Goal: Information Seeking & Learning: Learn about a topic

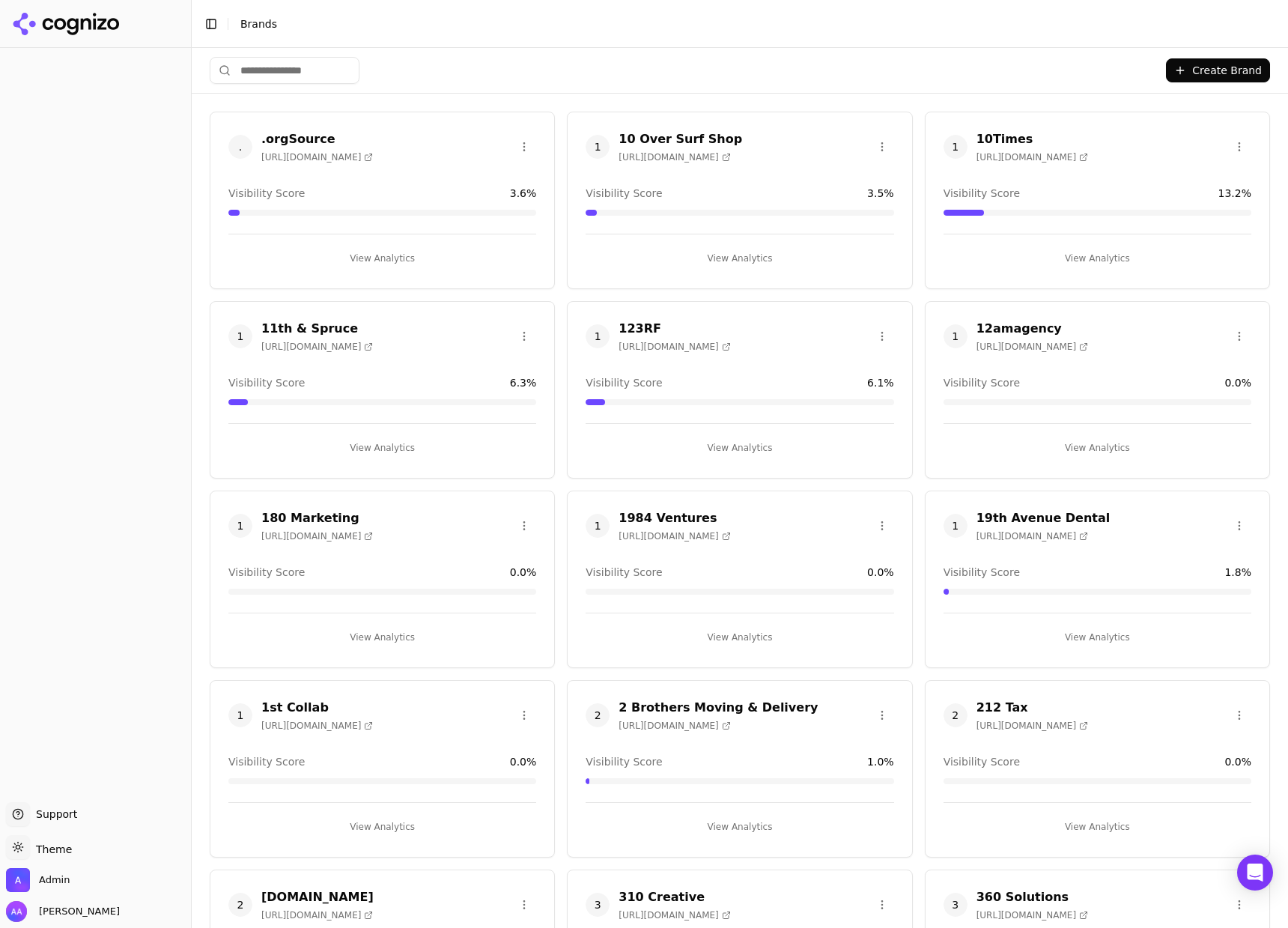
click at [345, 67] on input "search" at bounding box center [284, 70] width 149 height 27
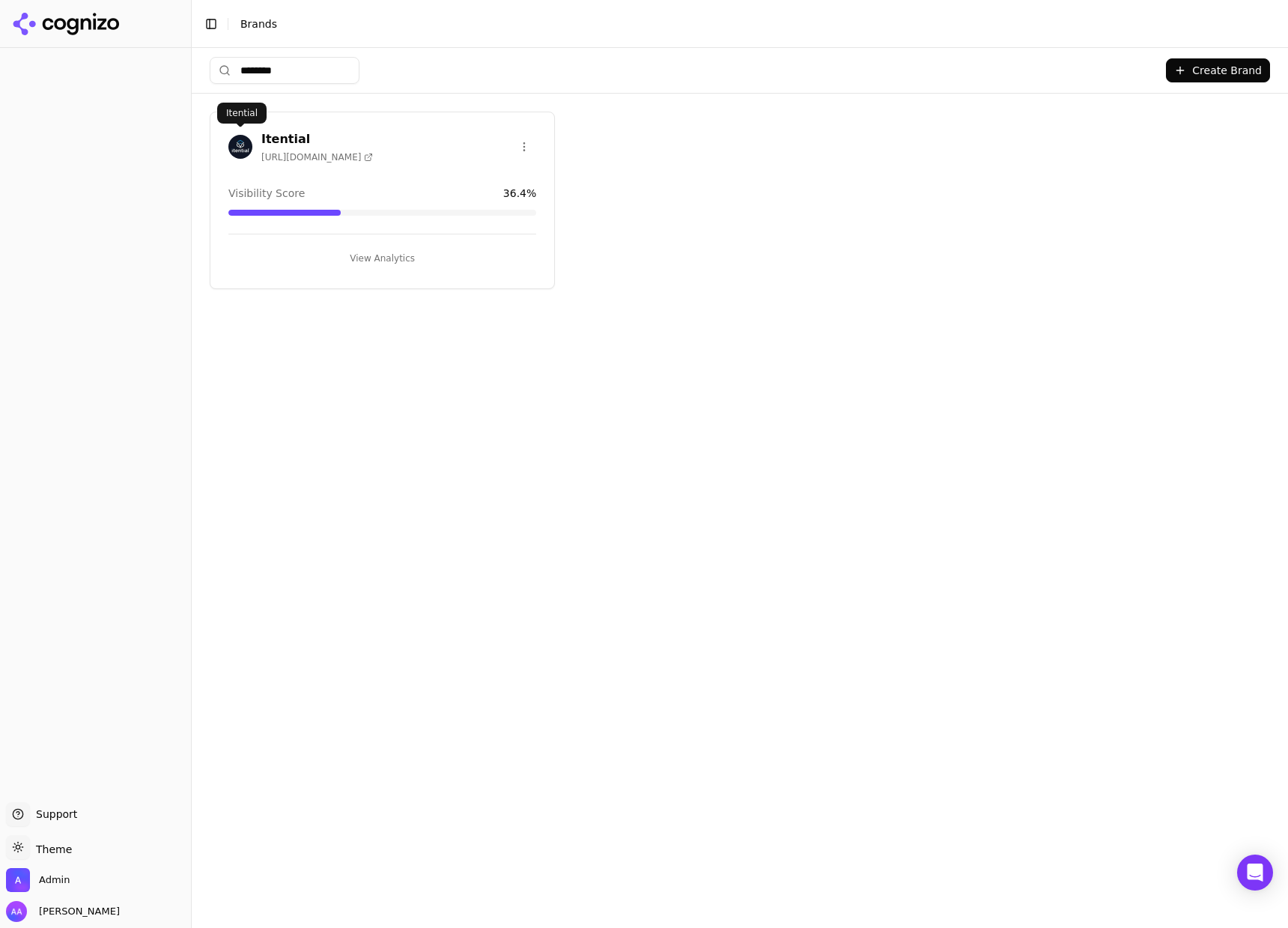
type input "********"
click at [235, 135] on img at bounding box center [241, 147] width 24 height 24
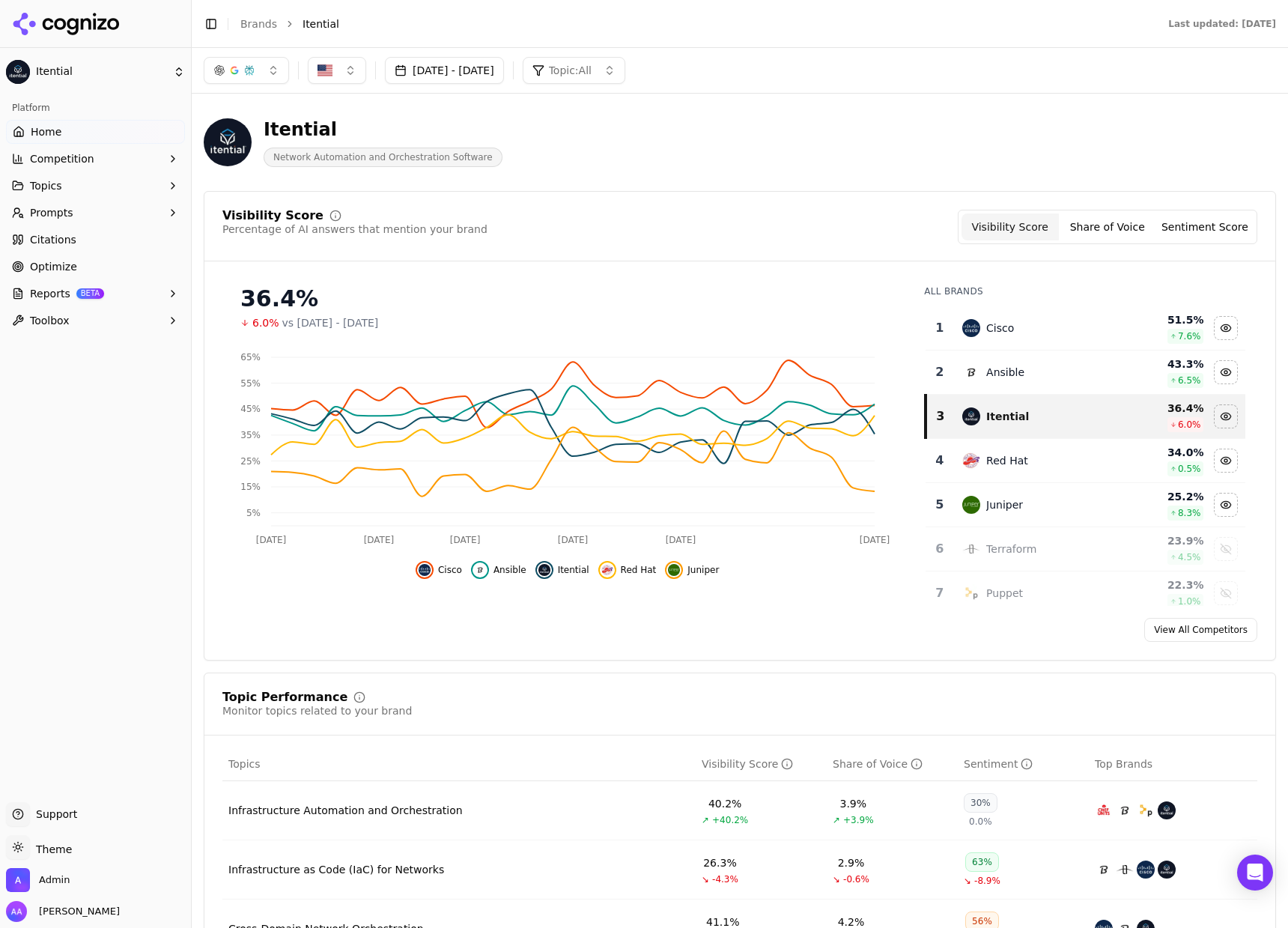
click at [495, 69] on button "[DATE] - [DATE]" at bounding box center [444, 70] width 119 height 27
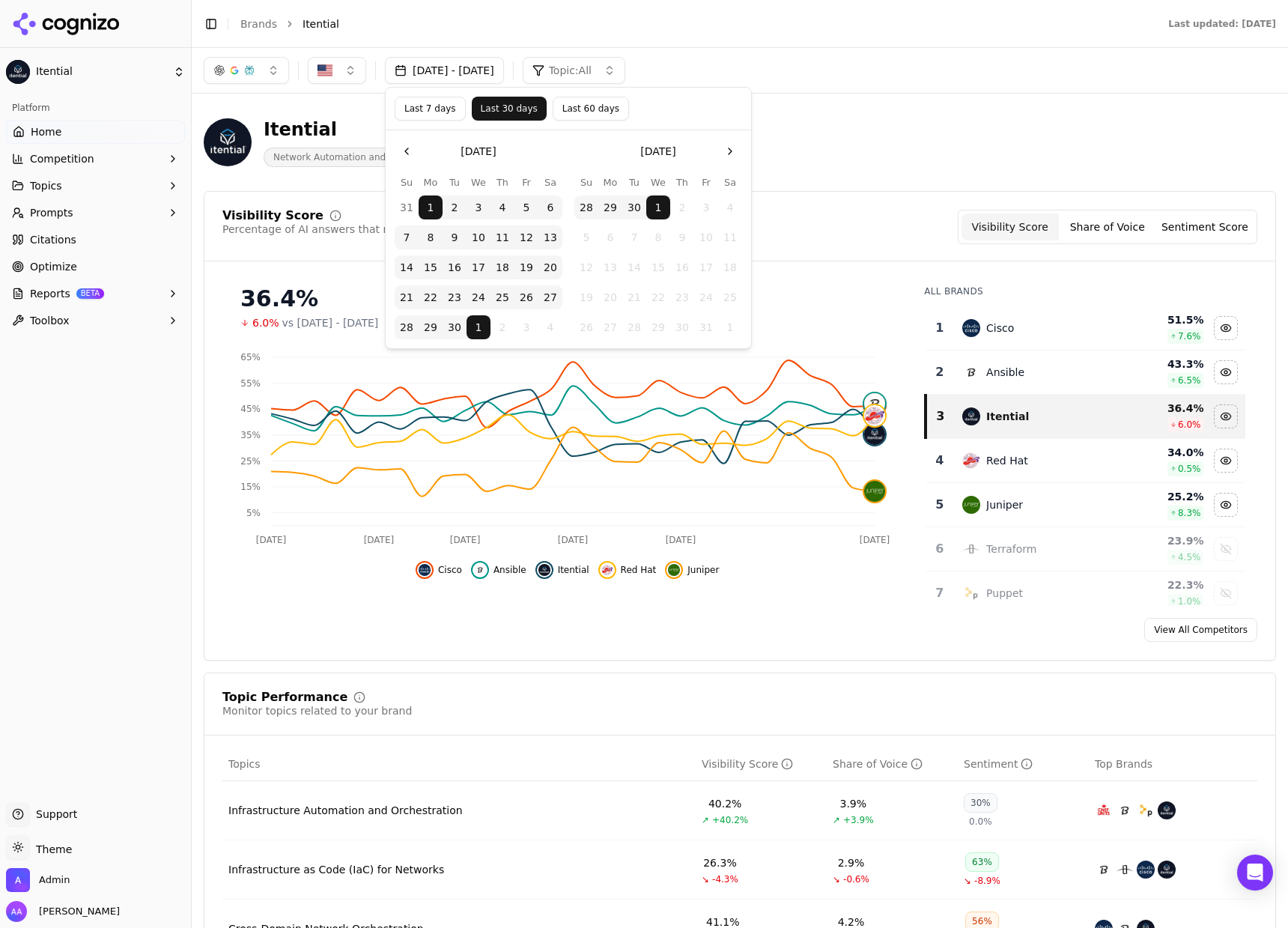
drag, startPoint x: 435, startPoint y: 110, endPoint x: 445, endPoint y: 116, distance: 11.7
click at [435, 110] on button "Last 7 days" at bounding box center [430, 109] width 71 height 24
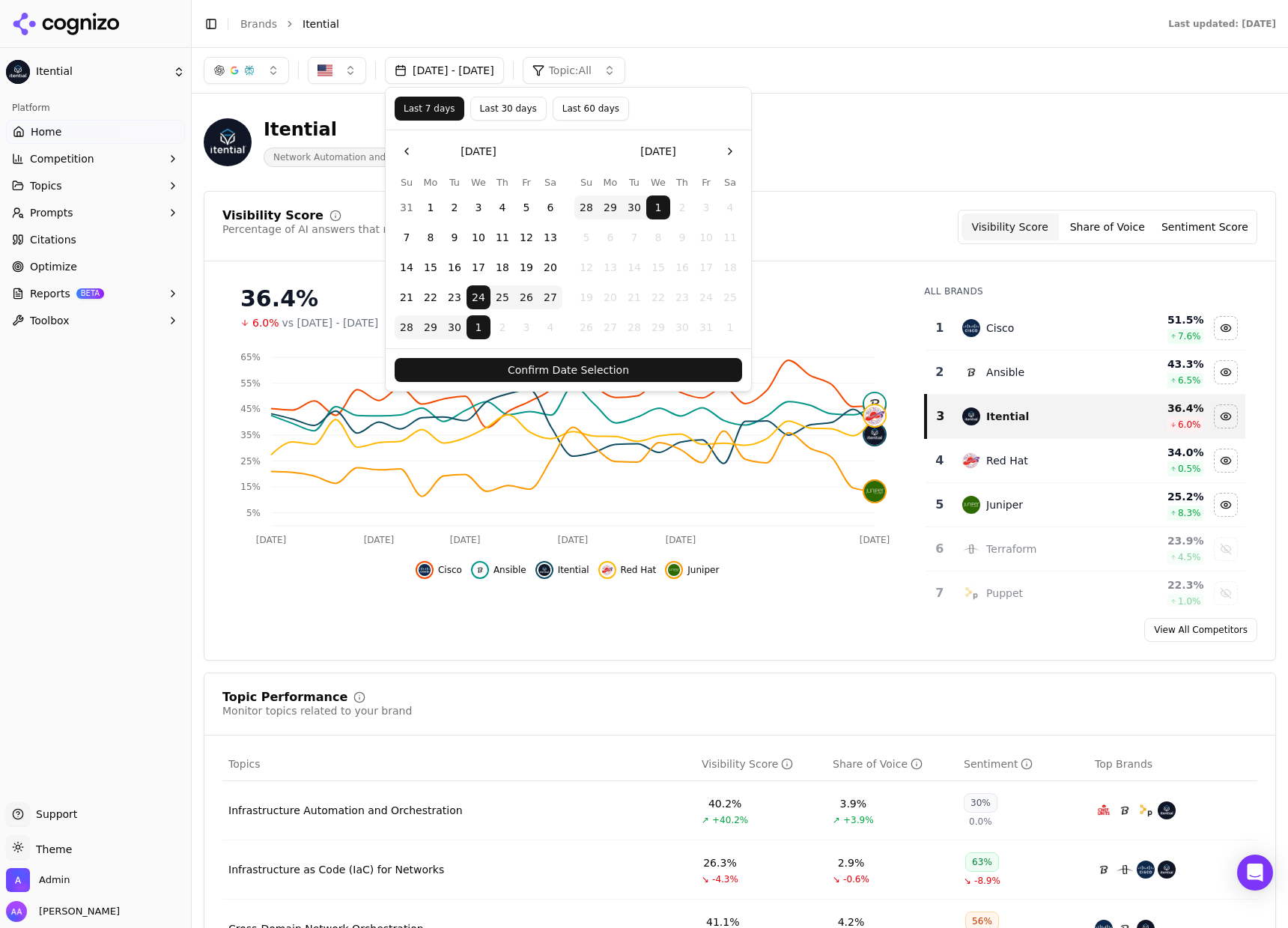
click at [573, 358] on button "Confirm Date Selection" at bounding box center [568, 370] width 348 height 24
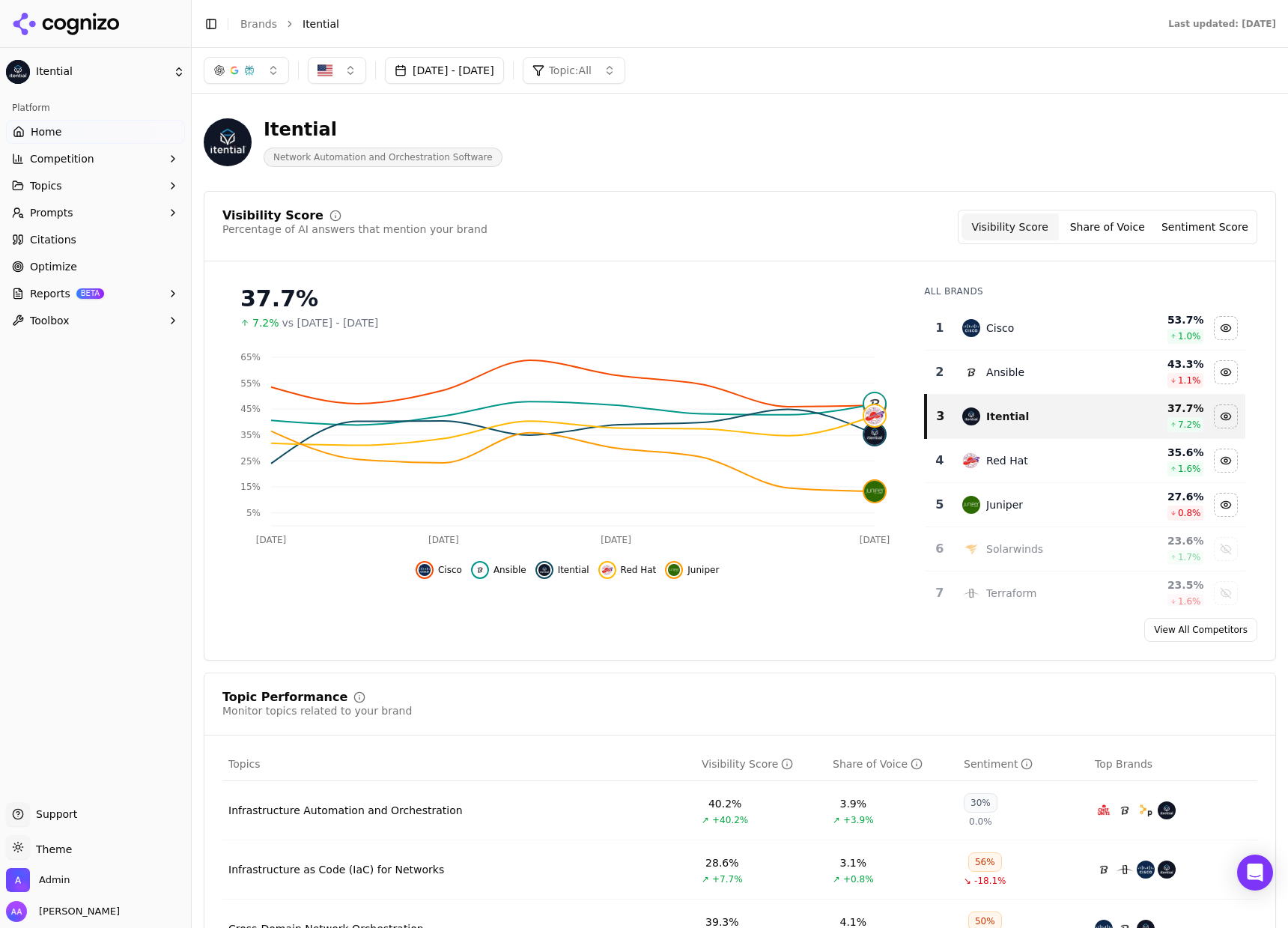
click at [479, 57] on button "[DATE] - [DATE]" at bounding box center [444, 70] width 119 height 27
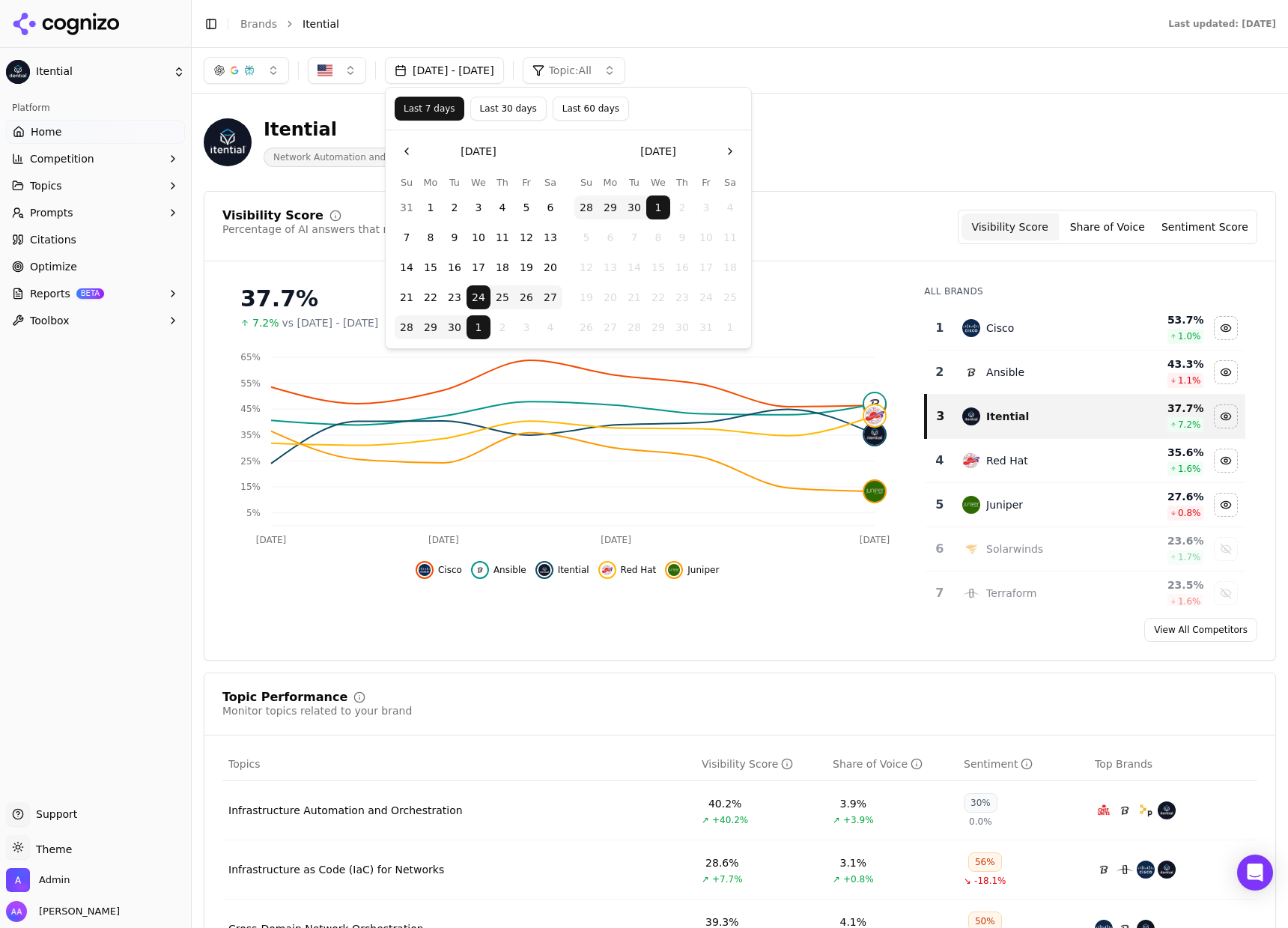
drag, startPoint x: 820, startPoint y: 168, endPoint x: 881, endPoint y: 244, distance: 97.5
click at [818, 168] on div "Itential Network Automation and Orchestration Software" at bounding box center [740, 142] width 1072 height 74
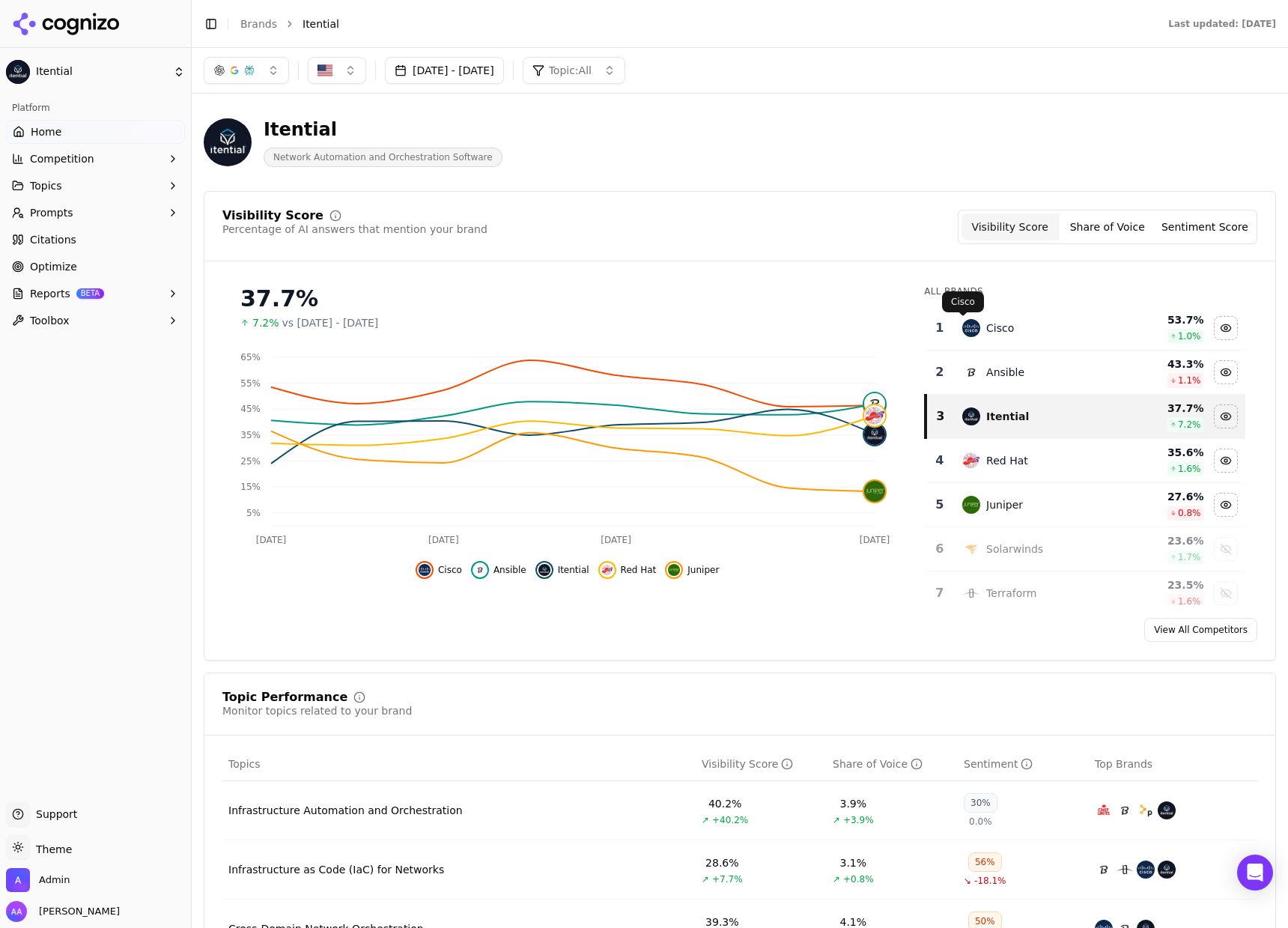
click at [986, 327] on div "Cisco" at bounding box center [1000, 327] width 28 height 15
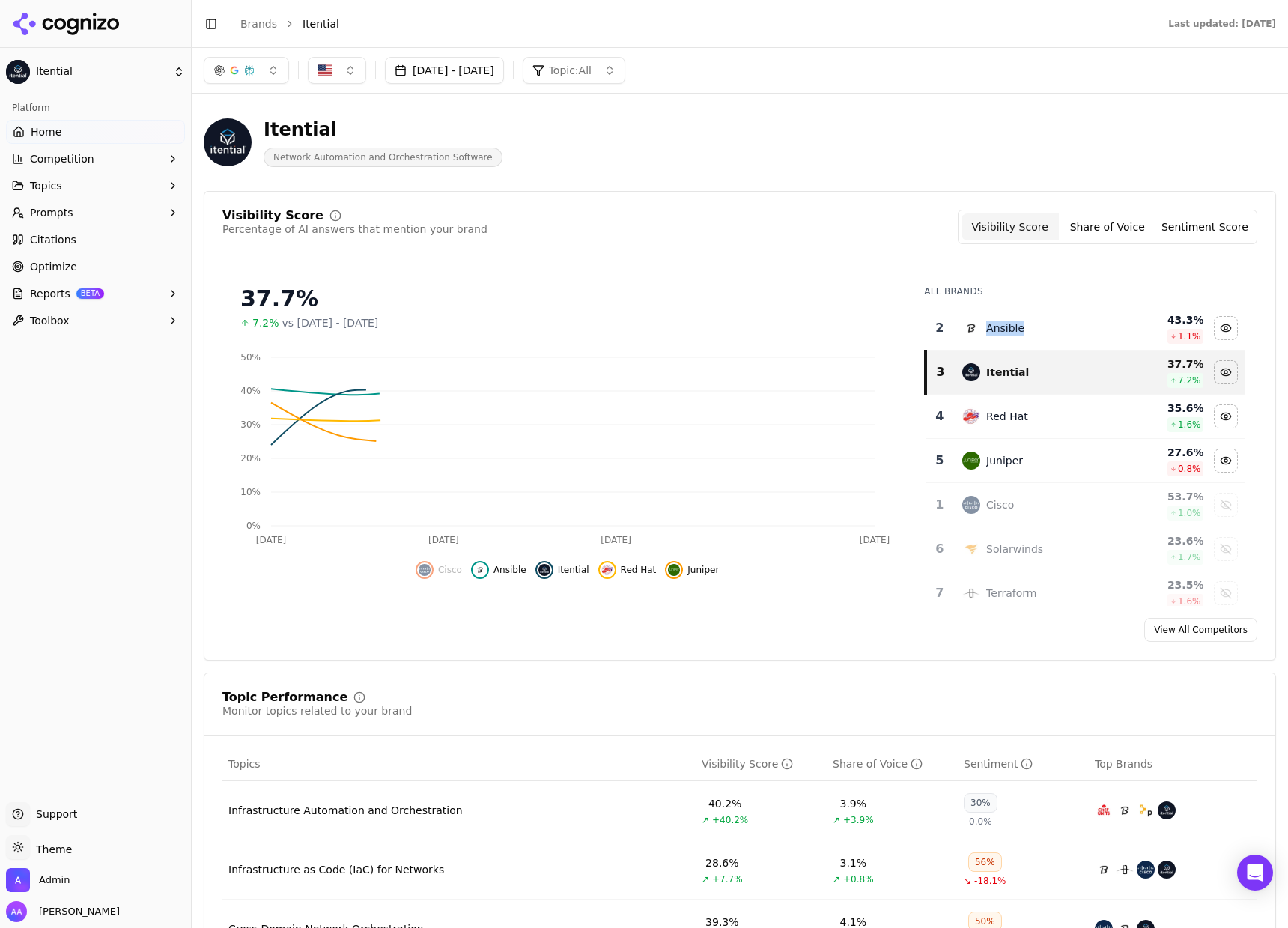
click at [986, 327] on div "Ansible" at bounding box center [1005, 327] width 38 height 15
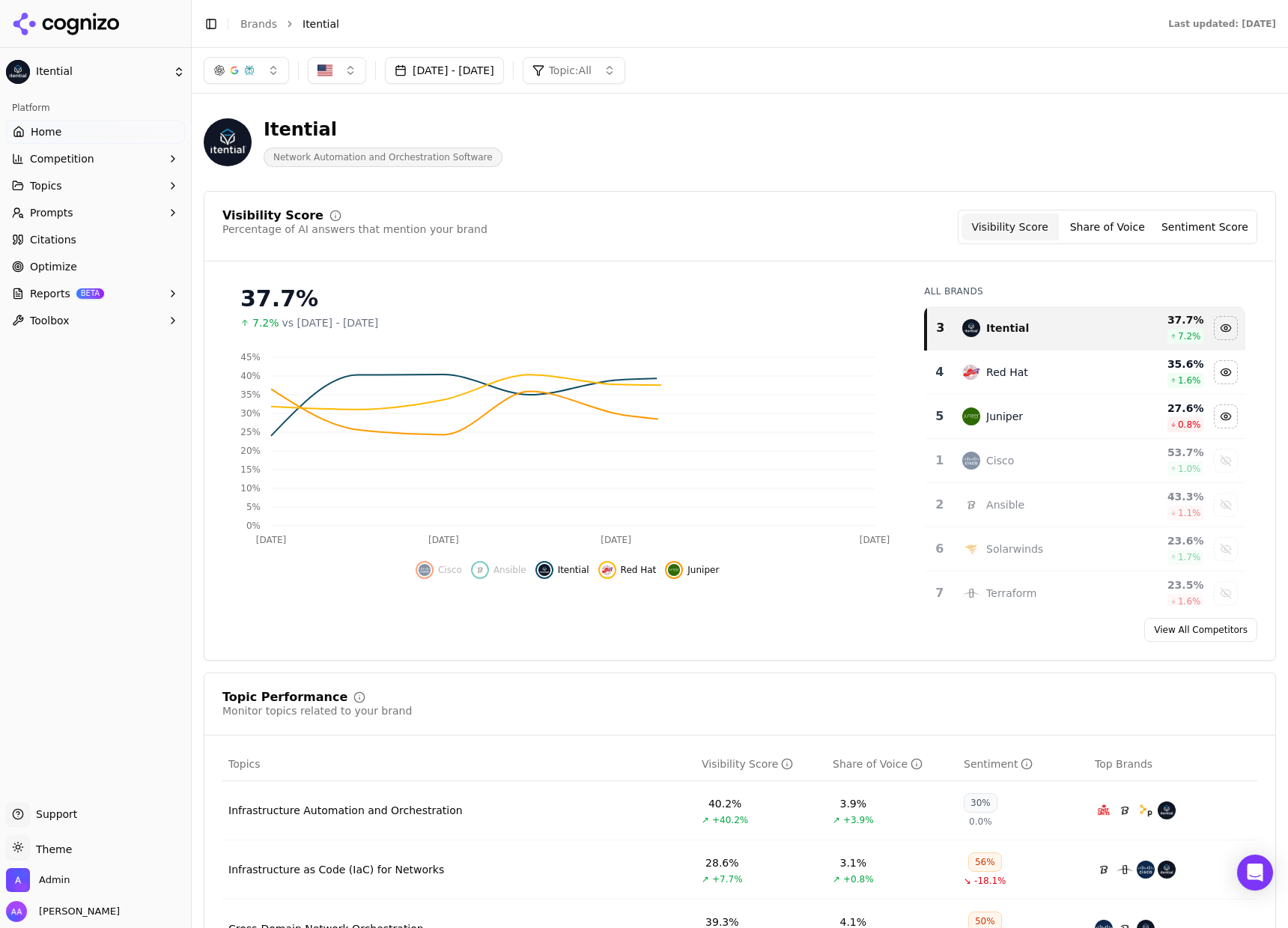
click at [996, 358] on td "Red Hat" at bounding box center [1035, 373] width 165 height 44
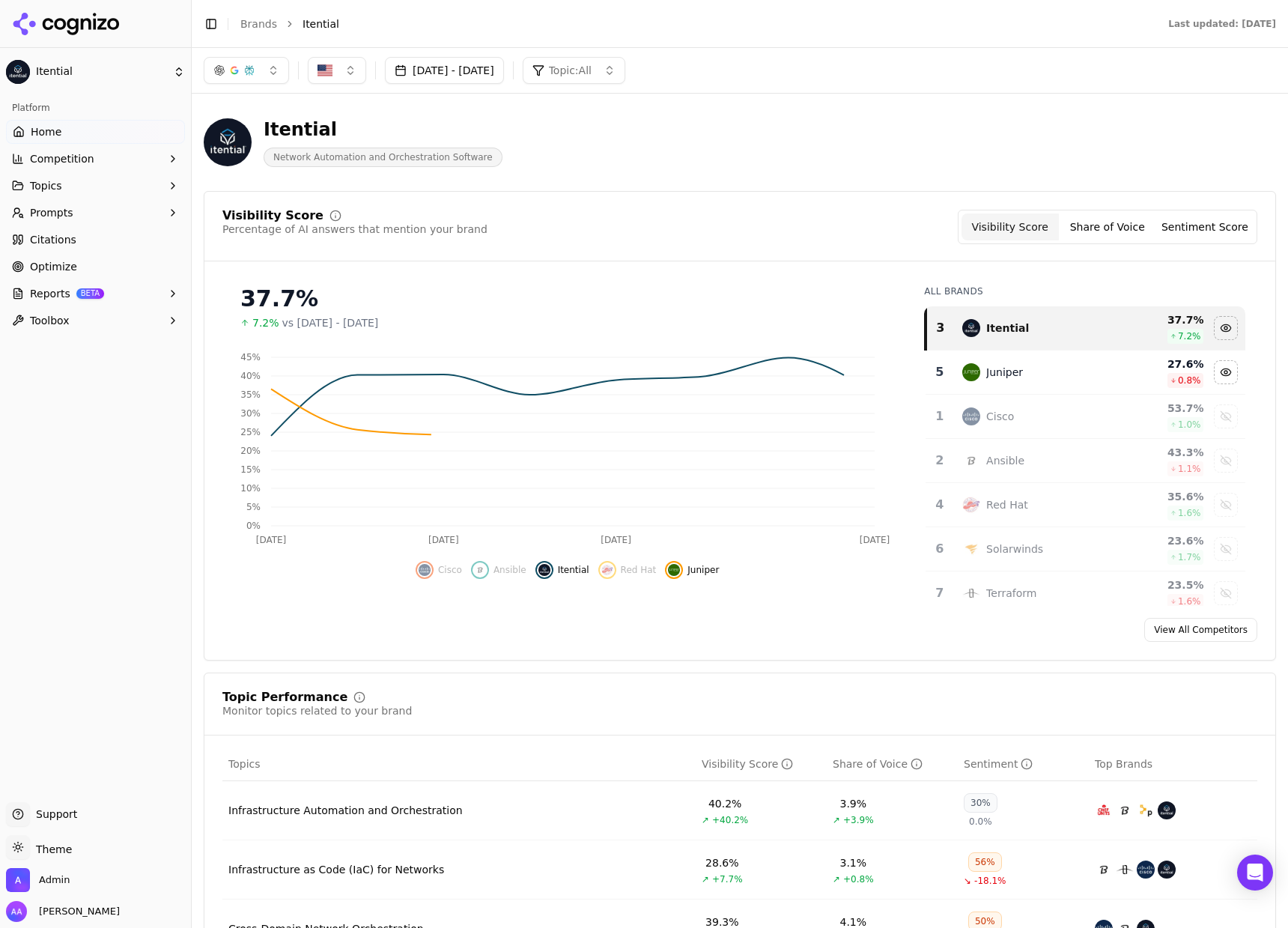
click at [998, 363] on td "Juniper" at bounding box center [1035, 373] width 165 height 44
click at [79, 266] on link "Optimize" at bounding box center [95, 267] width 179 height 24
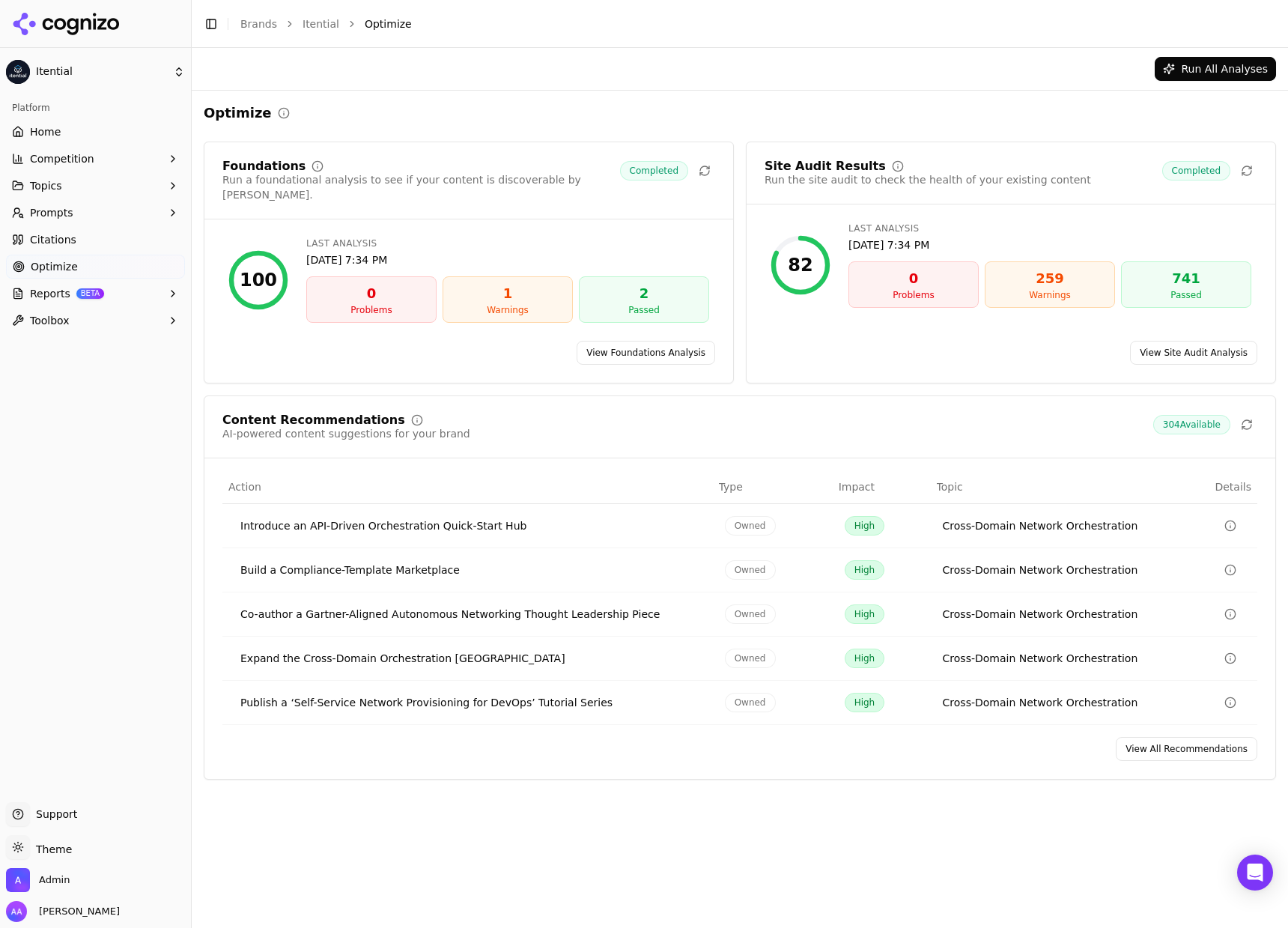
click at [1100, 555] on link "View All Recommendations" at bounding box center [1186, 749] width 141 height 24
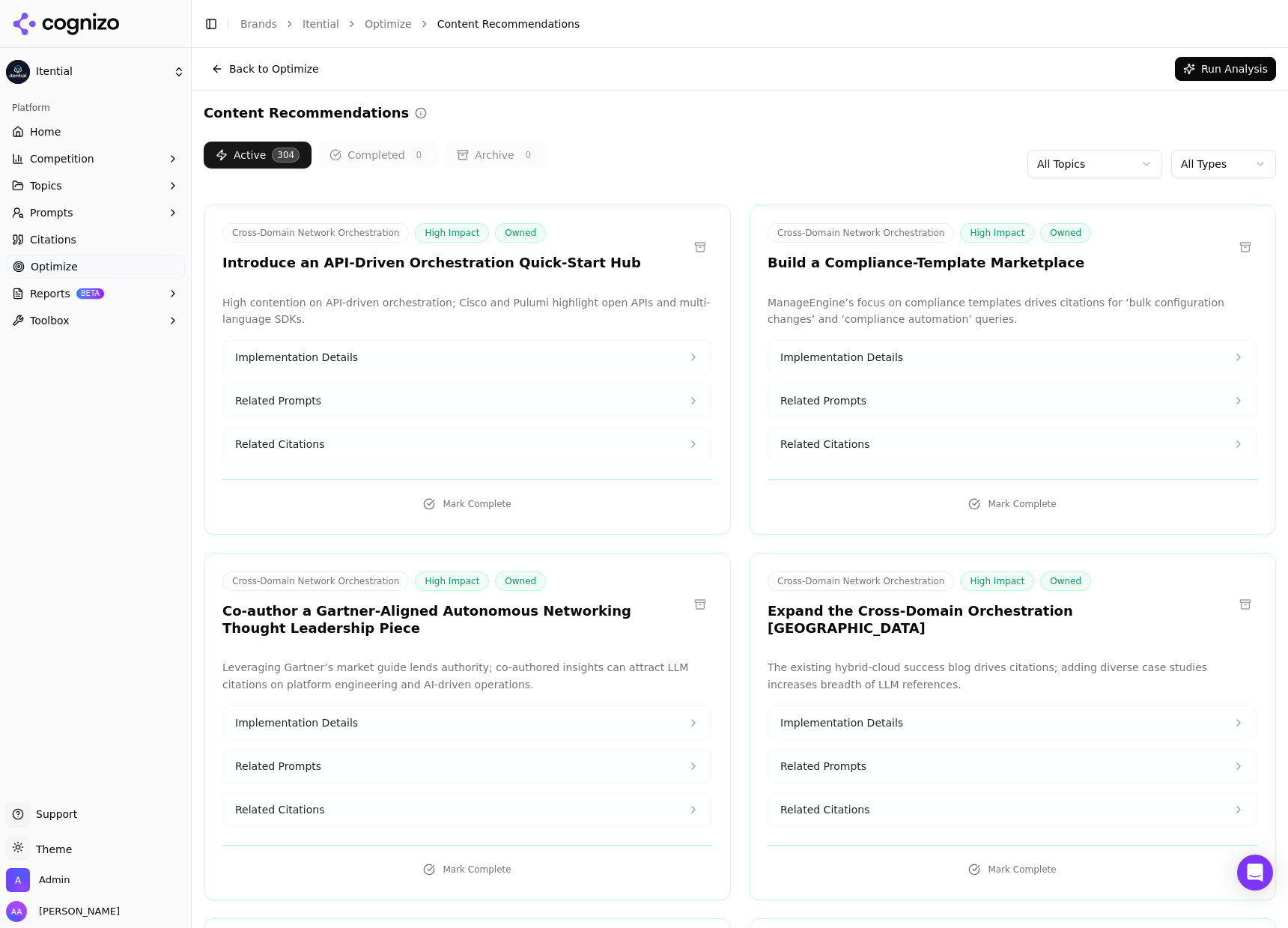
click at [1090, 174] on body "Itential Platform Home Competition Topics Prompts Citations Optimize Reports BE…" at bounding box center [644, 464] width 1288 height 928
click at [102, 190] on html "Itential Platform Home Competition Topics Prompts Citations Optimize Reports BE…" at bounding box center [644, 464] width 1288 height 928
click at [101, 179] on button "Topics" at bounding box center [95, 185] width 179 height 24
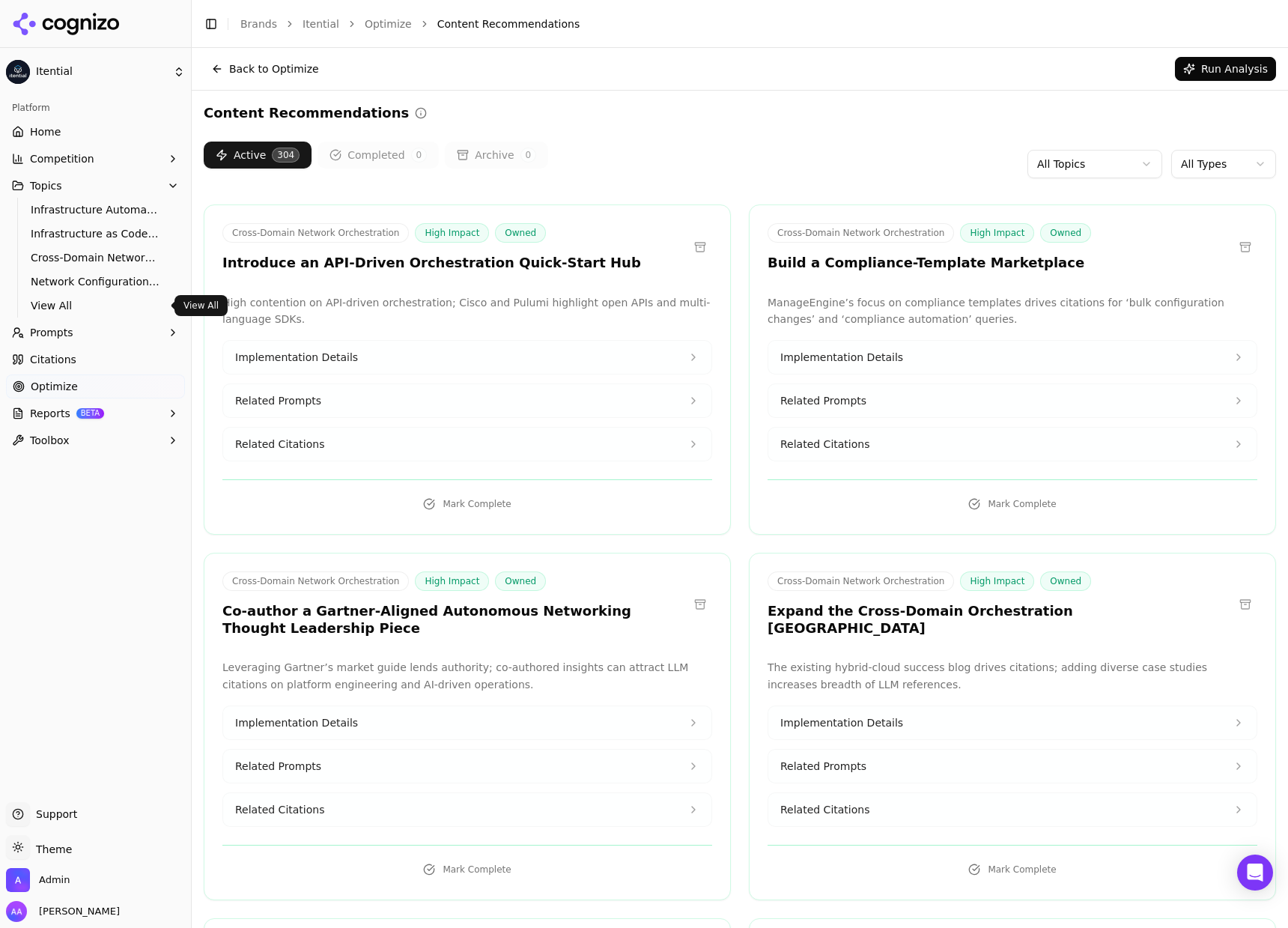
click at [85, 296] on link "View All" at bounding box center [96, 305] width 142 height 21
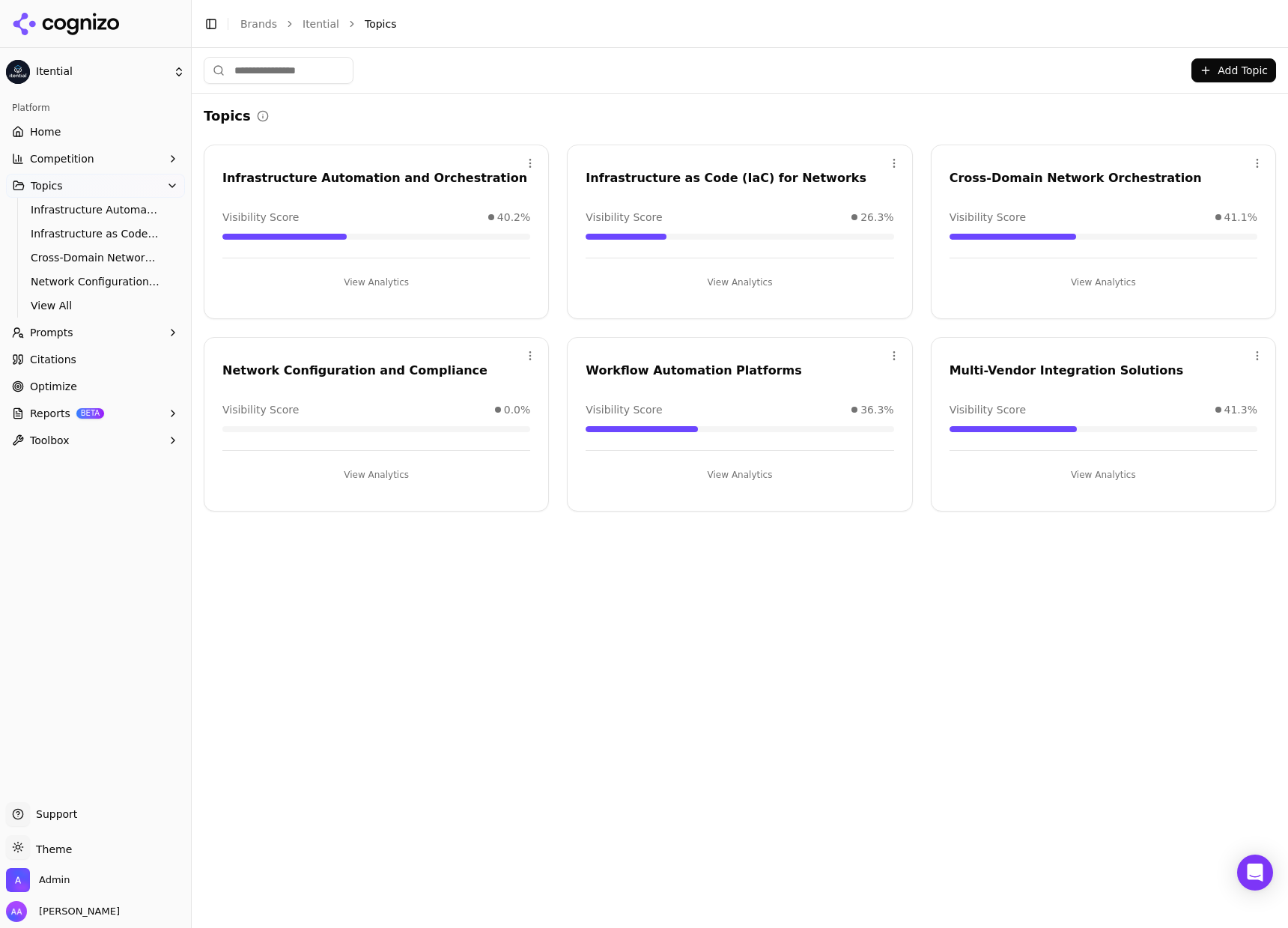
click at [372, 476] on button "View Analytics" at bounding box center [376, 475] width 308 height 24
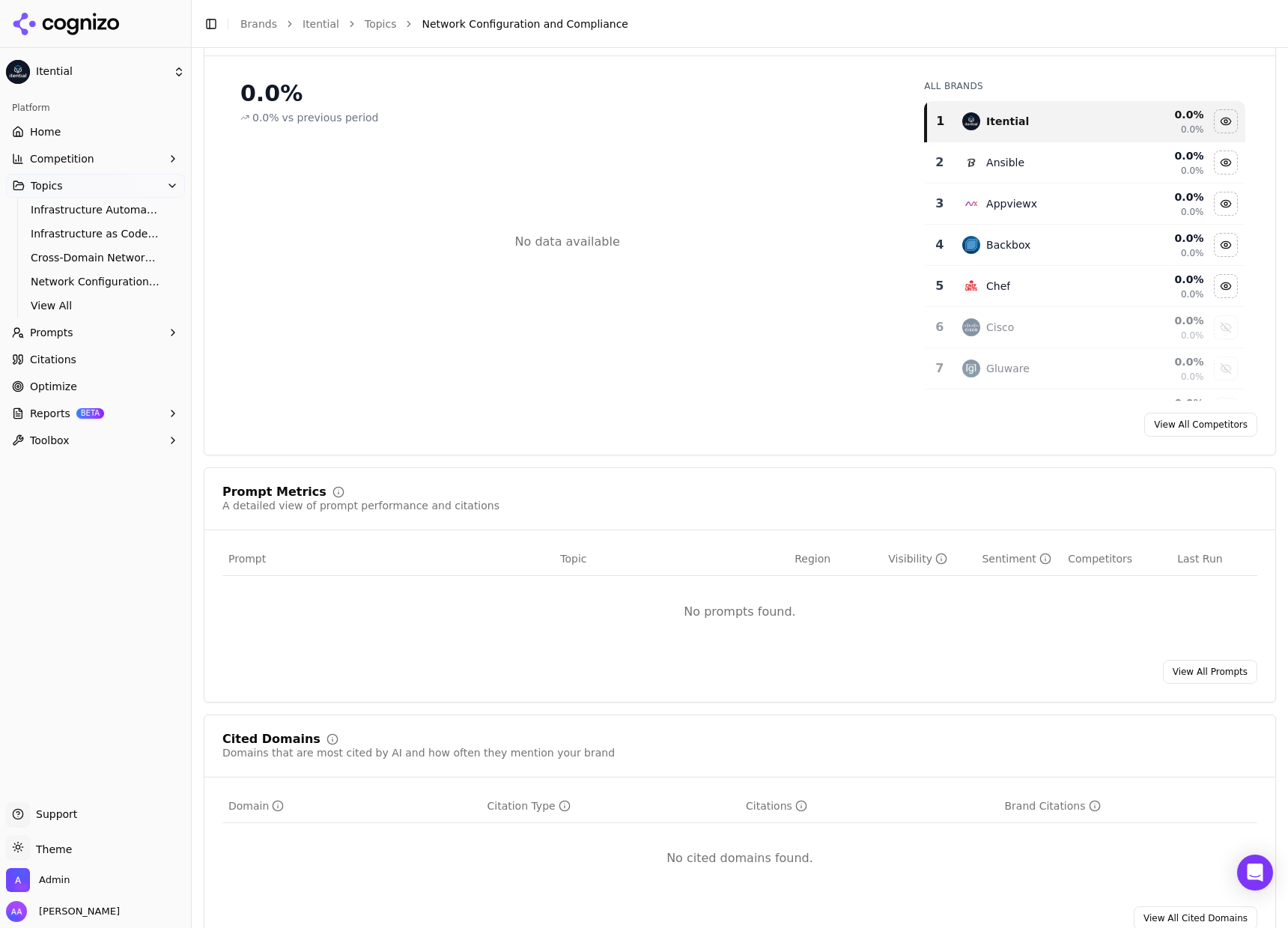
scroll to position [384, 0]
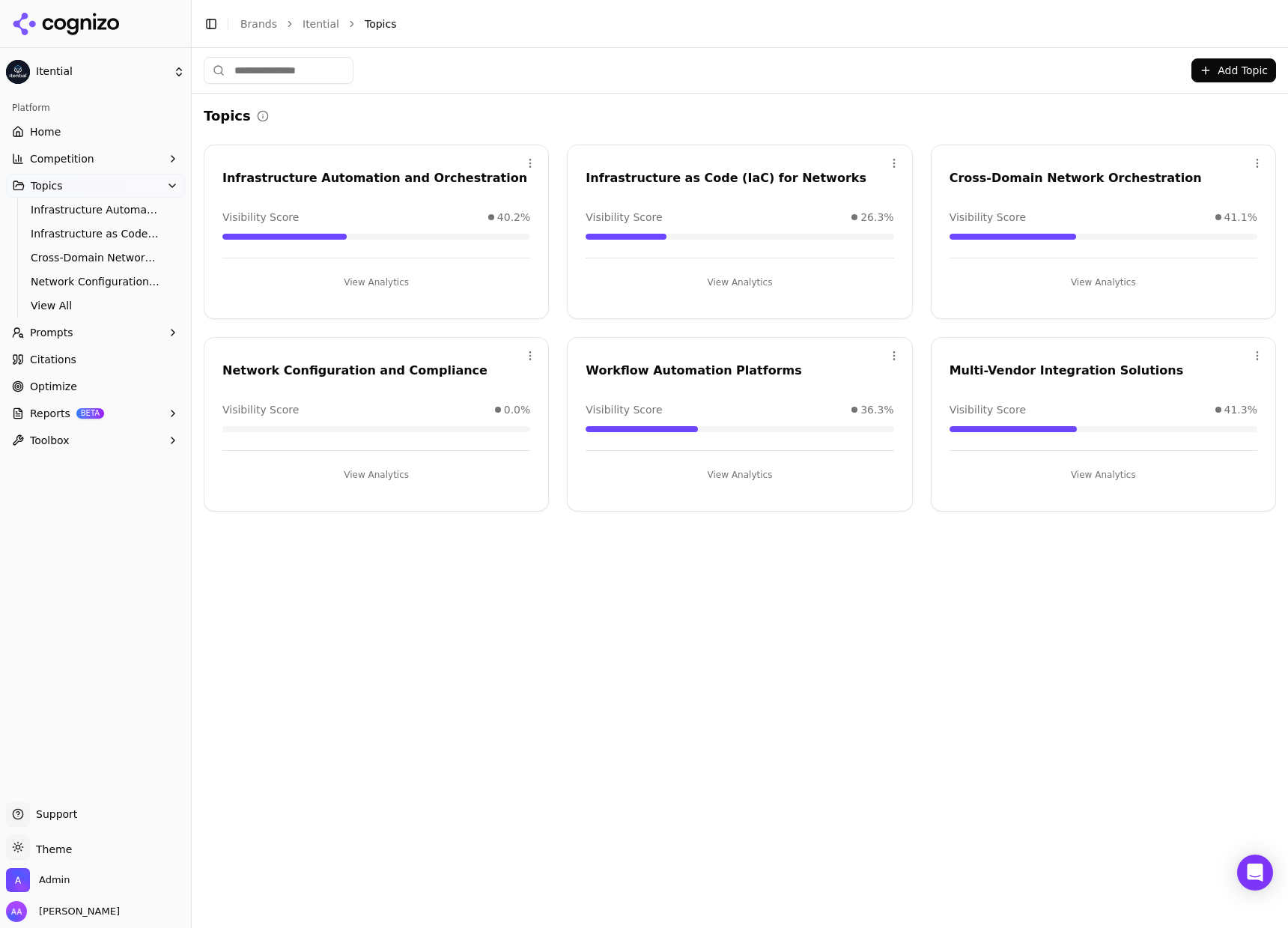
click at [63, 376] on link "Optimize" at bounding box center [95, 387] width 179 height 24
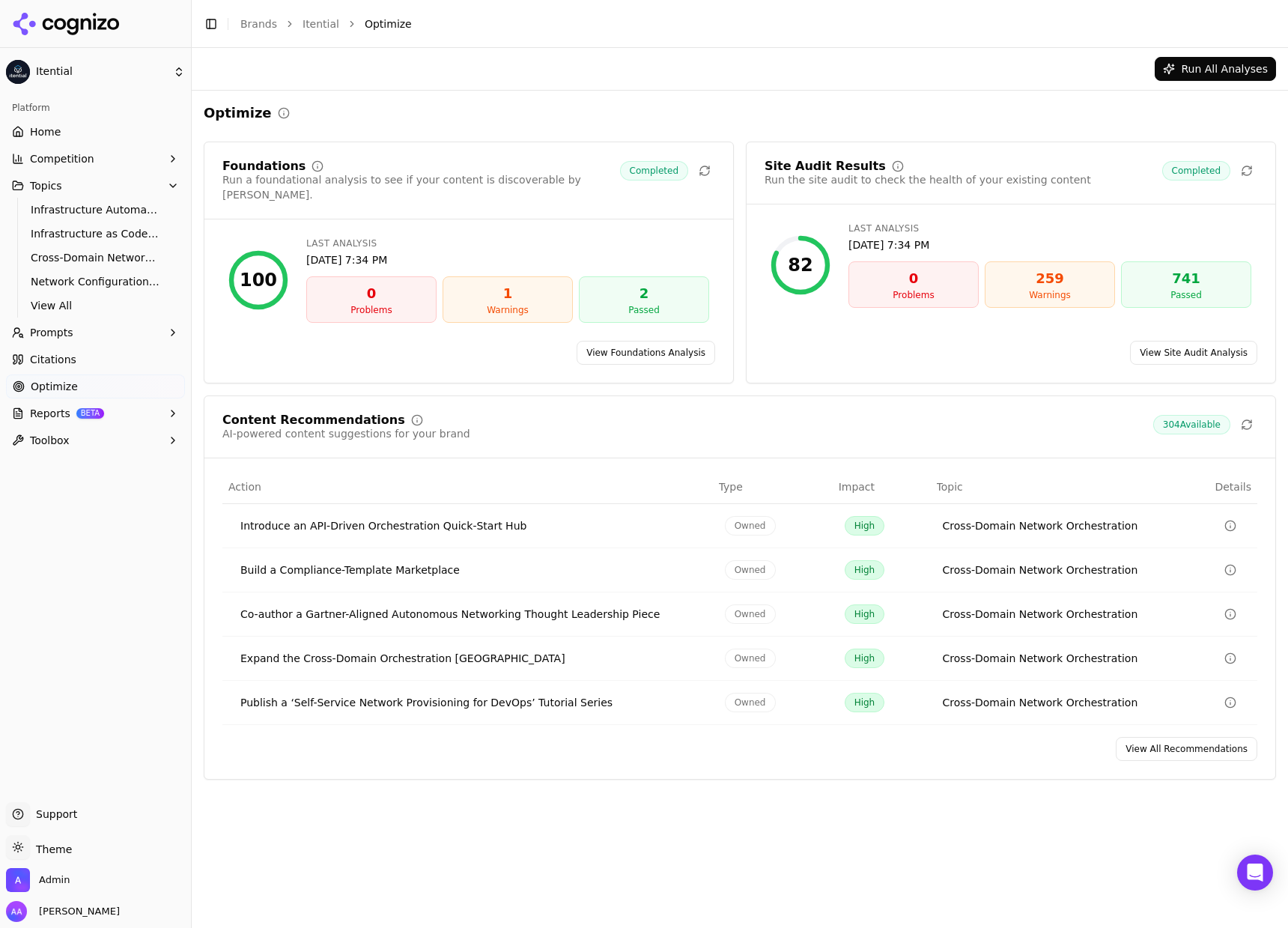
click at [1100, 555] on link "View All Recommendations" at bounding box center [1186, 749] width 141 height 24
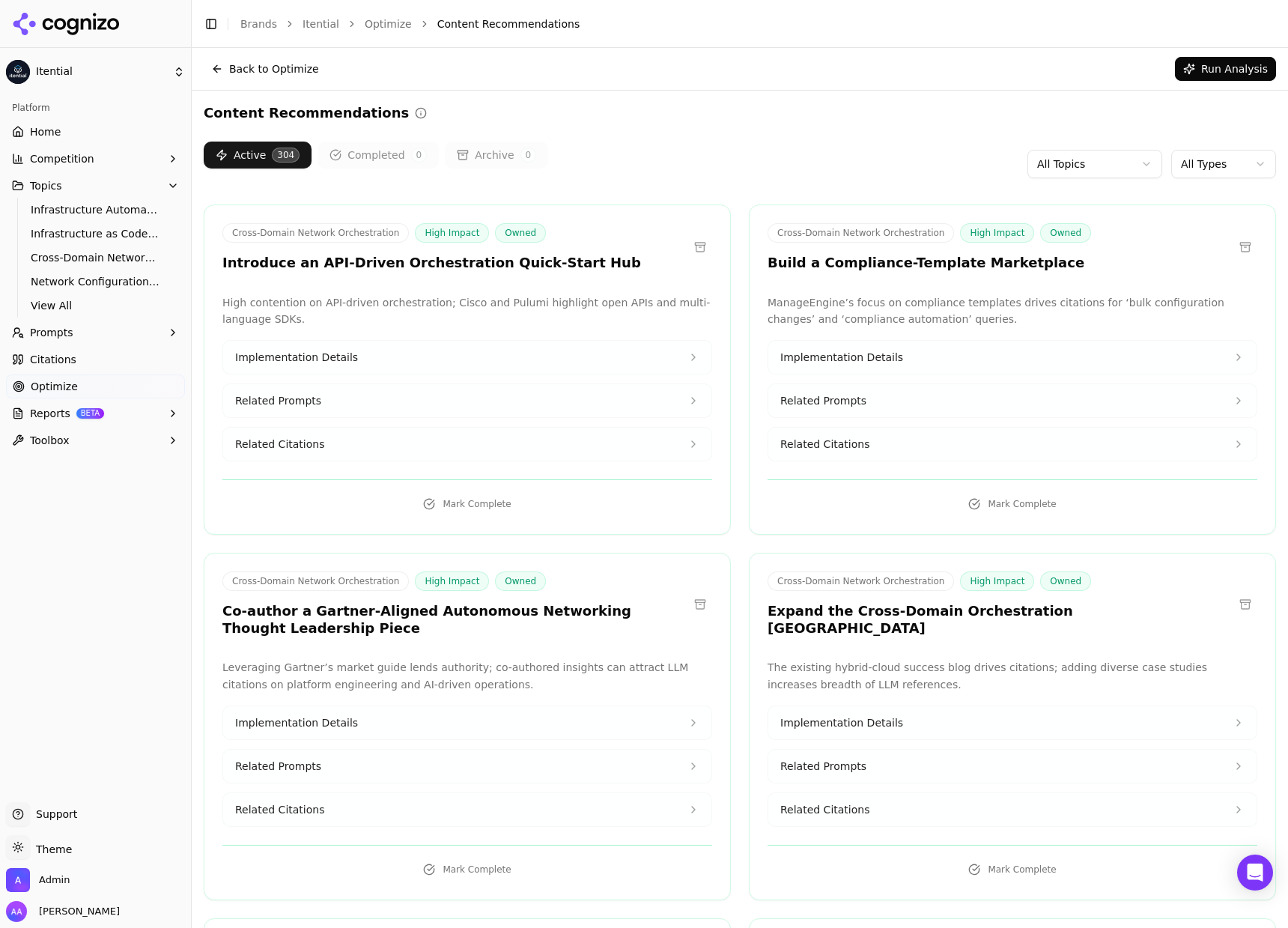
click at [1100, 177] on body "Itential Platform Home Competition Topics Infrastructure Automation and Orchest…" at bounding box center [644, 464] width 1288 height 928
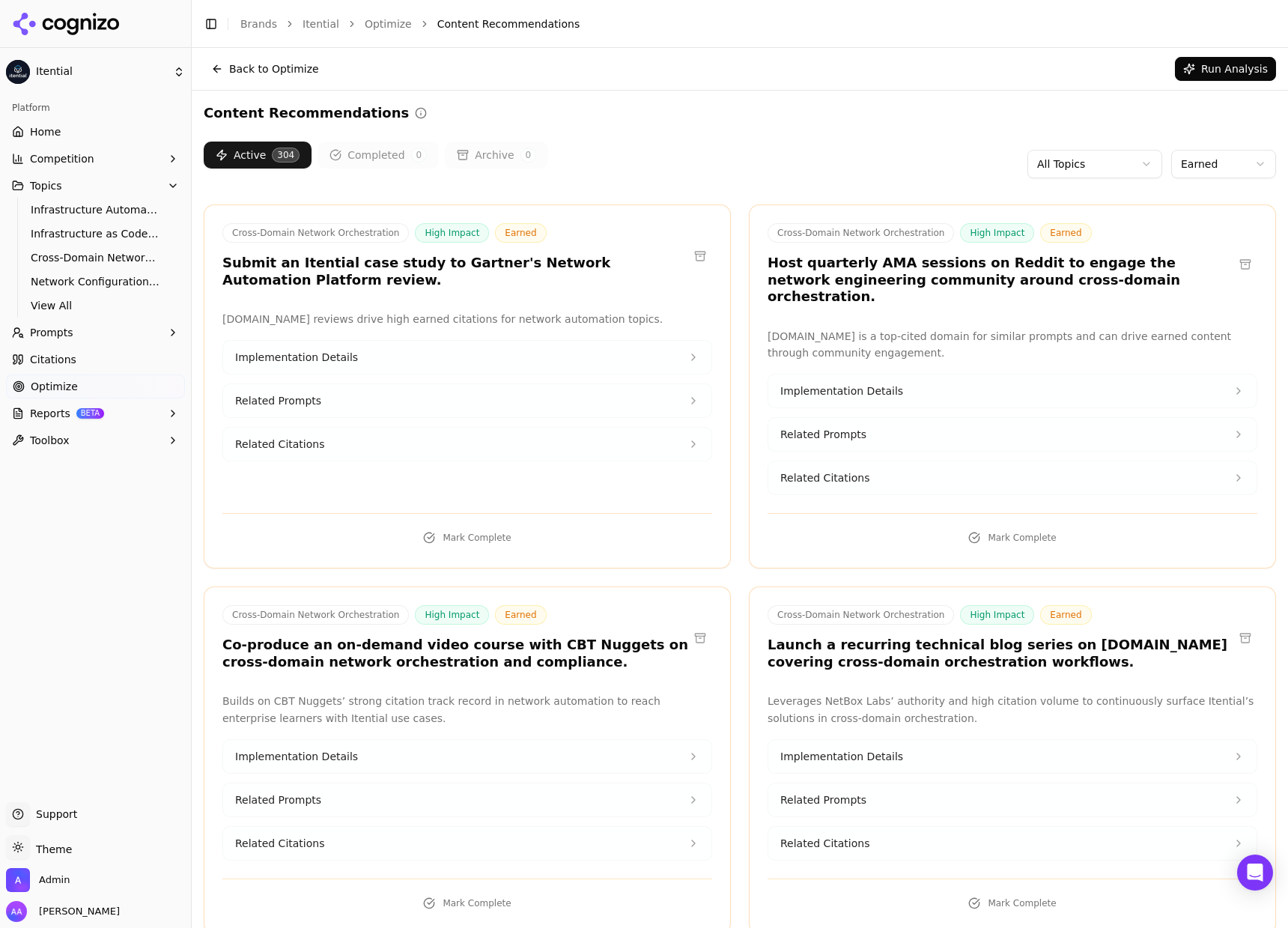
click at [1085, 555] on h3 "Launch a recurring technical blog series on NetBoxLabs.com covering cross-domai…" at bounding box center [1000, 653] width 466 height 34
click at [467, 268] on h3 "Submit an Itential case study to Gartner's Network Automation Platform review." at bounding box center [455, 271] width 466 height 34
click at [467, 268] on h3 "Submit an Itential case study to Gartner's Network Automation Platform review." at bounding box center [455, 271] width 466 height 34
click at [462, 277] on h3 "Submit an Itential case study to Gartner's Network Automation Platform review." at bounding box center [455, 271] width 466 height 34
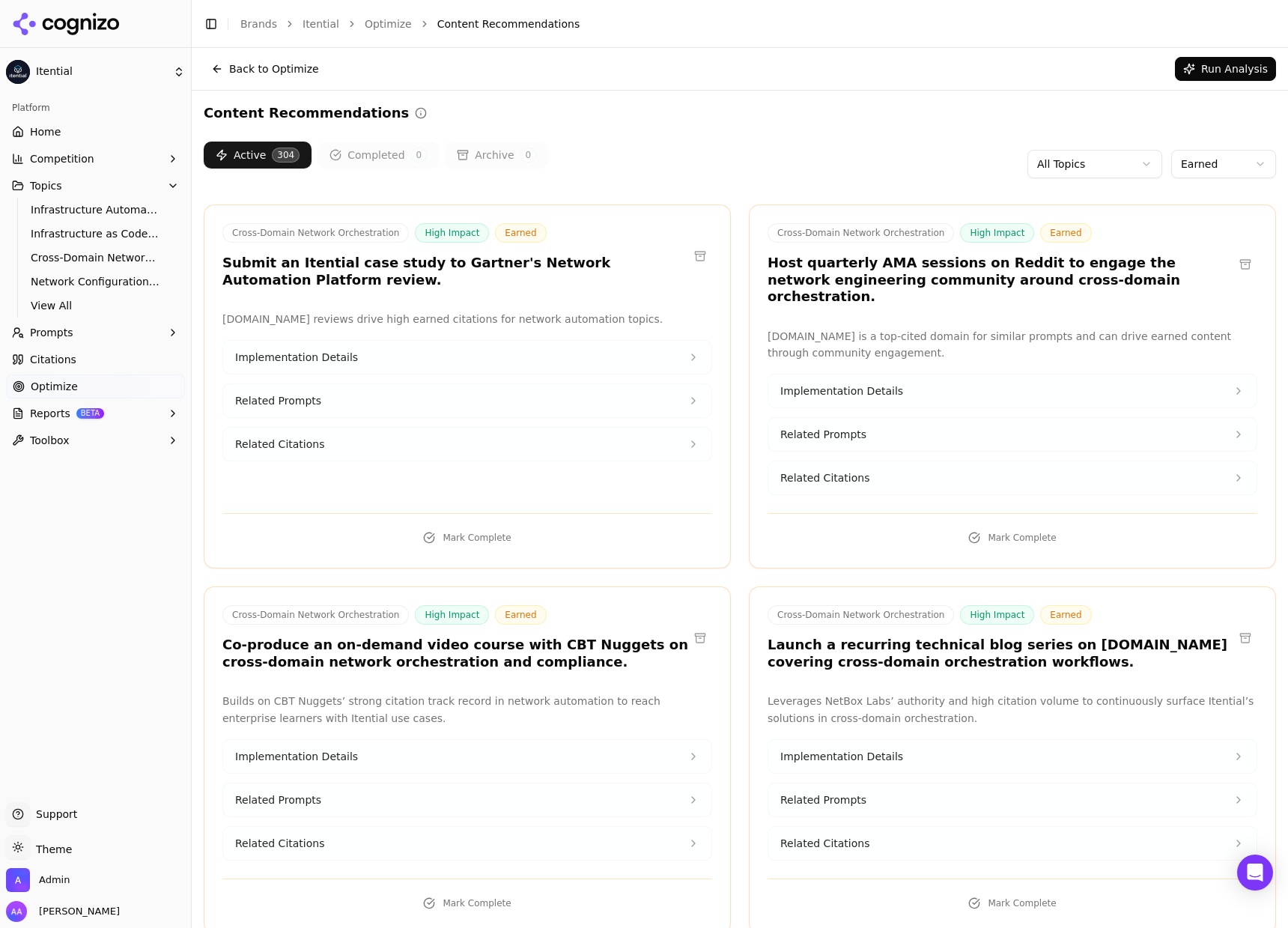
click at [1100, 167] on html "Itential Platform Home Competition Topics Infrastructure Automation and Orchest…" at bounding box center [644, 464] width 1288 height 928
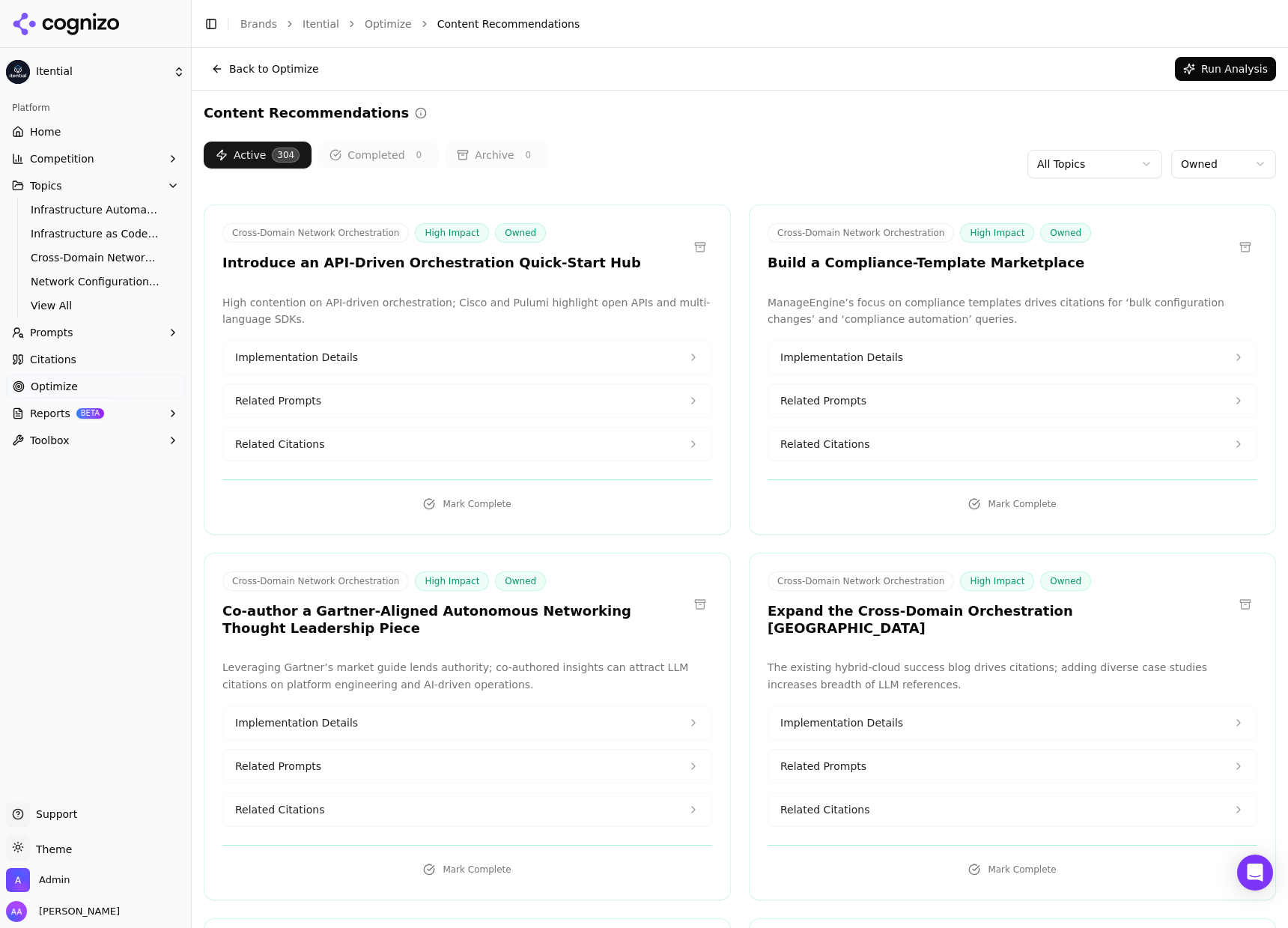
click at [849, 450] on span "Related Citations" at bounding box center [825, 444] width 89 height 15
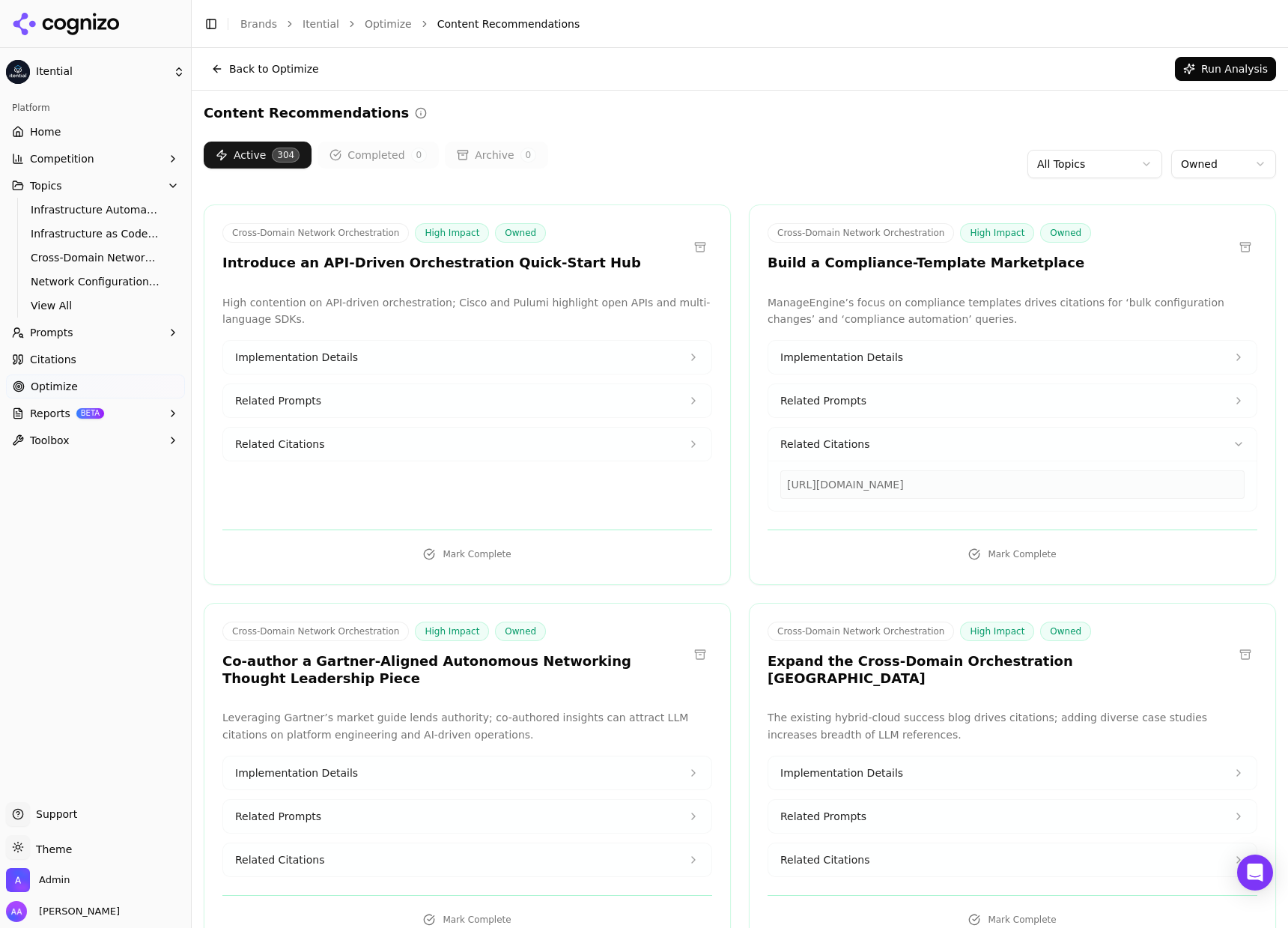
drag, startPoint x: 368, startPoint y: 443, endPoint x: 371, endPoint y: 451, distance: 8.5
click at [368, 443] on button "Related Citations" at bounding box center [467, 444] width 488 height 33
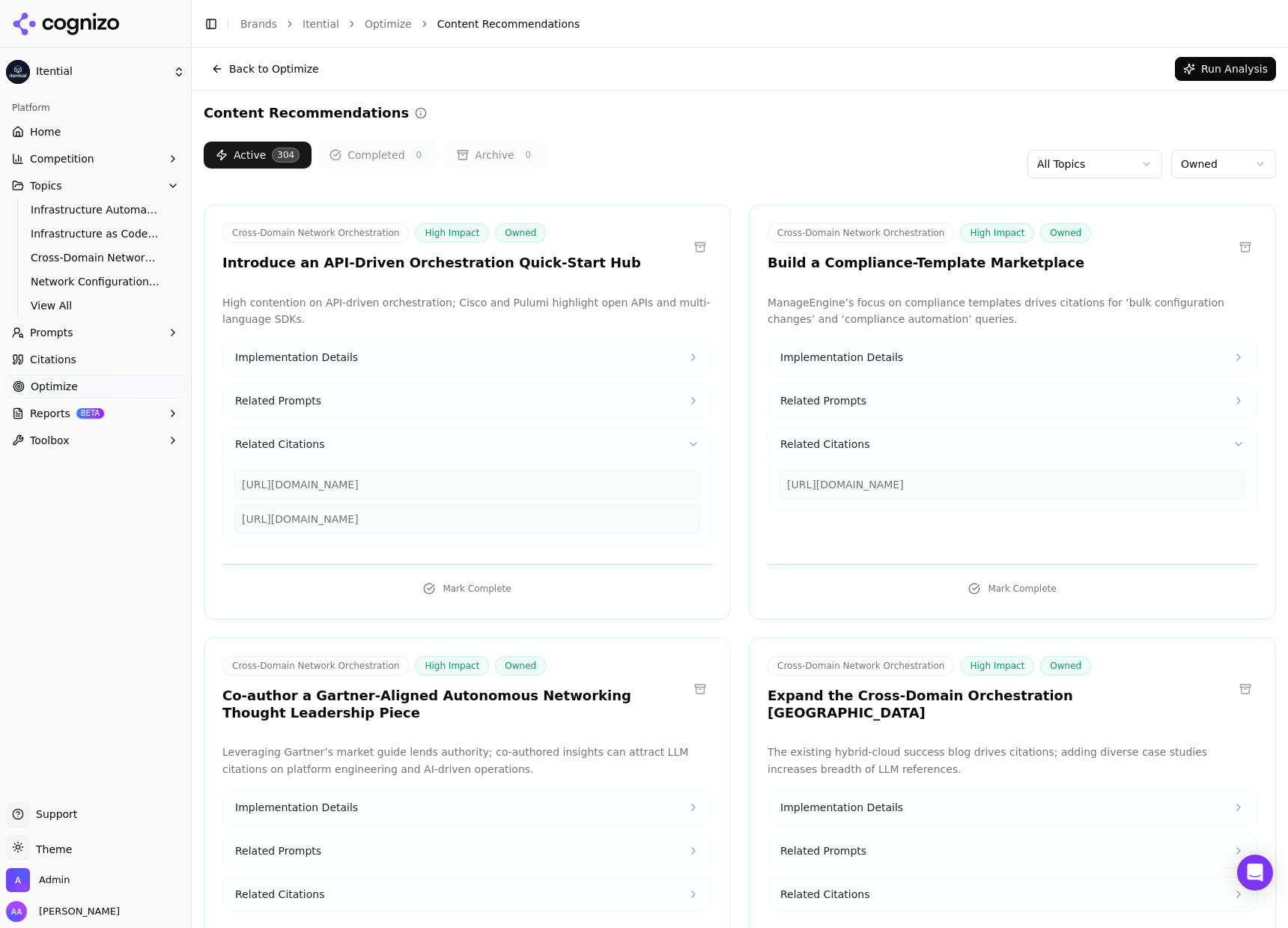
click at [396, 483] on div "https://cisco.com/site/us/en/products/networking/software/workflows/index.html" at bounding box center [467, 484] width 464 height 29
drag, startPoint x: 456, startPoint y: 491, endPoint x: 459, endPoint y: 502, distance: 11.4
click at [456, 490] on div "https://cisco.com/site/us/en/products/networking/software/workflows/index.html" at bounding box center [467, 484] width 464 height 29
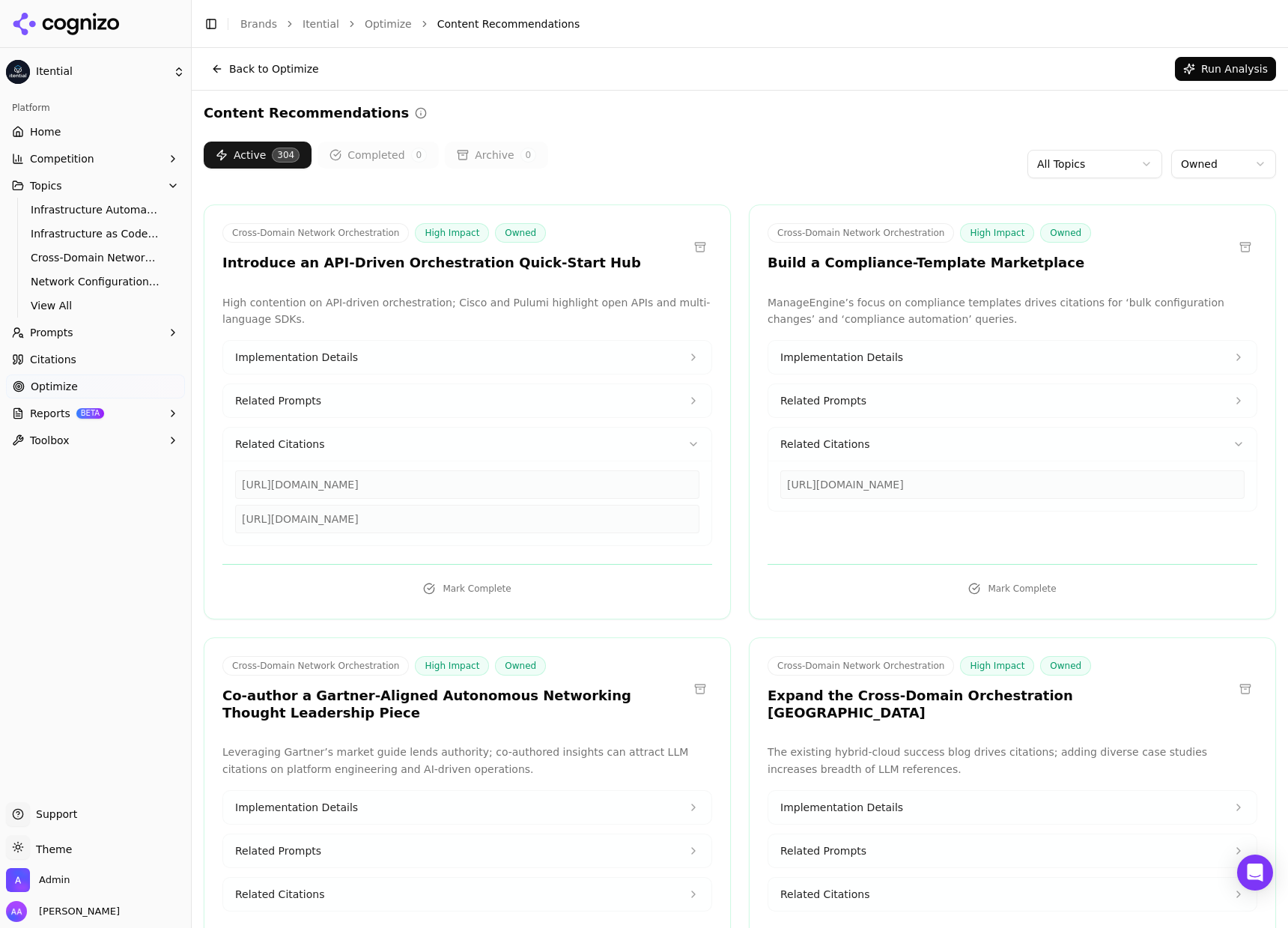
click at [459, 519] on div "https://pulumi.com/blog/infrastructure-as-code-tools" at bounding box center [467, 518] width 464 height 29
drag, startPoint x: 459, startPoint y: 519, endPoint x: 491, endPoint y: 526, distance: 32.8
click at [459, 519] on div "https://pulumi.com/blog/infrastructure-as-code-tools" at bounding box center [467, 518] width 464 height 29
click at [511, 522] on div "https://pulumi.com/blog/infrastructure-as-code-tools" at bounding box center [467, 518] width 464 height 29
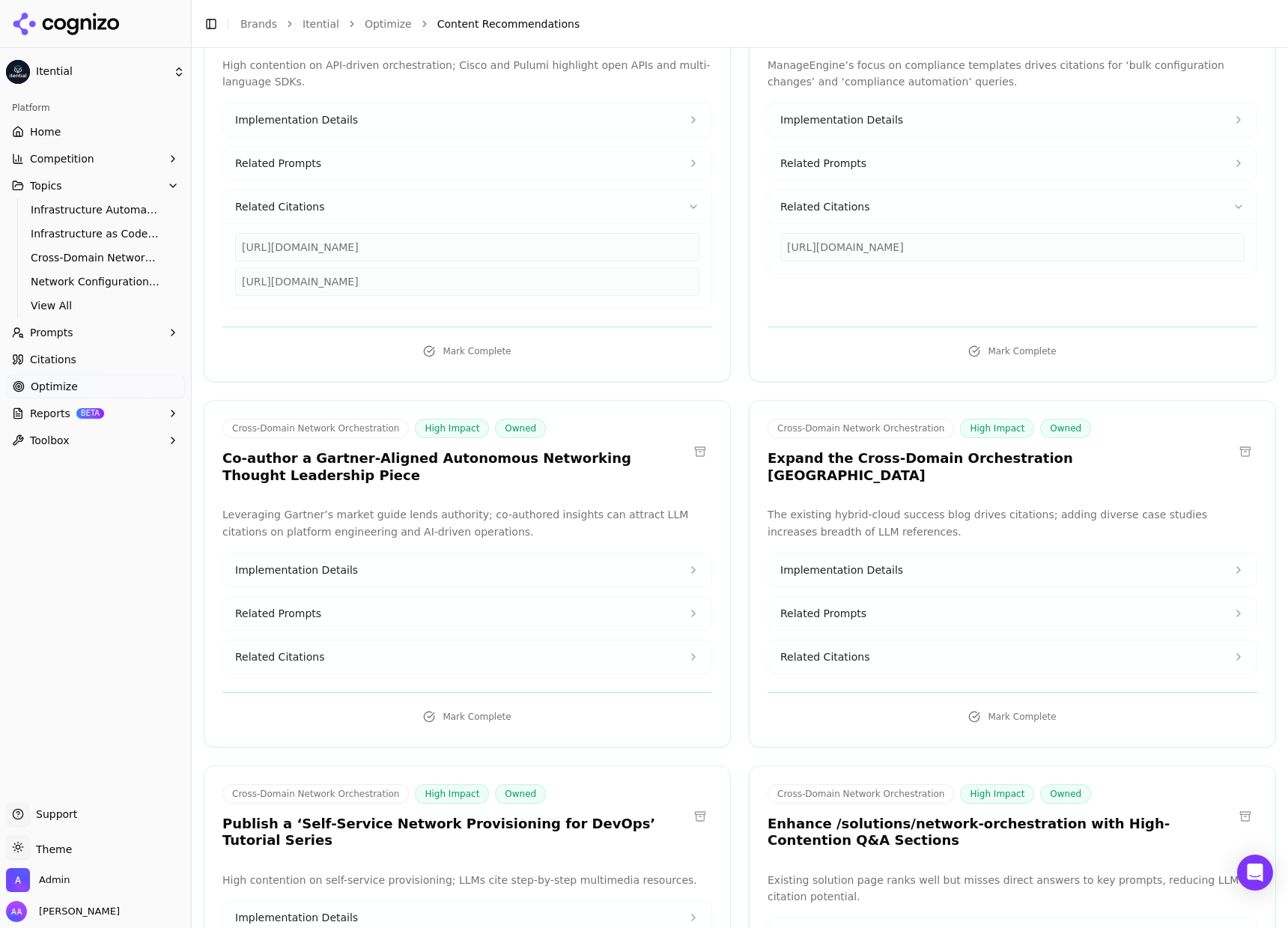
scroll to position [308, 0]
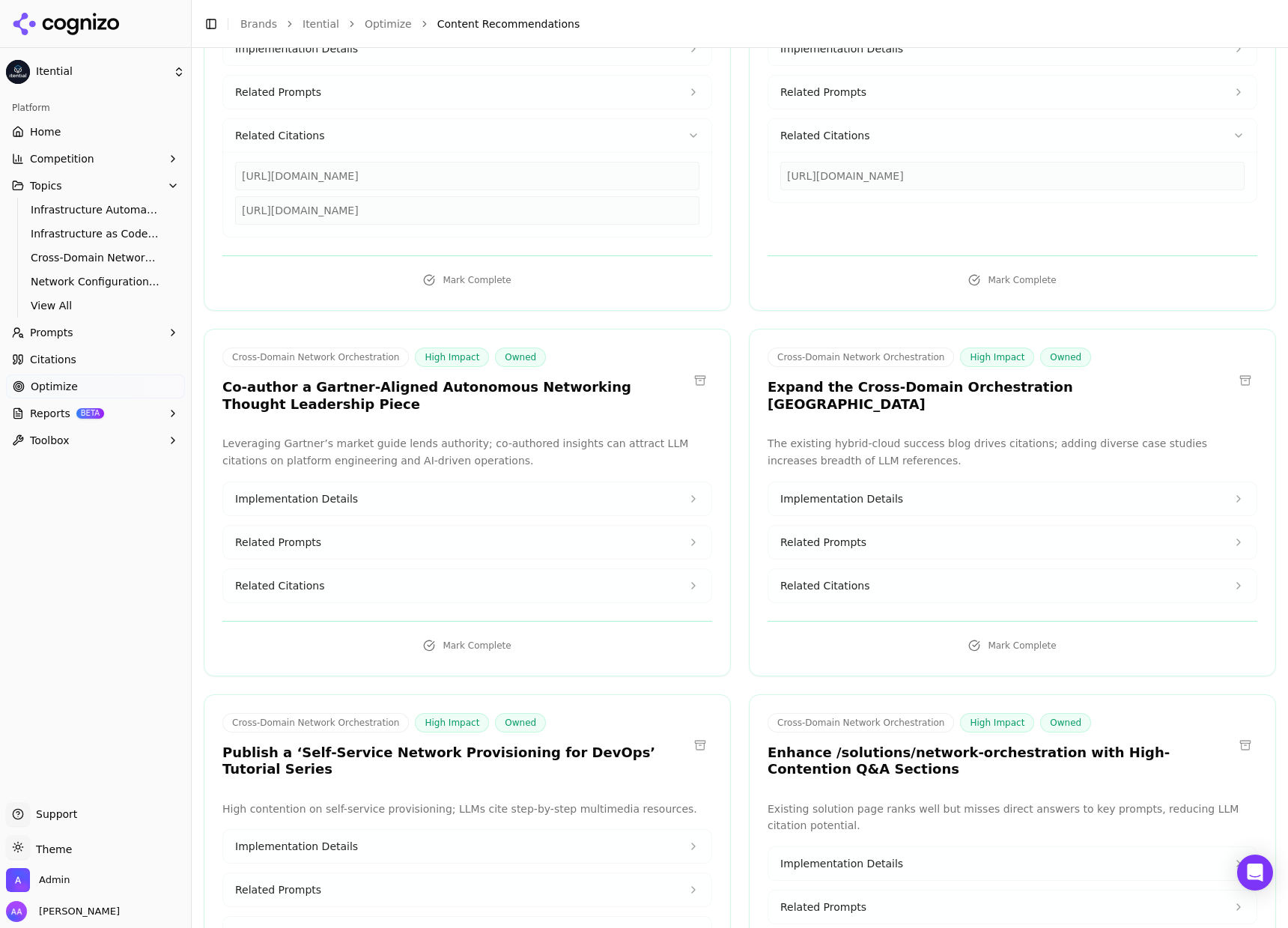
click at [398, 388] on h3 "Co-author a Gartner-Aligned Autonomous Networking Thought Leadership Piece" at bounding box center [455, 396] width 466 height 34
click at [382, 433] on div "Cross-Domain Network Orchestration High Impact Owned Co-author a Gartner-Aligne…" at bounding box center [467, 502] width 527 height 348
click at [424, 555] on button "Related Citations" at bounding box center [467, 586] width 488 height 33
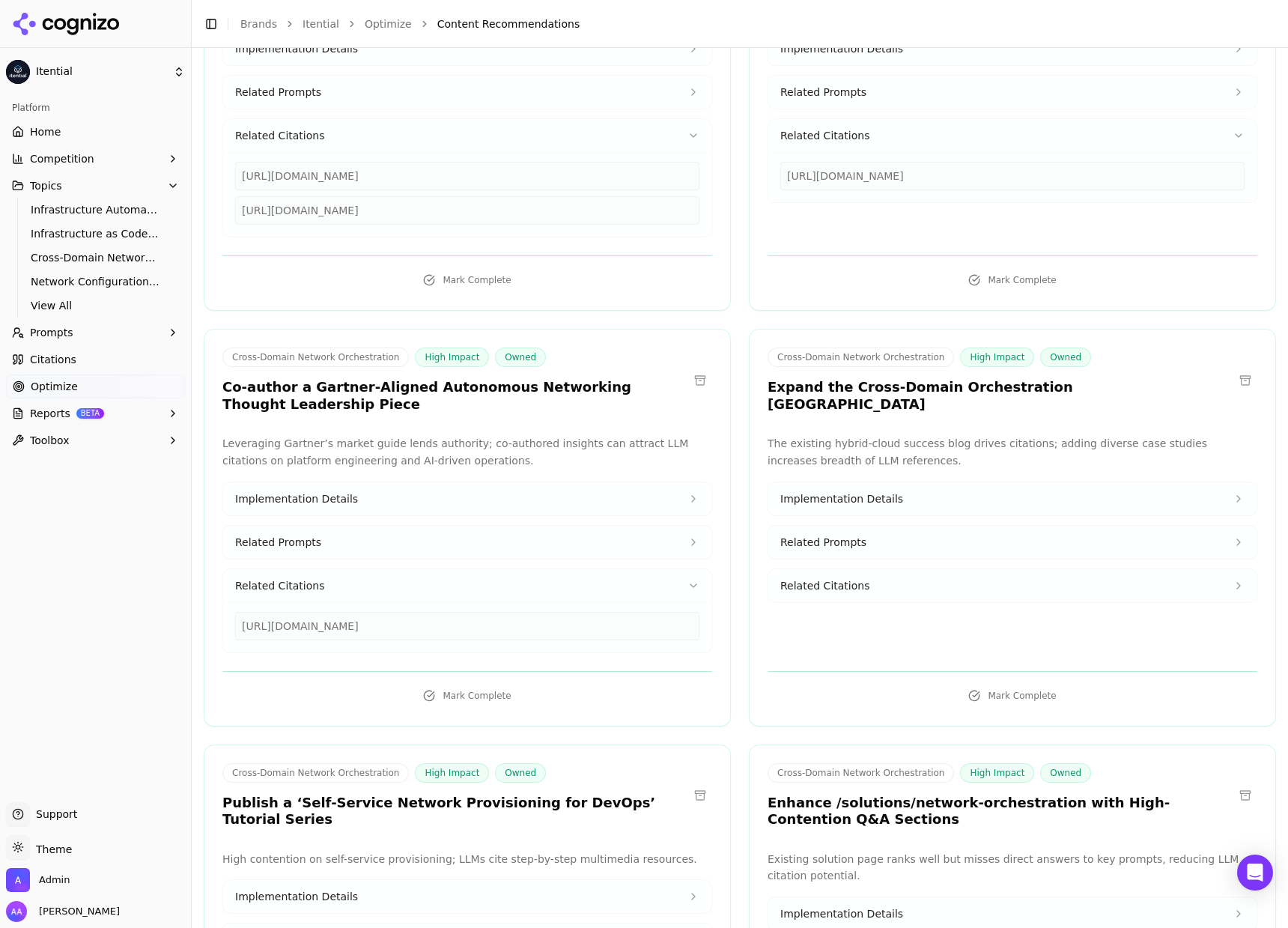
click at [420, 555] on button "Related Citations" at bounding box center [467, 586] width 488 height 33
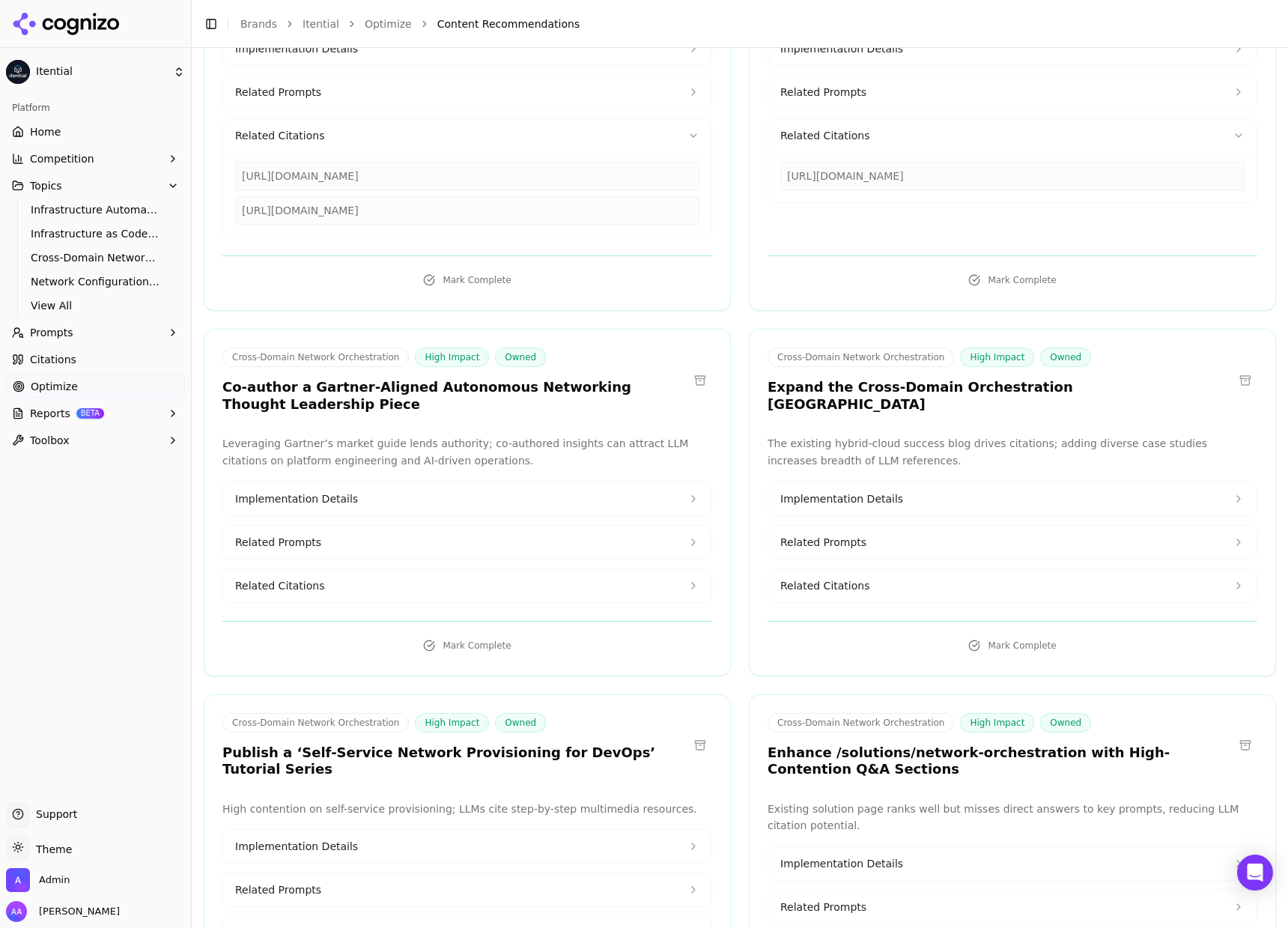
click at [698, 376] on button at bounding box center [700, 380] width 24 height 24
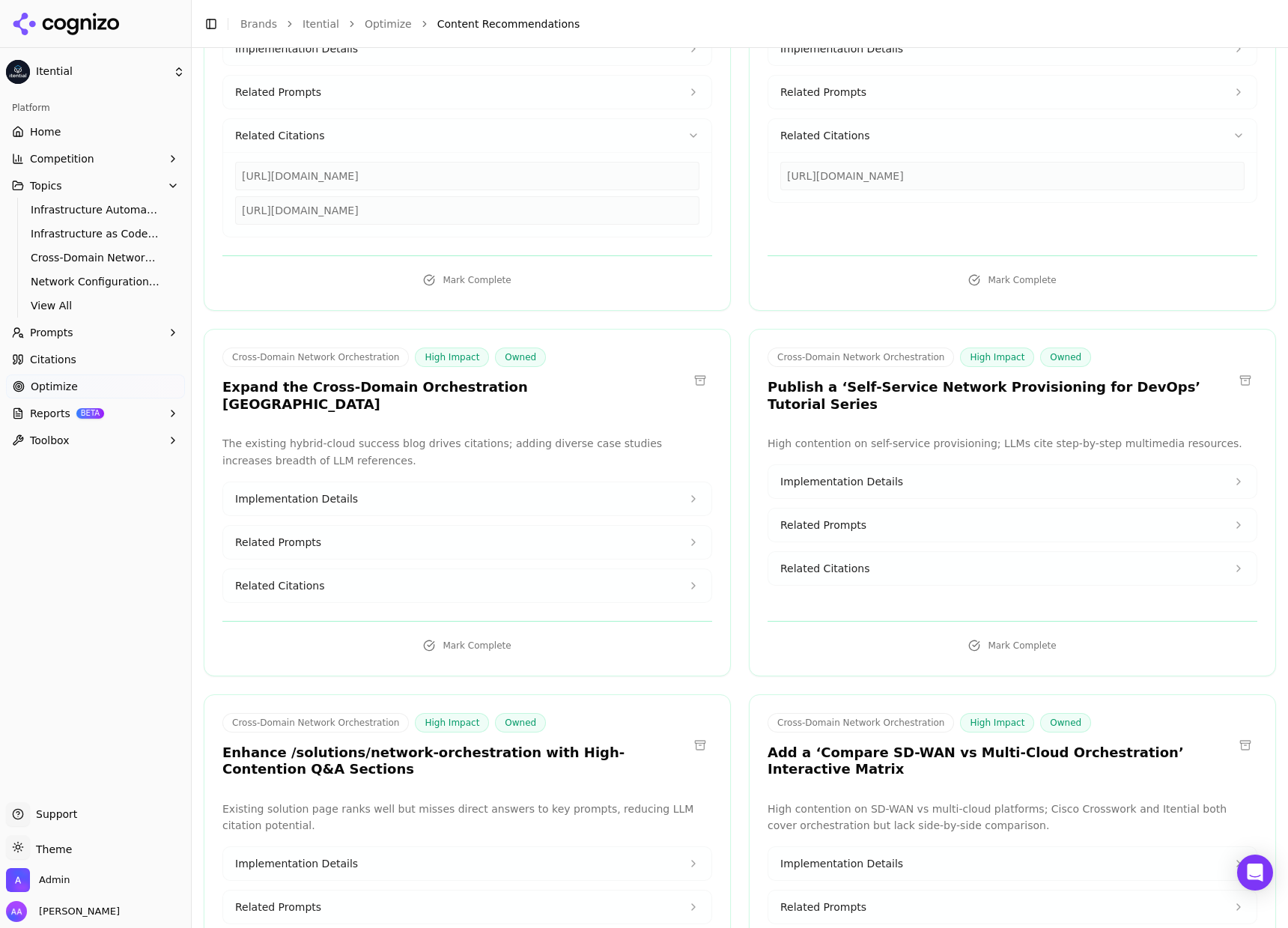
scroll to position [1308, 0]
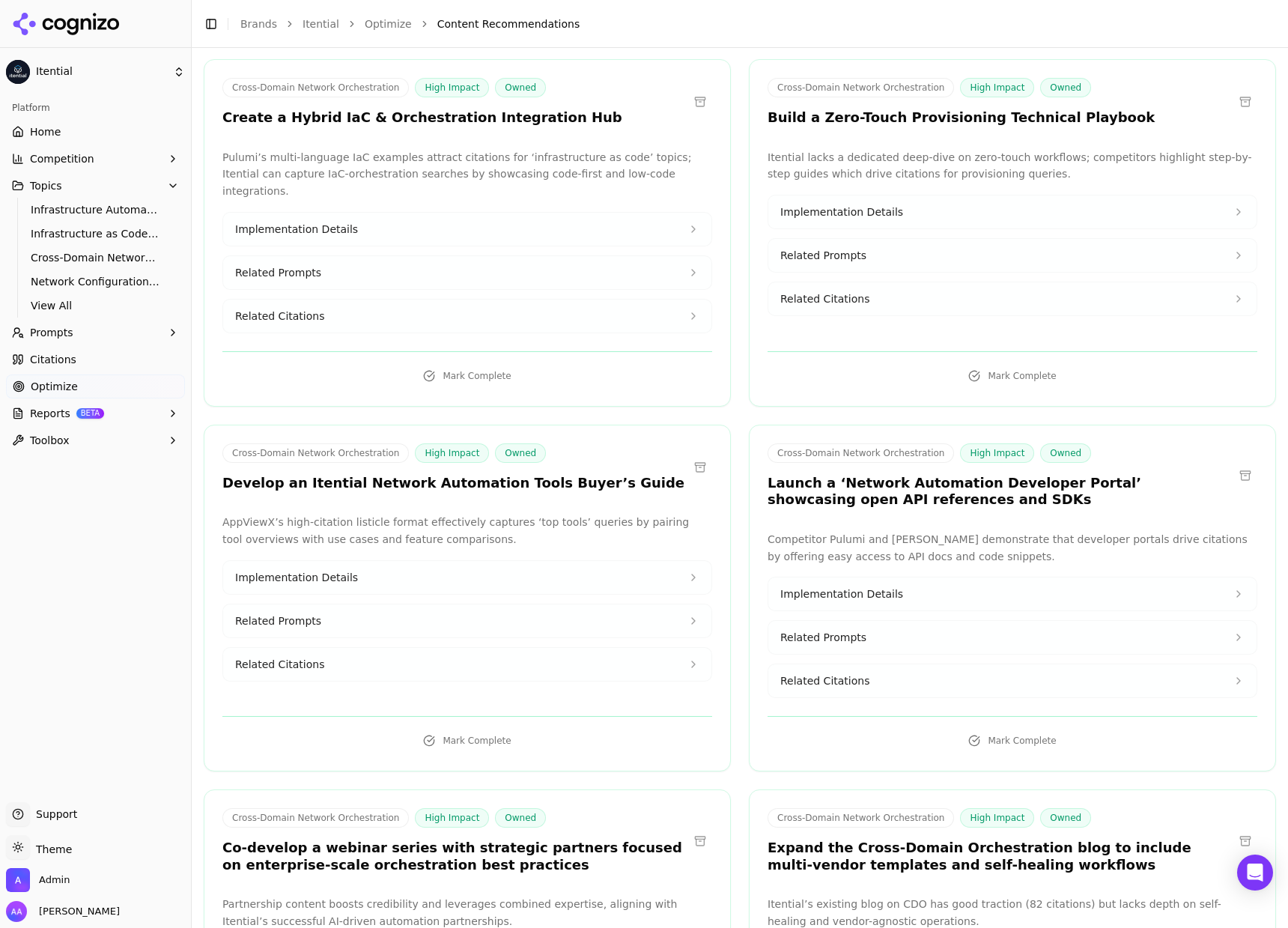
click at [410, 555] on button "Related Citations" at bounding box center [467, 664] width 488 height 33
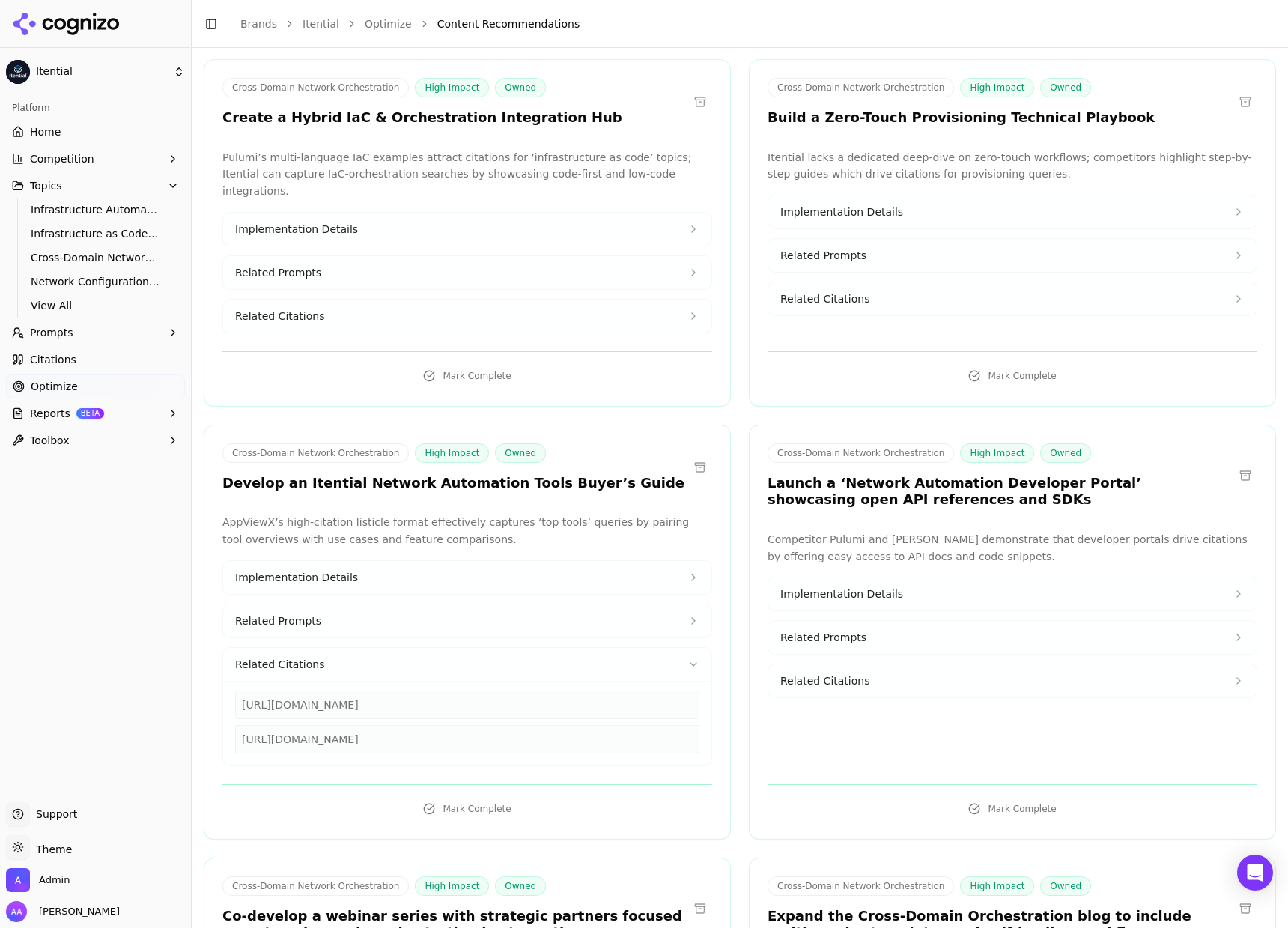
click at [415, 555] on div "https://appviewx.com/blogs/top-6-network-automation-tools-for-enterprises" at bounding box center [467, 704] width 464 height 29
click at [413, 555] on div "https://manageengine.com/network-configuration-manager" at bounding box center [467, 739] width 464 height 29
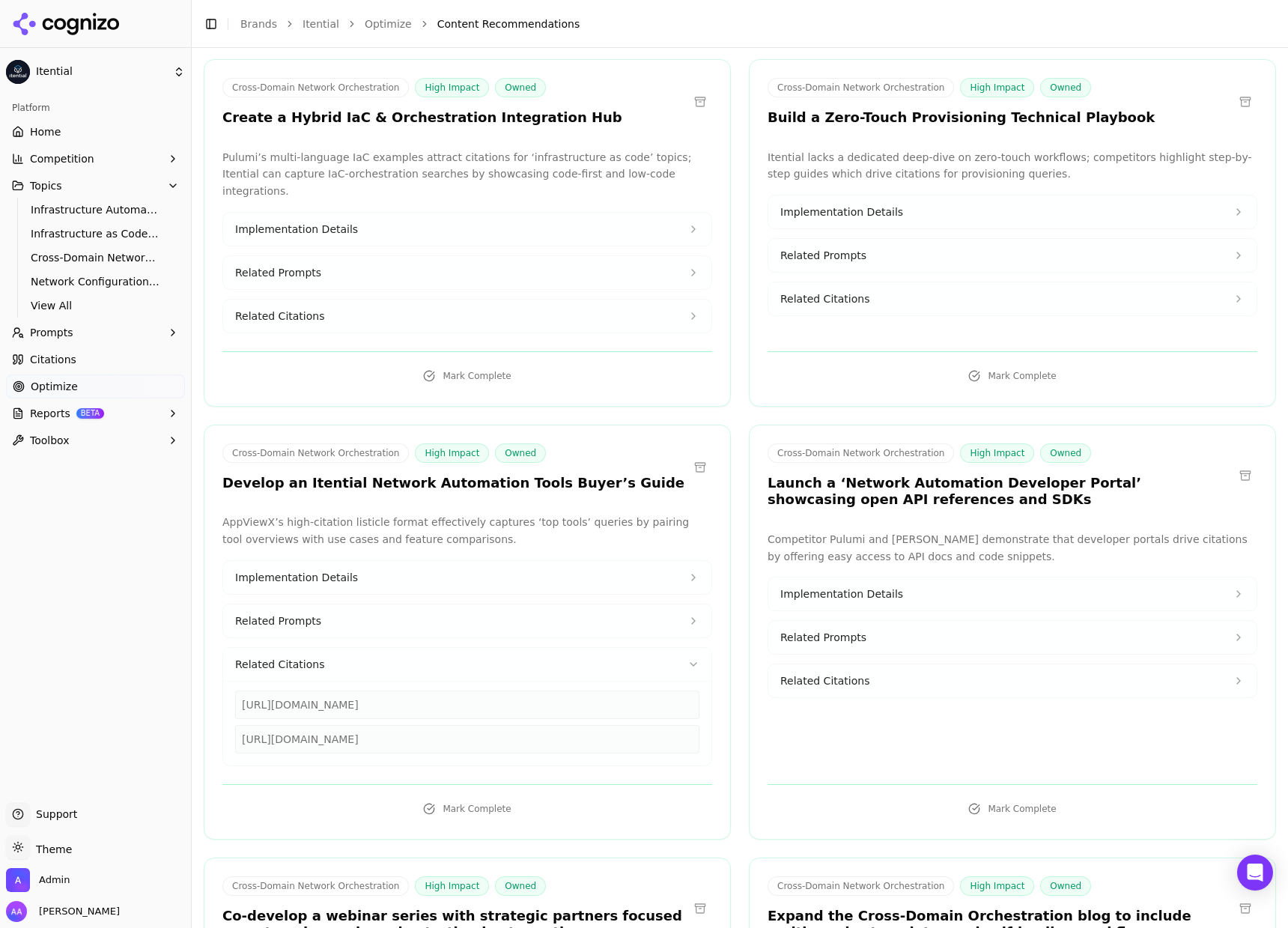
click at [369, 514] on p "AppViewX’s high-citation listicle format effectively captures ‘top tools’ queri…" at bounding box center [467, 530] width 490 height 34
click at [375, 555] on button "Implementation Details" at bounding box center [467, 577] width 488 height 33
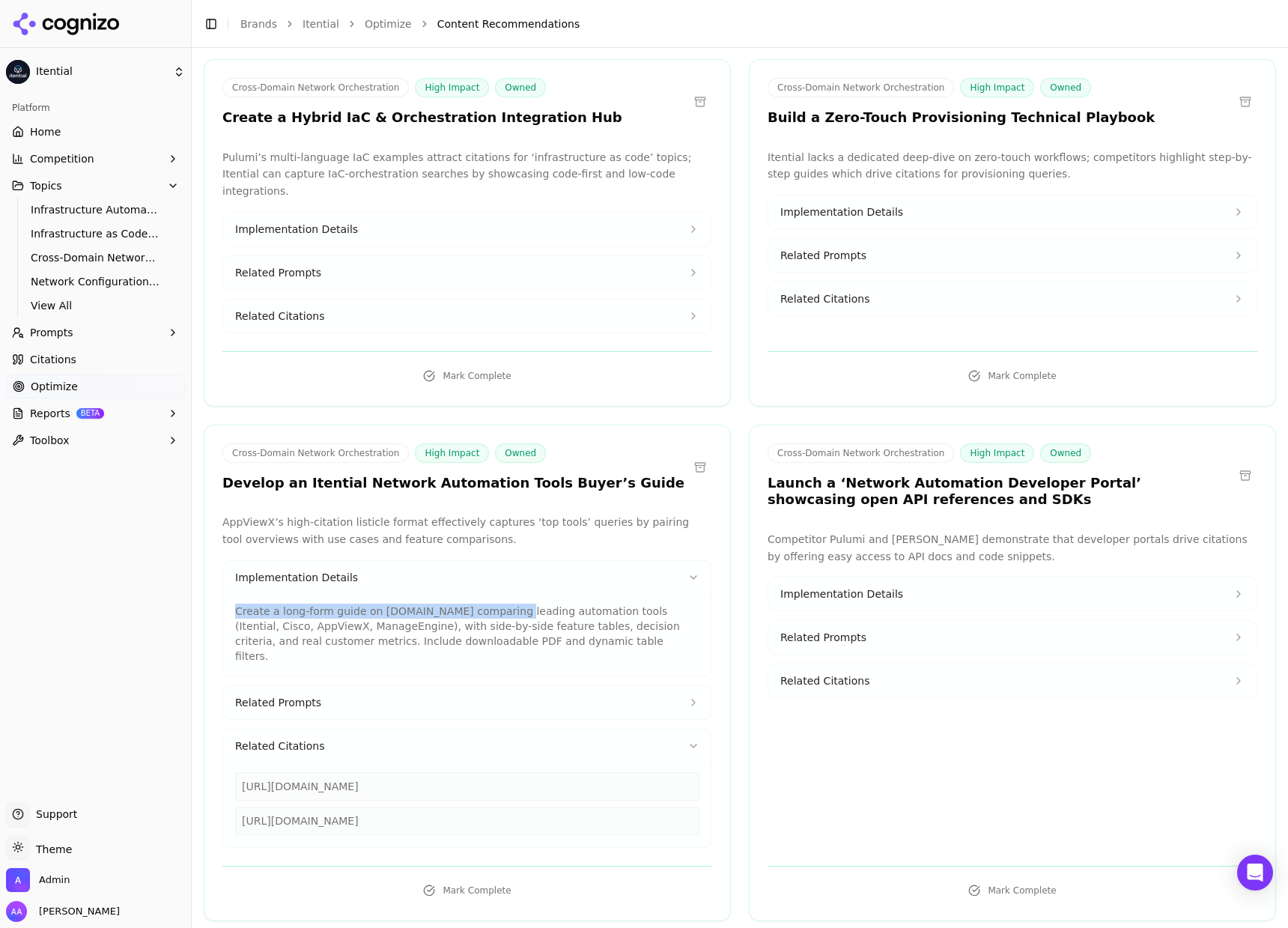
drag, startPoint x: 236, startPoint y: 573, endPoint x: 499, endPoint y: 580, distance: 263.1
click at [499, 555] on p "Create a long-form guide on itential.com comparing leading automation tools (It…" at bounding box center [467, 633] width 464 height 60
click at [519, 555] on p "Create a long-form guide on itential.com comparing leading automation tools (It…" at bounding box center [467, 633] width 464 height 60
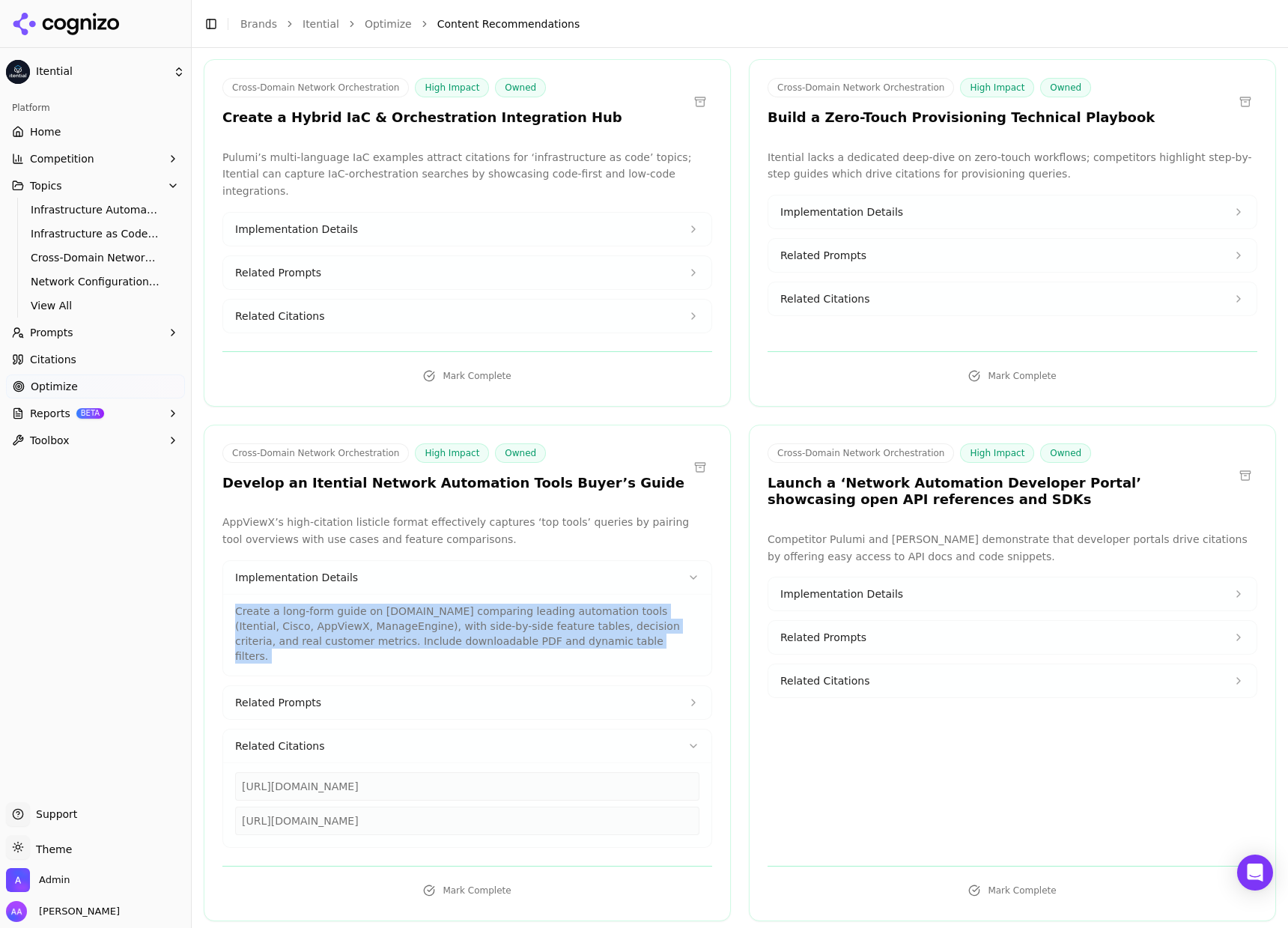
click at [519, 555] on p "Create a long-form guide on itential.com comparing leading automation tools (It…" at bounding box center [467, 633] width 464 height 60
click at [526, 555] on p "Create a long-form guide on itential.com comparing leading automation tools (It…" at bounding box center [467, 633] width 464 height 60
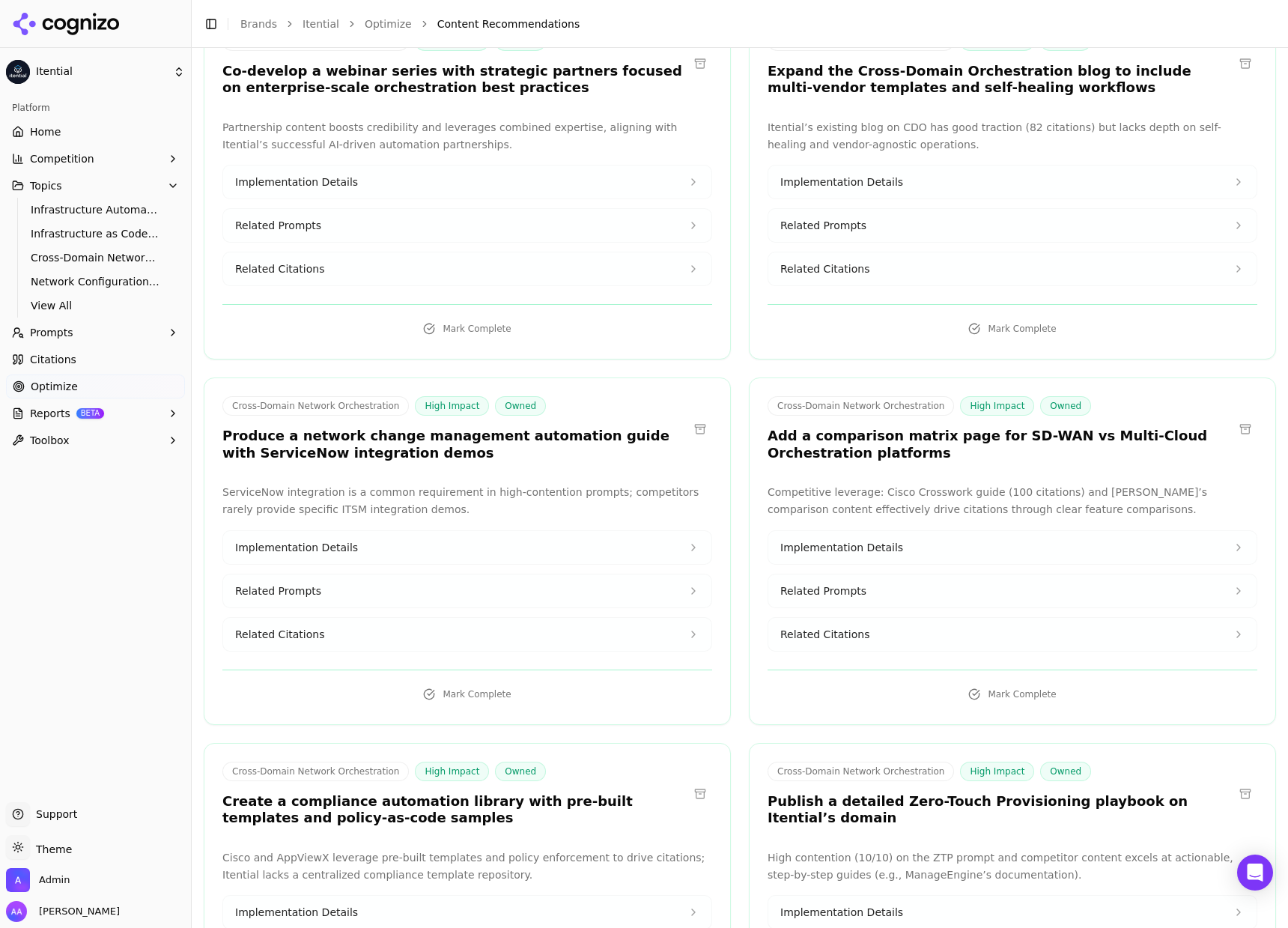
scroll to position [2245, 0]
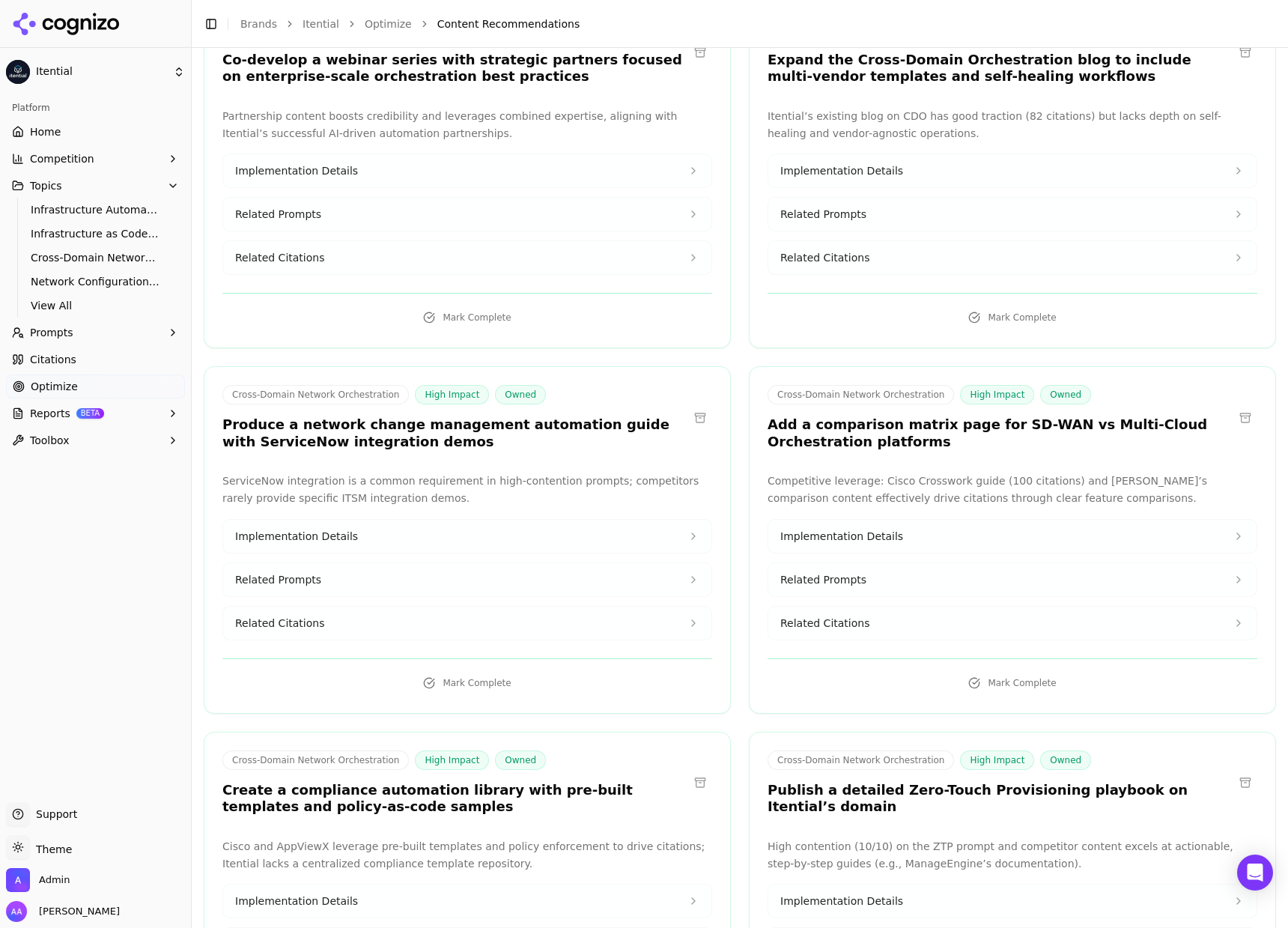
click at [487, 416] on h3 "Produce a network change management automation guide with ServiceNow integratio…" at bounding box center [455, 433] width 466 height 34
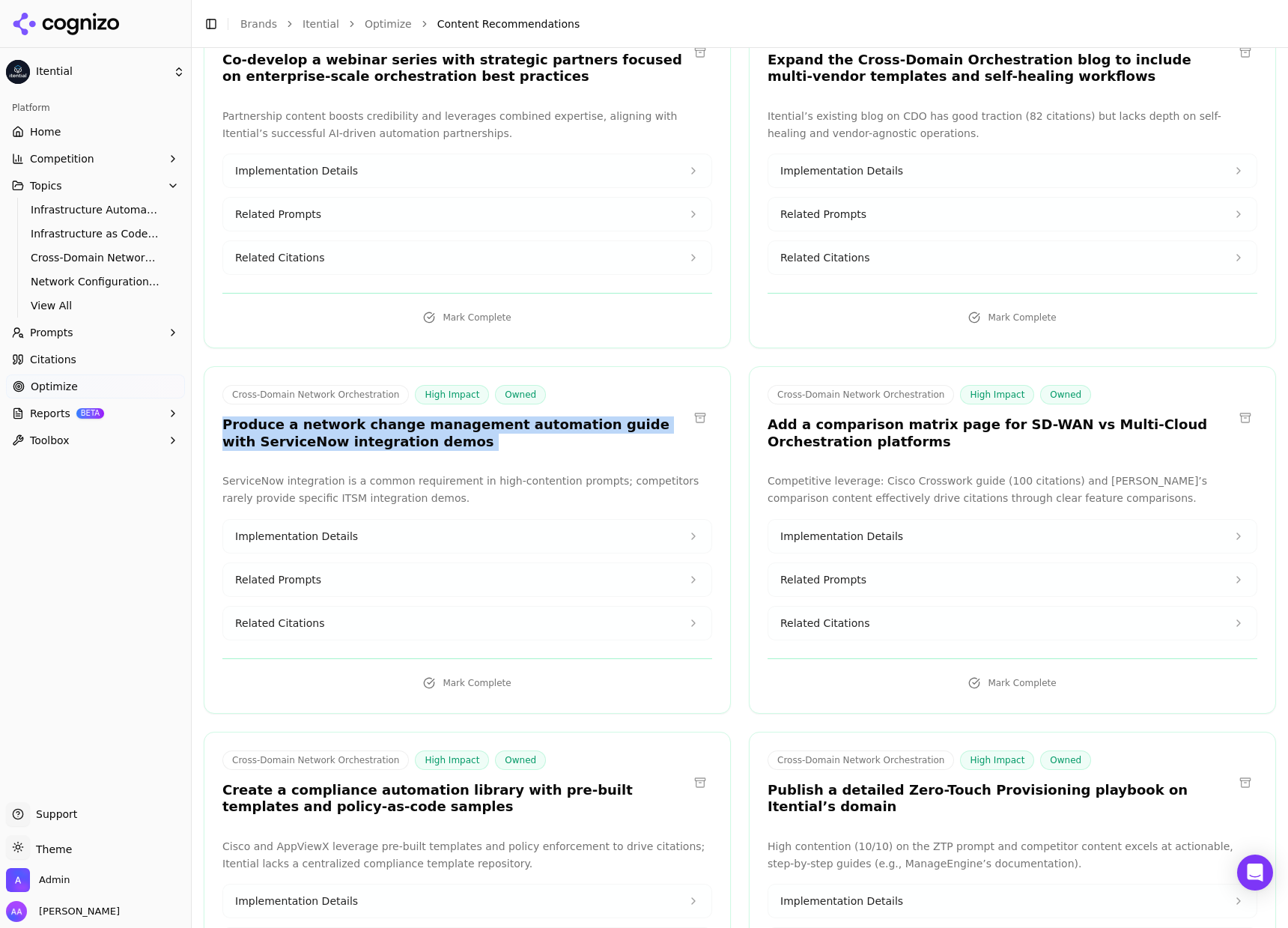
click at [487, 416] on h3 "Produce a network change management automation guide with ServiceNow integratio…" at bounding box center [455, 433] width 466 height 34
click at [485, 403] on div "Cross-Domain Network Orchestration High Impact Owned Produce a network change m…" at bounding box center [468, 419] width 526 height 69
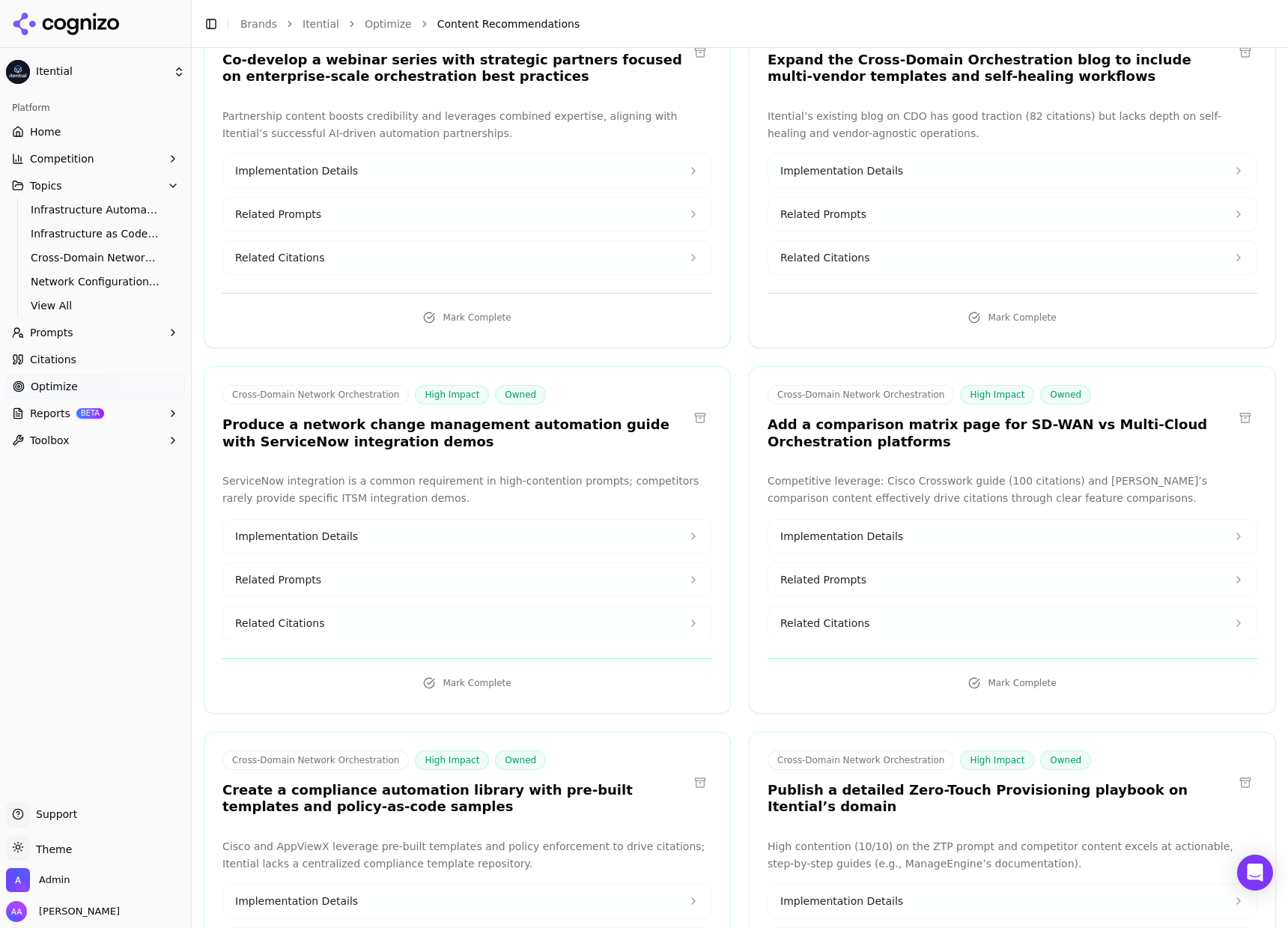
click at [465, 472] on p "ServiceNow integration is a common requirement in high-contention prompts; comp…" at bounding box center [467, 489] width 490 height 34
click at [372, 519] on button "Implementation Details" at bounding box center [467, 536] width 488 height 33
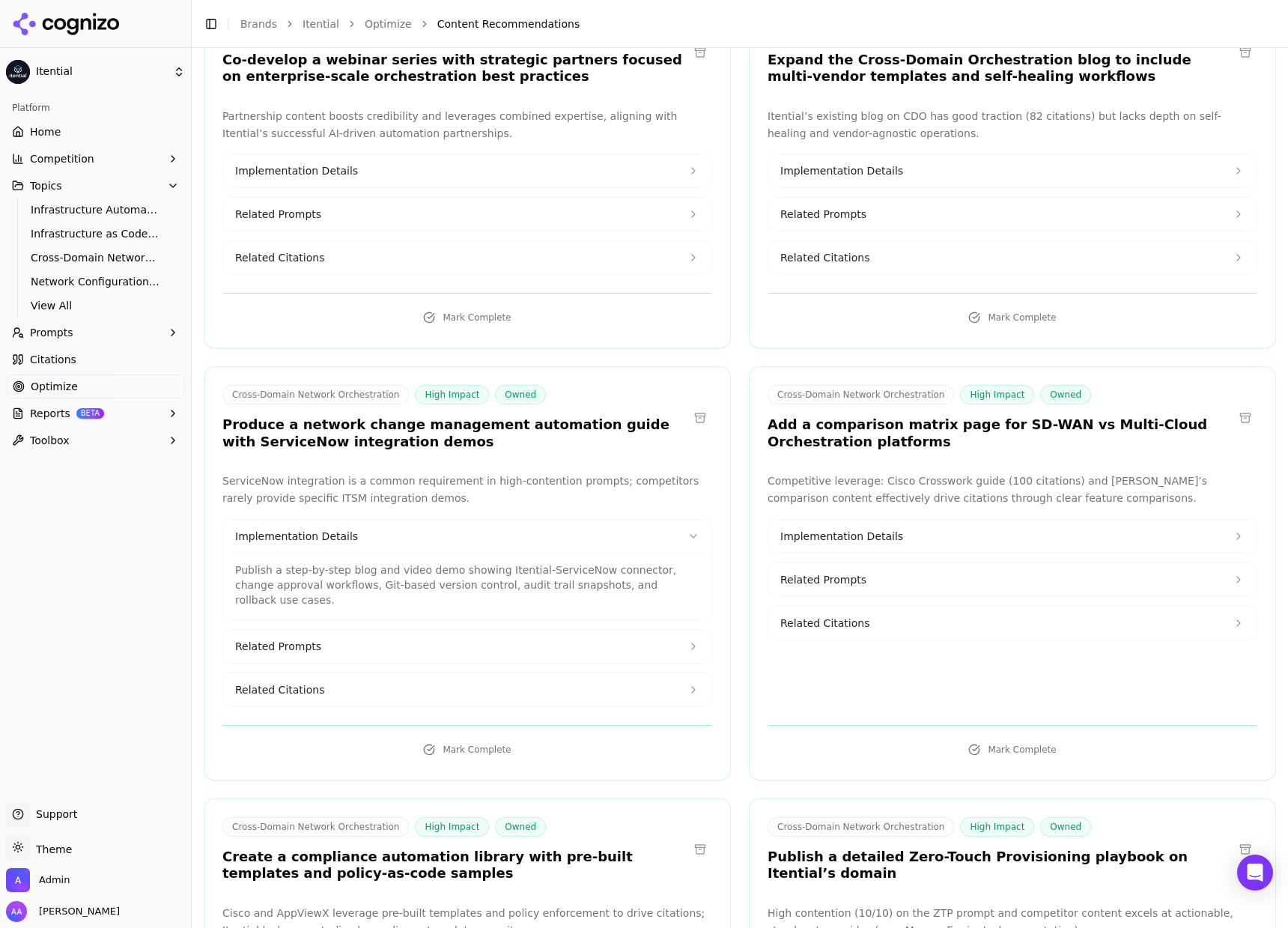
click at [341, 555] on p "Publish a step-by-step blog and video demo showing Itential-ServiceNow connecto…" at bounding box center [467, 585] width 464 height 45
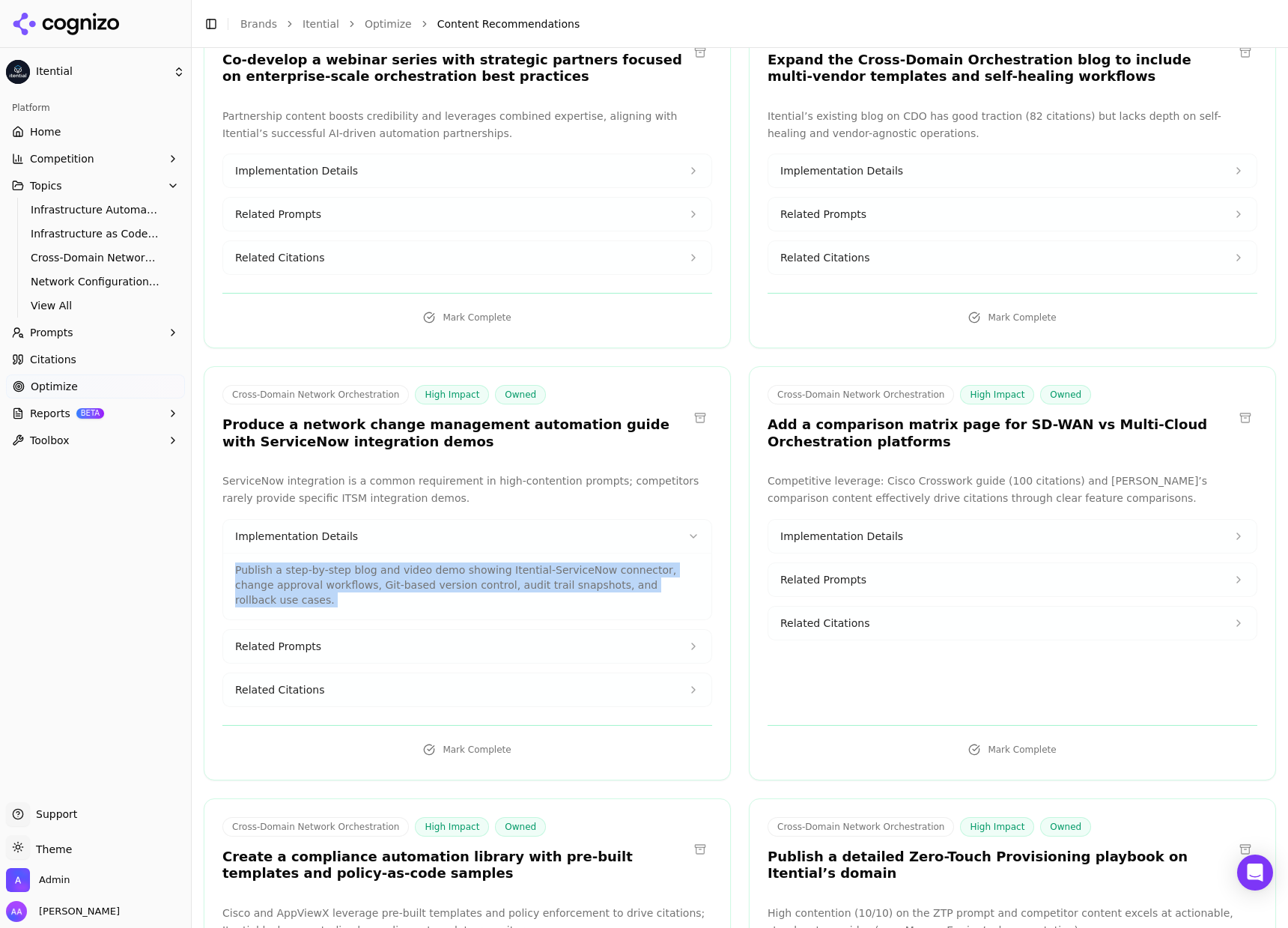
click at [341, 555] on p "Publish a step-by-step blog and video demo showing Itential-ServiceNow connecto…" at bounding box center [467, 585] width 464 height 45
click at [400, 555] on p "Publish a step-by-step blog and video demo showing Itential-ServiceNow connecto…" at bounding box center [467, 585] width 464 height 45
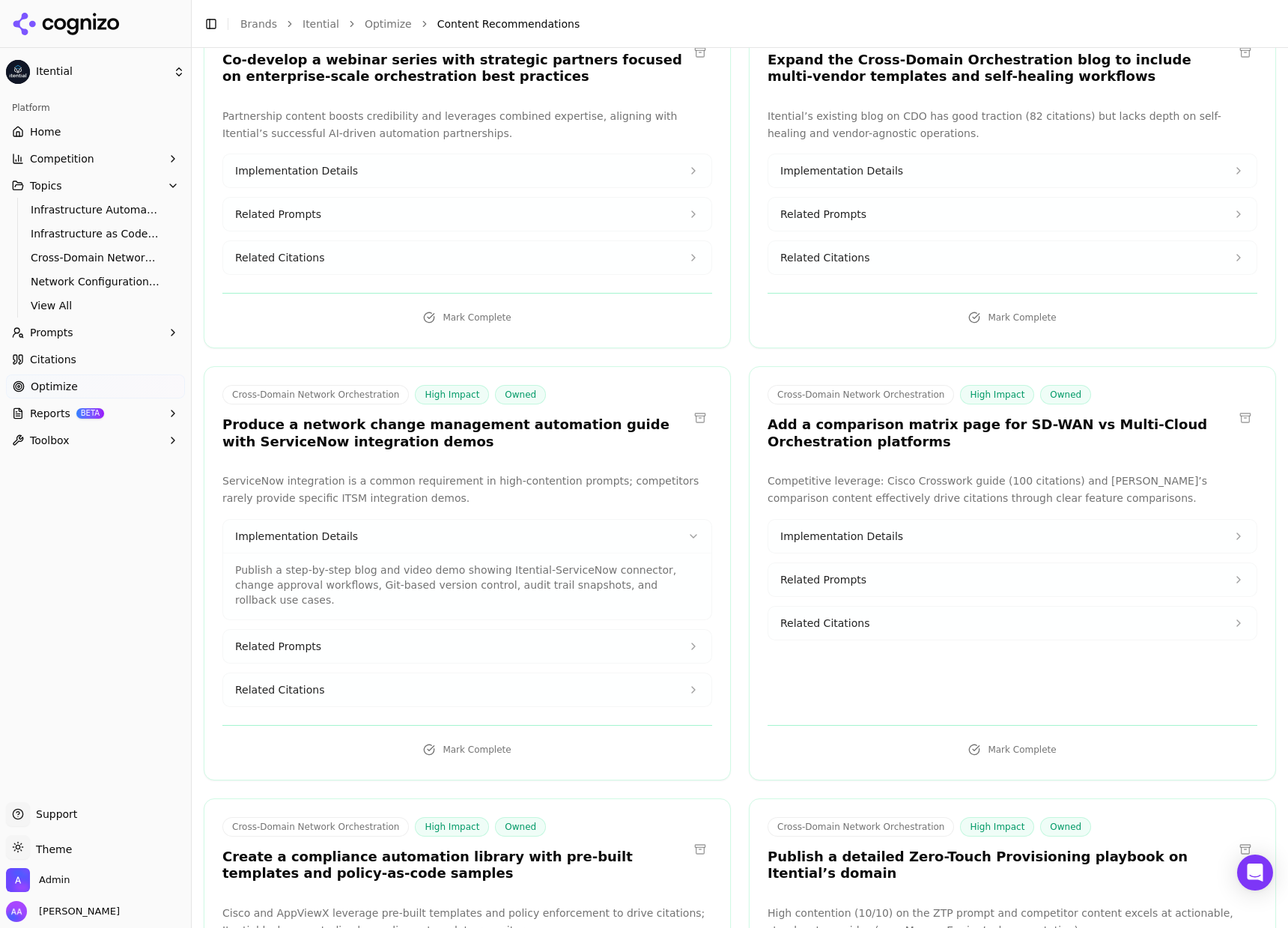
click at [401, 555] on p "Publish a step-by-step blog and video demo showing Itential-ServiceNow connecto…" at bounding box center [467, 585] width 464 height 45
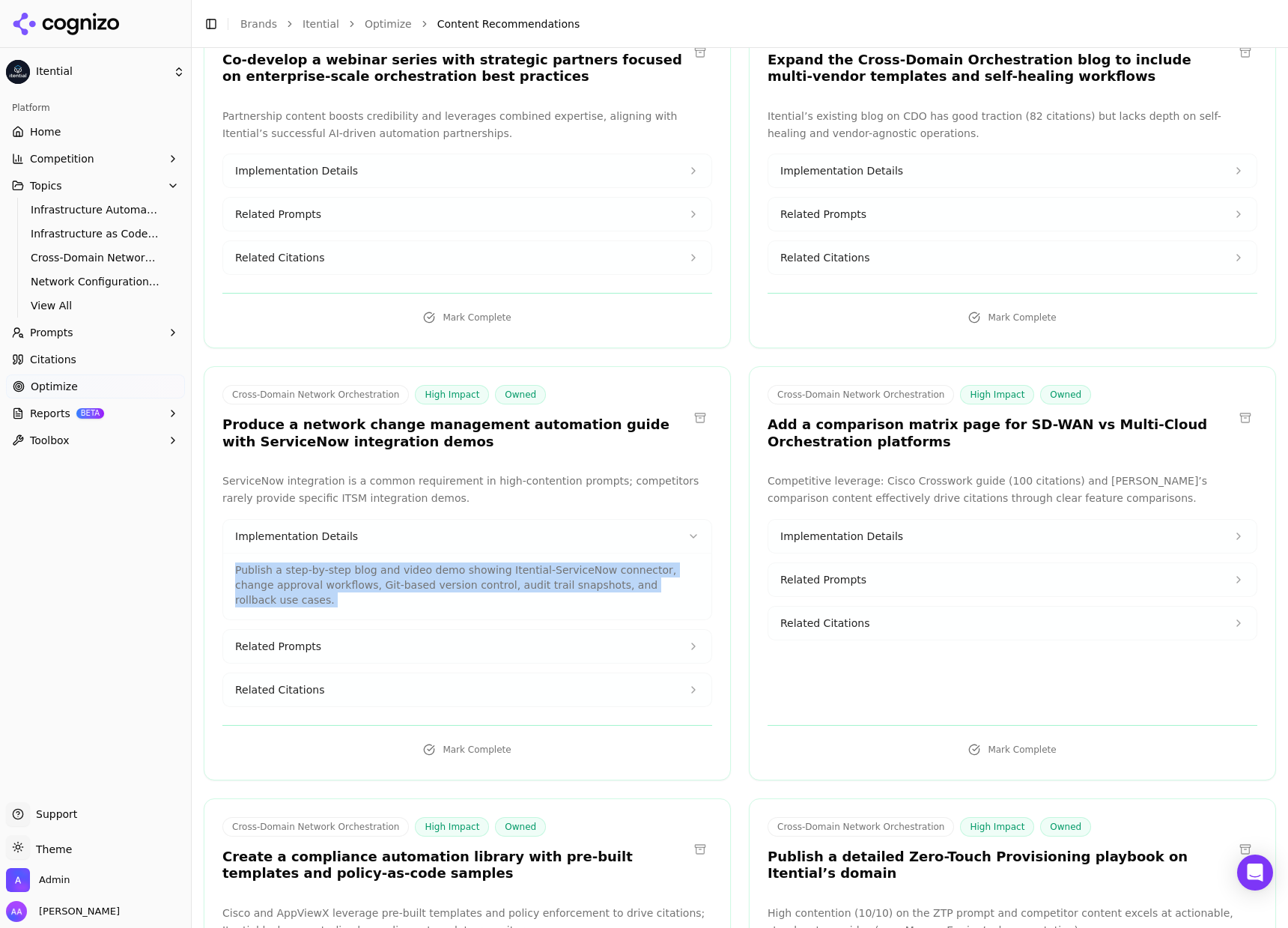
click at [401, 555] on p "Publish a step-by-step blog and video demo showing Itential-ServiceNow connecto…" at bounding box center [467, 585] width 464 height 45
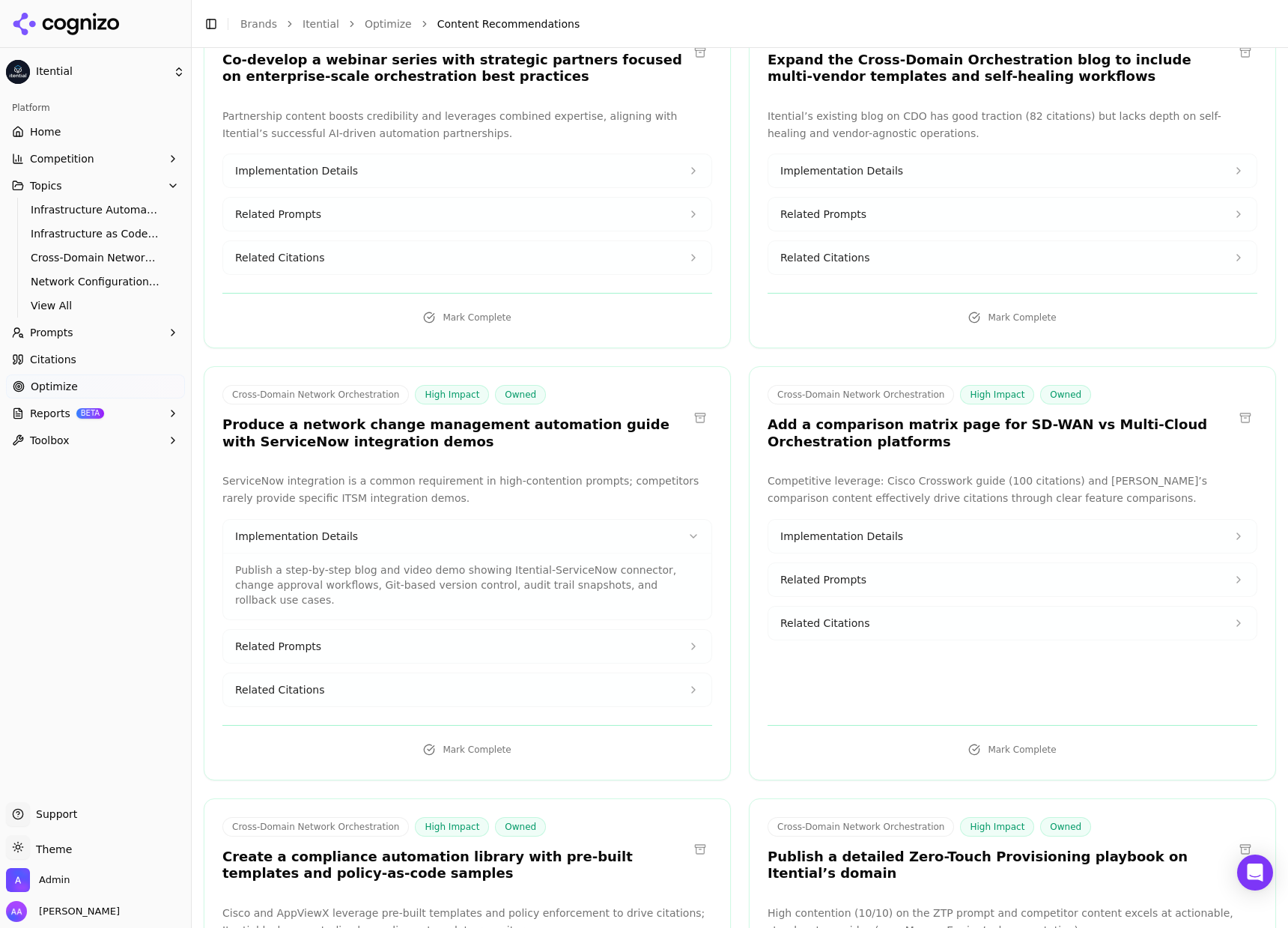
click at [502, 555] on p "Publish a step-by-step blog and video demo showing Itential-ServiceNow connecto…" at bounding box center [467, 585] width 464 height 45
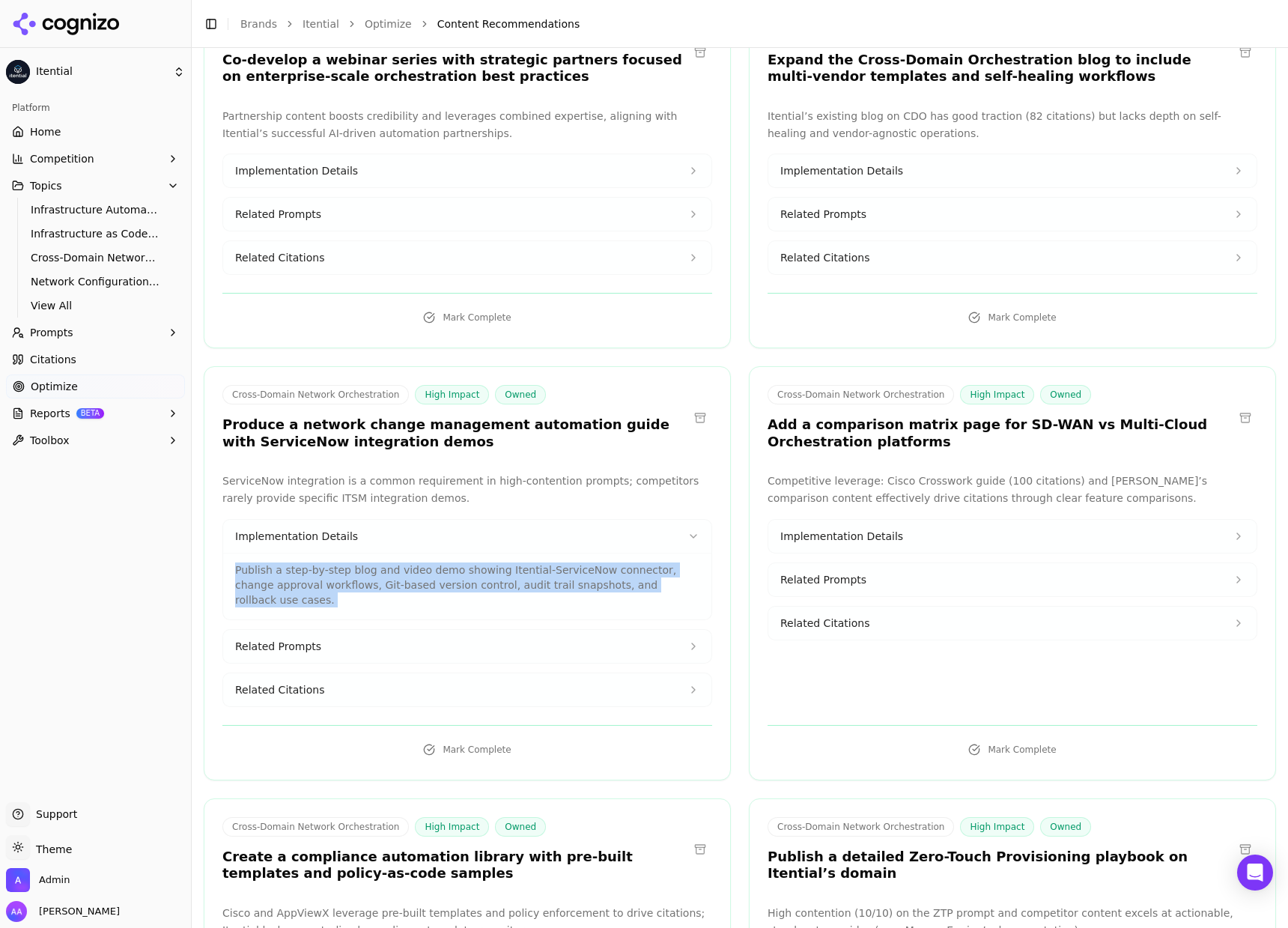
drag, startPoint x: 502, startPoint y: 524, endPoint x: 435, endPoint y: 585, distance: 90.6
click at [502, 555] on p "Publish a step-by-step blog and video demo showing Itential-ServiceNow connecto…" at bounding box center [467, 585] width 464 height 45
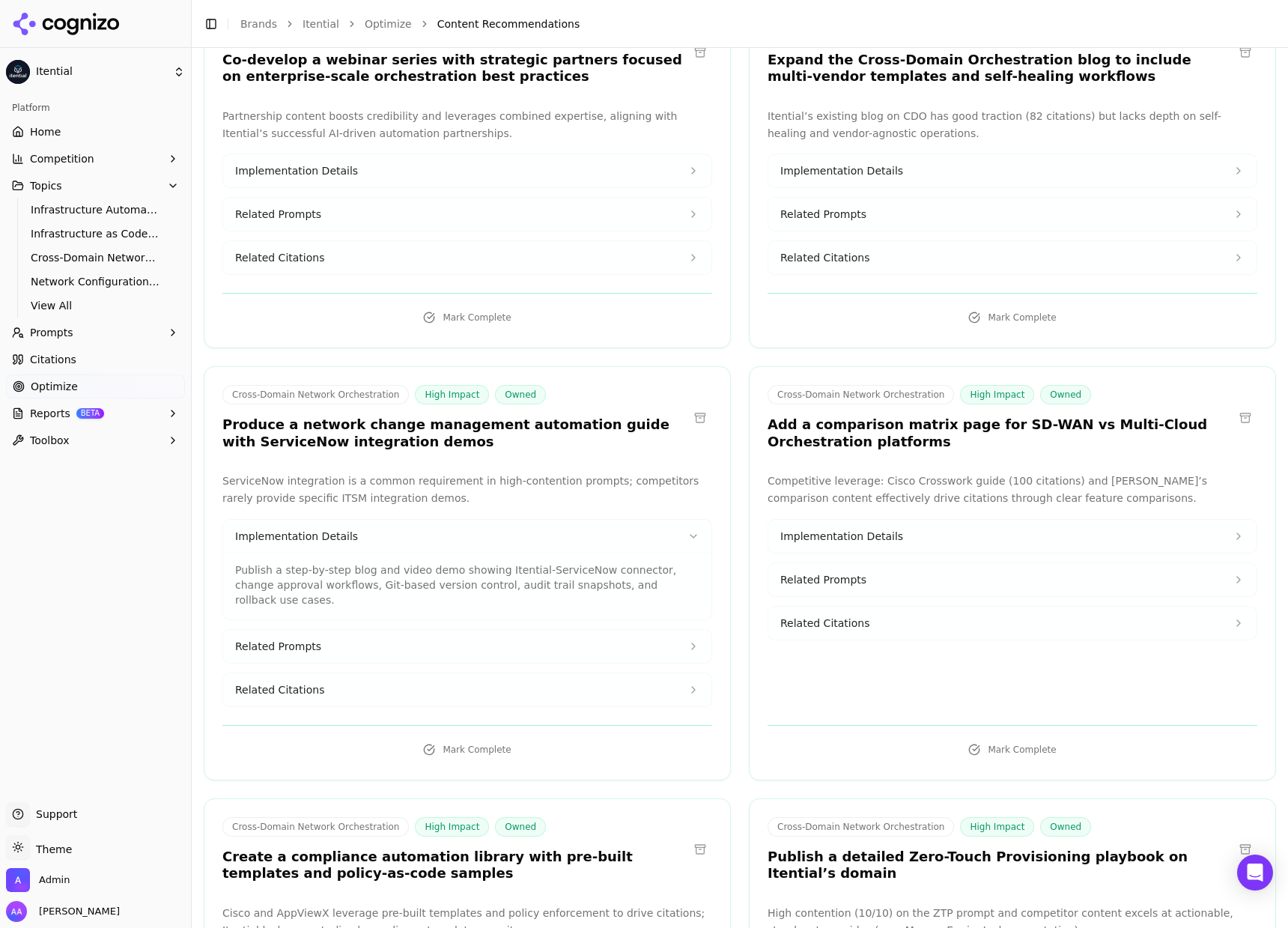
click at [376, 555] on button "Related Citations" at bounding box center [467, 690] width 488 height 33
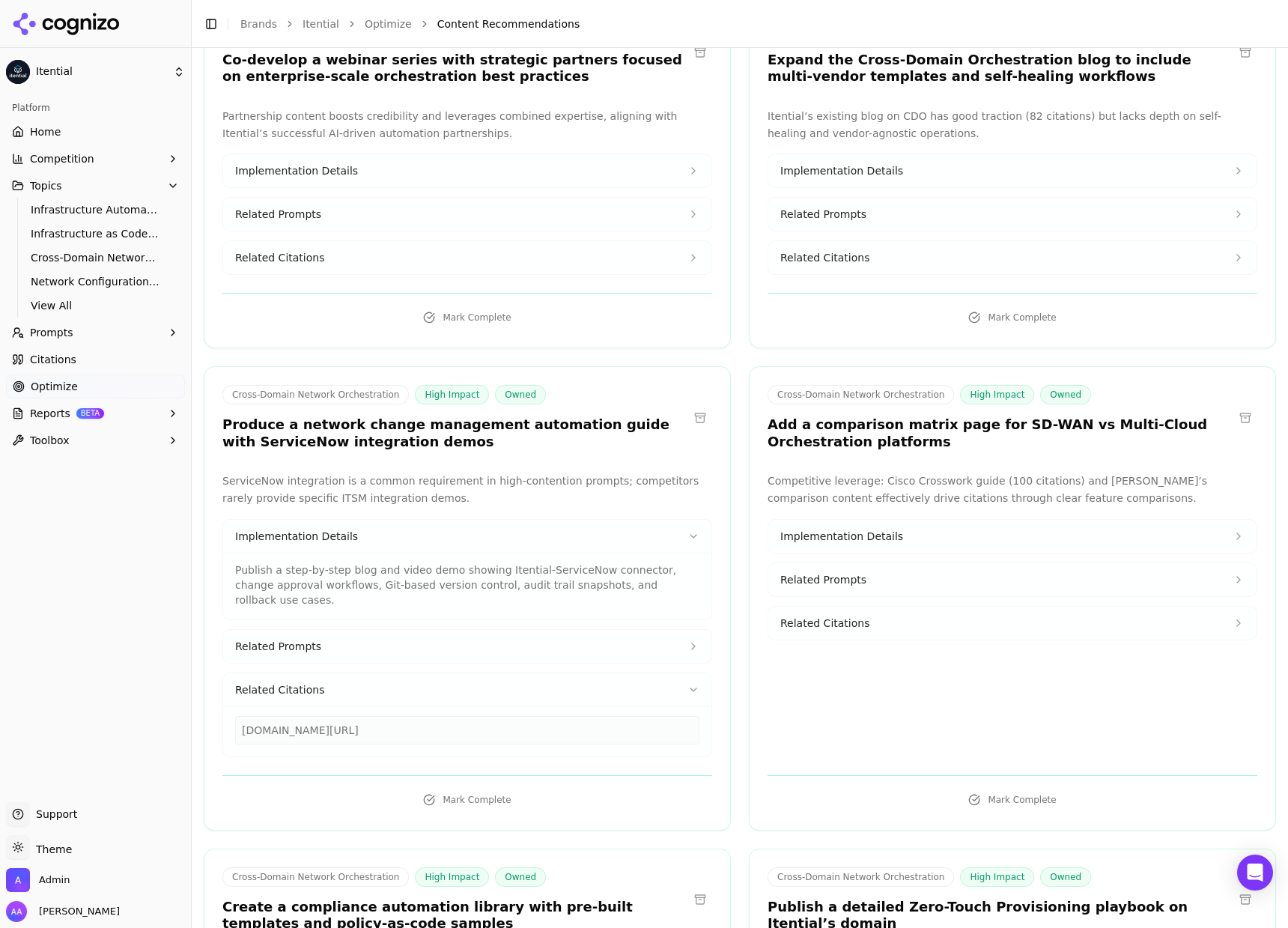
click at [379, 555] on div "itential.com/solutions/network-orchestration" at bounding box center [467, 730] width 464 height 29
click at [443, 555] on div "itential.com/solutions/network-orchestration" at bounding box center [467, 730] width 464 height 29
click at [359, 555] on button "Related Citations" at bounding box center [467, 690] width 488 height 33
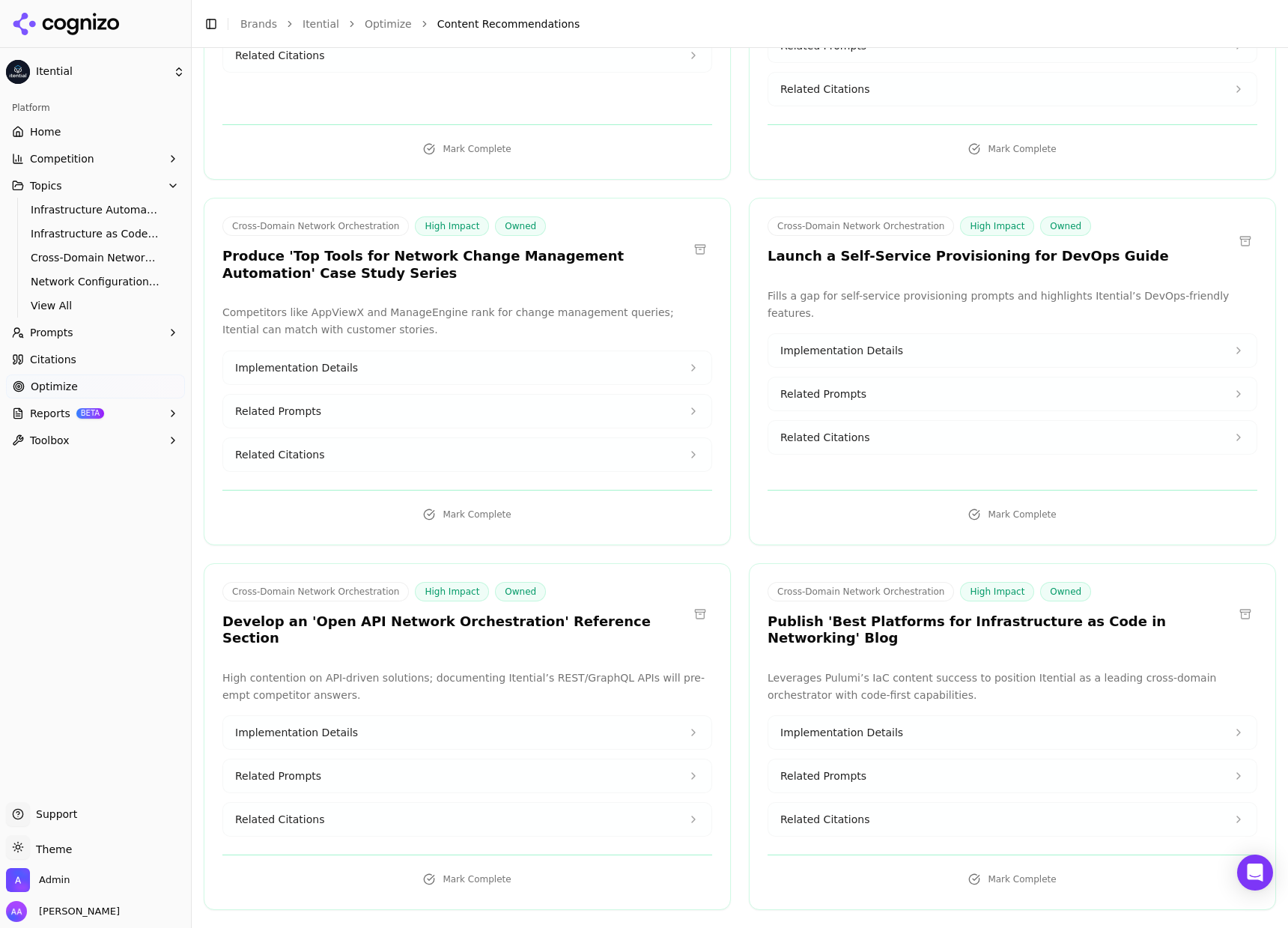
scroll to position [4617, 0]
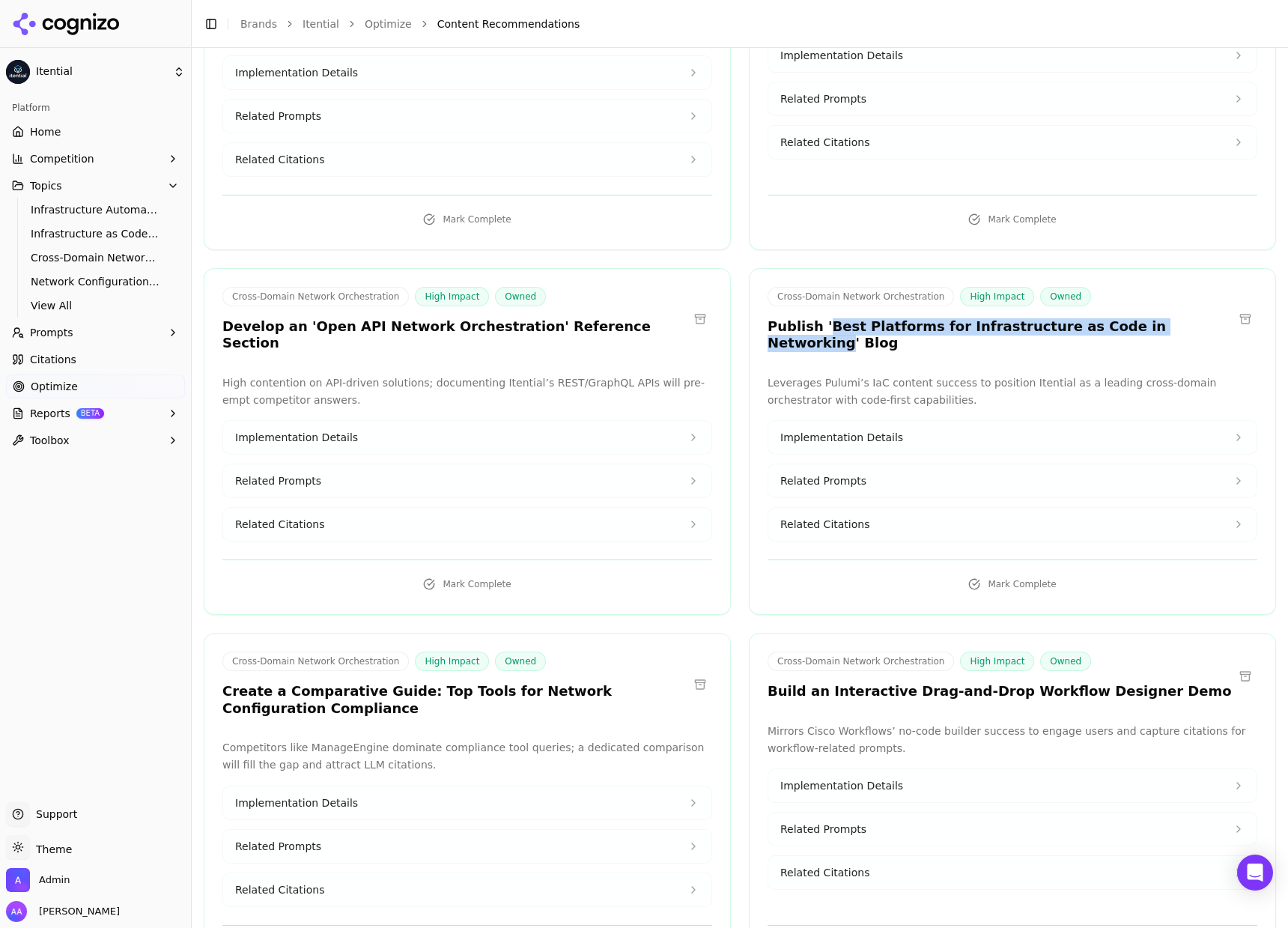
drag, startPoint x: 817, startPoint y: 242, endPoint x: 1162, endPoint y: 244, distance: 345.0
click at [1100, 318] on h3 "Publish 'Best Platforms for Infrastructure as Code in Networking' Blog" at bounding box center [1000, 335] width 466 height 34
copy h3 "Best Platforms for Infrastructure as Code in Networking"
click at [936, 507] on button "Related Citations" at bounding box center [1012, 524] width 488 height 33
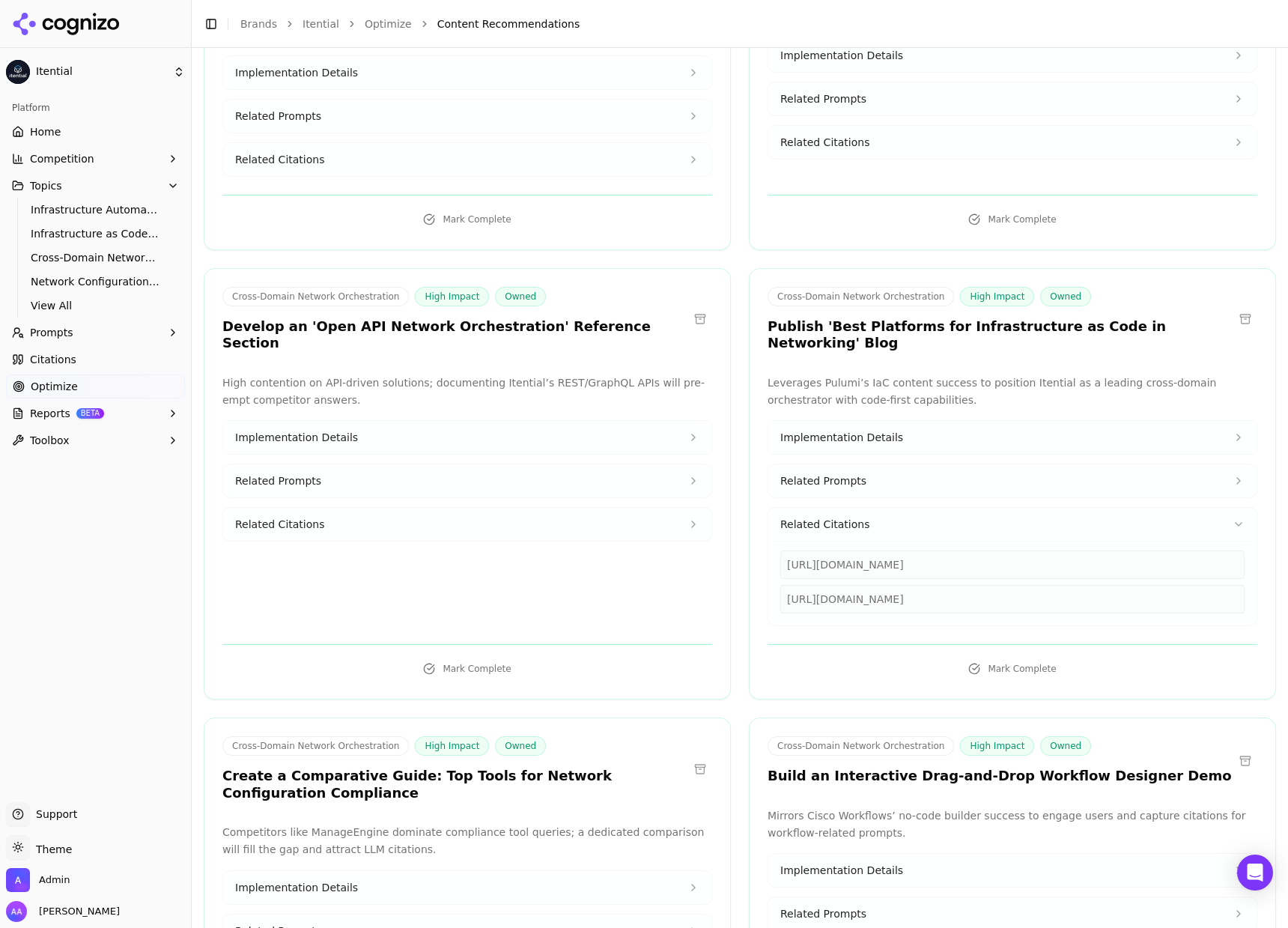
click at [936, 551] on div "https://pulumi.com/blog/infrastructure-as-code-tools" at bounding box center [1012, 565] width 464 height 29
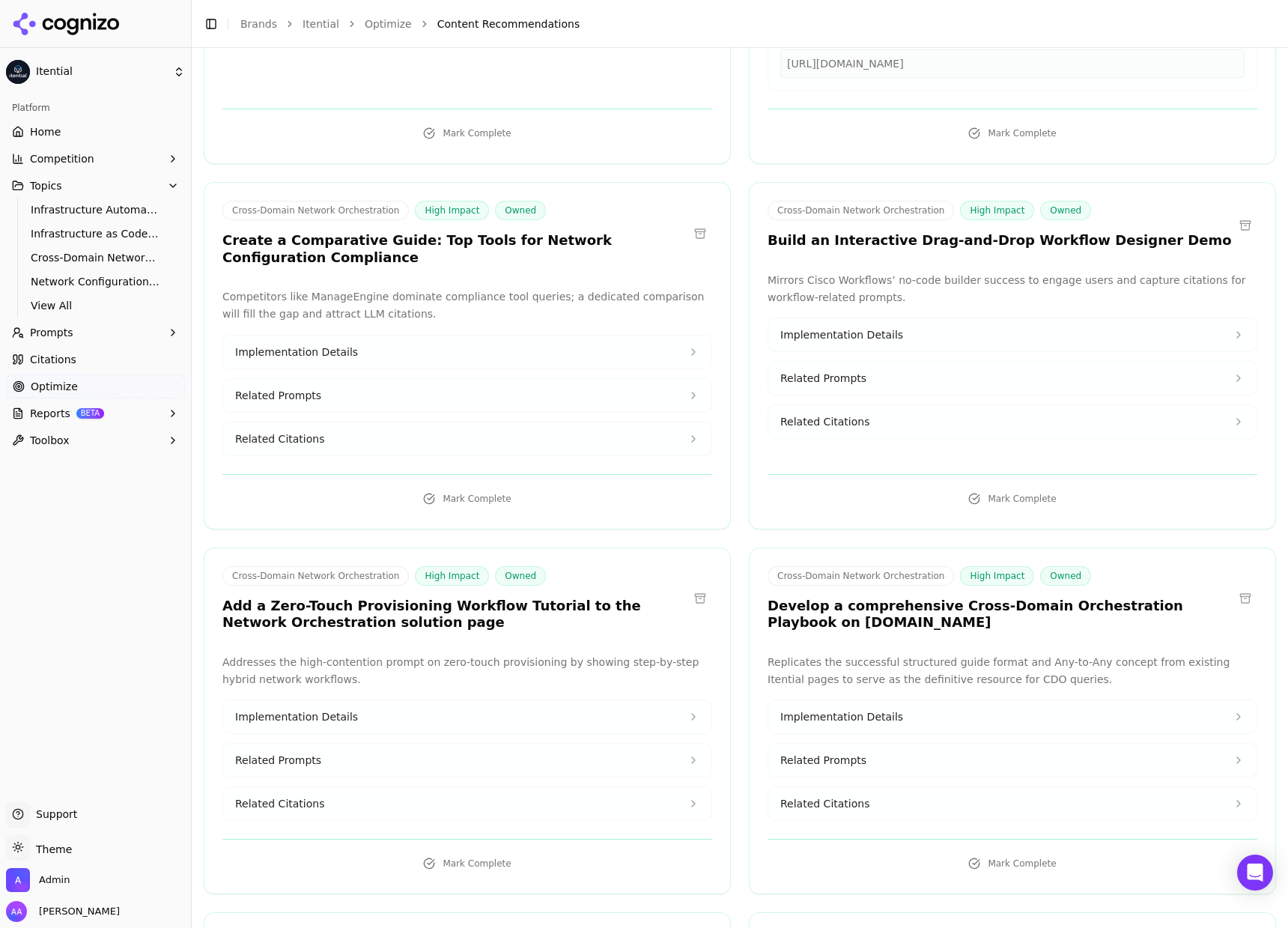
scroll to position [5360, 0]
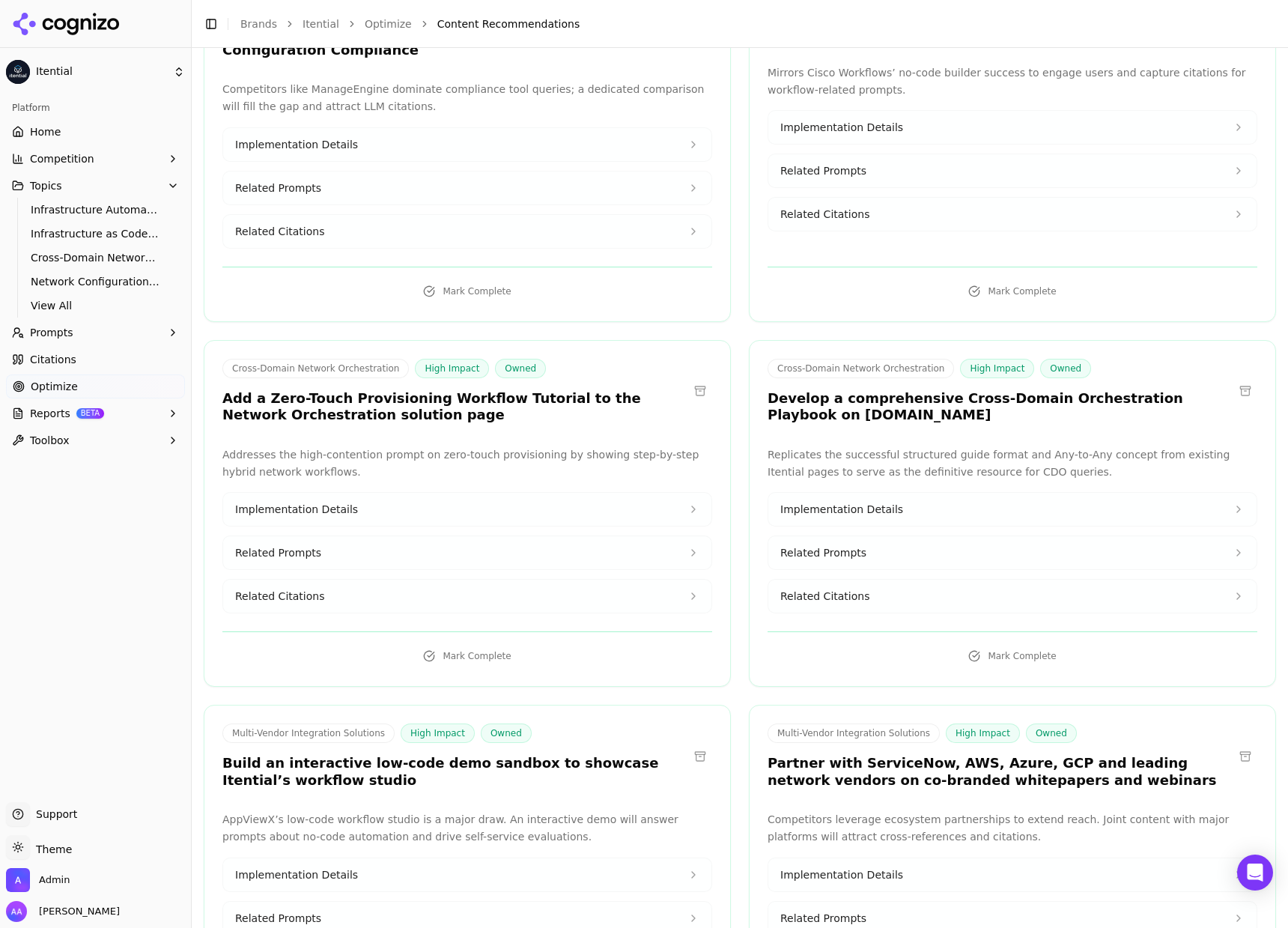
click at [519, 555] on button "Related Citations" at bounding box center [467, 596] width 488 height 33
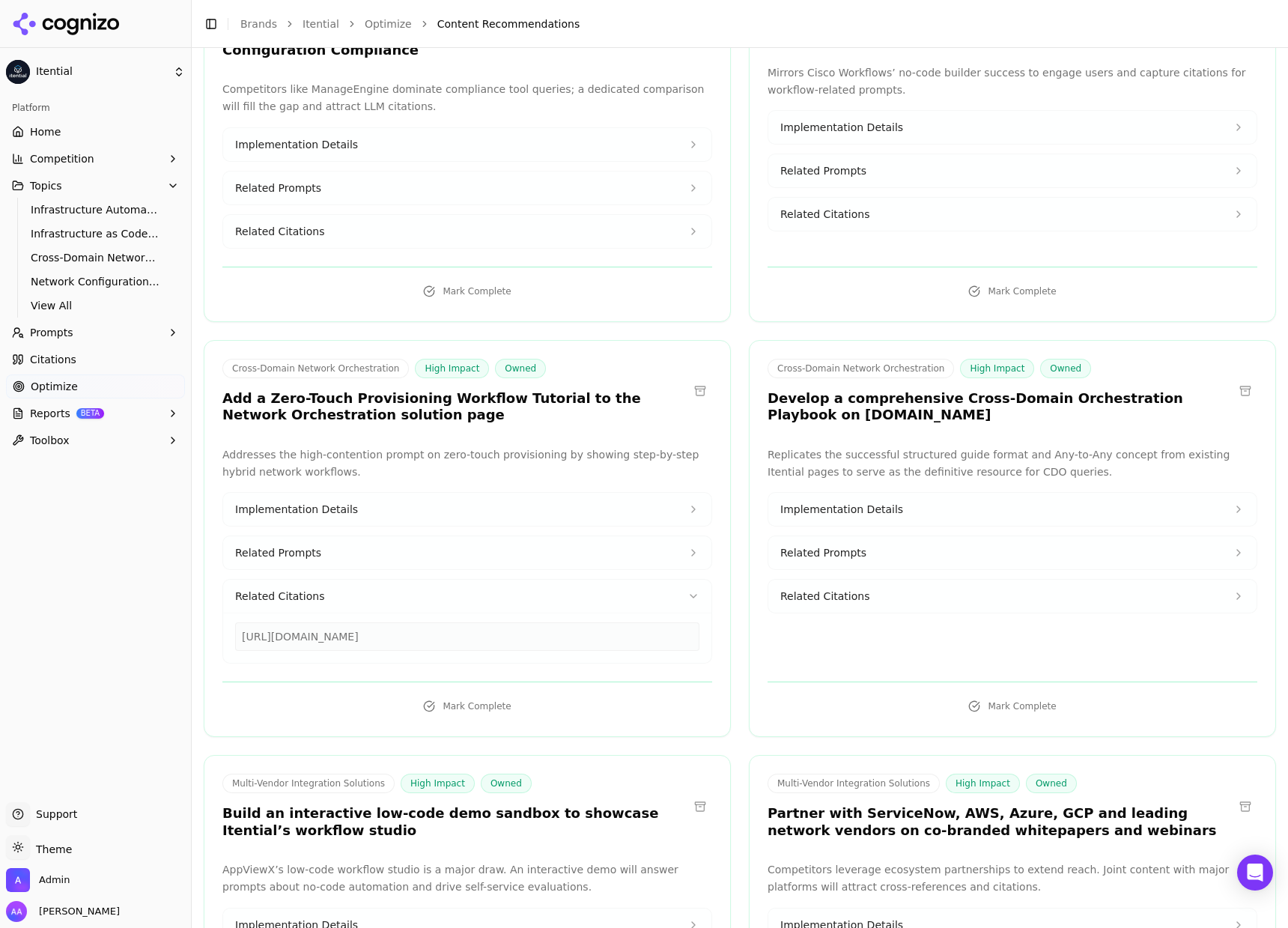
click at [878, 555] on button "Related Citations" at bounding box center [1012, 596] width 488 height 33
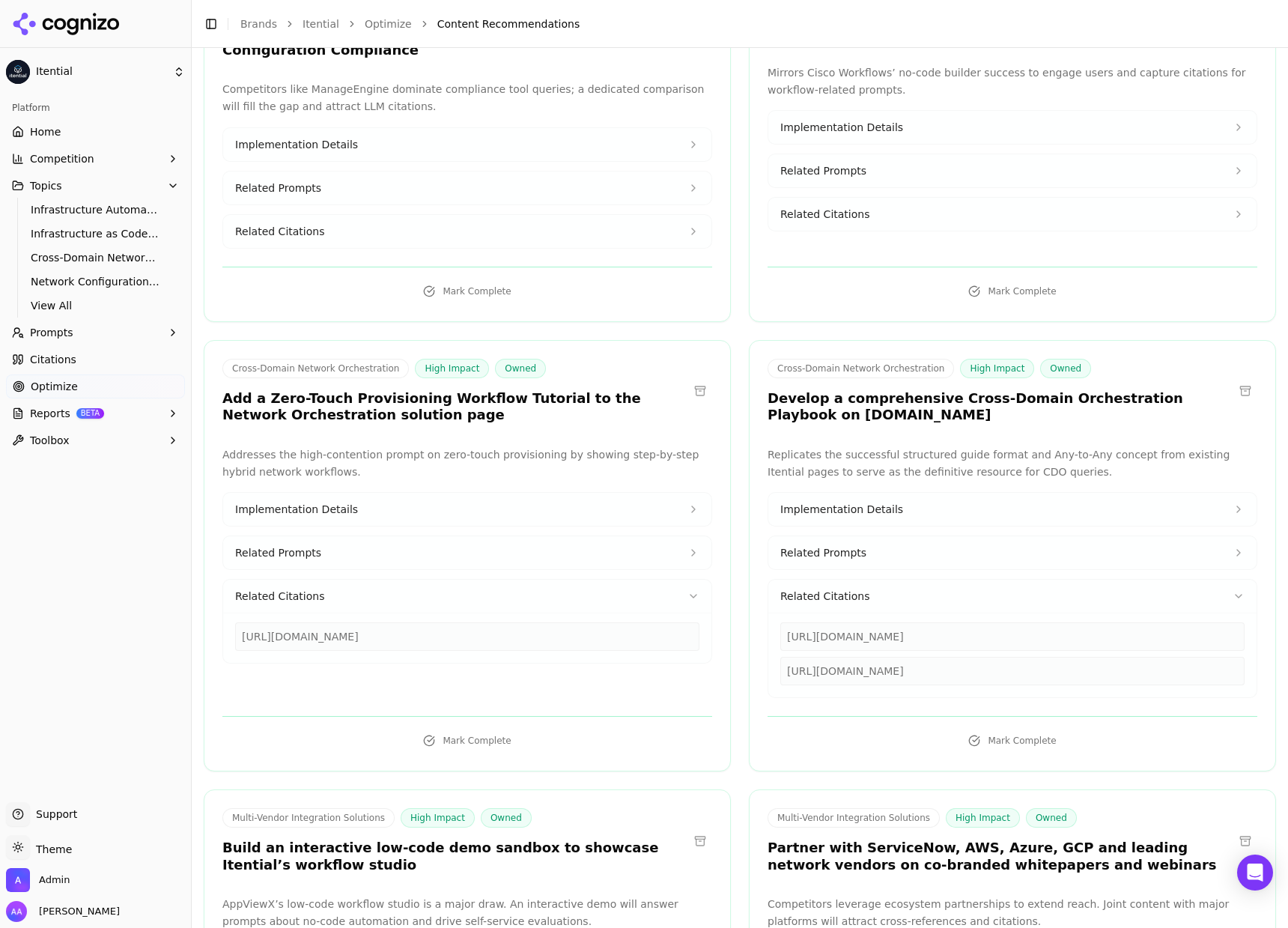
click at [356, 555] on button "Related Citations" at bounding box center [467, 596] width 488 height 33
click at [435, 339] on div "Cross-Domain Network Orchestration High Impact Owned Add a Zero-Touch Provision…" at bounding box center [467, 555] width 527 height 432
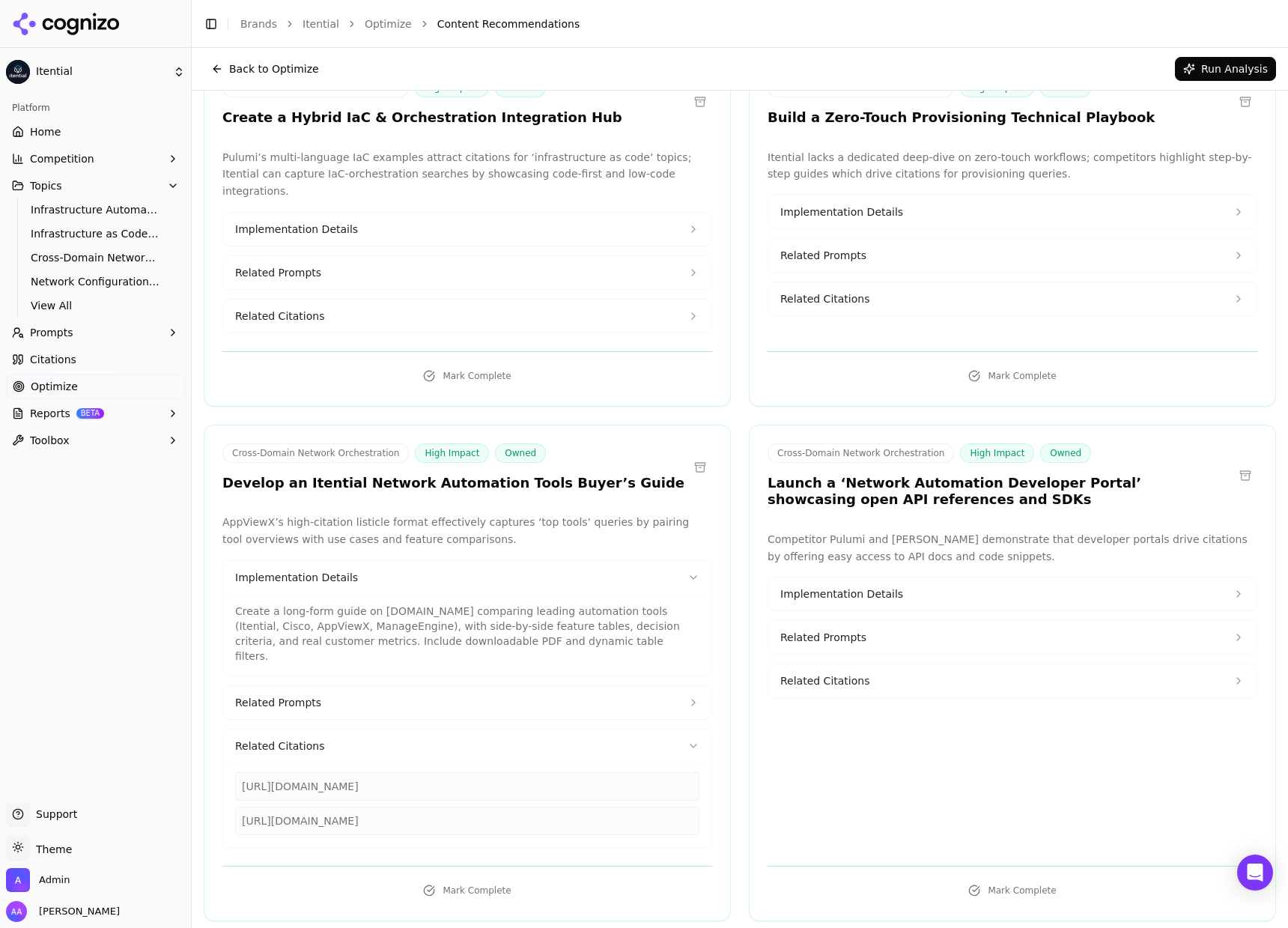
scroll to position [8905, 0]
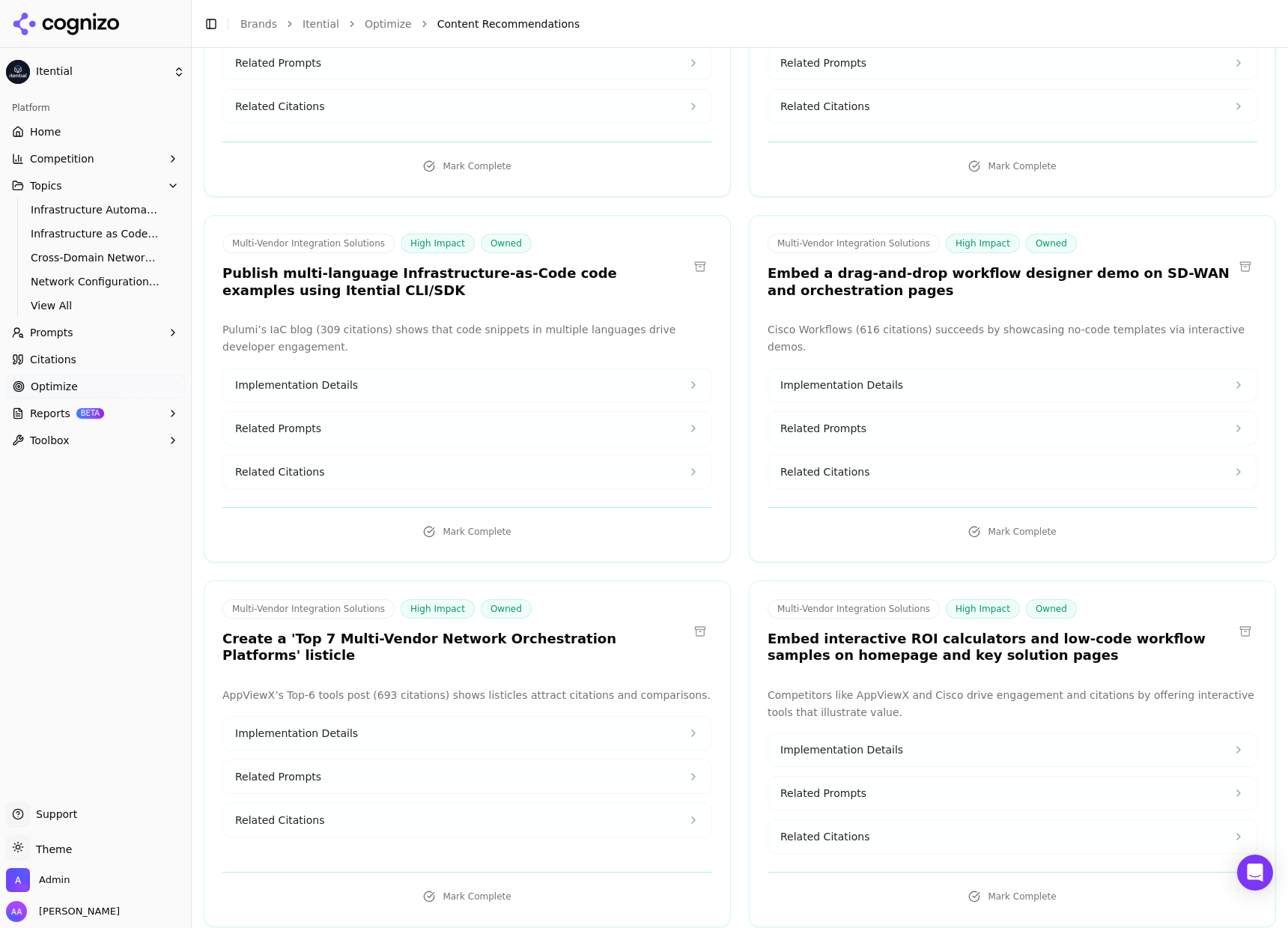
click at [476, 555] on button "Related Citations" at bounding box center [467, 820] width 488 height 33
click at [443, 555] on div "appviewx.com/blogs/top-6-network-automation-tools-for-enterprises" at bounding box center [467, 860] width 464 height 29
copy div "appviewx.com/blogs/top-6-network-automation-tools-for-enterprises"
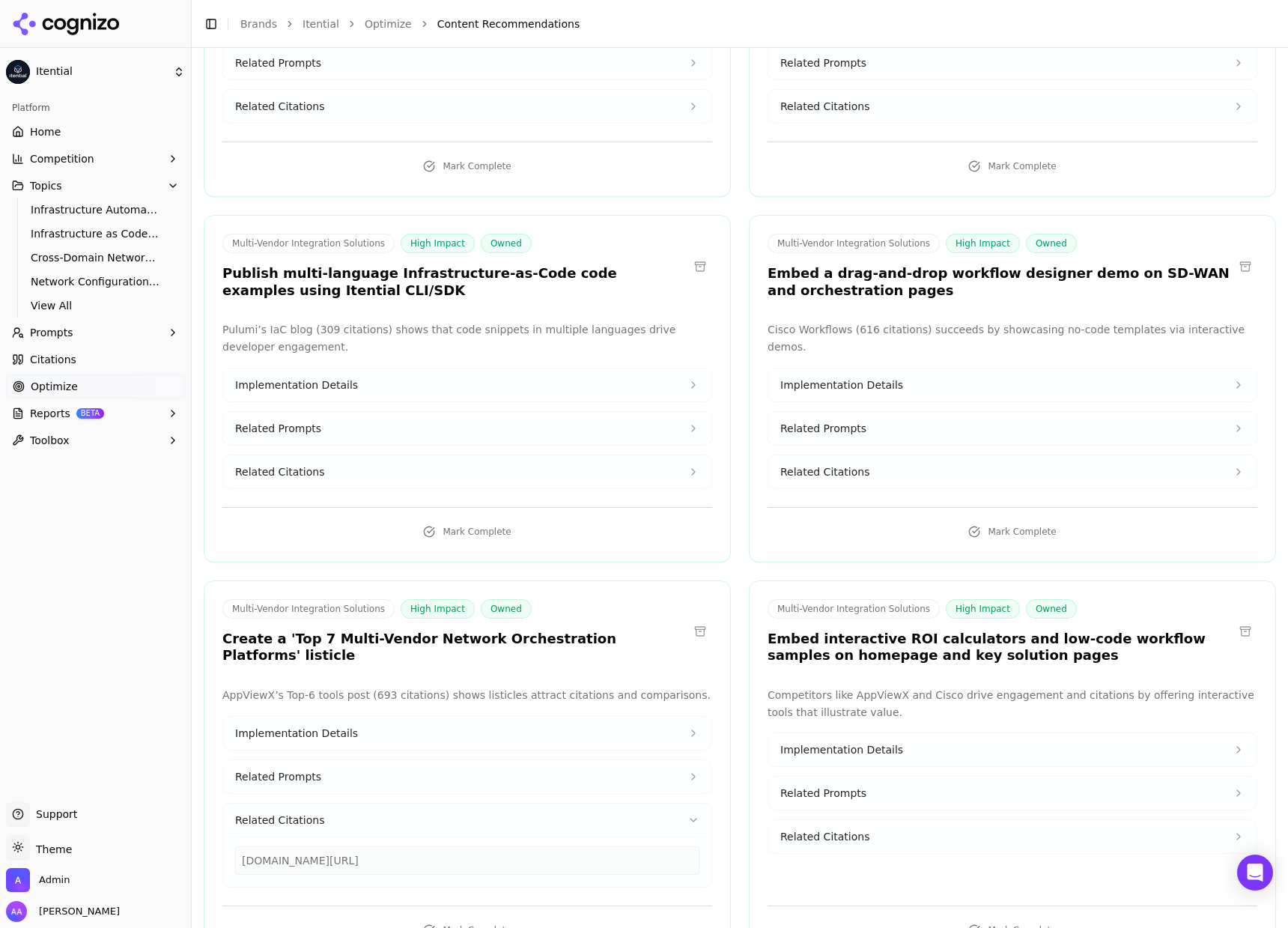
click at [493, 555] on h3 "Create a 'Top 7 Multi-Vendor Network Orchestration Platforms' listicle" at bounding box center [455, 647] width 466 height 34
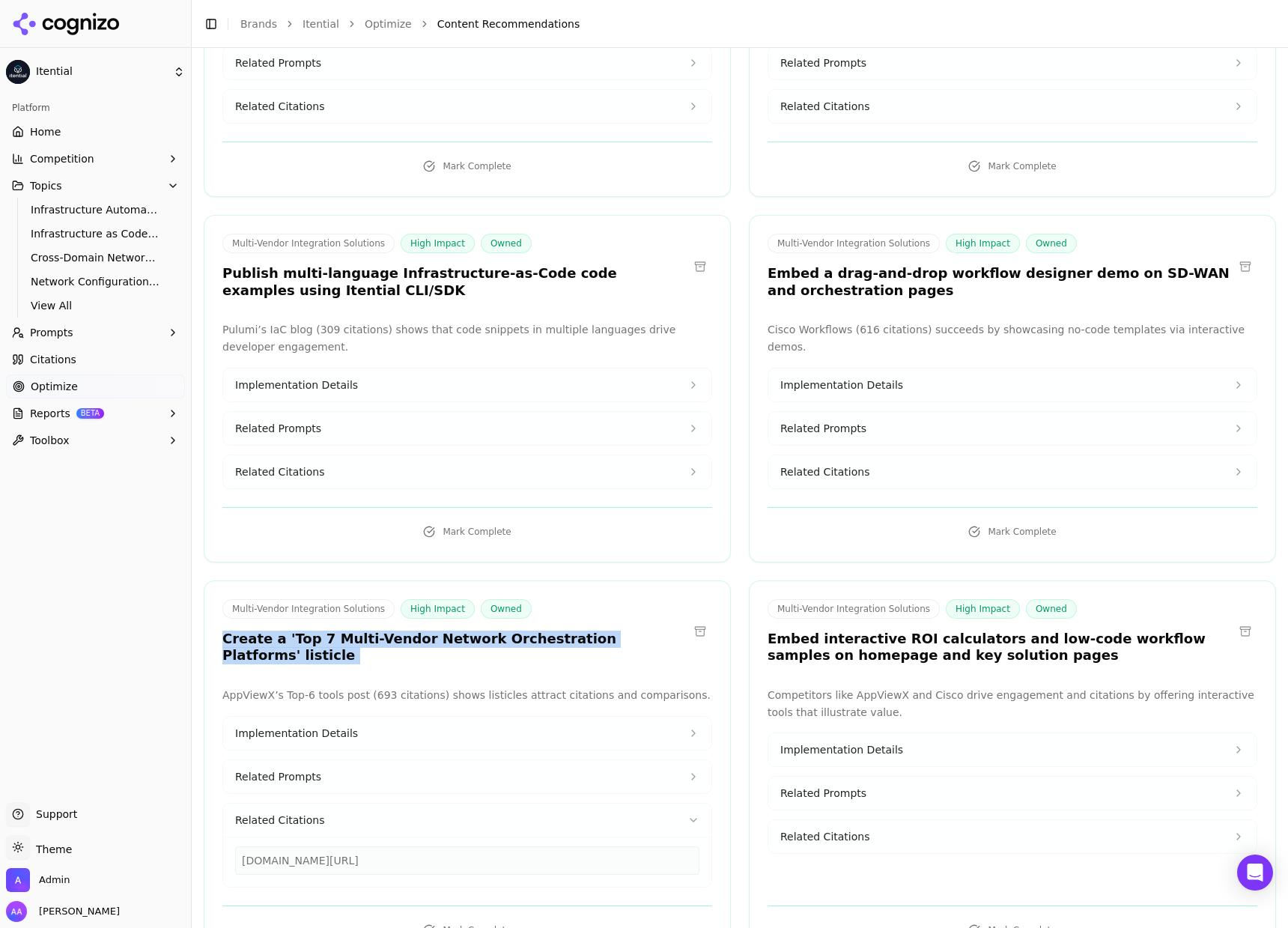
click at [493, 555] on h3 "Create a 'Top 7 Multi-Vendor Network Orchestration Platforms' listicle" at bounding box center [455, 647] width 466 height 34
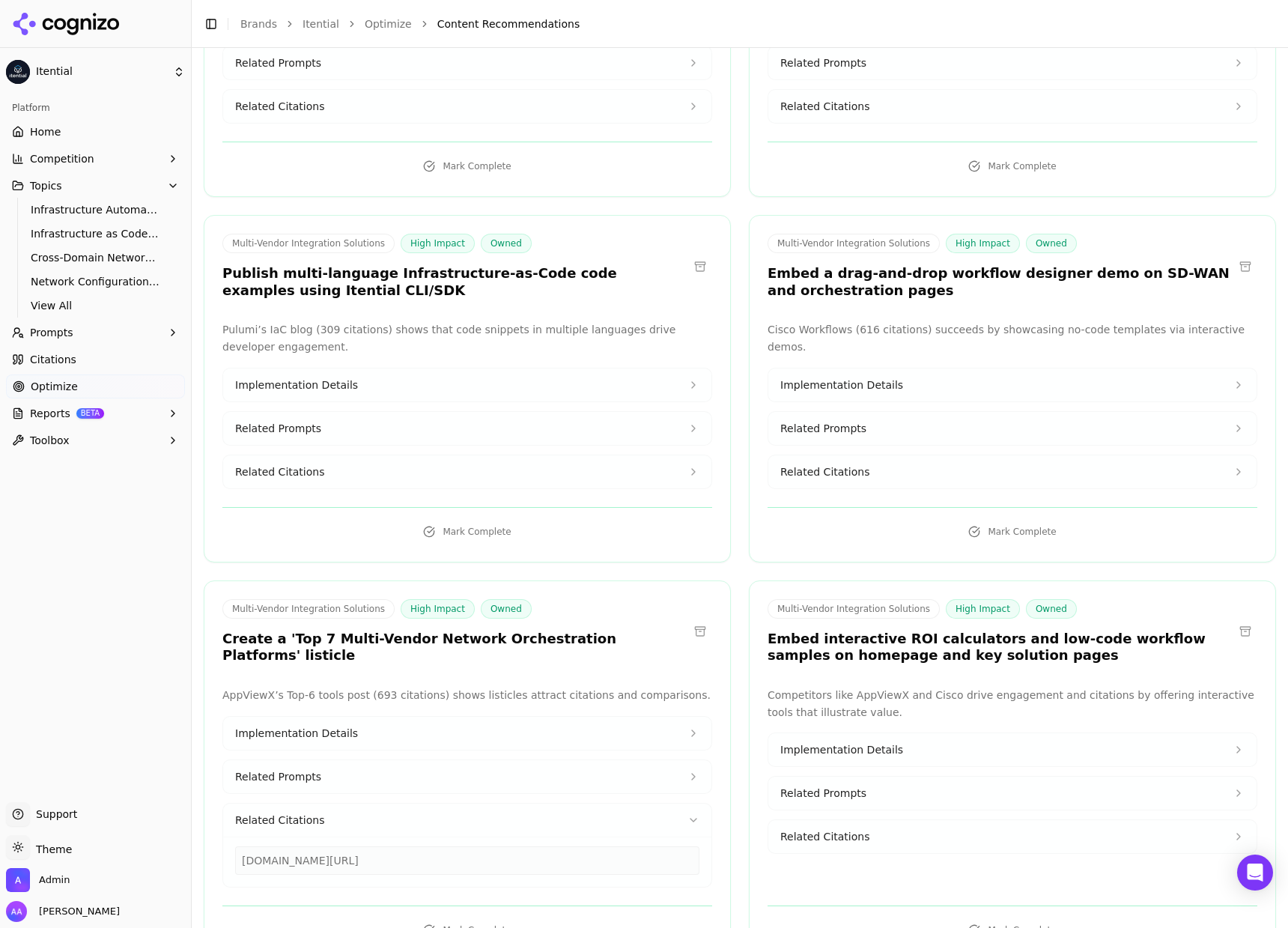
click at [482, 555] on p "AppViewX’s Top-6 tools post (693 citations) shows listicles attract citations a…" at bounding box center [467, 695] width 490 height 18
drag, startPoint x: 288, startPoint y: 485, endPoint x: 614, endPoint y: 494, distance: 326.1
click at [610, 555] on h3 "Create a 'Top 7 Multi-Vendor Network Orchestration Platforms' listicle" at bounding box center [455, 647] width 466 height 34
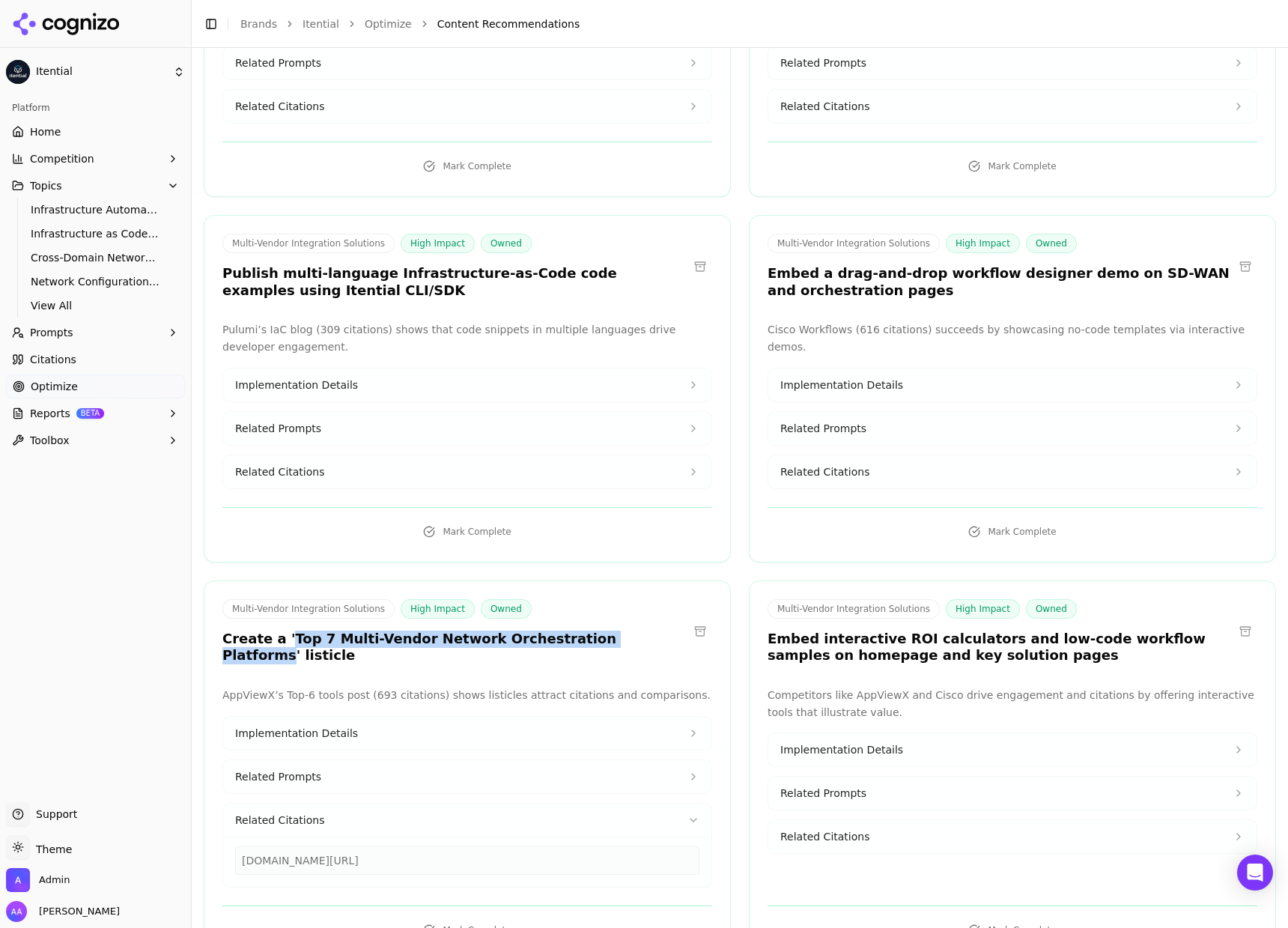
copy h3 "Top 7 Multi-Vendor Network Orchestration Platforms"
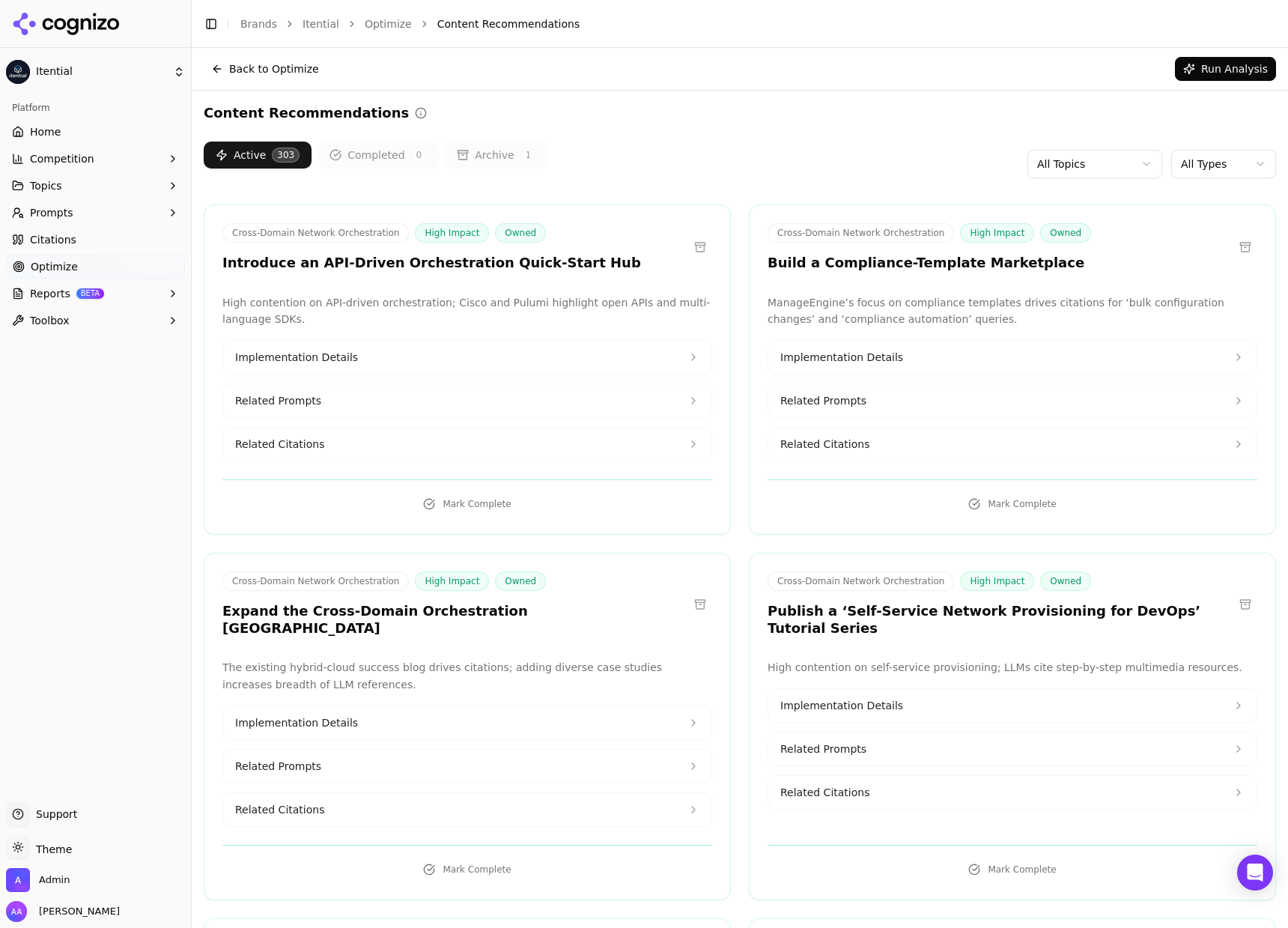
click at [1197, 157] on html "Itential Platform Home Competition Topics Prompts Citations Optimize Reports BE…" at bounding box center [644, 464] width 1288 height 928
click at [388, 260] on h3 "Introduce an API-Driven Orchestration Quick-Start Hub" at bounding box center [432, 263] width 419 height 18
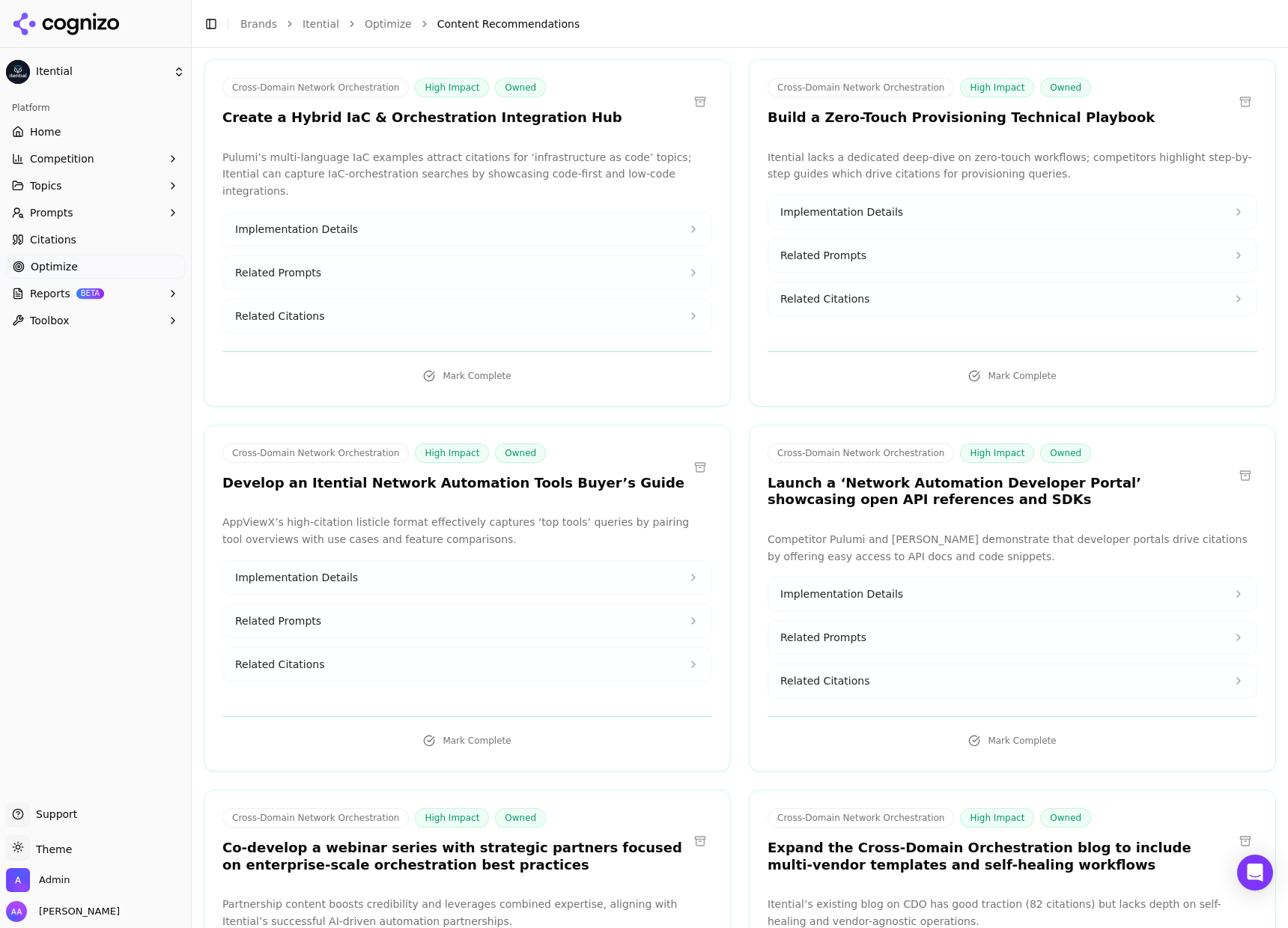
scroll to position [8450, 0]
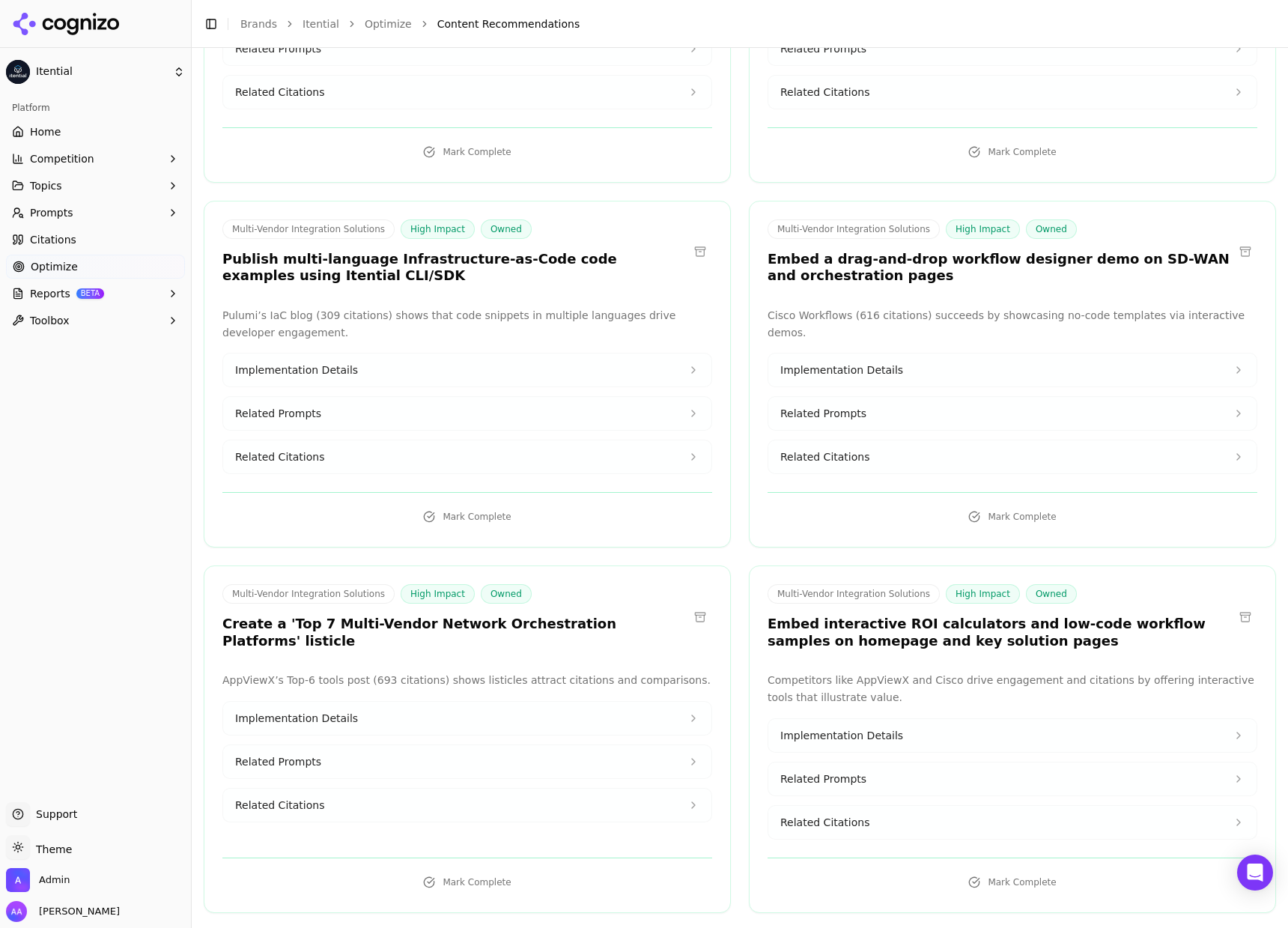
click at [519, 615] on h3 "Create a 'Top 7 Multi-Vendor Network Orchestration Platforms' listicle" at bounding box center [455, 632] width 466 height 34
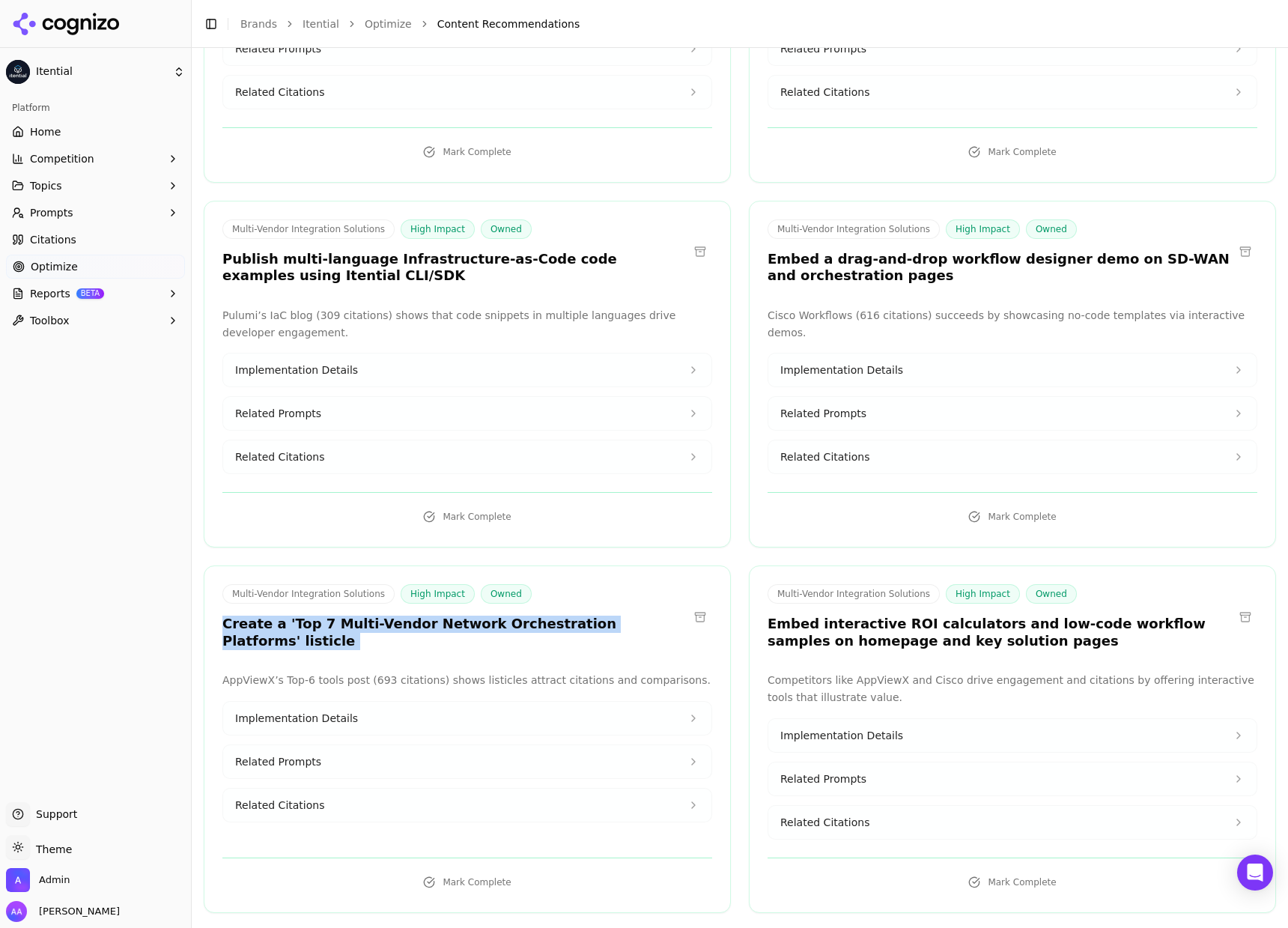
click at [519, 615] on h3 "Create a 'Top 7 Multi-Vendor Network Orchestration Platforms' listicle" at bounding box center [455, 632] width 466 height 34
click at [590, 565] on div "Multi-Vendor Integration Solutions High Impact Owned Create a 'Top 7 Multi-Vend…" at bounding box center [467, 739] width 527 height 348
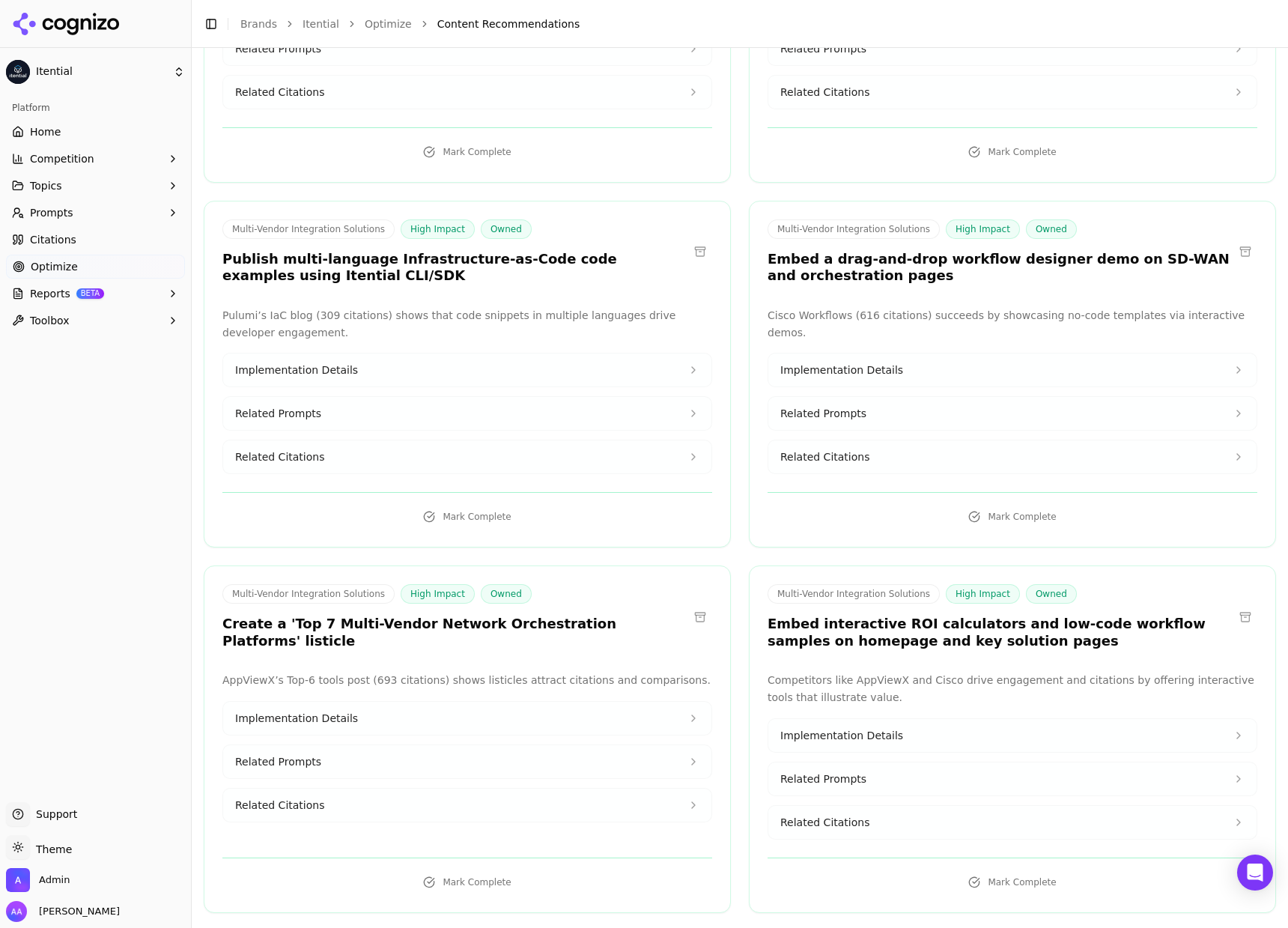
click at [524, 672] on p "AppViewX’s Top-6 tools post (693 citations) shows listicles attract citations a…" at bounding box center [467, 680] width 490 height 18
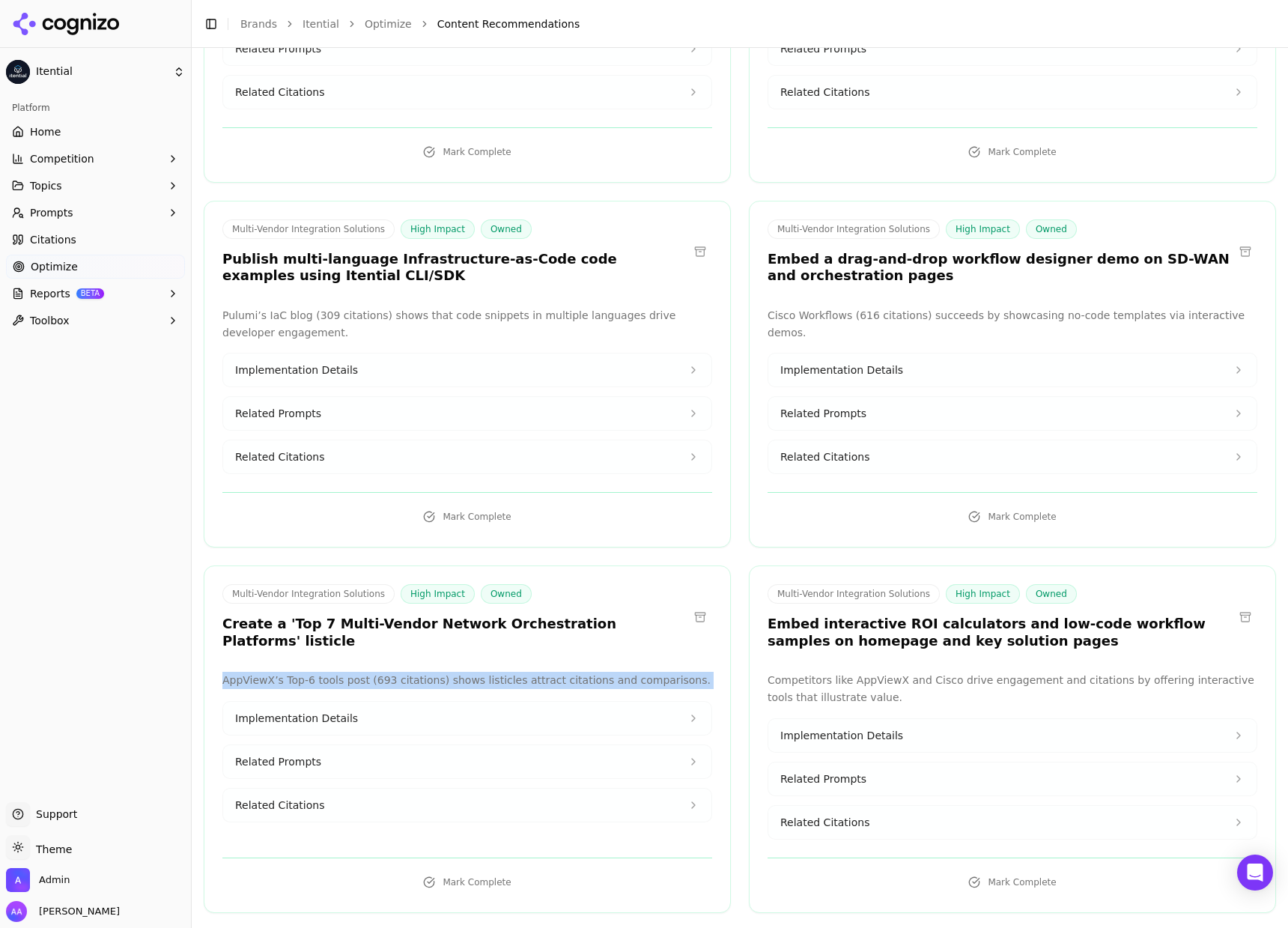
click at [545, 672] on p "AppViewX’s Top-6 tools post (693 citations) shows listicles attract citations a…" at bounding box center [467, 680] width 490 height 18
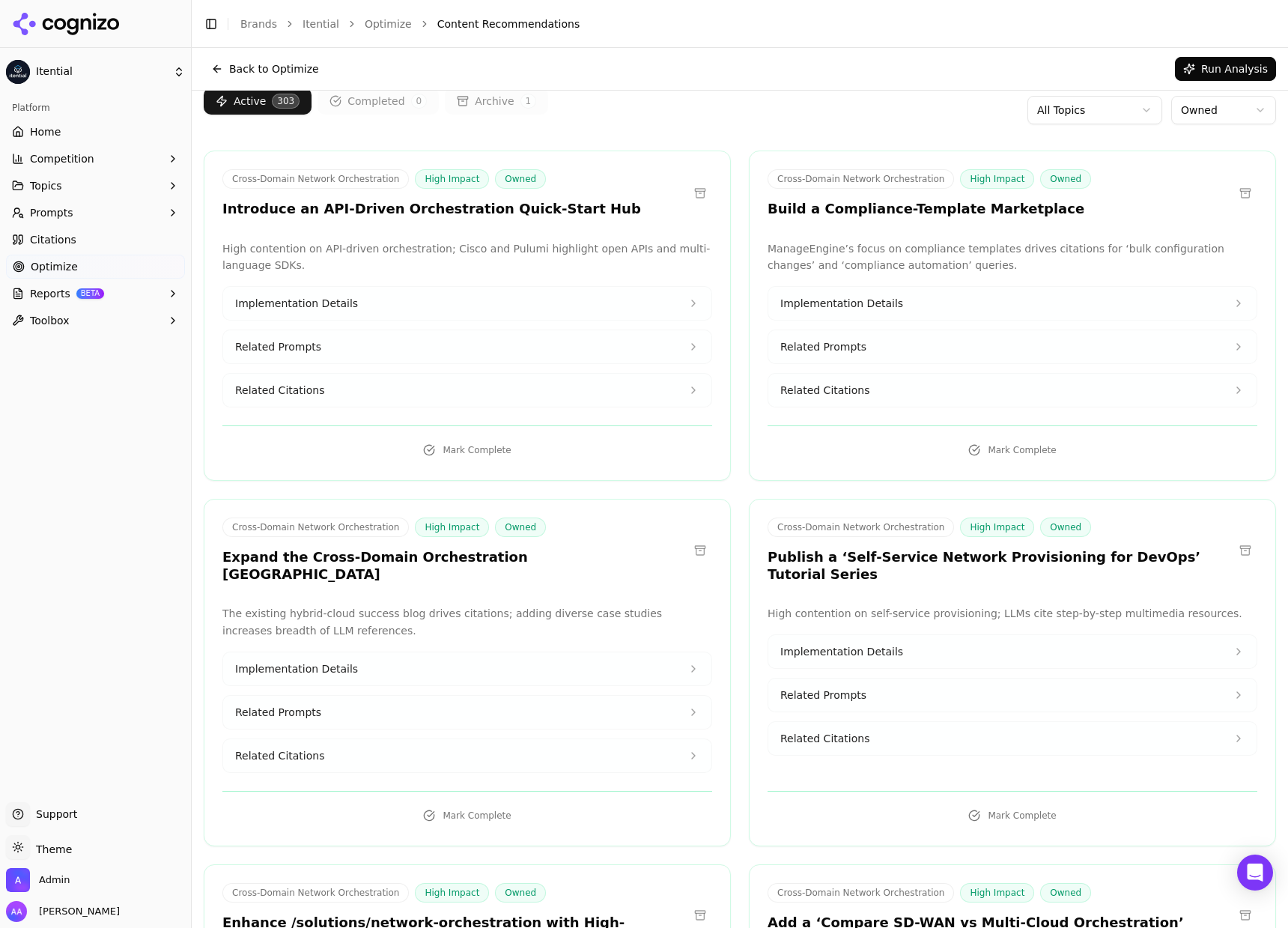
scroll to position [0, 0]
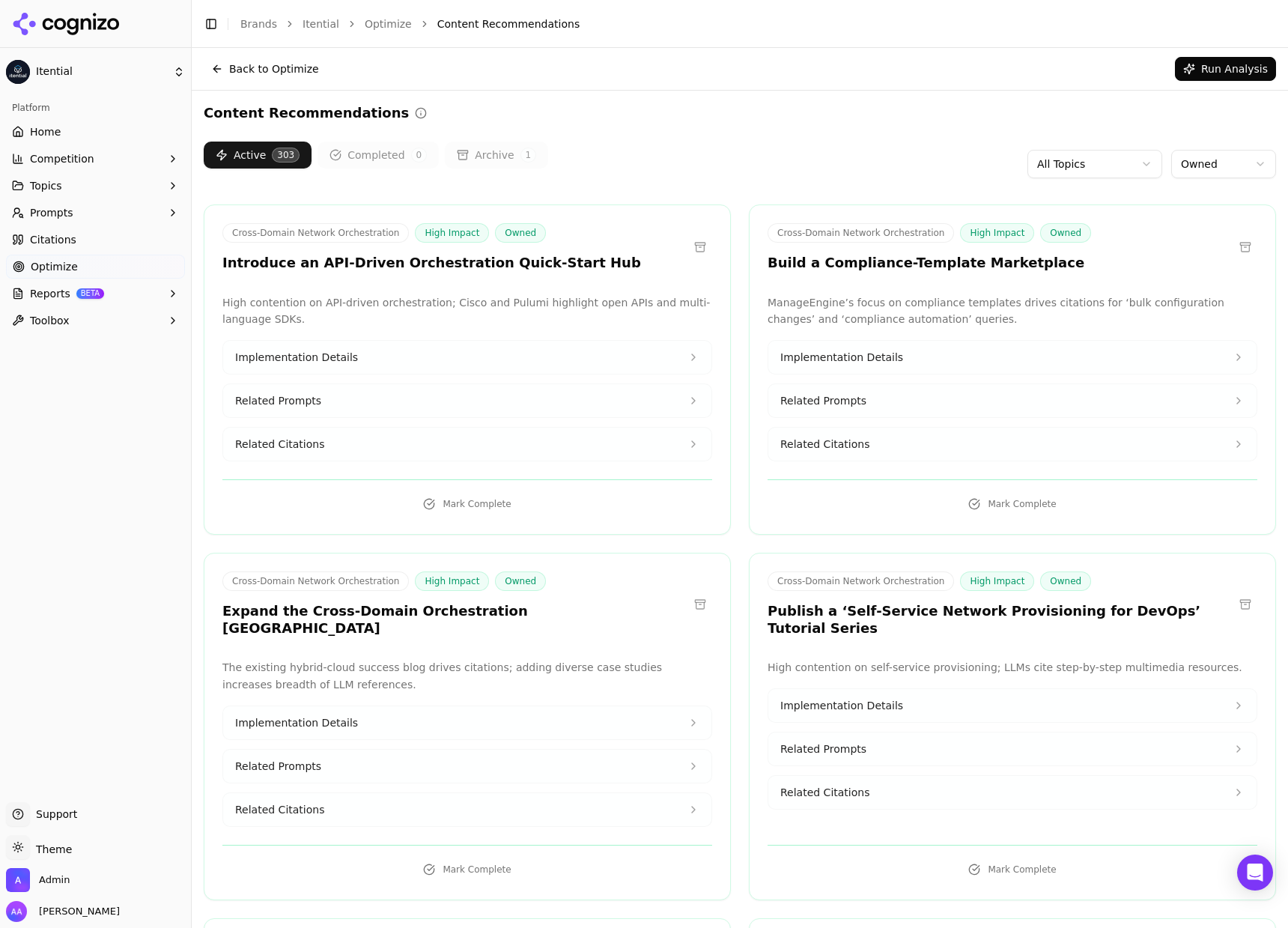
click at [1096, 164] on html "Itential Platform Home Competition Topics Prompts Citations Optimize Reports BE…" at bounding box center [644, 464] width 1288 height 928
drag, startPoint x: 1116, startPoint y: 610, endPoint x: 829, endPoint y: 613, distance: 287.0
click at [829, 613] on h3 "Publish a ‘Self-Service Network Provisioning for DevOps’ Tutorial Series" at bounding box center [1000, 619] width 466 height 34
click at [829, 617] on h3 "Publish a ‘Self-Service Network Provisioning for DevOps’ Tutorial Series" at bounding box center [1000, 619] width 466 height 34
drag, startPoint x: 845, startPoint y: 608, endPoint x: 1113, endPoint y: 606, distance: 268.0
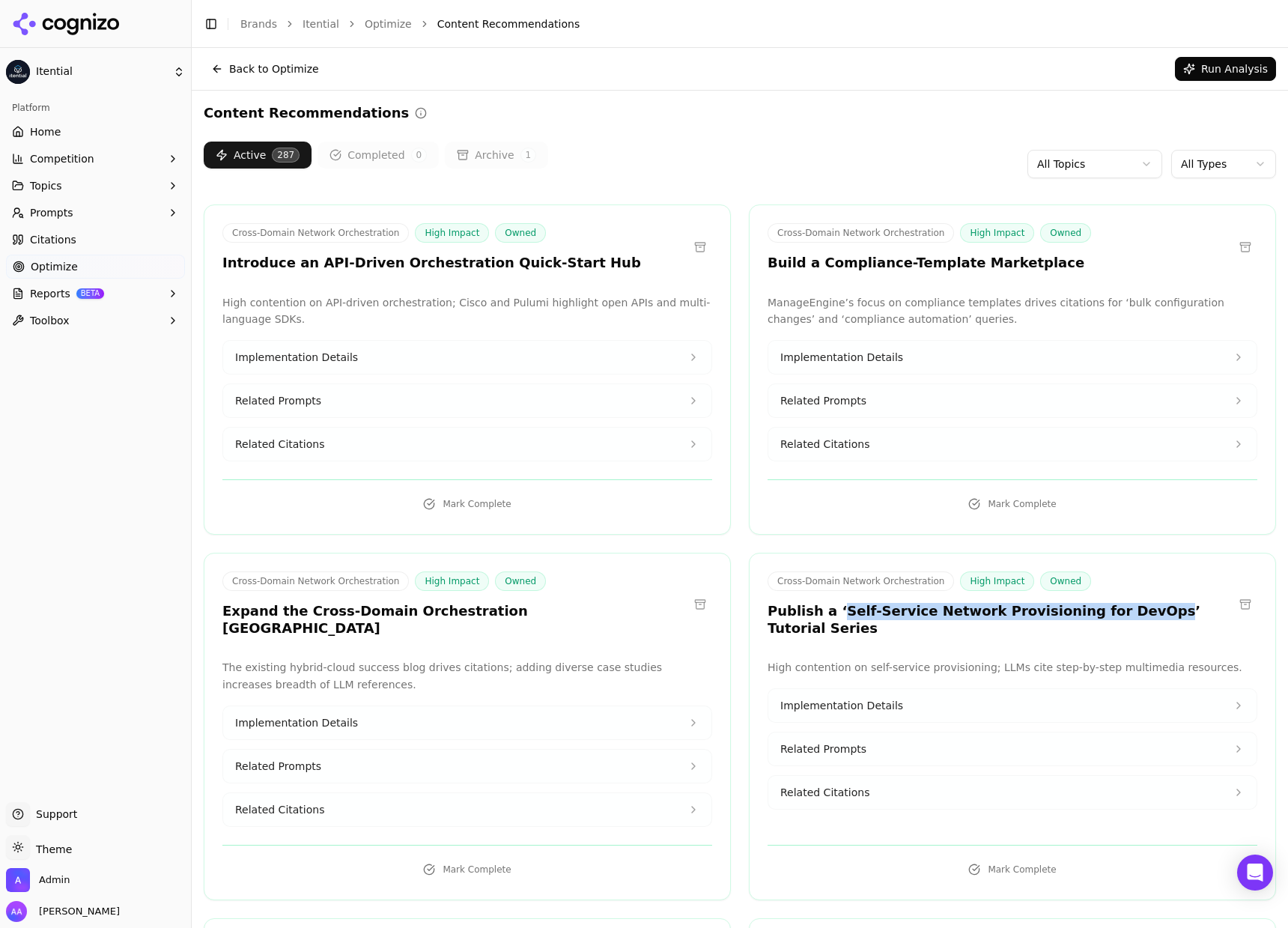
click at [1113, 606] on h3 "Publish a ‘Self-Service Network Provisioning for DevOps’ Tutorial Series" at bounding box center [1000, 619] width 466 height 34
click at [567, 608] on h3 "Expand the Cross-Domain Orchestration [GEOGRAPHIC_DATA]" at bounding box center [455, 619] width 466 height 34
click at [568, 608] on h3 "Expand the Cross-Domain Orchestration [GEOGRAPHIC_DATA]" at bounding box center [455, 619] width 466 height 34
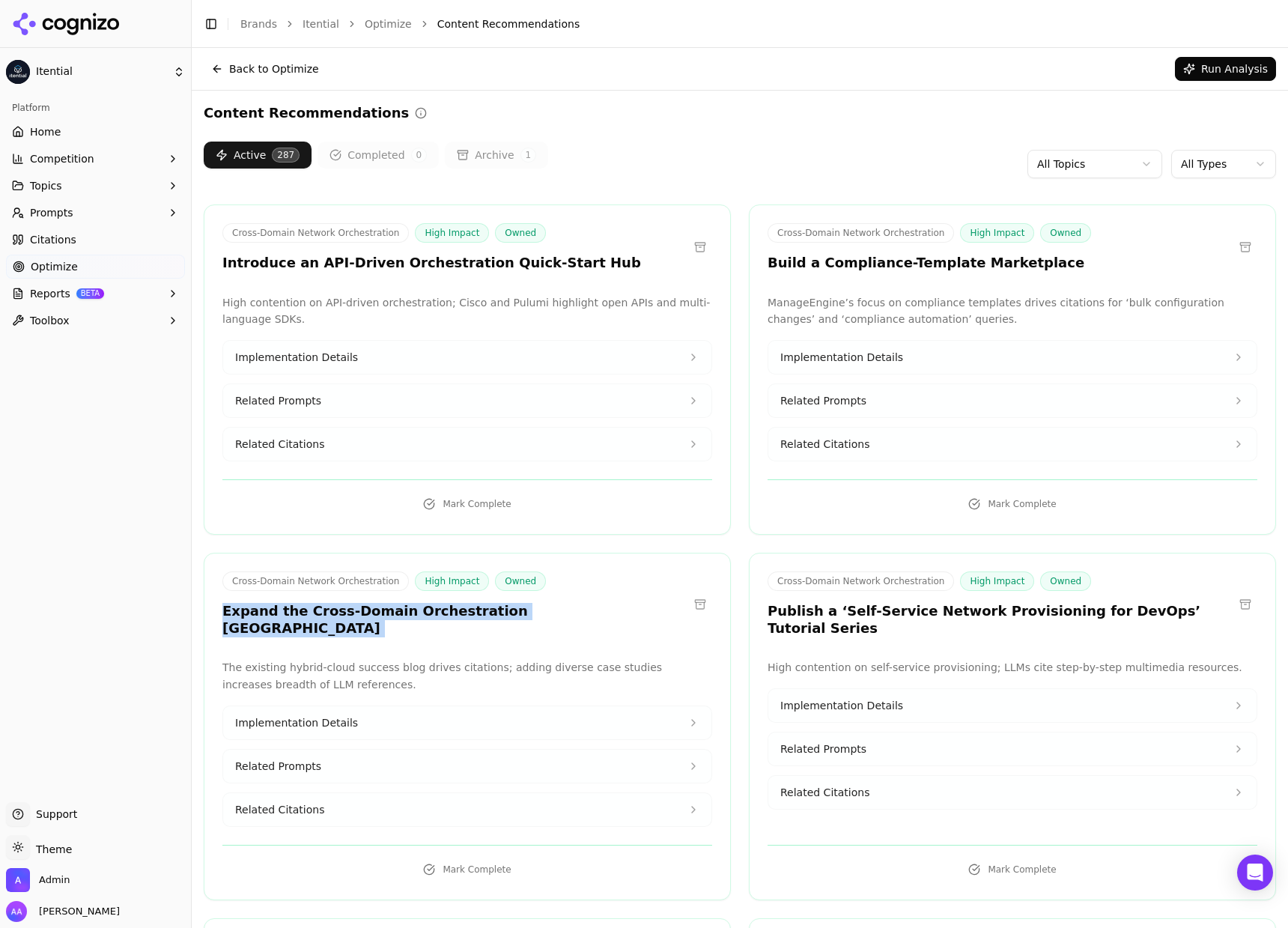
click at [593, 611] on h3 "Expand the Cross-Domain Orchestration [GEOGRAPHIC_DATA]" at bounding box center [455, 619] width 466 height 34
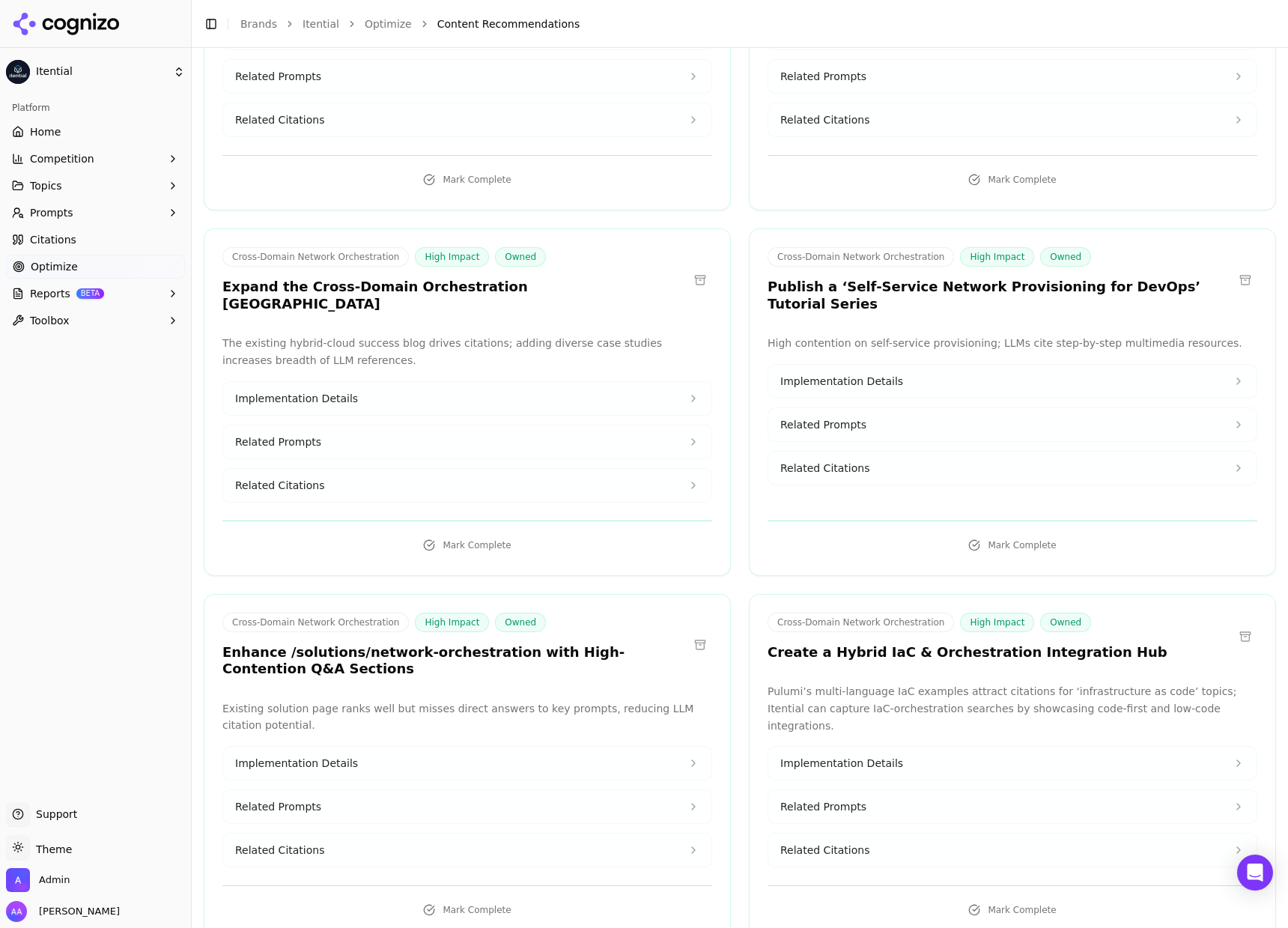
scroll to position [337, 0]
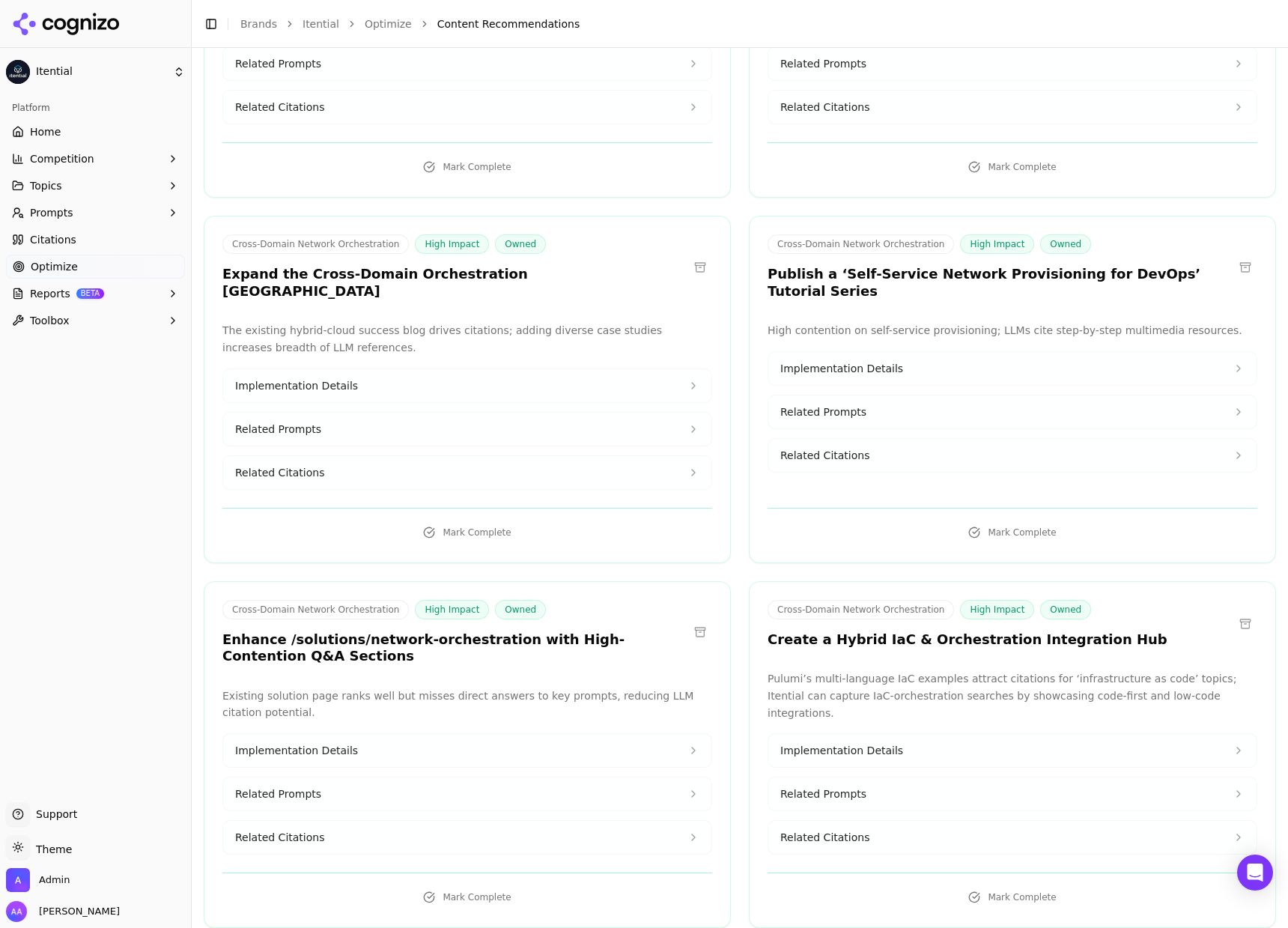
click at [421, 633] on h3 "Enhance /solutions/network-orchestration with High-Contention Q&A Sections" at bounding box center [455, 648] width 466 height 34
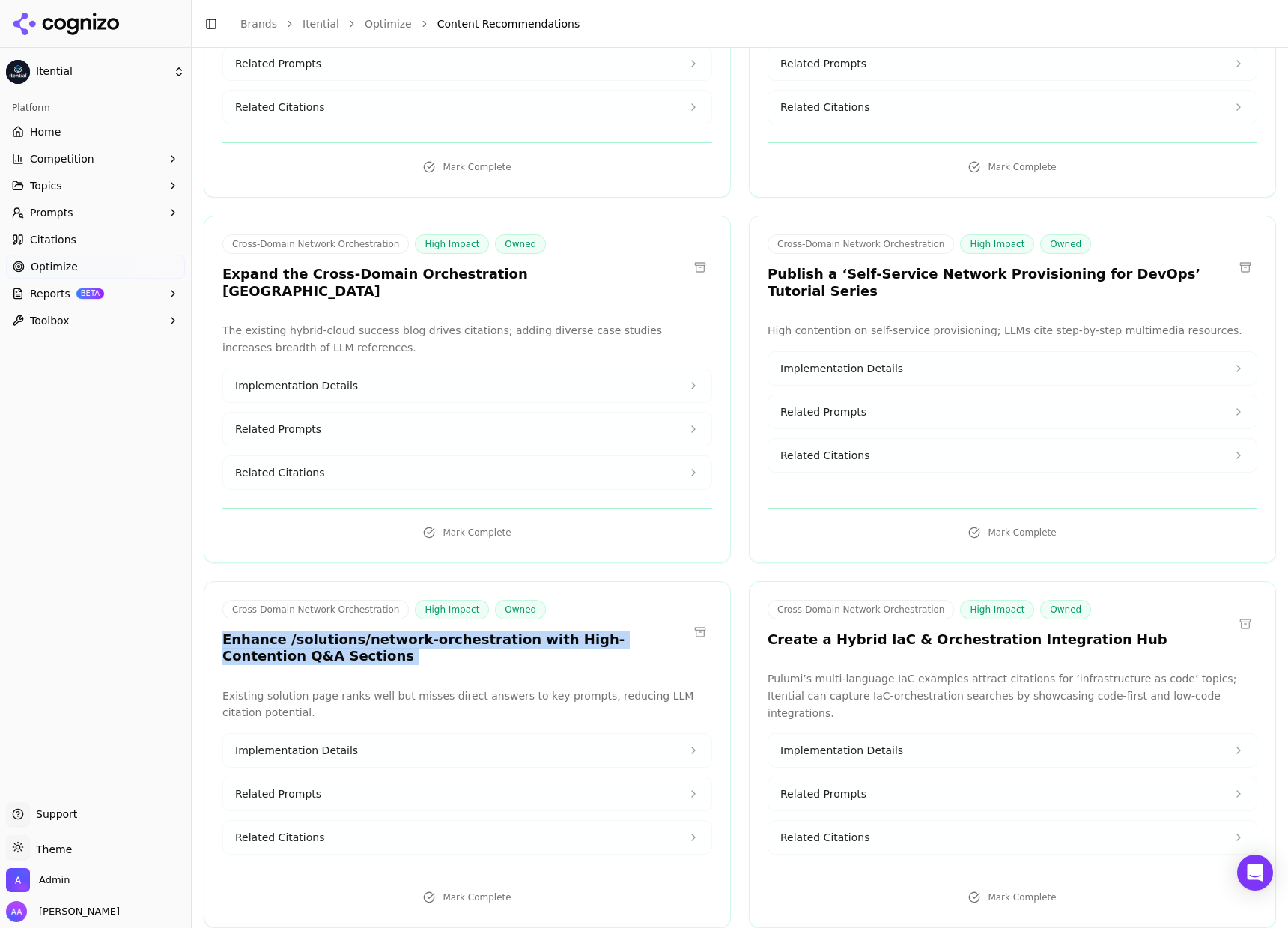
click at [422, 633] on h3 "Enhance /solutions/network-orchestration with High-Contention Q&A Sections" at bounding box center [455, 648] width 466 height 34
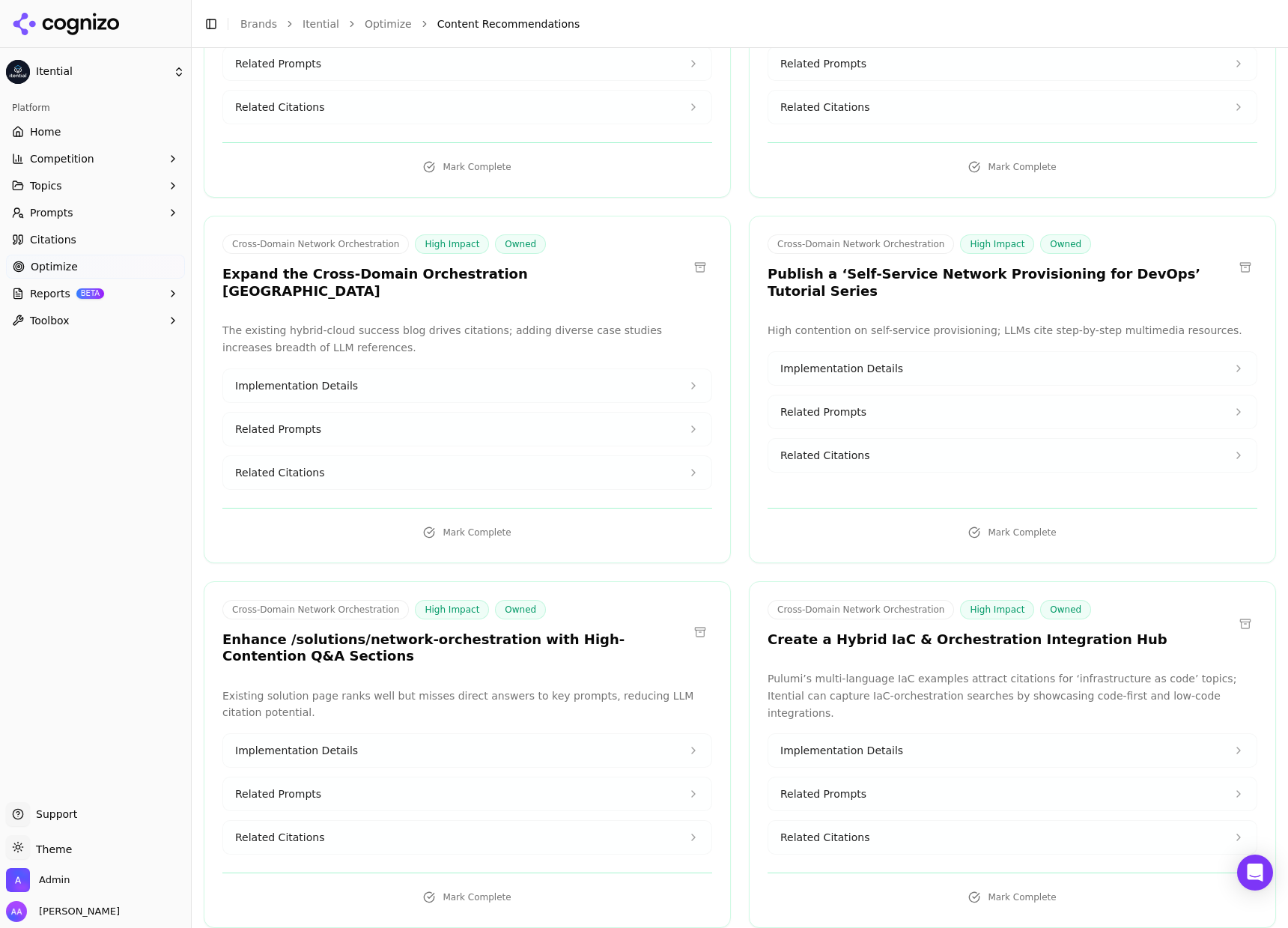
click at [508, 638] on h3 "Enhance /solutions/network-orchestration with High-Contention Q&A Sections" at bounding box center [455, 648] width 466 height 34
click at [507, 633] on h3 "Enhance /solutions/network-orchestration with High-Contention Q&A Sections" at bounding box center [455, 648] width 466 height 34
click at [507, 632] on h3 "Enhance /solutions/network-orchestration with High-Contention Q&A Sections" at bounding box center [455, 648] width 466 height 34
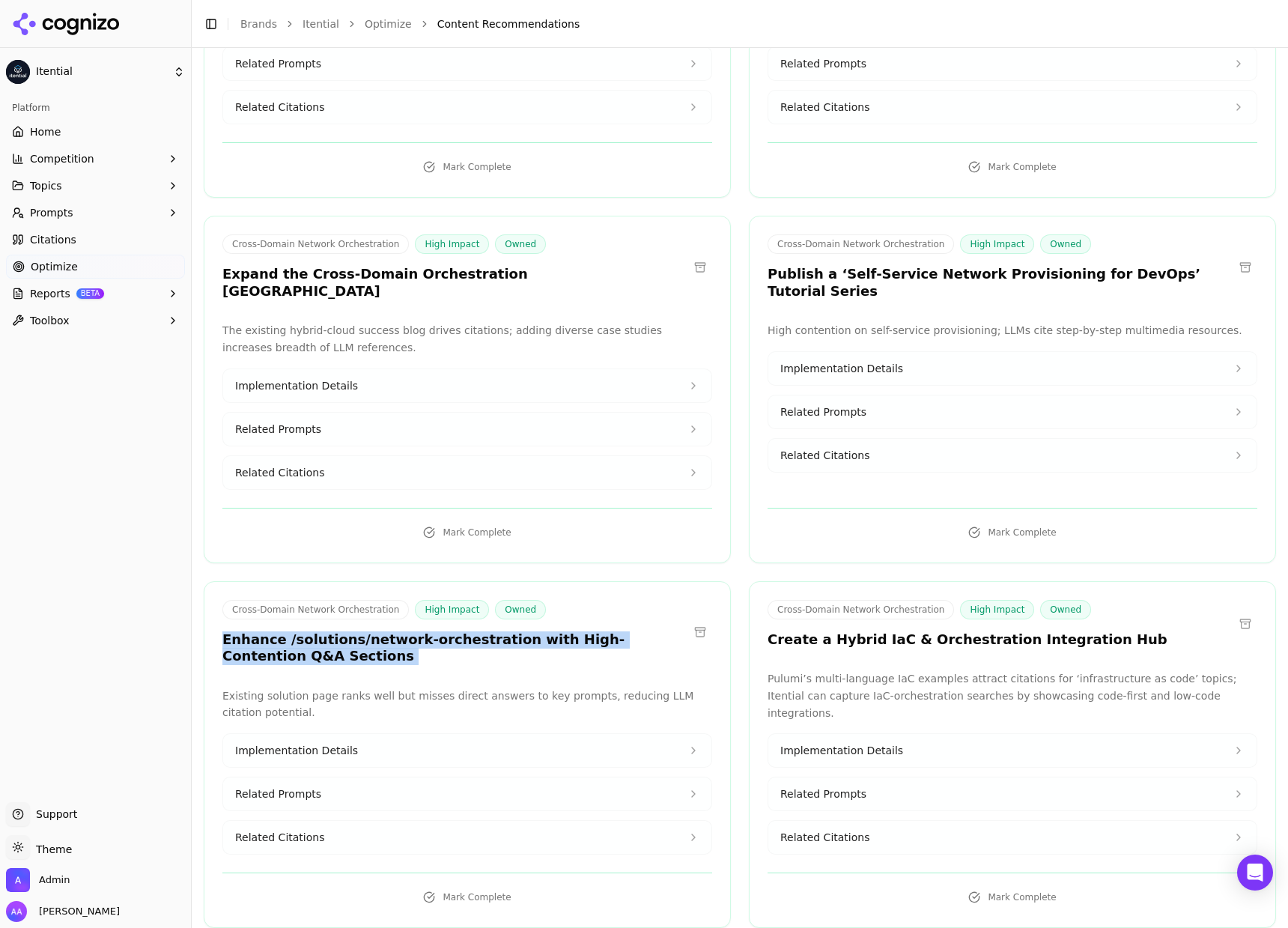
click at [507, 632] on h3 "Enhance /solutions/network-orchestration with High-Contention Q&A Sections" at bounding box center [455, 648] width 466 height 34
click at [535, 641] on h3 "Enhance /solutions/network-orchestration with High-Contention Q&A Sections" at bounding box center [455, 648] width 466 height 34
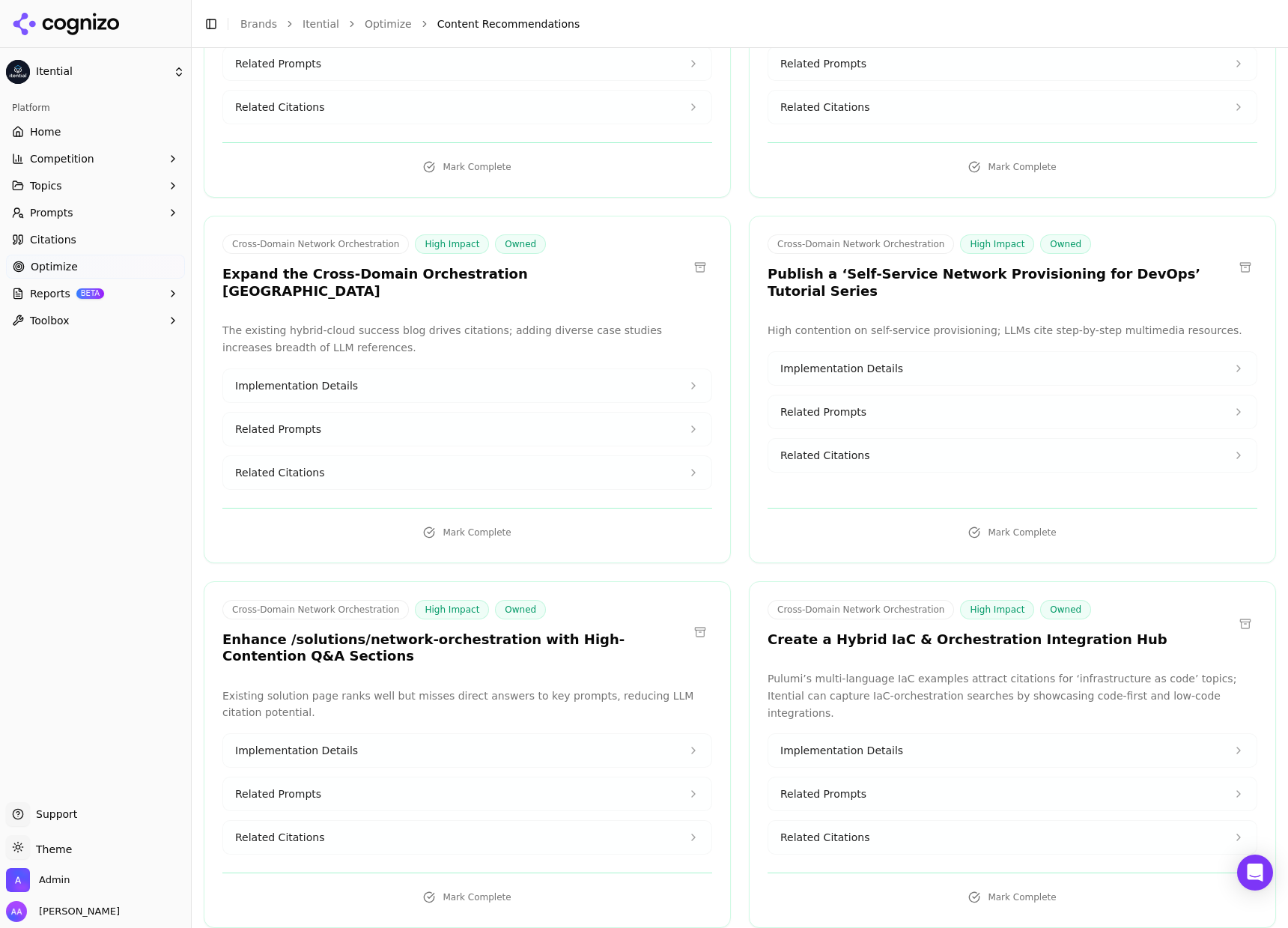
click at [411, 822] on button "Related Citations" at bounding box center [467, 838] width 488 height 33
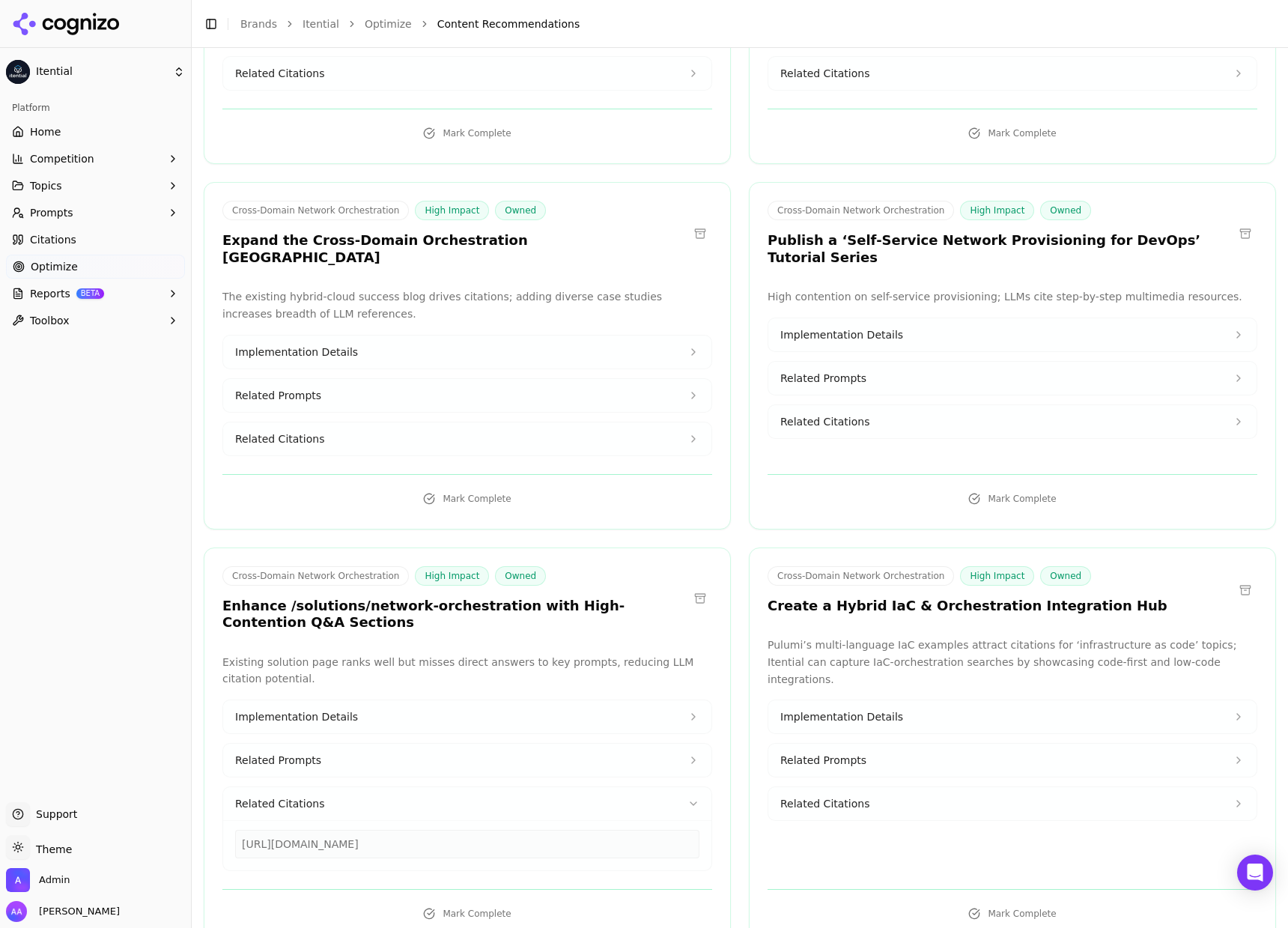
click at [430, 791] on button "Related Citations" at bounding box center [467, 803] width 488 height 33
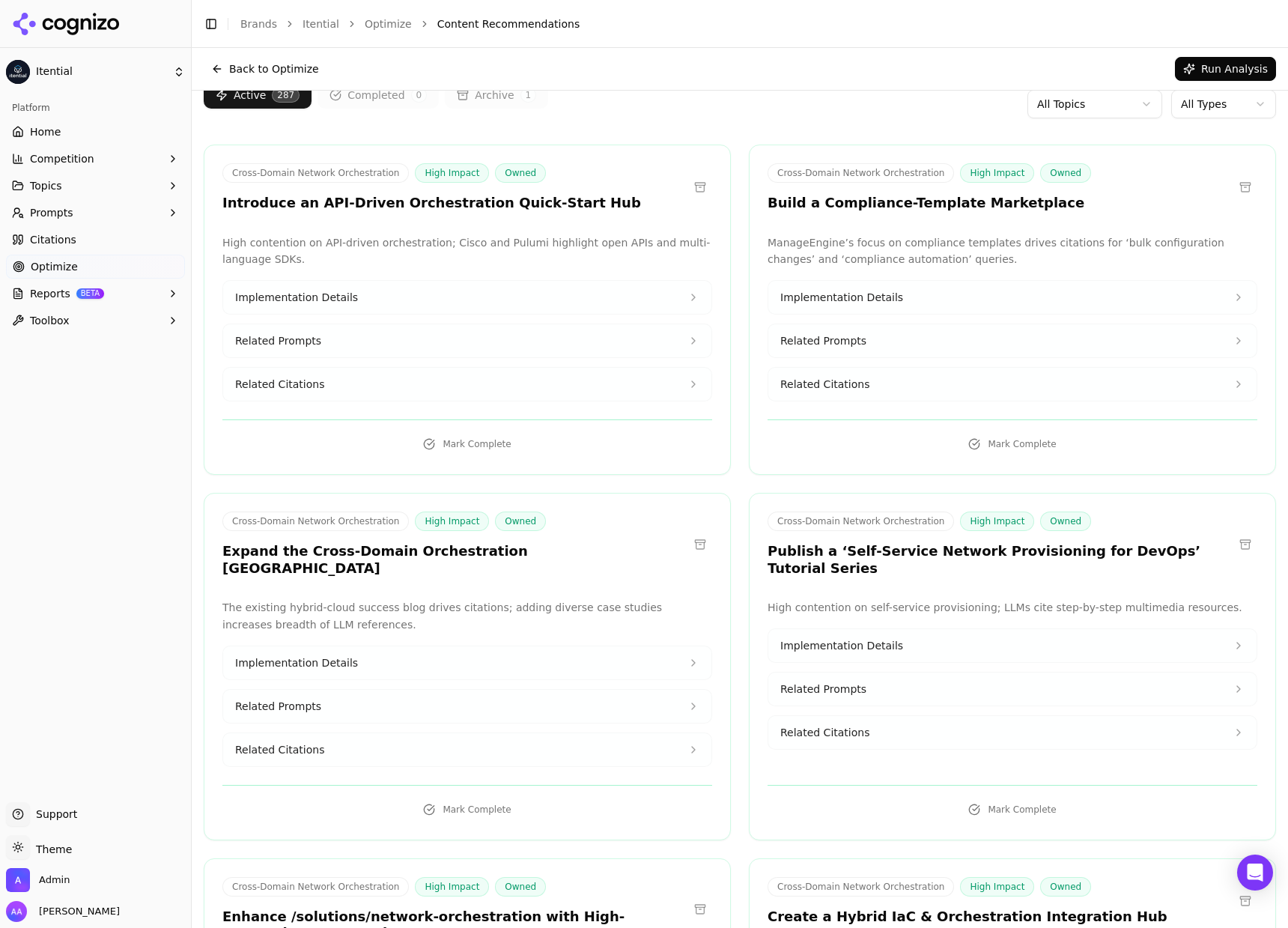
scroll to position [0, 0]
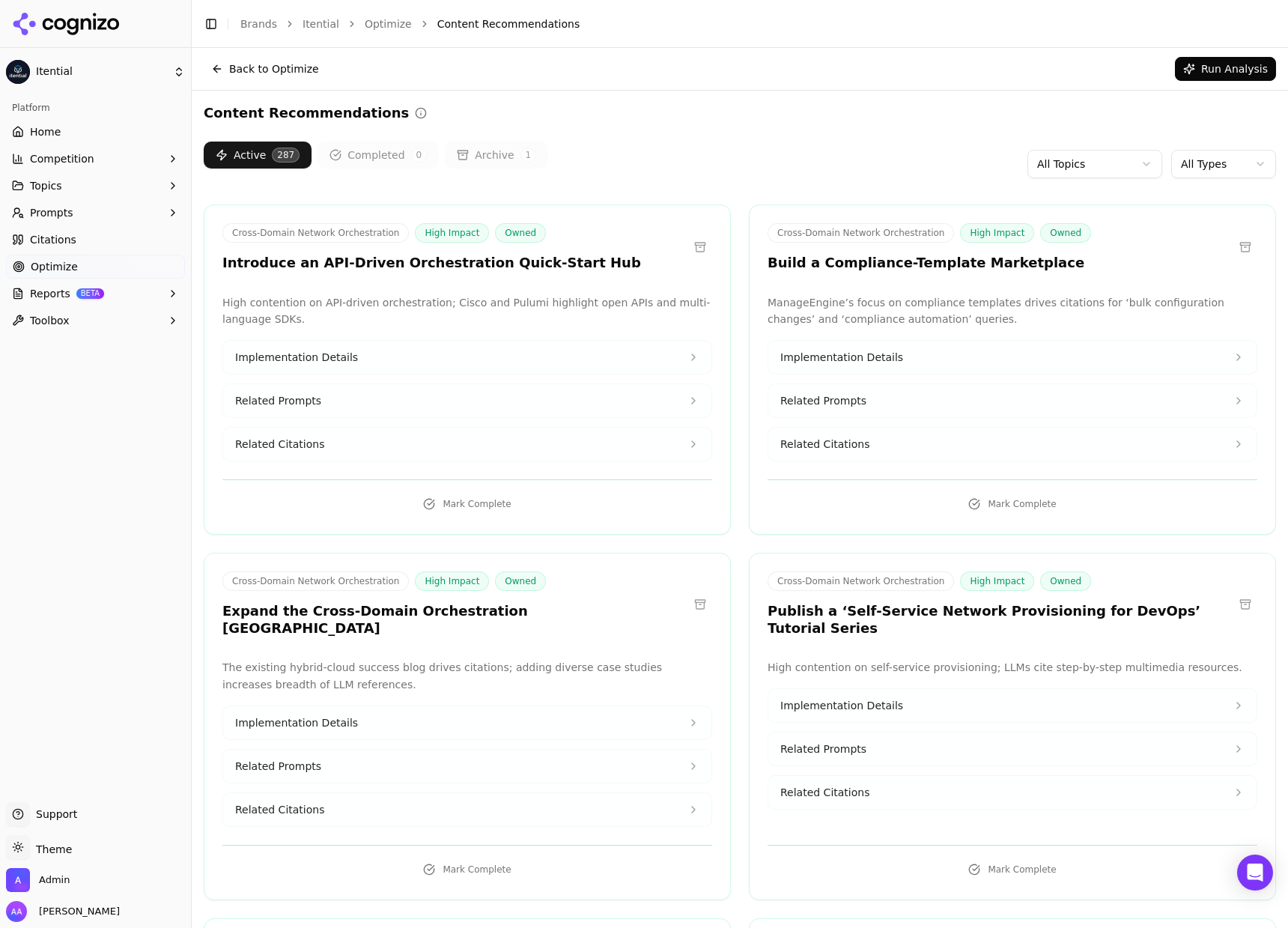
click at [721, 149] on div "Active 287 Completed 0 Archive 1 All Topics All Types" at bounding box center [740, 163] width 1072 height 45
click at [341, 434] on button "Related Citations" at bounding box center [467, 444] width 488 height 33
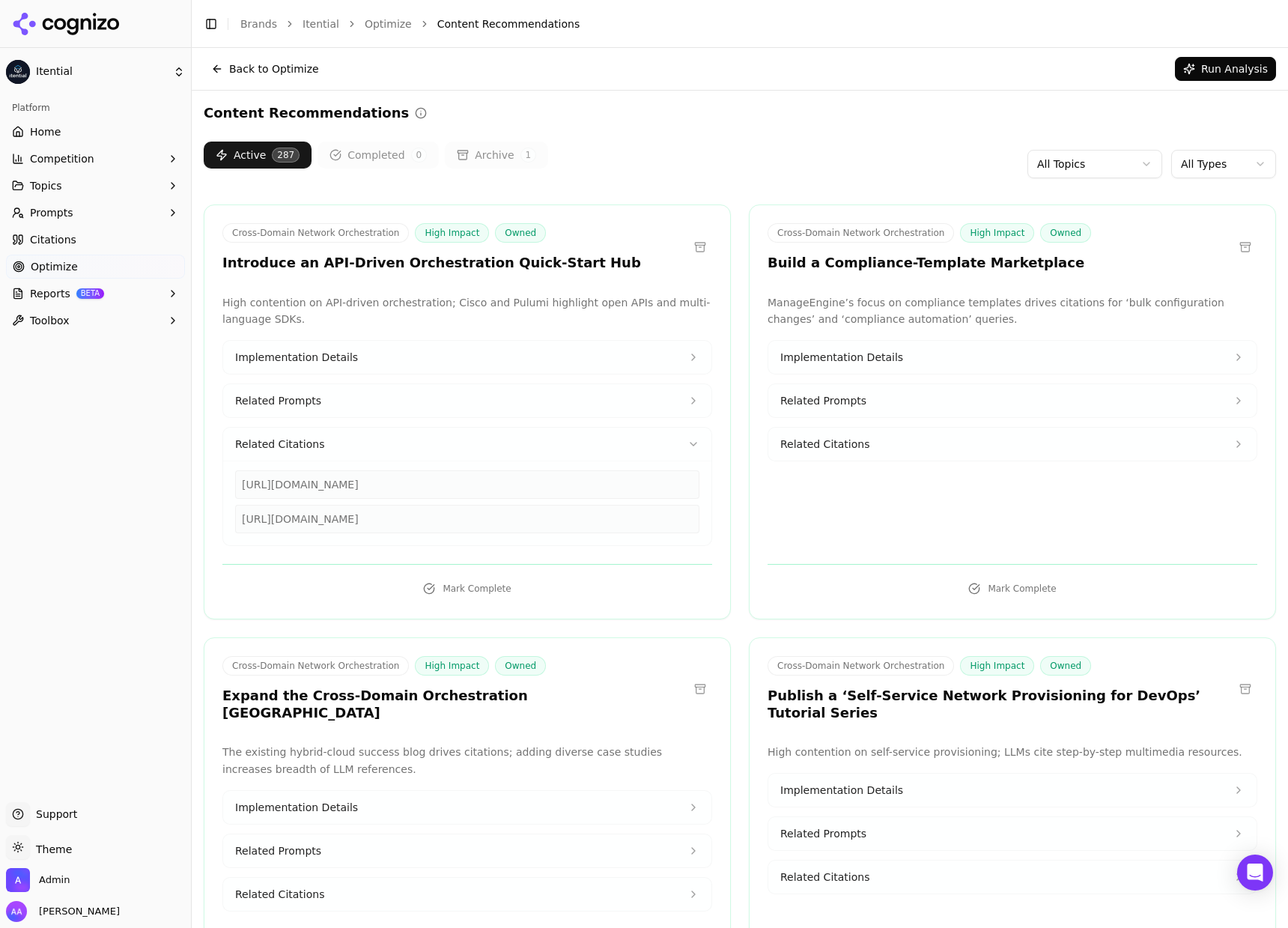
click at [343, 516] on div "https://pulumi.com/blog/infrastructure-as-code-tools" at bounding box center [467, 518] width 464 height 29
click at [352, 487] on div "https://cisco.com/site/us/en/products/networking/software/workflows/index.html" at bounding box center [467, 484] width 464 height 29
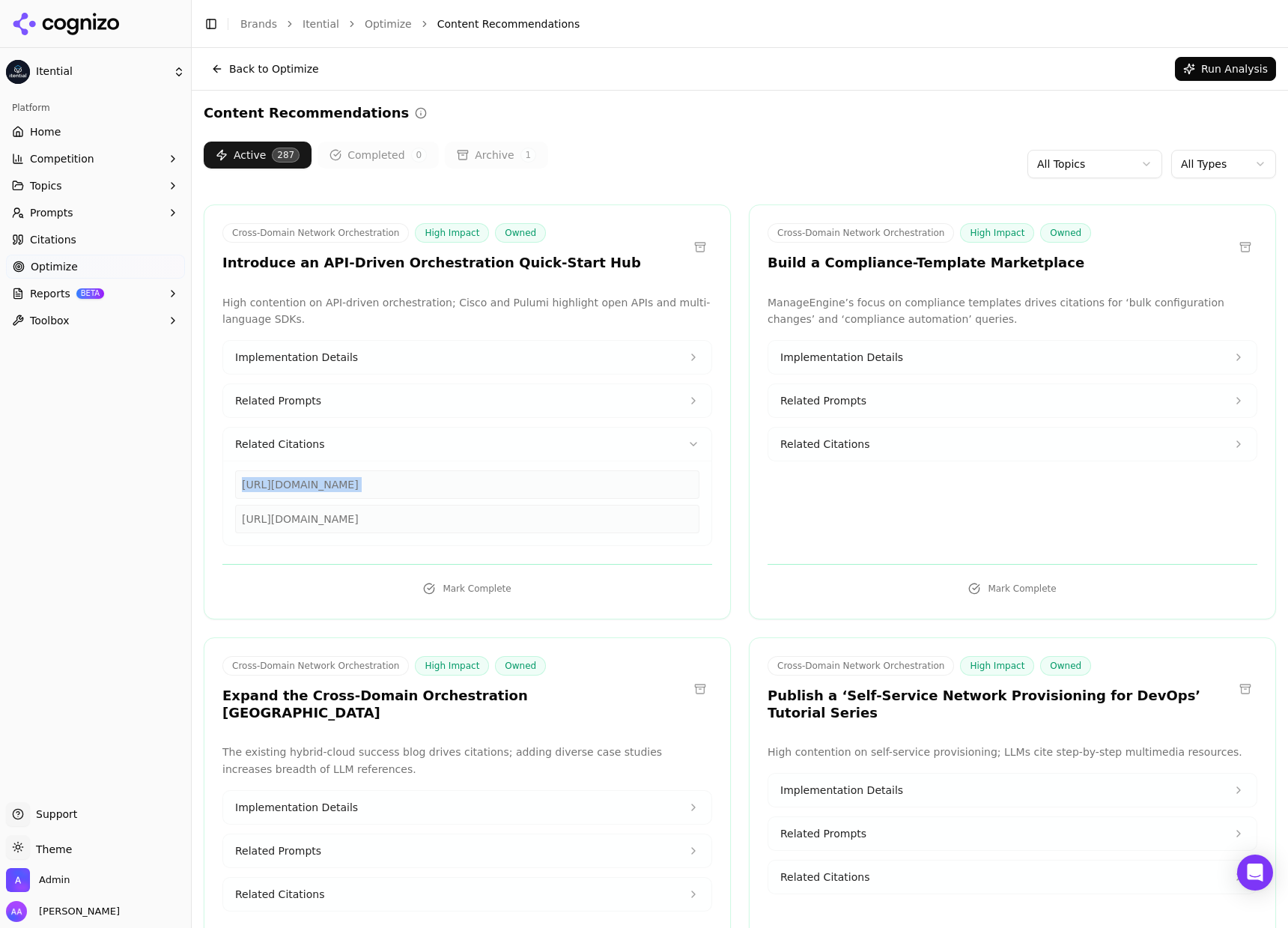
click at [352, 487] on div "https://cisco.com/site/us/en/products/networking/software/workflows/index.html" at bounding box center [467, 484] width 464 height 29
copy div "https://cisco.com/site/us/en/products/networking/software/workflows/index.html"
click at [463, 443] on button "Related Citations" at bounding box center [467, 444] width 488 height 33
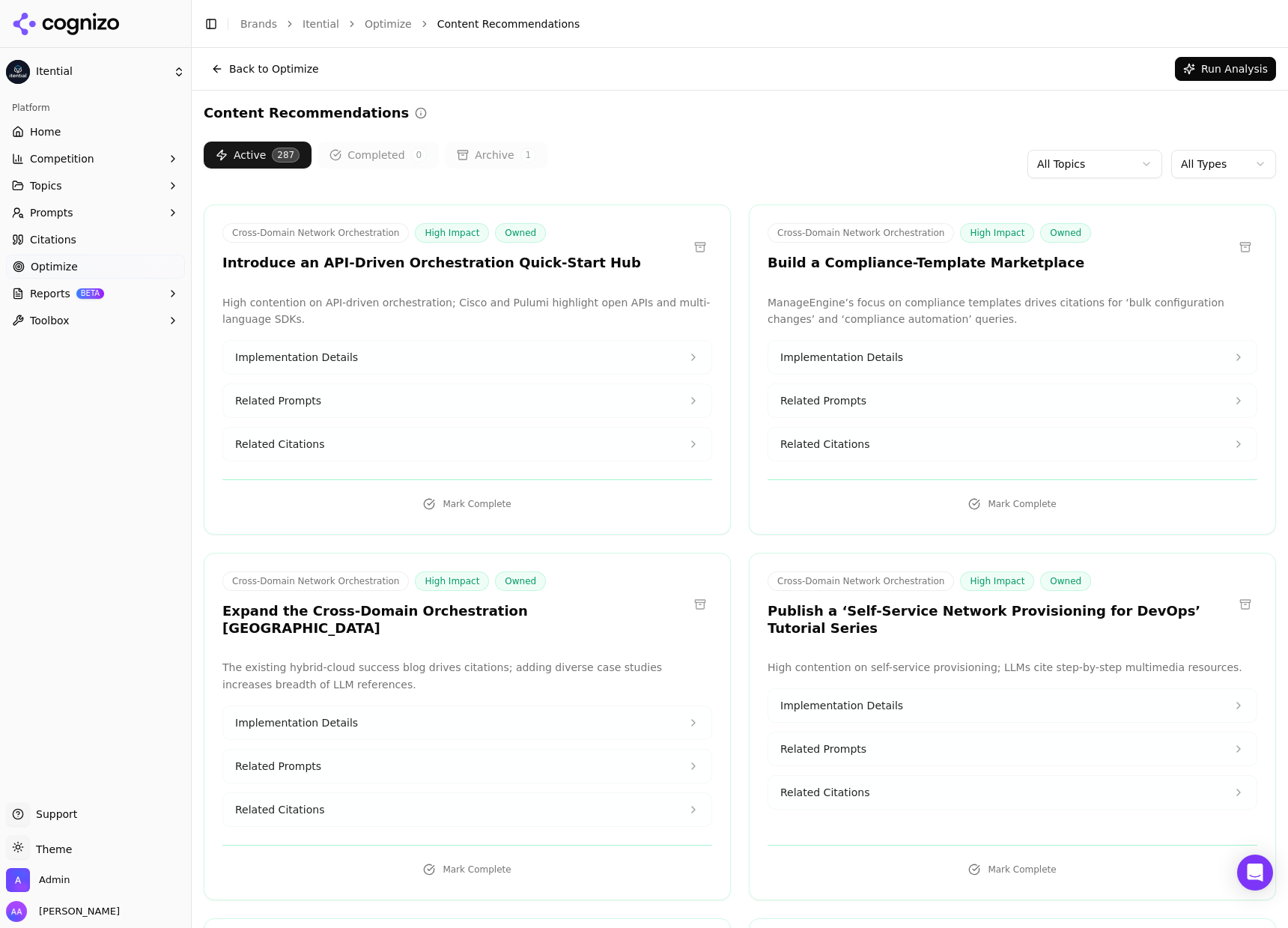
click at [439, 359] on button "Implementation Details" at bounding box center [467, 357] width 488 height 33
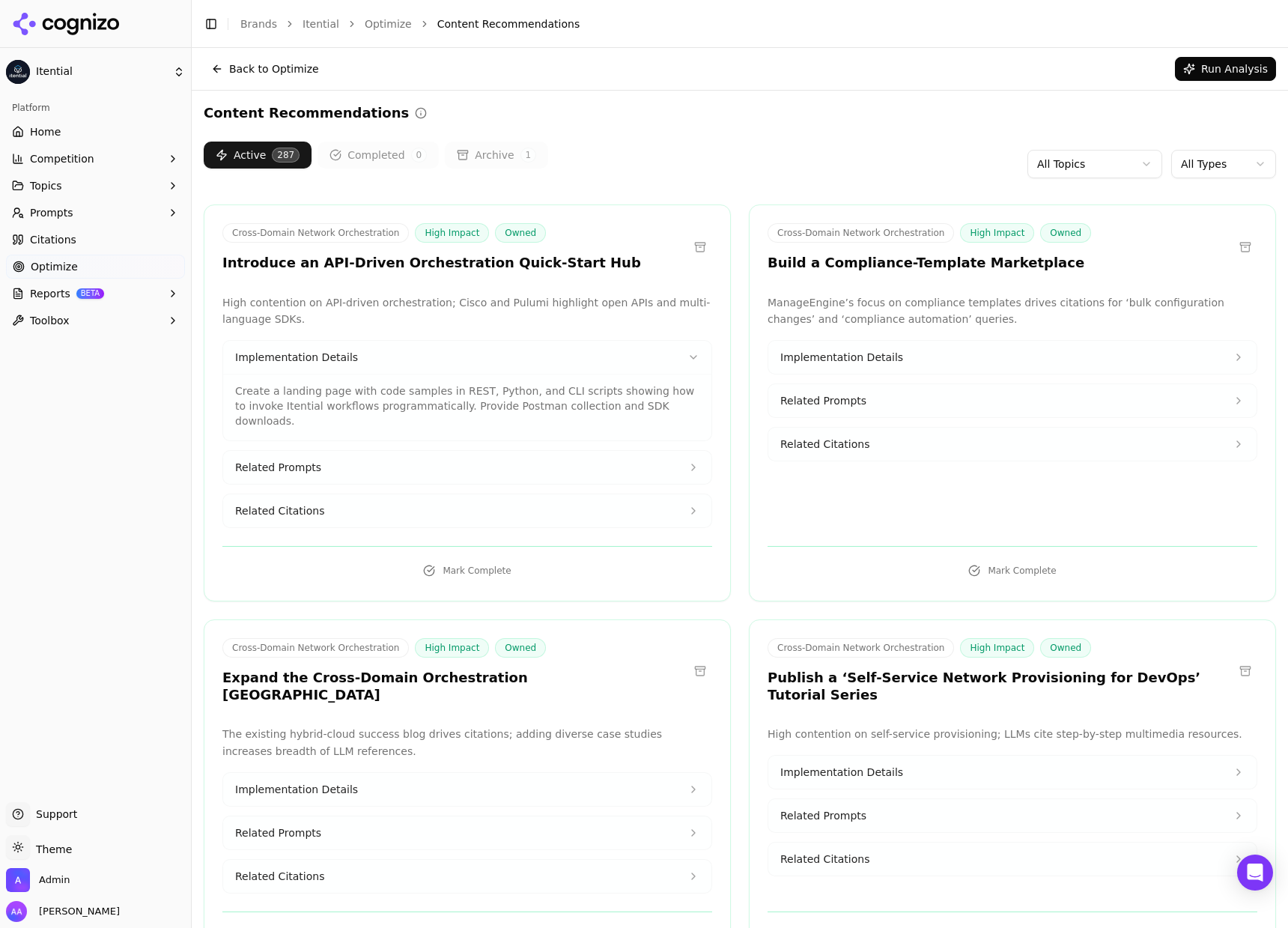
click at [312, 390] on p "Create a landing page with code samples in REST, Python, and CLI scripts showin…" at bounding box center [467, 406] width 464 height 45
click at [312, 389] on p "Create a landing page with code samples in REST, Python, and CLI scripts showin…" at bounding box center [467, 406] width 464 height 45
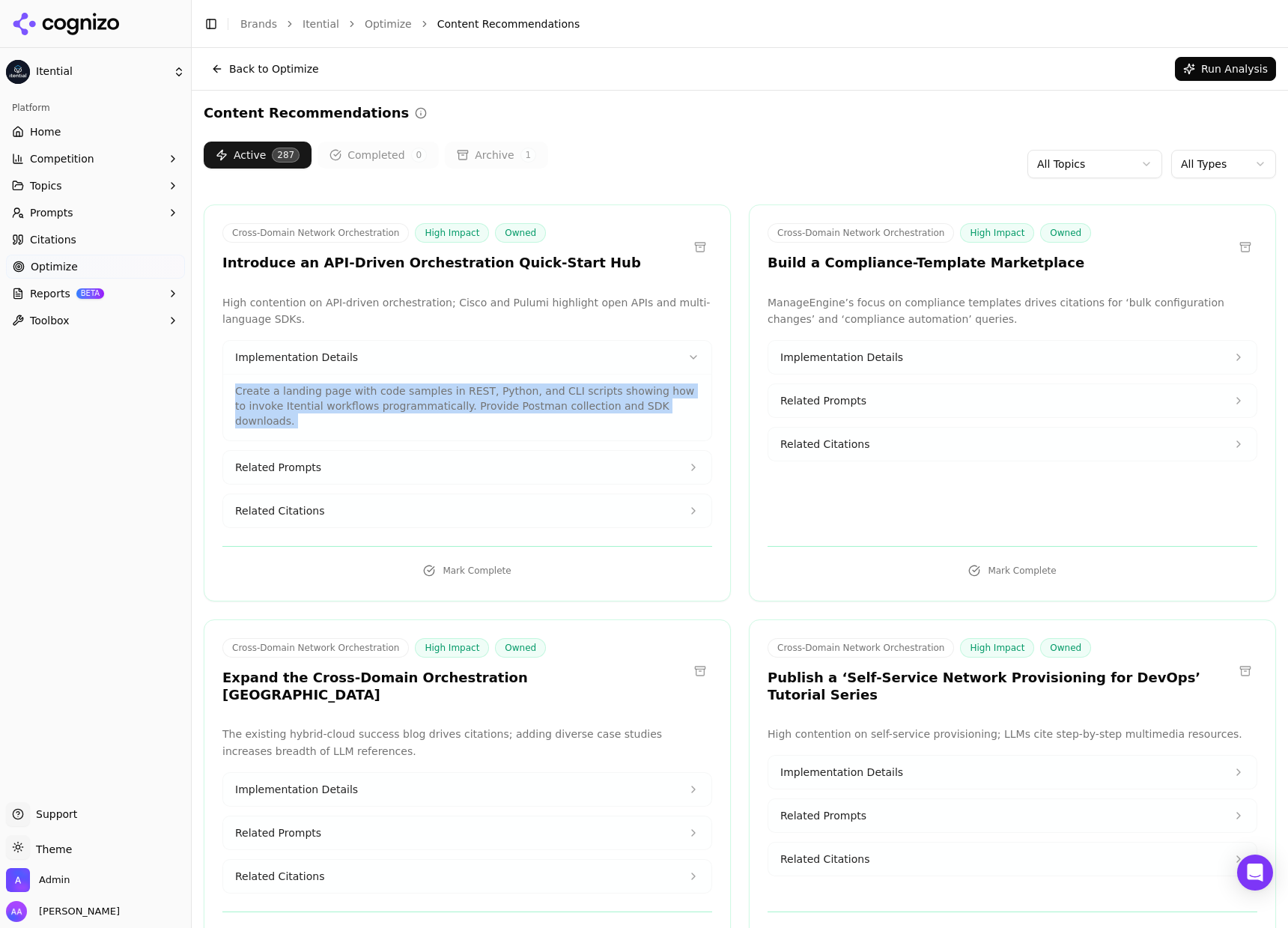
click at [312, 389] on p "Create a landing page with code samples in REST, Python, and CLI scripts showin…" at bounding box center [467, 406] width 464 height 45
click at [411, 392] on p "Create a landing page with code samples in REST, Python, and CLI scripts showin…" at bounding box center [467, 406] width 464 height 45
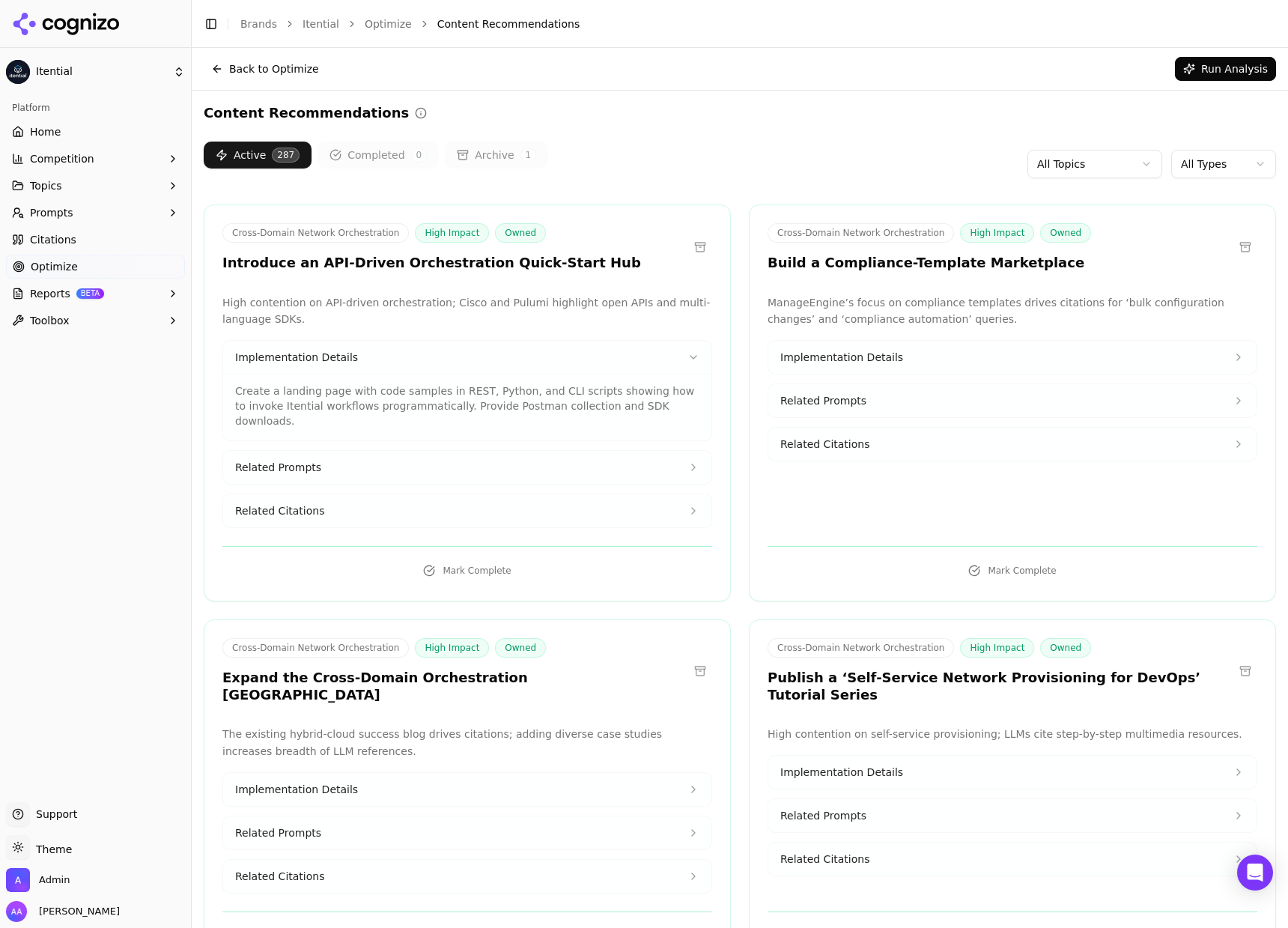
click at [479, 395] on p "Create a landing page with code samples in REST, Python, and CLI scripts showin…" at bounding box center [467, 406] width 464 height 45
click at [436, 406] on p "Create a landing page with code samples in REST, Python, and CLI scripts showin…" at bounding box center [467, 406] width 464 height 45
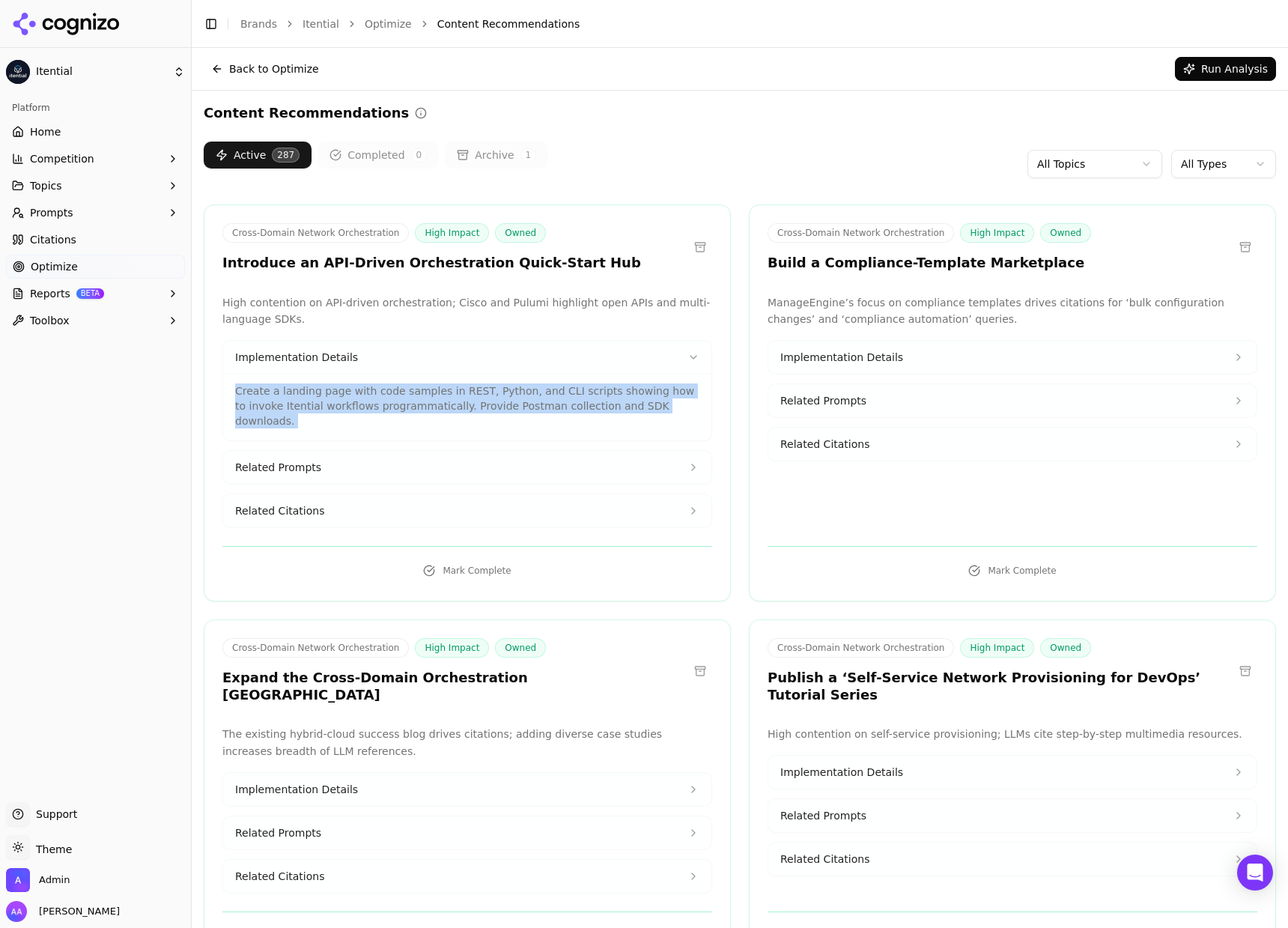
drag, startPoint x: 436, startPoint y: 406, endPoint x: 445, endPoint y: 408, distance: 9.2
click at [436, 406] on p "Create a landing page with code samples in REST, Python, and CLI scripts showin…" at bounding box center [467, 406] width 464 height 45
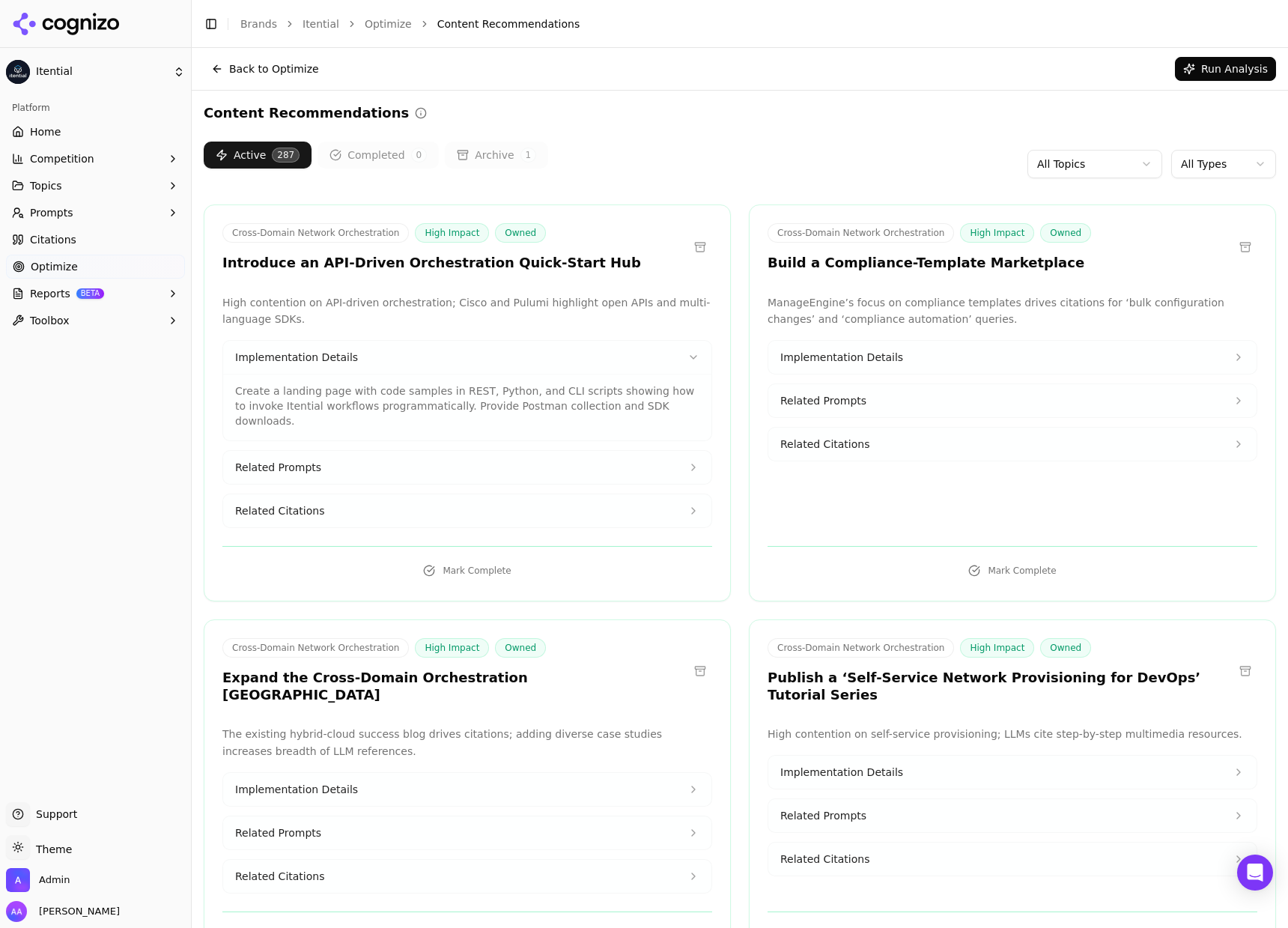
click at [456, 406] on p "Create a landing page with code samples in REST, Python, and CLI scripts showin…" at bounding box center [467, 406] width 464 height 45
drag, startPoint x: 435, startPoint y: 402, endPoint x: 624, endPoint y: 397, distance: 189.1
click at [624, 397] on p "Create a landing page with code samples in REST, Python, and CLI scripts showin…" at bounding box center [467, 406] width 464 height 45
click at [634, 403] on p "Create a landing page with code samples in REST, Python, and CLI scripts showin…" at bounding box center [467, 406] width 464 height 45
click at [829, 439] on span "Related Citations" at bounding box center [825, 444] width 89 height 15
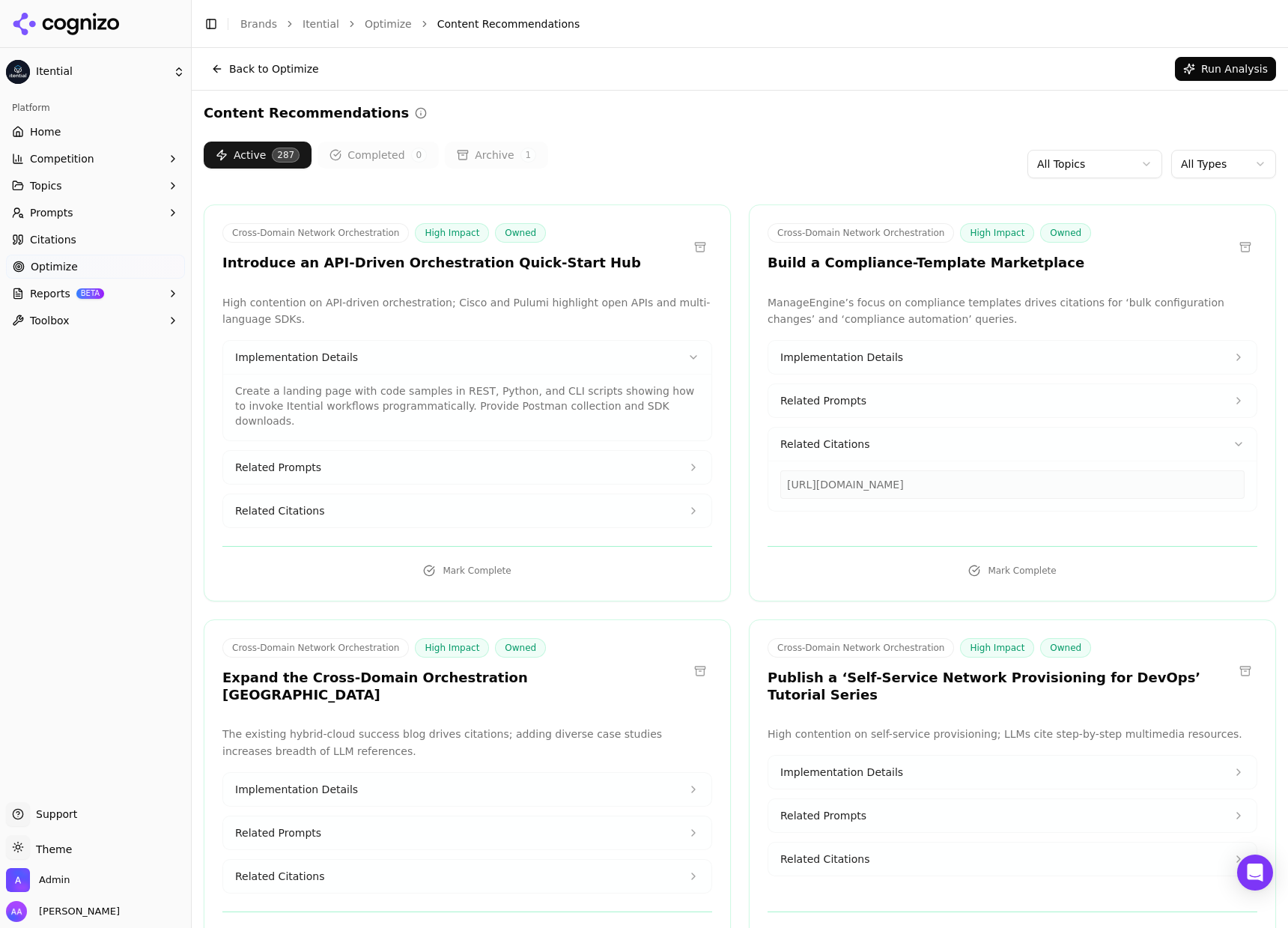
click at [842, 480] on div "https://manageengine.com/network-configuration-manager" at bounding box center [1012, 484] width 464 height 29
copy div "https://manageengine.com/network-configuration-manager"
click at [751, 165] on div "Active 287 Completed 0 Archive 1 All Topics All Types" at bounding box center [740, 163] width 1072 height 45
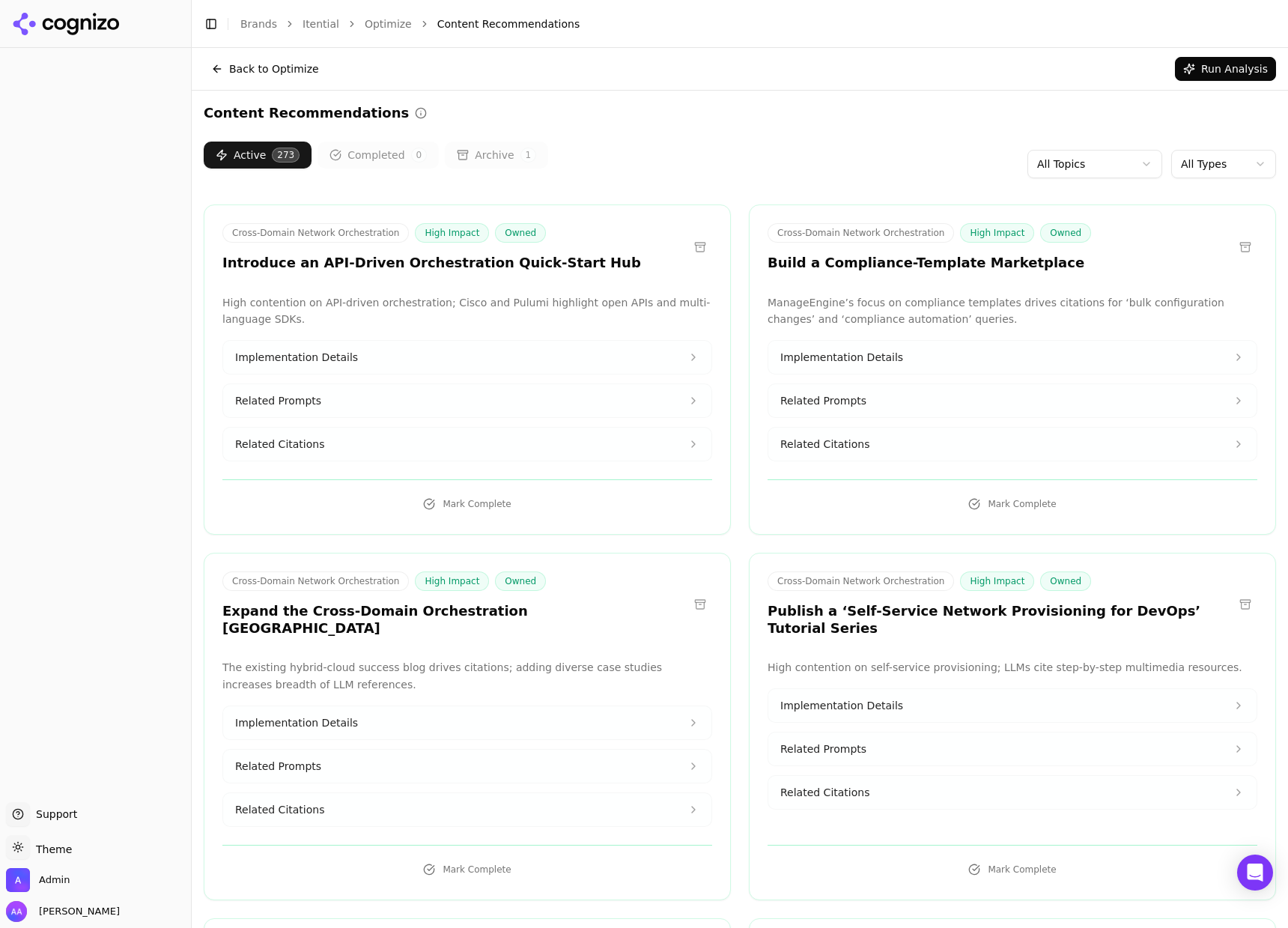
drag, startPoint x: 630, startPoint y: 165, endPoint x: 566, endPoint y: 175, distance: 64.8
click at [630, 165] on div "Active 273 Completed 0 Archive 1 All Topics All Types" at bounding box center [740, 163] width 1072 height 45
click at [89, 243] on link "Citations" at bounding box center [95, 240] width 179 height 24
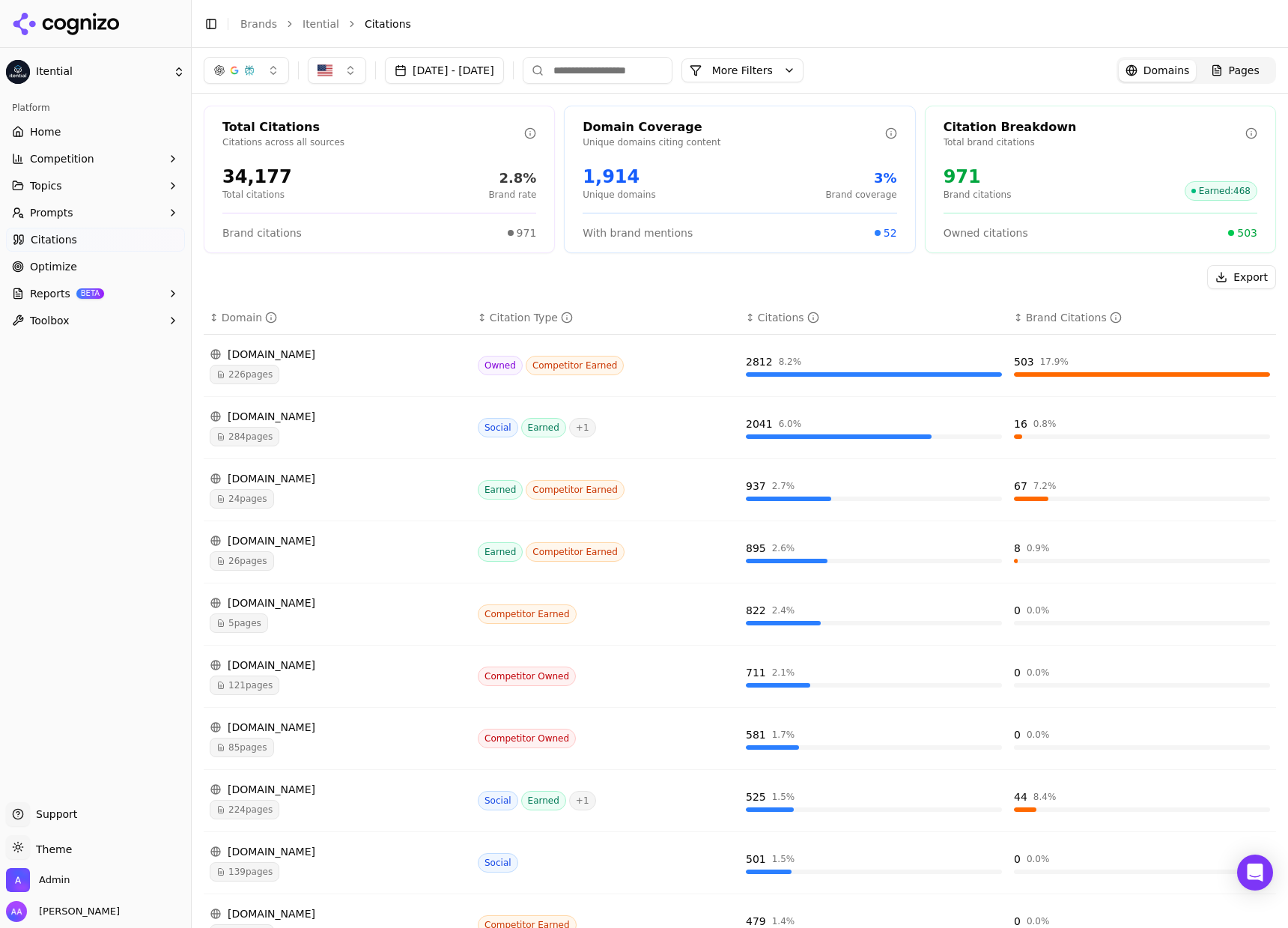
click at [673, 75] on input at bounding box center [598, 70] width 149 height 27
click at [257, 17] on li "Brands" at bounding box center [259, 24] width 37 height 15
click at [256, 22] on link "Brands" at bounding box center [259, 23] width 37 height 12
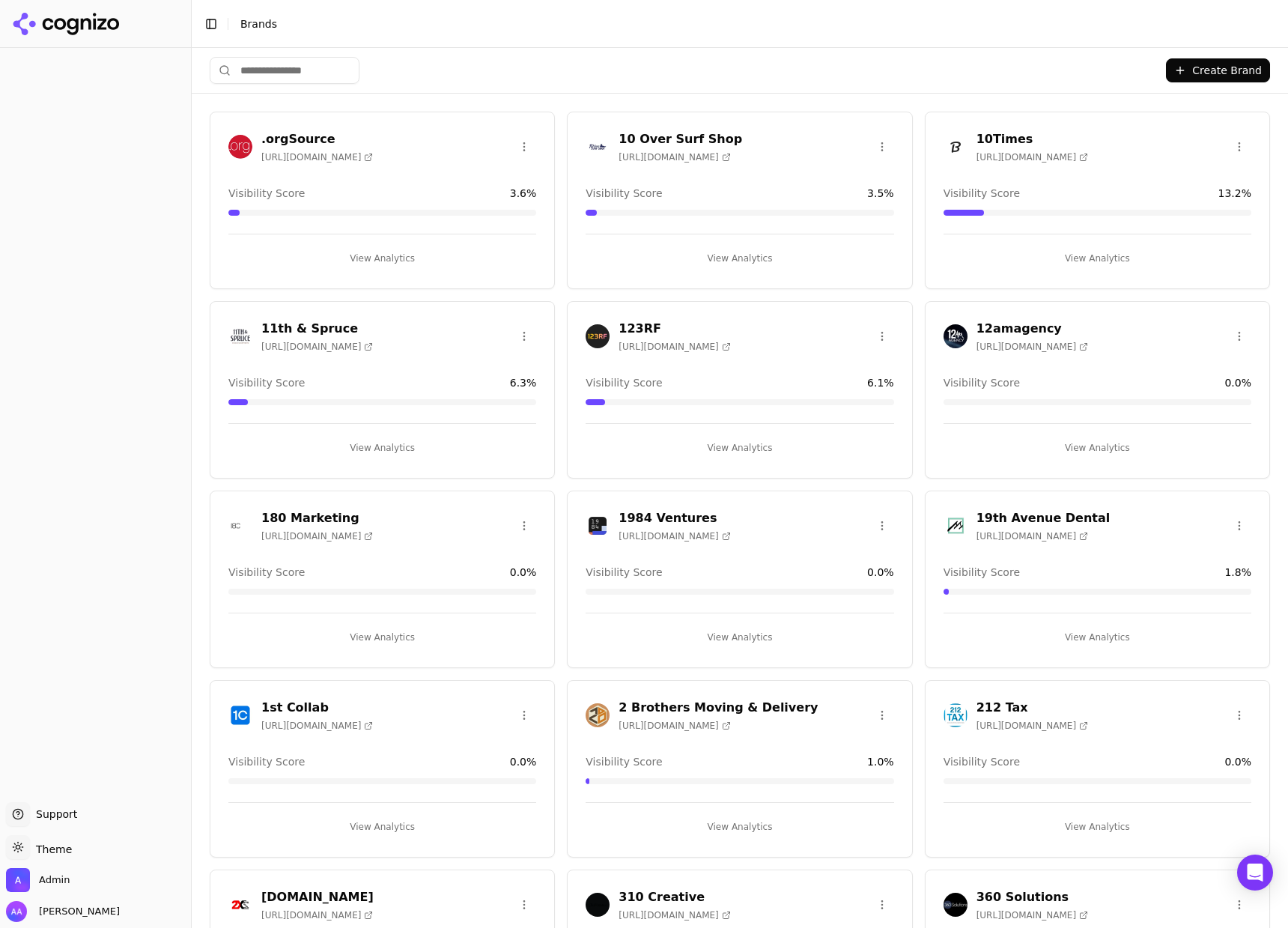
click at [282, 62] on input "search" at bounding box center [284, 70] width 149 height 27
click at [285, 67] on input "search" at bounding box center [284, 70] width 149 height 27
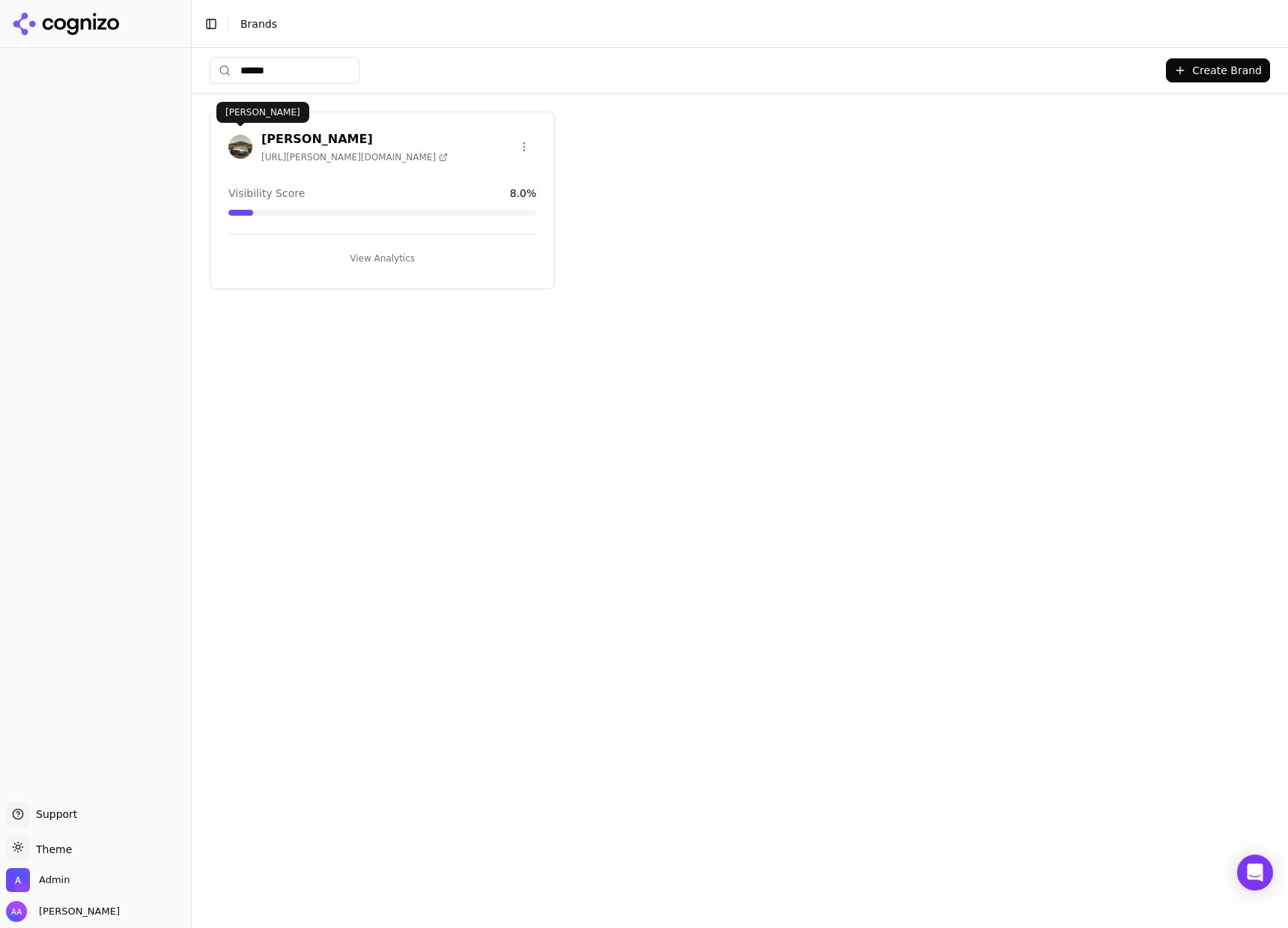
type input "******"
click at [241, 145] on img at bounding box center [241, 147] width 24 height 24
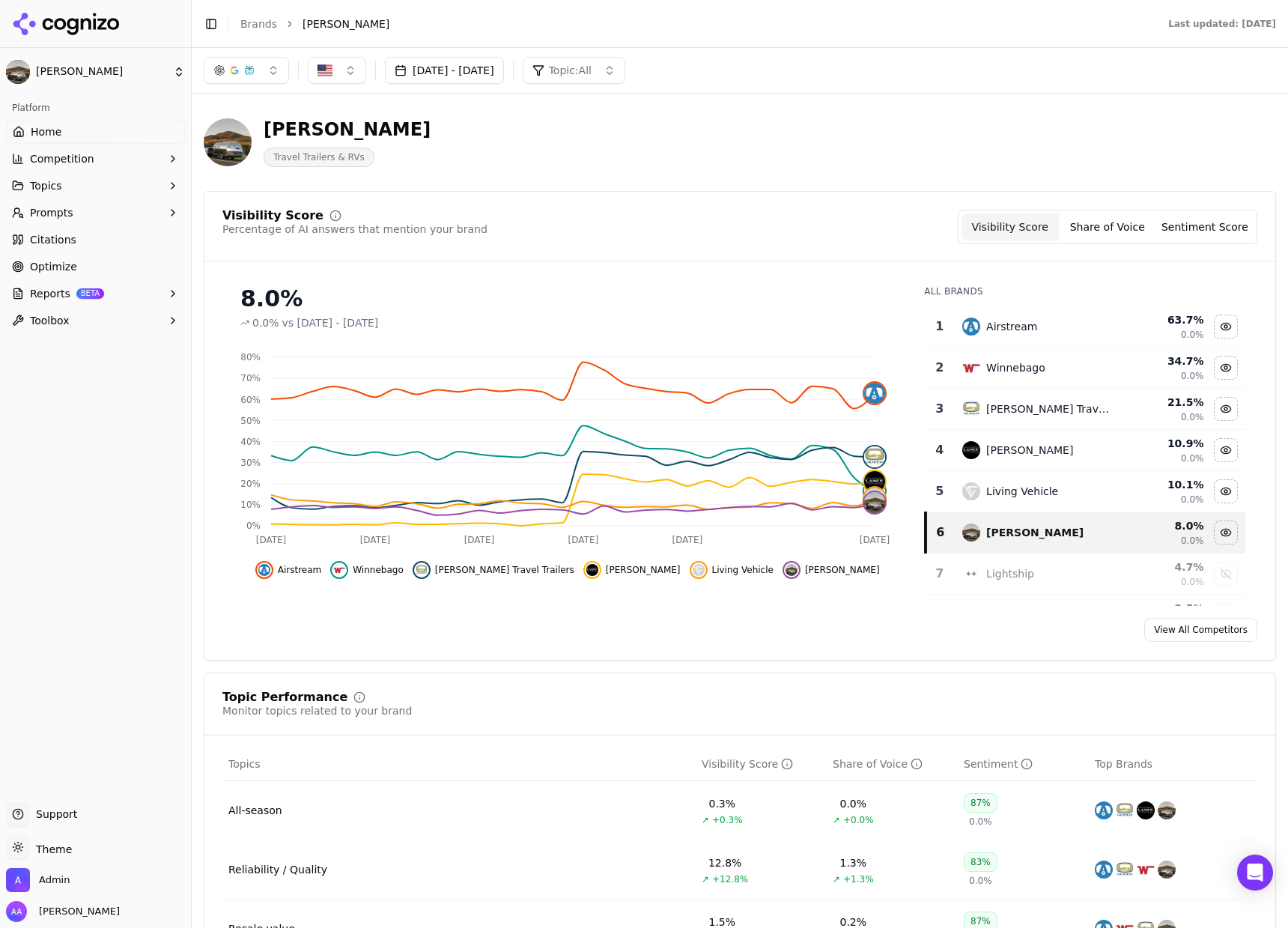
click at [62, 234] on span "Citations" at bounding box center [53, 240] width 46 height 15
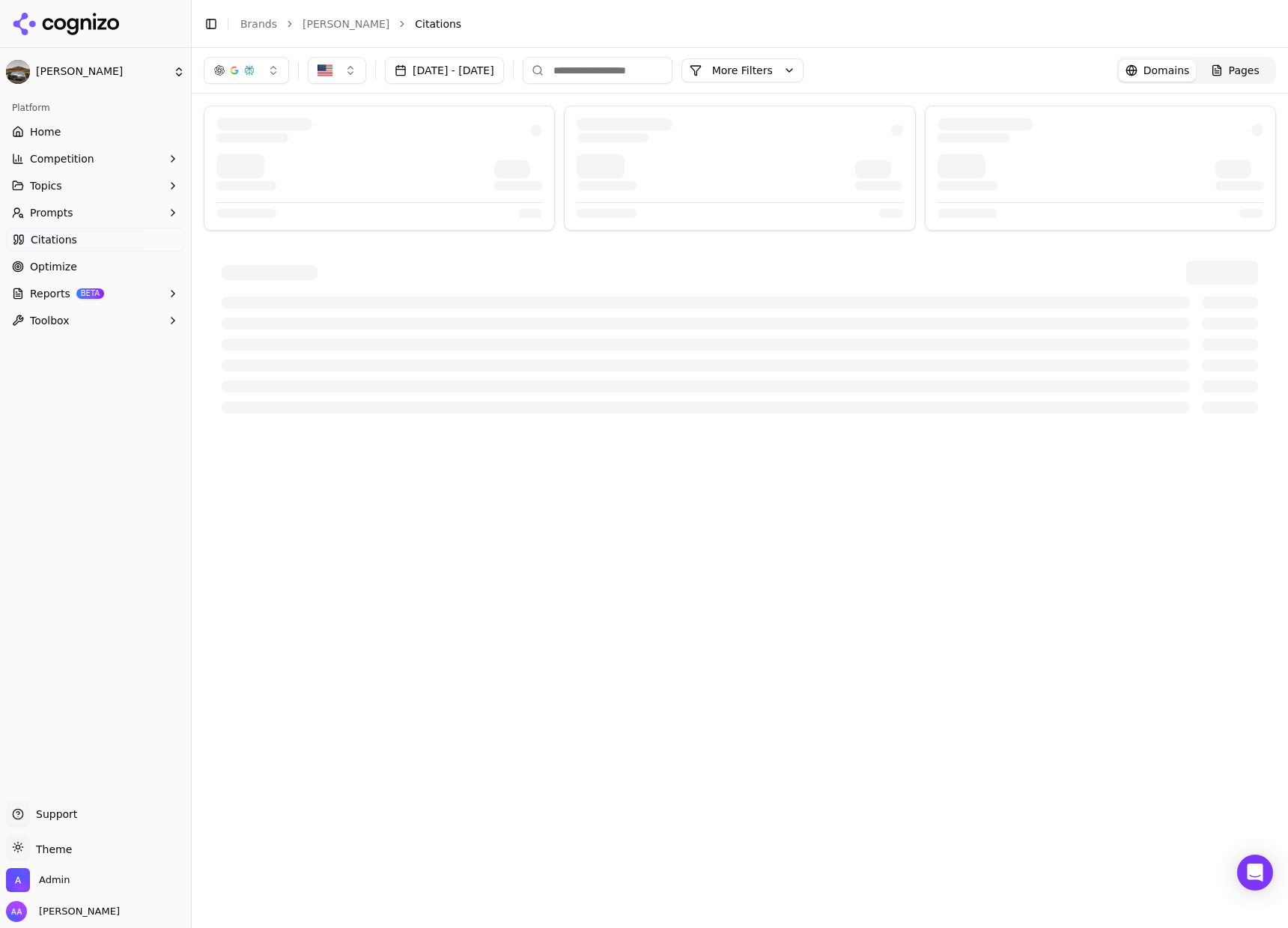
click at [649, 72] on input at bounding box center [598, 70] width 149 height 27
paste input "**********"
type input "**********"
type input "********"
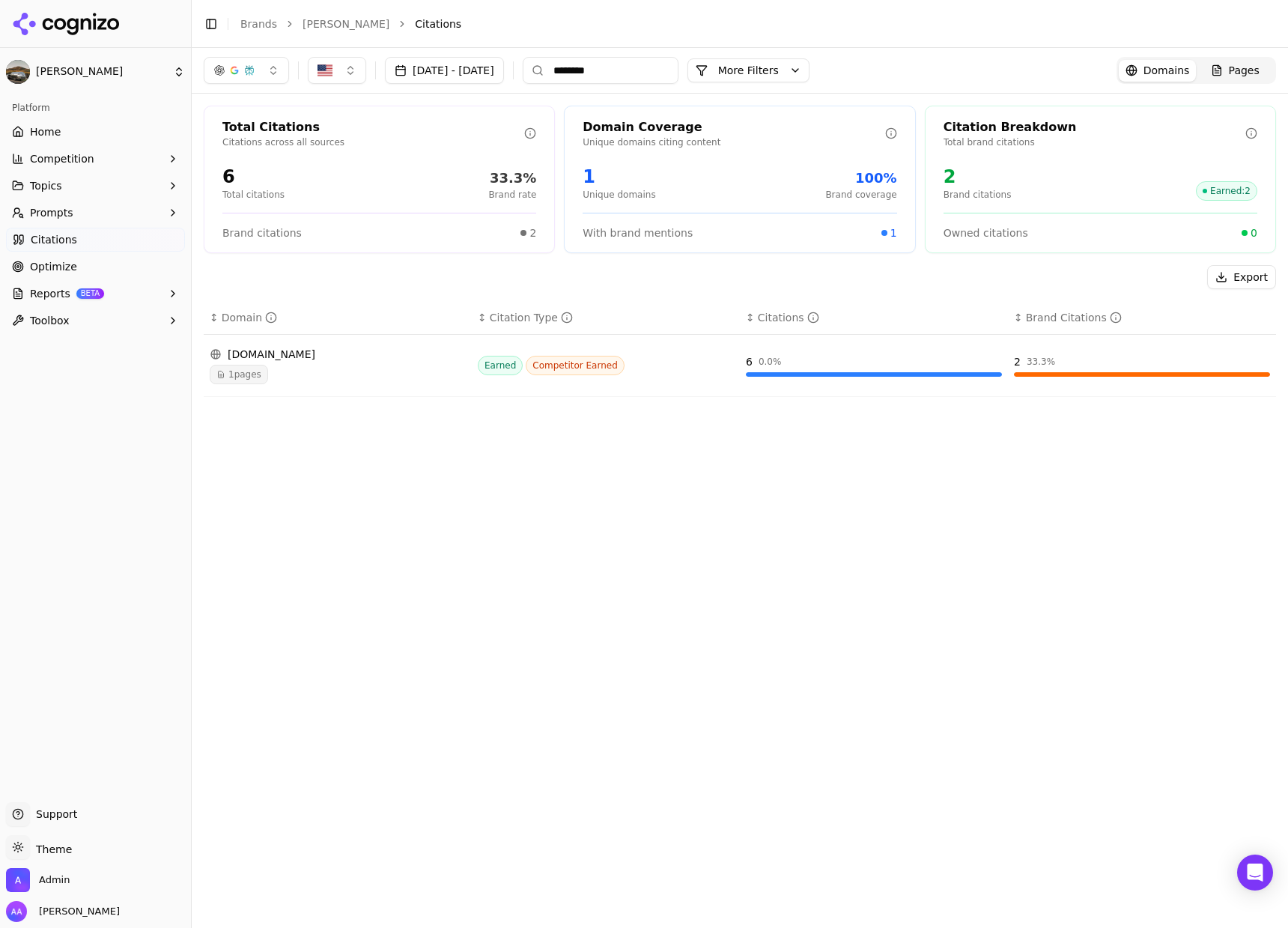
click at [267, 364] on div "1 pages" at bounding box center [338, 374] width 256 height 19
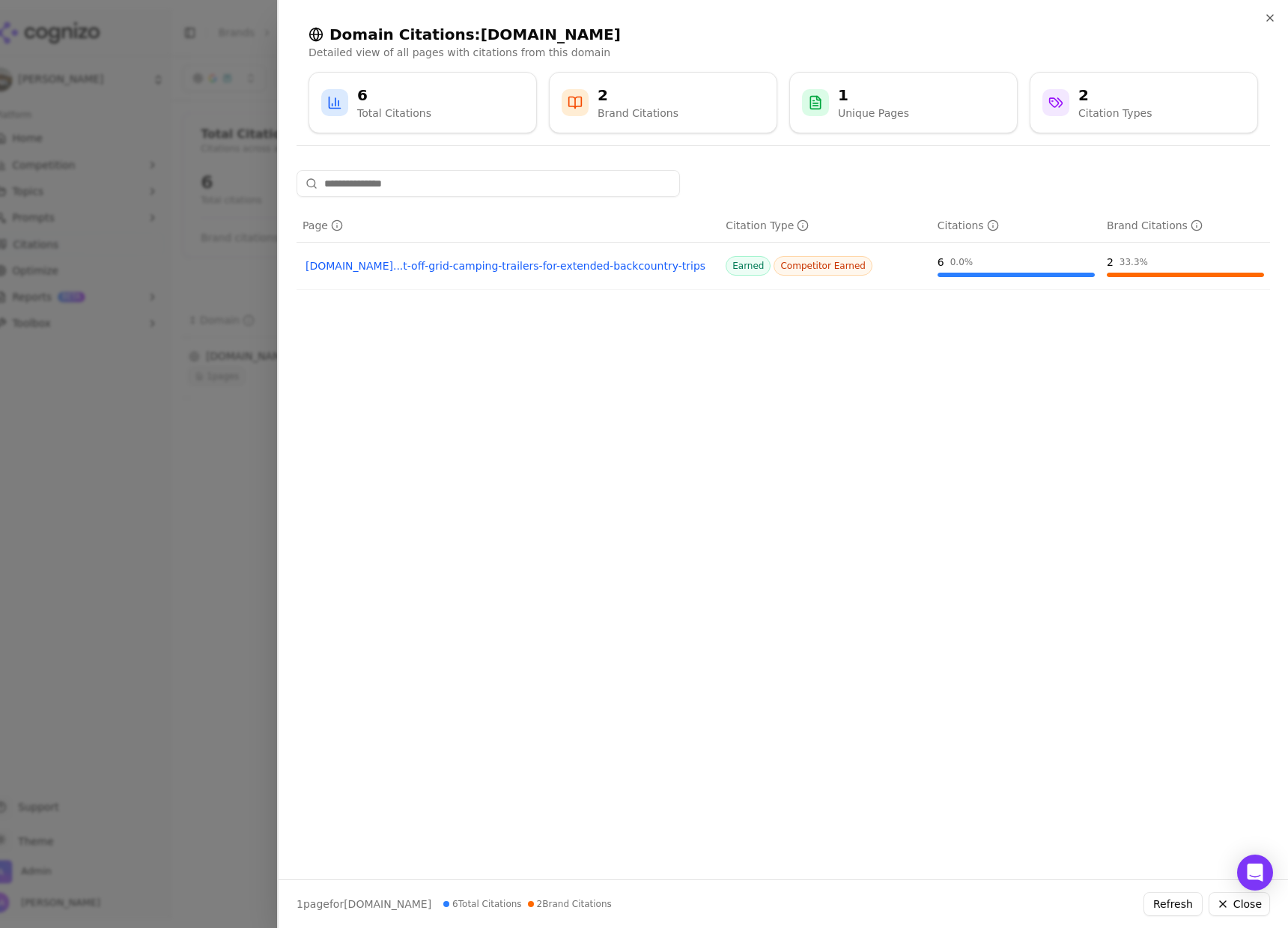
click at [447, 265] on link "thepinnaclelist.com...t-off-grid-camping-trailers-for-extended-backcountry-trips" at bounding box center [507, 266] width 405 height 15
click at [260, 461] on div at bounding box center [644, 464] width 1288 height 928
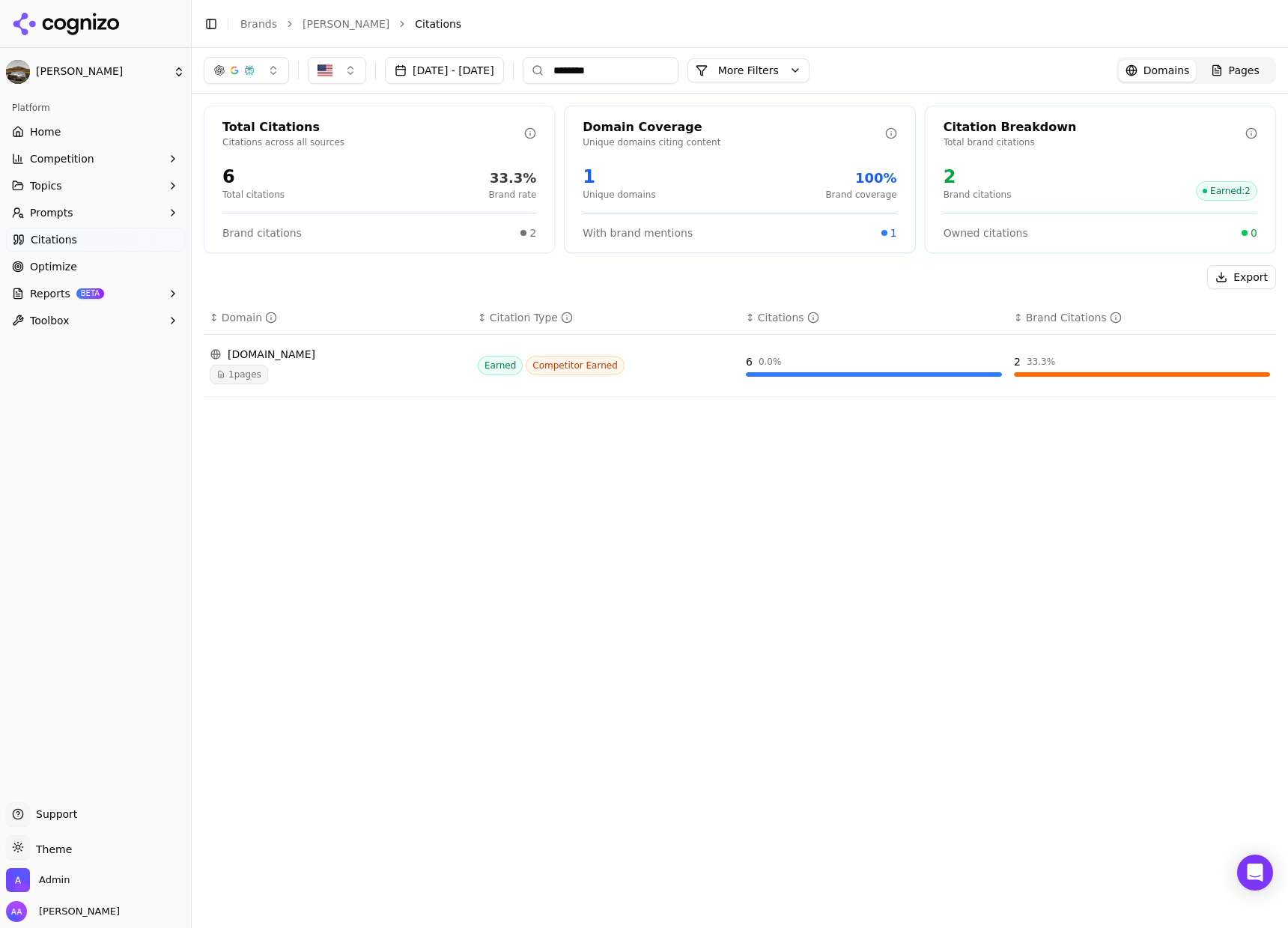
click at [678, 62] on input "********" at bounding box center [601, 70] width 156 height 27
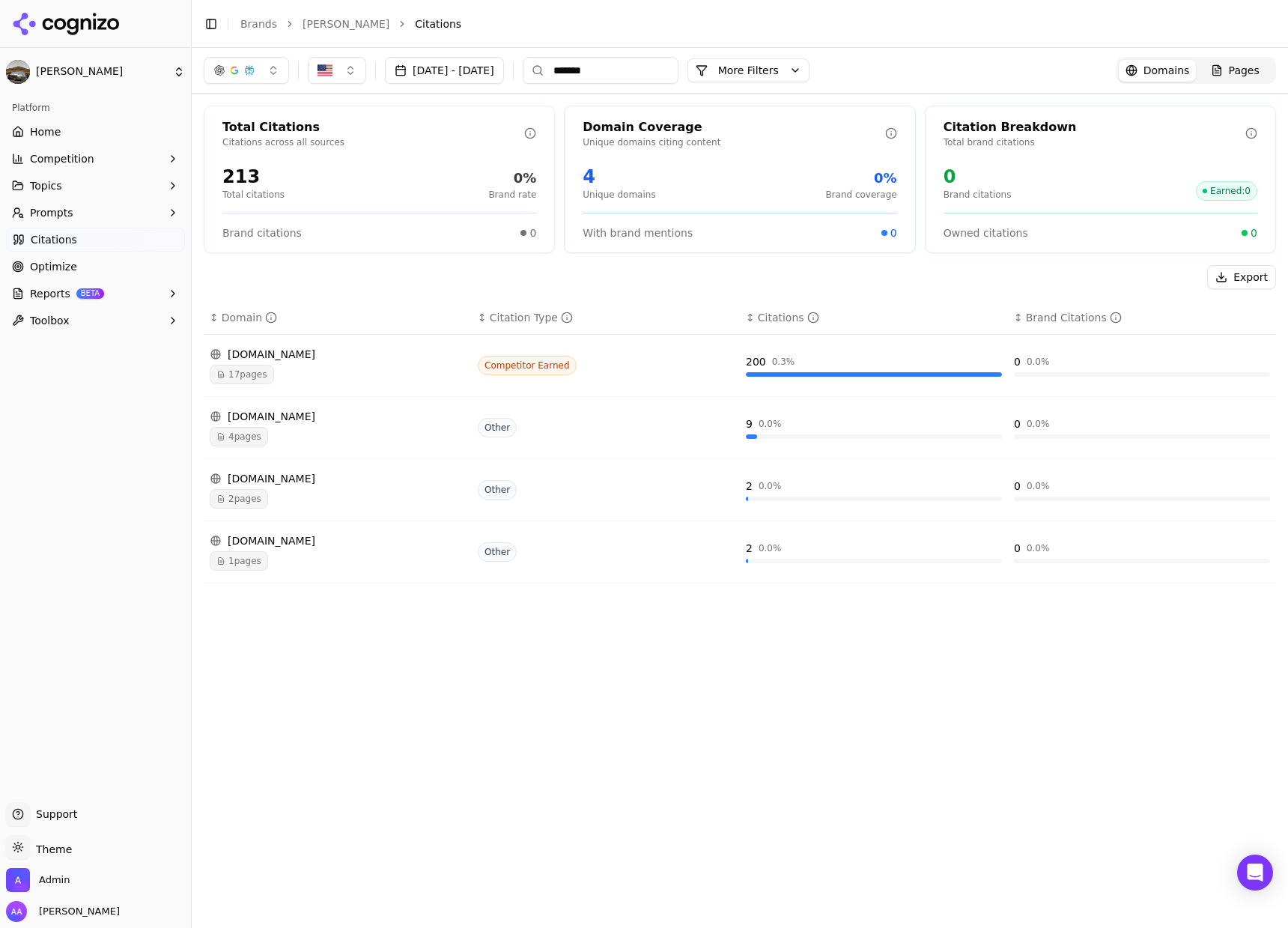
click at [640, 71] on input "*******" at bounding box center [601, 70] width 156 height 27
click at [640, 70] on input "*******" at bounding box center [601, 70] width 156 height 27
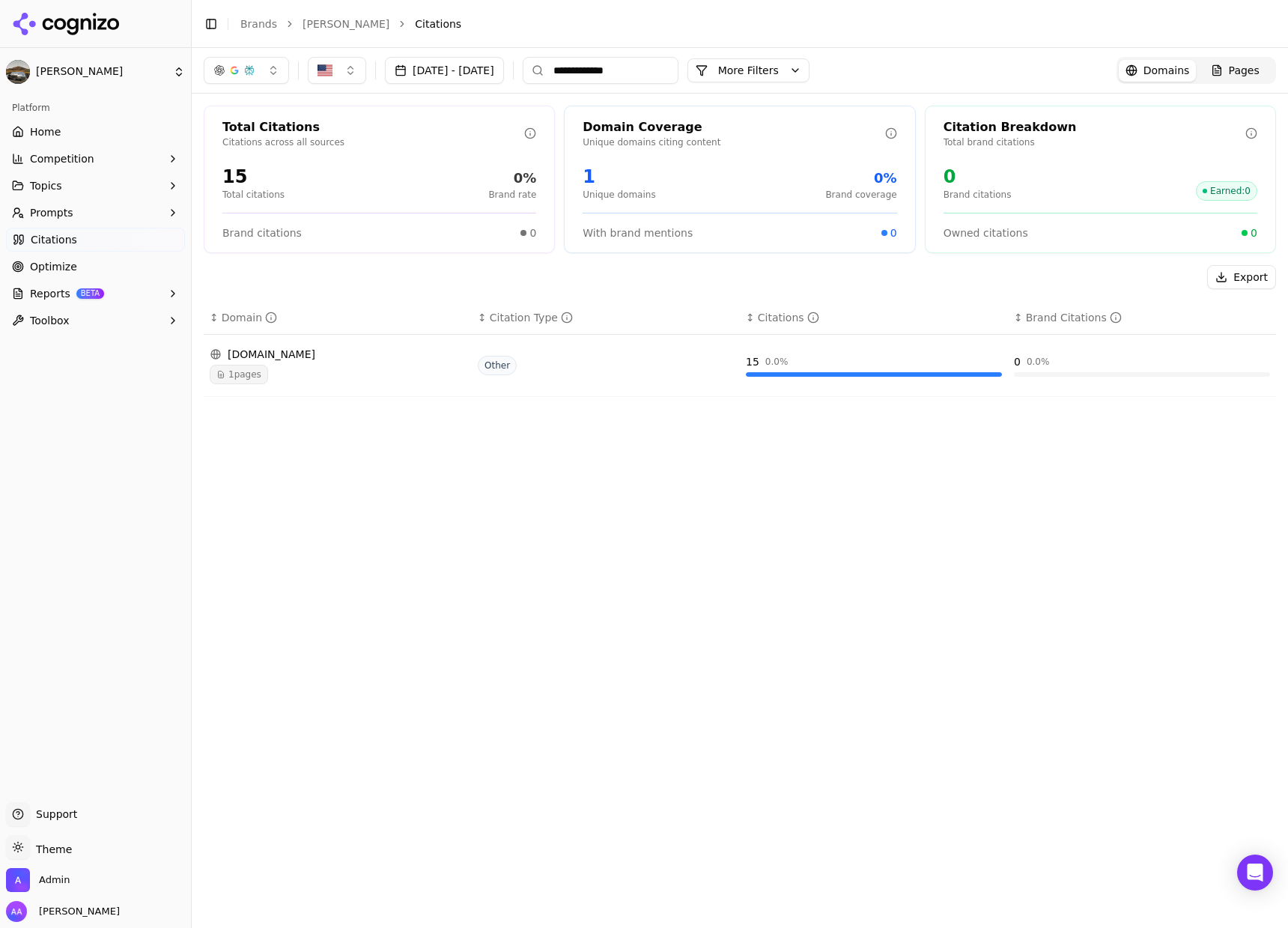
type input "**********"
click at [292, 382] on div "1 pages" at bounding box center [338, 374] width 256 height 19
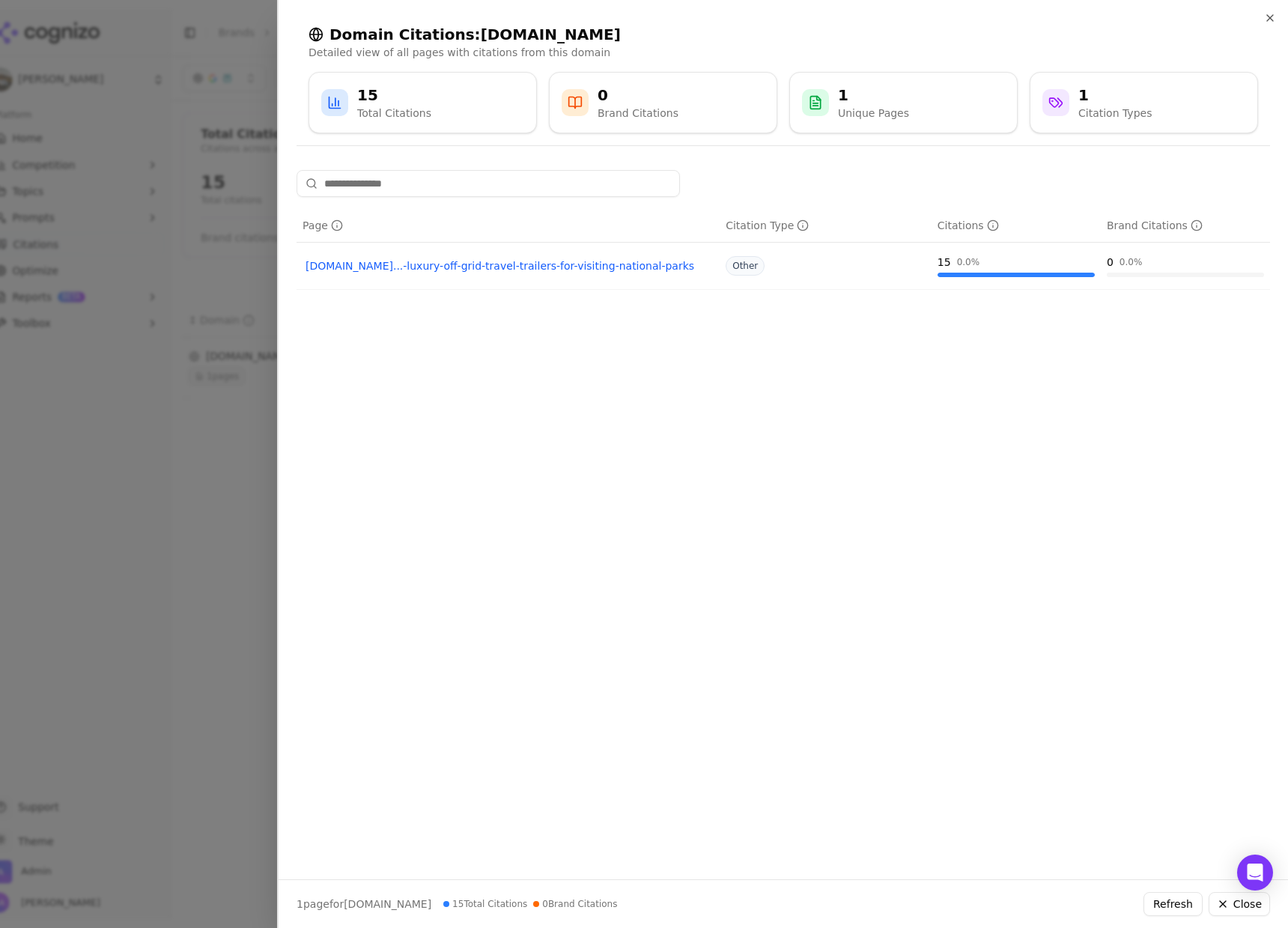
click at [570, 265] on link "national-park.com...-luxury-off-grid-travel-trailers-for-visiting-national-parks" at bounding box center [507, 266] width 405 height 15
click at [713, 265] on div "national-park.com...-luxury-off-grid-travel-trailers-for-visiting-national-parks" at bounding box center [508, 266] width 411 height 21
click at [713, 264] on div "national-park.com...-luxury-off-grid-travel-trailers-for-visiting-national-parks" at bounding box center [508, 266] width 411 height 21
copy link "national-park.com...-luxury-off-grid-travel-trailers-for-visiting-national-parks"
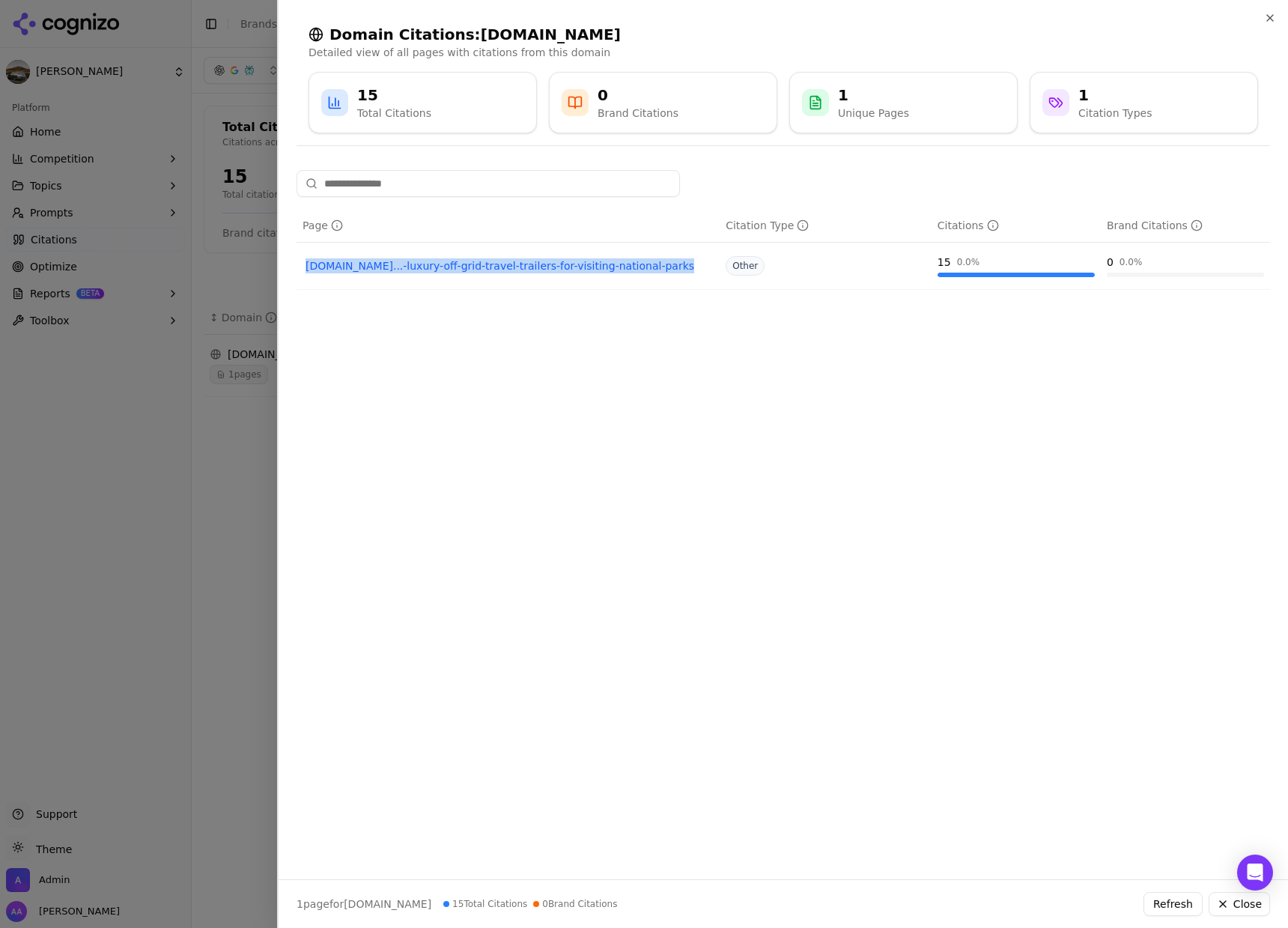
click at [213, 508] on div at bounding box center [644, 464] width 1288 height 928
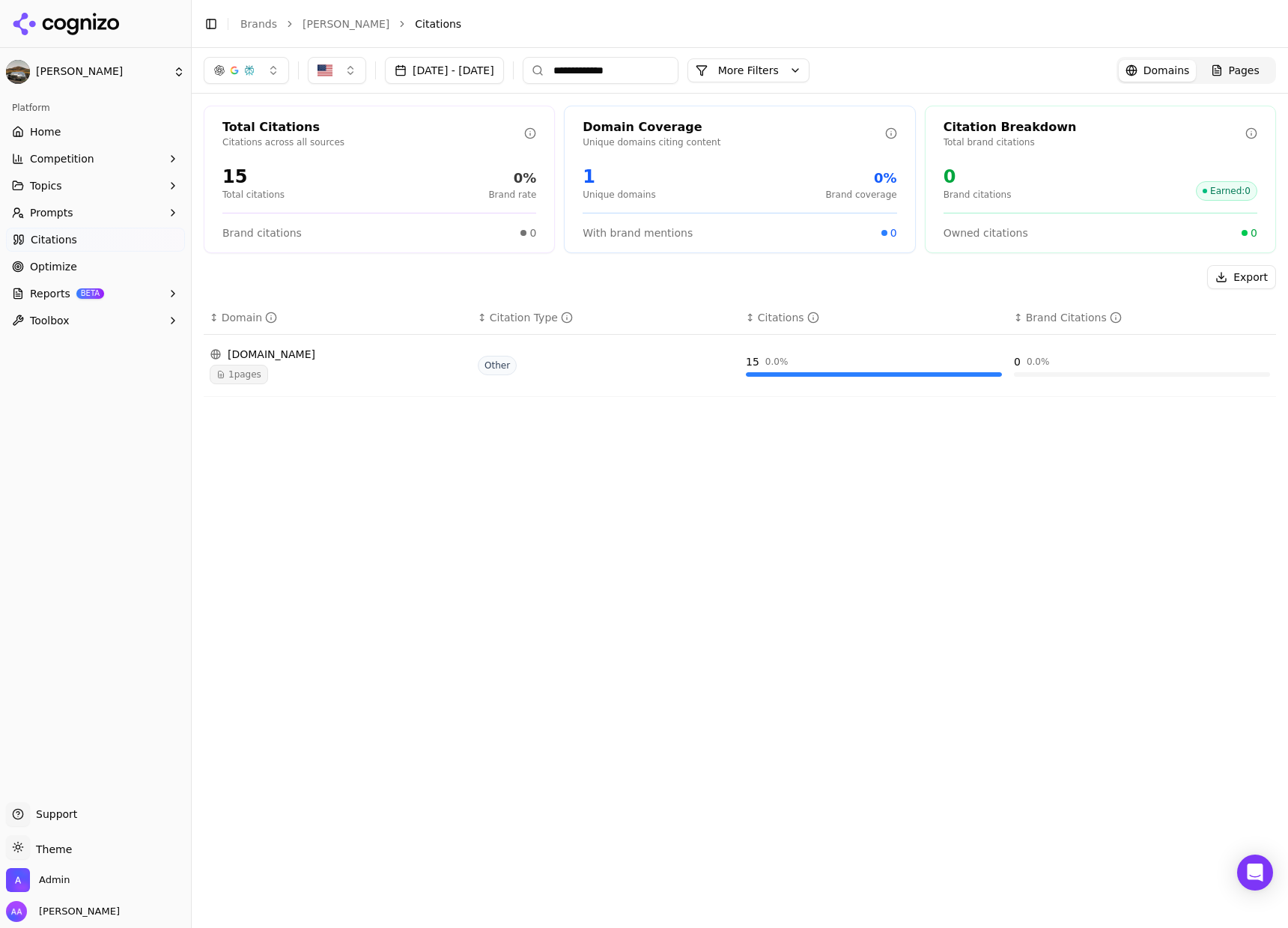
click at [118, 135] on link "Home" at bounding box center [95, 132] width 179 height 24
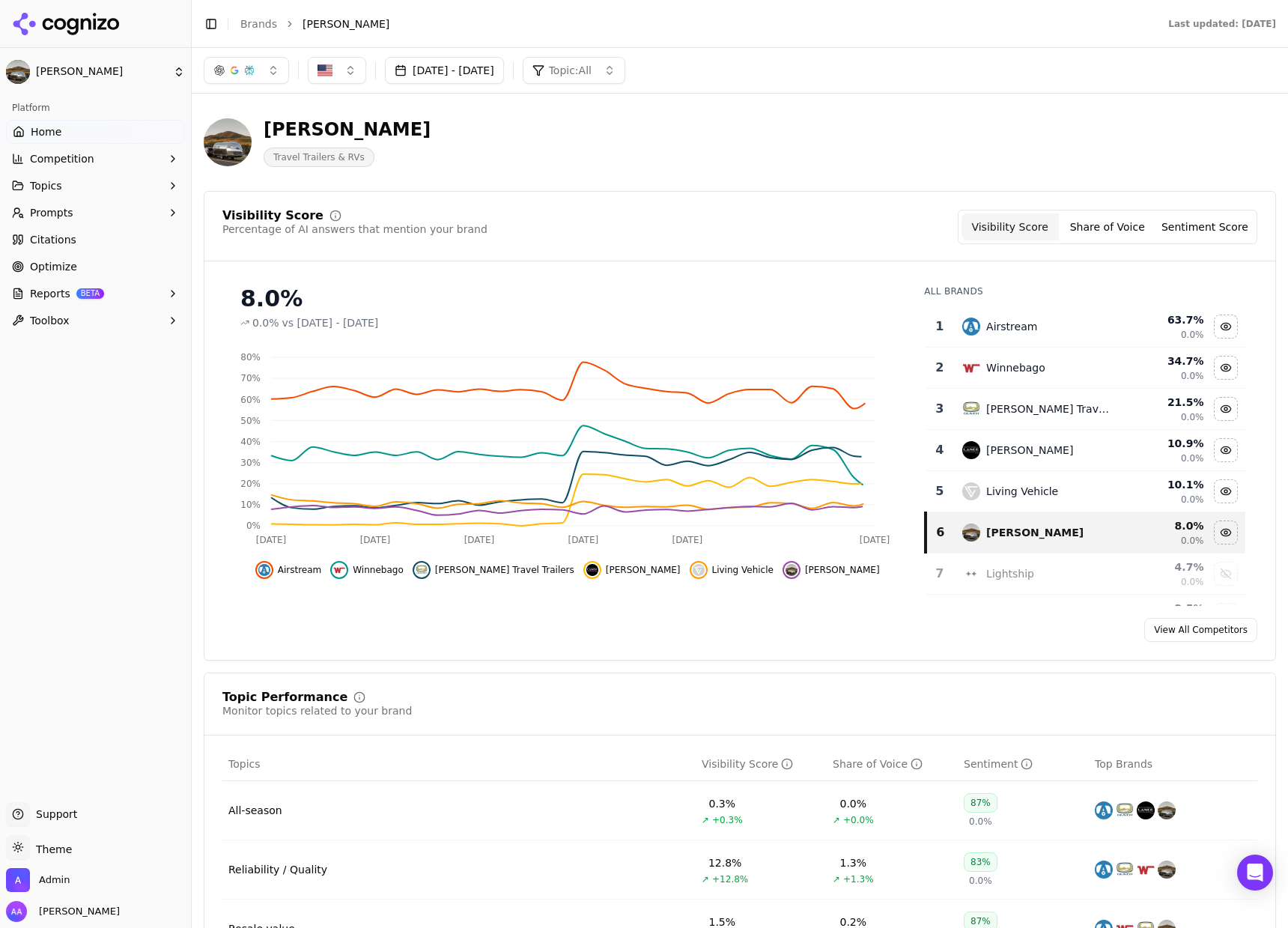
click at [690, 57] on div "Sep 01, 2025 - Oct 01, 2025 Topic: All" at bounding box center [740, 70] width 1072 height 27
click at [626, 65] on button "Topic: All" at bounding box center [574, 70] width 102 height 27
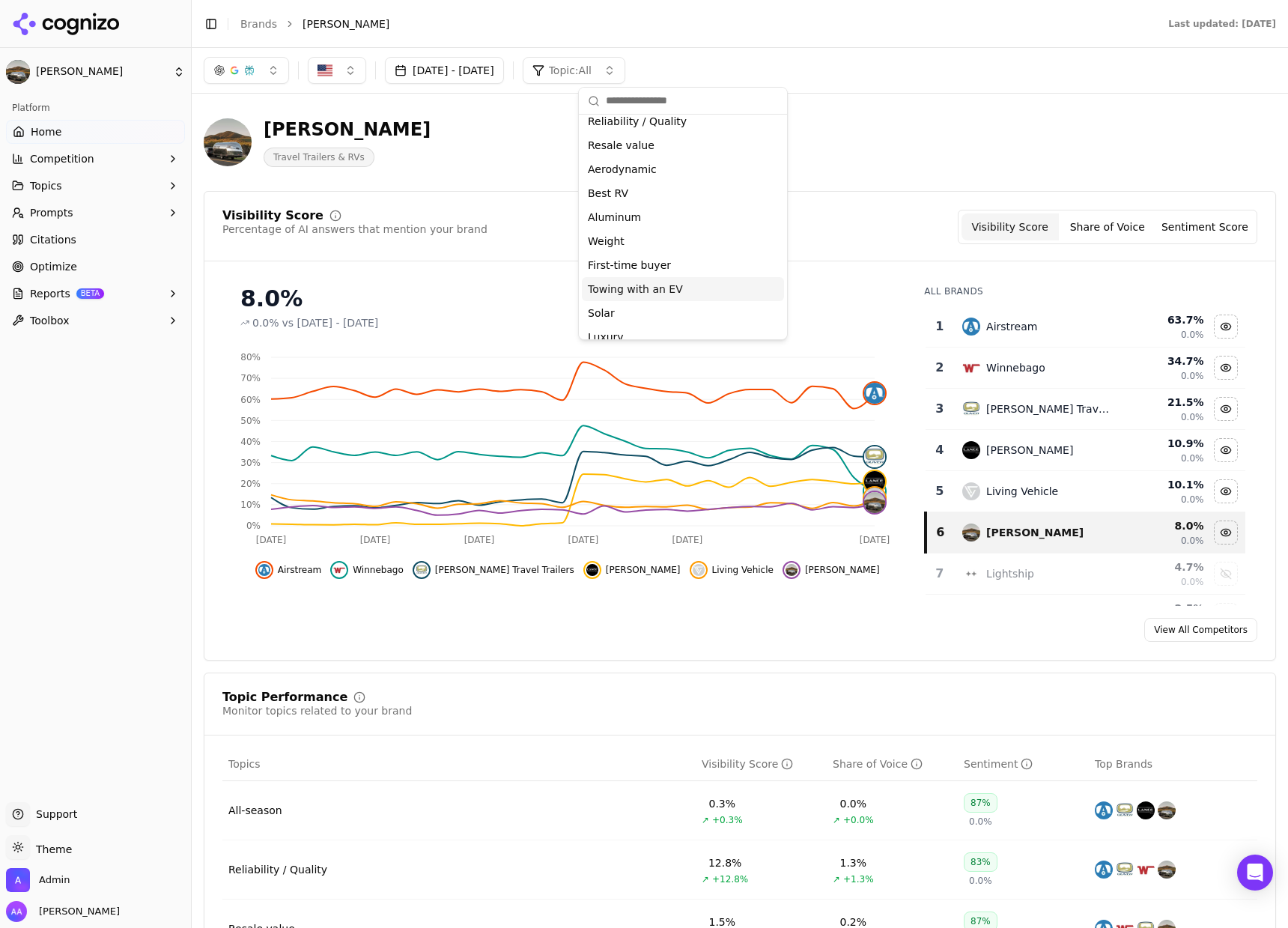
scroll to position [117, 0]
click at [675, 316] on div "Off-Grid" at bounding box center [683, 324] width 202 height 24
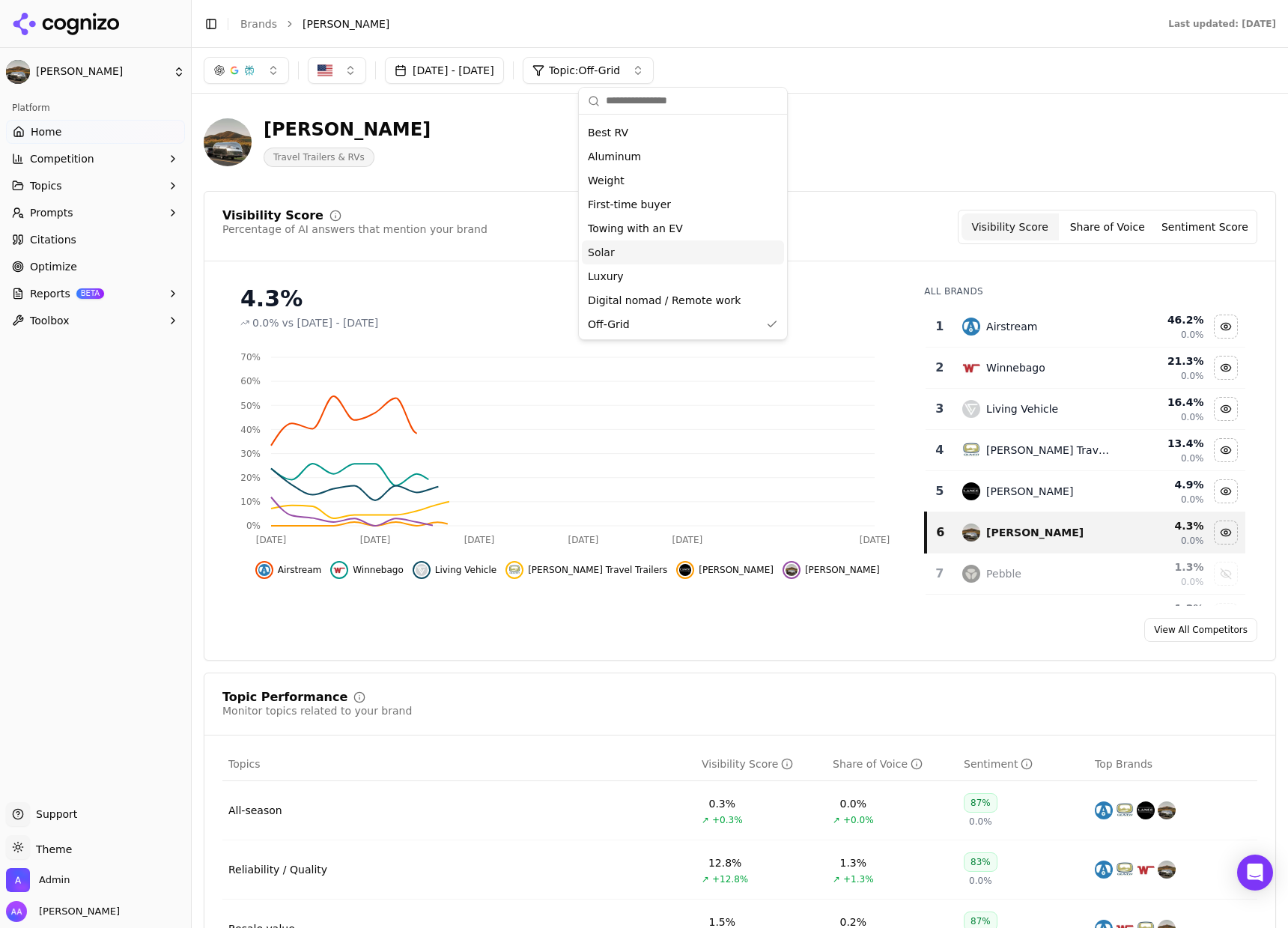
click at [511, 152] on div "Bowlus Travel Trailers & RVs" at bounding box center [539, 142] width 671 height 50
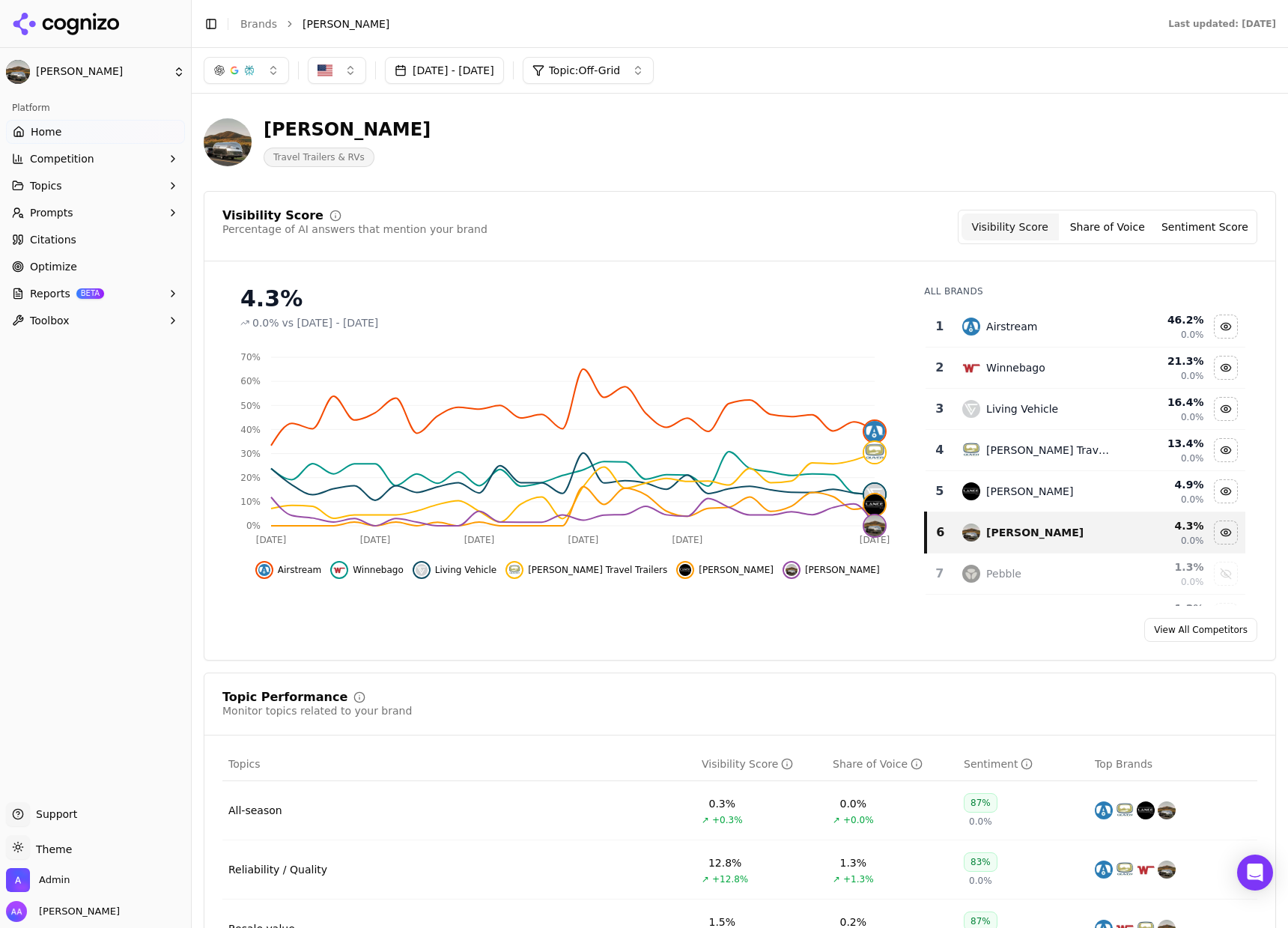
click at [460, 64] on button "[DATE] - [DATE]" at bounding box center [444, 70] width 119 height 27
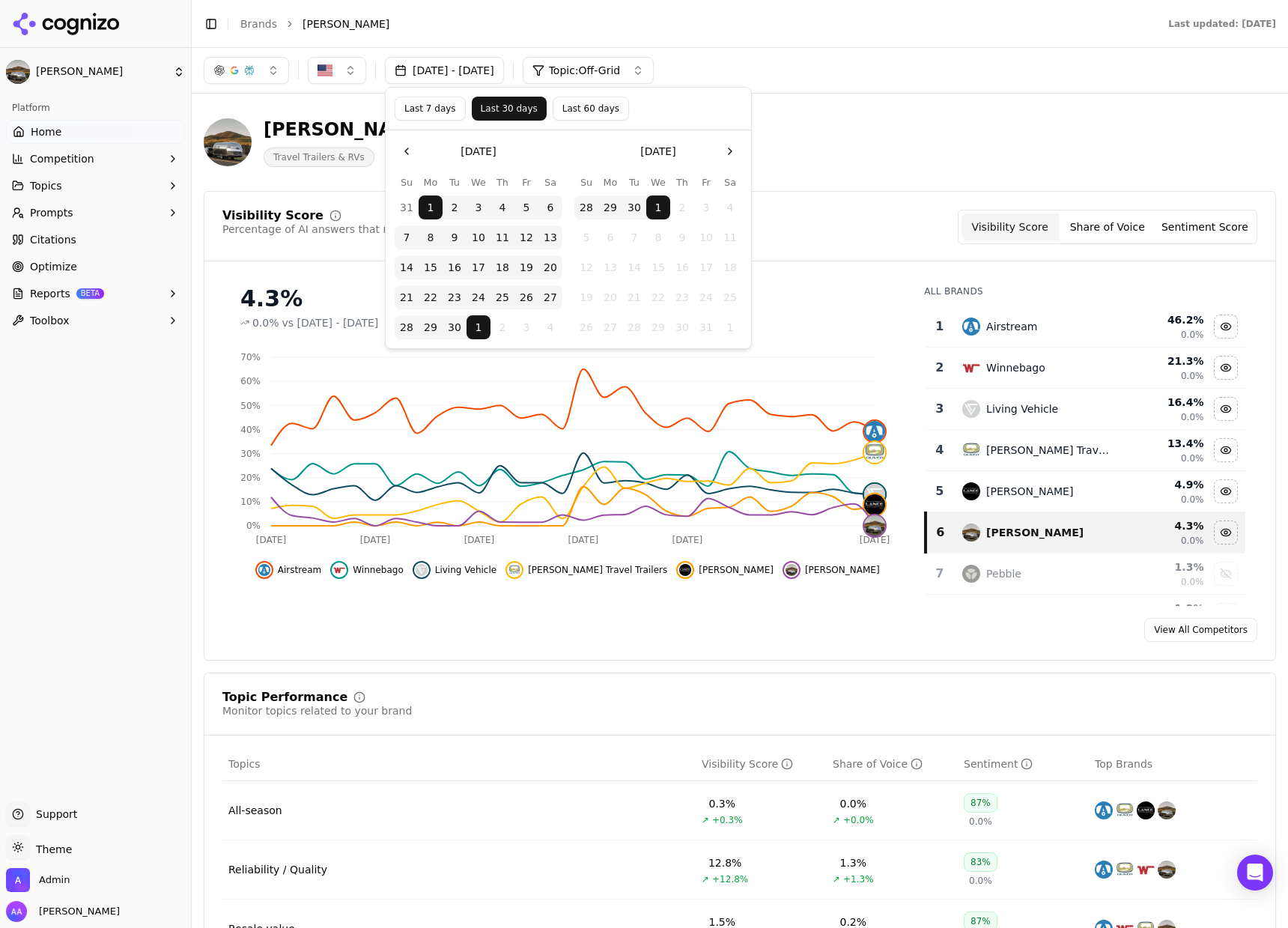
click at [435, 111] on button "Last 7 days" at bounding box center [430, 109] width 71 height 24
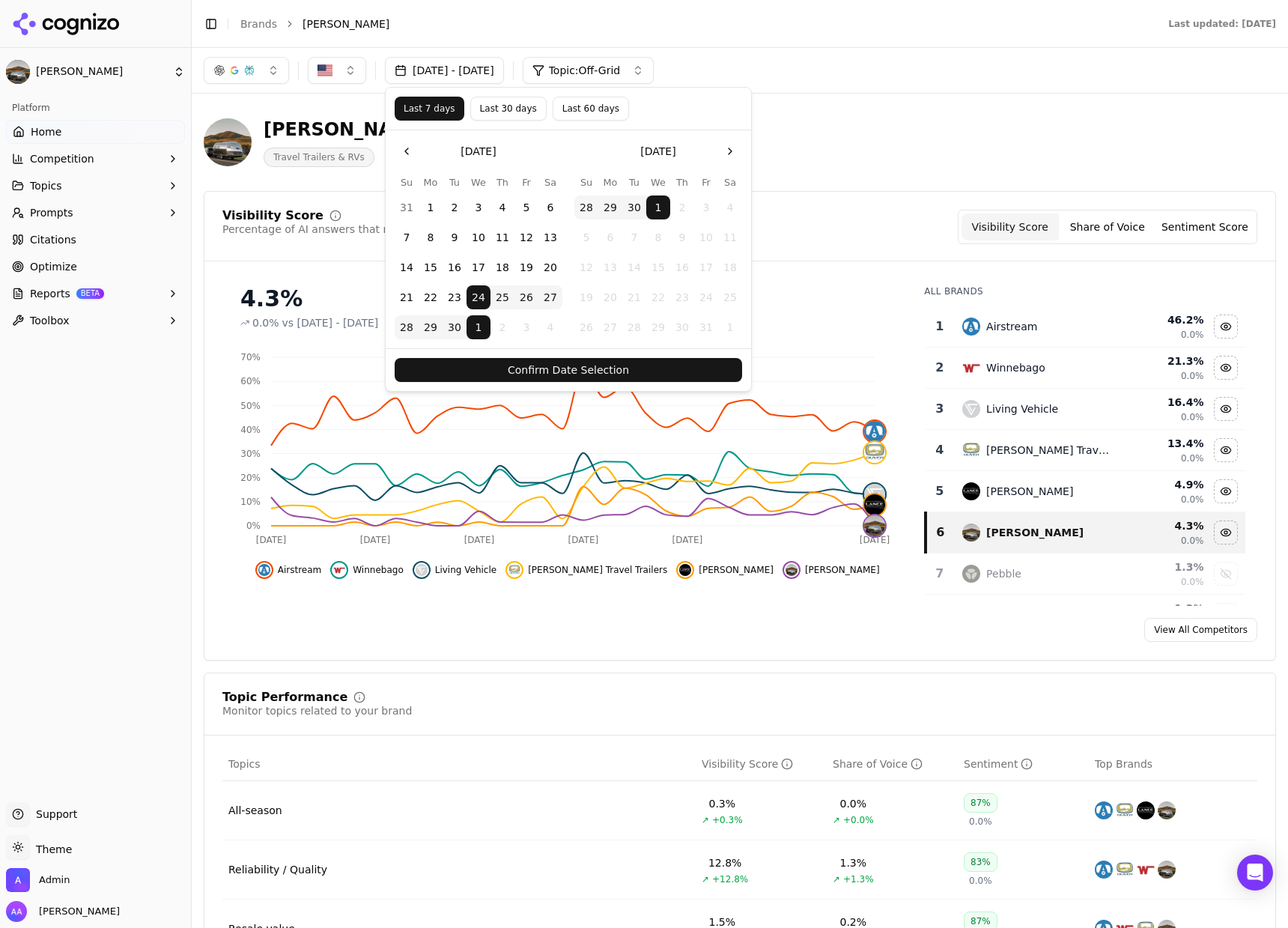
click at [550, 361] on button "Confirm Date Selection" at bounding box center [568, 370] width 348 height 24
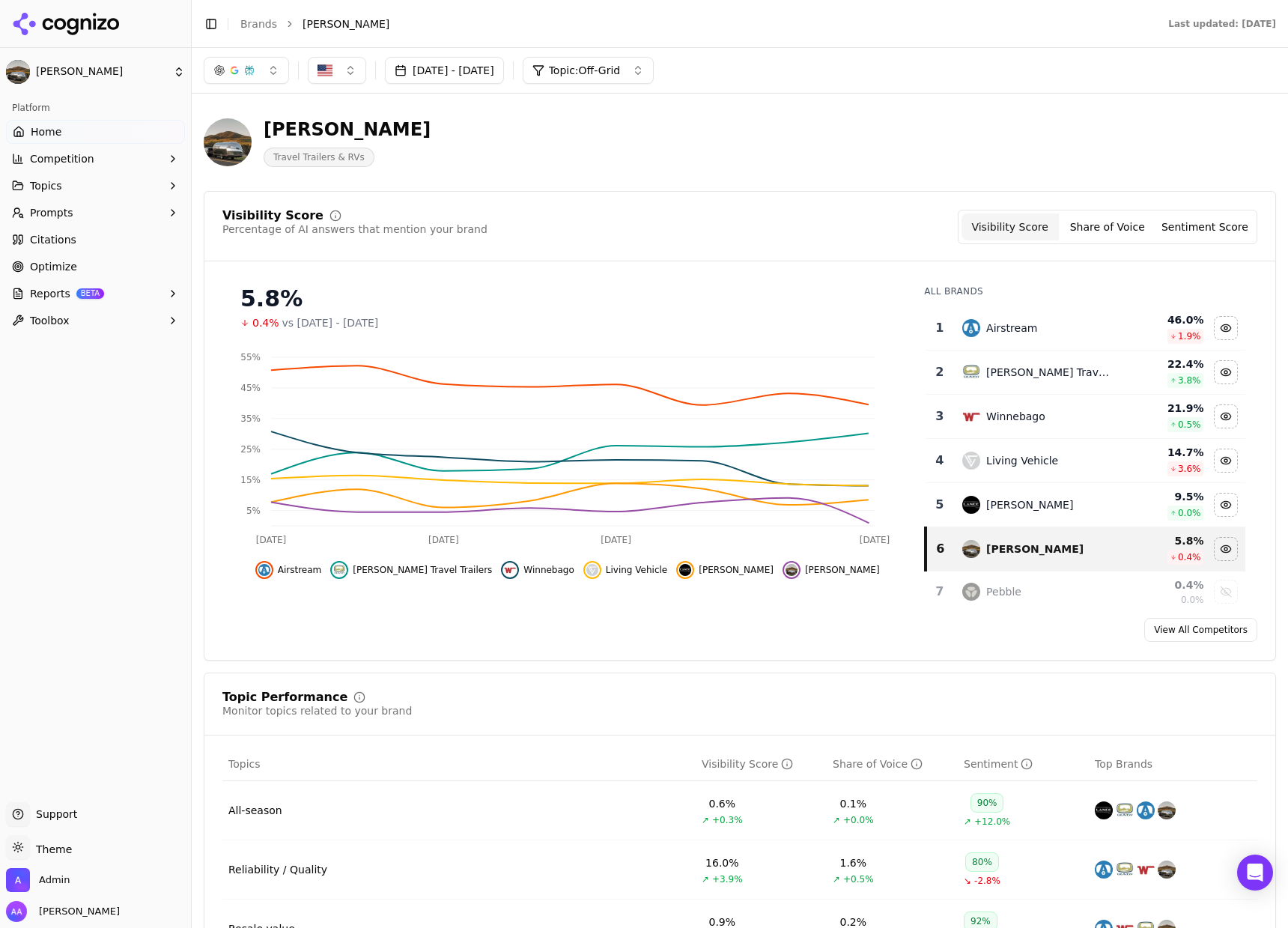
click at [463, 77] on button "Sep 24, 2025 - Oct 01, 2025" at bounding box center [444, 70] width 119 height 27
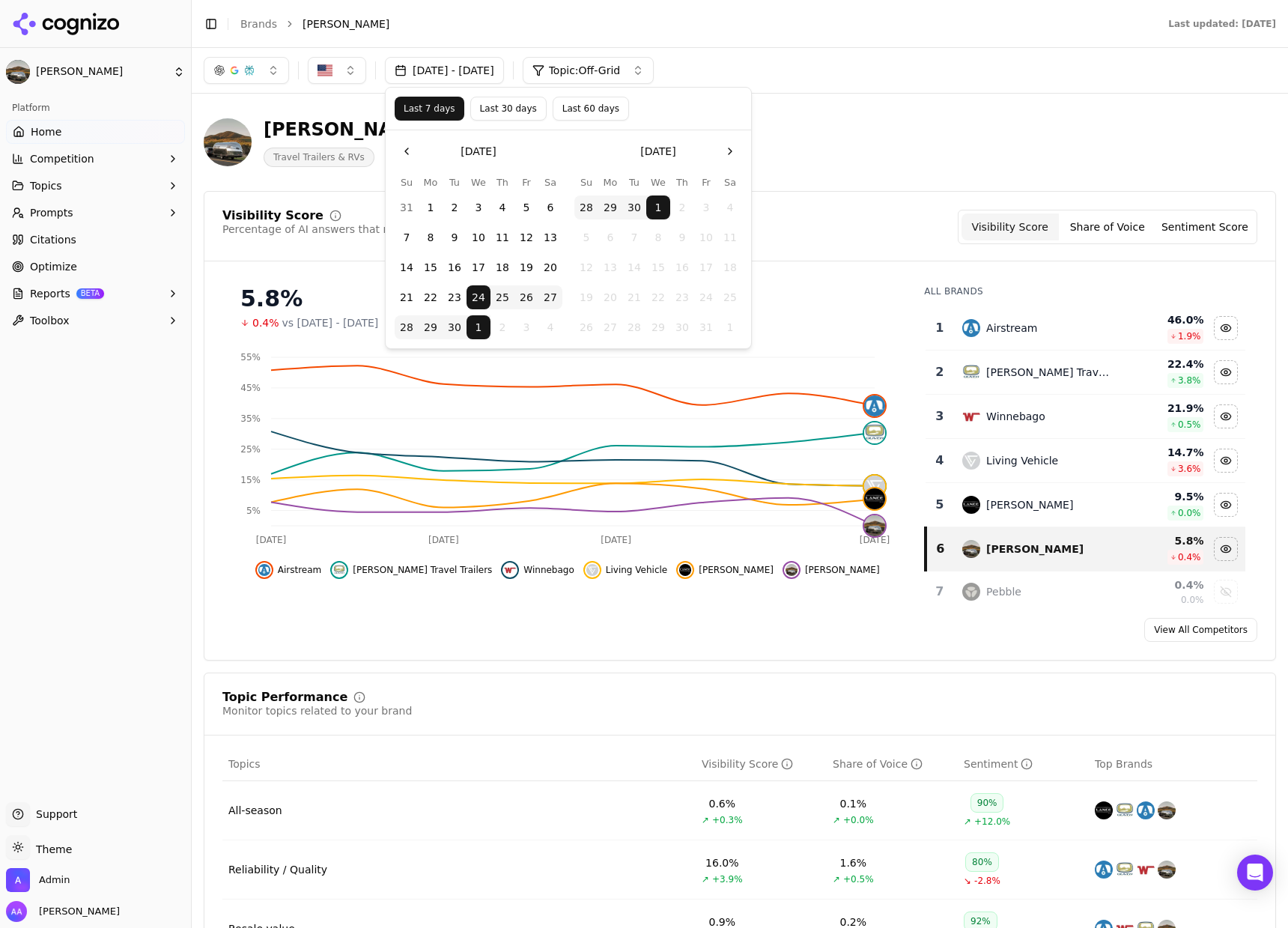
click at [479, 265] on button "17" at bounding box center [479, 268] width 24 height 24
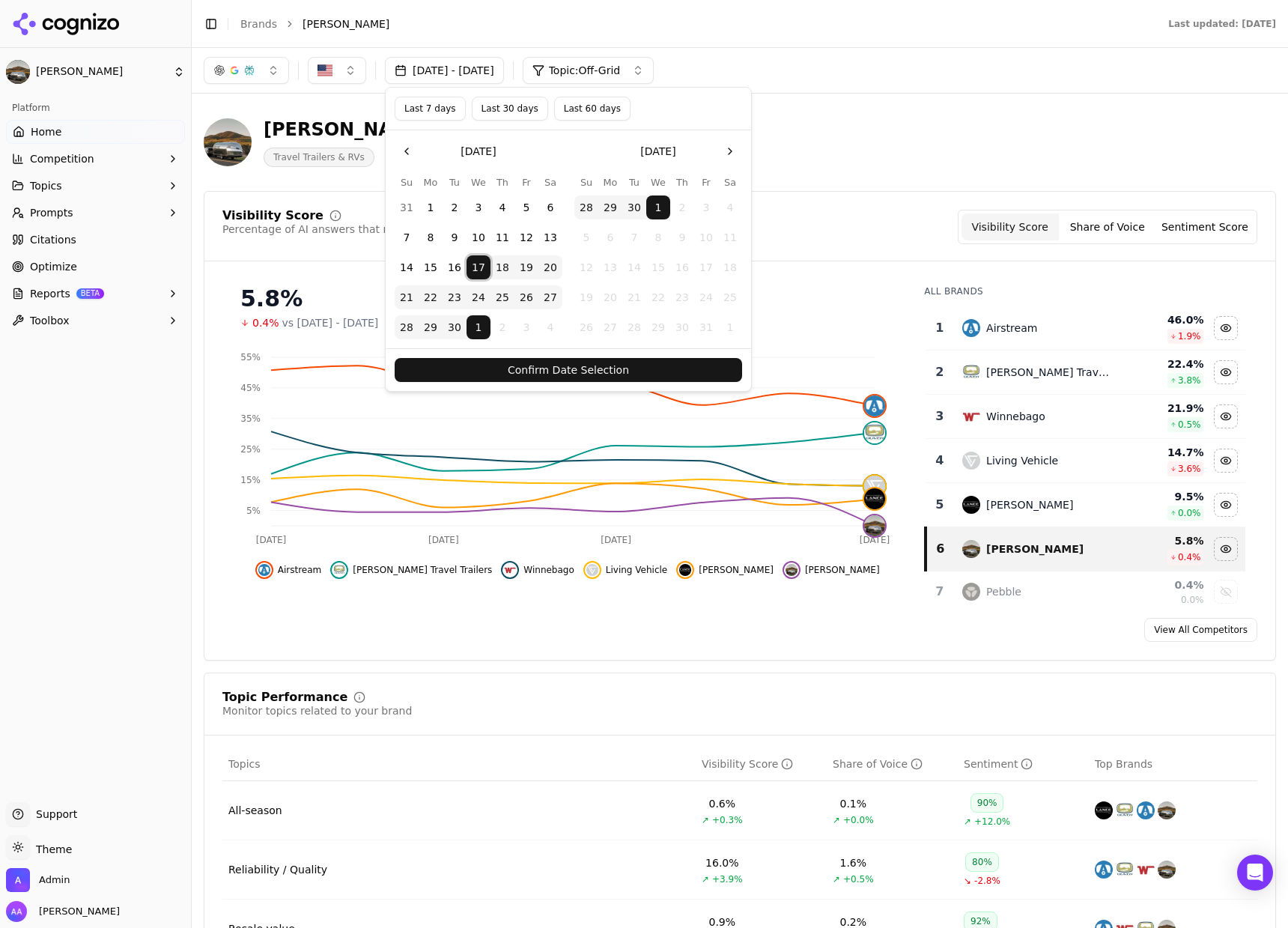
click at [523, 367] on button "Confirm Date Selection" at bounding box center [568, 370] width 348 height 24
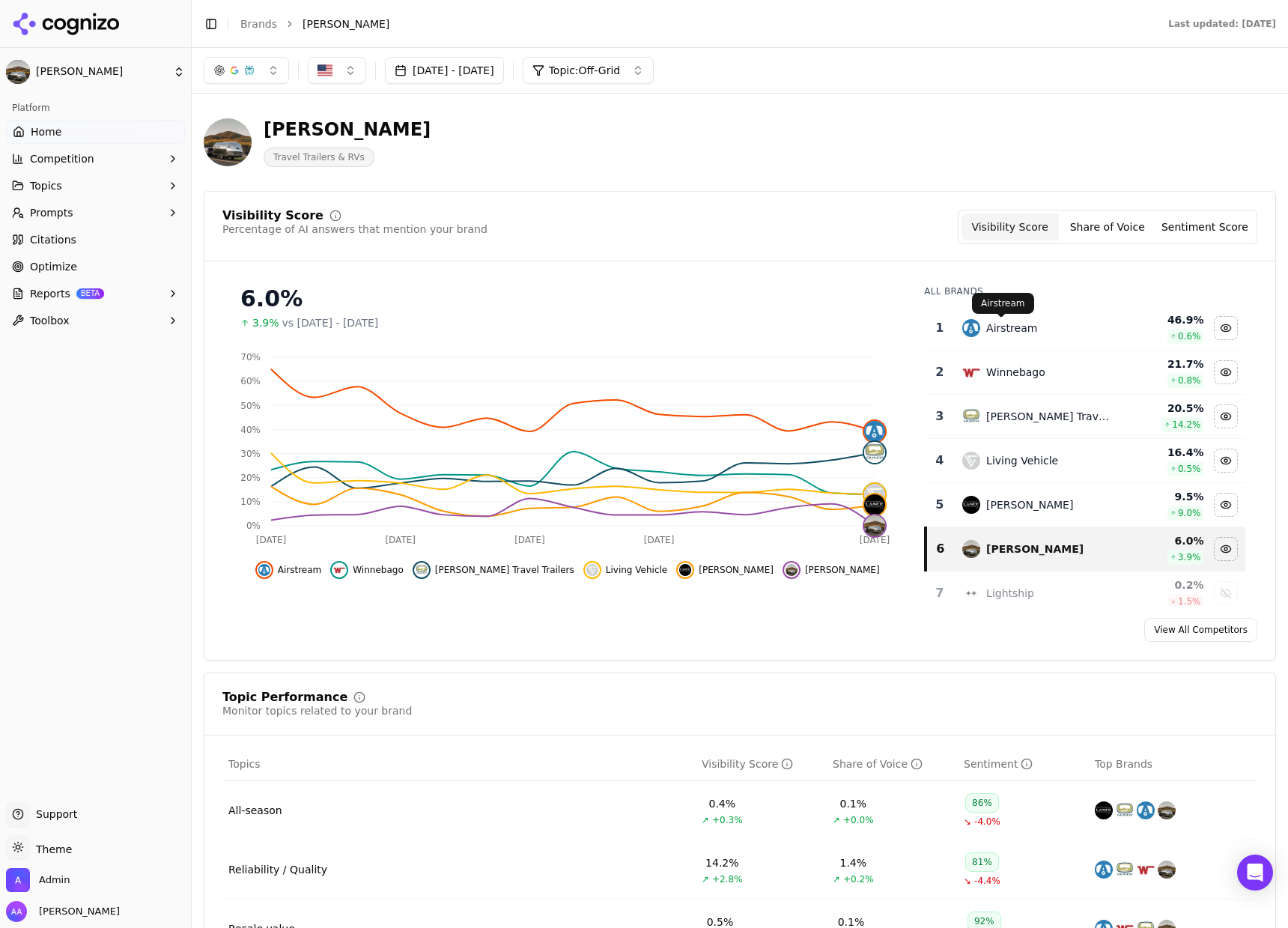
click at [1003, 322] on div "Airstream" at bounding box center [1011, 327] width 51 height 15
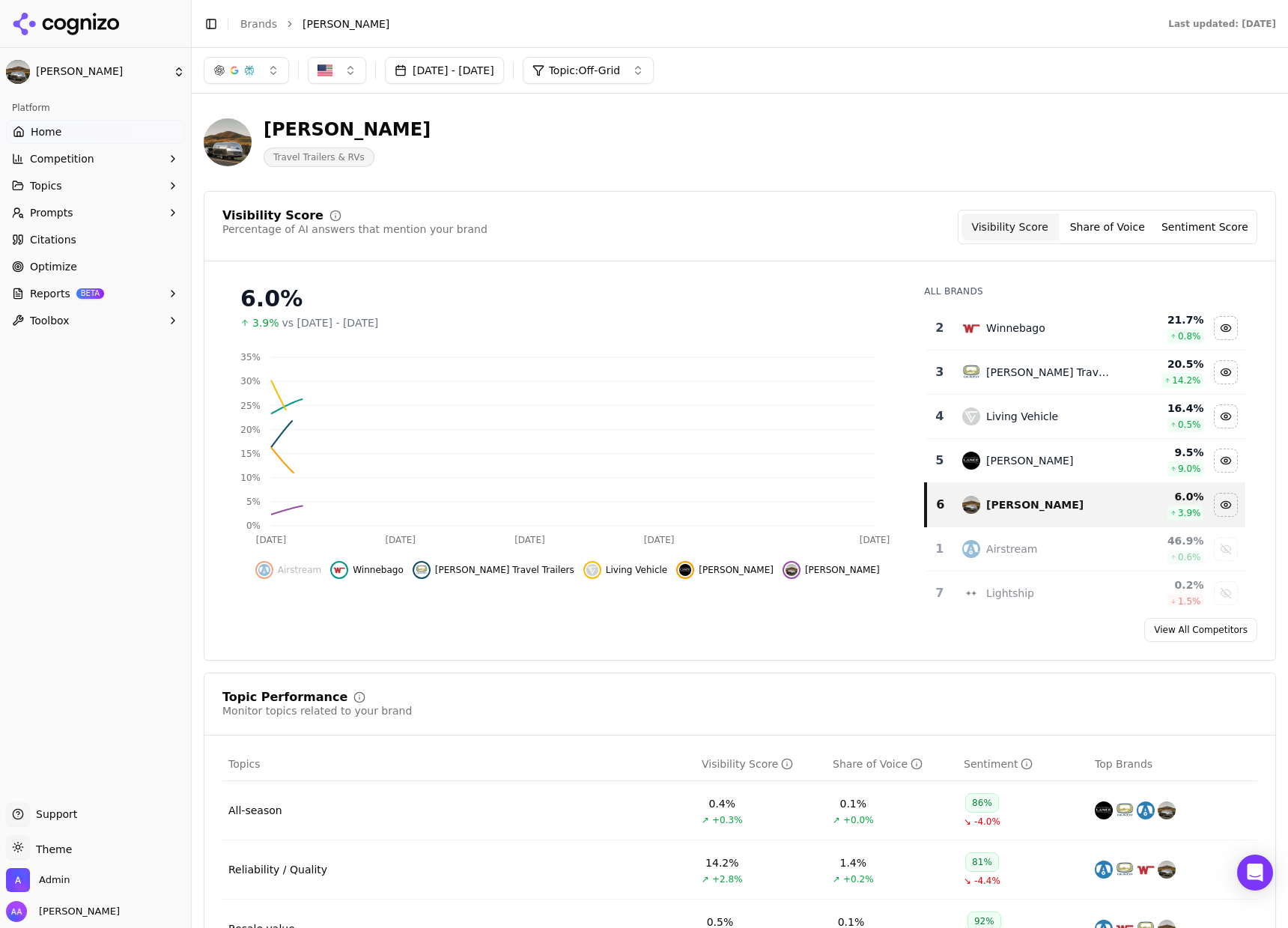
click at [1003, 322] on div "Winnebago" at bounding box center [1016, 327] width 59 height 15
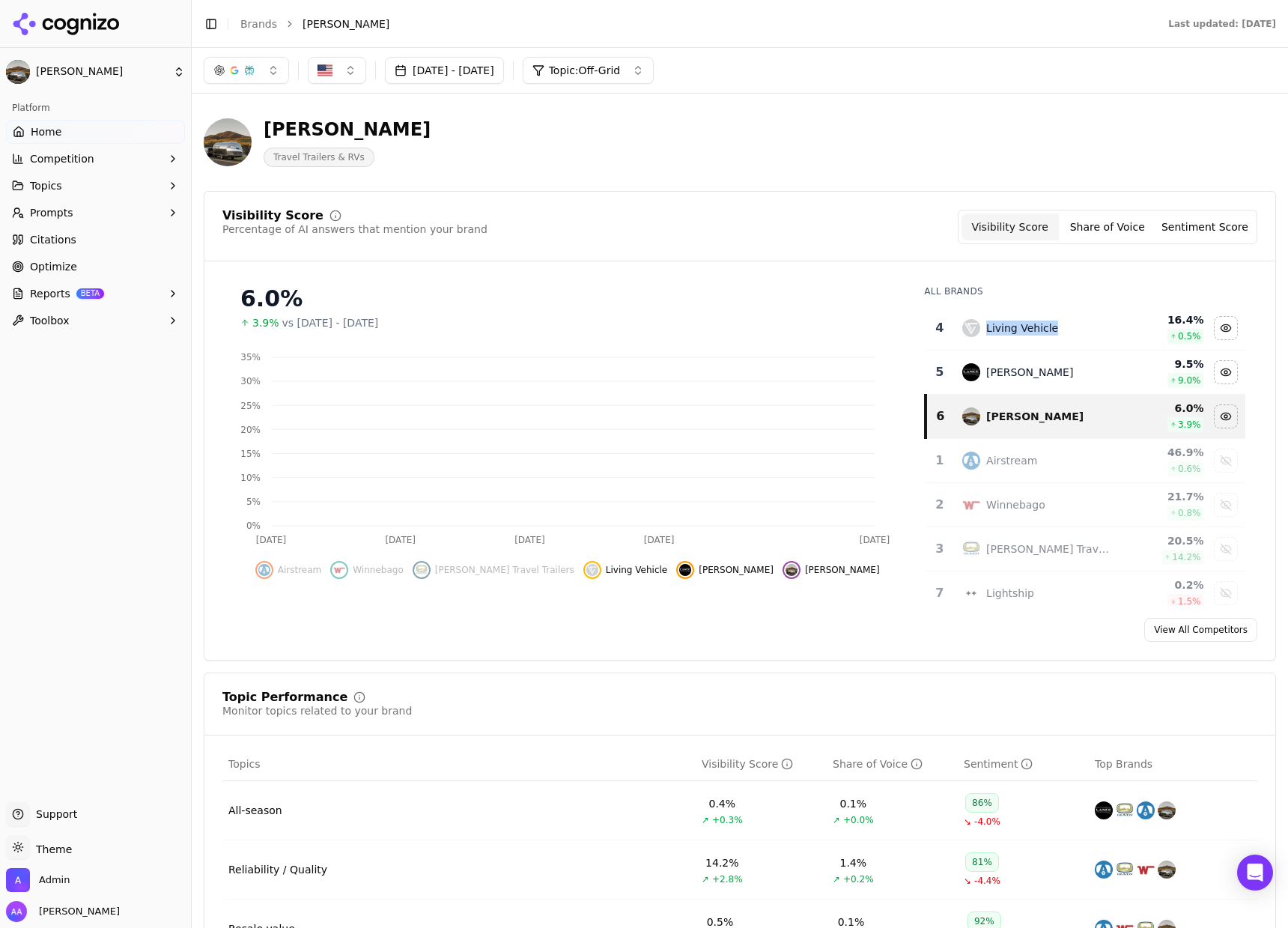
click at [1003, 321] on div "Living Vehicle" at bounding box center [1022, 327] width 72 height 15
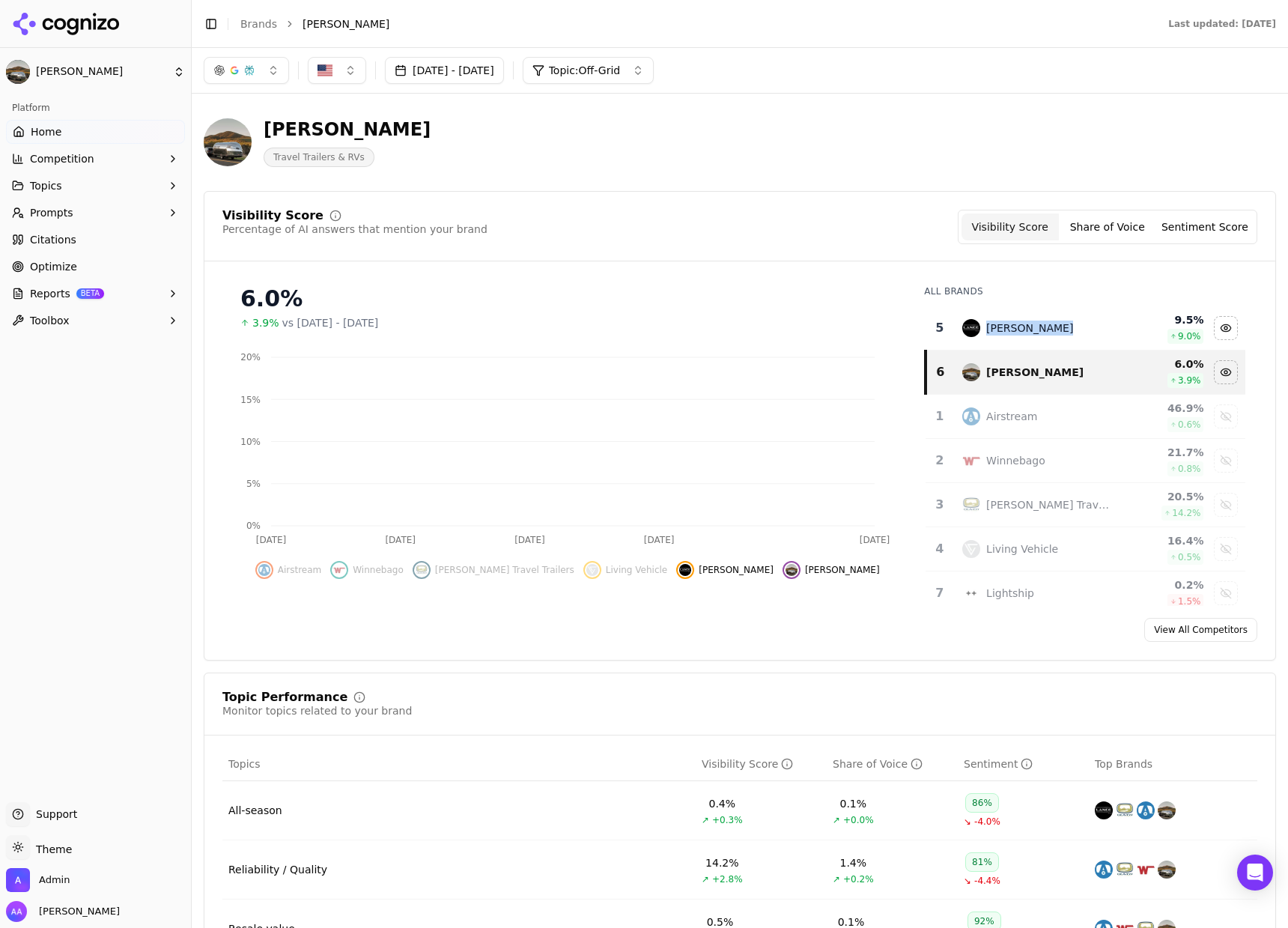
click at [1003, 321] on div "Lance Camper" at bounding box center [1030, 327] width 87 height 15
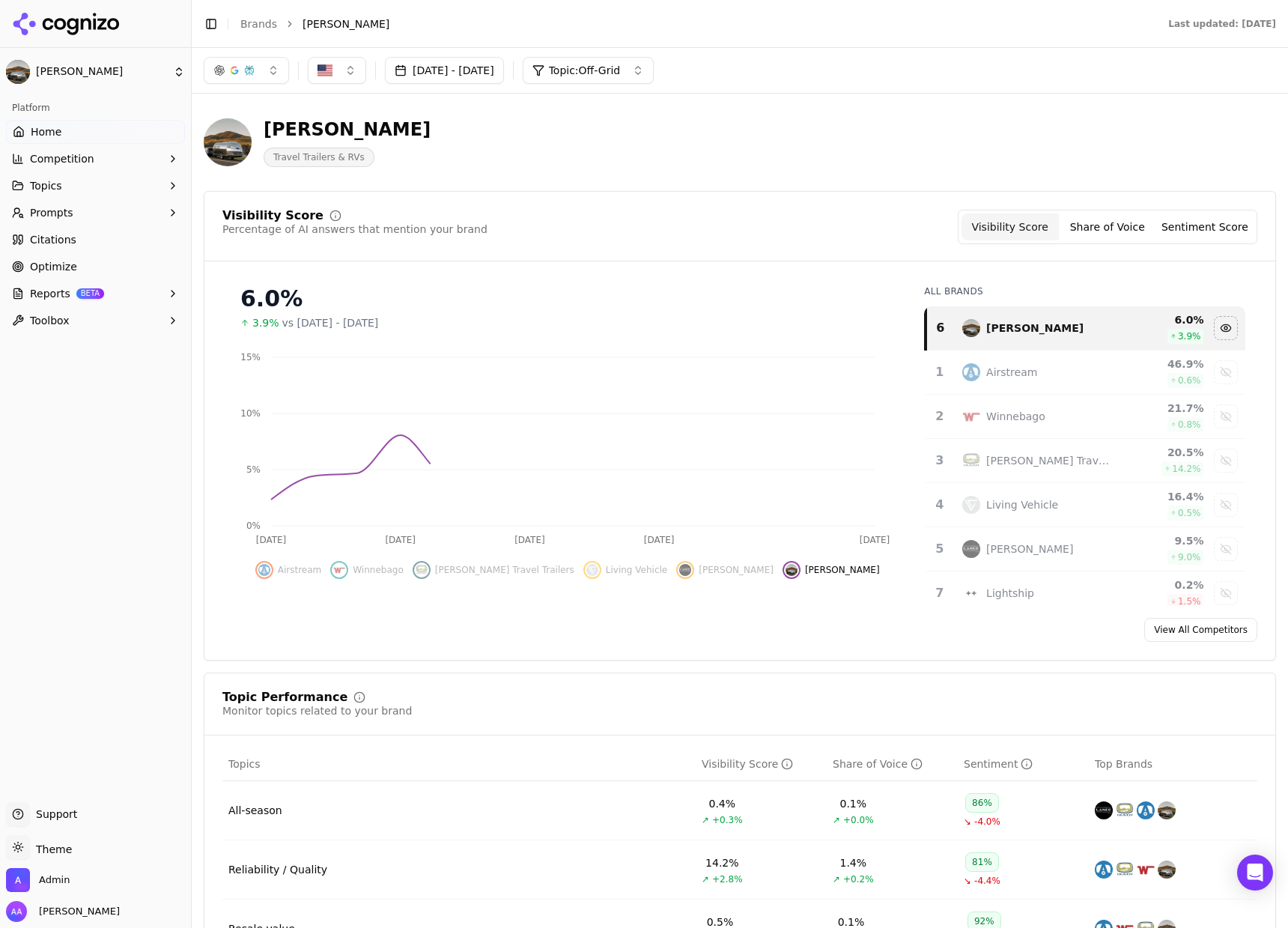
click at [793, 271] on div "Visibility Score Percentage of AI answers that mention your brand Visibility Sc…" at bounding box center [740, 425] width 1072 height 470
drag, startPoint x: 113, startPoint y: 207, endPoint x: 121, endPoint y: 217, distance: 12.8
click at [113, 207] on button "Prompts" at bounding box center [95, 213] width 179 height 24
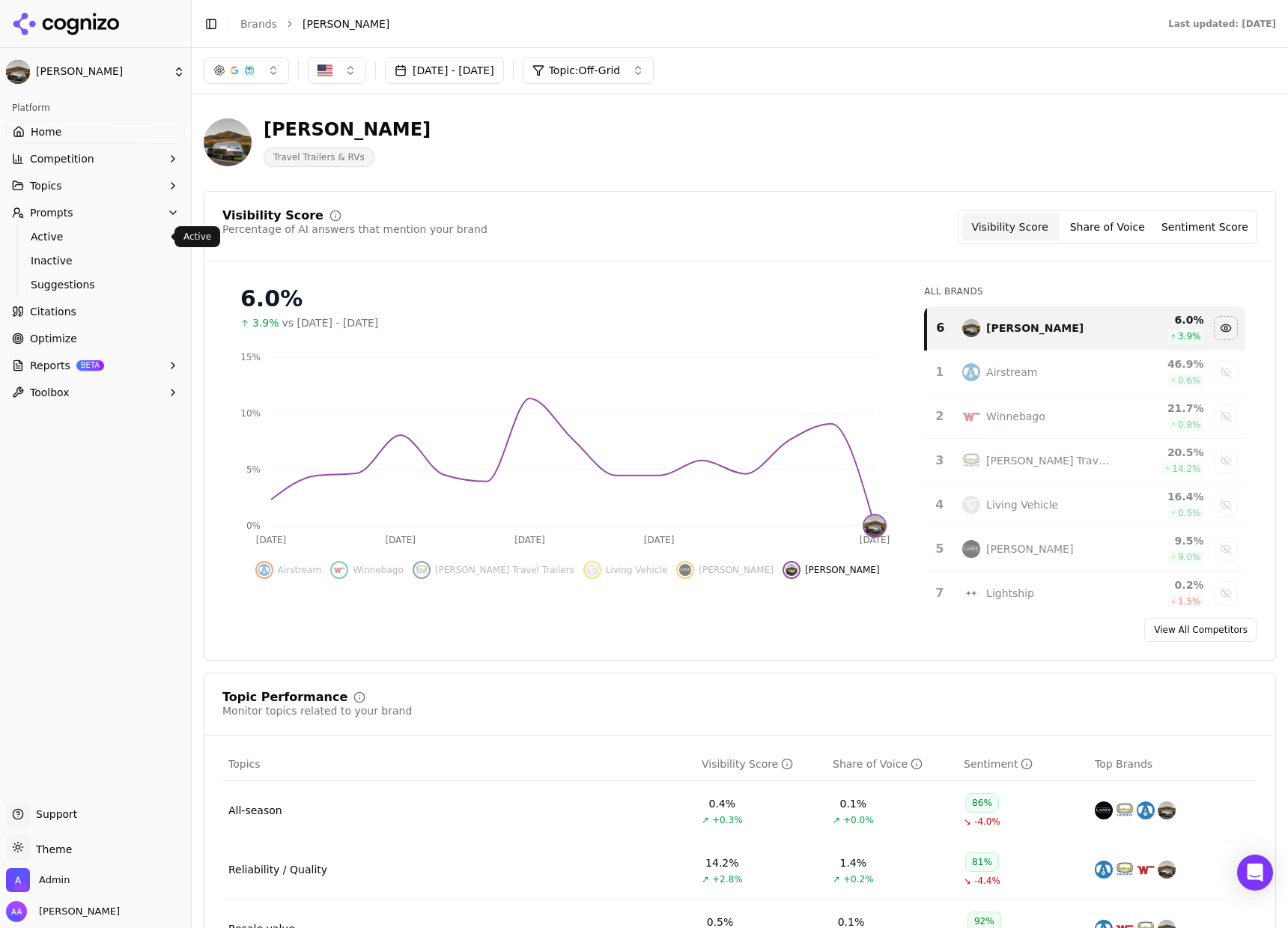
click at [121, 238] on span "Active" at bounding box center [95, 236] width 130 height 15
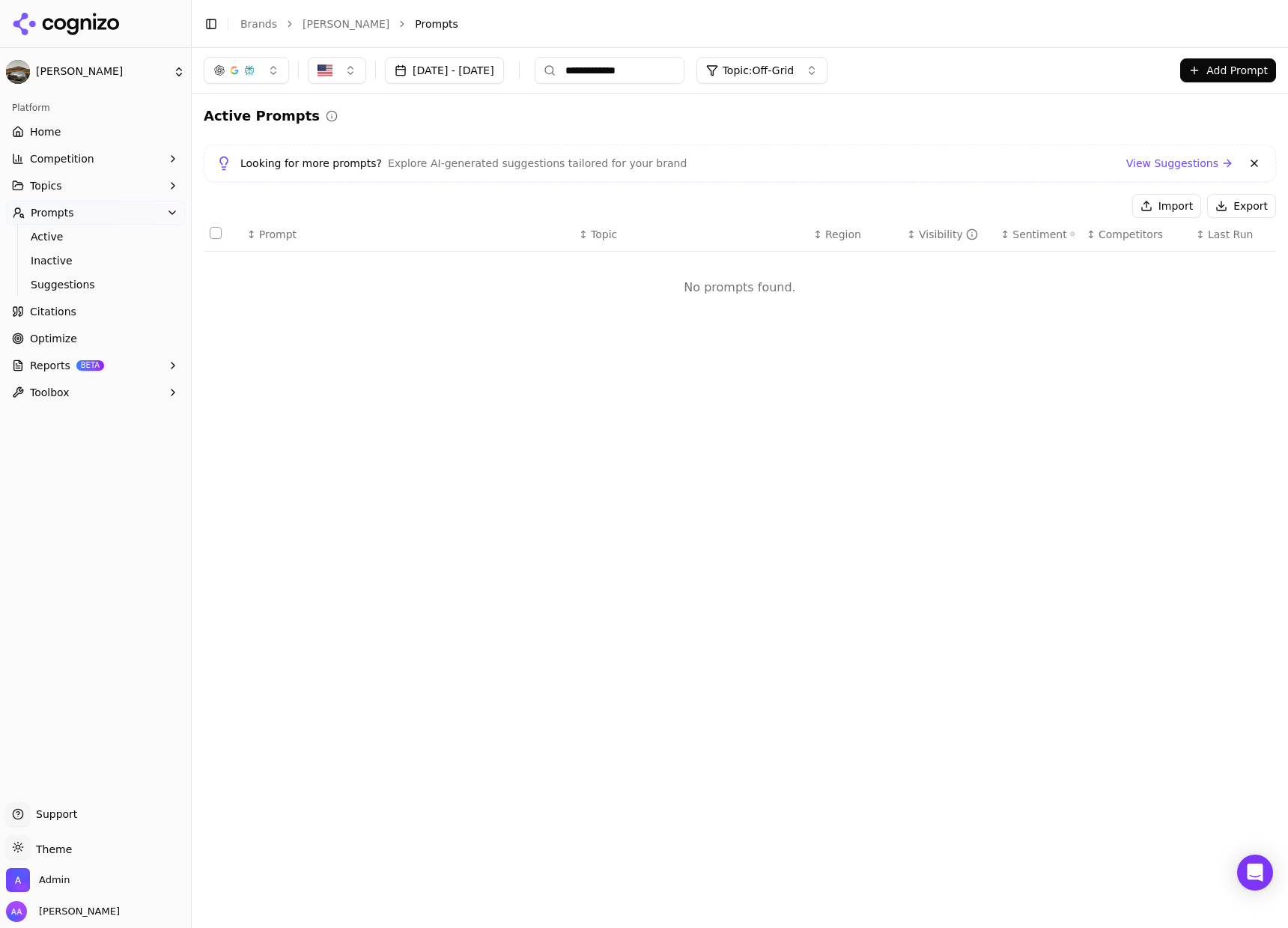
click at [1252, 162] on button at bounding box center [1254, 162] width 18 height 18
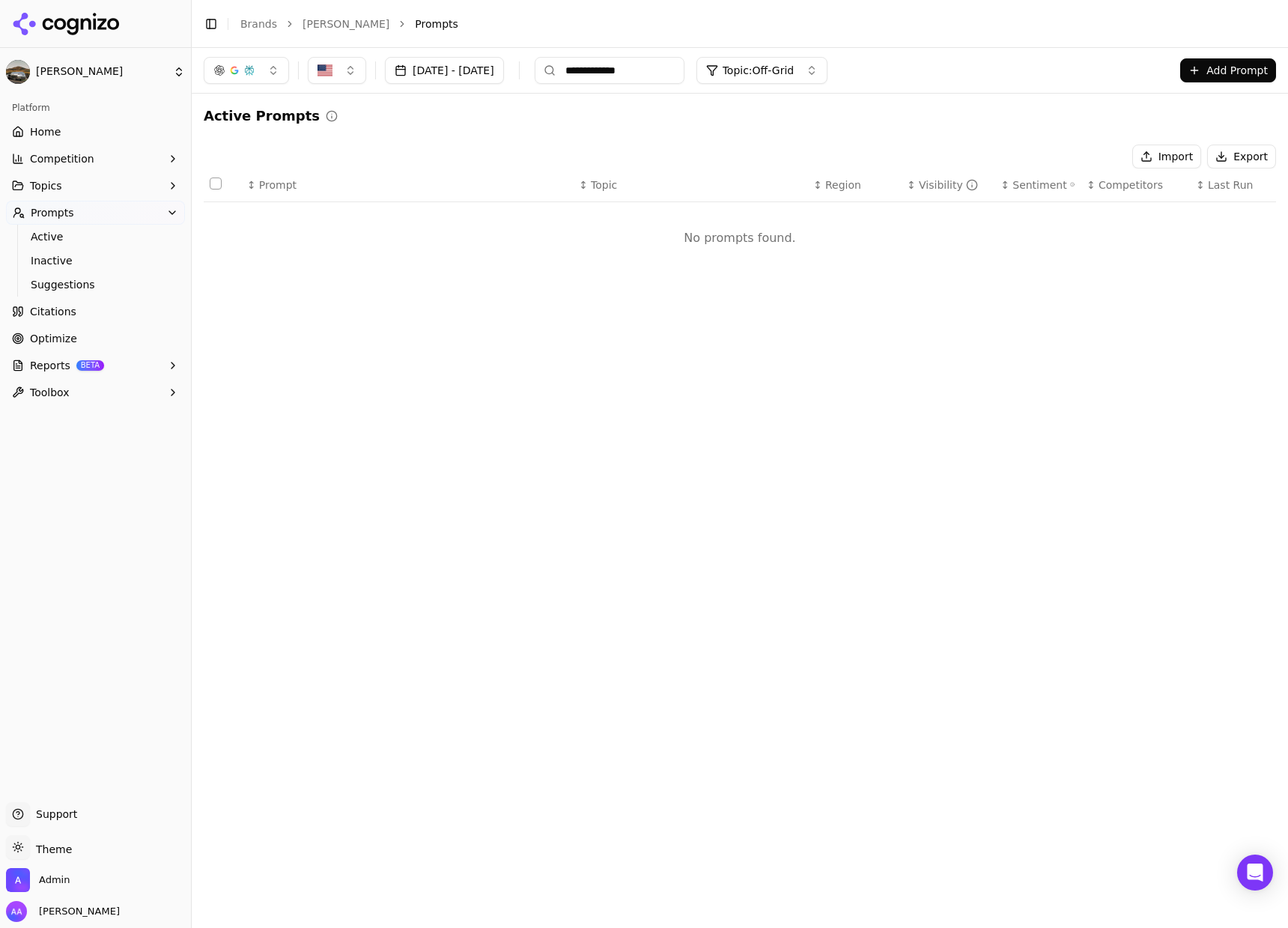
click at [685, 70] on input "**********" at bounding box center [610, 70] width 149 height 27
click at [751, 129] on div "Active Prompts" at bounding box center [740, 219] width 1072 height 228
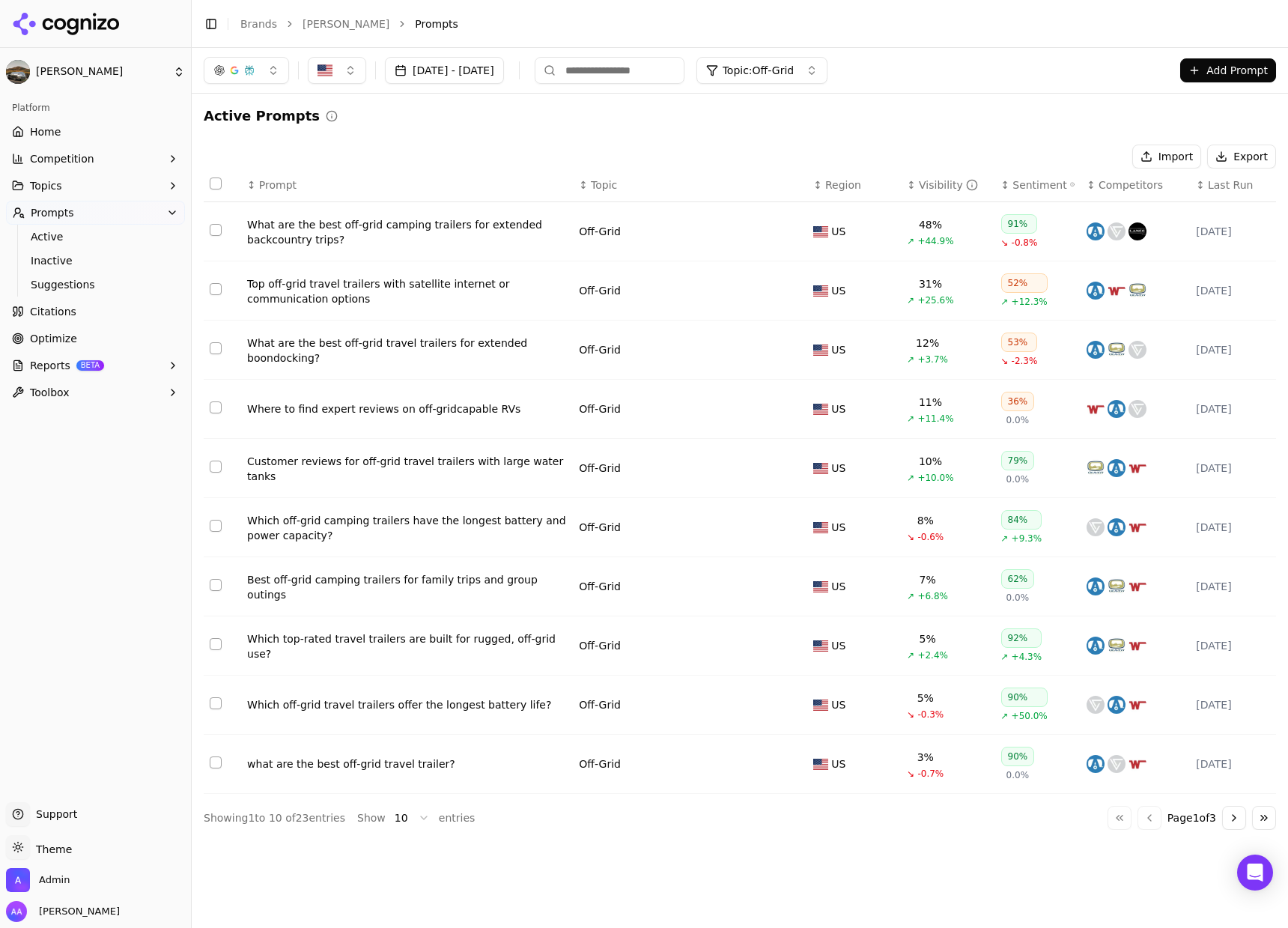
click at [1216, 180] on span "Last Run" at bounding box center [1230, 184] width 45 height 15
click at [1216, 183] on span "Last Run" at bounding box center [1230, 184] width 45 height 15
click at [446, 65] on button "Sep 17, 2025 - Oct 01, 2025" at bounding box center [444, 70] width 119 height 27
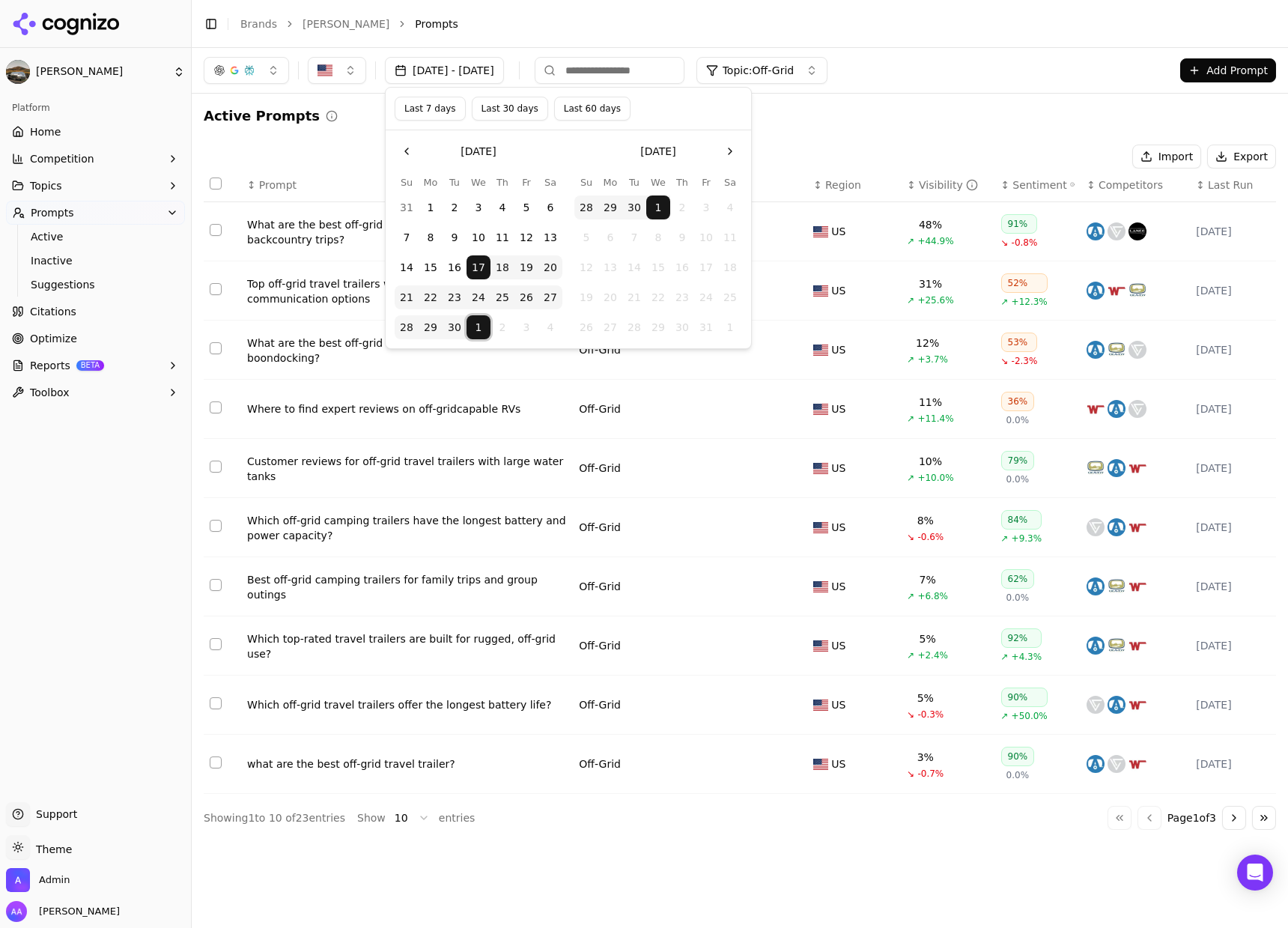
click at [480, 330] on button "1" at bounding box center [479, 327] width 24 height 24
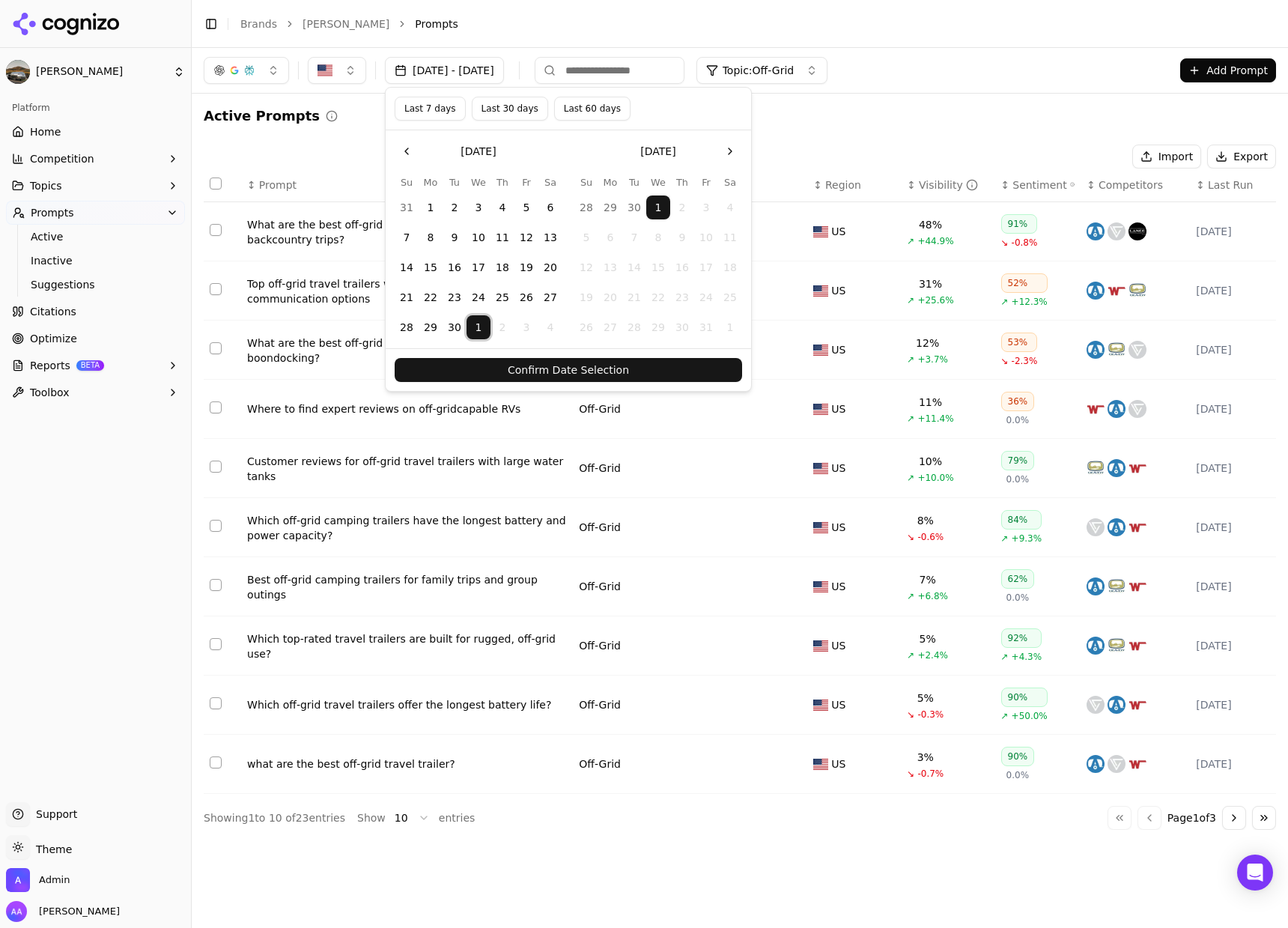
click at [535, 360] on button "Confirm Date Selection" at bounding box center [568, 370] width 348 height 24
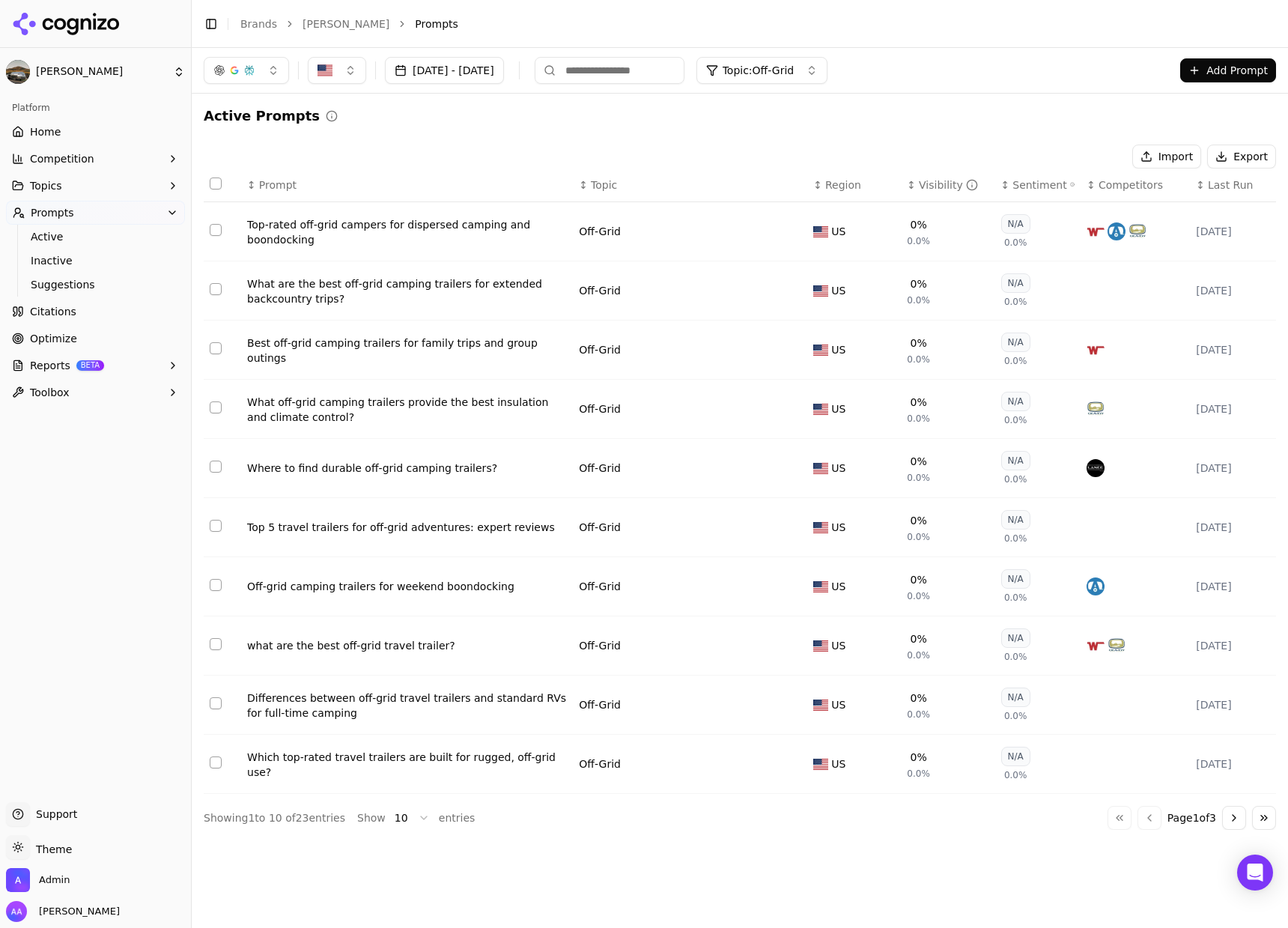
click at [427, 232] on div "Top-rated off-grid campers for dispersed camping and boondocking" at bounding box center [407, 232] width 320 height 30
click at [334, 289] on div "What are the best off-grid camping trailers for extended backcountry trips?" at bounding box center [407, 291] width 320 height 30
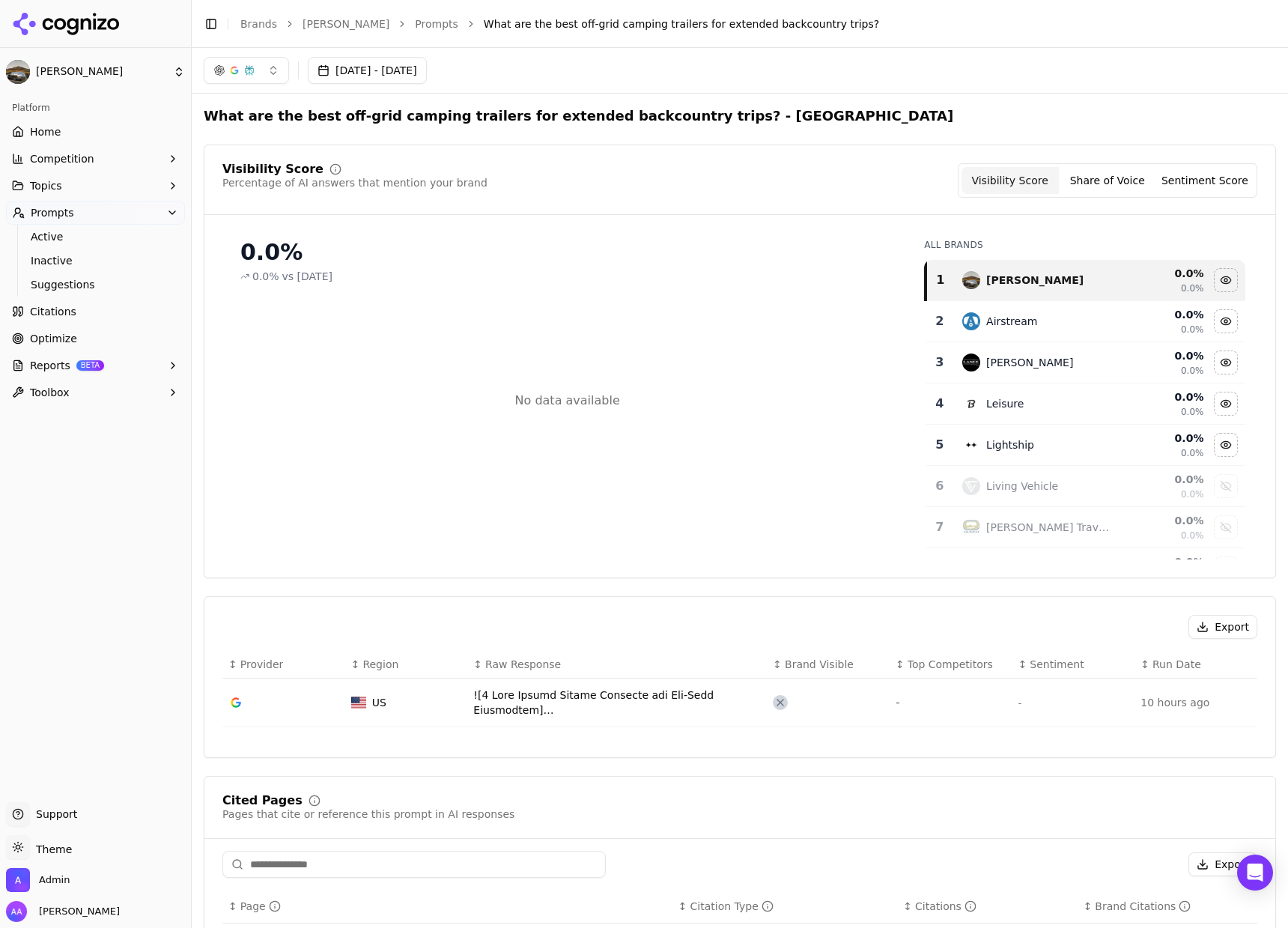
click at [565, 694] on div "Data table" at bounding box center [617, 702] width 288 height 30
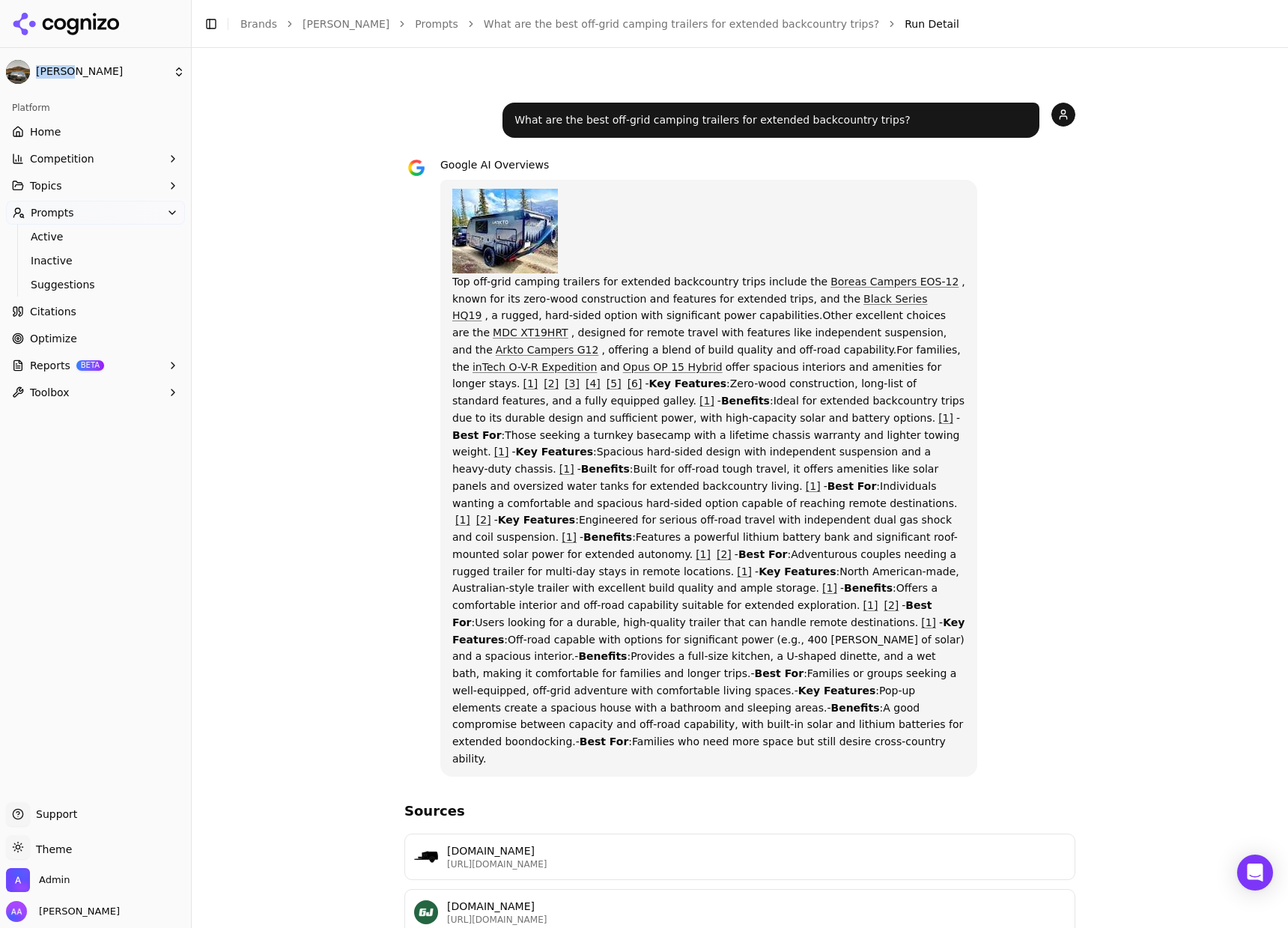
scroll to position [411, 0]
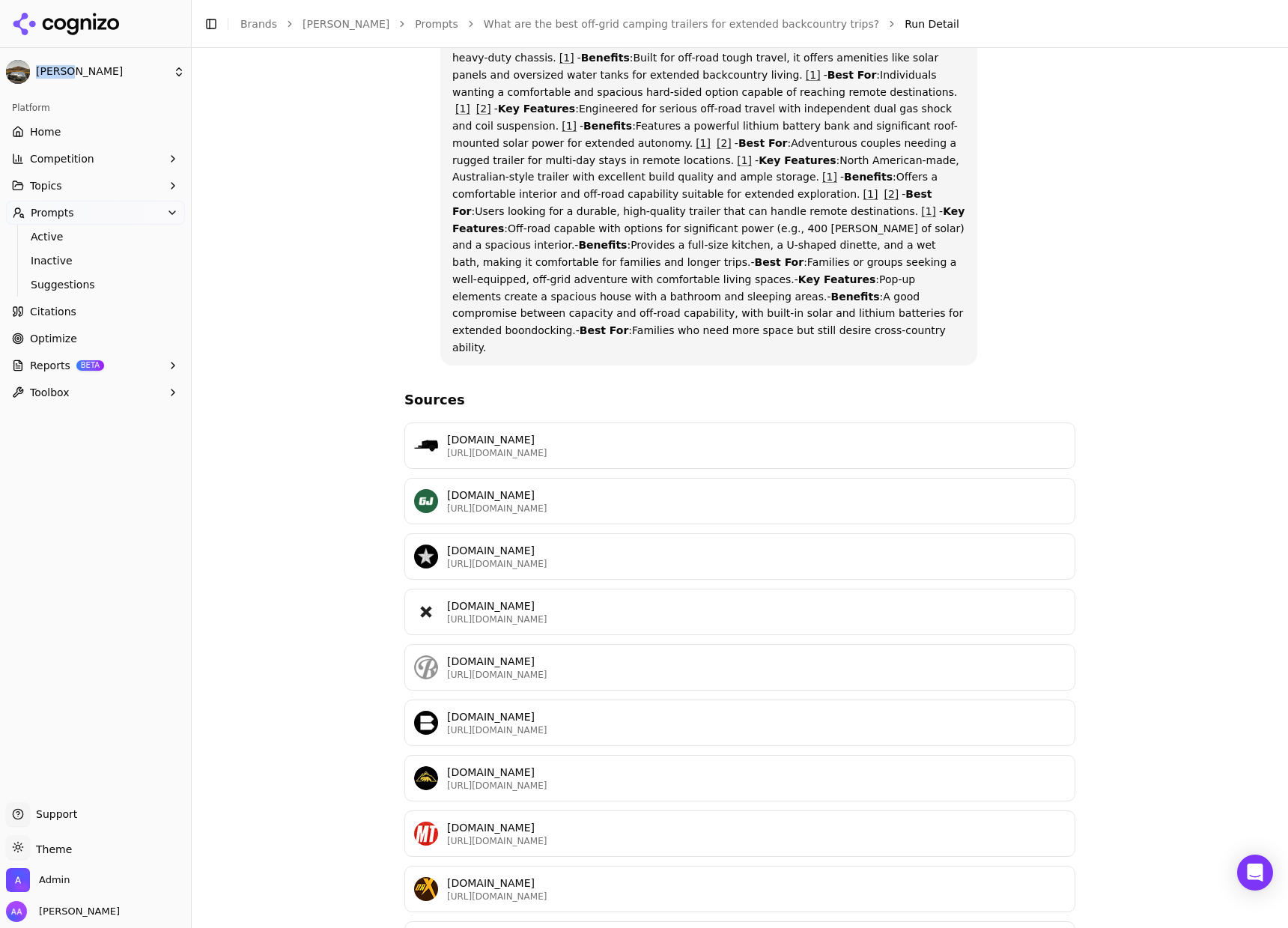
click at [113, 308] on link "Citations" at bounding box center [95, 312] width 179 height 24
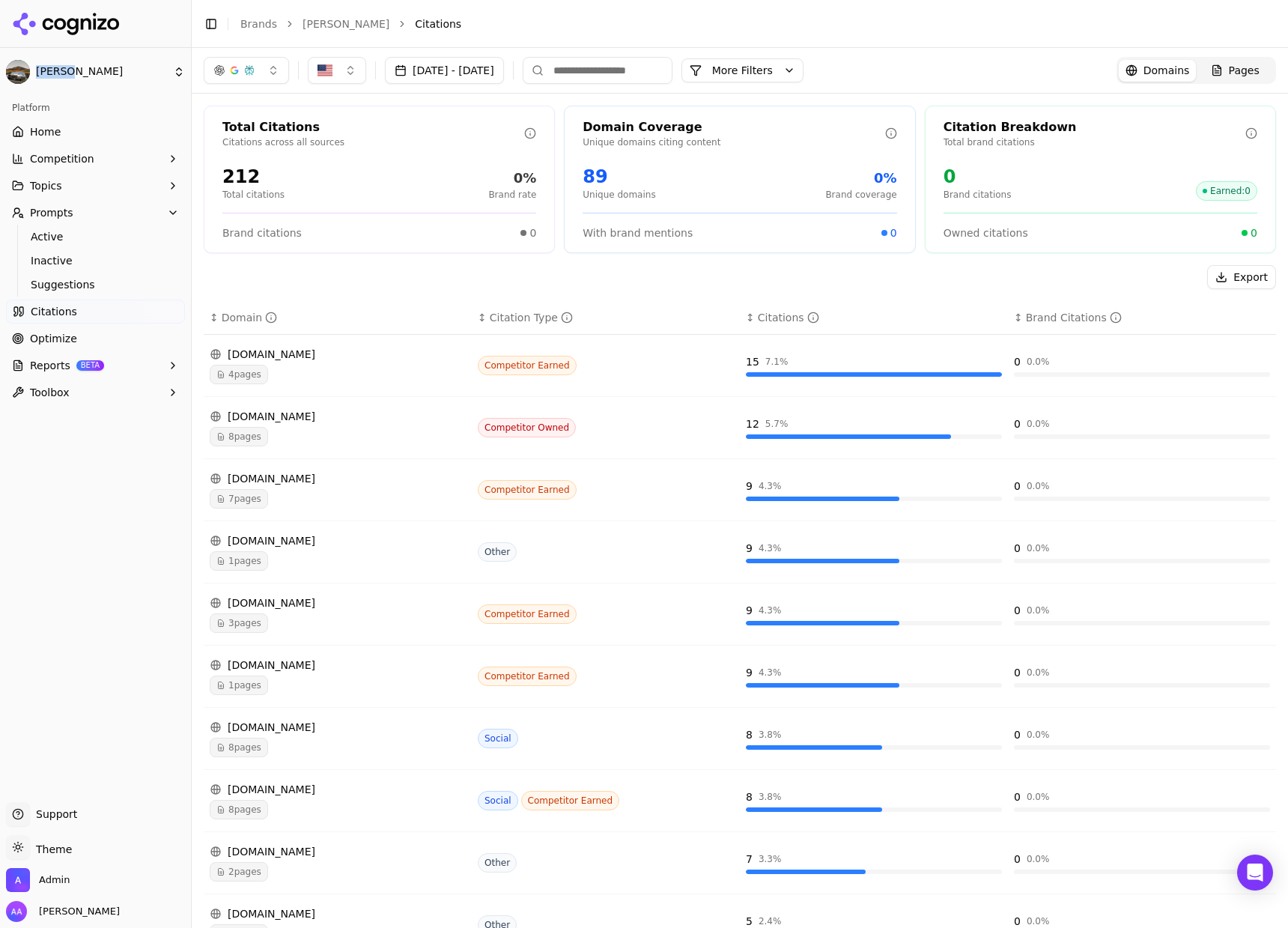
click at [271, 74] on button "button" at bounding box center [246, 70] width 86 height 27
click at [254, 149] on span "Google AI Overviews" at bounding box center [246, 161] width 94 height 30
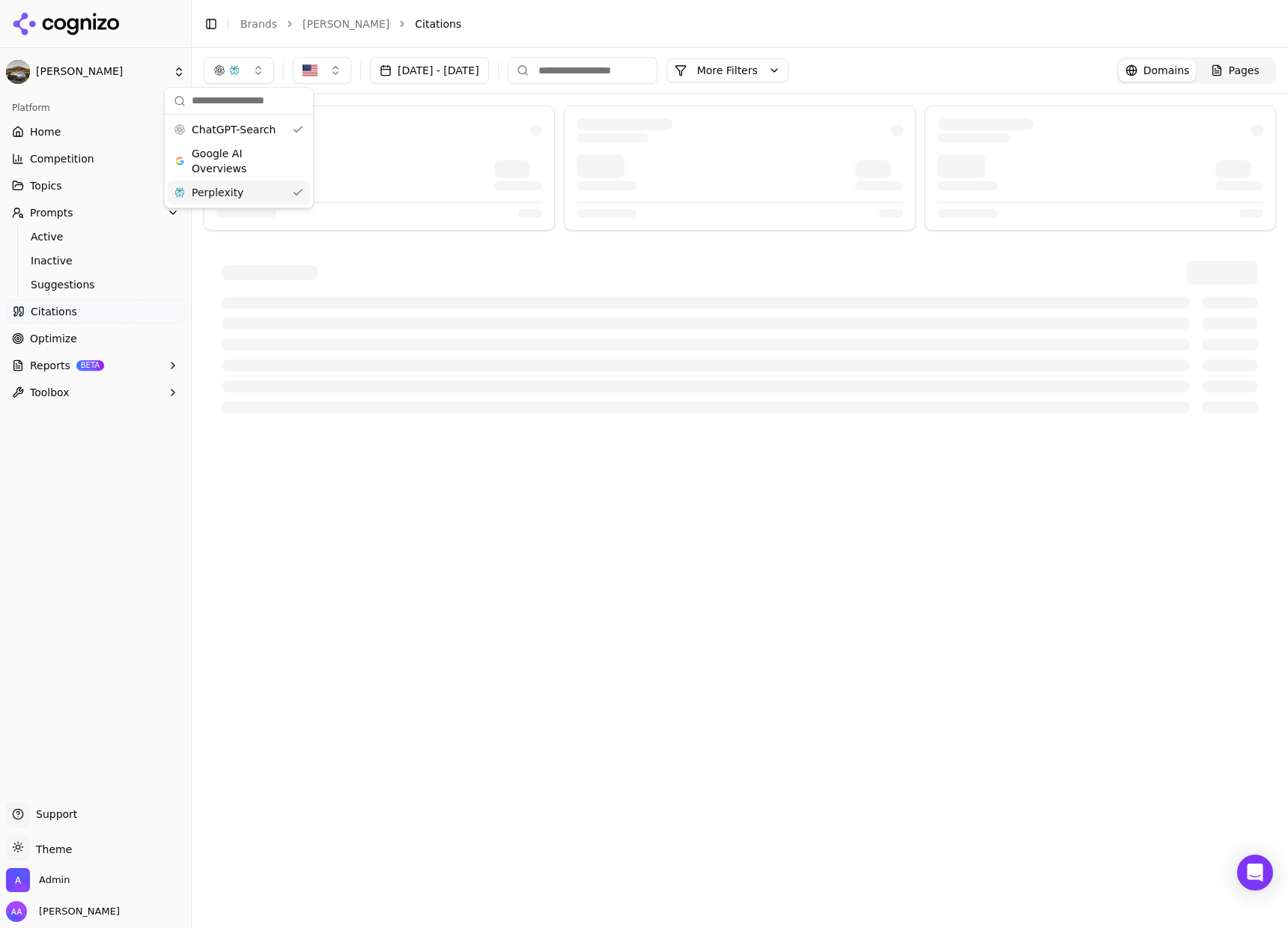
click at [252, 184] on div "Perplexity" at bounding box center [239, 193] width 142 height 24
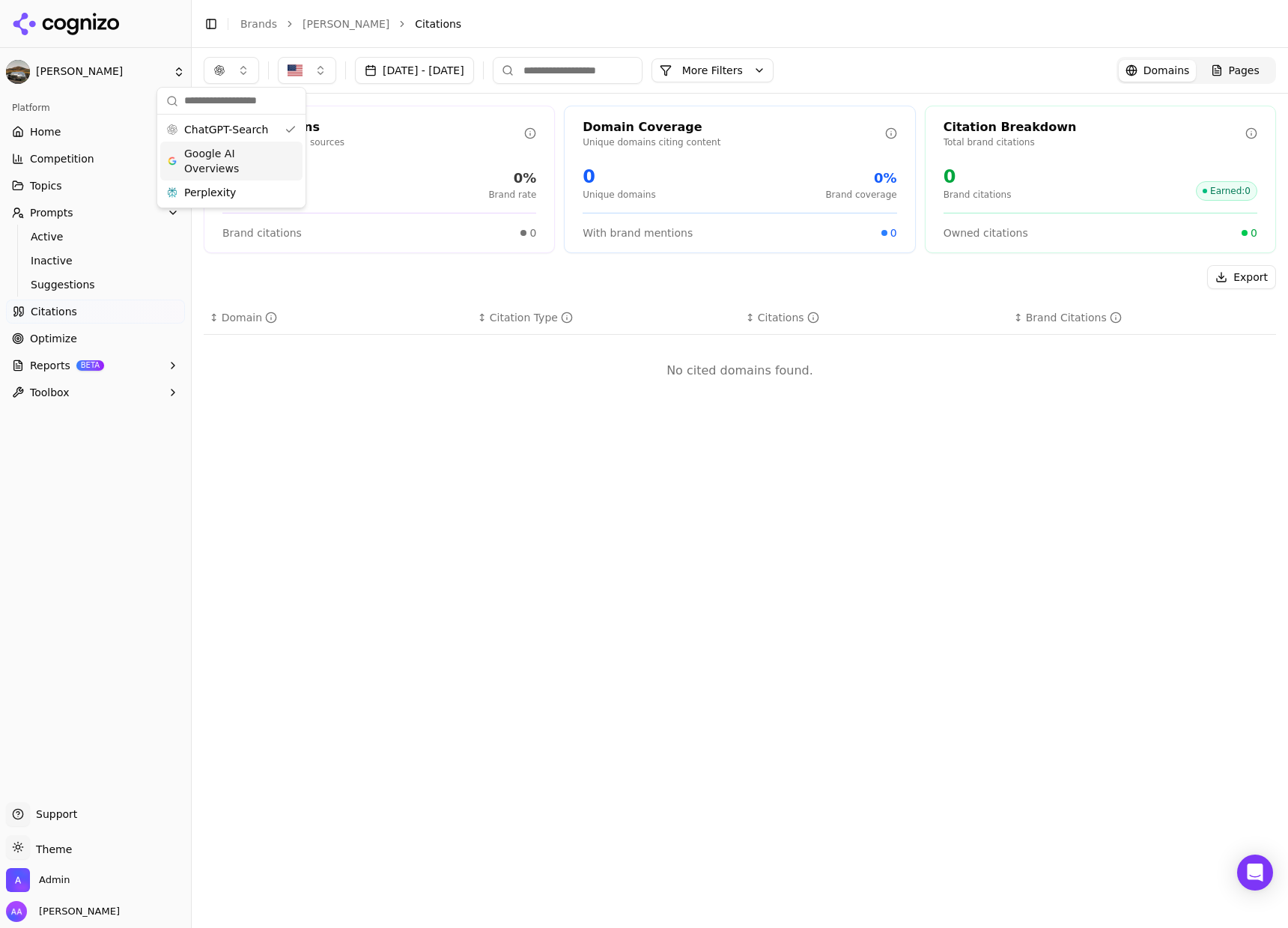
click at [451, 77] on button "Oct 01, 2025 - Oct 01, 2025" at bounding box center [414, 70] width 119 height 27
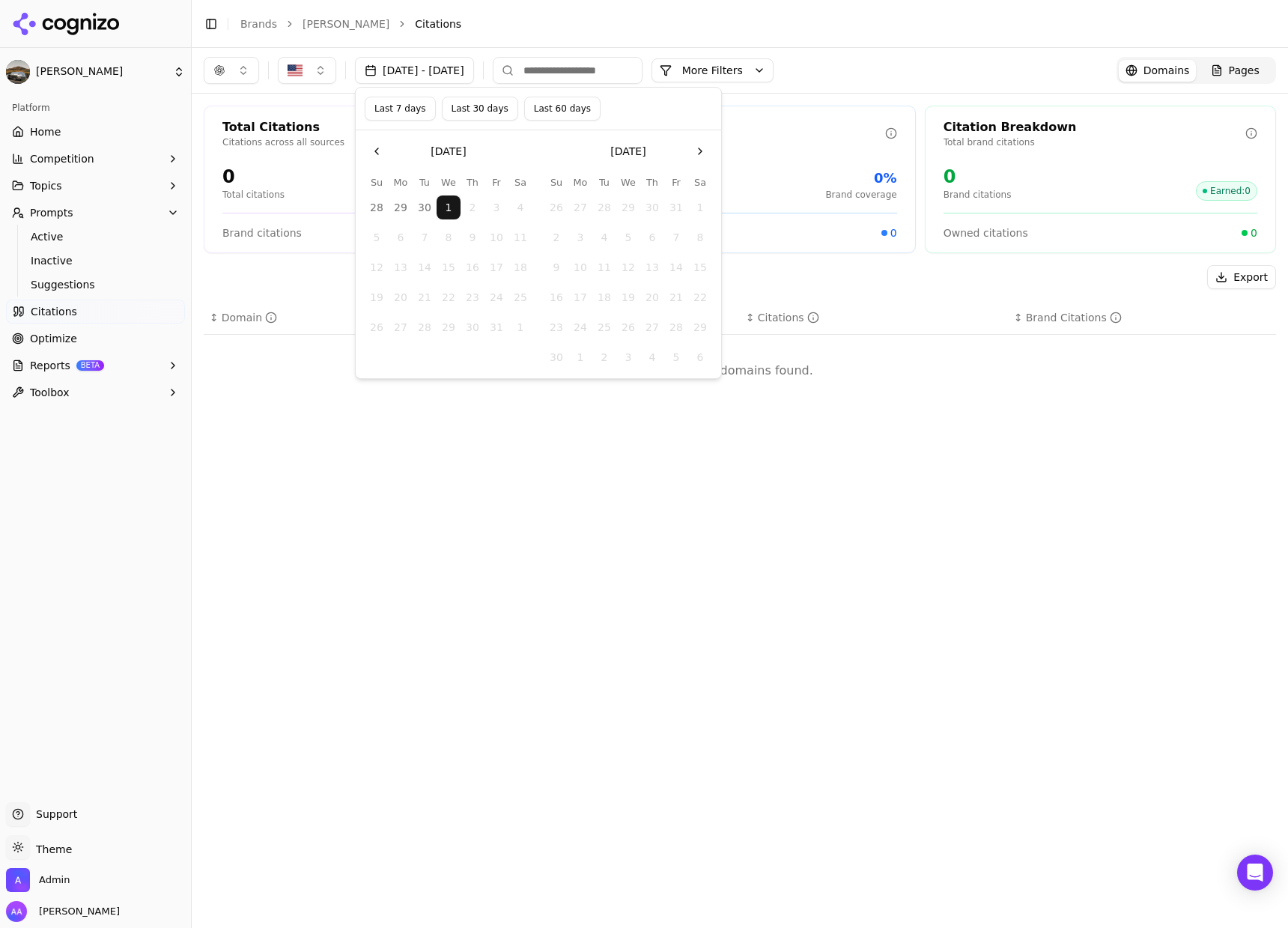
drag, startPoint x: 451, startPoint y: 113, endPoint x: 463, endPoint y: 126, distance: 17.7
click at [451, 113] on button "Last 30 days" at bounding box center [480, 109] width 77 height 24
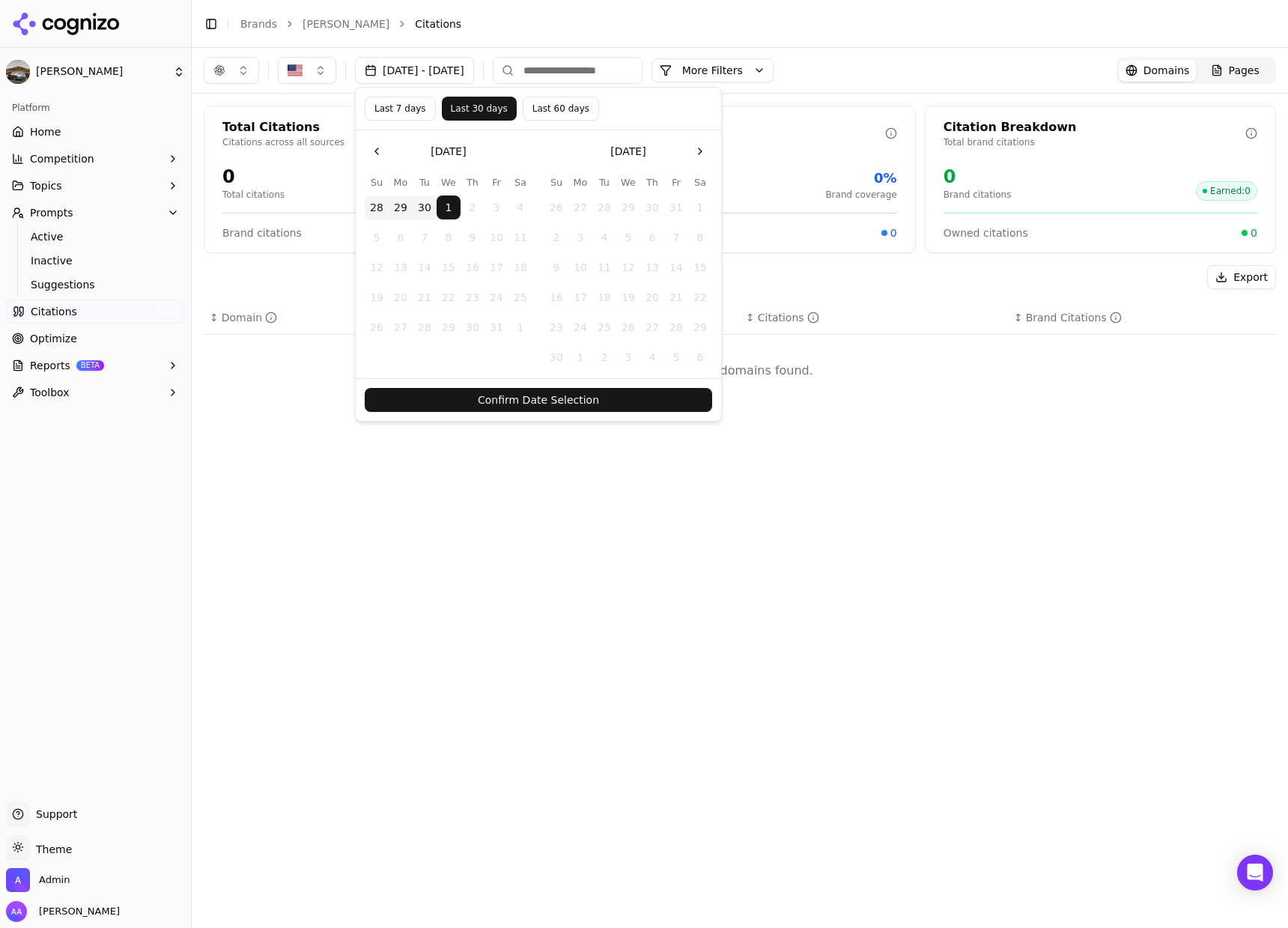
click at [525, 402] on button "Confirm Date Selection" at bounding box center [538, 399] width 348 height 24
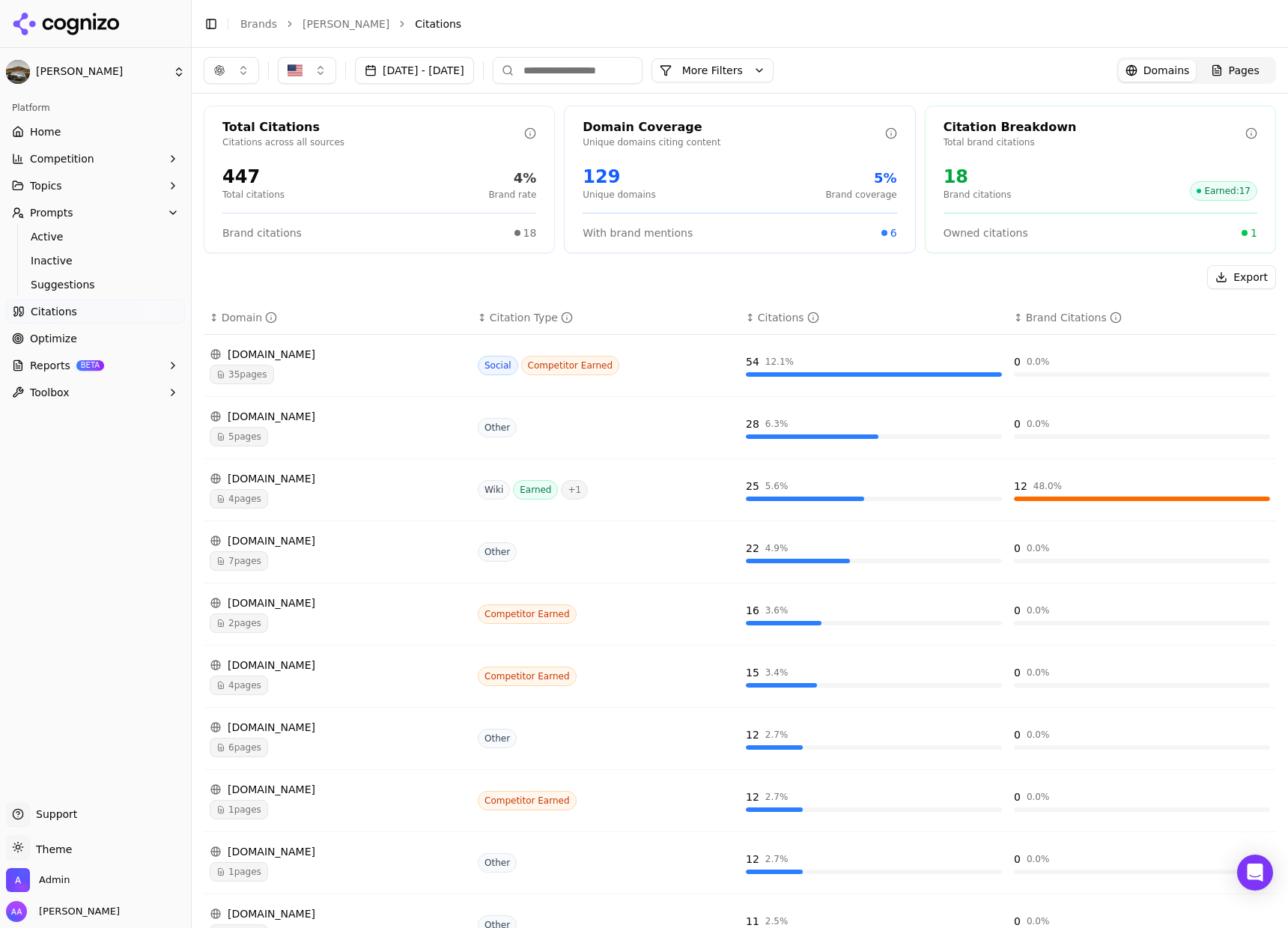
click at [78, 194] on button "Topics" at bounding box center [95, 185] width 179 height 24
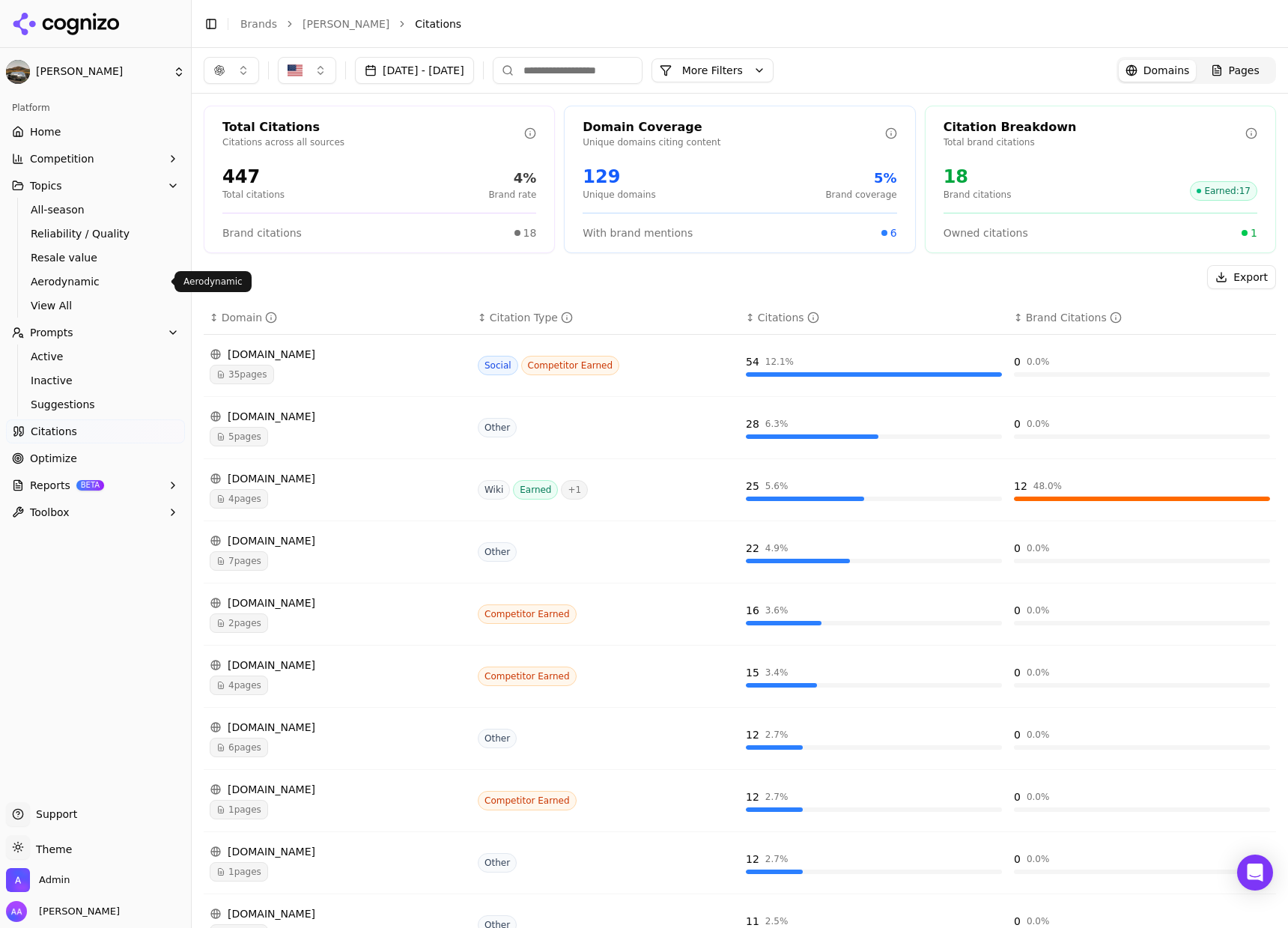
click at [81, 295] on link "View All" at bounding box center [96, 305] width 142 height 21
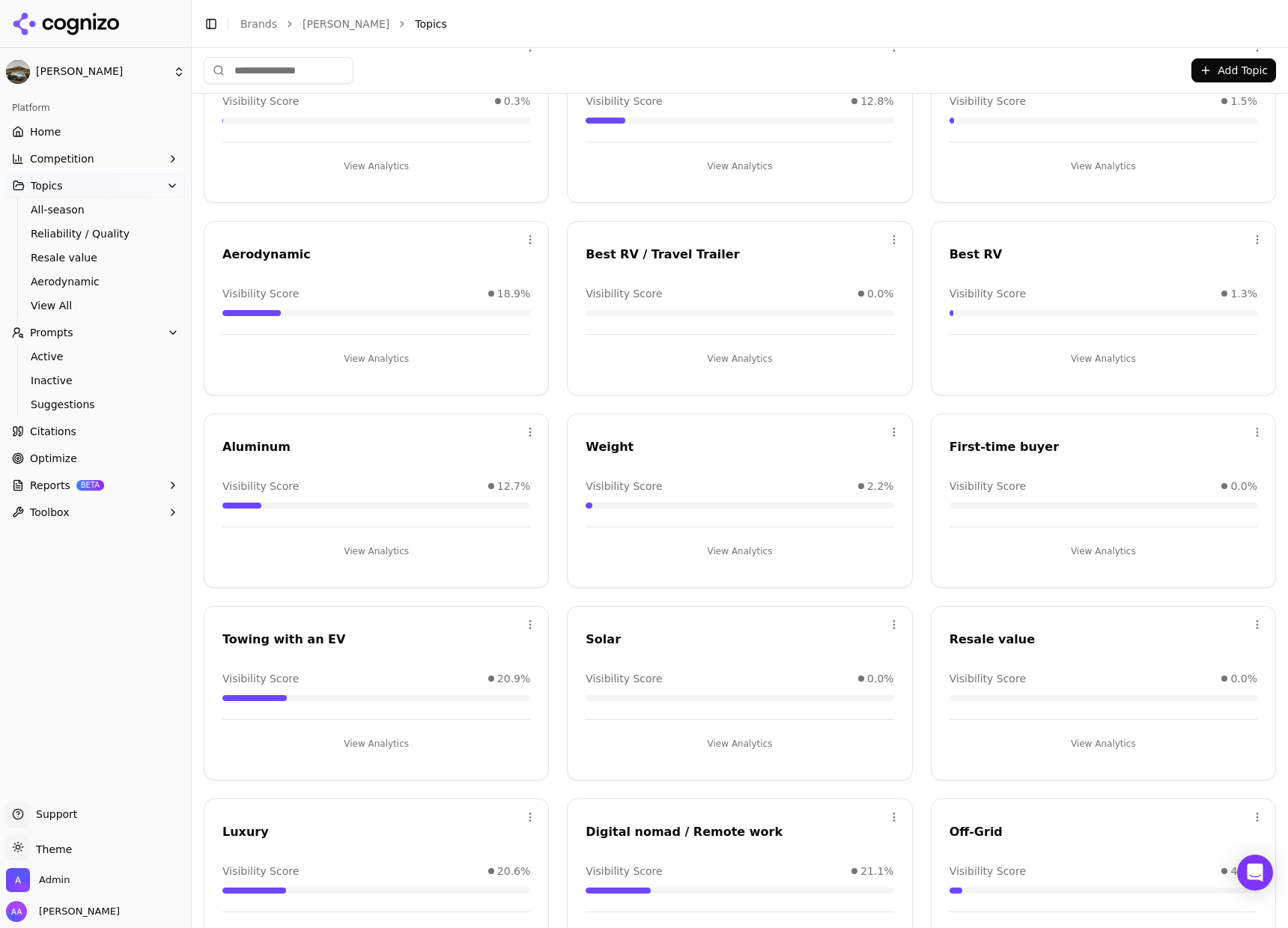
scroll to position [173, 0]
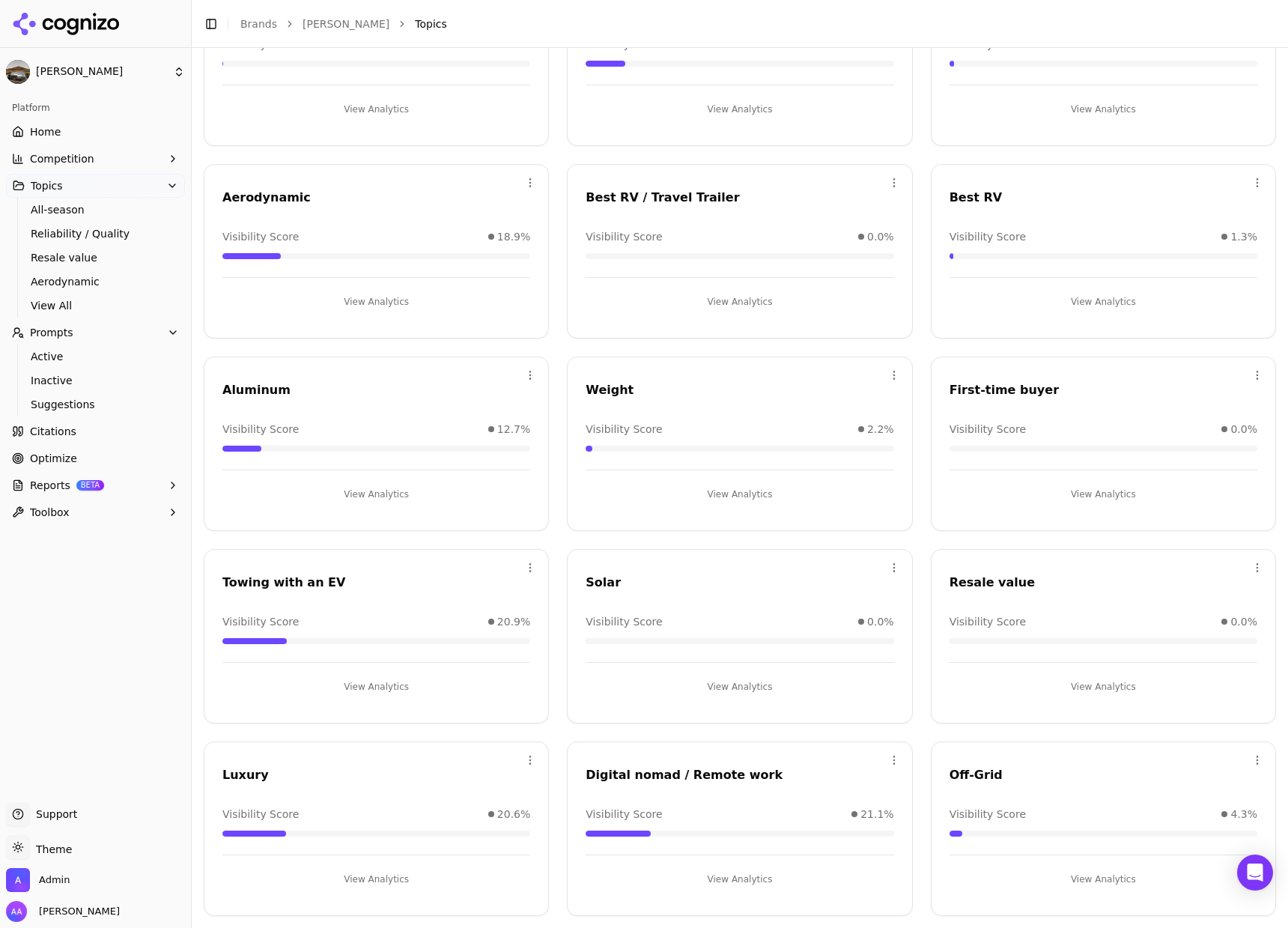
click at [1067, 873] on button "View Analytics" at bounding box center [1103, 879] width 308 height 24
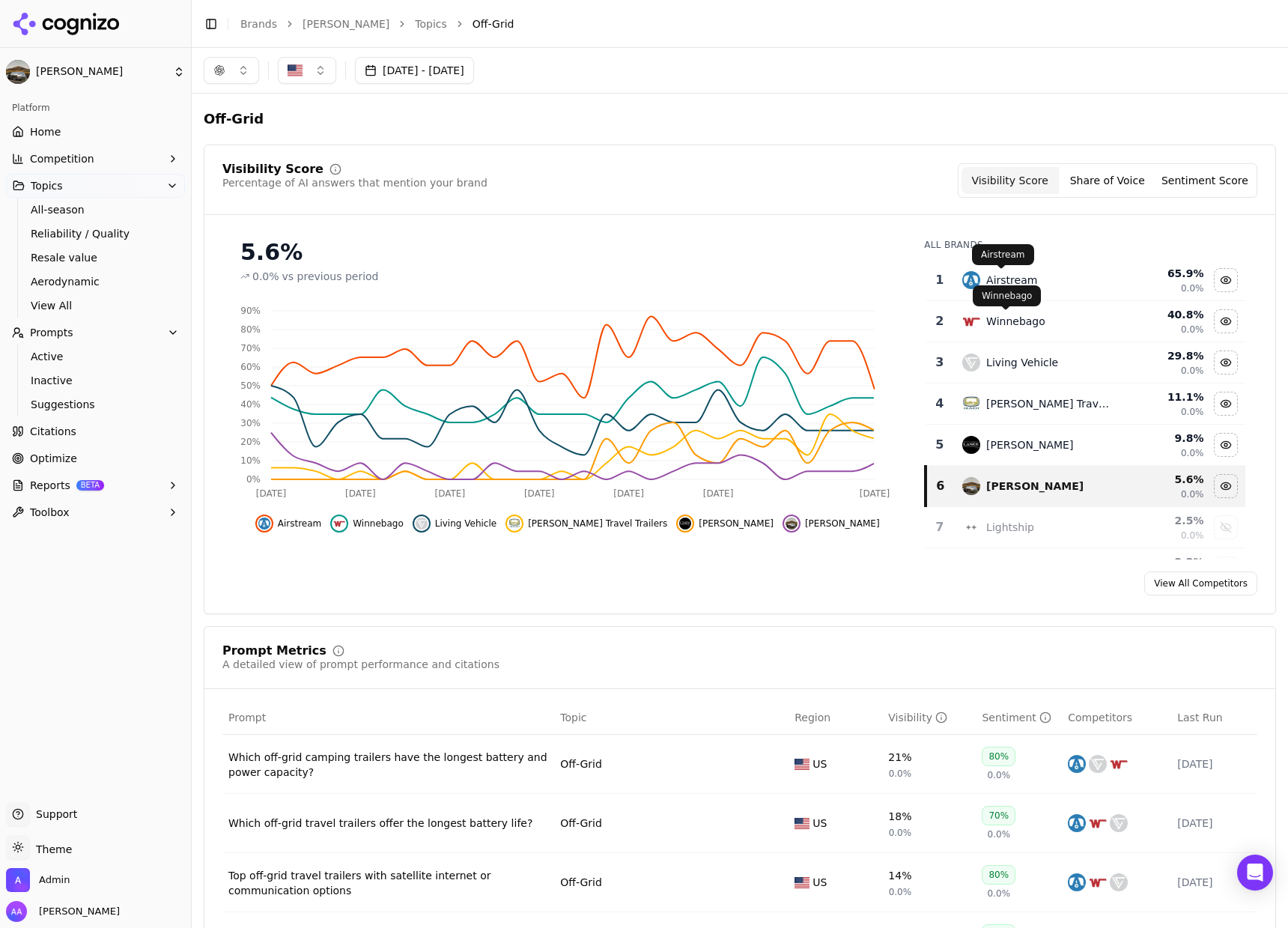
click at [1000, 279] on div "Airstream" at bounding box center [1011, 280] width 51 height 15
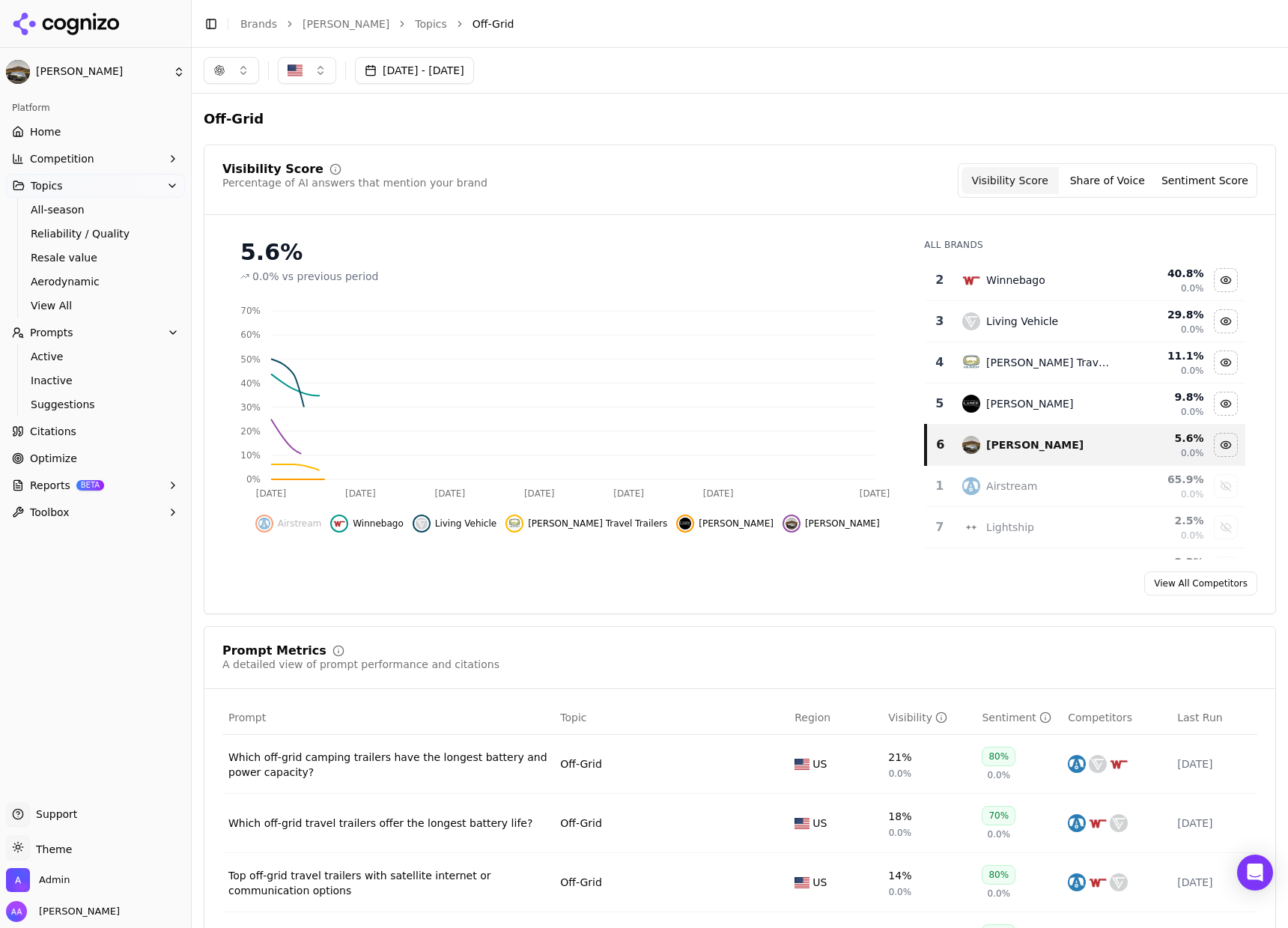
click at [1000, 279] on div "Winnebago" at bounding box center [1016, 280] width 59 height 15
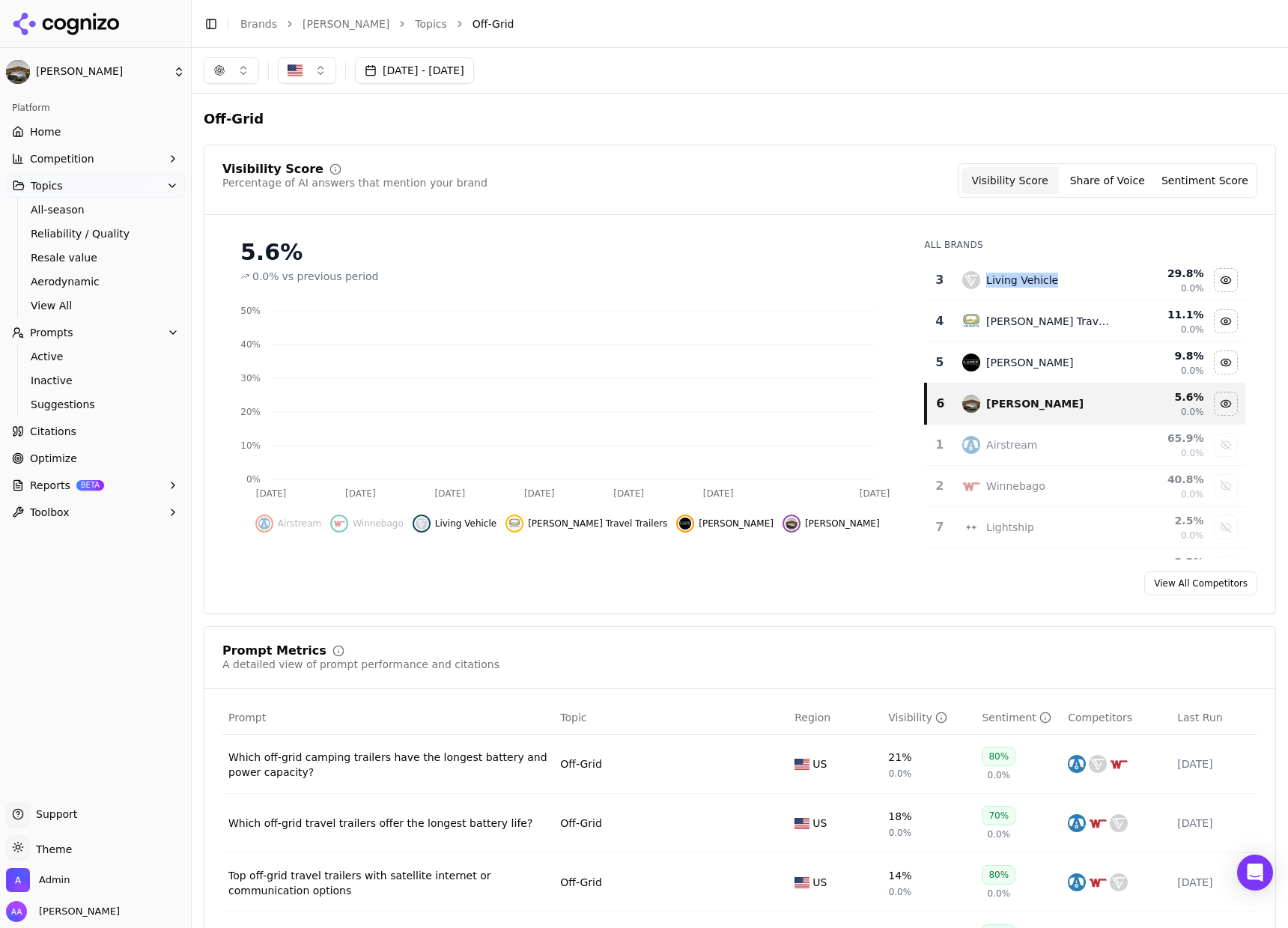
click at [1000, 279] on div "Living Vehicle" at bounding box center [1022, 280] width 72 height 15
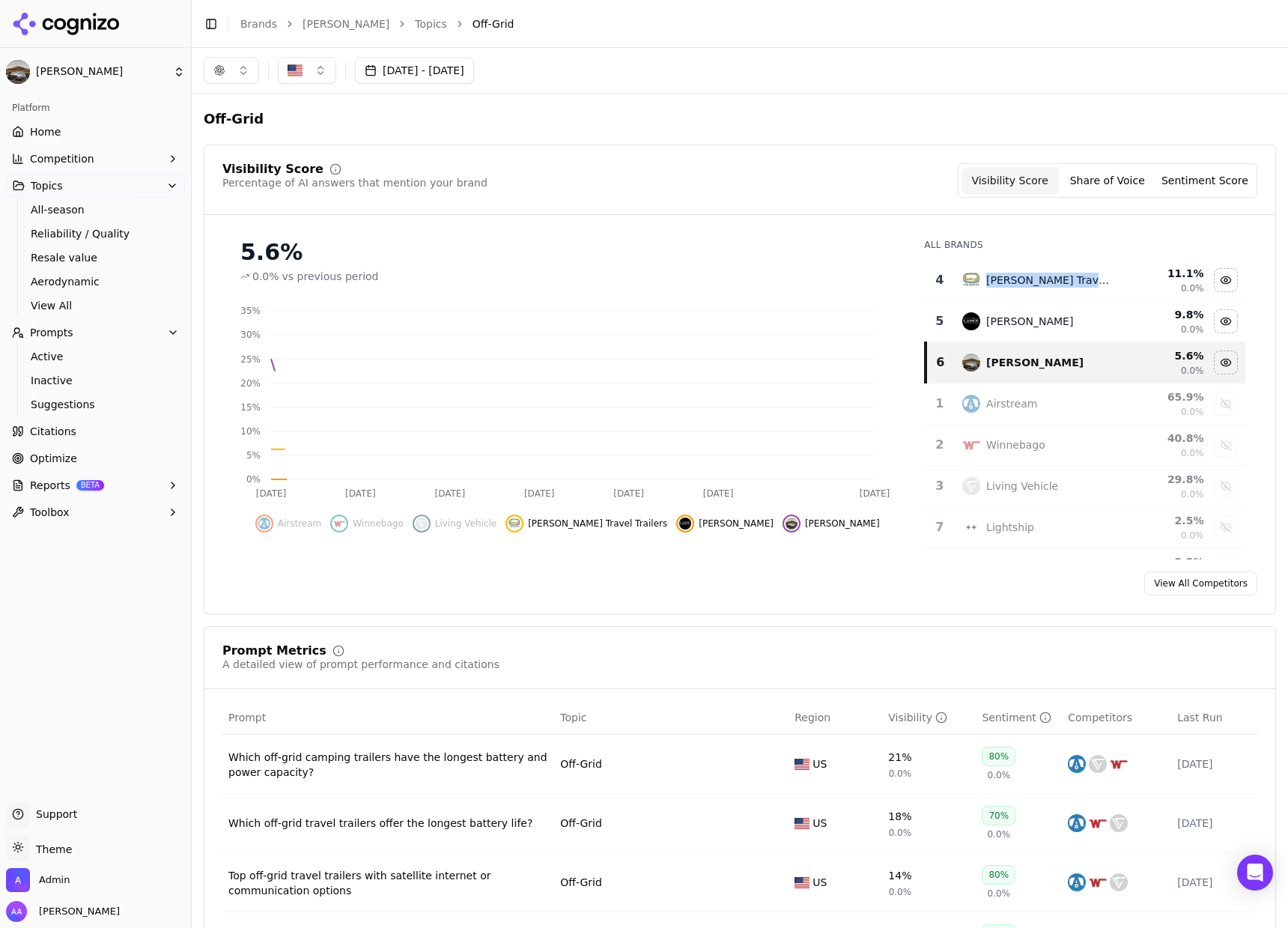
click at [1000, 279] on div "Oliver Travel Trailers" at bounding box center [1048, 280] width 124 height 15
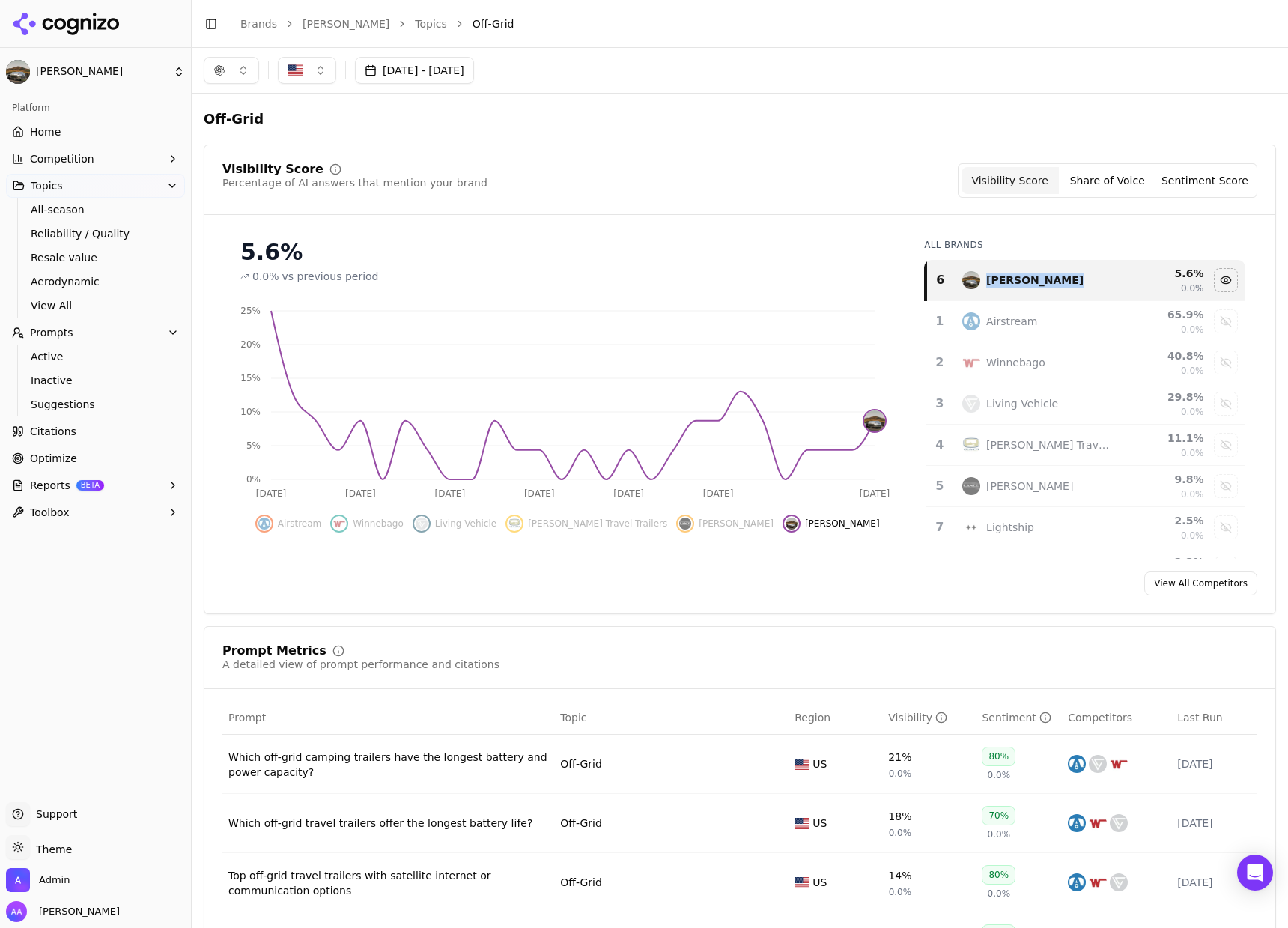
click at [427, 65] on button "[DATE] - [DATE]" at bounding box center [414, 70] width 119 height 27
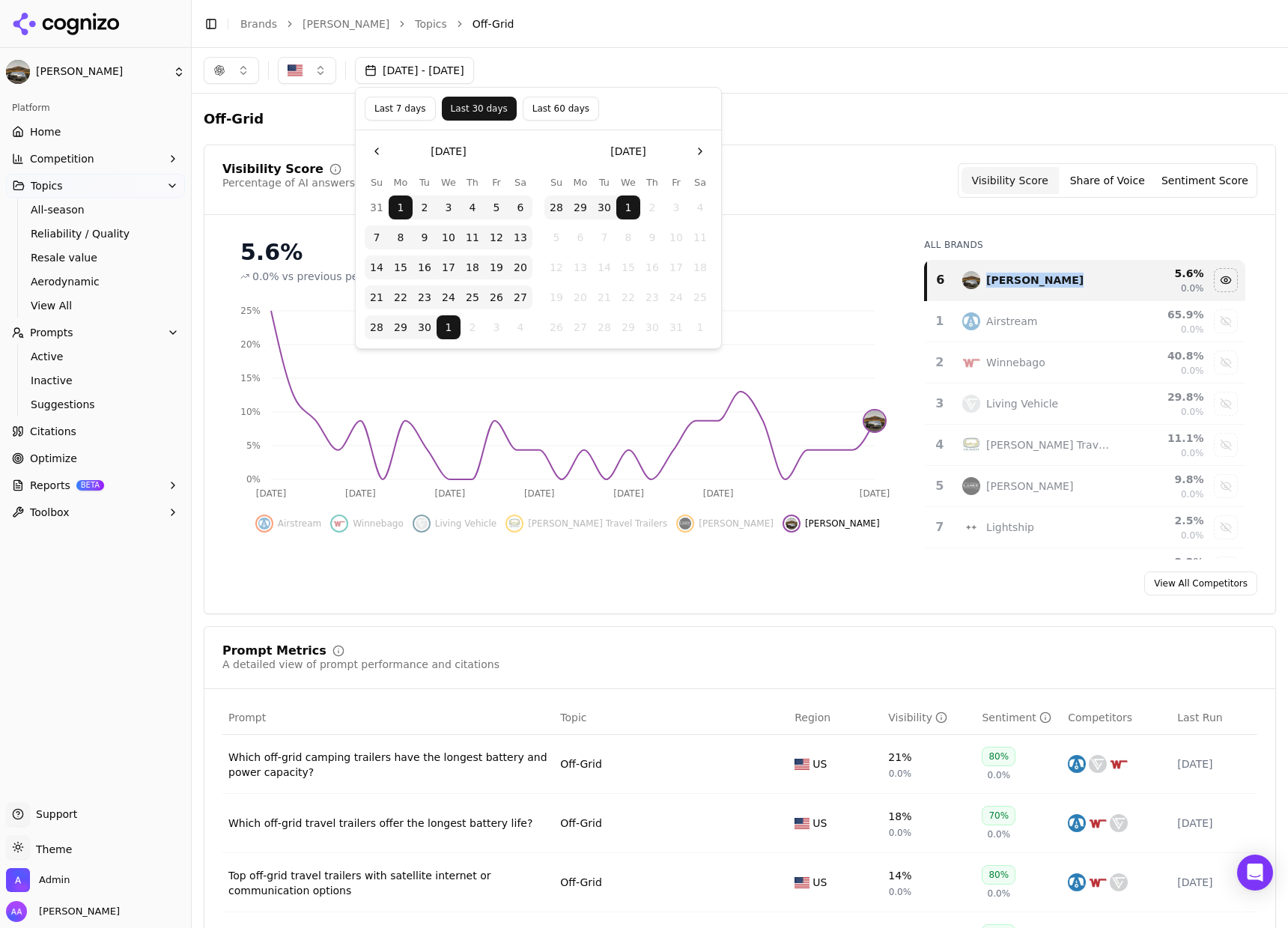
click at [424, 105] on button "Last 7 days" at bounding box center [400, 109] width 71 height 24
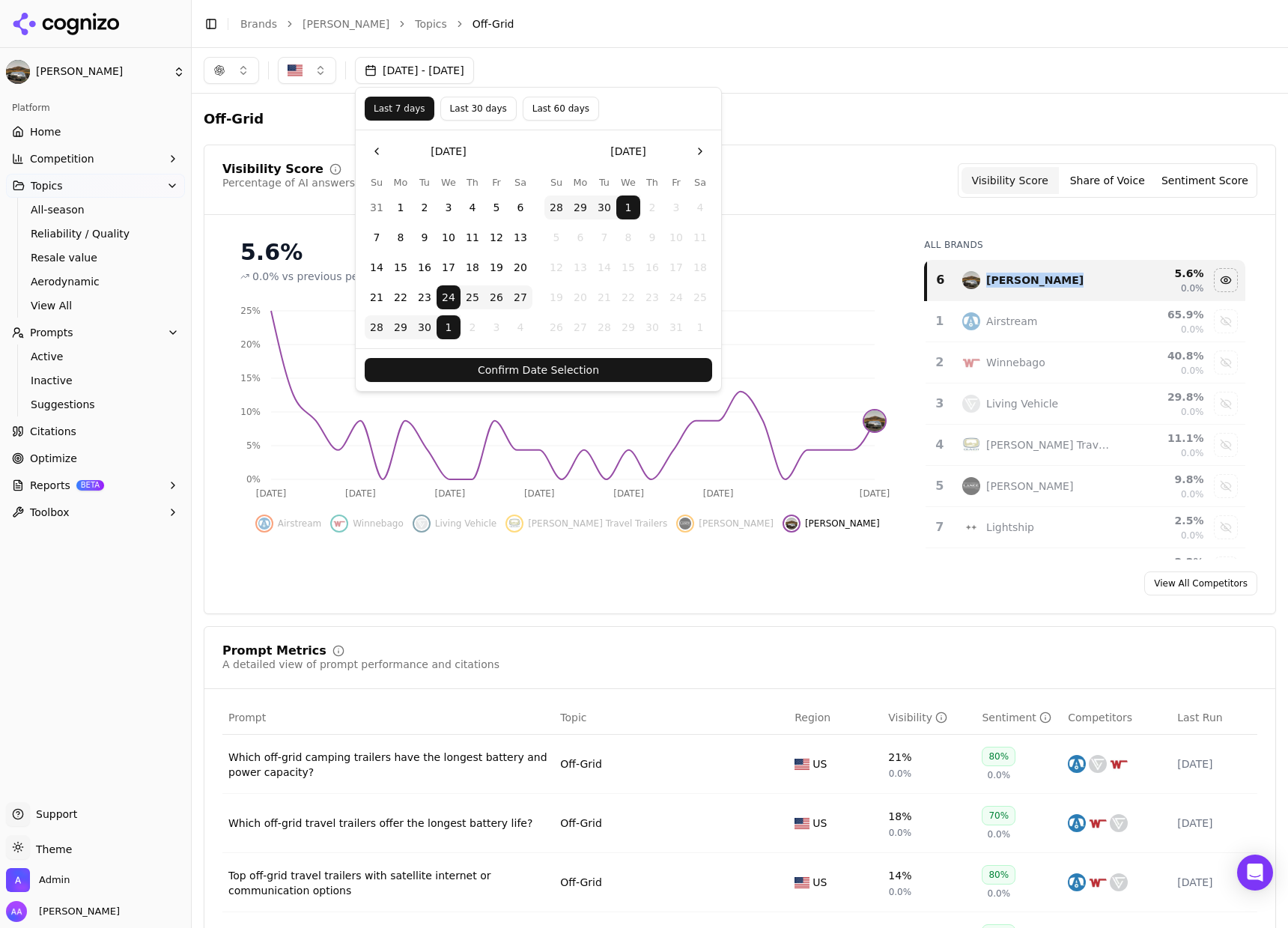
click at [232, 69] on button "button" at bounding box center [232, 70] width 55 height 27
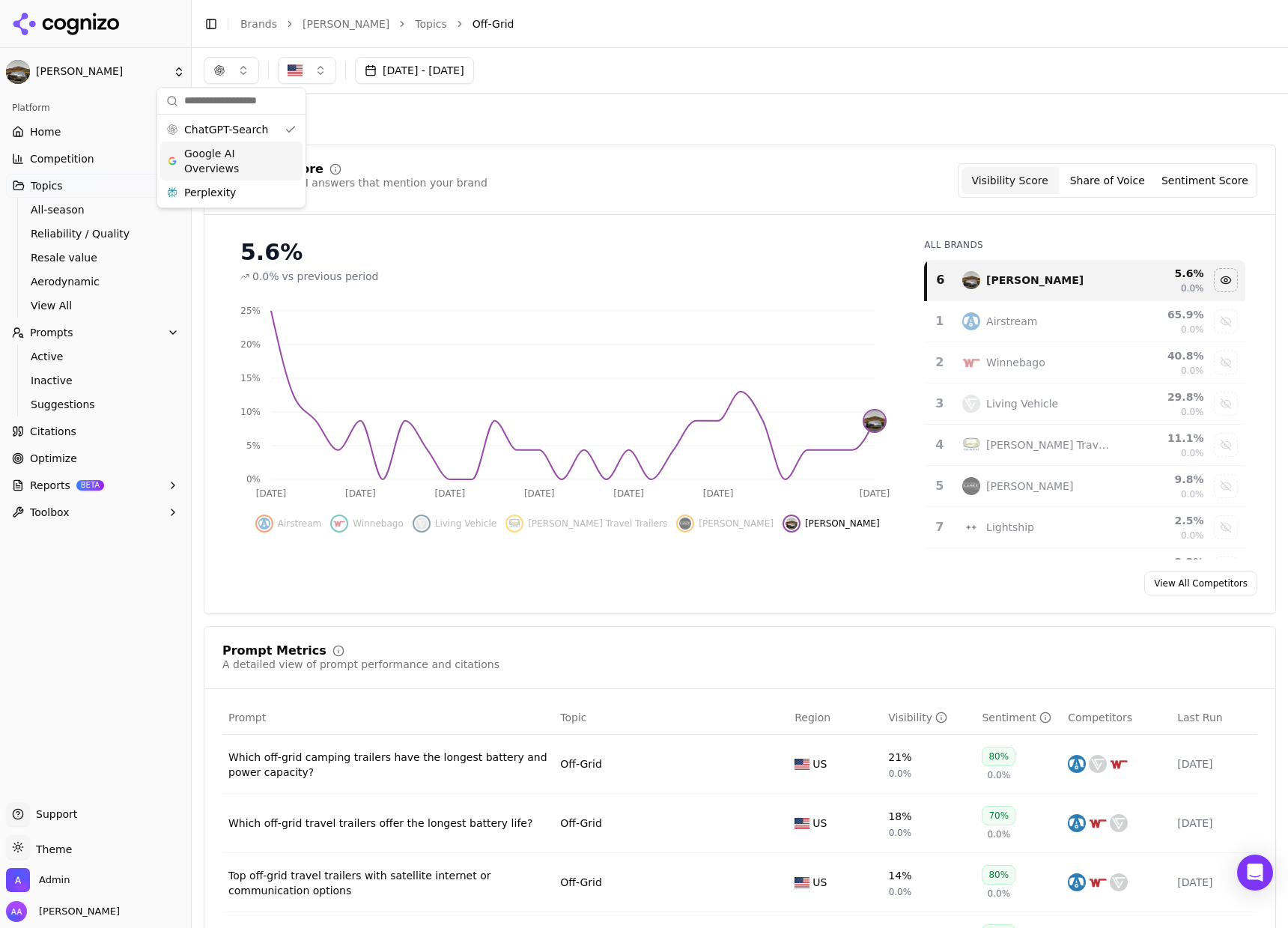
click at [235, 153] on span "Google AI Overviews" at bounding box center [232, 161] width 94 height 30
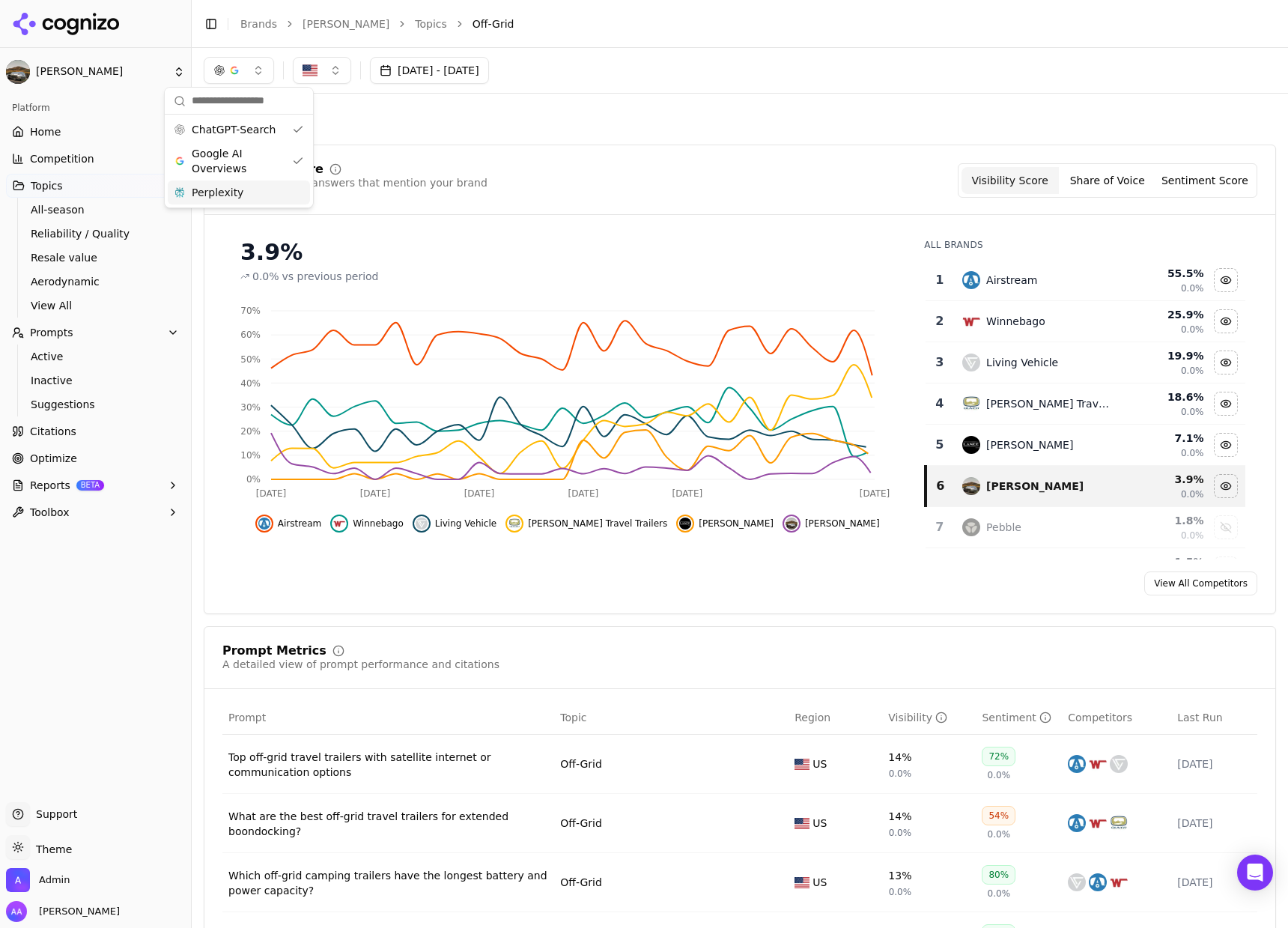
click at [257, 195] on div "Perplexity" at bounding box center [239, 193] width 142 height 24
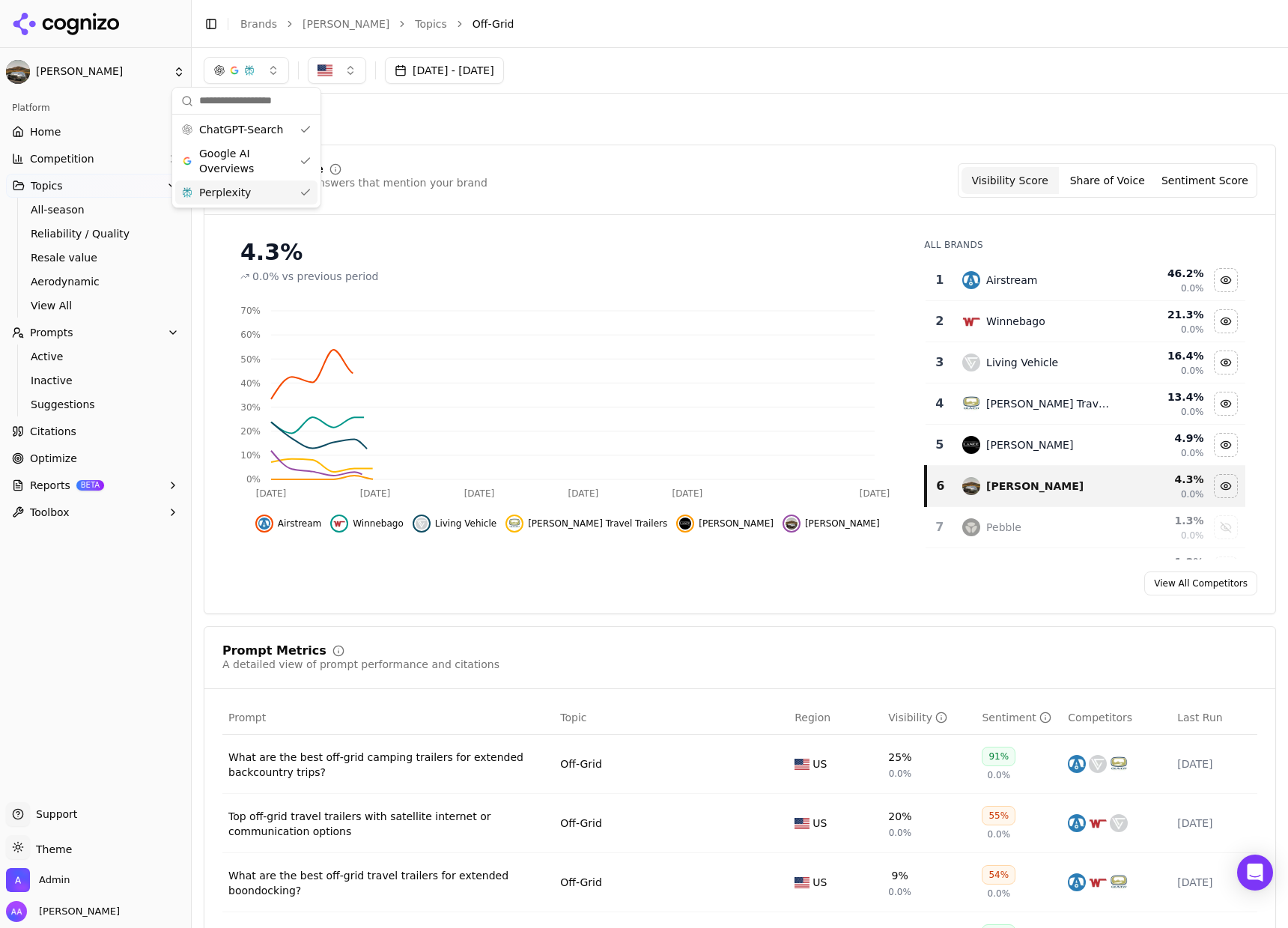
click at [980, 265] on td "Airstream" at bounding box center [1035, 280] width 165 height 42
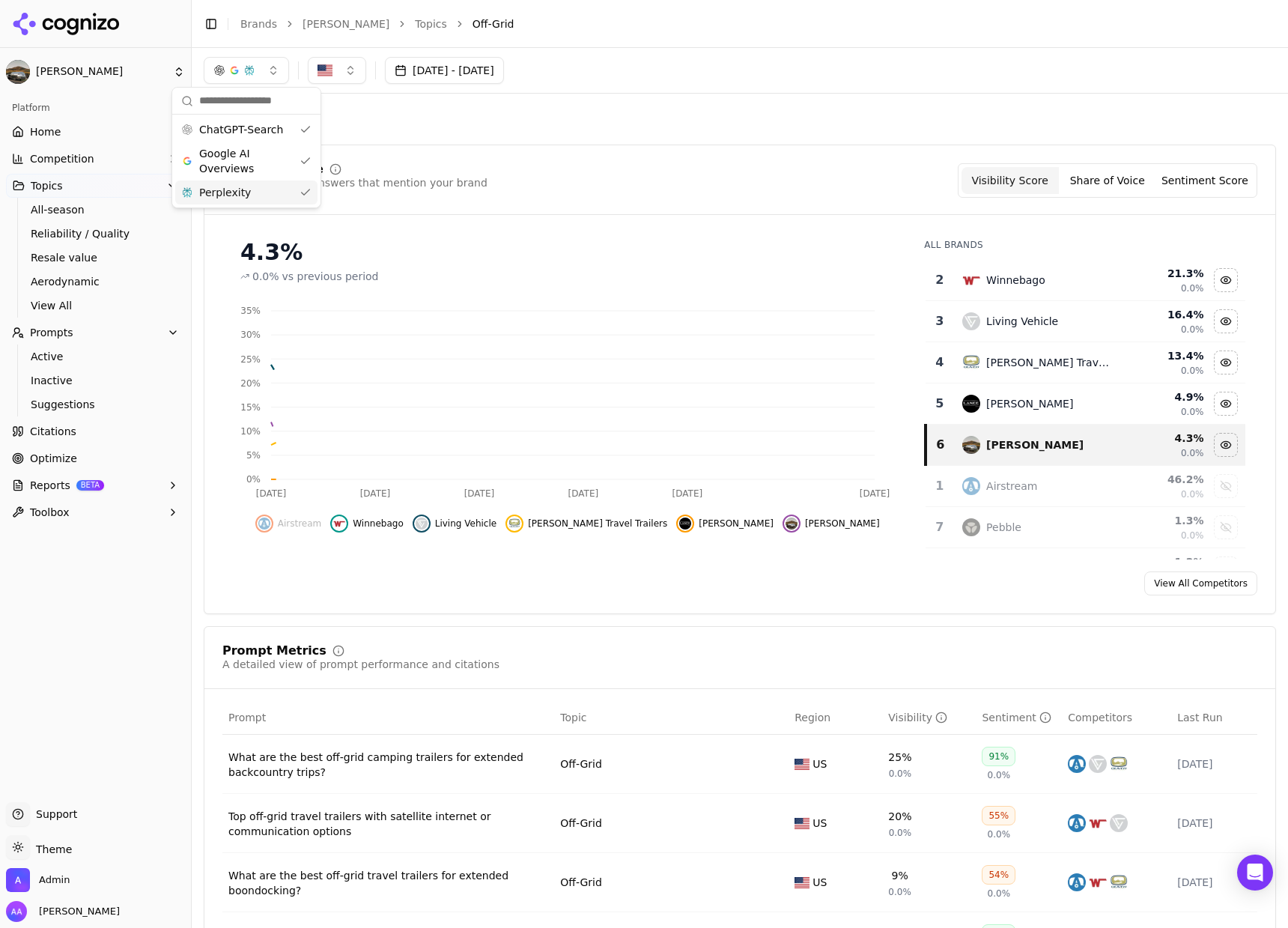
click at [987, 268] on td "Winnebago" at bounding box center [1035, 280] width 165 height 42
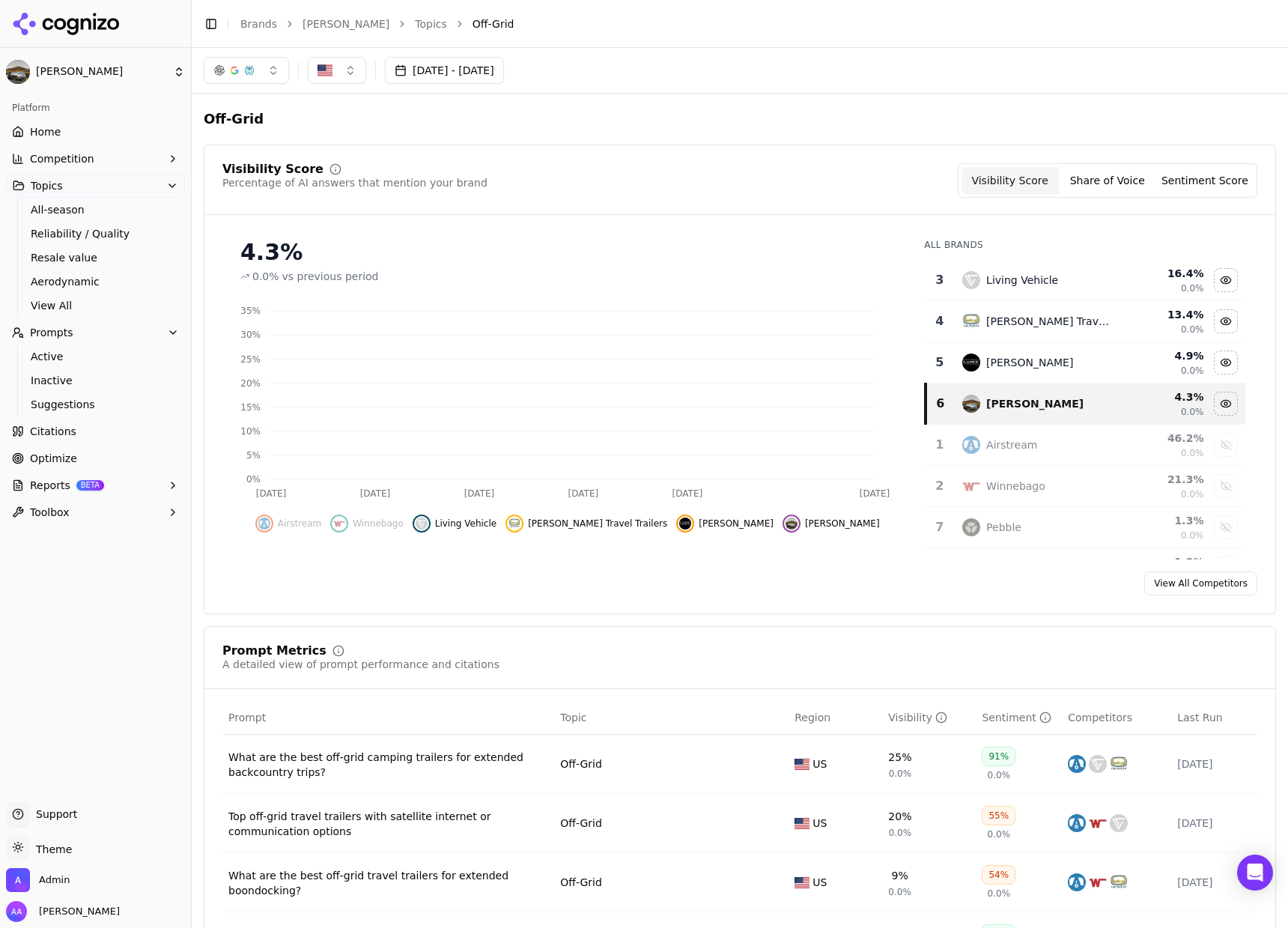
click at [987, 268] on td "Living Vehicle" at bounding box center [1035, 280] width 165 height 42
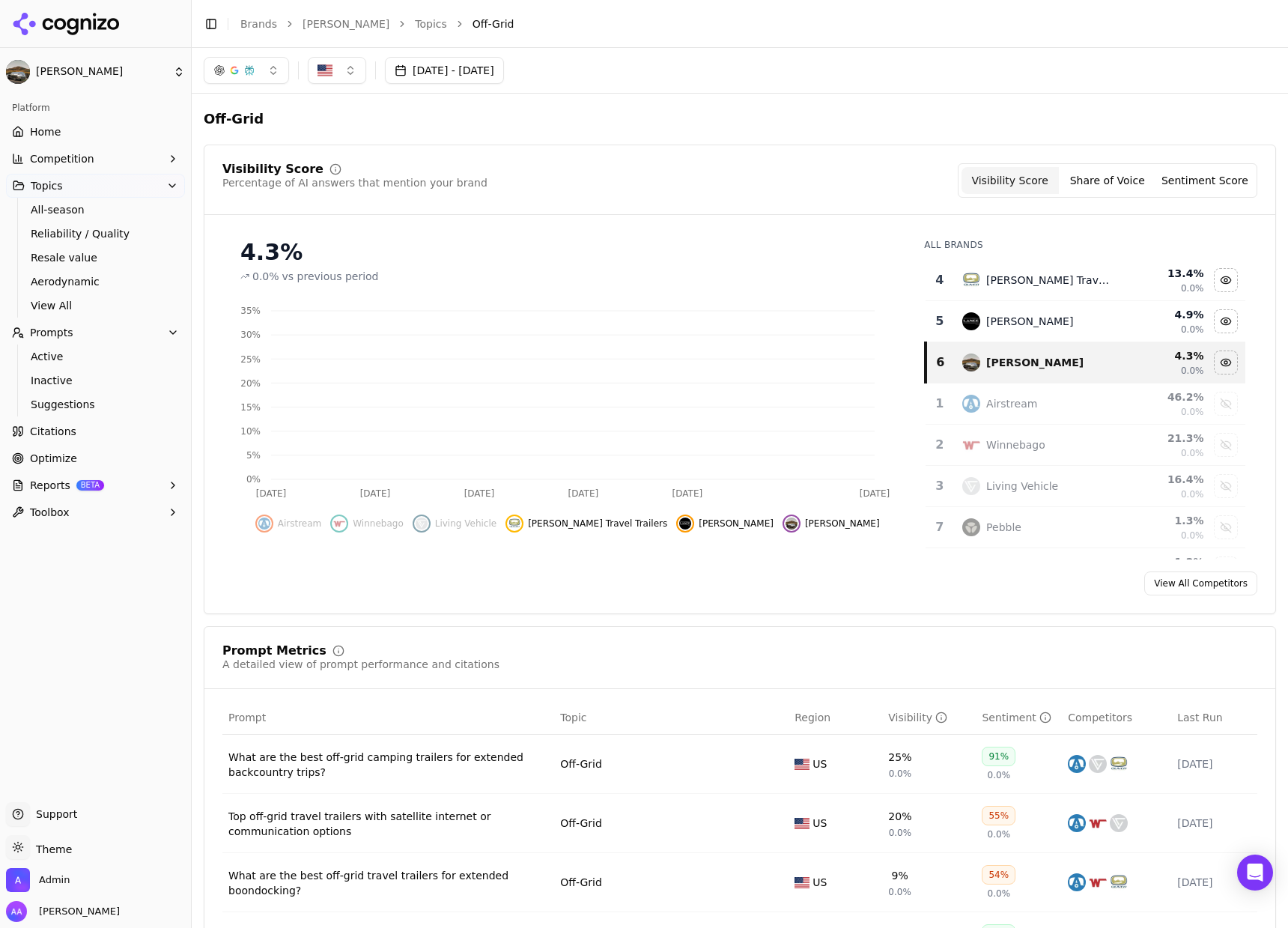
click at [987, 268] on td "[PERSON_NAME] Travel Trailers" at bounding box center [1035, 280] width 165 height 42
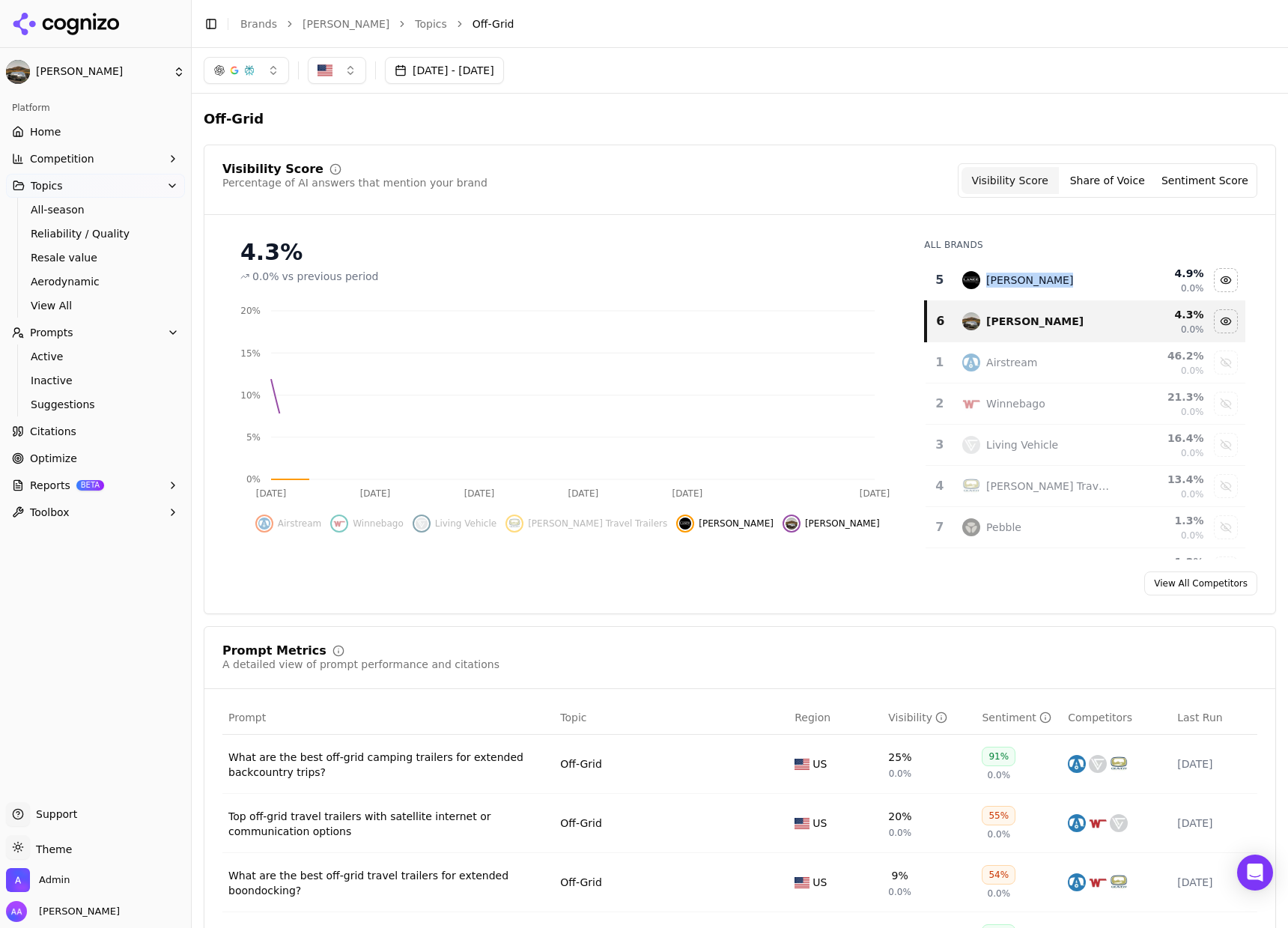
click at [987, 268] on td "[PERSON_NAME]" at bounding box center [1035, 280] width 165 height 42
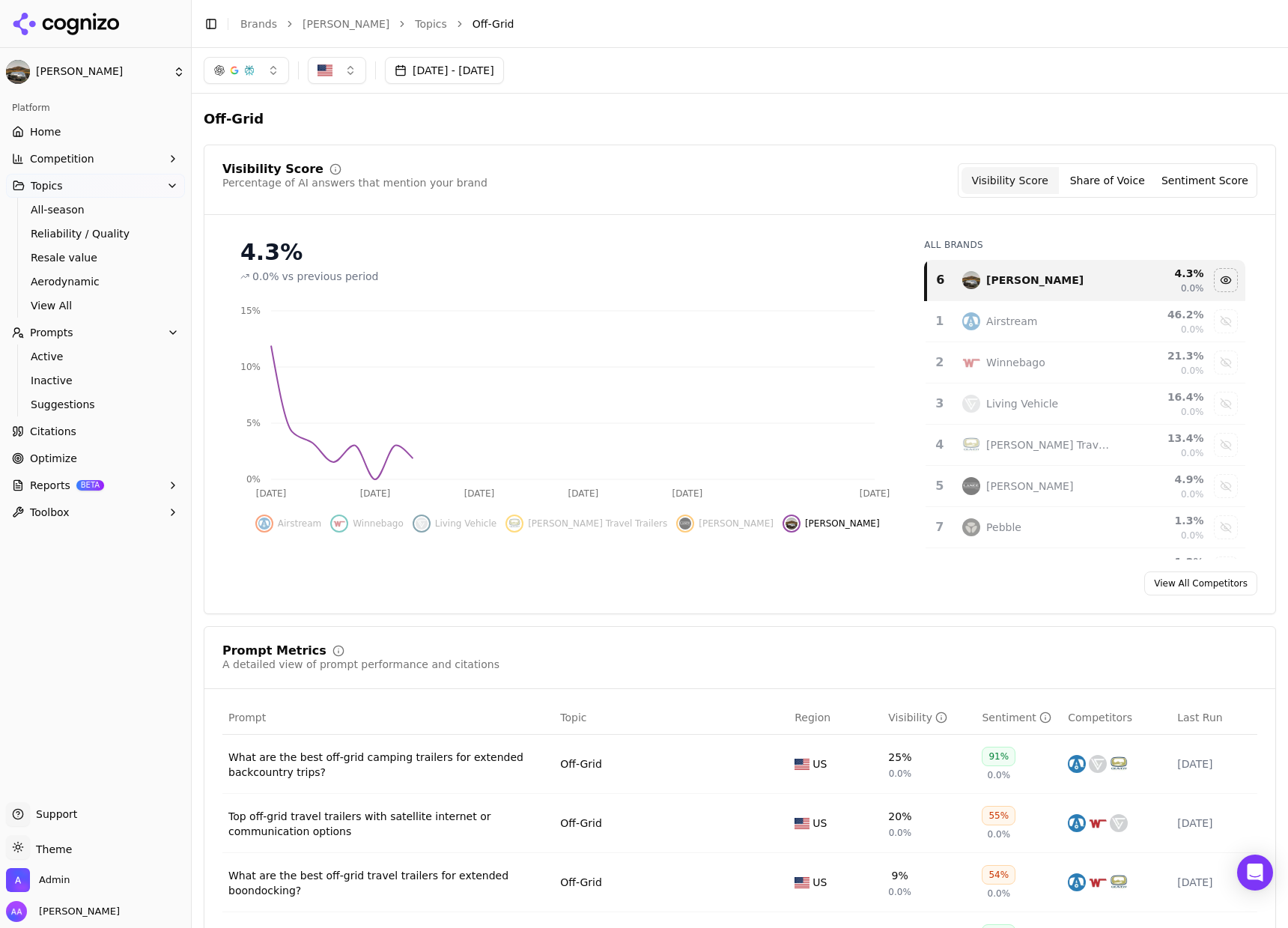
click at [824, 202] on div "Visibility Score Percentage of AI answers that mention your brand Visibility Sc…" at bounding box center [740, 189] width 1071 height 52
click at [486, 62] on button "[DATE] - [DATE]" at bounding box center [444, 70] width 119 height 27
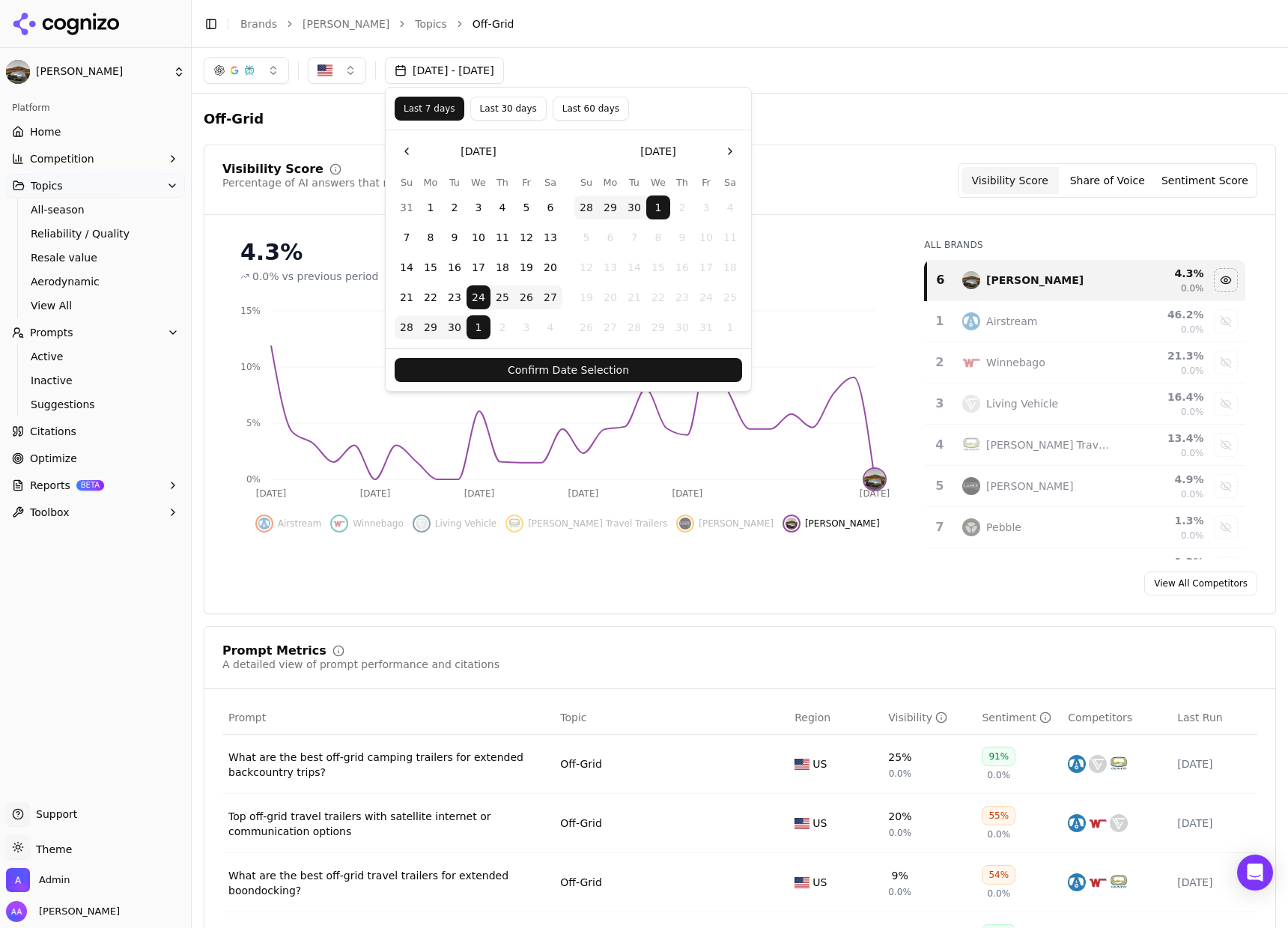
click at [503, 228] on button "11" at bounding box center [503, 237] width 24 height 24
click at [556, 370] on button "Confirm Date Selection" at bounding box center [568, 370] width 348 height 24
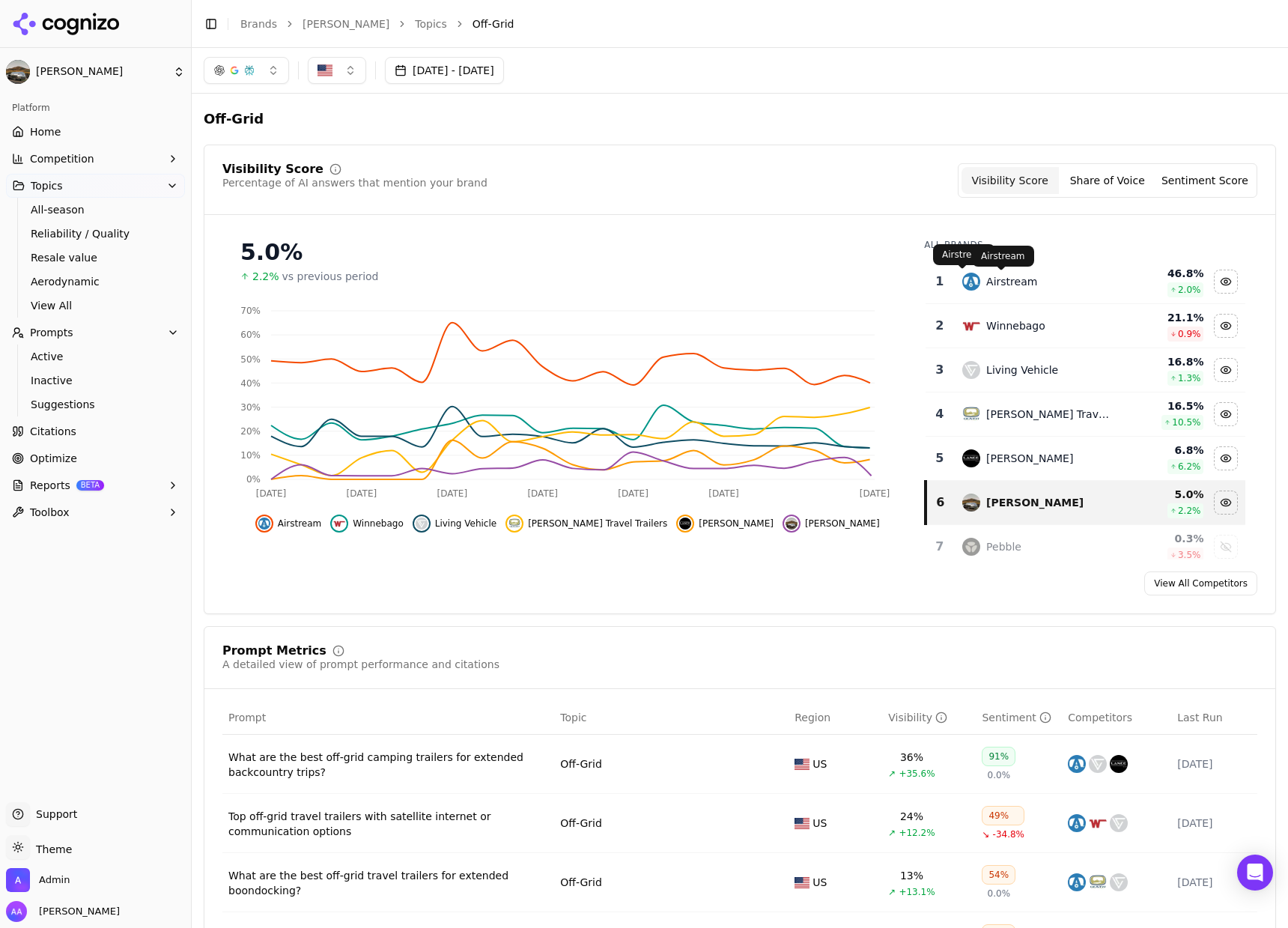
click at [988, 284] on div "Airstream" at bounding box center [1011, 281] width 51 height 15
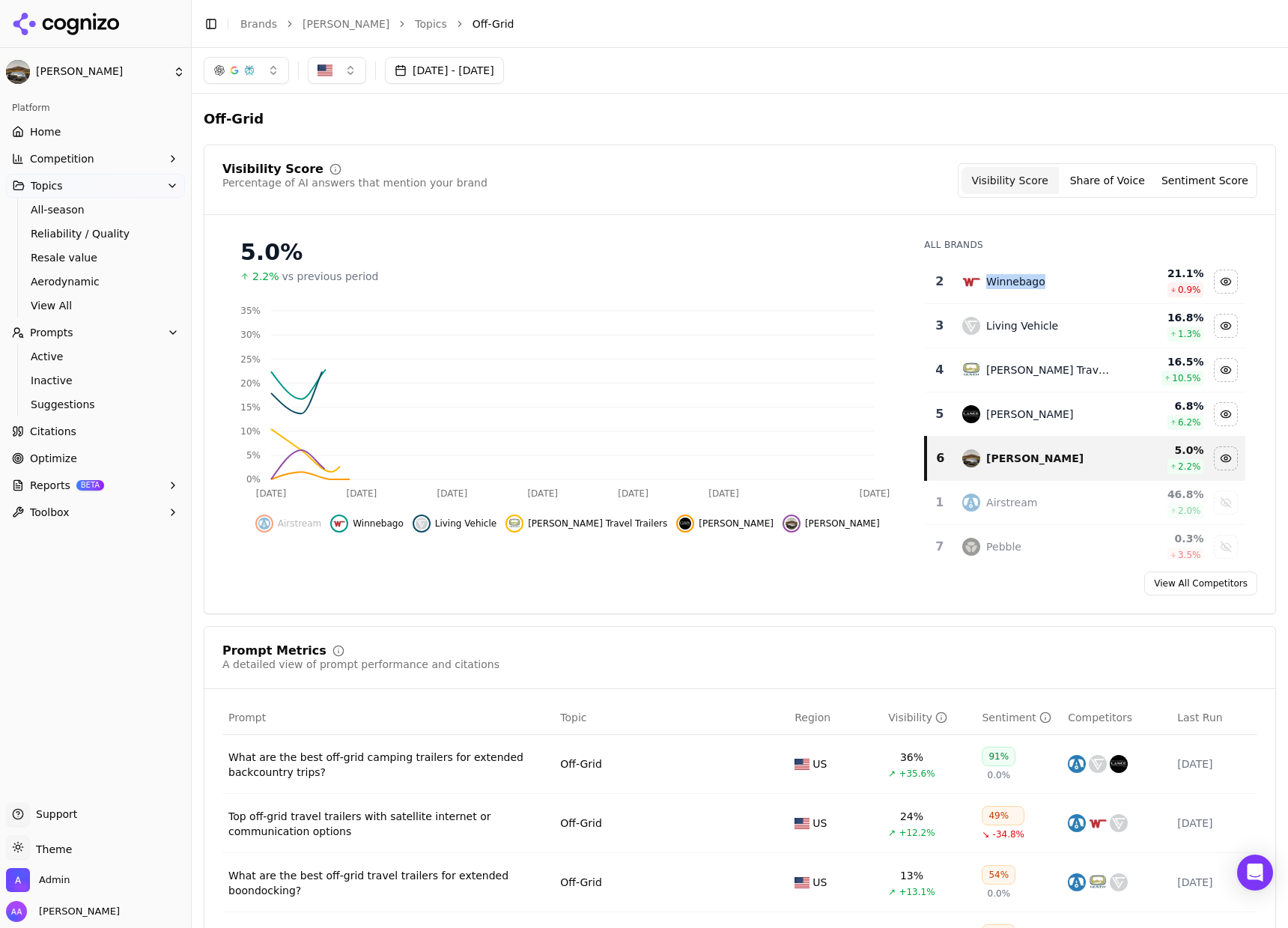
click at [988, 284] on div "Winnebago" at bounding box center [1016, 281] width 59 height 15
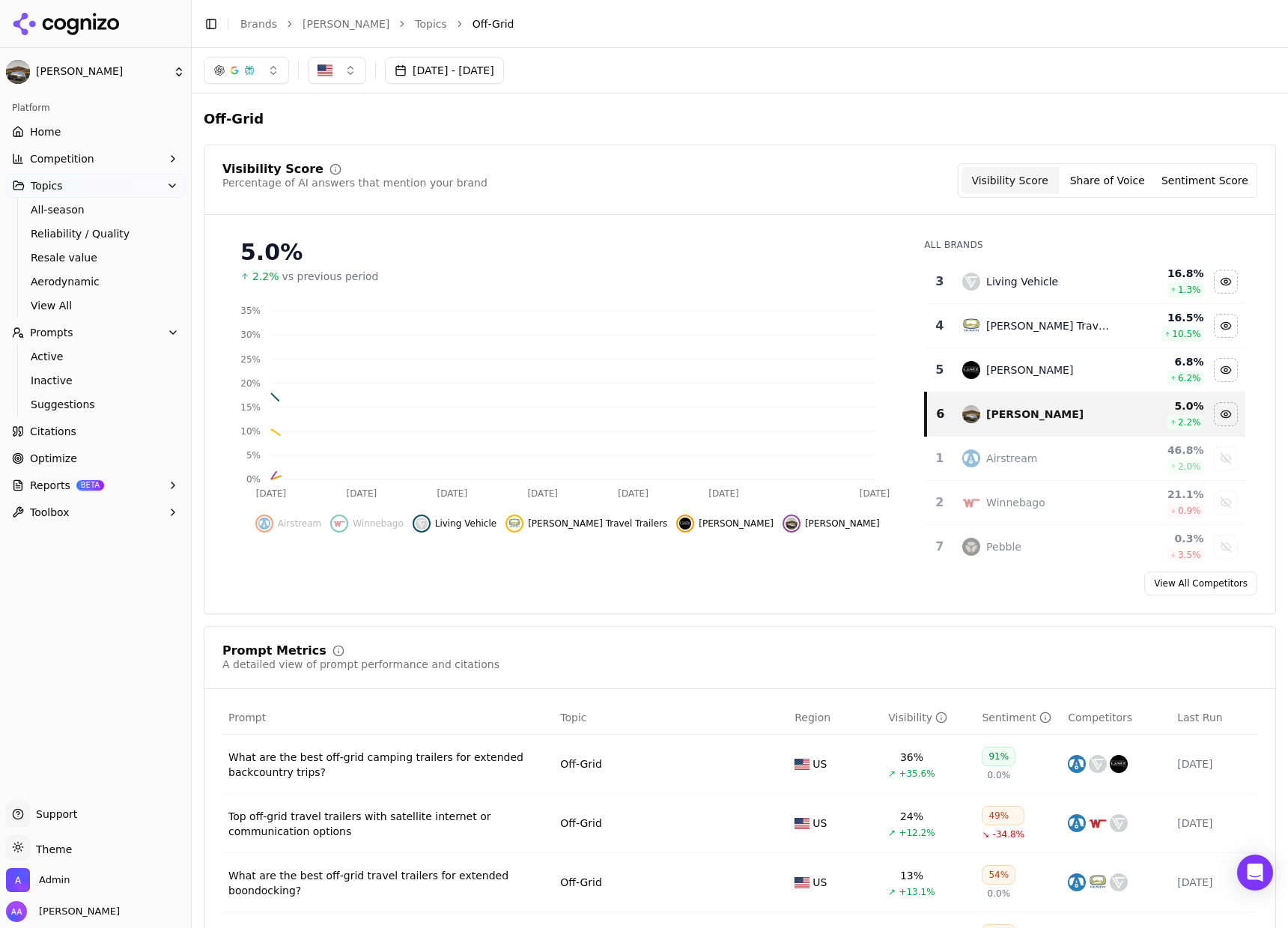
click at [988, 283] on div "Living Vehicle" at bounding box center [1022, 281] width 72 height 15
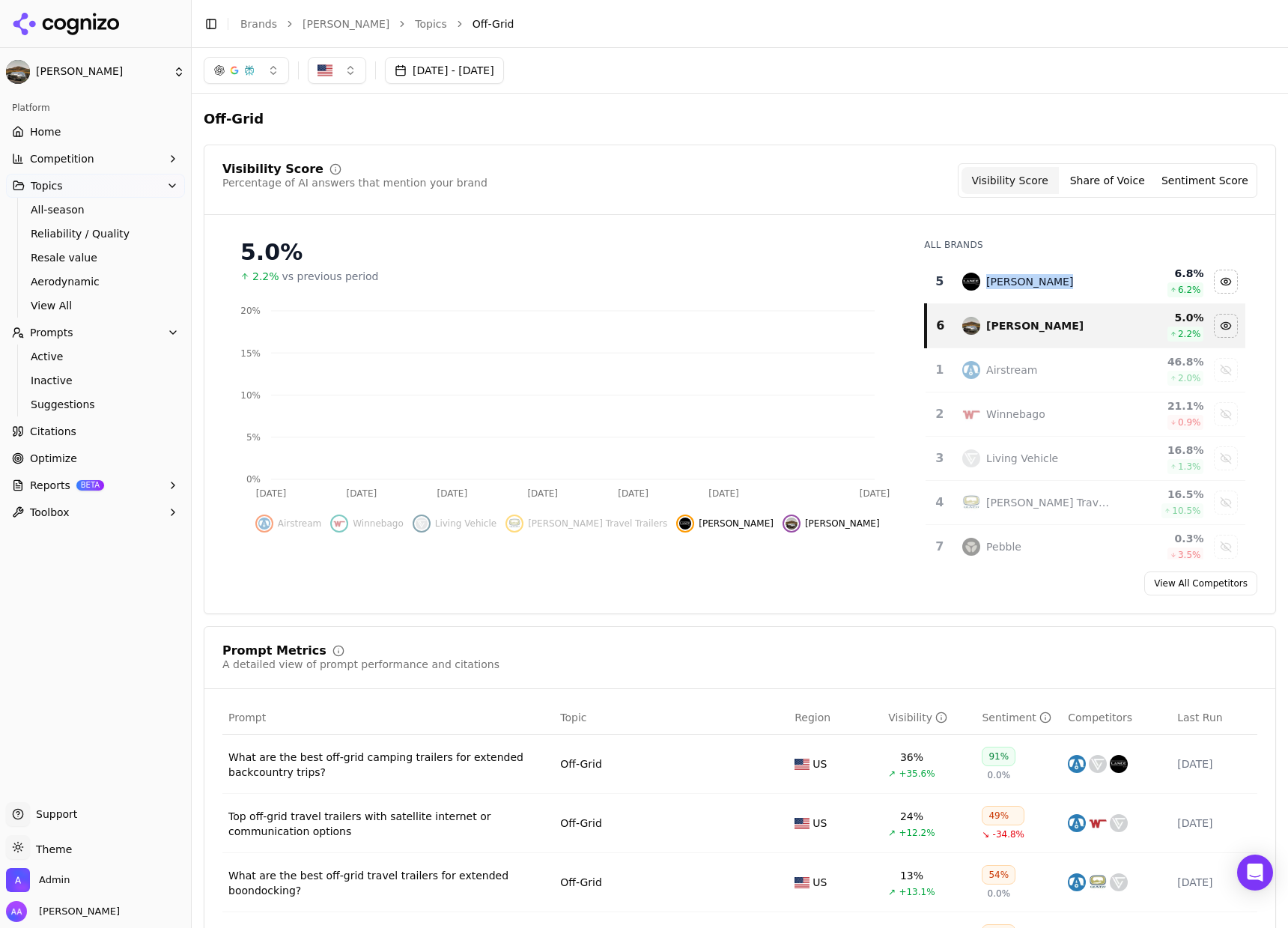
click at [988, 283] on div "[PERSON_NAME]" at bounding box center [1030, 281] width 87 height 15
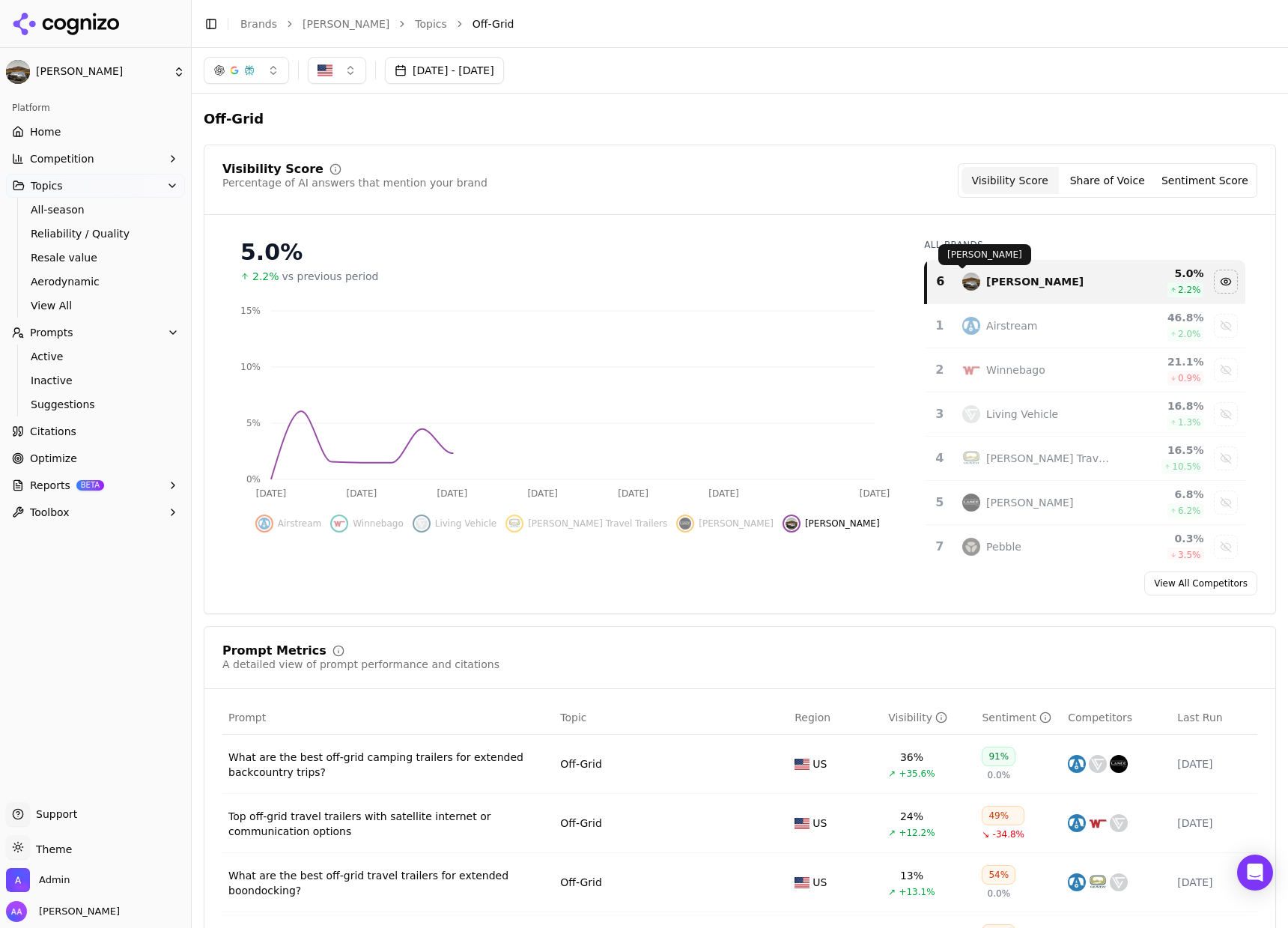
click at [812, 216] on div "Visibility Score Percentage of AI answers that mention your brand Visibility Sc…" at bounding box center [740, 379] width 1072 height 470
click at [436, 62] on button "[DATE] - [DATE]" at bounding box center [444, 70] width 119 height 27
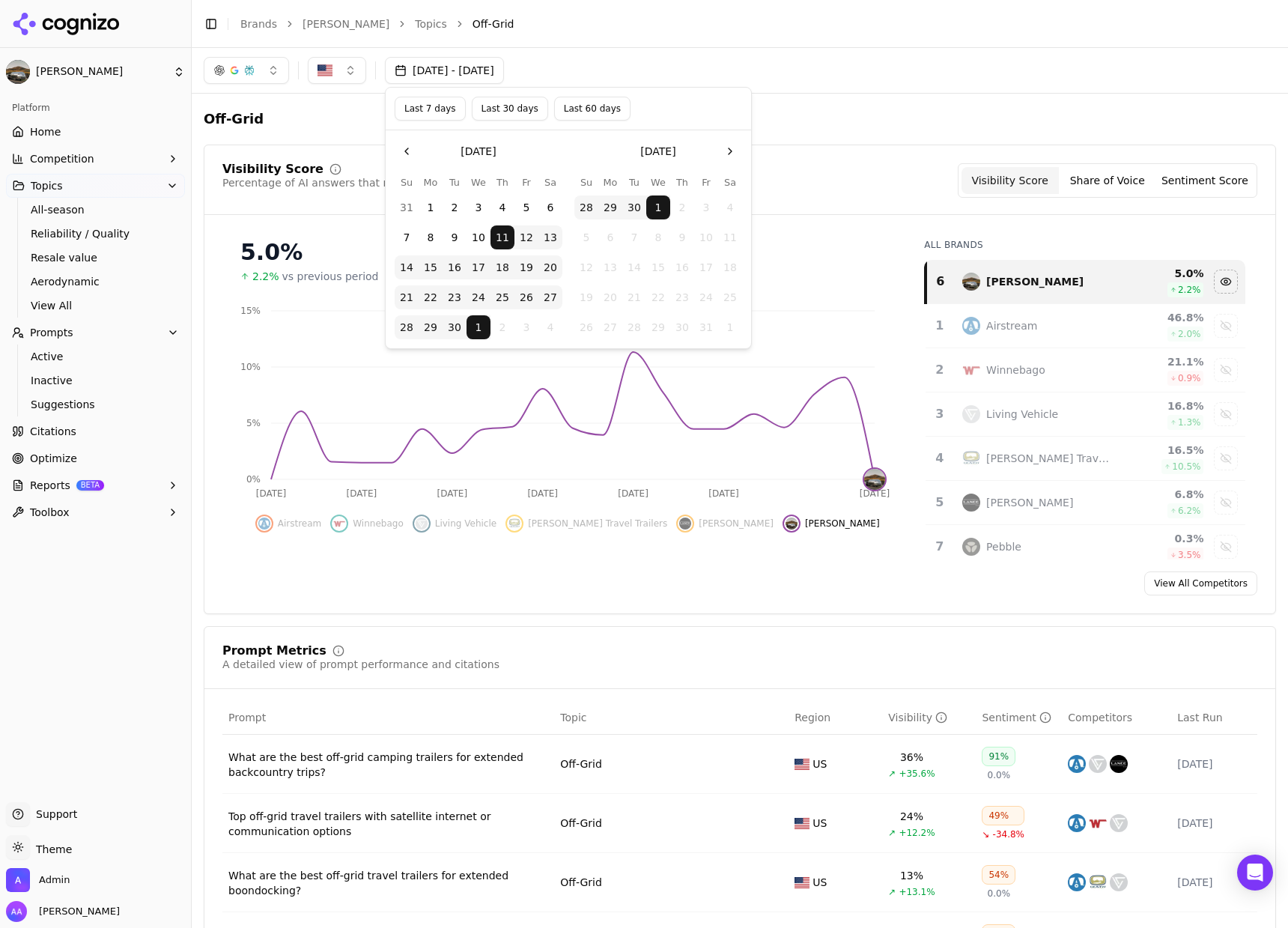
click at [411, 155] on button "Go to the Previous Month" at bounding box center [407, 151] width 24 height 24
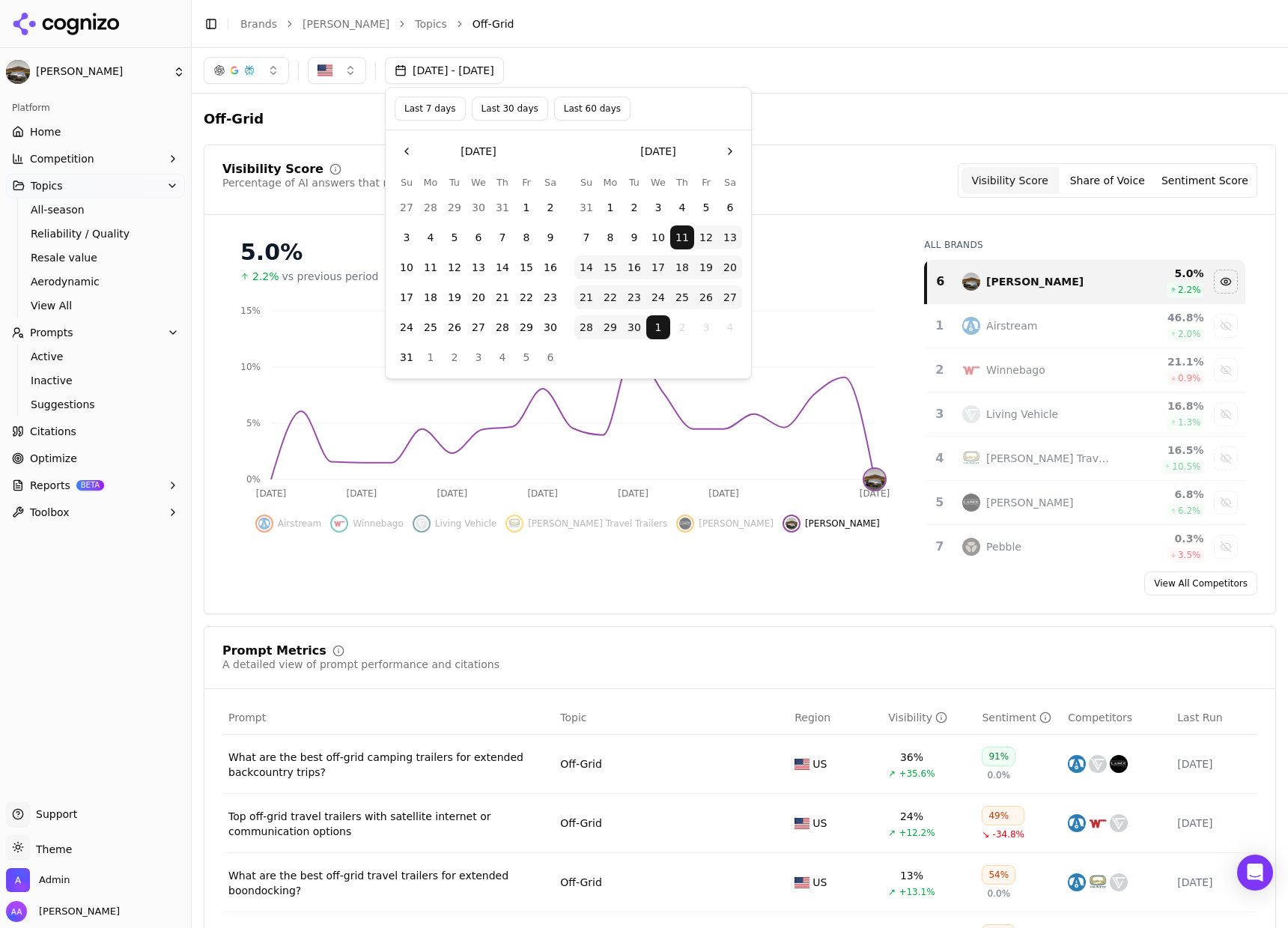
click at [524, 211] on button "1" at bounding box center [527, 208] width 24 height 24
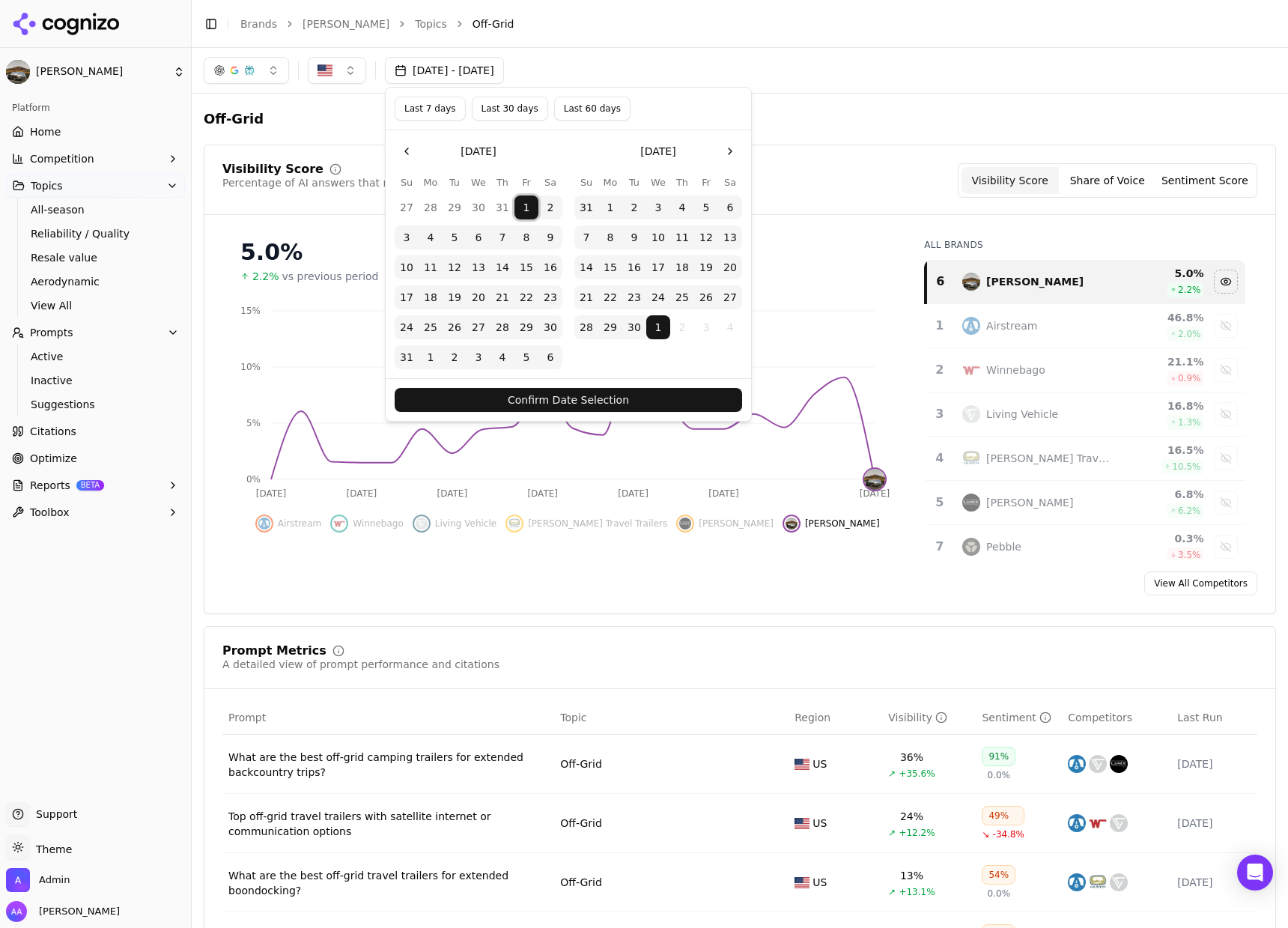
click at [582, 406] on button "Confirm Date Selection" at bounding box center [568, 399] width 348 height 24
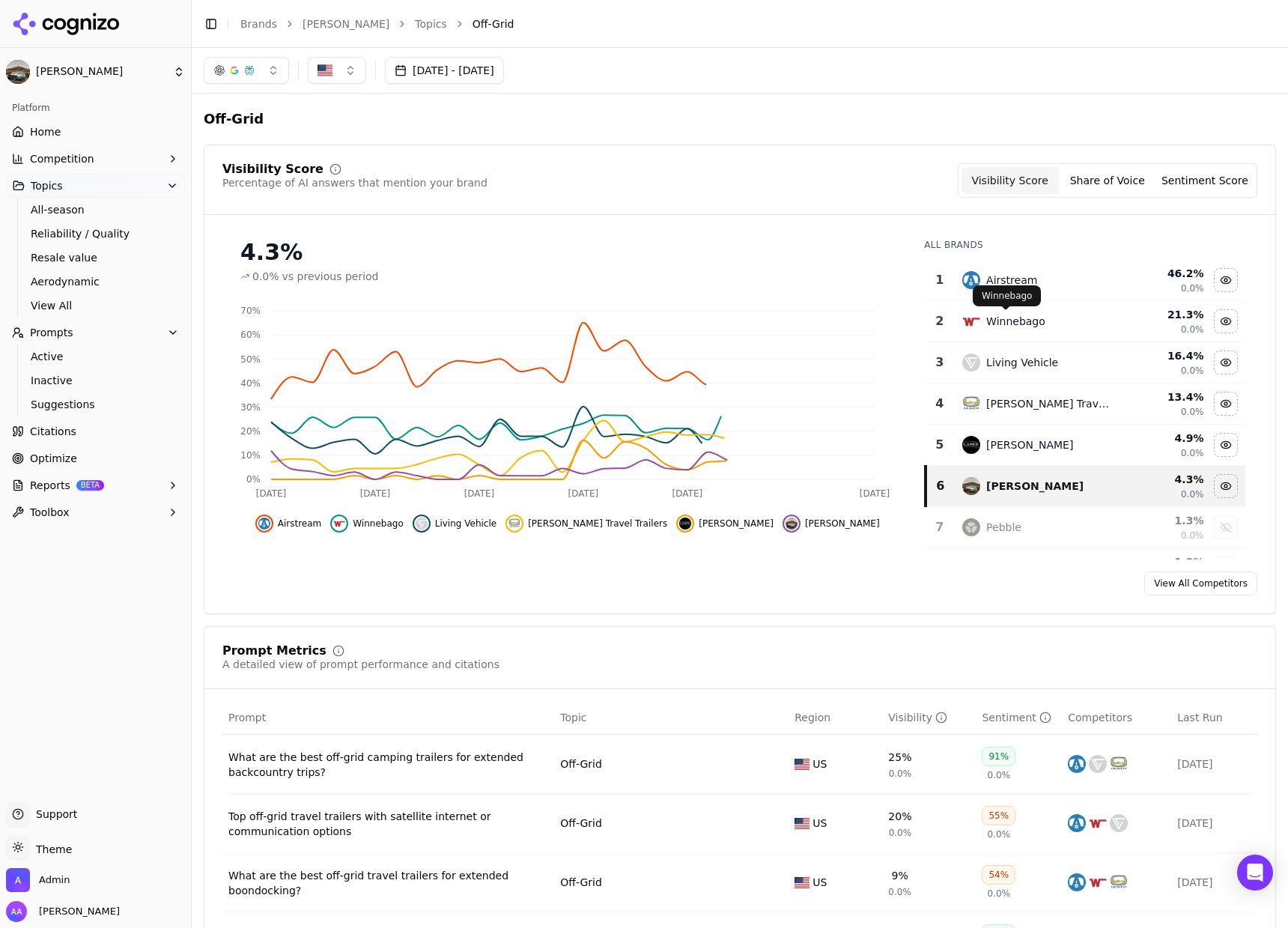
click at [997, 292] on p "Winnebago" at bounding box center [1007, 295] width 50 height 12
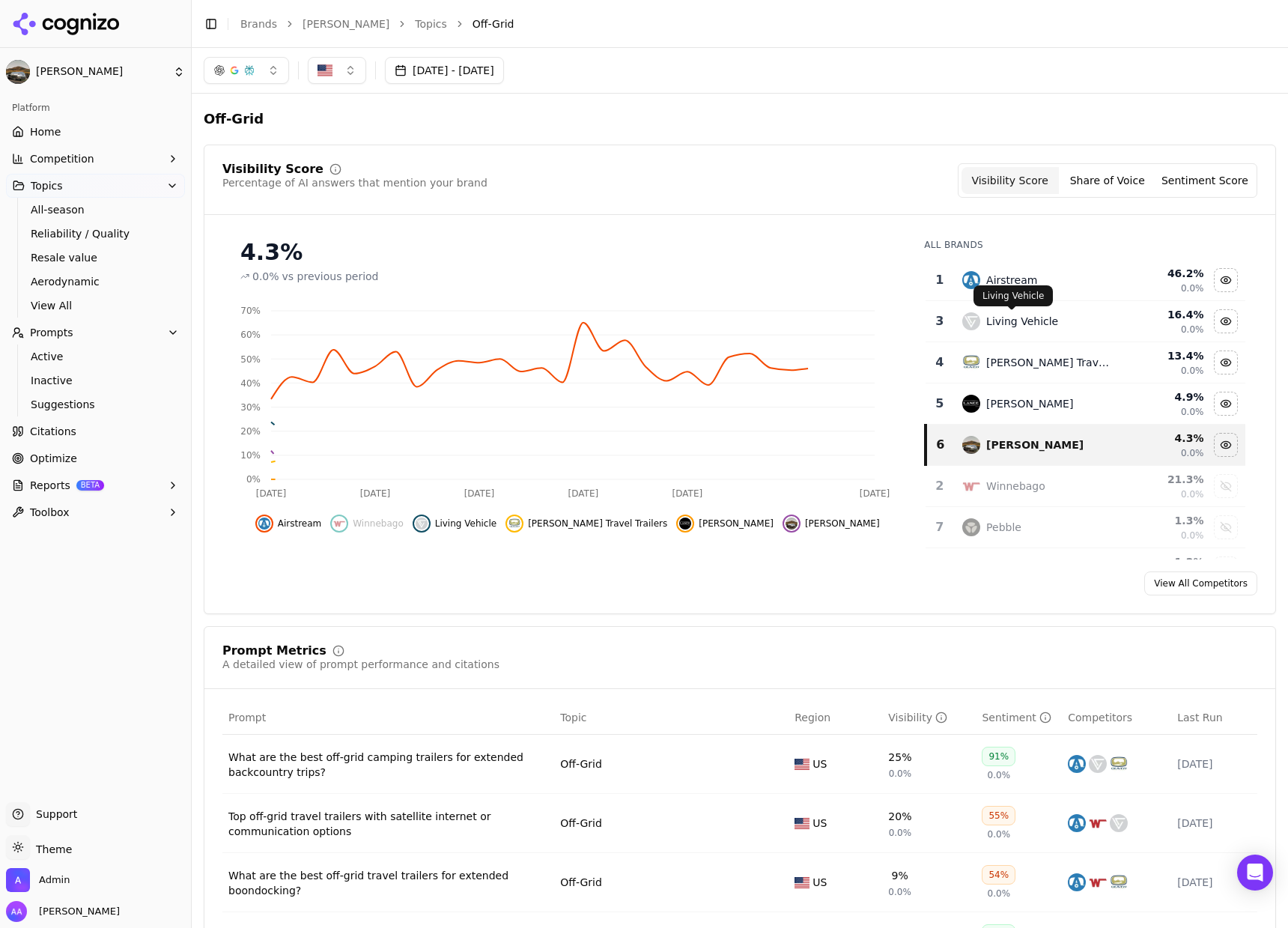
click at [998, 291] on p "Living Vehicle" at bounding box center [1013, 295] width 62 height 12
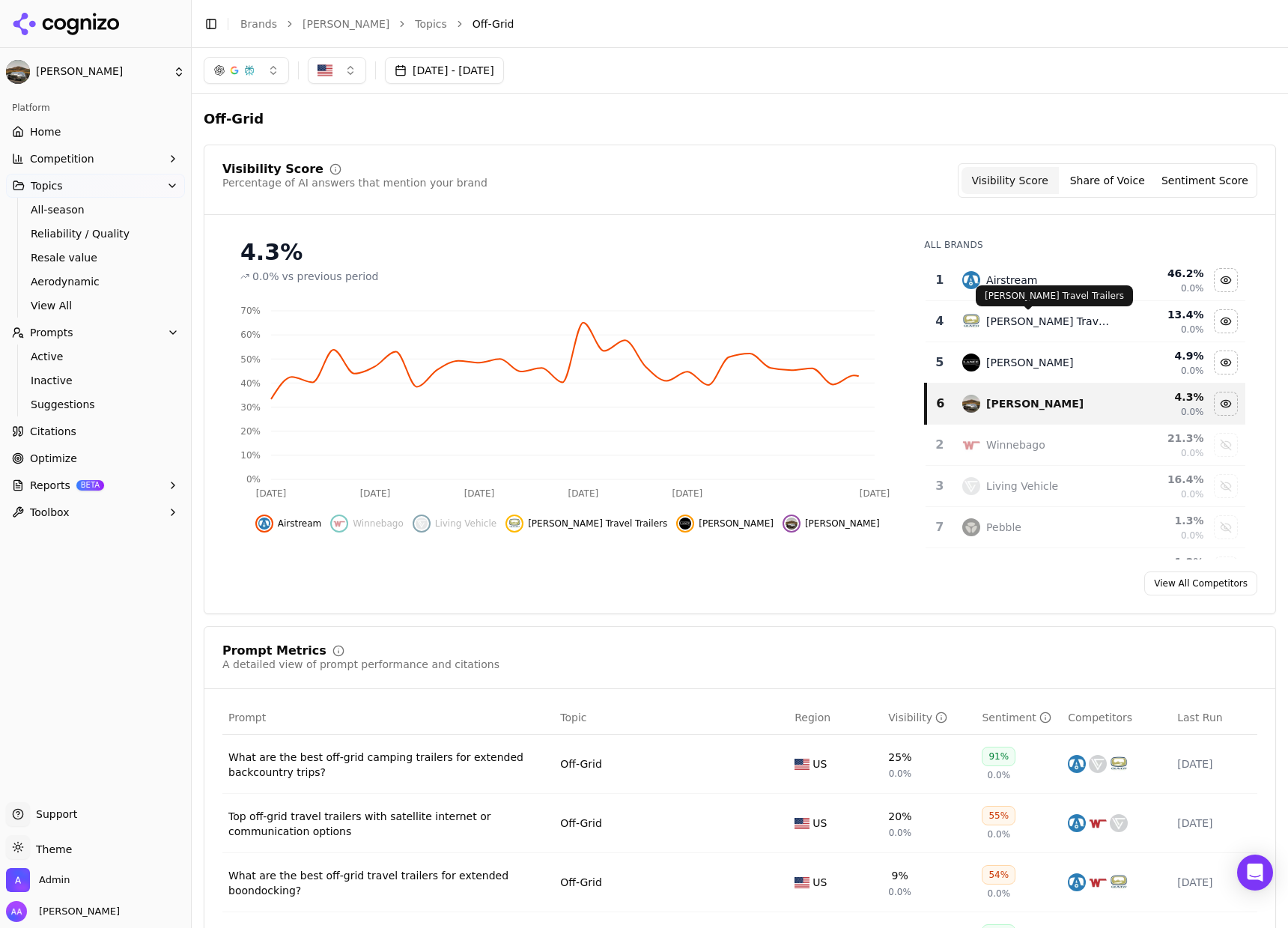
click at [998, 291] on p "[PERSON_NAME] Travel Trailers" at bounding box center [1054, 295] width 139 height 12
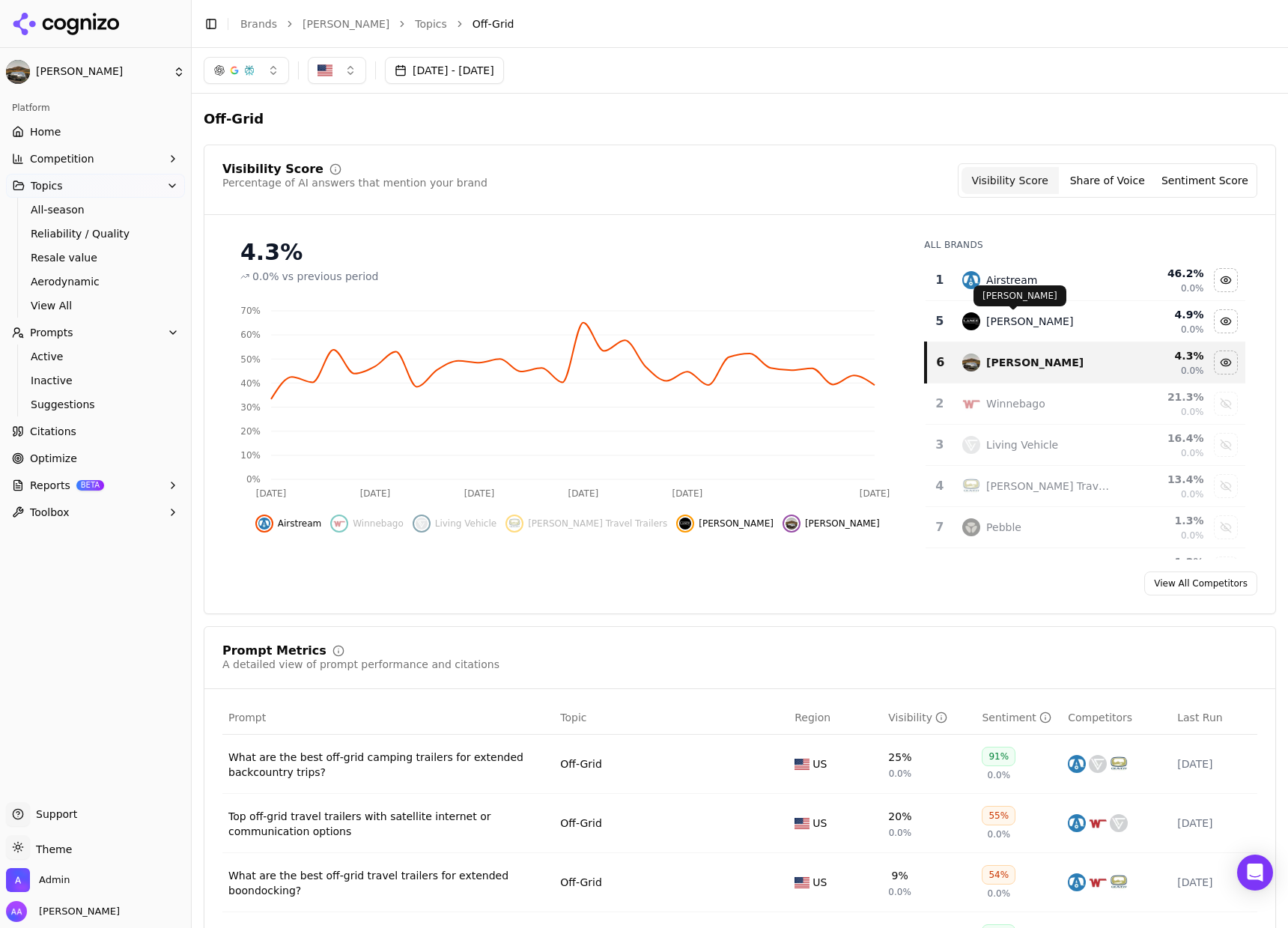
click at [996, 288] on div "[PERSON_NAME] [PERSON_NAME]" at bounding box center [1020, 295] width 93 height 21
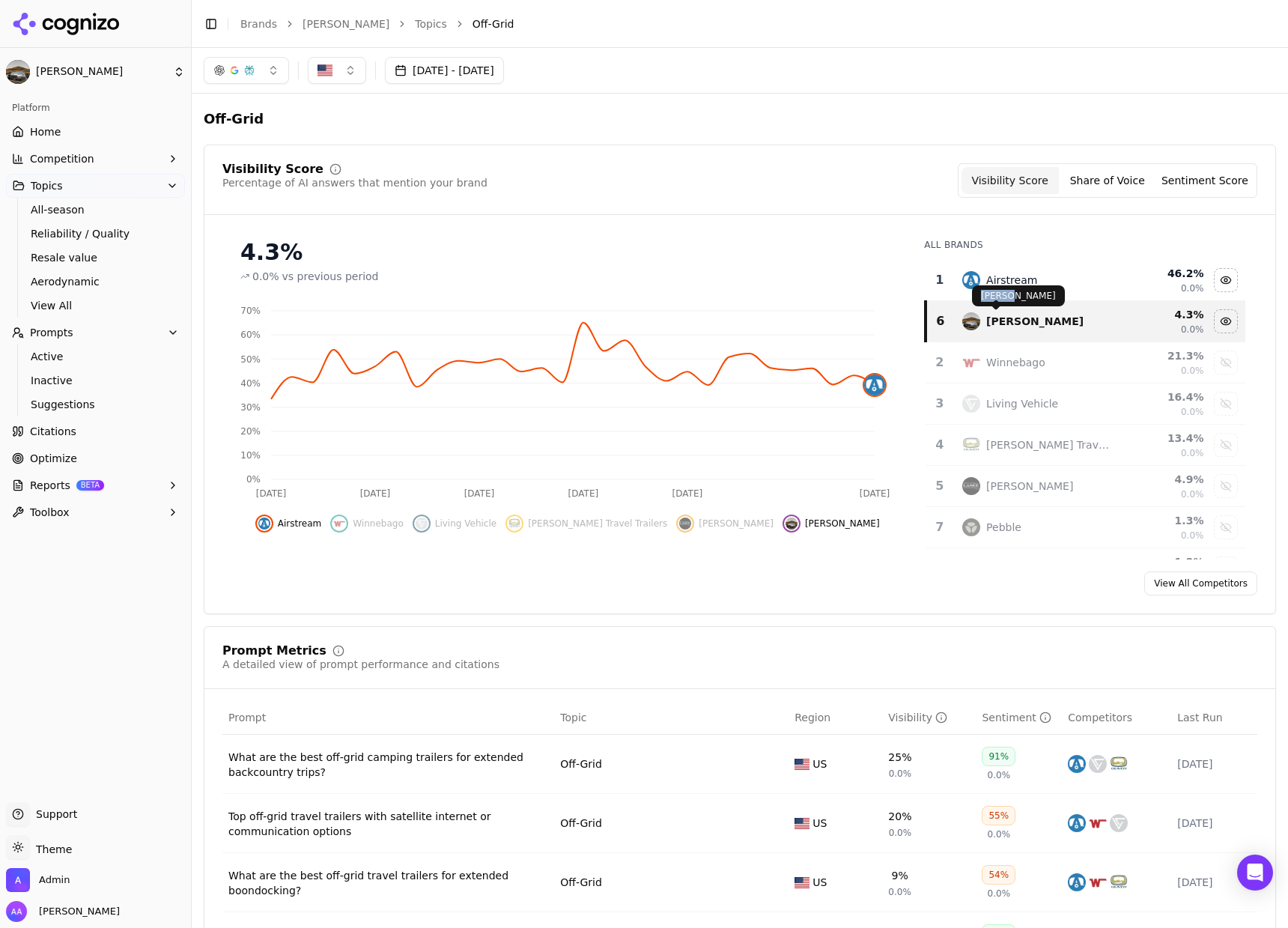
click at [996, 288] on div "[PERSON_NAME] [PERSON_NAME]" at bounding box center [1019, 295] width 93 height 21
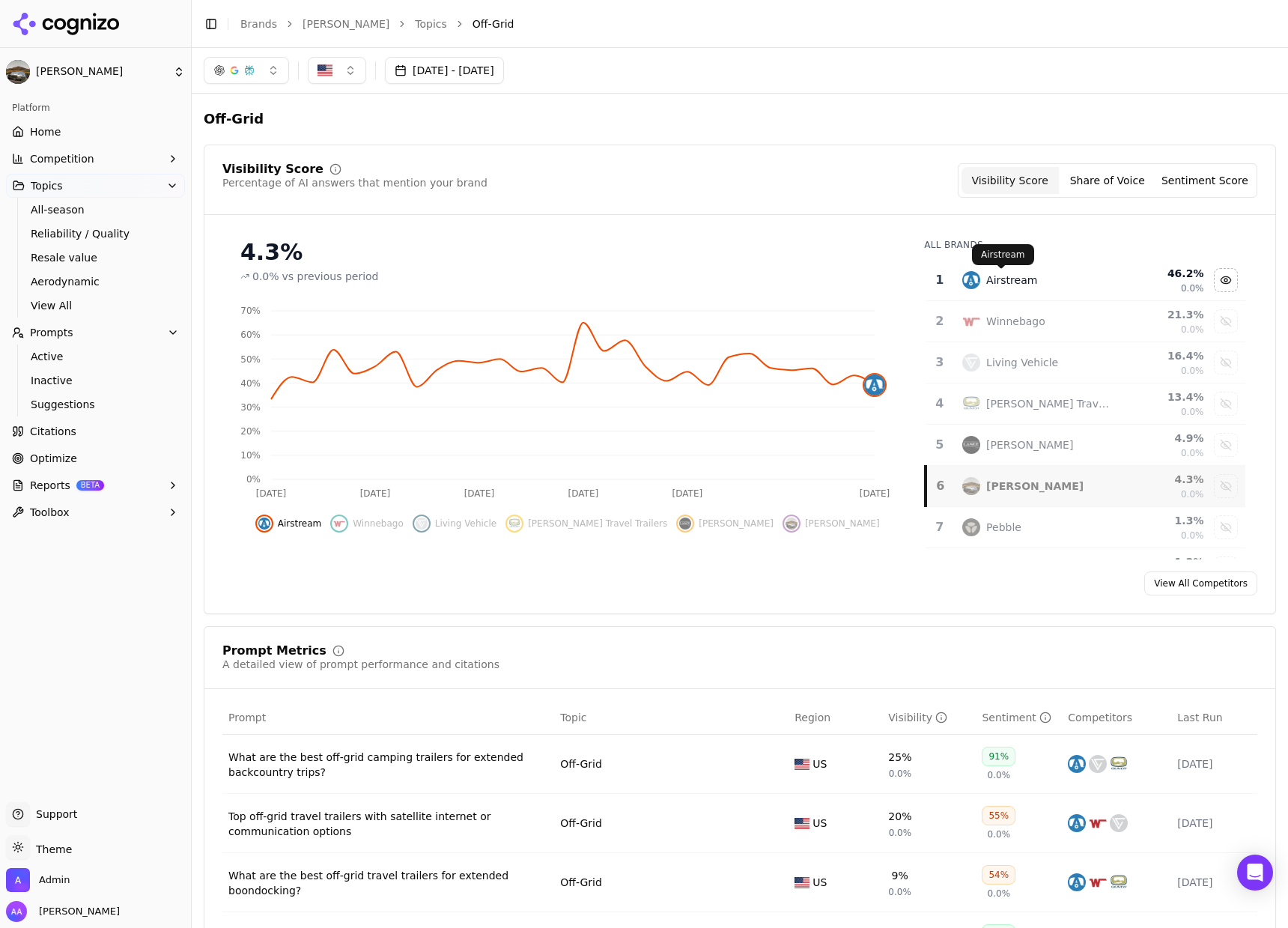
drag, startPoint x: 998, startPoint y: 284, endPoint x: 1007, endPoint y: 300, distance: 18.4
click at [996, 283] on div "Airstream" at bounding box center [1011, 280] width 51 height 15
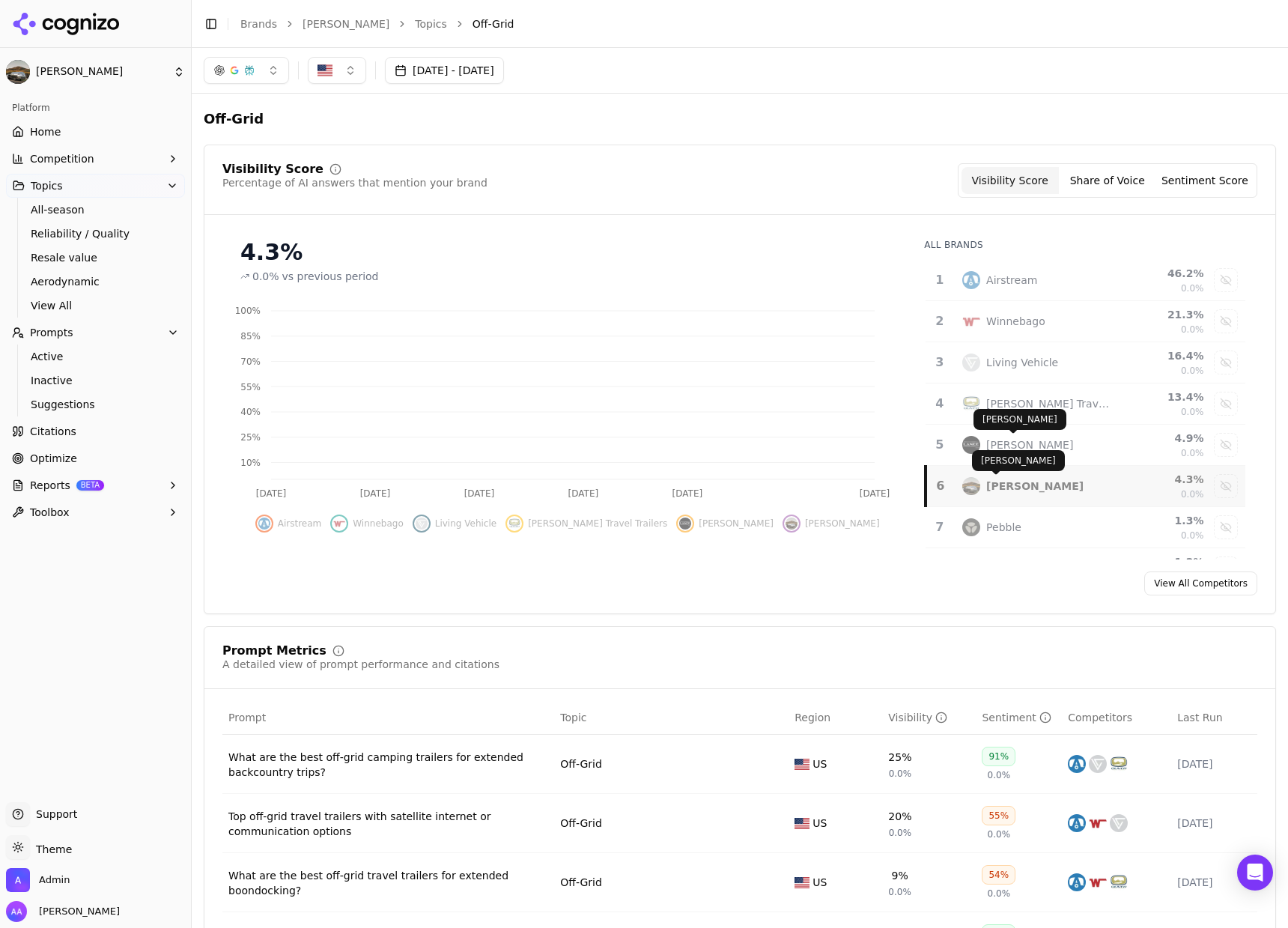
click at [988, 492] on div "[PERSON_NAME]" at bounding box center [1035, 486] width 98 height 15
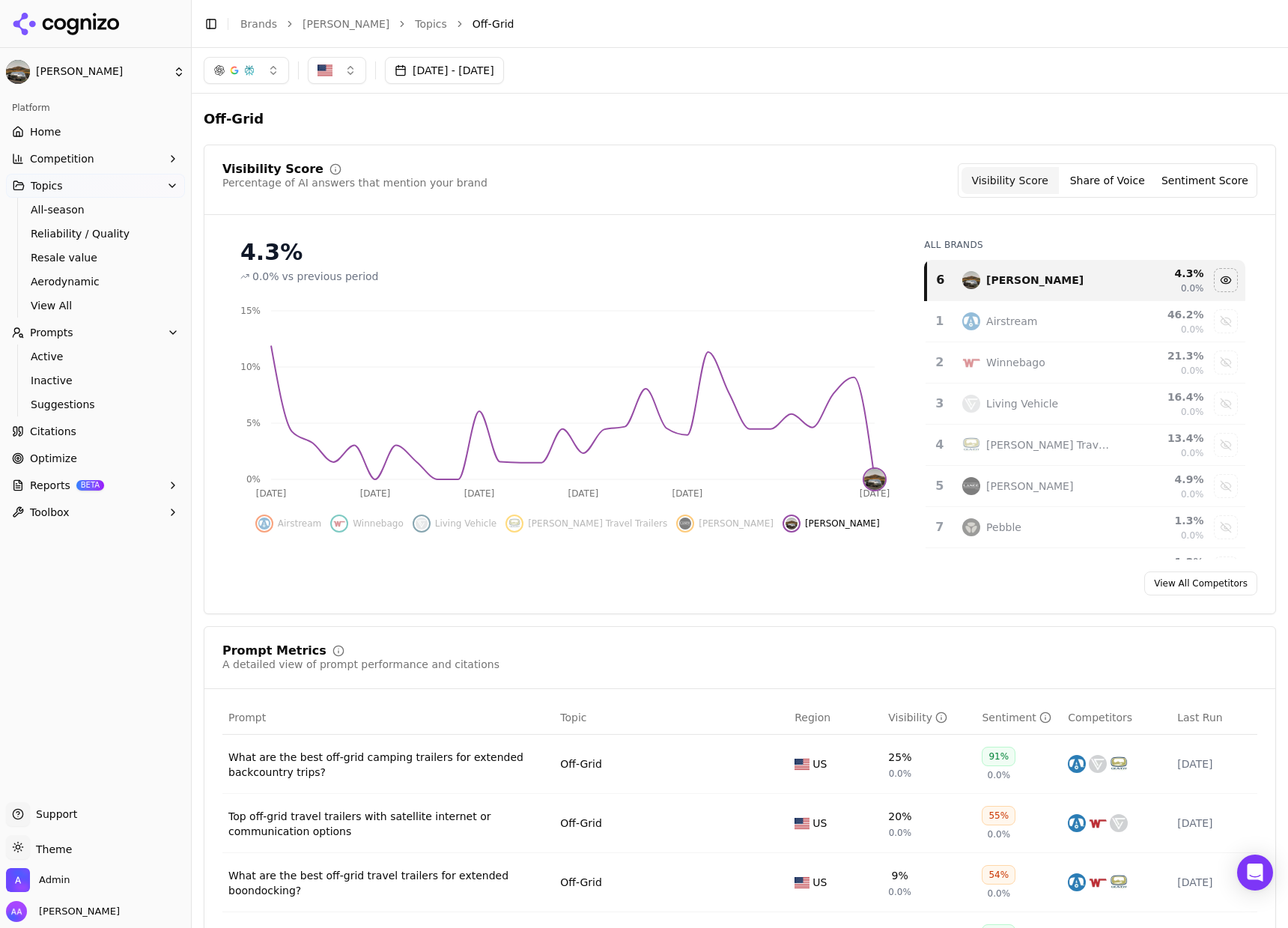
drag, startPoint x: 794, startPoint y: 83, endPoint x: 484, endPoint y: 13, distance: 317.8
click at [794, 83] on div "[DATE] - [DATE]" at bounding box center [740, 70] width 1072 height 27
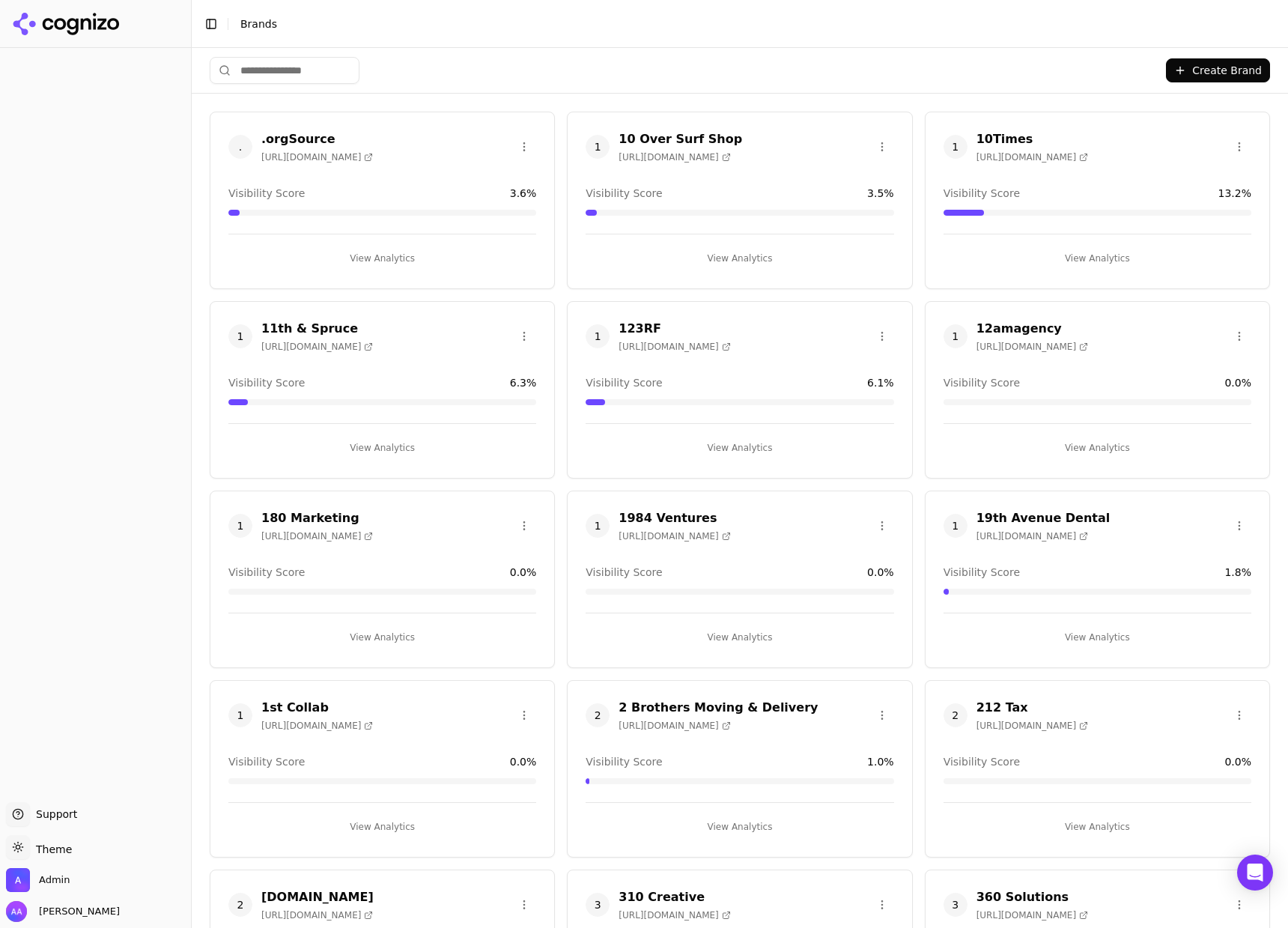
click at [340, 78] on input "search" at bounding box center [284, 70] width 149 height 27
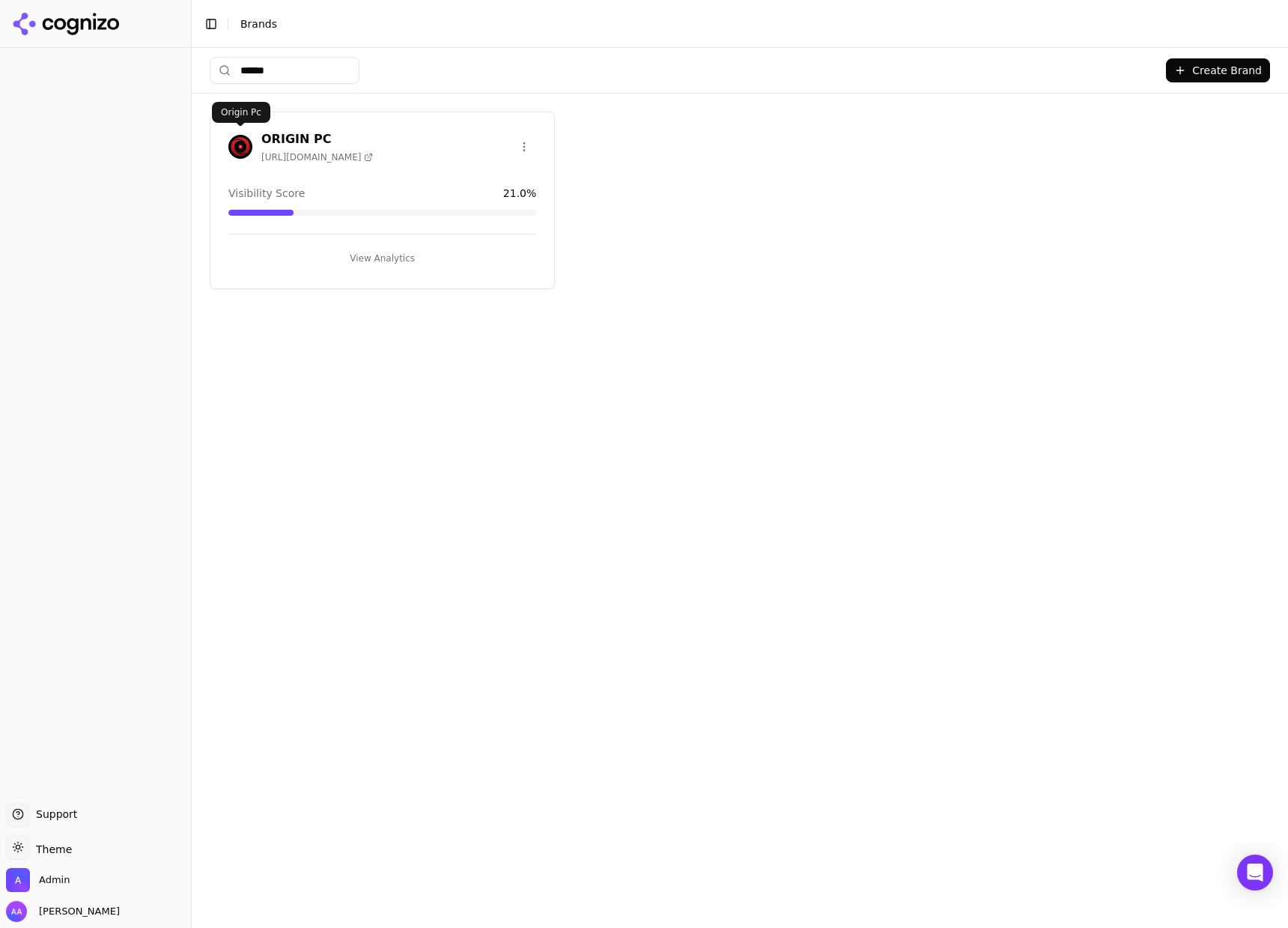
type input "******"
click at [240, 135] on img at bounding box center [241, 147] width 24 height 24
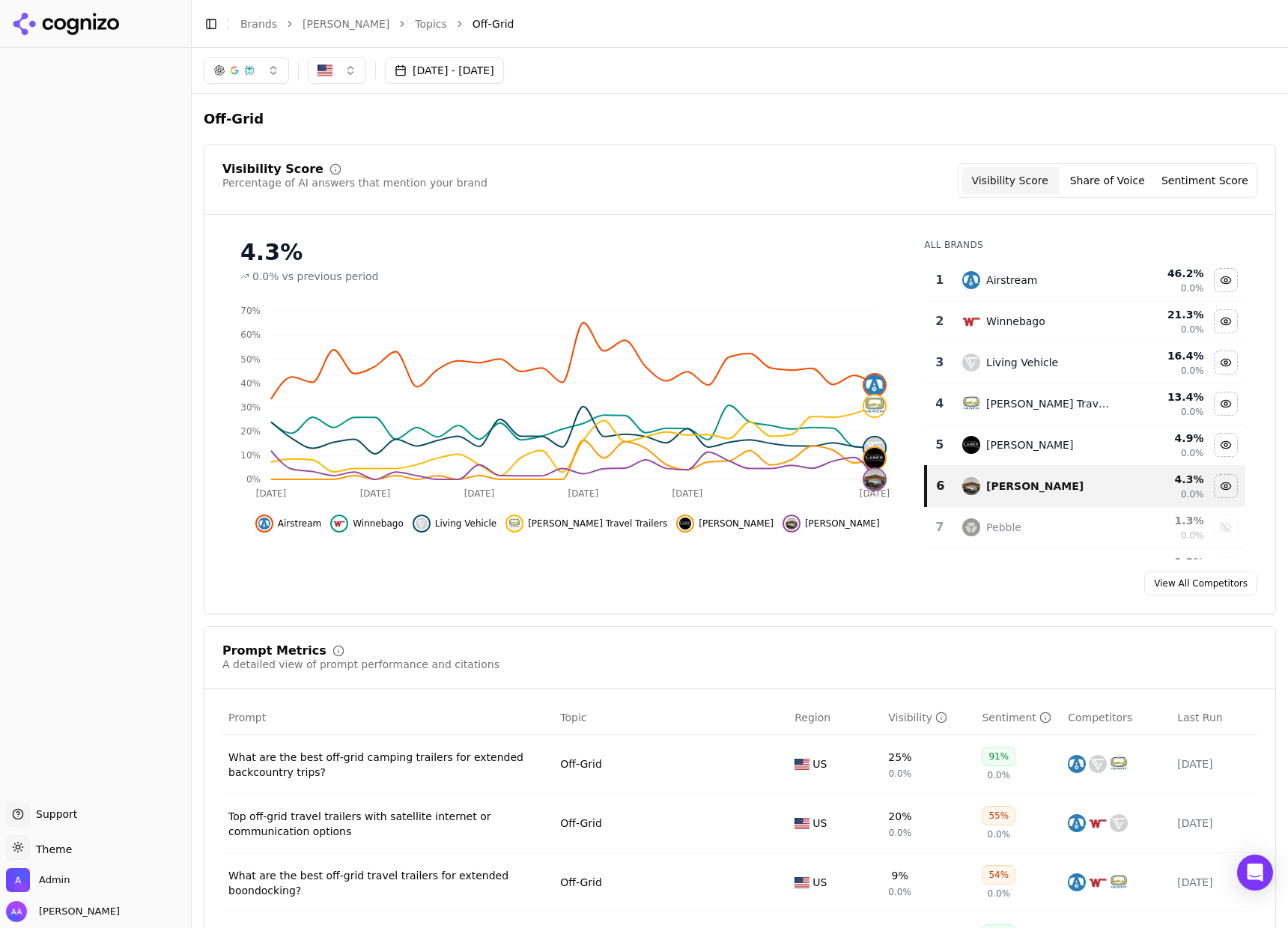
click at [268, 24] on link "Brands" at bounding box center [259, 23] width 37 height 12
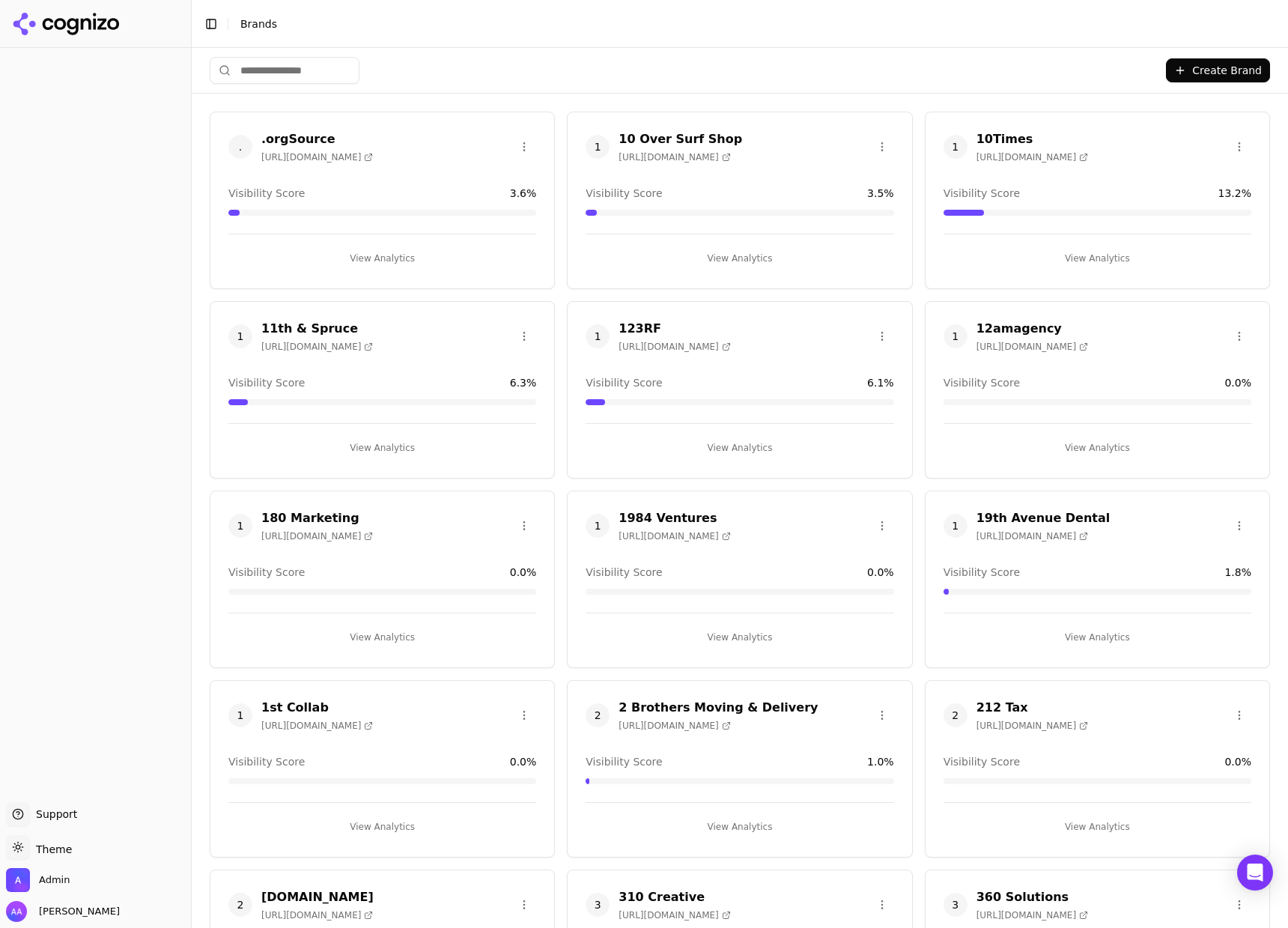
click at [273, 65] on html "Support Support Toggle theme Theme Admin Alp Aysan Toggle Sidebar Brands Create…" at bounding box center [644, 464] width 1288 height 928
click at [274, 69] on input "search" at bounding box center [284, 70] width 149 height 27
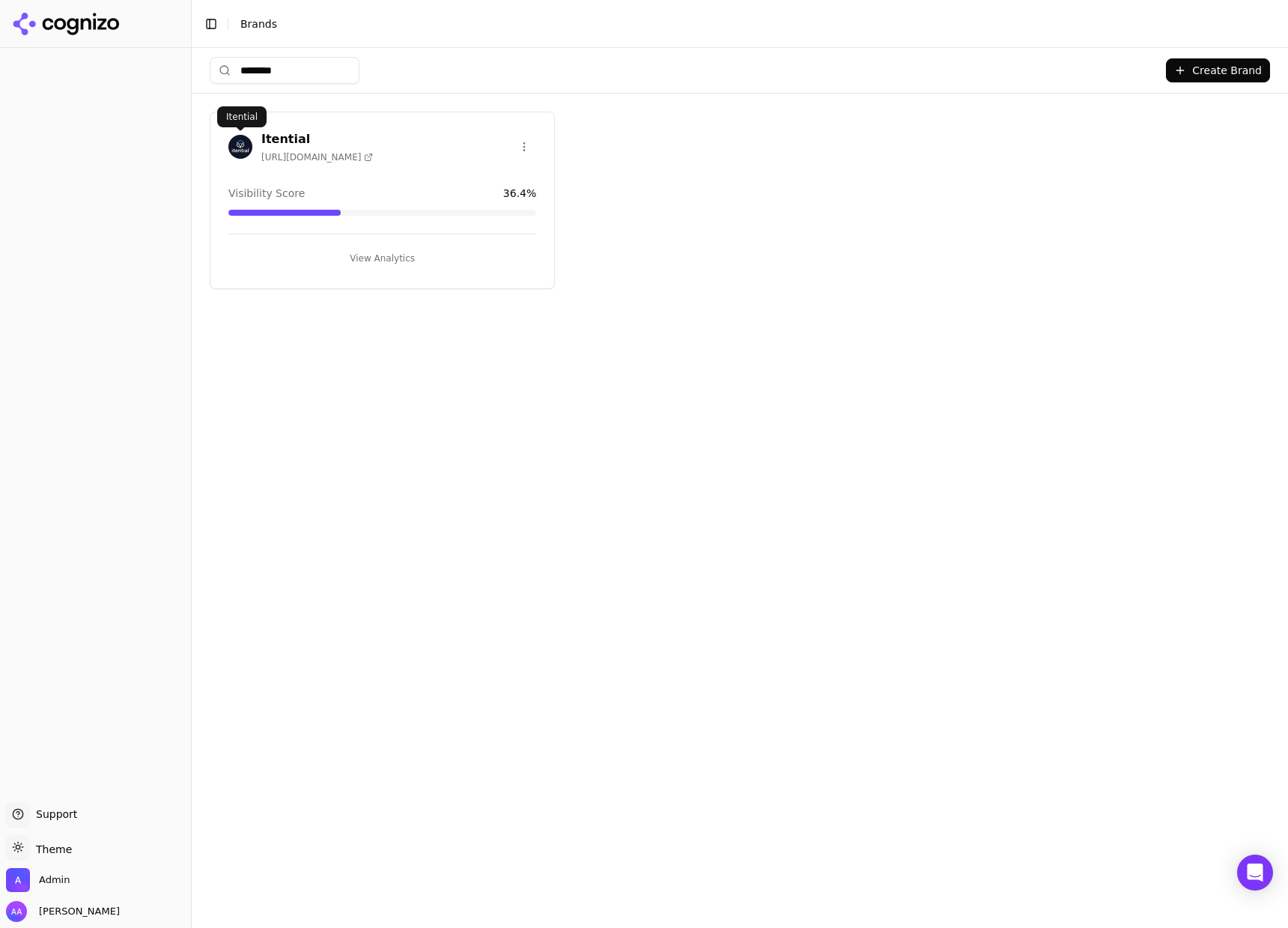
type input "********"
click at [258, 137] on div "Itential https://itential.com" at bounding box center [301, 147] width 145 height 33
click at [248, 141] on img at bounding box center [241, 147] width 24 height 24
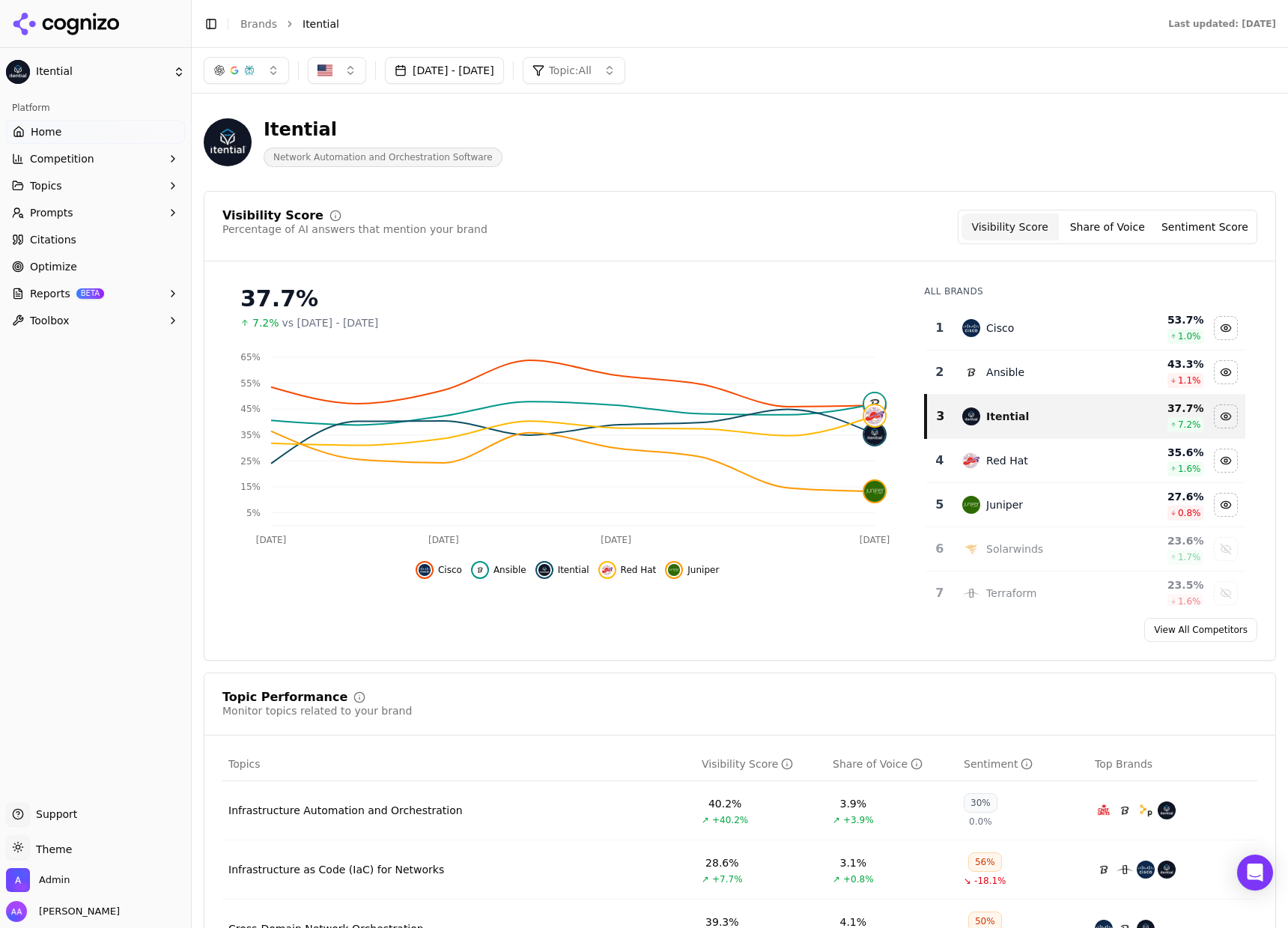
click at [89, 264] on link "Optimize" at bounding box center [95, 267] width 179 height 24
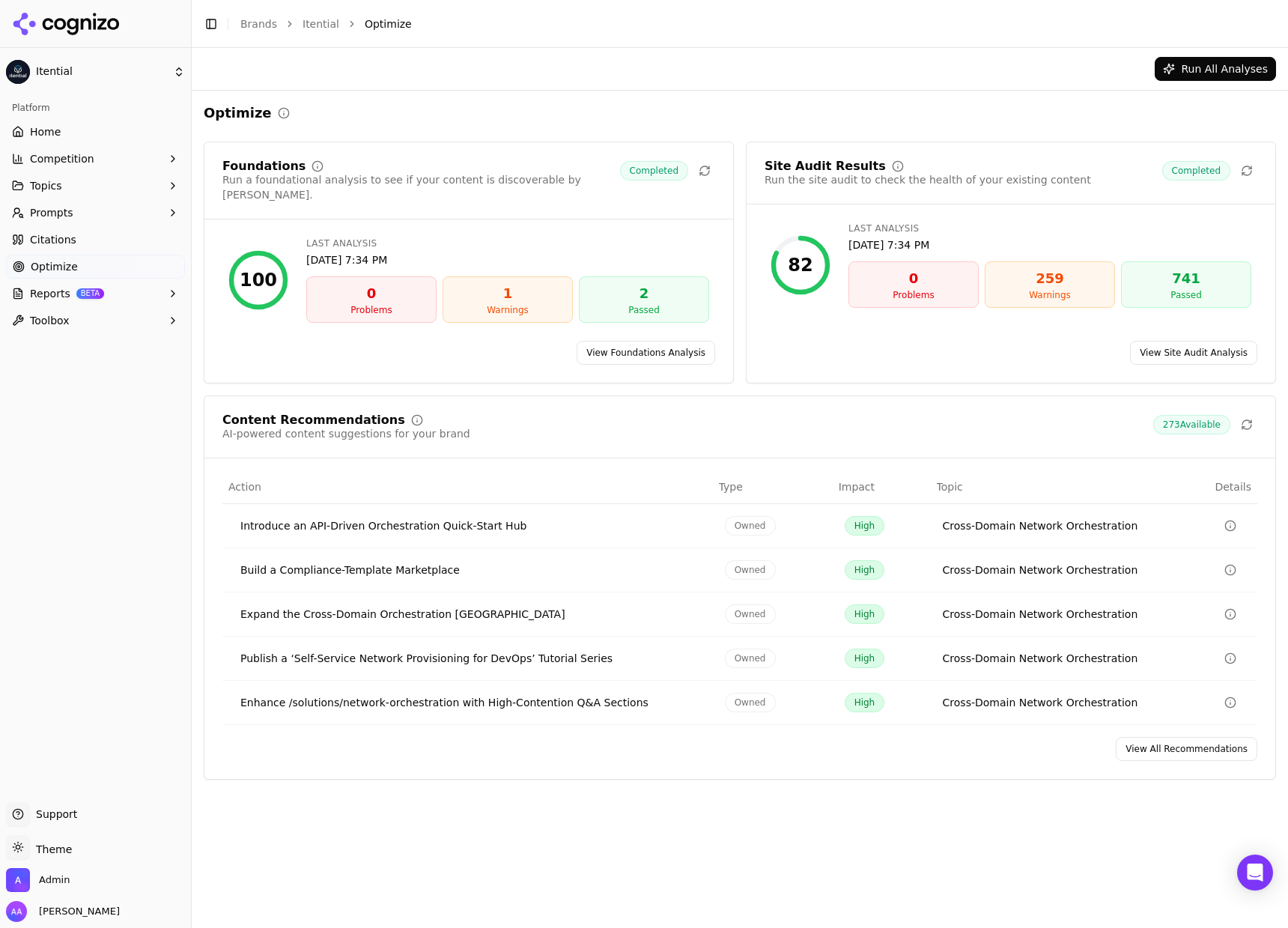
click at [92, 242] on link "Citations" at bounding box center [95, 240] width 179 height 24
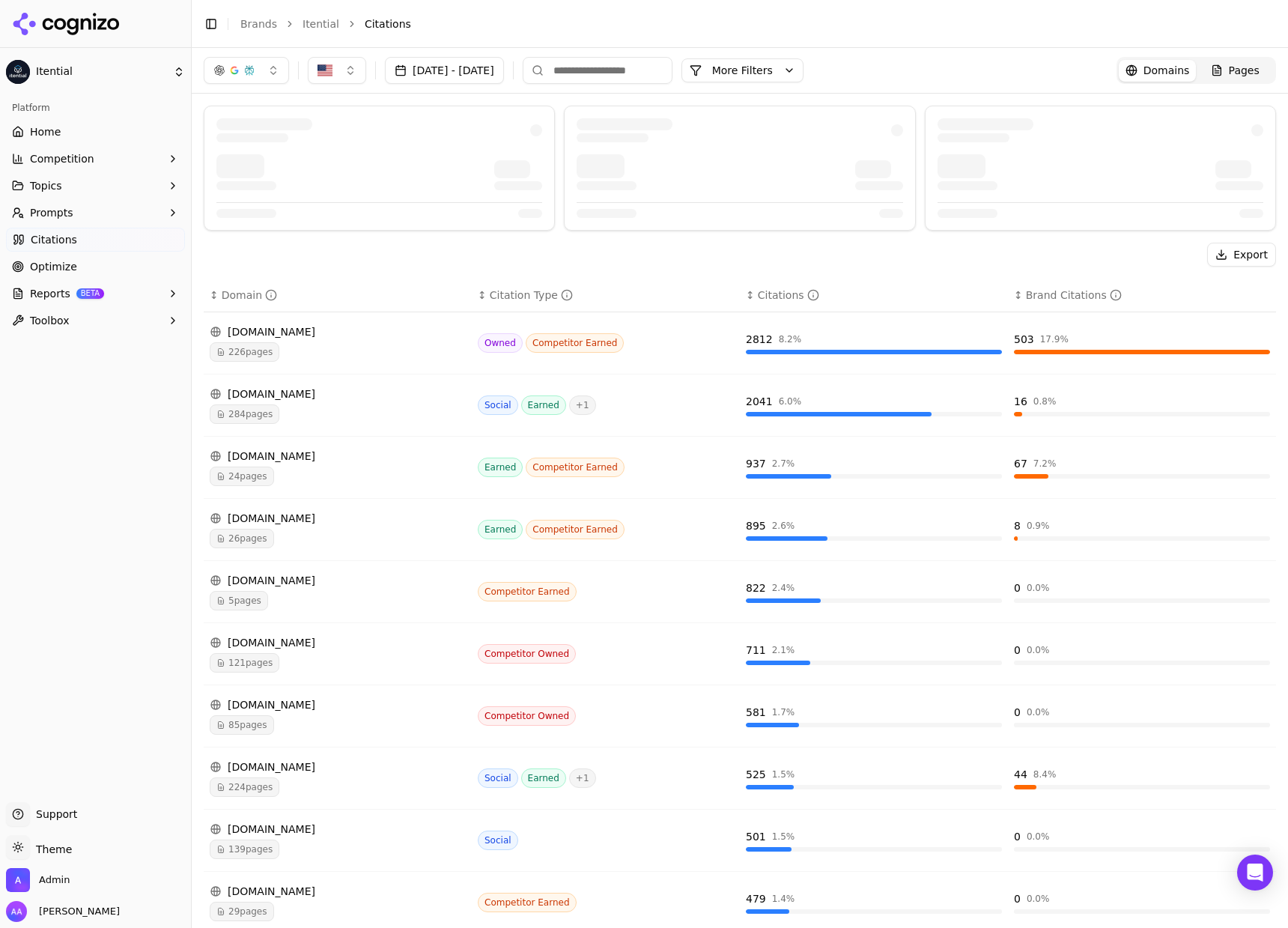
click at [266, 74] on button "button" at bounding box center [246, 70] width 86 height 27
click at [236, 155] on span "Google AI Overviews" at bounding box center [246, 161] width 94 height 30
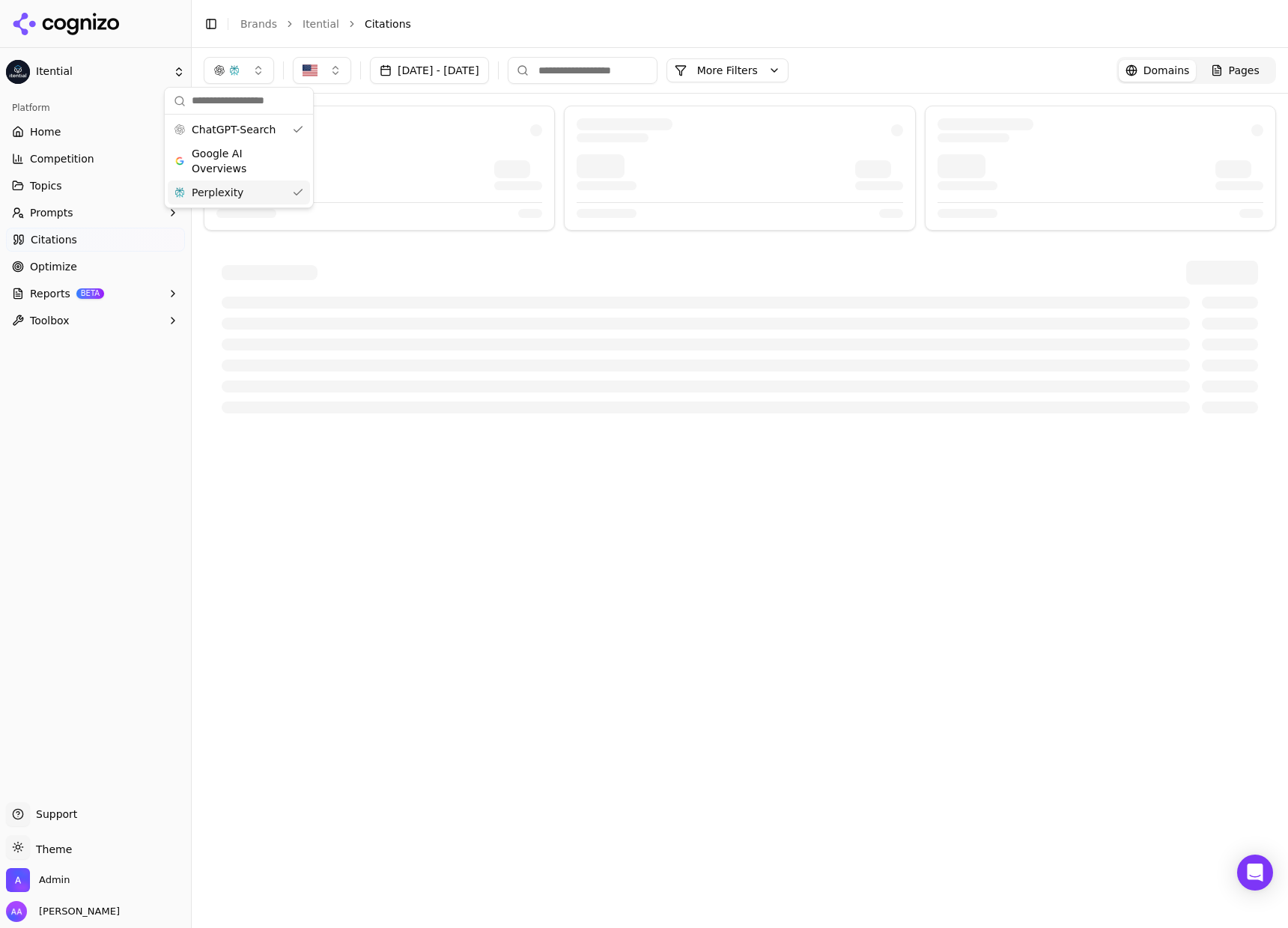
click at [244, 192] on div "Perplexity" at bounding box center [239, 193] width 142 height 24
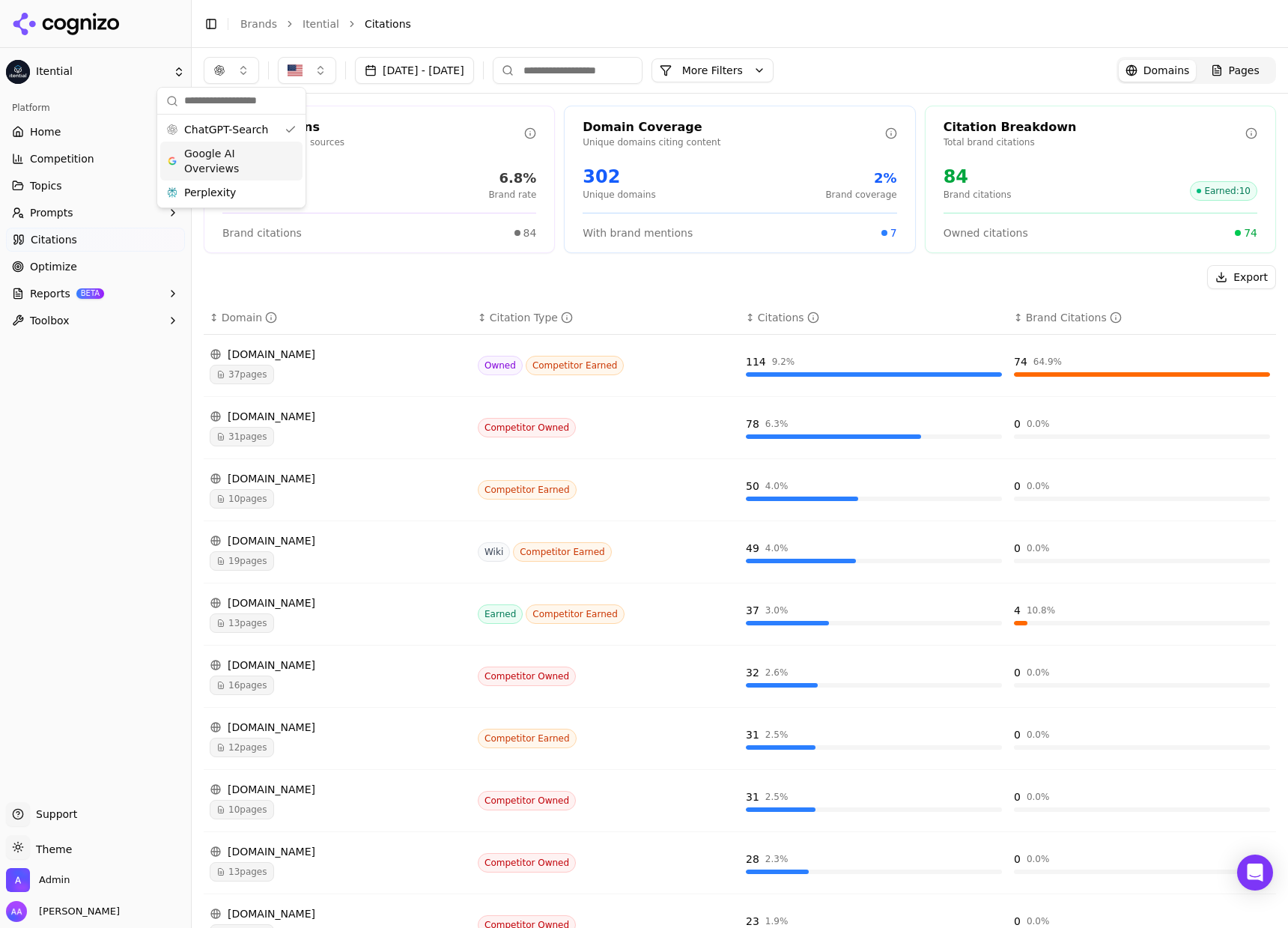
click at [464, 29] on li "Citations" at bounding box center [805, 24] width 881 height 15
click at [311, 503] on div "10 pages" at bounding box center [338, 498] width 256 height 19
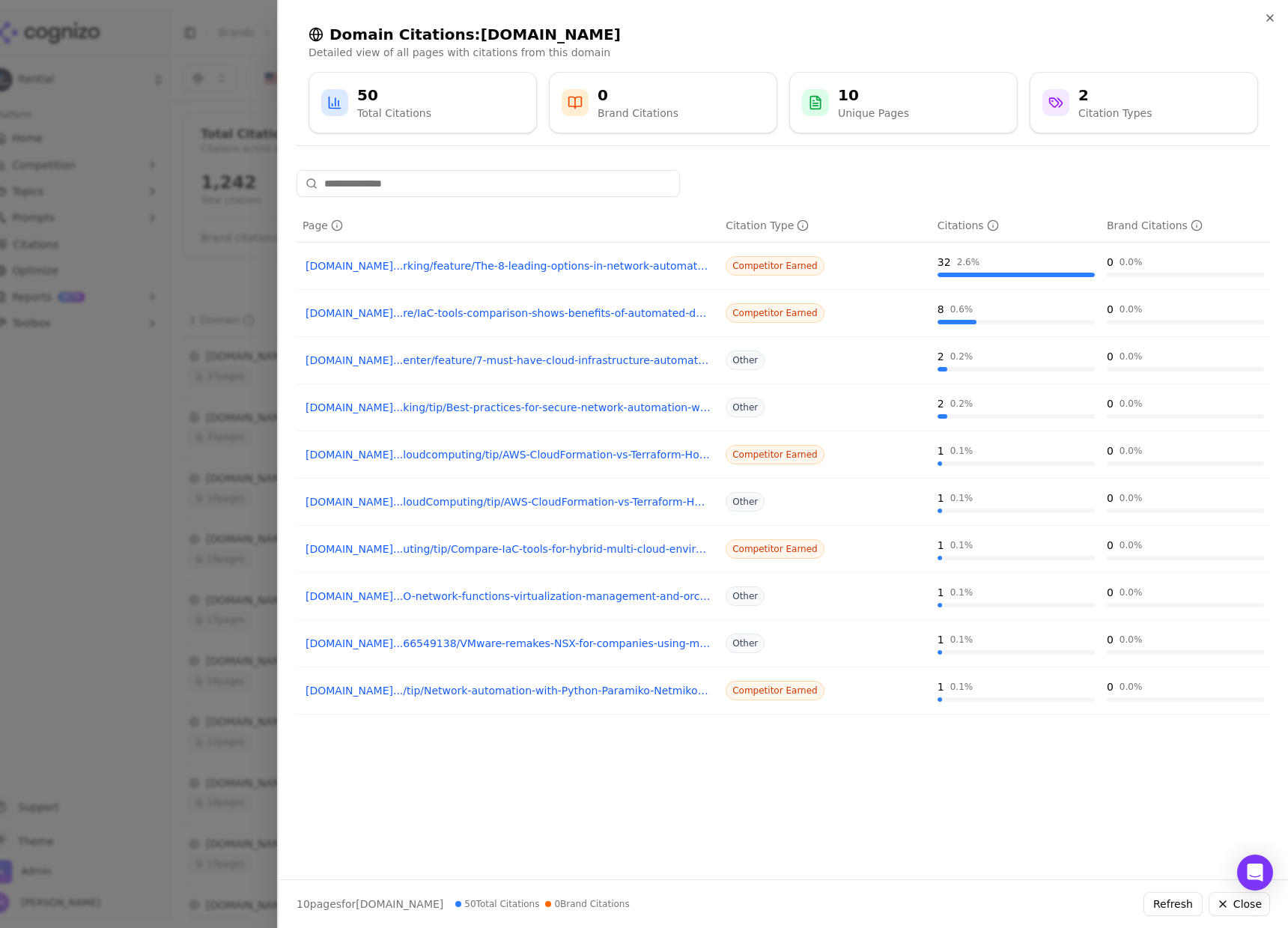
click at [207, 374] on div at bounding box center [644, 464] width 1288 height 928
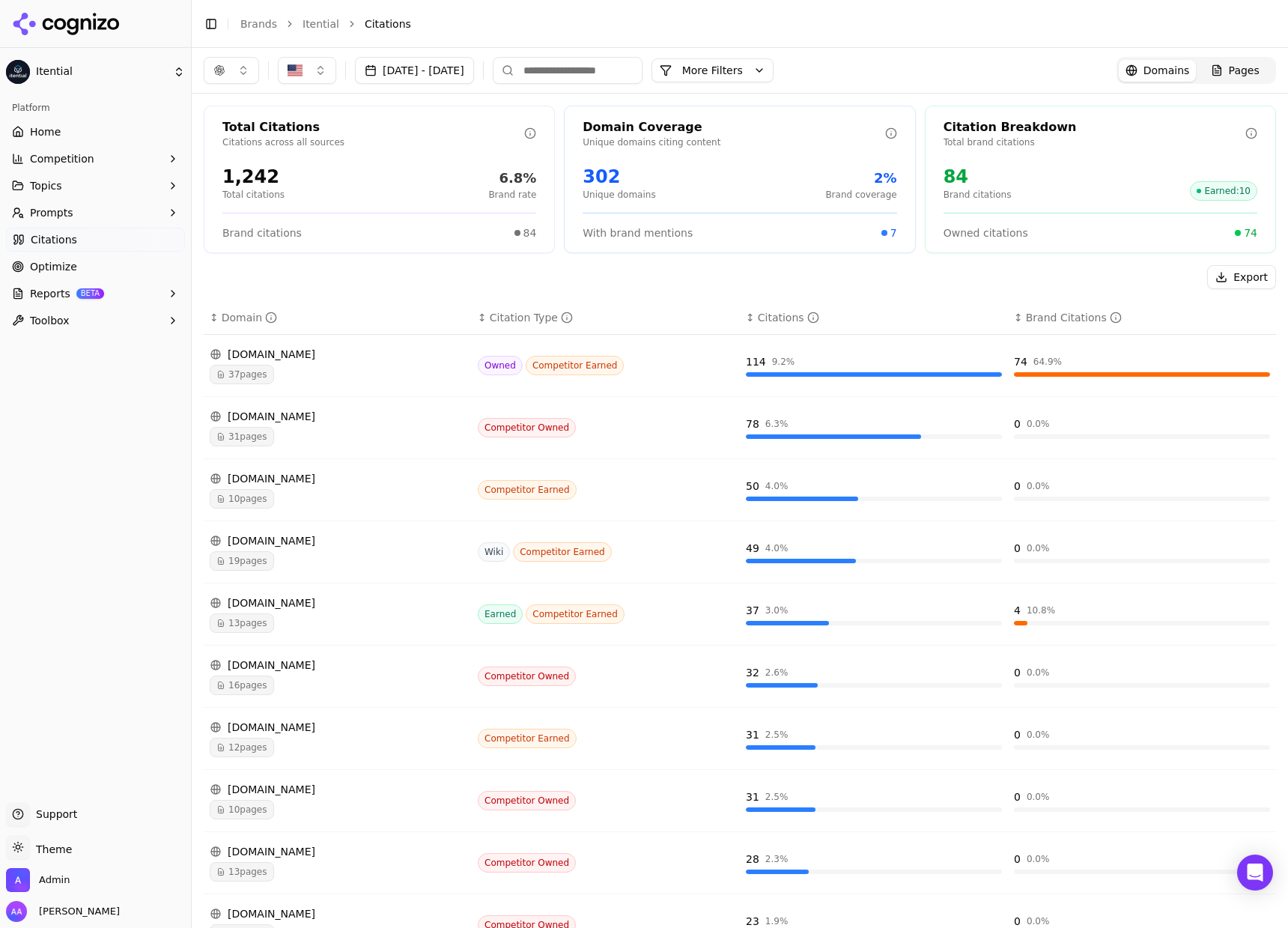
click at [321, 567] on div "19 pages" at bounding box center [338, 560] width 256 height 19
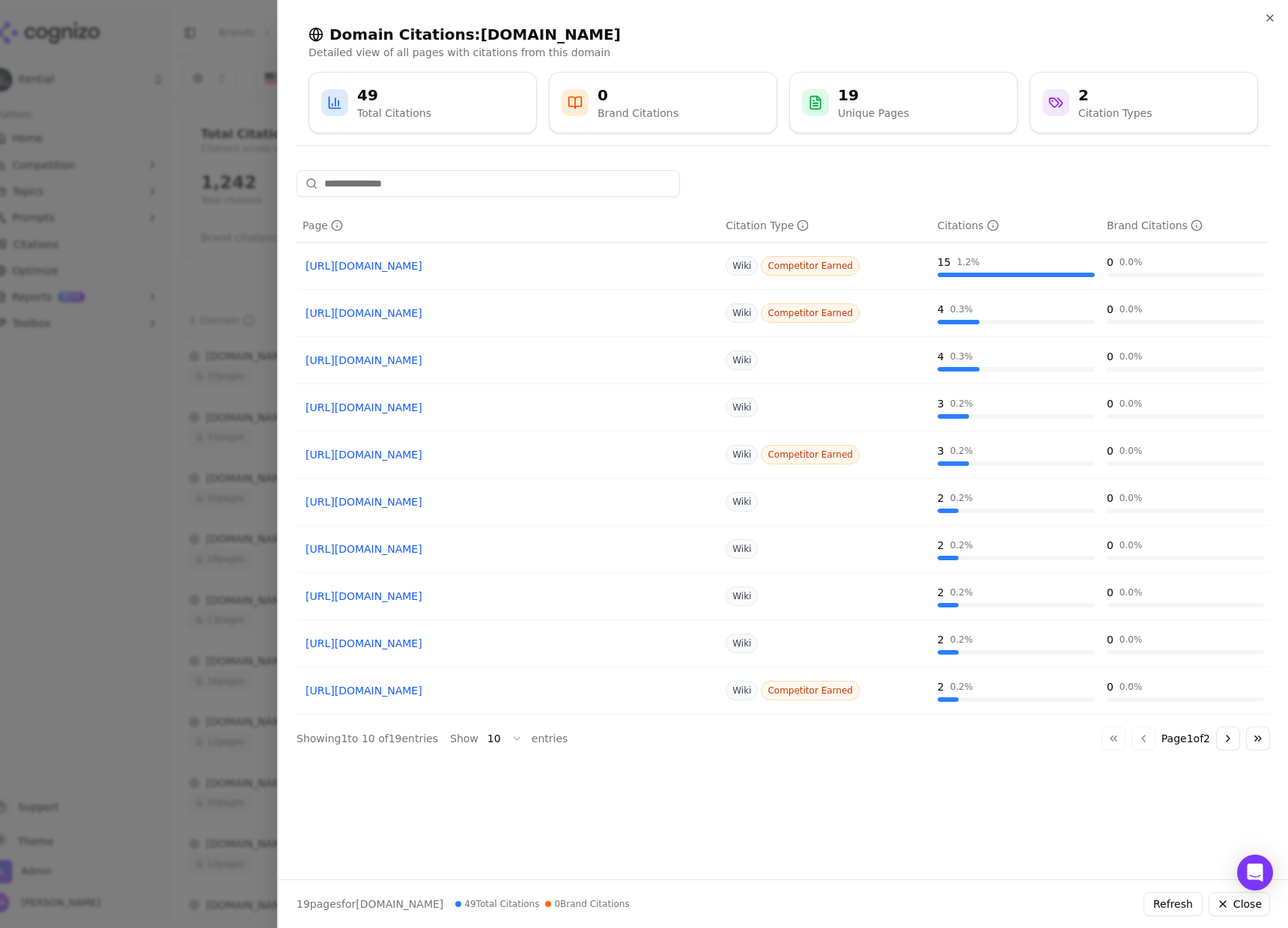
click at [1219, 738] on button "Go to next page" at bounding box center [1228, 738] width 24 height 24
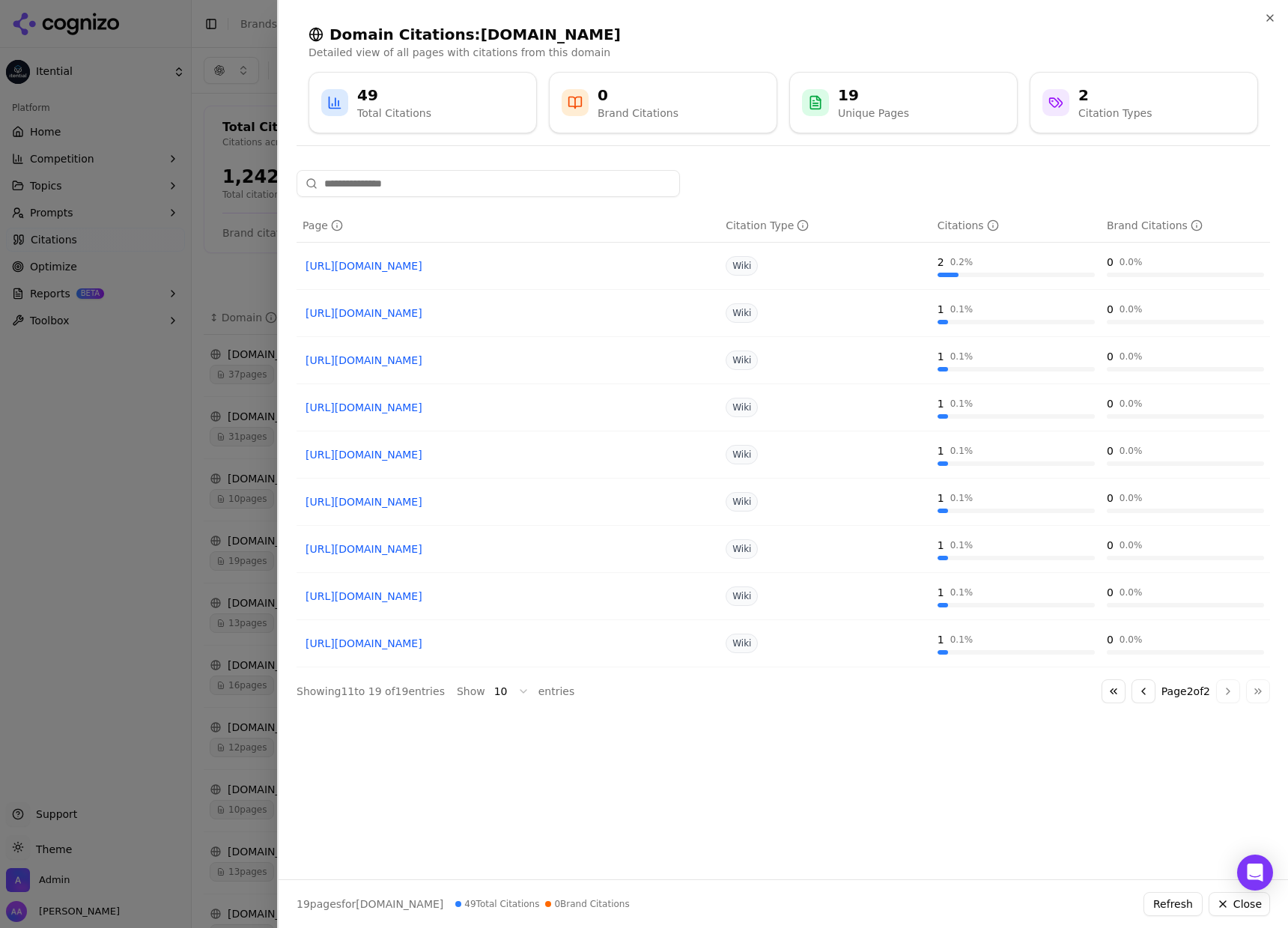
click at [200, 480] on div at bounding box center [644, 464] width 1288 height 928
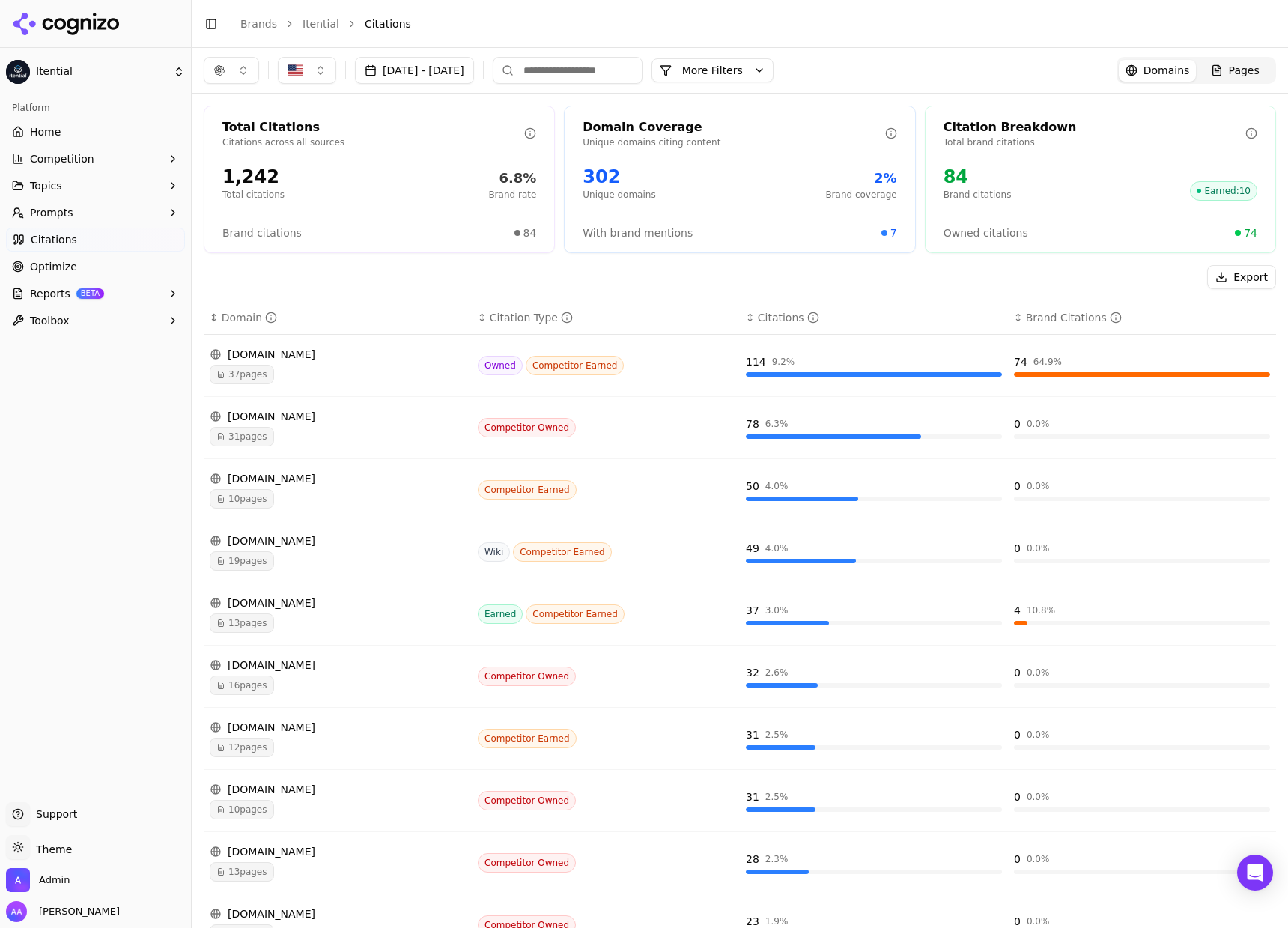
click at [332, 629] on div "13 pages" at bounding box center [338, 623] width 256 height 19
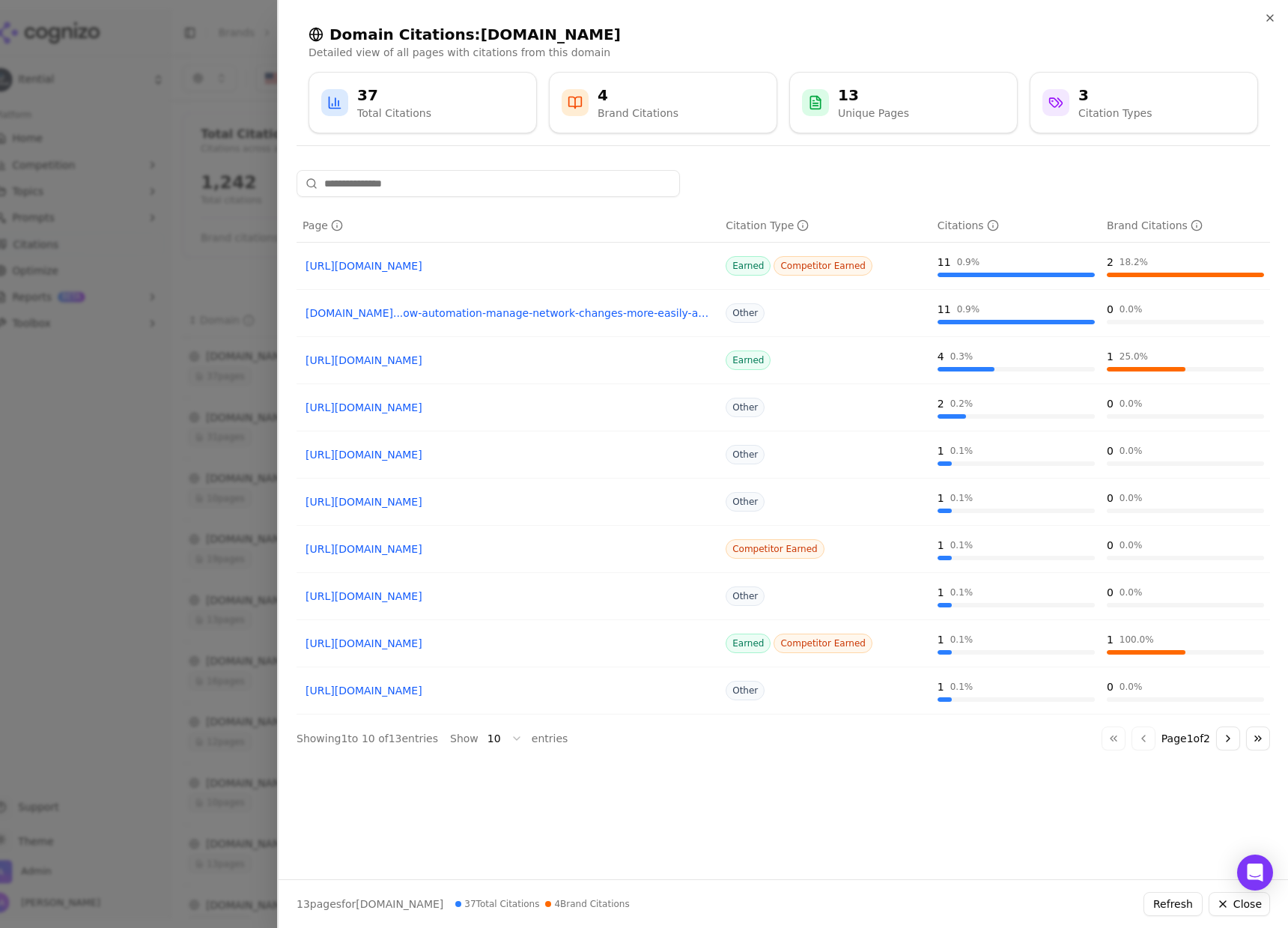
drag, startPoint x: 534, startPoint y: 263, endPoint x: 527, endPoint y: 235, distance: 28.9
click at [233, 224] on div at bounding box center [644, 464] width 1288 height 928
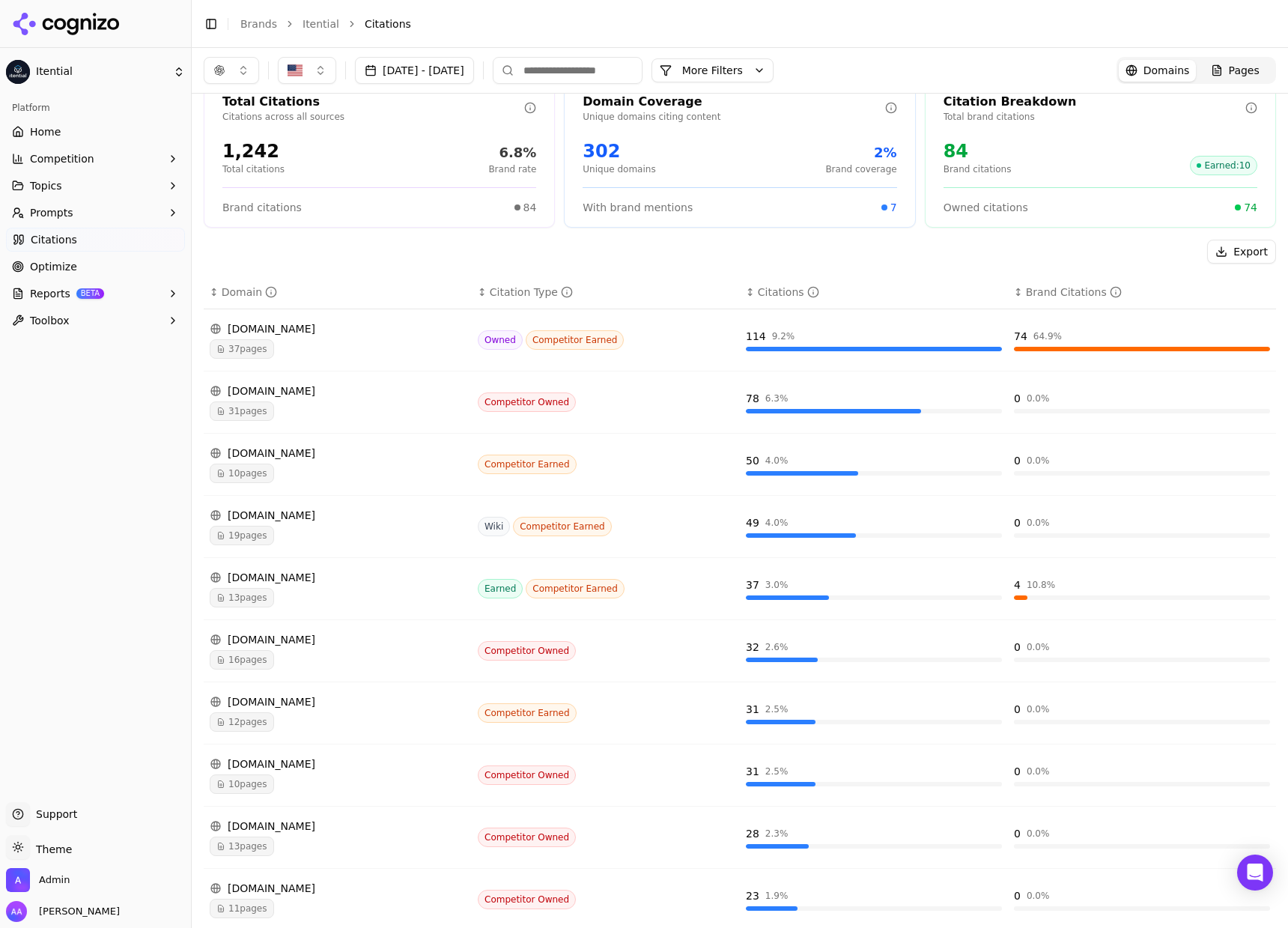
scroll to position [77, 0]
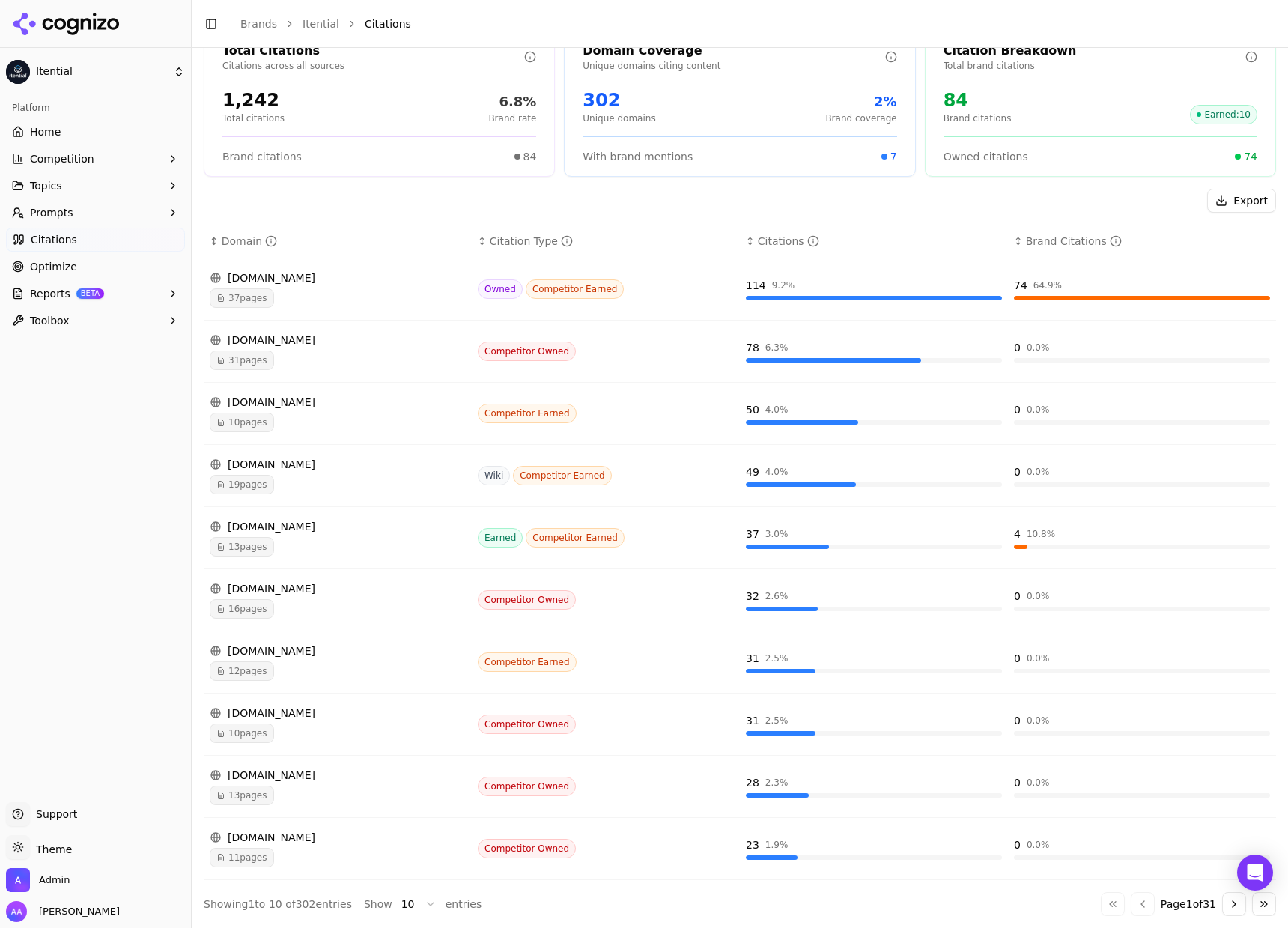
click at [1231, 900] on button "Go to next page" at bounding box center [1234, 904] width 24 height 24
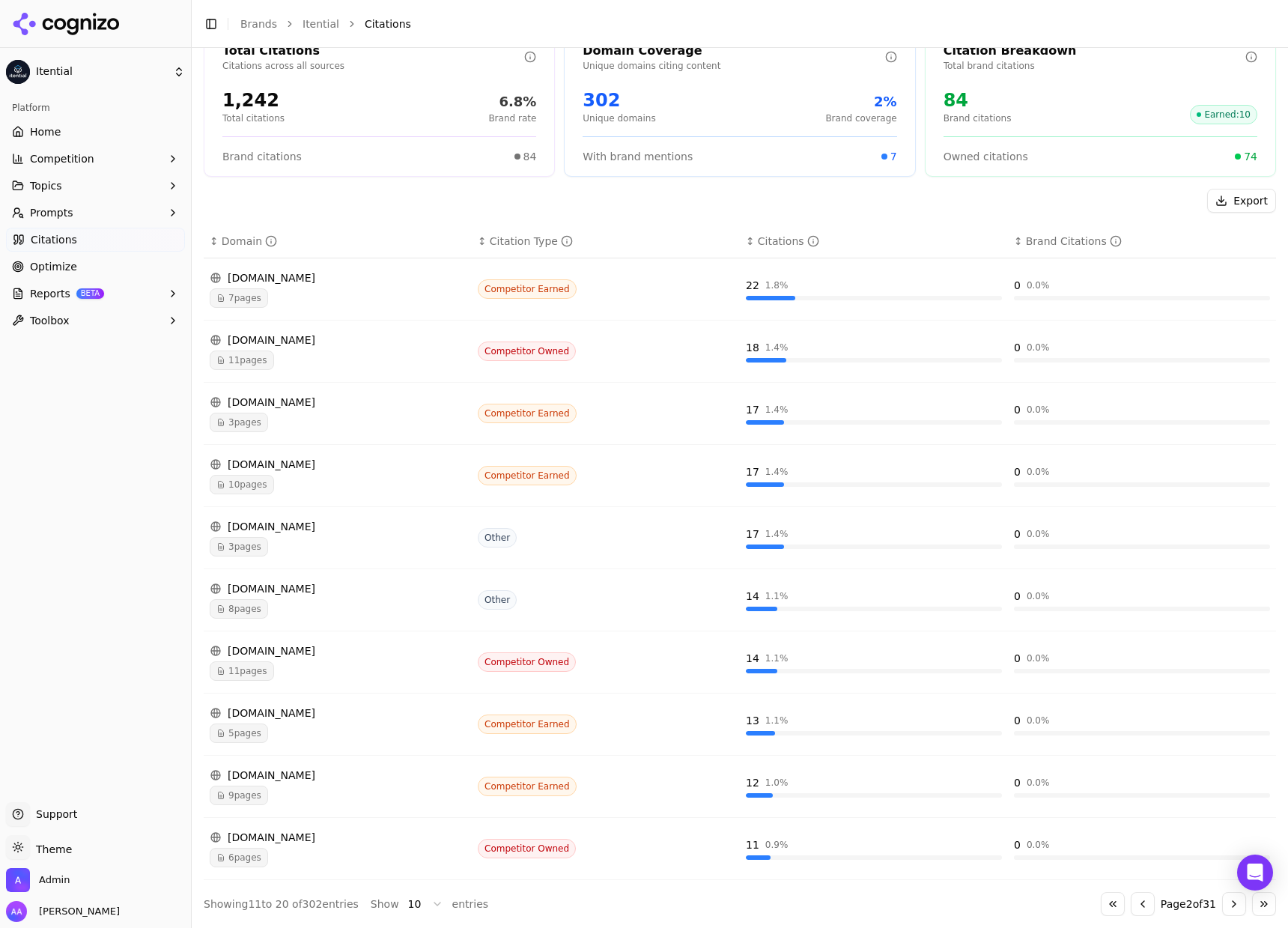
click at [1227, 900] on button "Go to next page" at bounding box center [1234, 904] width 24 height 24
click at [286, 415] on div "7 pages" at bounding box center [338, 422] width 256 height 19
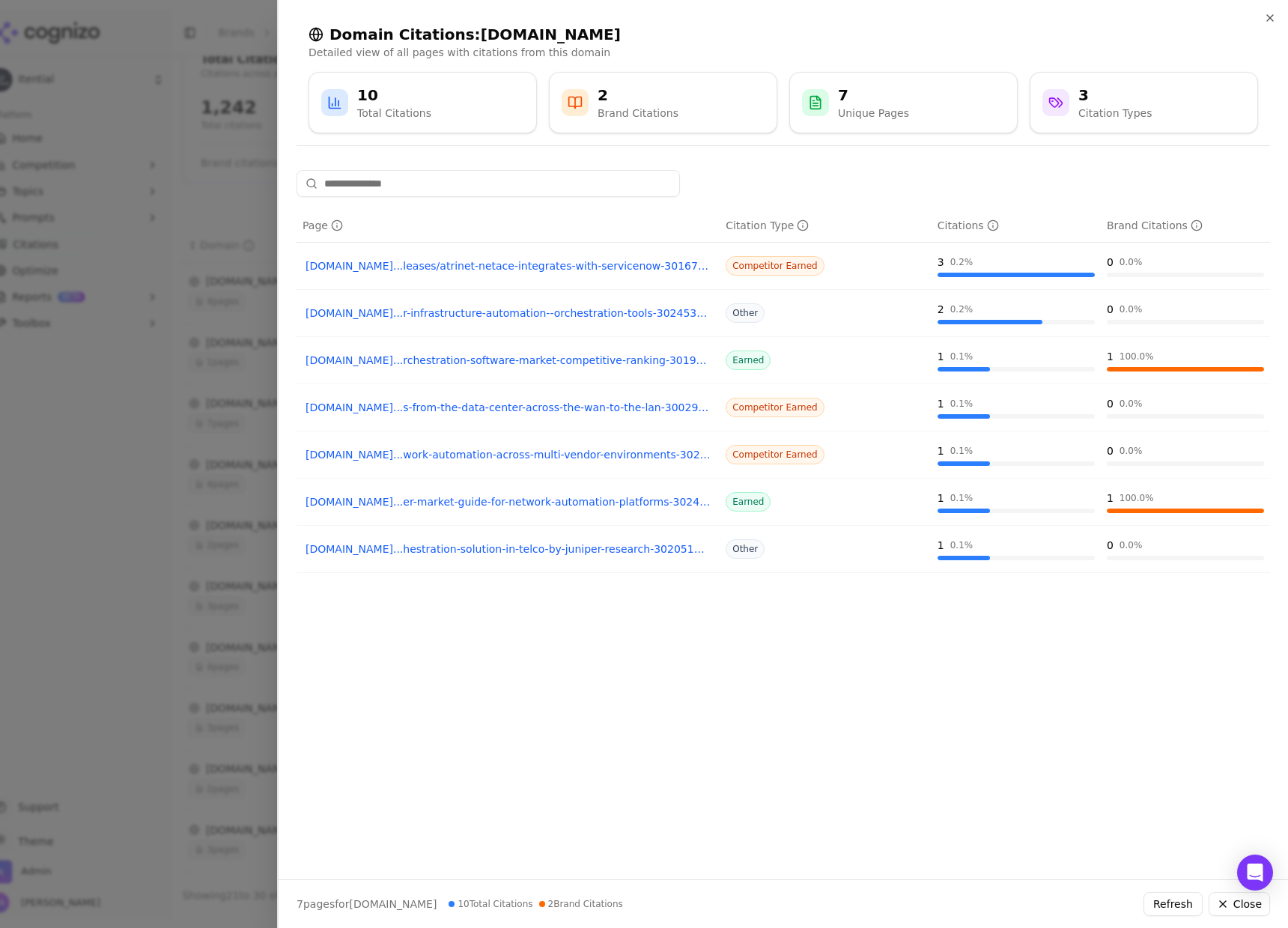
drag, startPoint x: 76, startPoint y: 589, endPoint x: 79, endPoint y: 581, distance: 8.5
click at [76, 588] on div at bounding box center [644, 464] width 1288 height 928
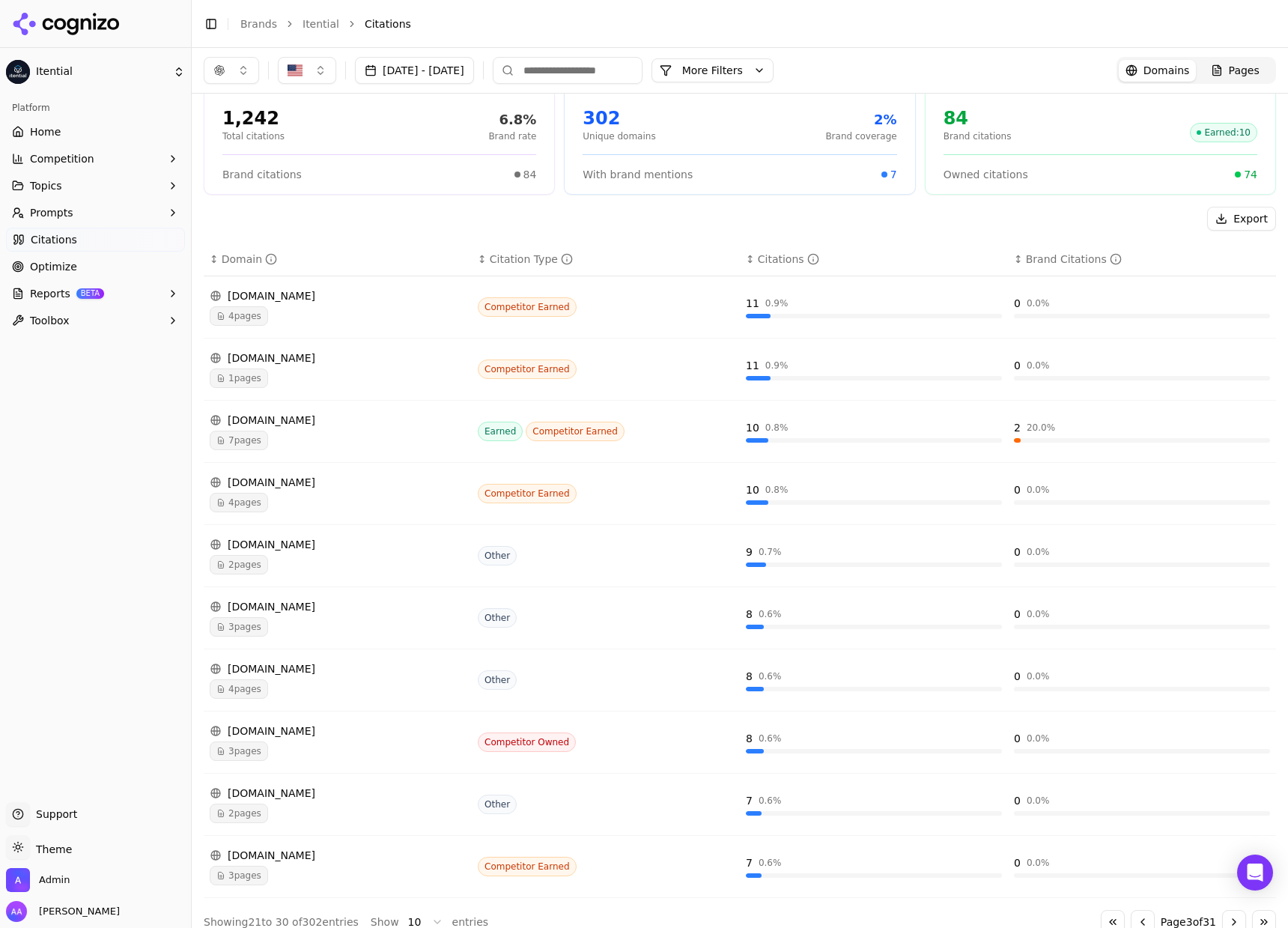
scroll to position [0, 0]
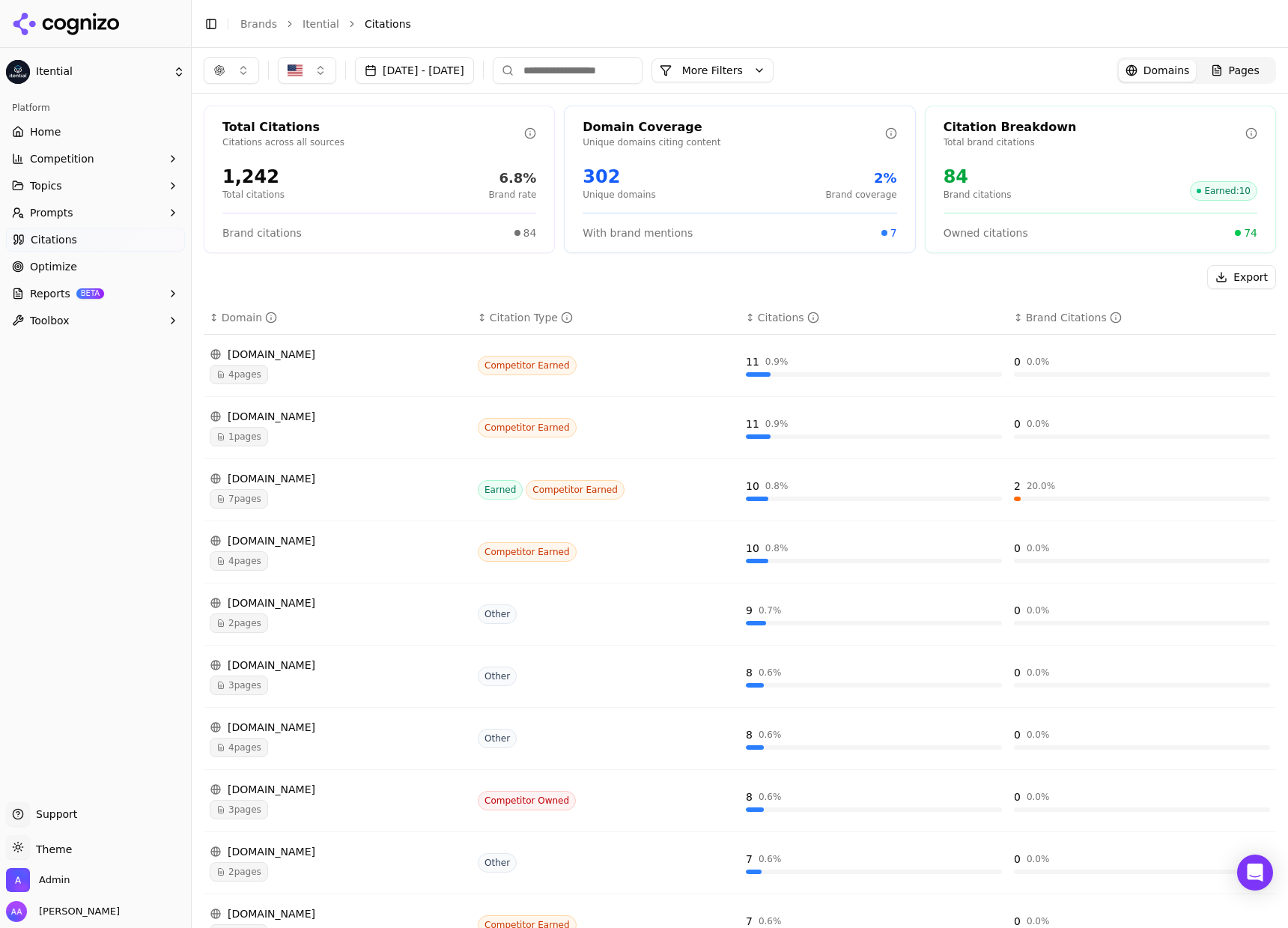
click at [244, 74] on button "button" at bounding box center [232, 70] width 55 height 27
click at [258, 160] on span "Google AI Overviews" at bounding box center [232, 161] width 94 height 30
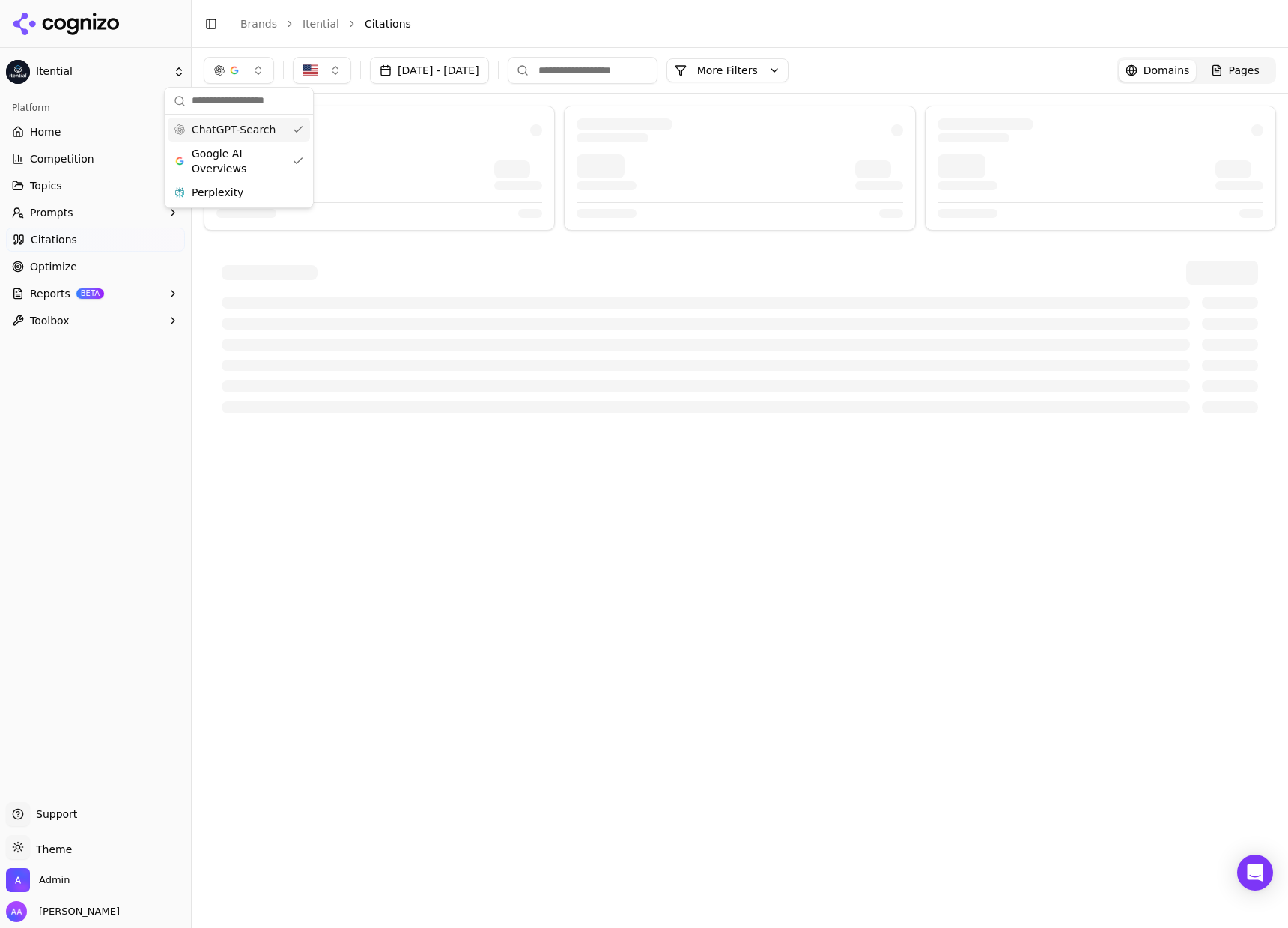
click at [254, 137] on div "ChatGPT-Search" at bounding box center [239, 129] width 142 height 24
click at [460, 98] on div at bounding box center [740, 268] width 1096 height 350
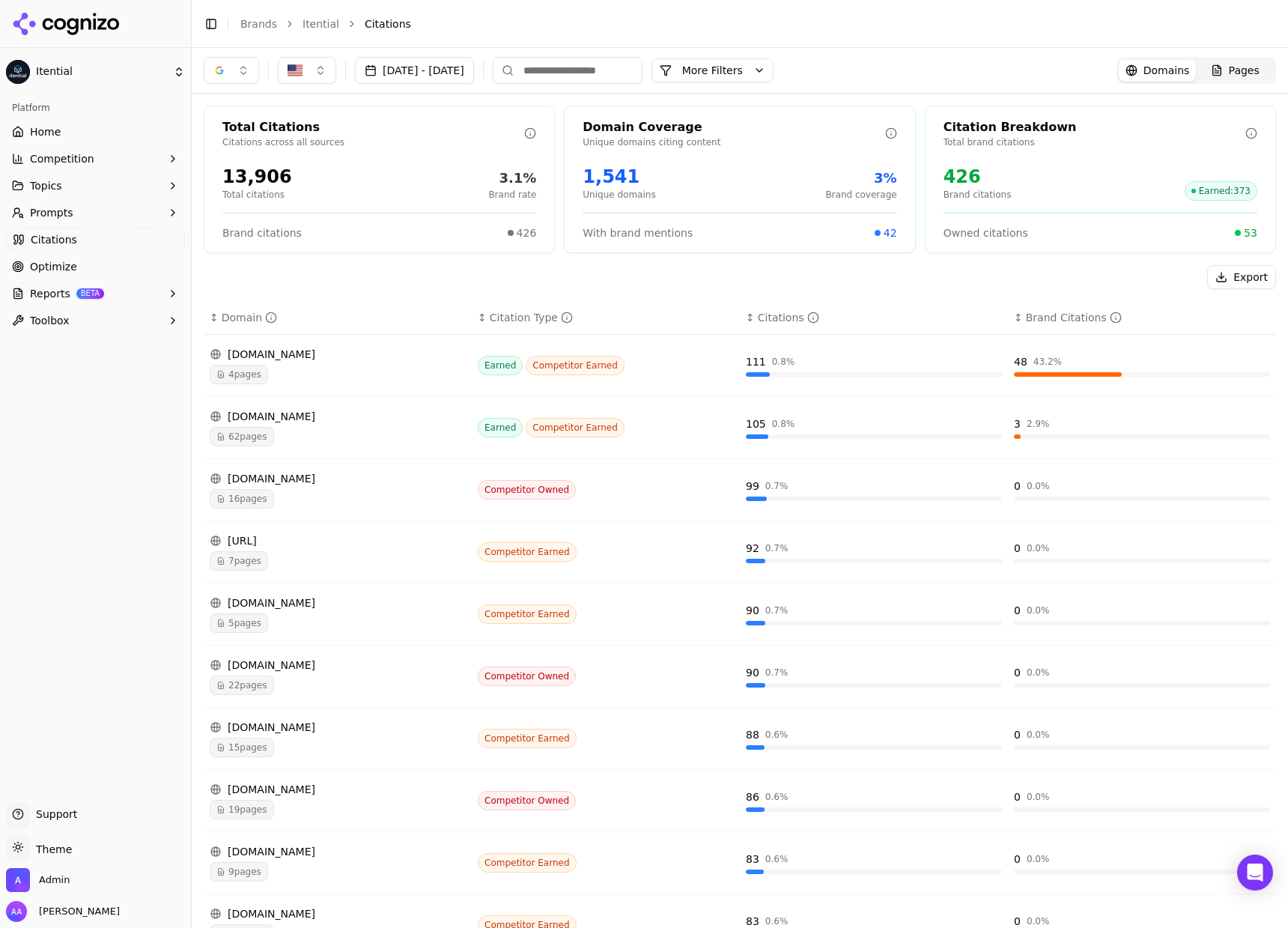
click at [233, 74] on button "button" at bounding box center [232, 70] width 55 height 27
click at [254, 192] on div "Perplexity" at bounding box center [232, 193] width 142 height 24
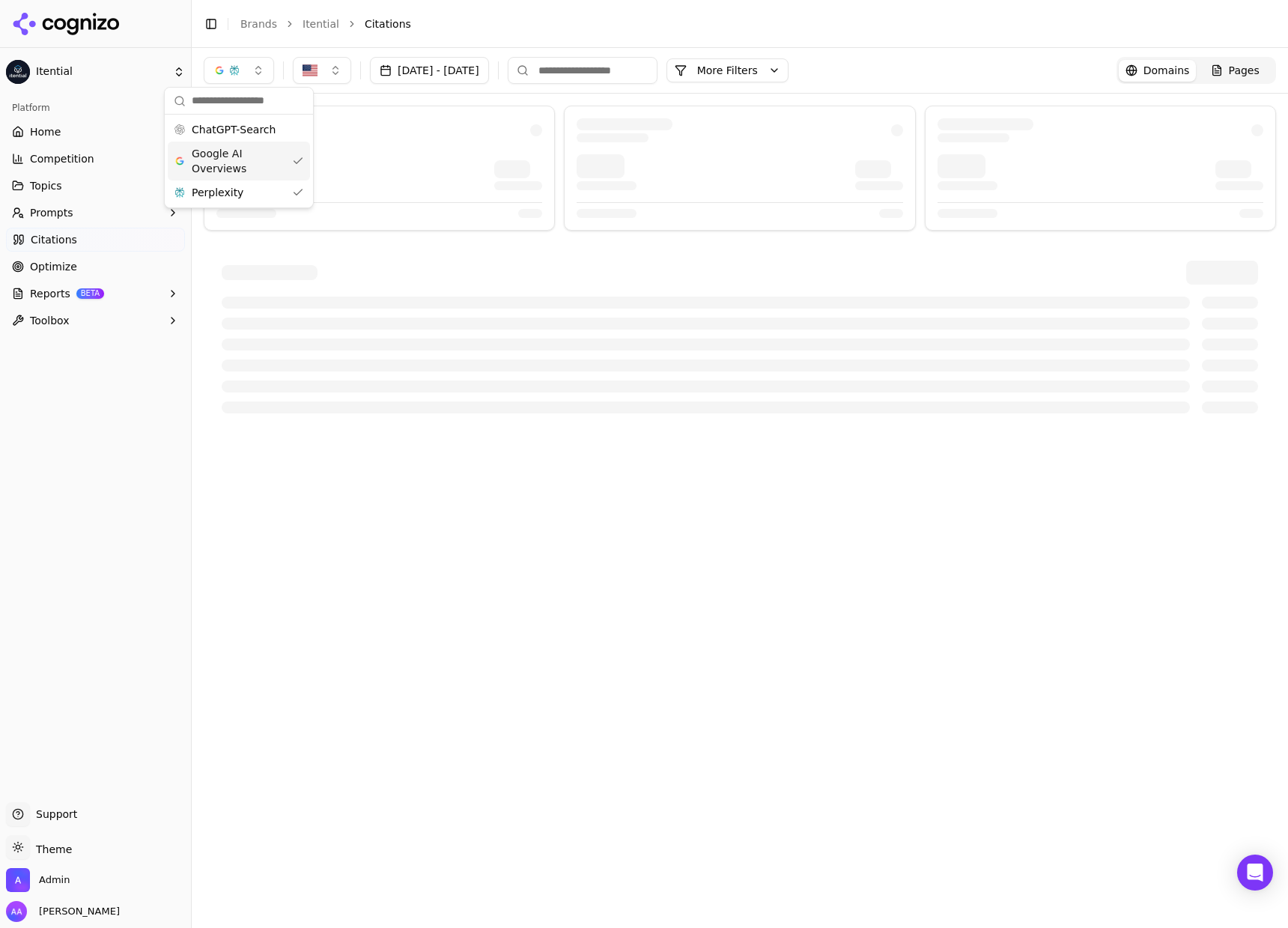
drag, startPoint x: 228, startPoint y: 153, endPoint x: 240, endPoint y: 158, distance: 13.0
click at [228, 153] on span "Google AI Overviews" at bounding box center [239, 161] width 94 height 30
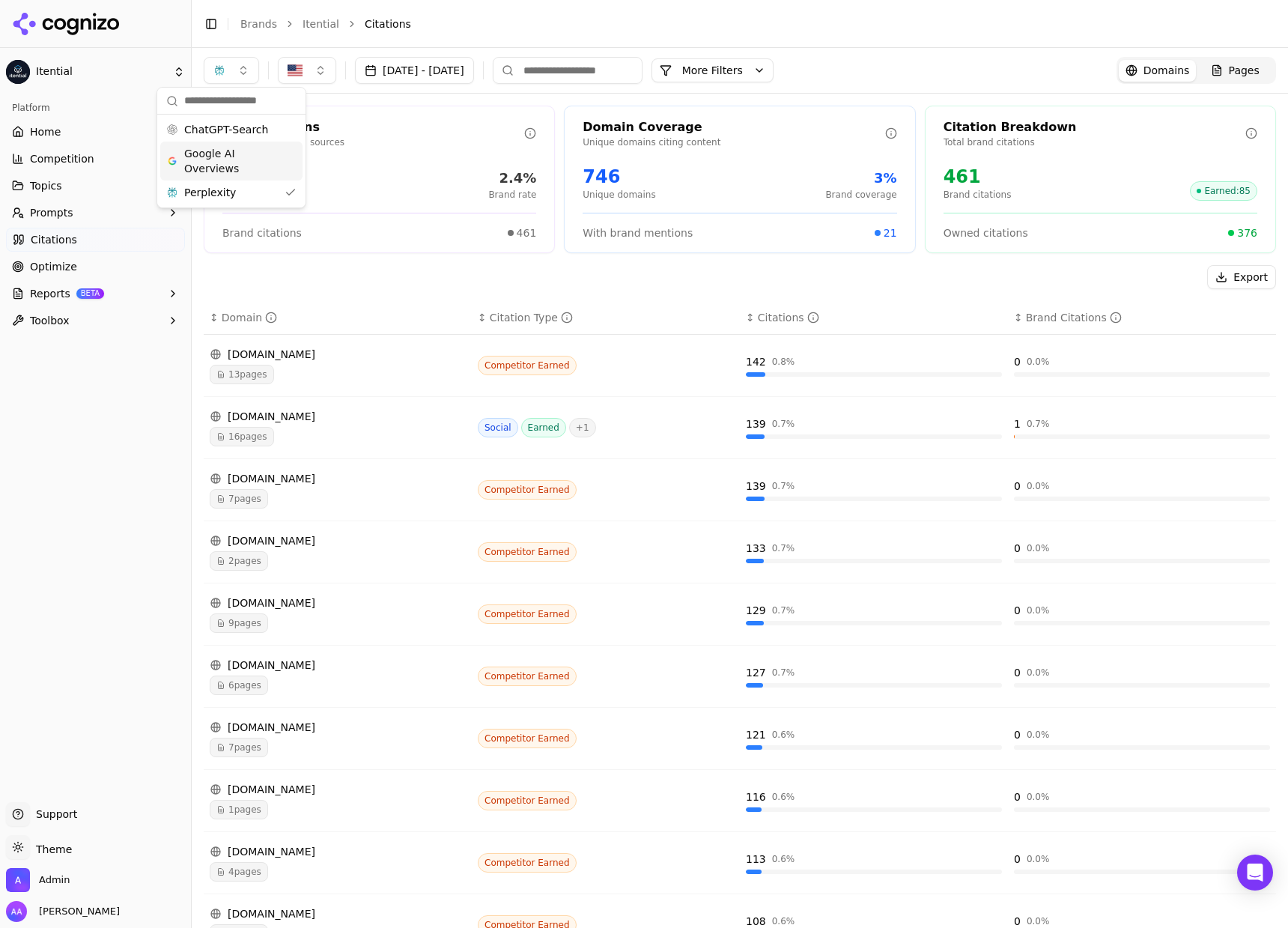
click at [405, 104] on div "Total Citations Citations across all sources 19,029 Total citations 2.4% Brand …" at bounding box center [740, 548] width 1096 height 910
click at [233, 77] on button "button" at bounding box center [232, 70] width 55 height 27
click at [241, 124] on span "ChatGPT-Search" at bounding box center [226, 129] width 84 height 15
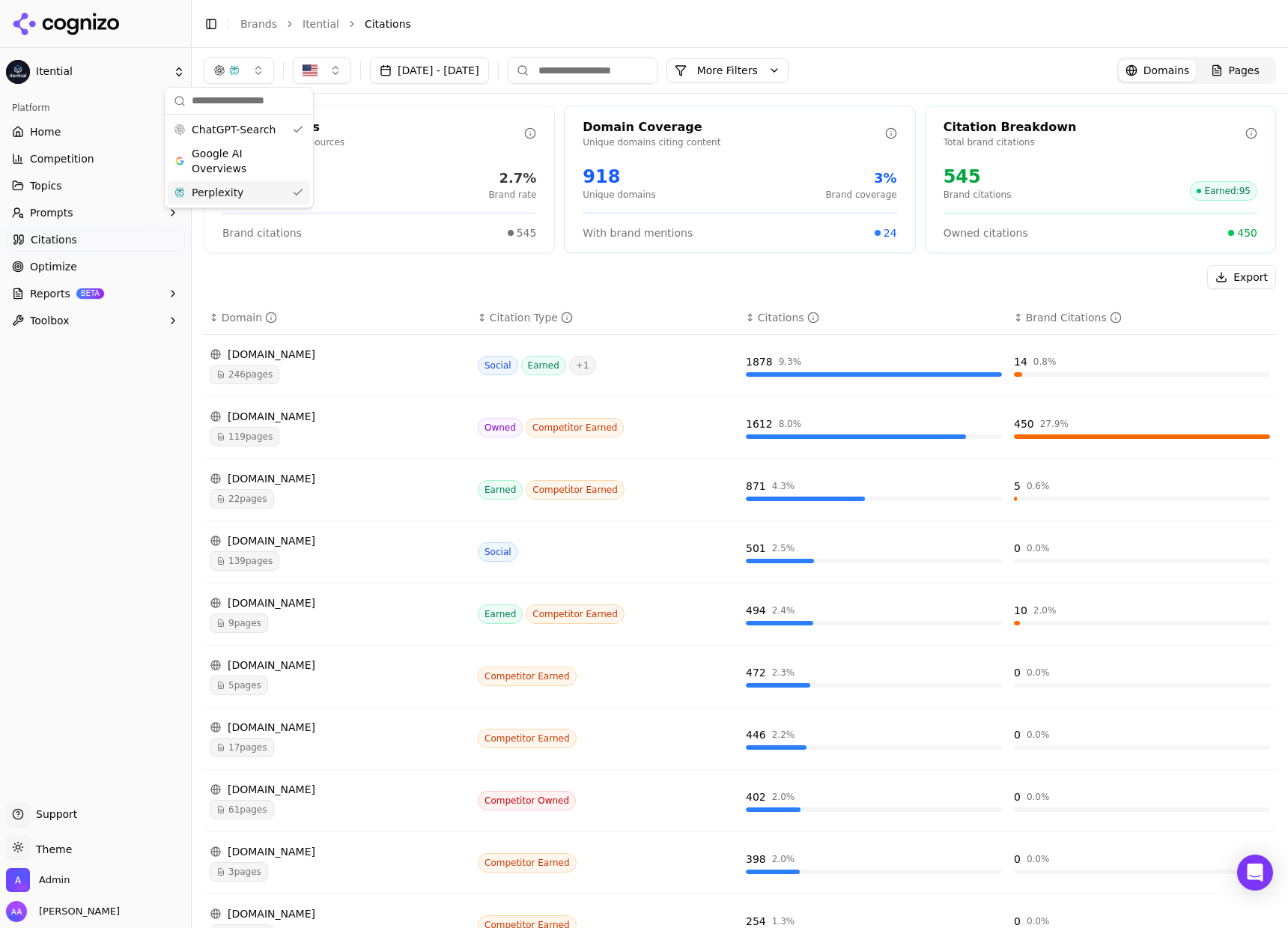
click at [242, 208] on div "Total Citations Citations across all sources 20,271 Total citations 2.7% Brand …" at bounding box center [379, 179] width 352 height 148
click at [241, 69] on button "button" at bounding box center [239, 70] width 70 height 27
click at [243, 185] on div "Perplexity" at bounding box center [239, 193] width 142 height 24
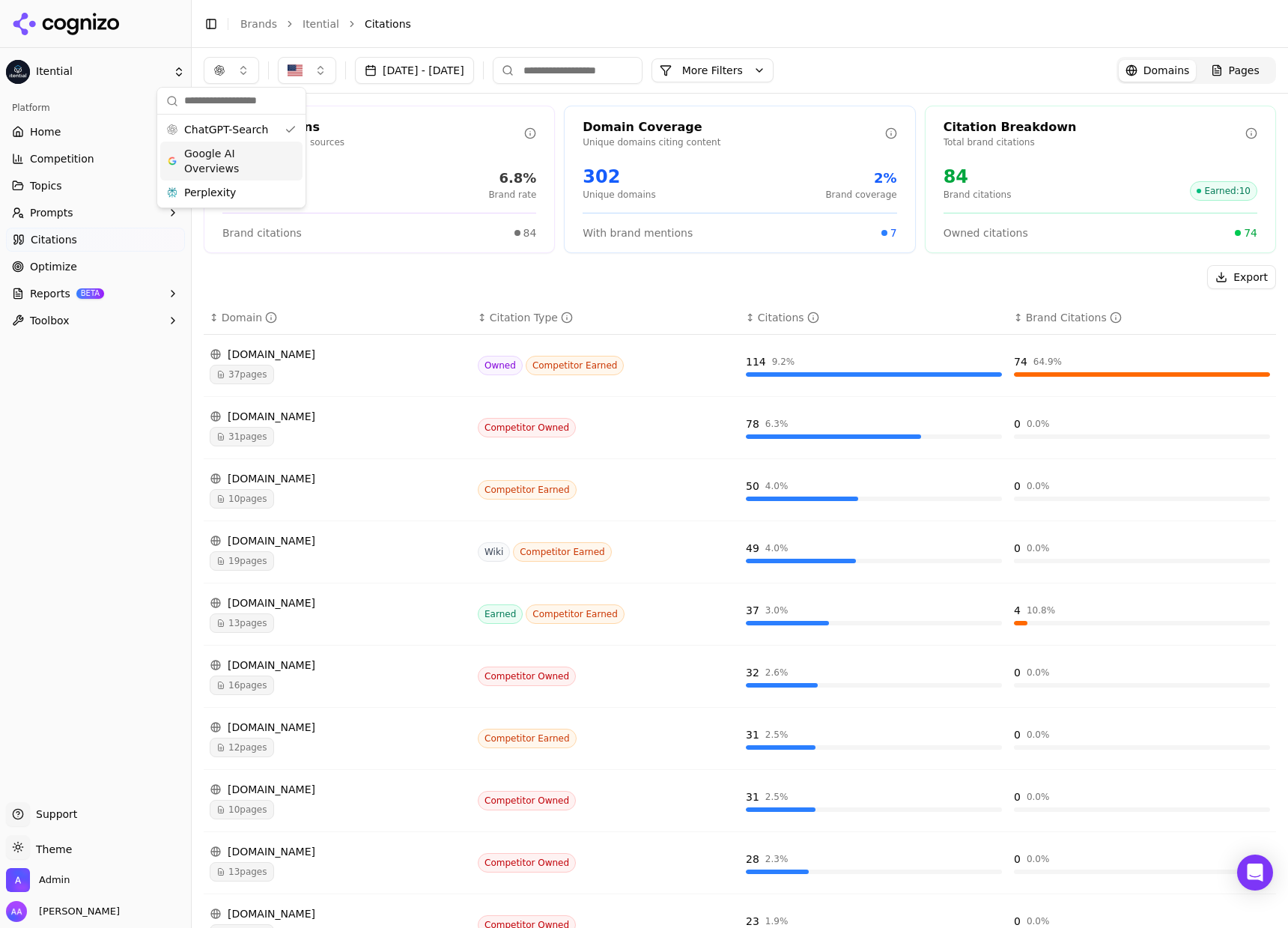
click at [388, 130] on div "Total Citations" at bounding box center [373, 126] width 302 height 18
click at [68, 190] on button "Topics" at bounding box center [95, 185] width 179 height 24
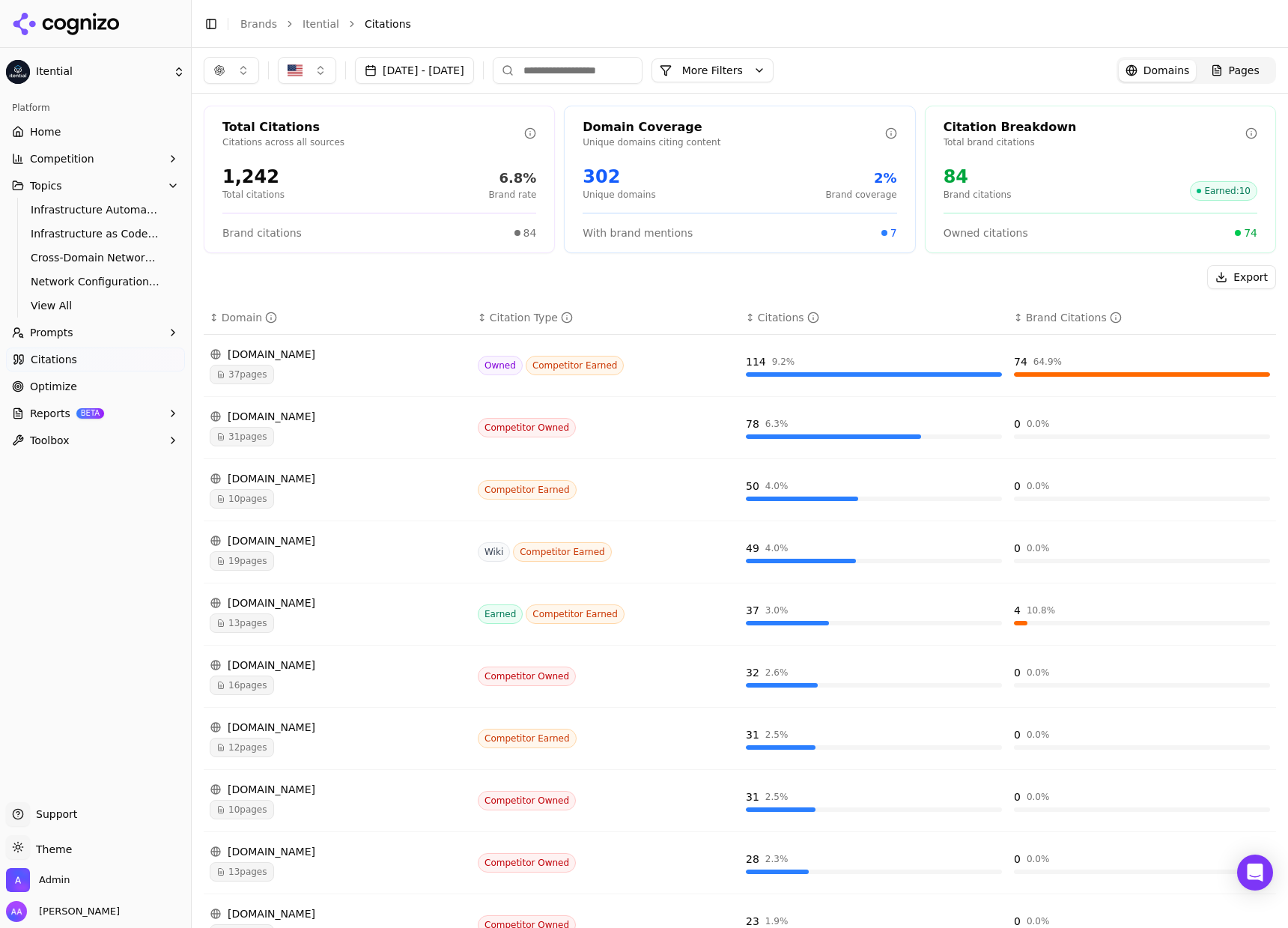
click at [367, 274] on div "Export" at bounding box center [740, 277] width 1072 height 24
click at [423, 308] on th "↕ Domain" at bounding box center [338, 317] width 268 height 34
click at [59, 340] on button "Prompts" at bounding box center [95, 332] width 179 height 24
click at [78, 359] on span "Active" at bounding box center [95, 356] width 130 height 15
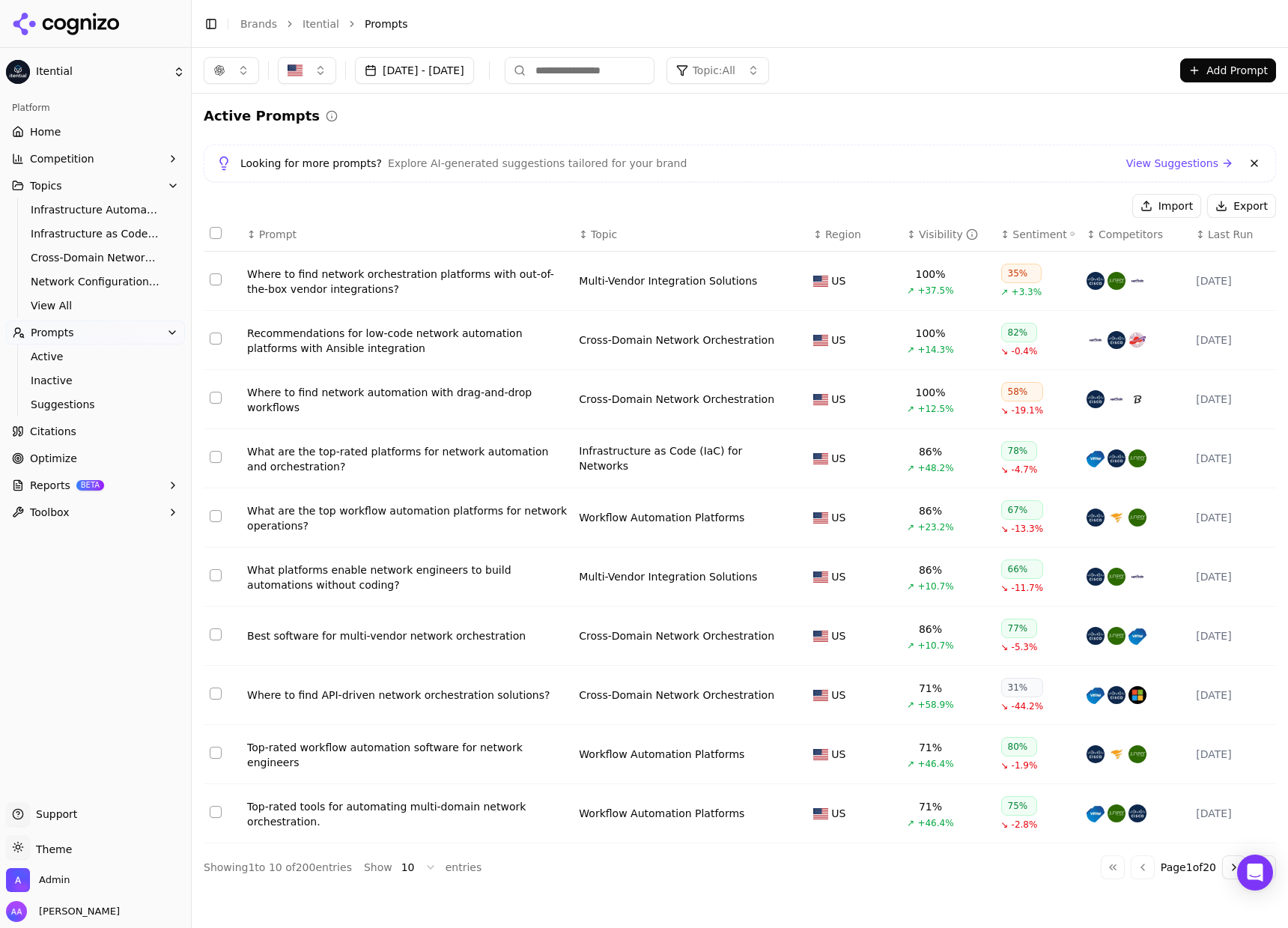
click at [1258, 161] on button at bounding box center [1254, 162] width 18 height 18
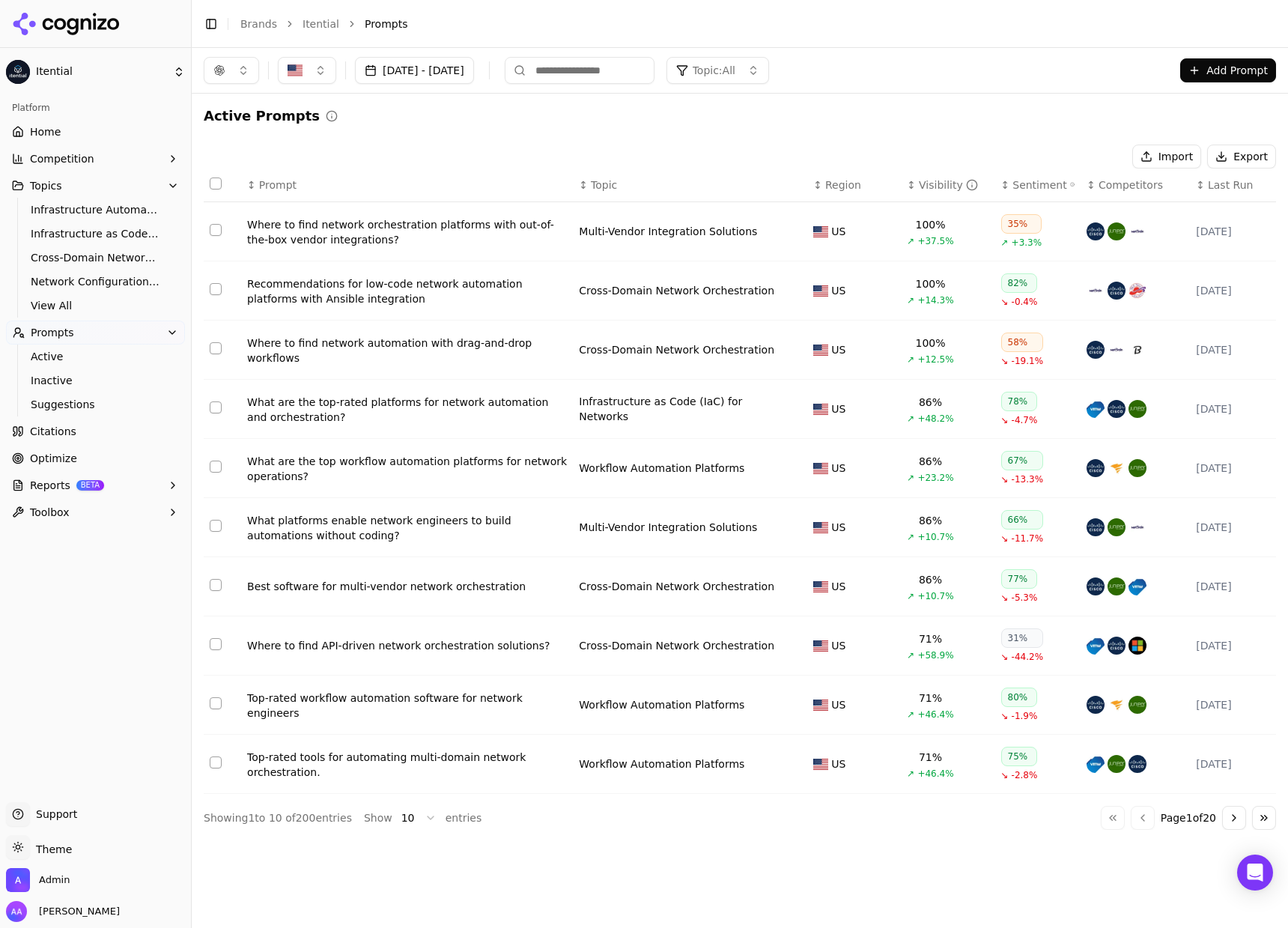
click at [419, 817] on html "Itential Platform Home Competition Topics Infrastructure Automation and Orchest…" at bounding box center [644, 464] width 1288 height 928
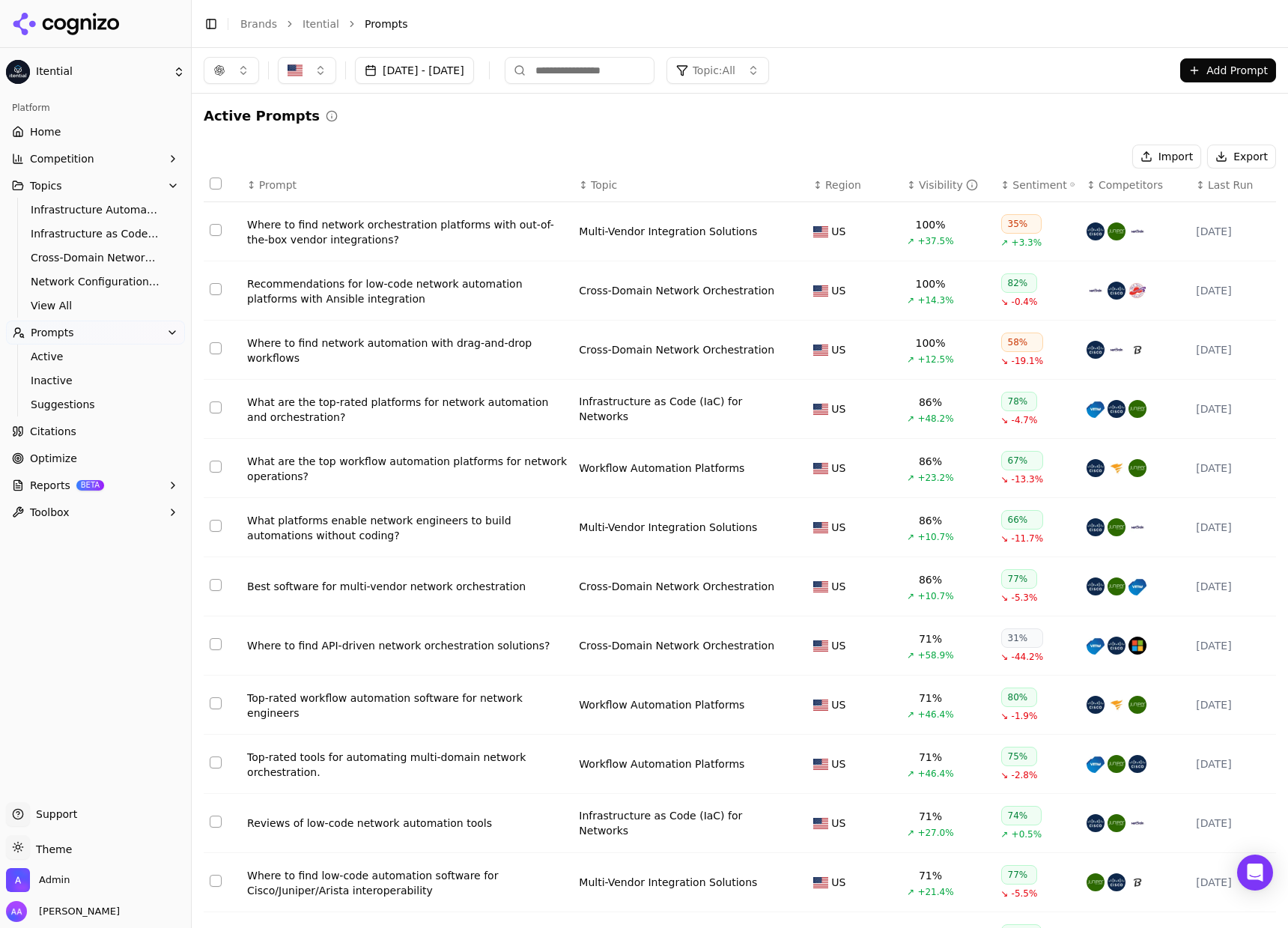
click at [888, 183] on th "↕ Region" at bounding box center [853, 185] width 93 height 34
click at [919, 182] on div "Visibility" at bounding box center [948, 184] width 59 height 15
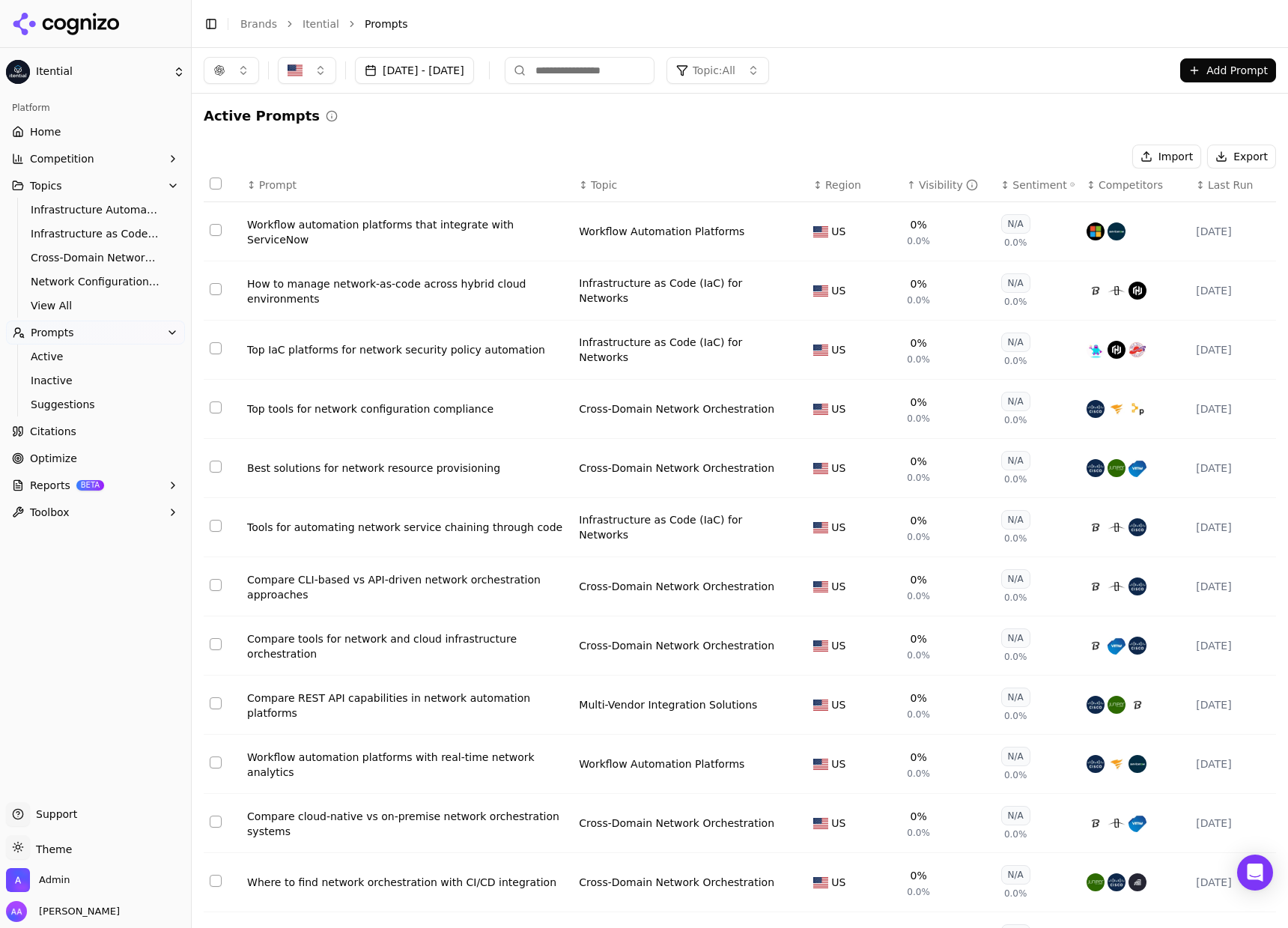
click at [909, 182] on div "↑ Visibility" at bounding box center [948, 184] width 81 height 15
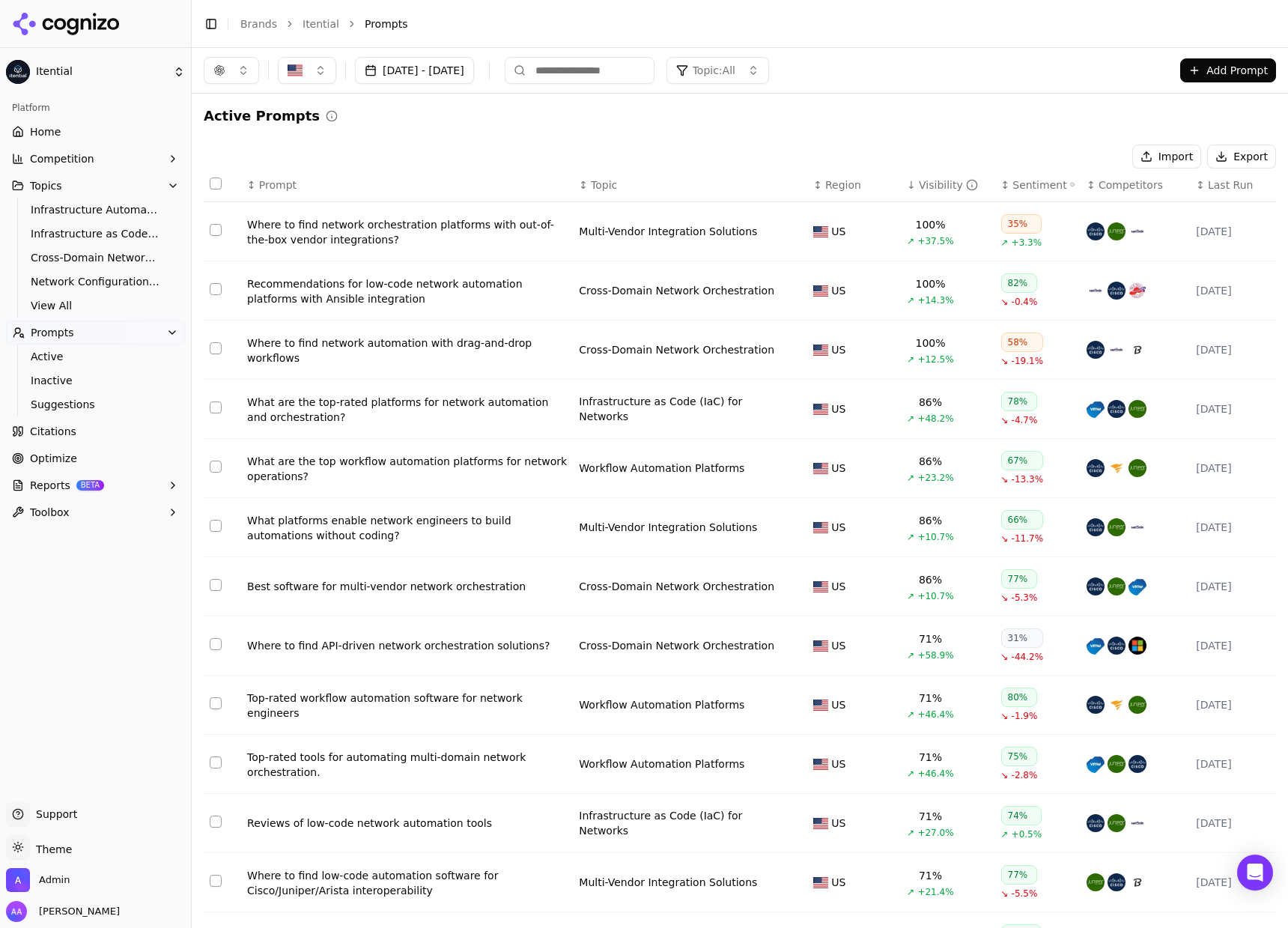
click at [593, 153] on div "Import Export" at bounding box center [740, 157] width 1072 height 24
click at [910, 184] on div "↓ Visibility" at bounding box center [948, 184] width 81 height 15
click at [919, 184] on div "Visibility" at bounding box center [948, 184] width 59 height 15
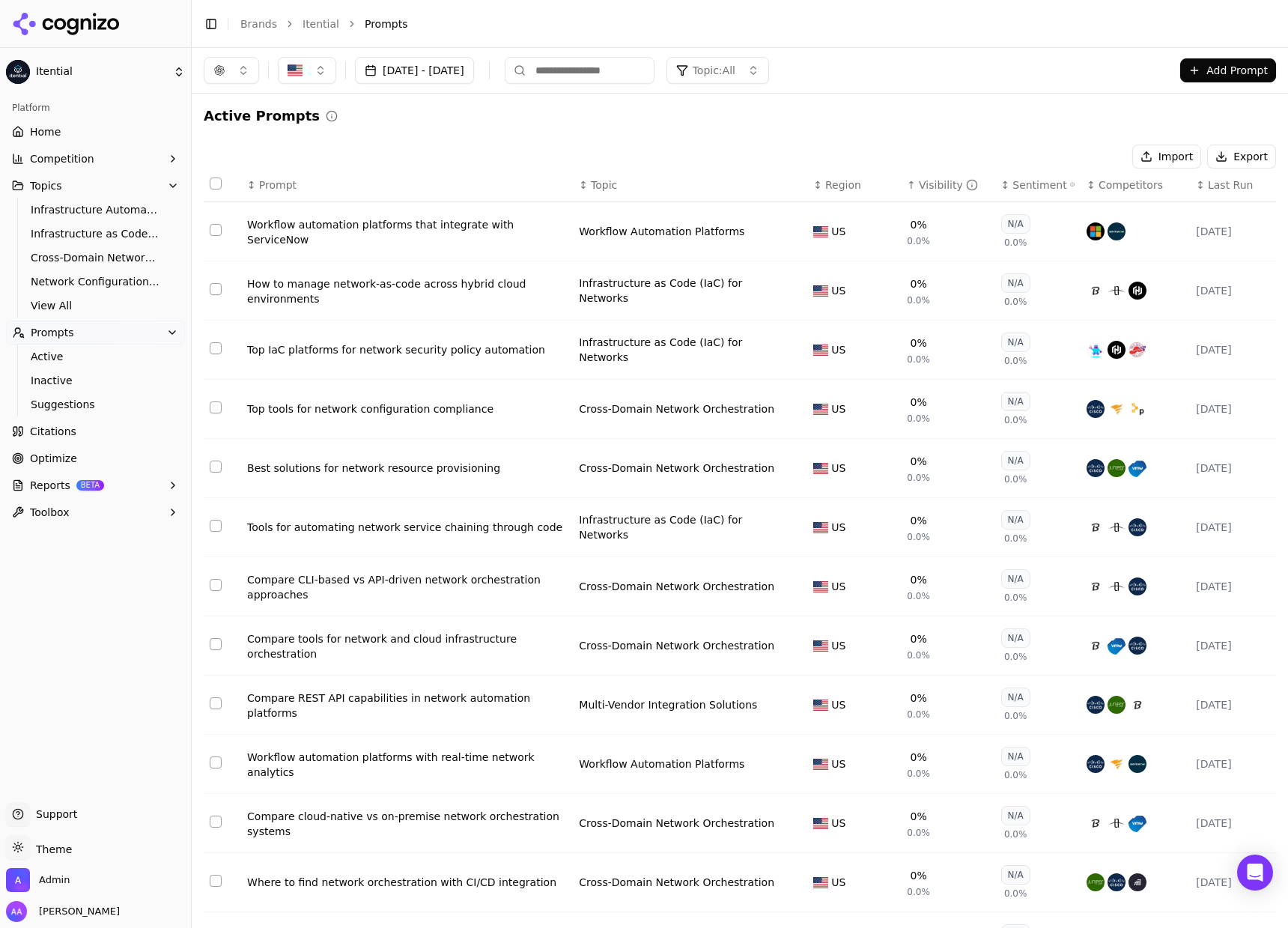
click at [1099, 184] on span "Competitors" at bounding box center [1131, 184] width 65 height 15
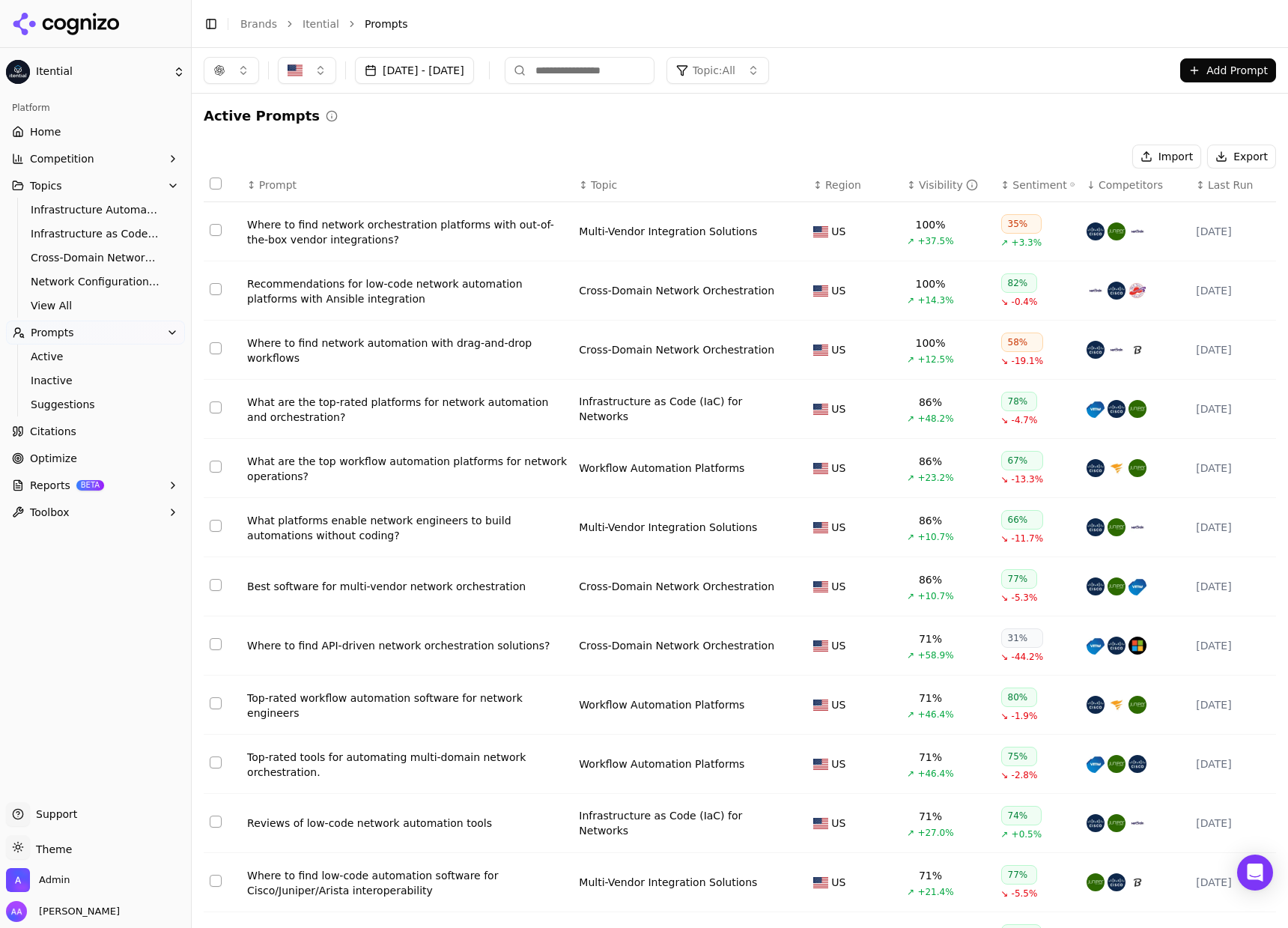
click at [1099, 185] on span "Competitors" at bounding box center [1131, 184] width 65 height 15
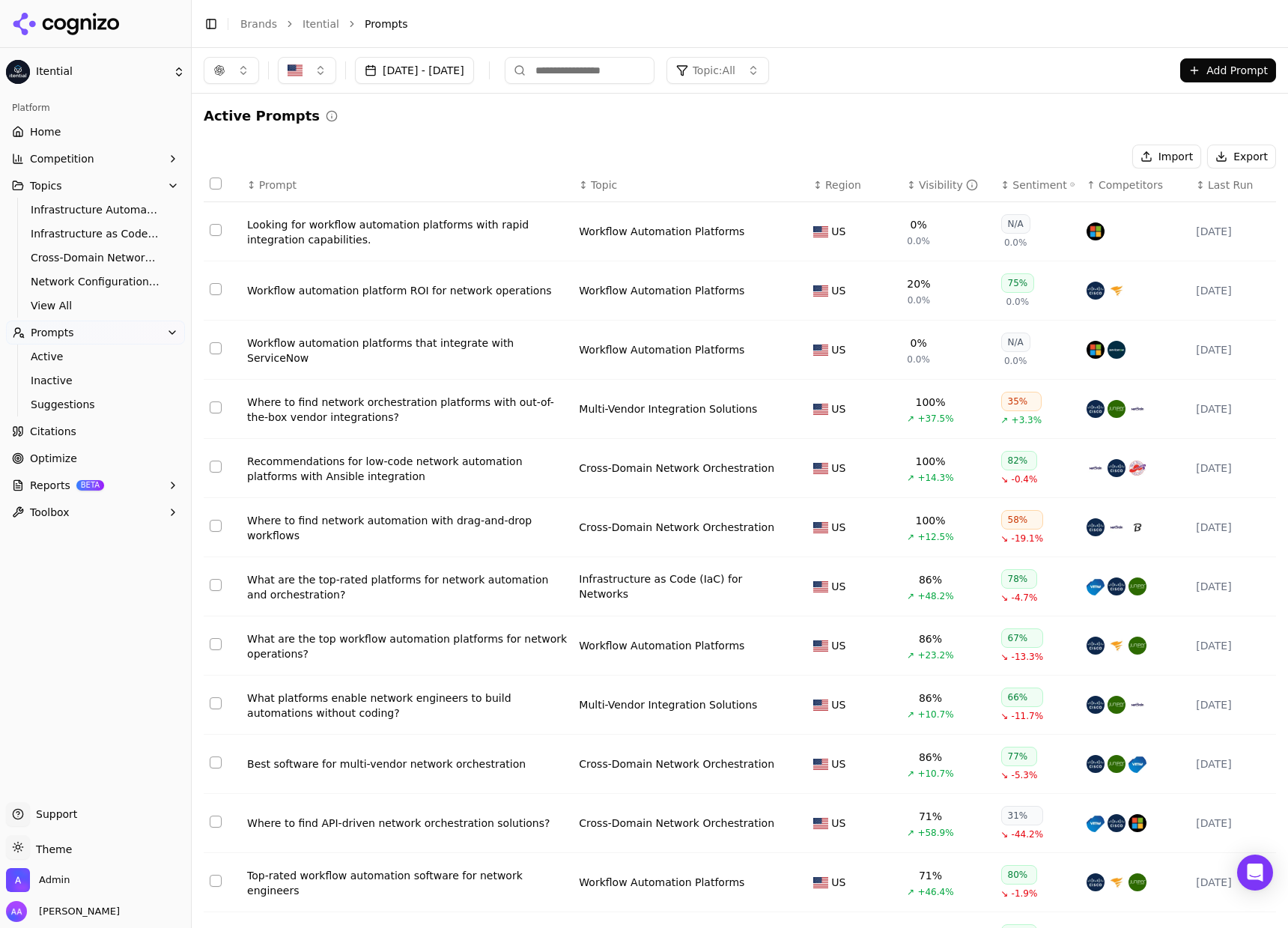
click at [462, 152] on div "Import Export" at bounding box center [740, 157] width 1072 height 24
click at [912, 193] on th "↕ Visibility" at bounding box center [947, 185] width 93 height 34
click at [919, 191] on div "Visibility" at bounding box center [948, 184] width 59 height 15
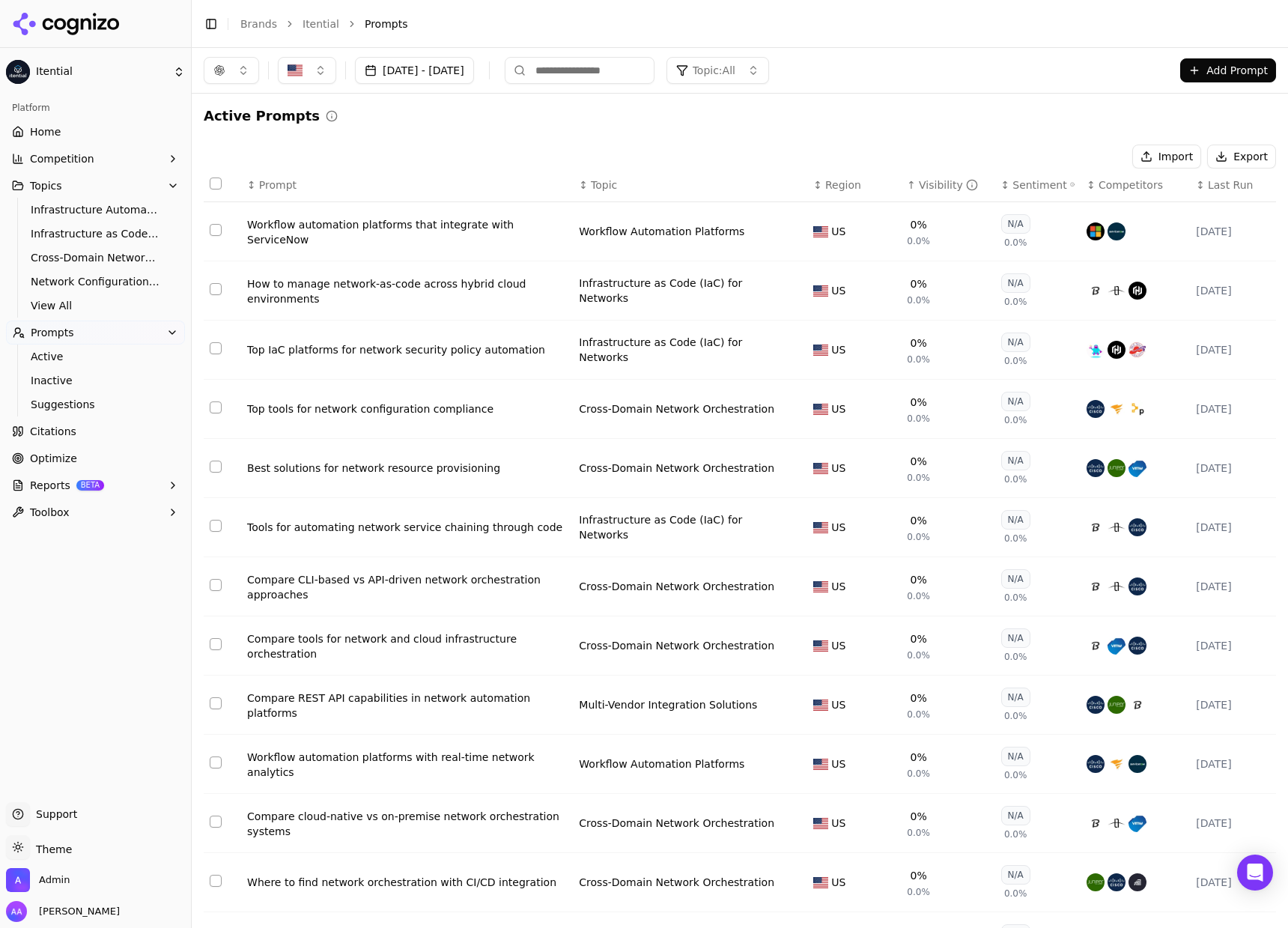
click at [919, 187] on div "Visibility" at bounding box center [948, 184] width 59 height 15
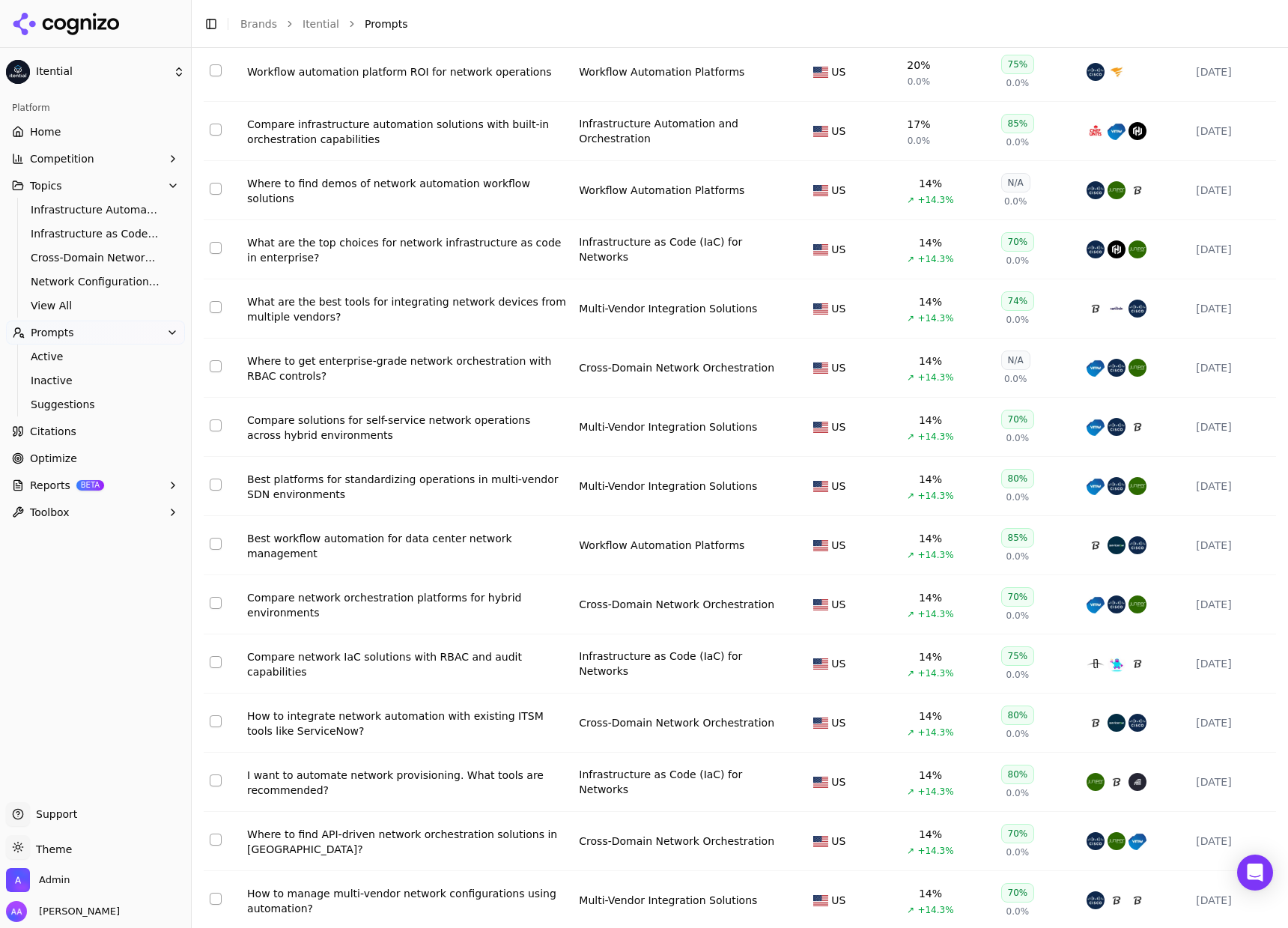
scroll to position [4708, 0]
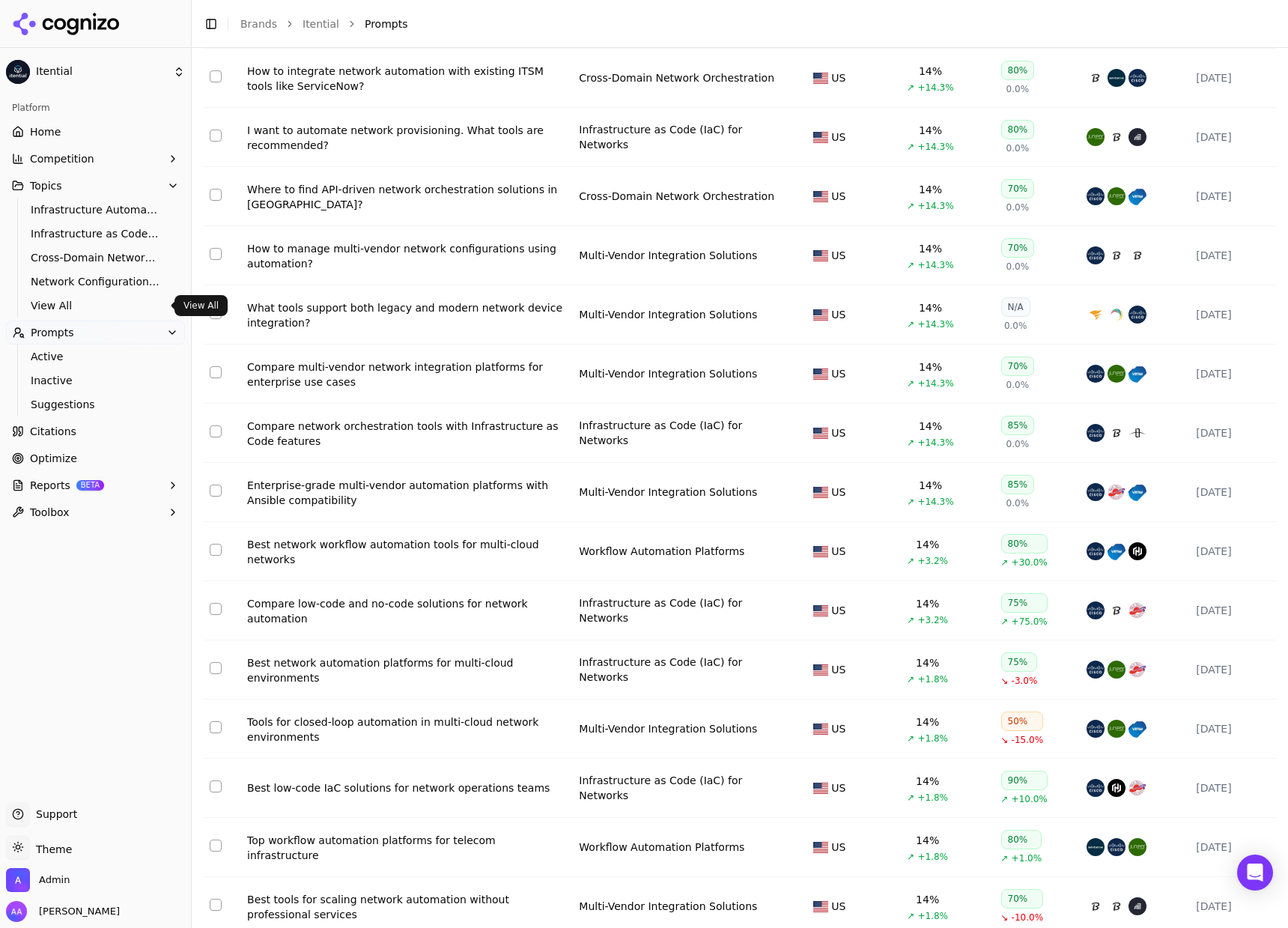
click at [58, 295] on link "View All" at bounding box center [96, 305] width 142 height 21
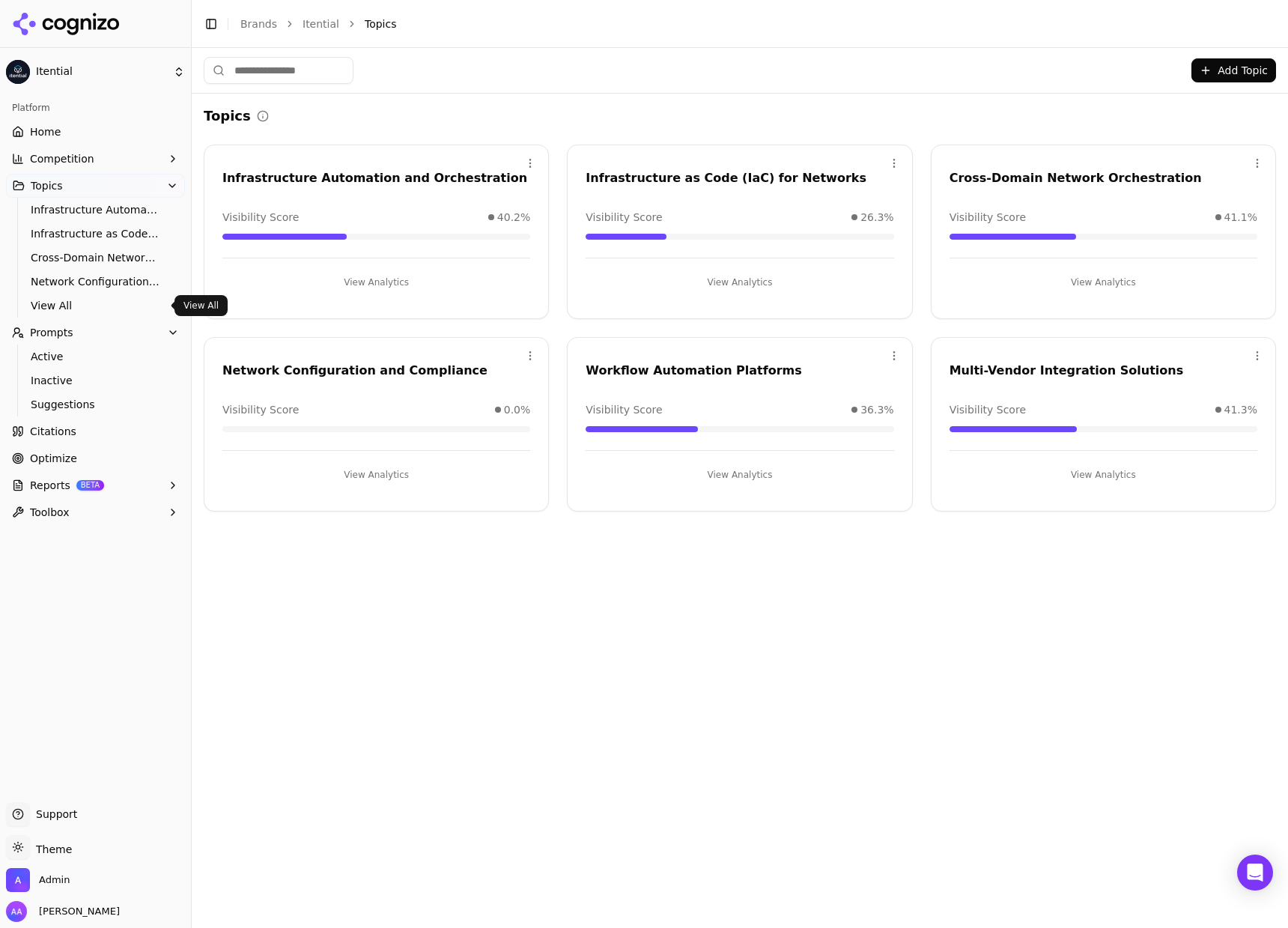
click at [524, 619] on div "Add Topic Topics Open menu Infrastructure Automation and Orchestration Visibili…" at bounding box center [740, 488] width 1096 height 880
click at [403, 553] on div "Add Topic Topics Open menu Infrastructure Automation and Orchestration Visibili…" at bounding box center [740, 488] width 1096 height 880
click at [81, 125] on link "Home" at bounding box center [95, 132] width 179 height 24
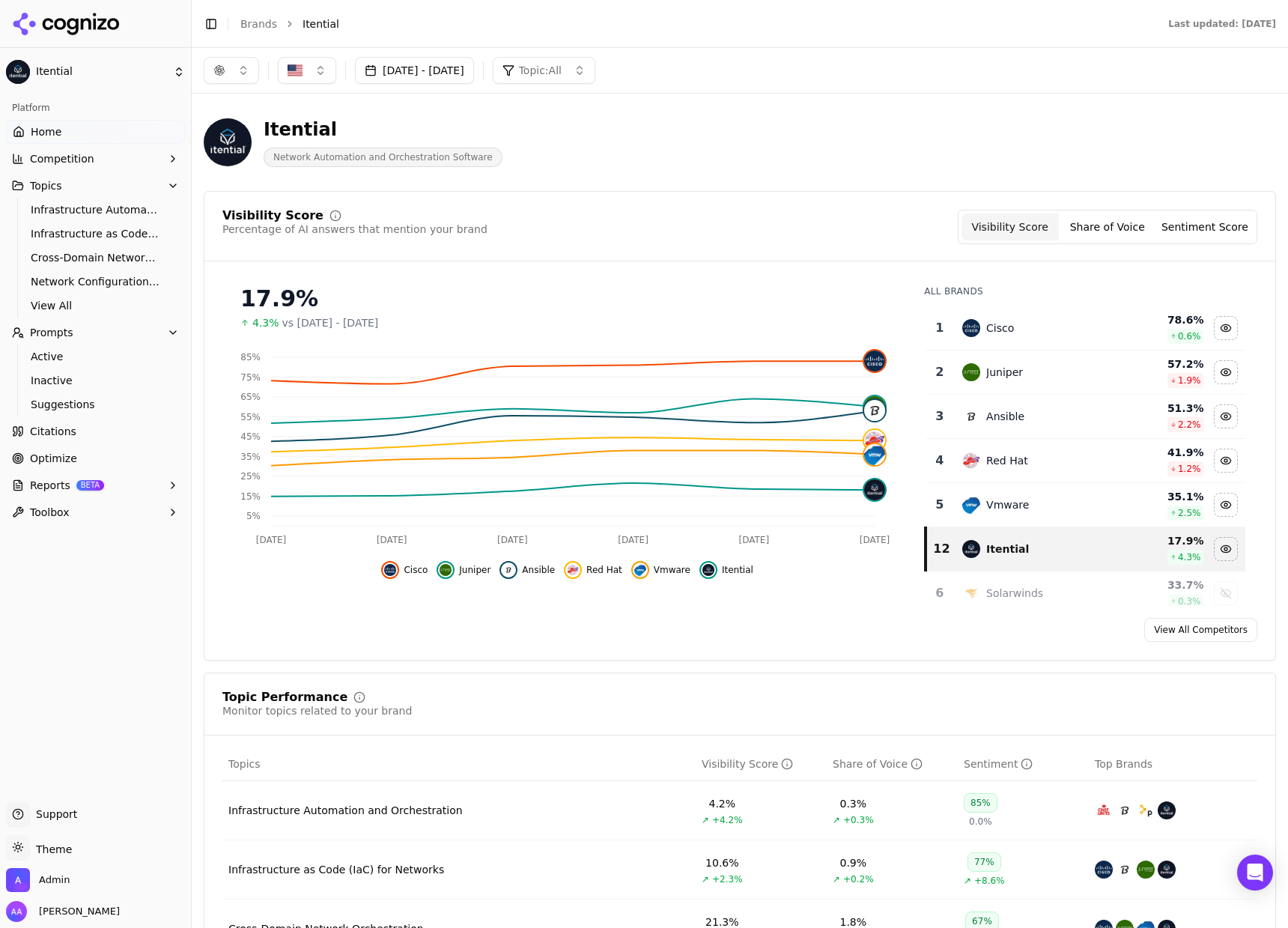
click at [60, 438] on link "Citations" at bounding box center [95, 432] width 179 height 24
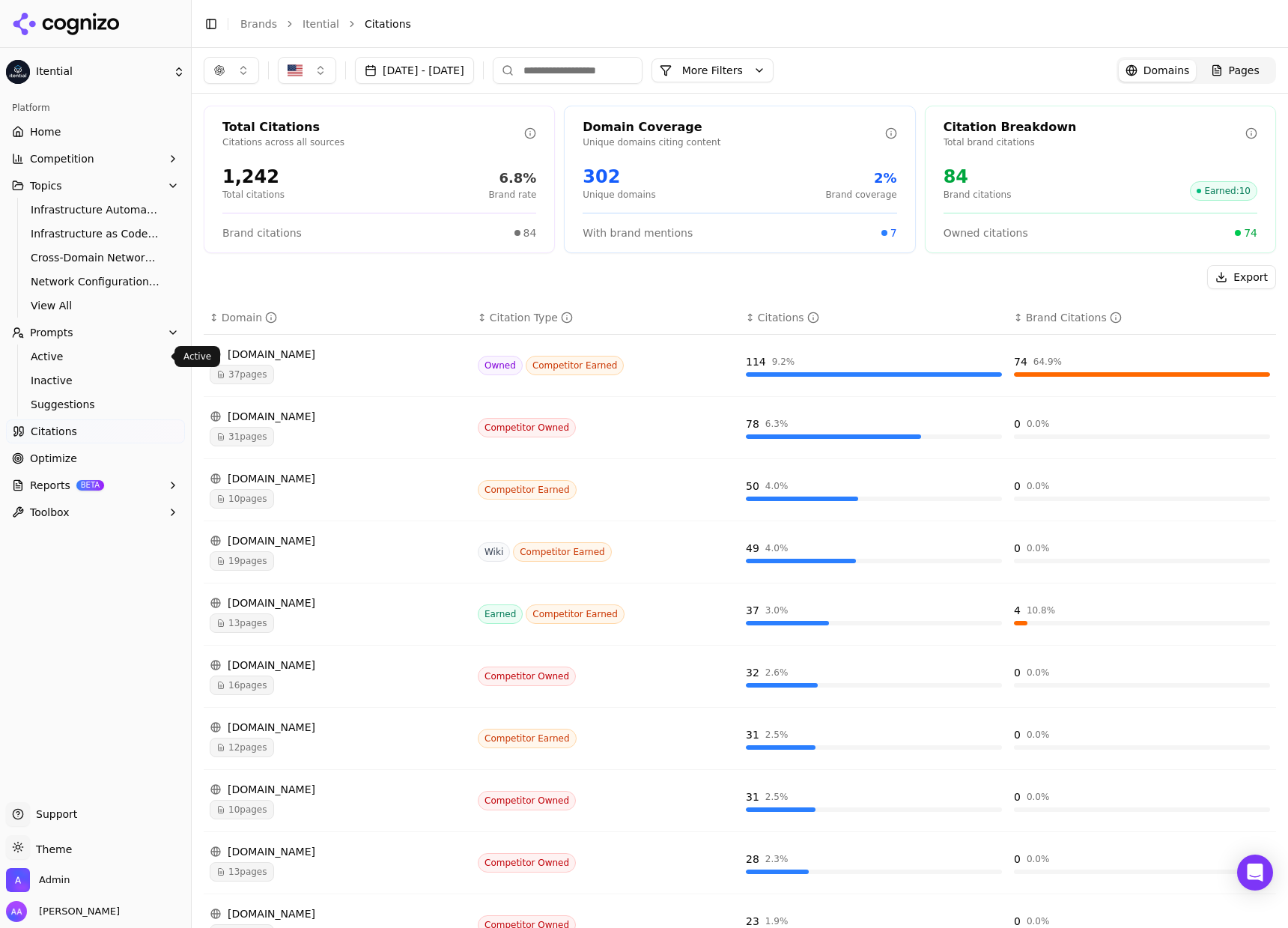
click at [79, 346] on link "Active" at bounding box center [96, 356] width 142 height 21
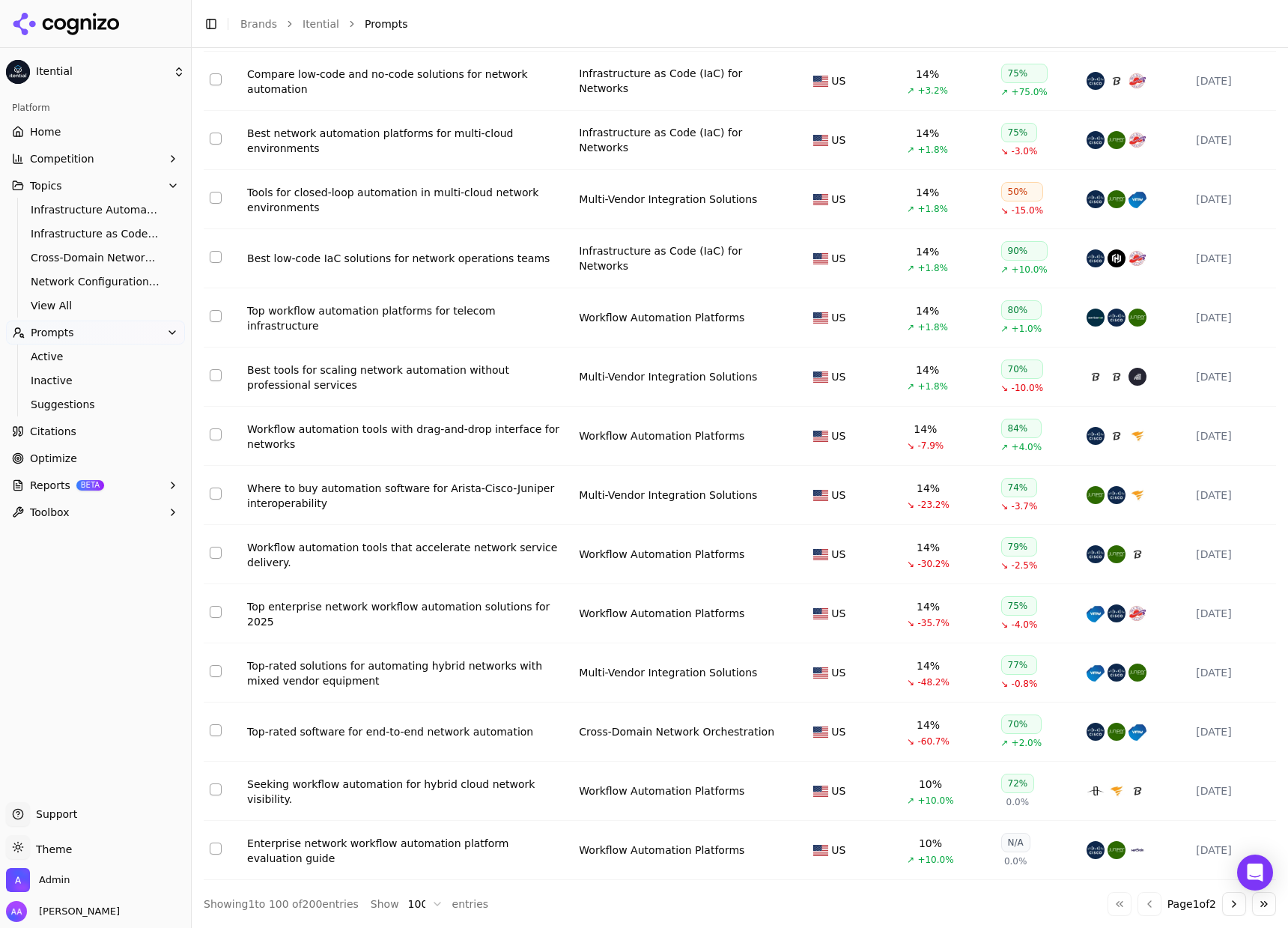
scroll to position [5312, 0]
click at [413, 899] on html "Itential Platform Home Competition Topics Infrastructure Automation and Orchest…" at bounding box center [644, 464] width 1288 height 928
click at [1016, 898] on html "Itential Platform Home Competition Topics Infrastructure Automation and Orchest…" at bounding box center [644, 464] width 1288 height 928
click at [1222, 909] on button "Go to next page" at bounding box center [1234, 904] width 24 height 24
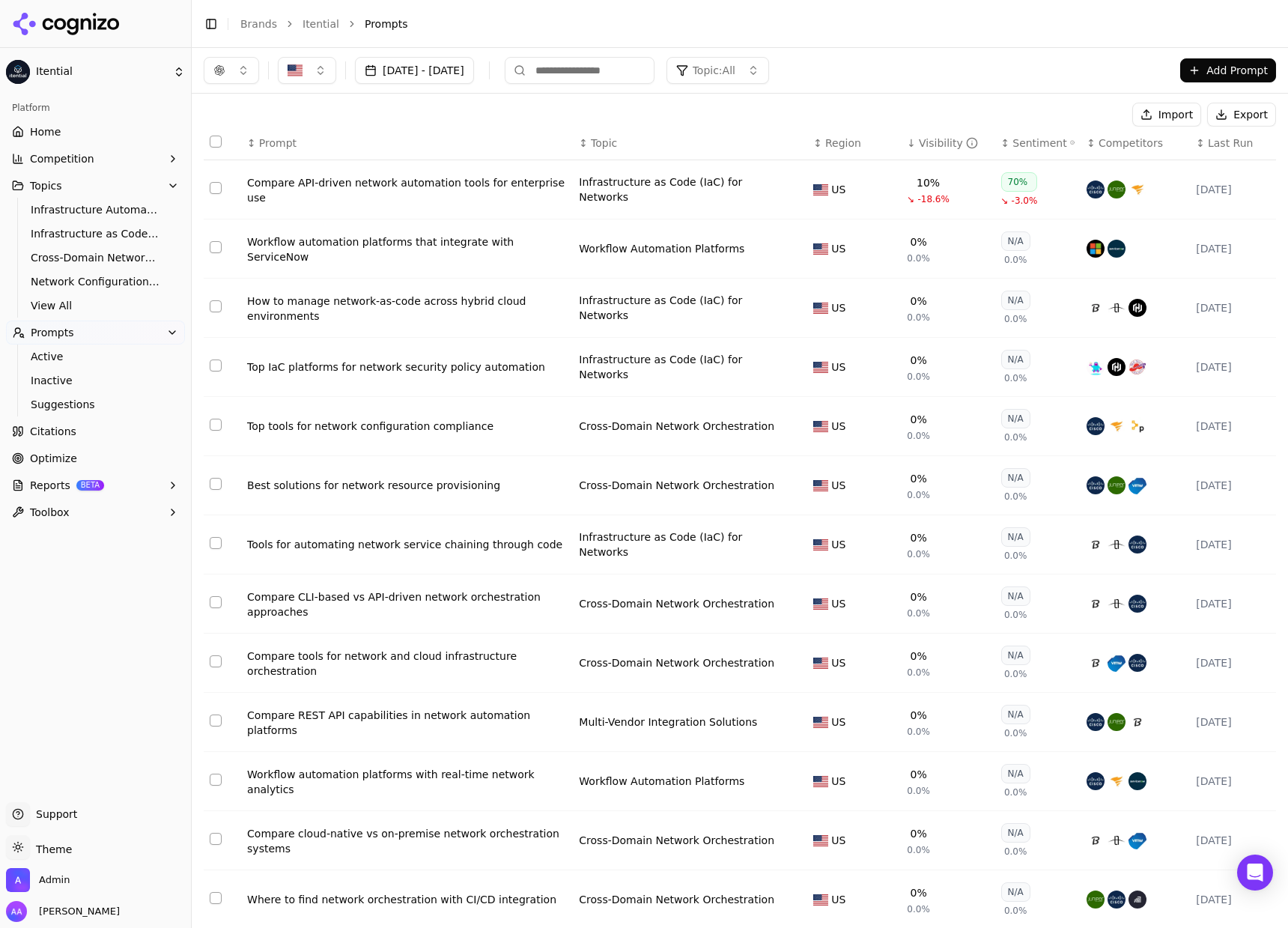
scroll to position [0, 0]
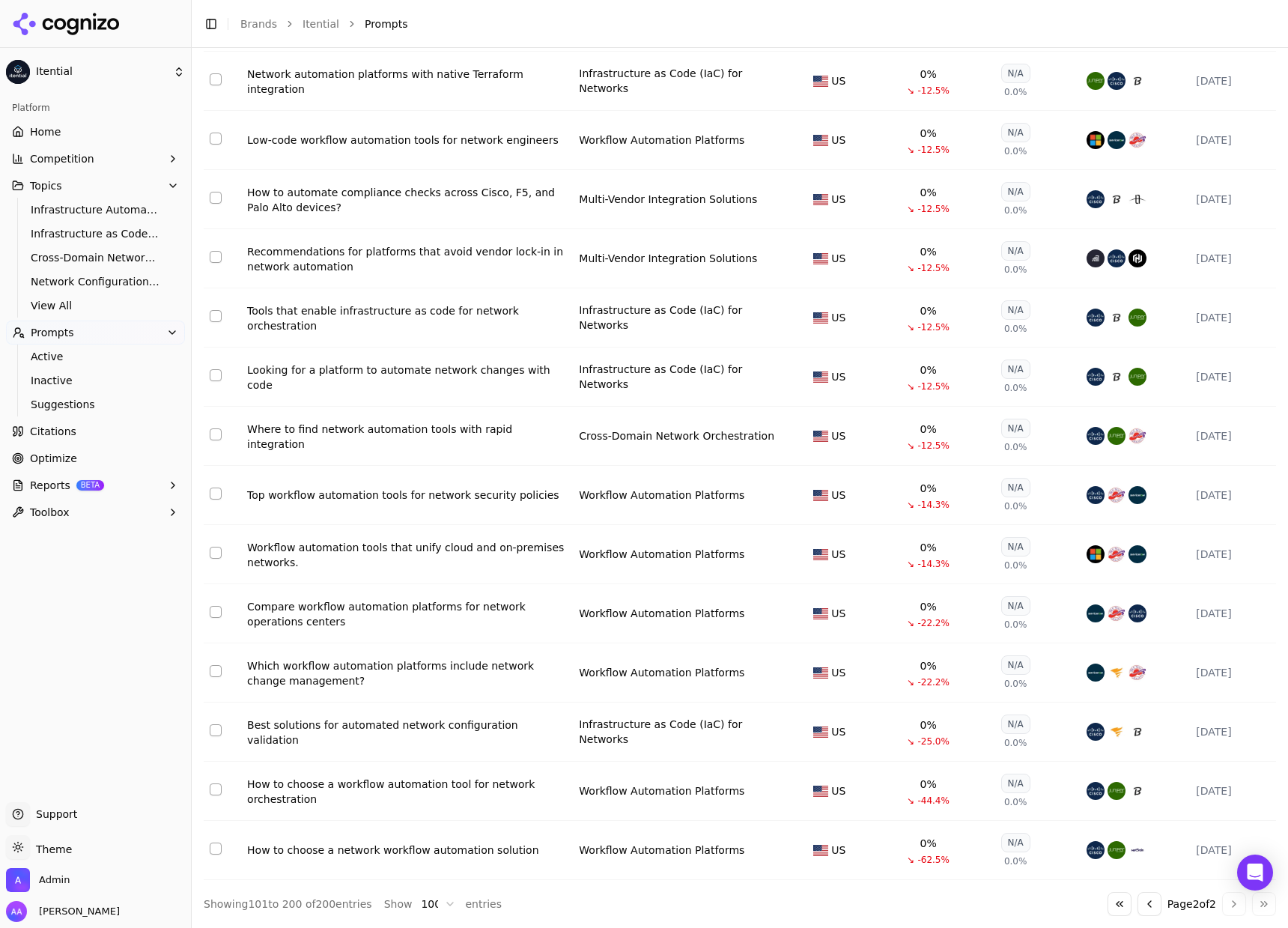
scroll to position [5312, 0]
click at [1138, 900] on button "Go to previous page" at bounding box center [1150, 904] width 24 height 24
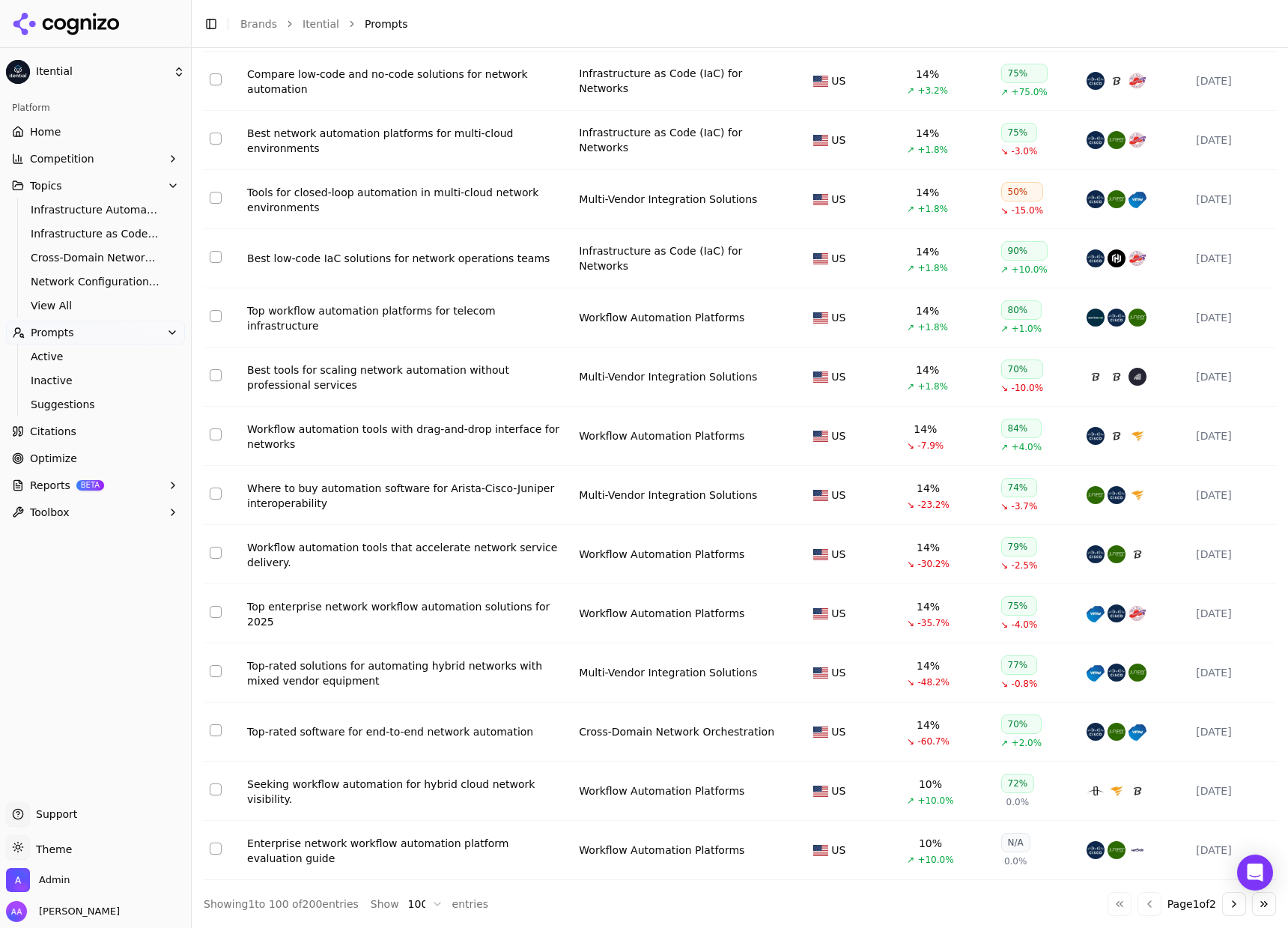
click at [523, 907] on div "Showing 1 to 100 of 200 entries Show 100 entries Go to first page Go to previou…" at bounding box center [740, 904] width 1072 height 24
click at [413, 898] on html "Itential Platform Home Competition Topics Infrastructure Automation and Orchest…" at bounding box center [644, 464] width 1288 height 928
click at [1222, 897] on button "Go to next page" at bounding box center [1234, 904] width 24 height 24
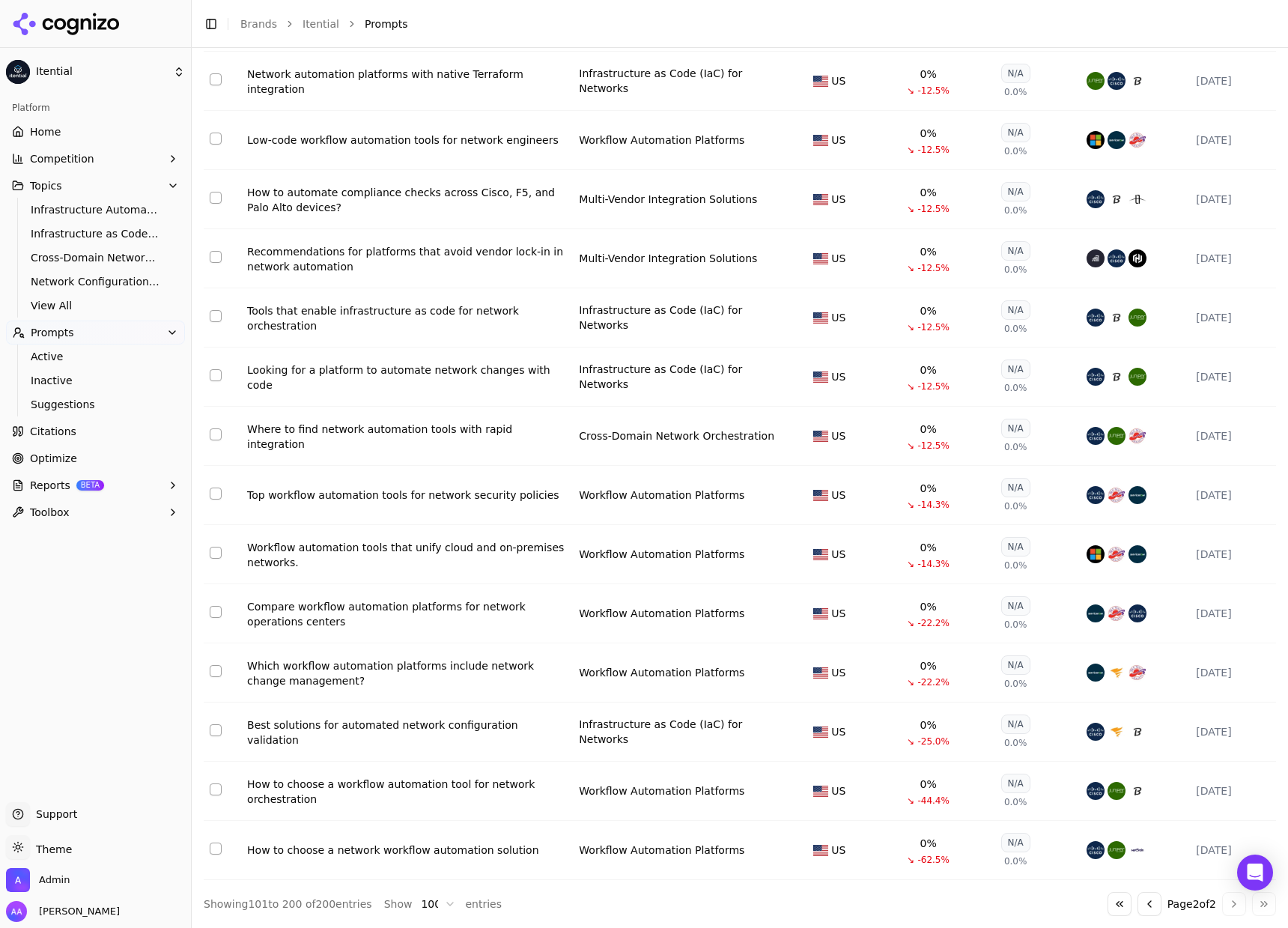
click at [1107, 897] on button "Go to first page" at bounding box center [1119, 904] width 24 height 24
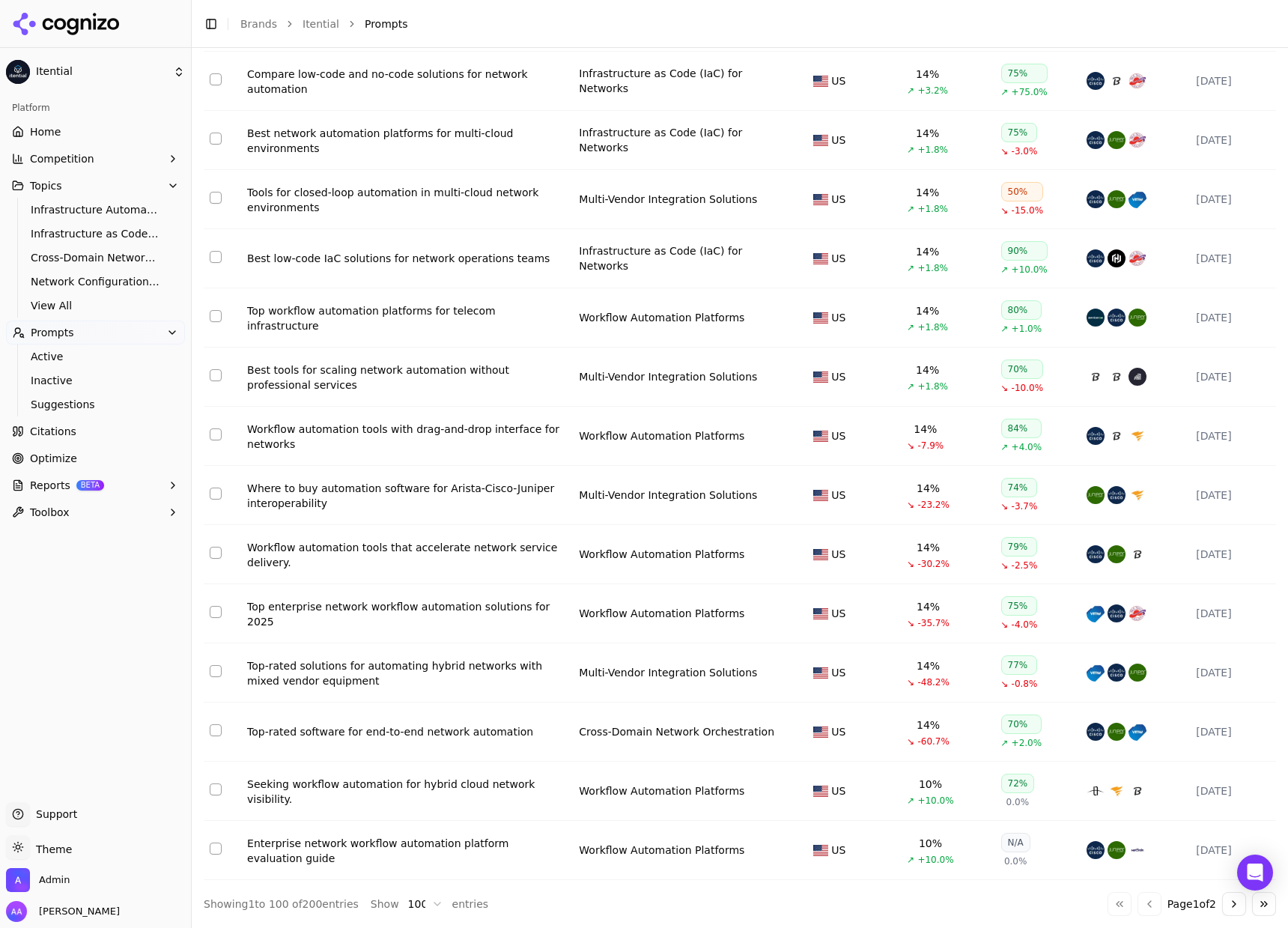
click at [1230, 897] on button "Go to next page" at bounding box center [1234, 904] width 24 height 24
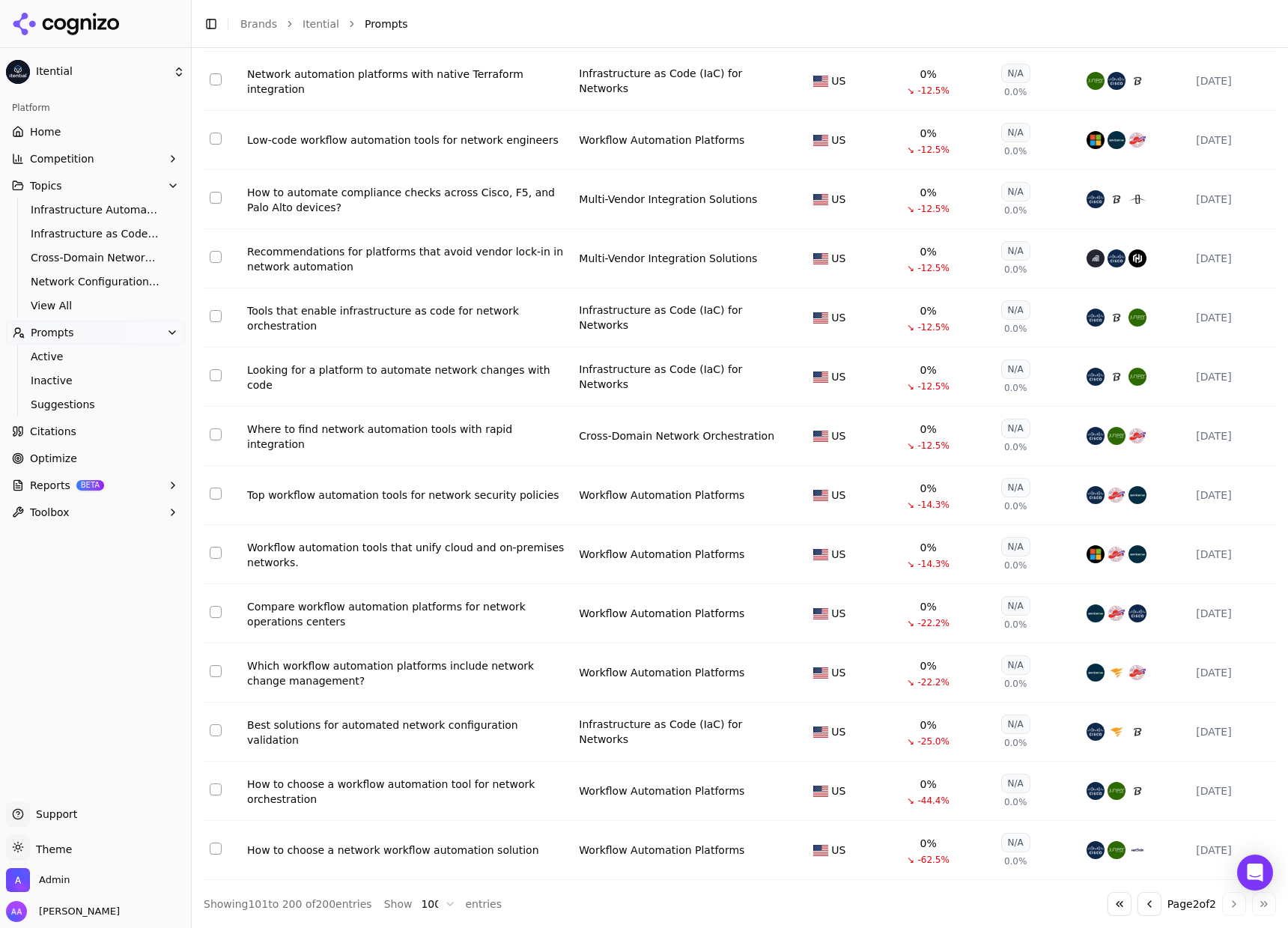
click at [1138, 899] on button "Go to previous page" at bounding box center [1150, 904] width 24 height 24
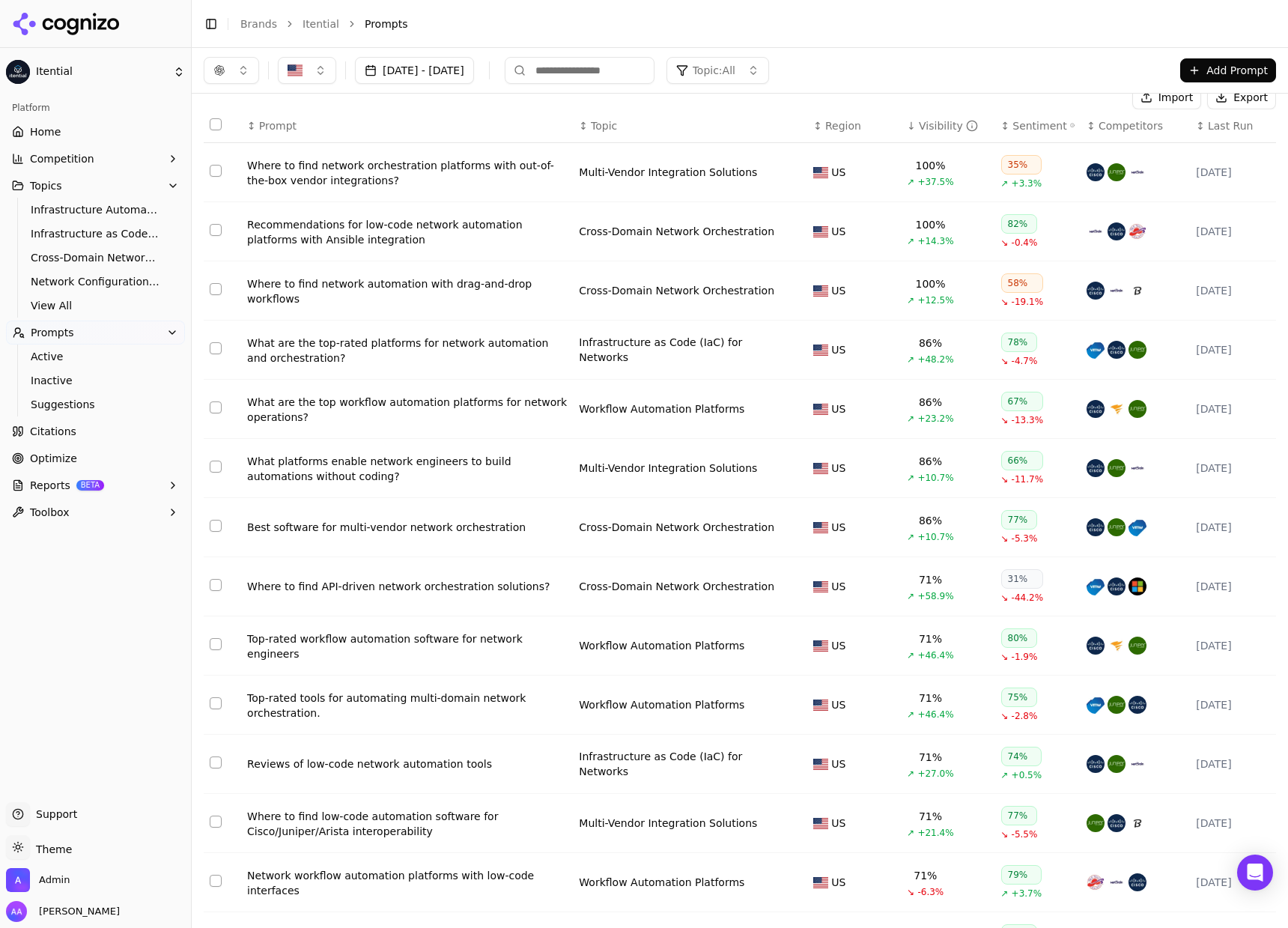
scroll to position [0, 0]
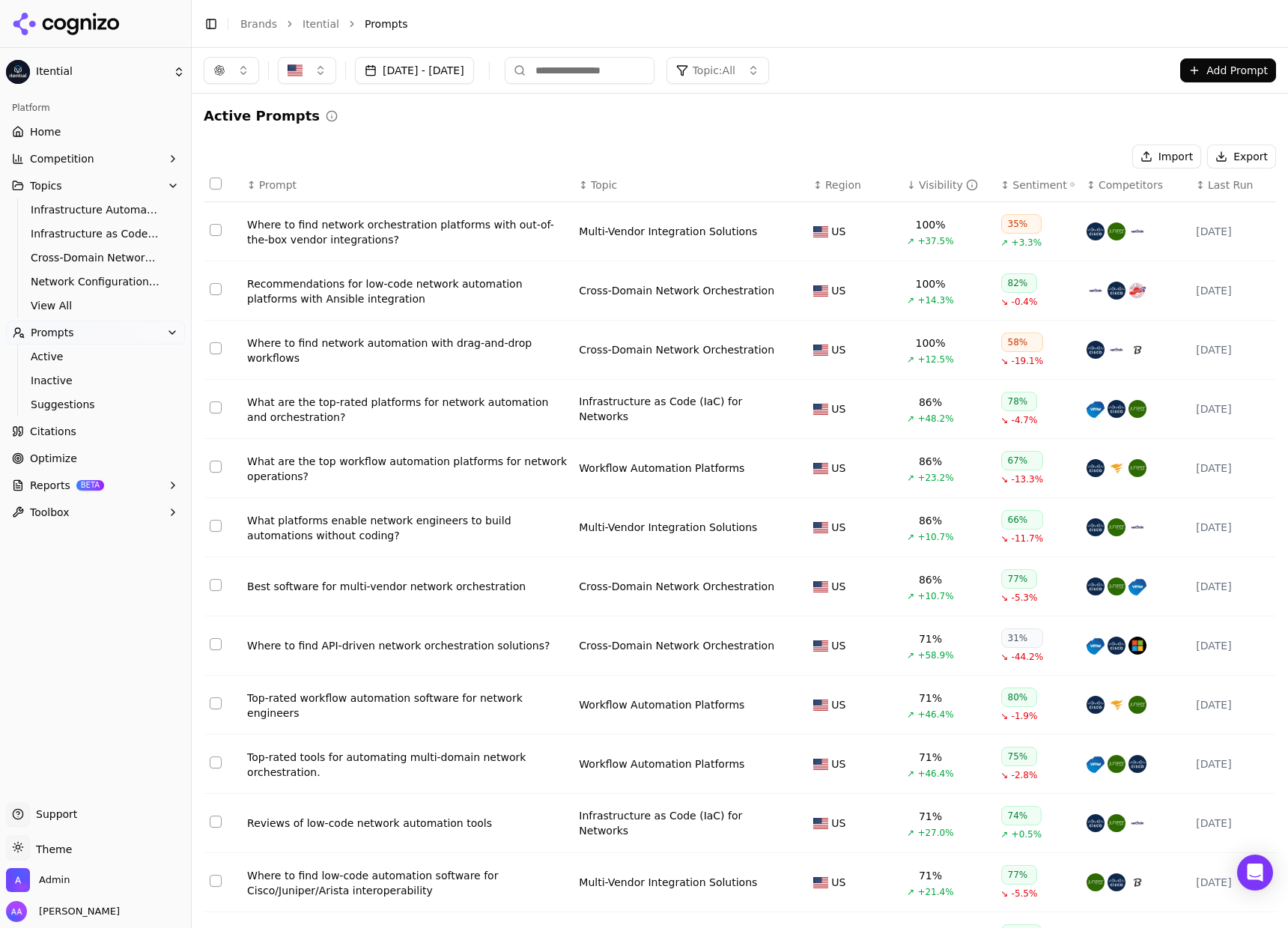
click at [220, 68] on div "button" at bounding box center [219, 70] width 12 height 12
click at [225, 161] on span "Google AI Overviews" at bounding box center [232, 161] width 94 height 30
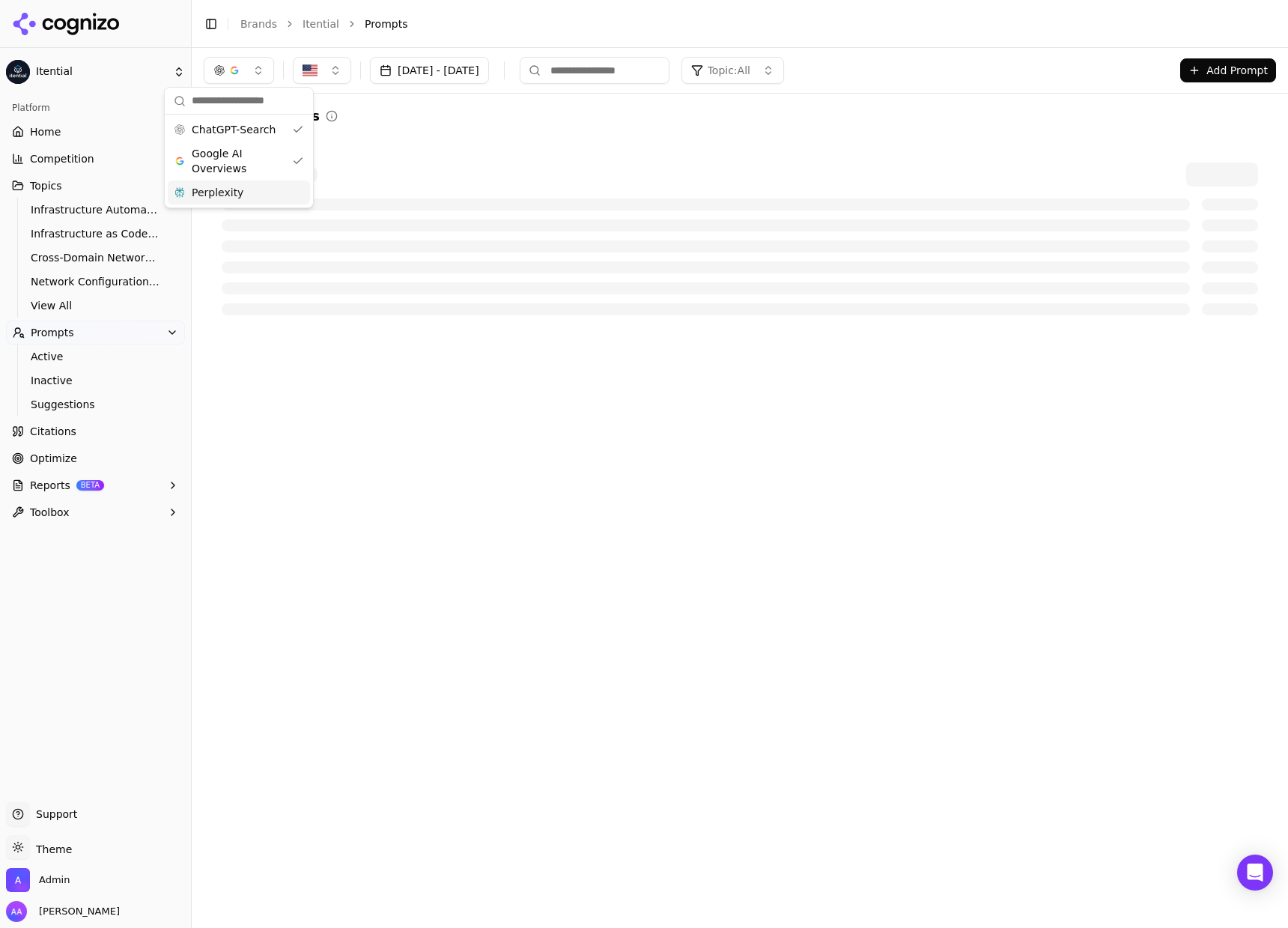
click at [238, 184] on div "Perplexity" at bounding box center [239, 193] width 142 height 24
click at [446, 117] on div "Active Prompts" at bounding box center [740, 115] width 1072 height 21
click at [447, 125] on div "Active Prompts" at bounding box center [740, 115] width 1072 height 21
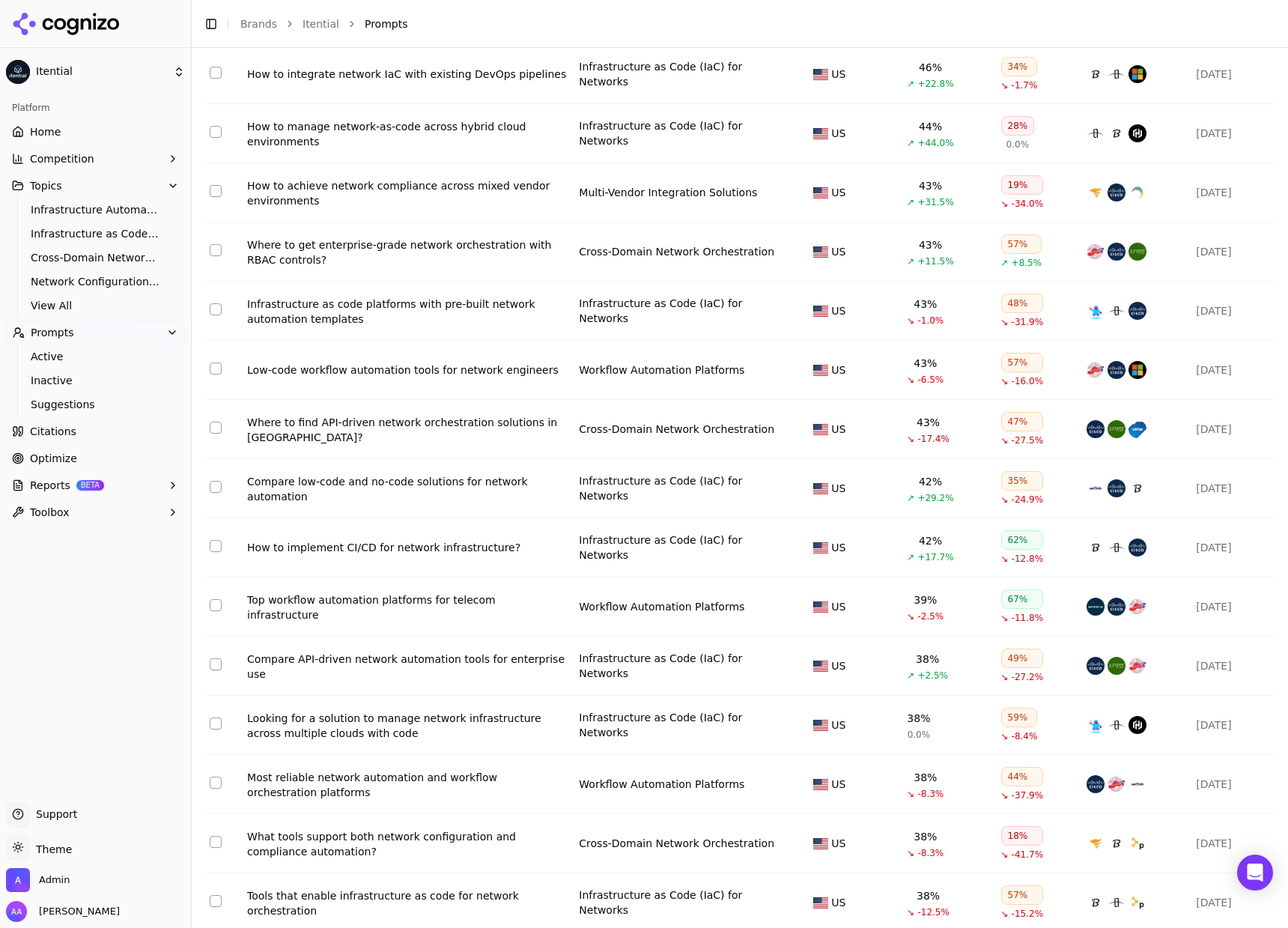
scroll to position [5312, 0]
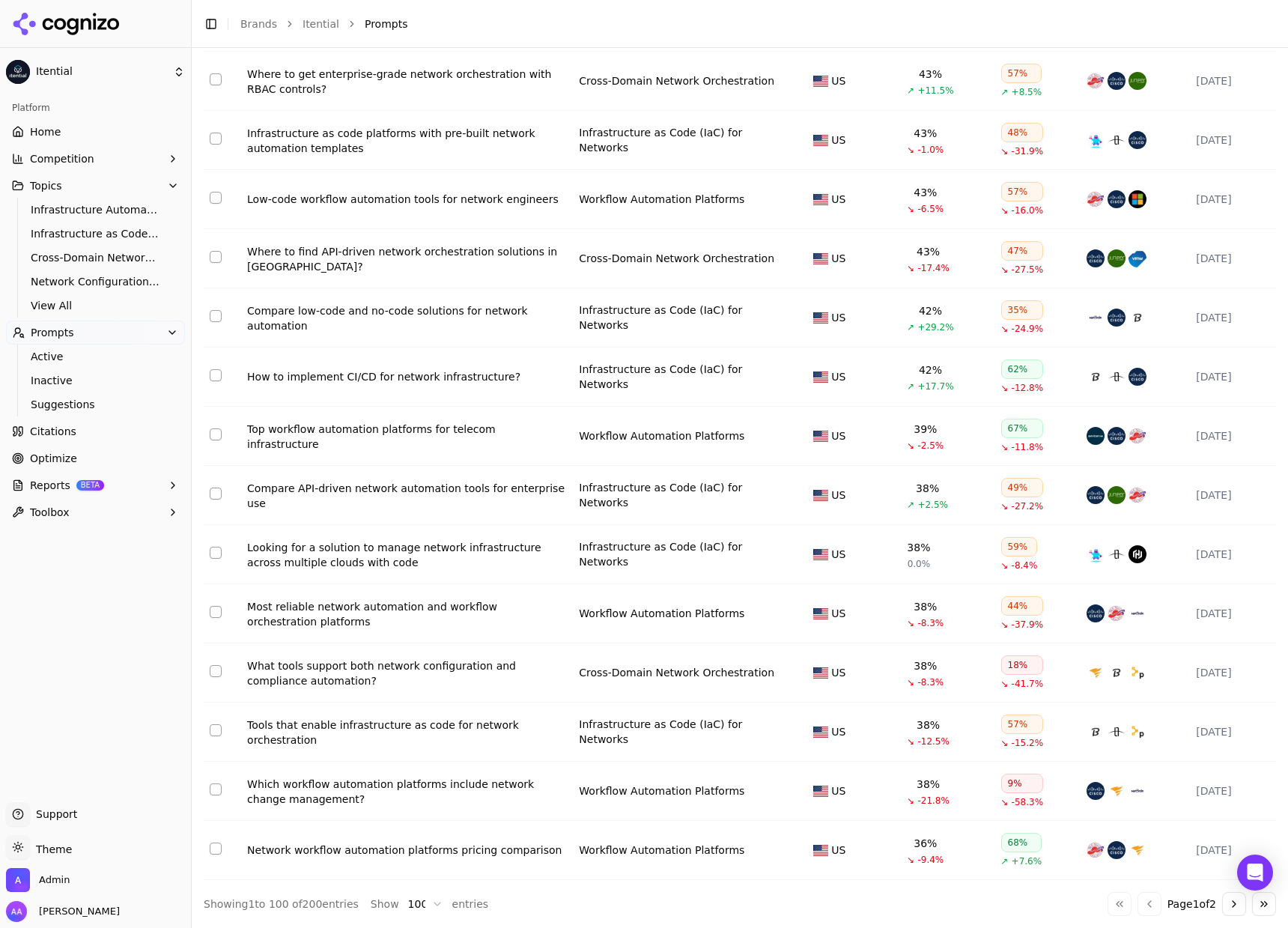
click at [1222, 900] on button "Go to next page" at bounding box center [1234, 904] width 24 height 24
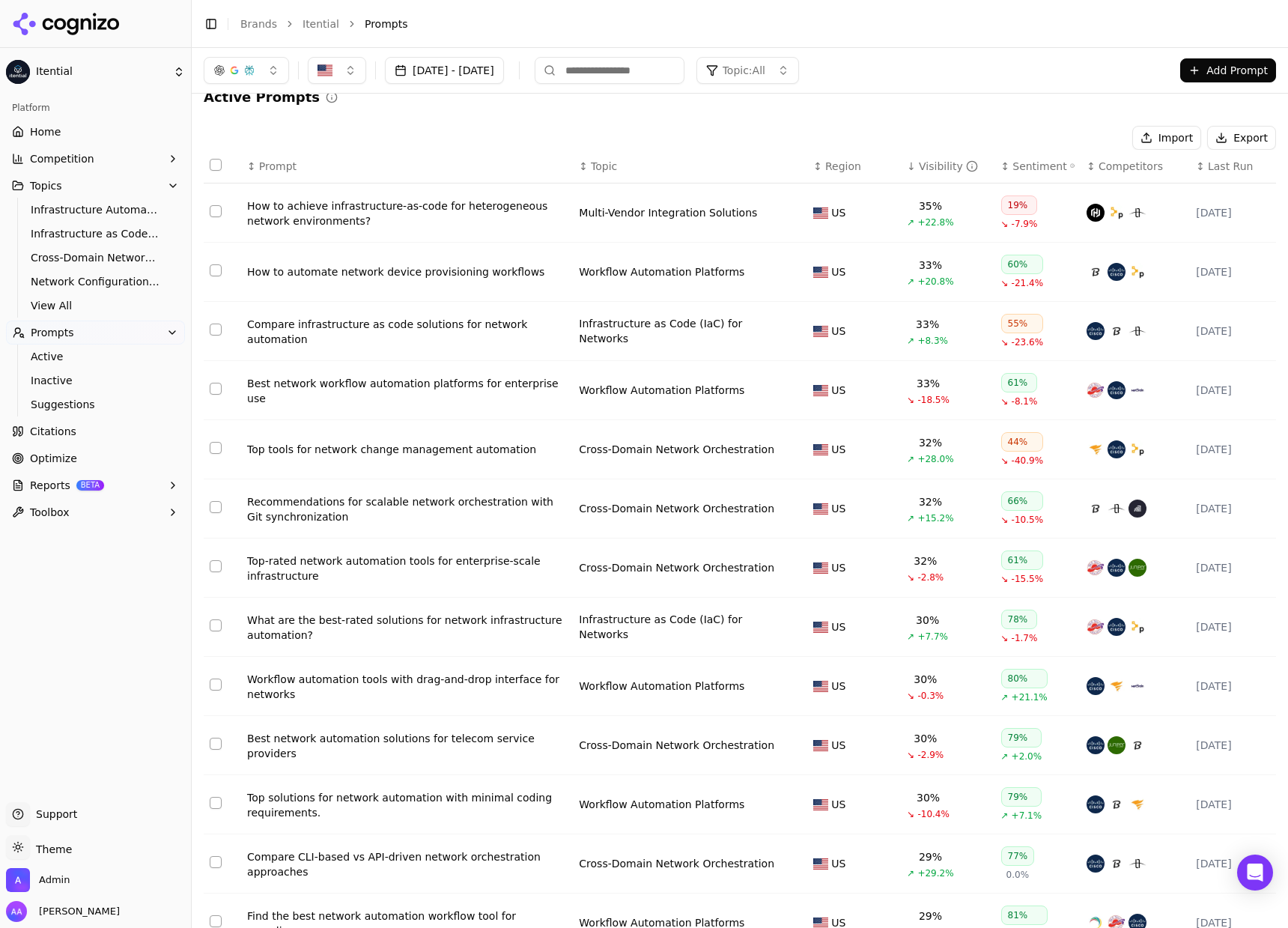
scroll to position [0, 0]
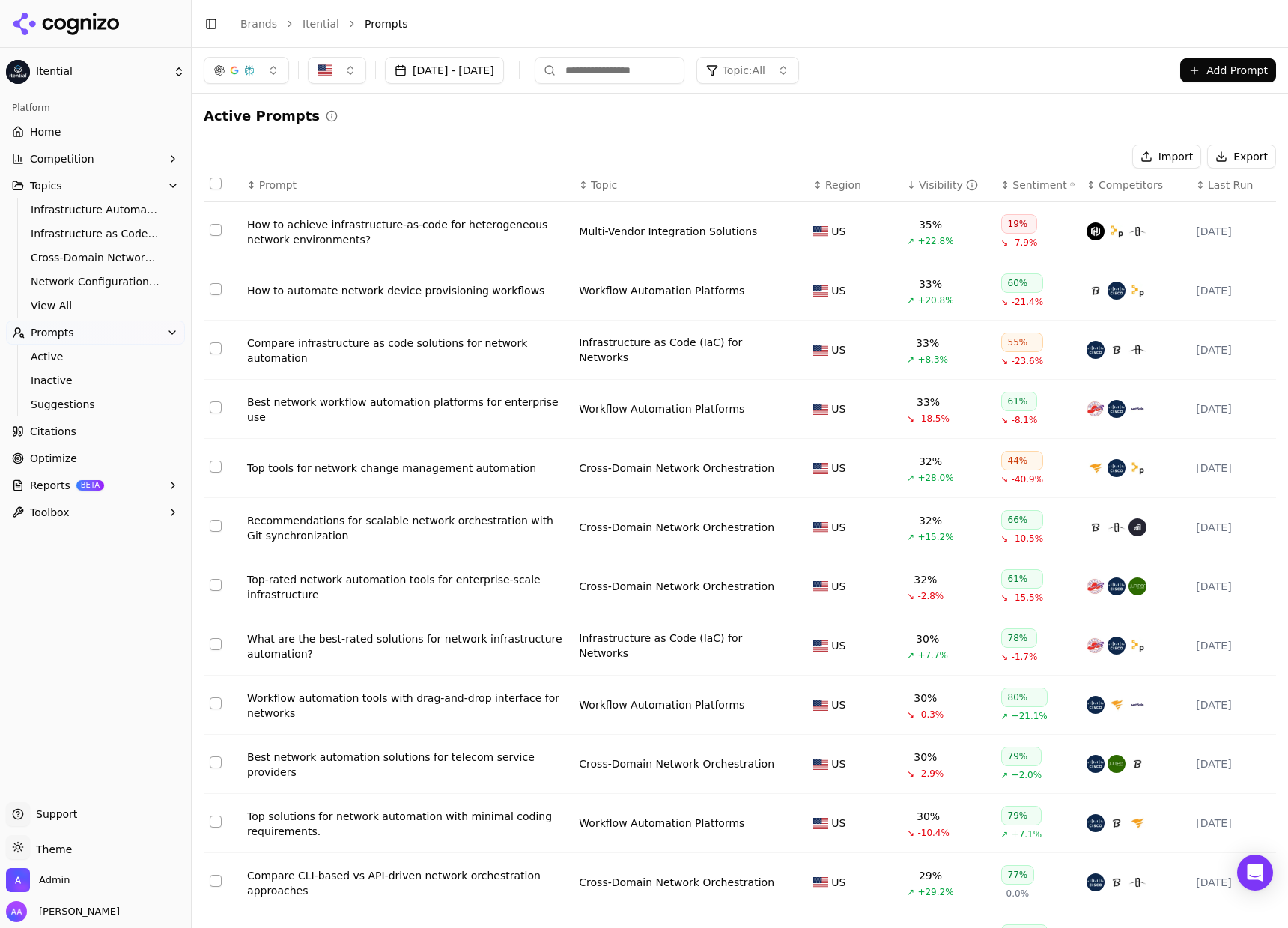
click at [353, 146] on div "Import Export" at bounding box center [740, 157] width 1072 height 24
click at [209, 113] on h2 "Active Prompts" at bounding box center [262, 115] width 116 height 21
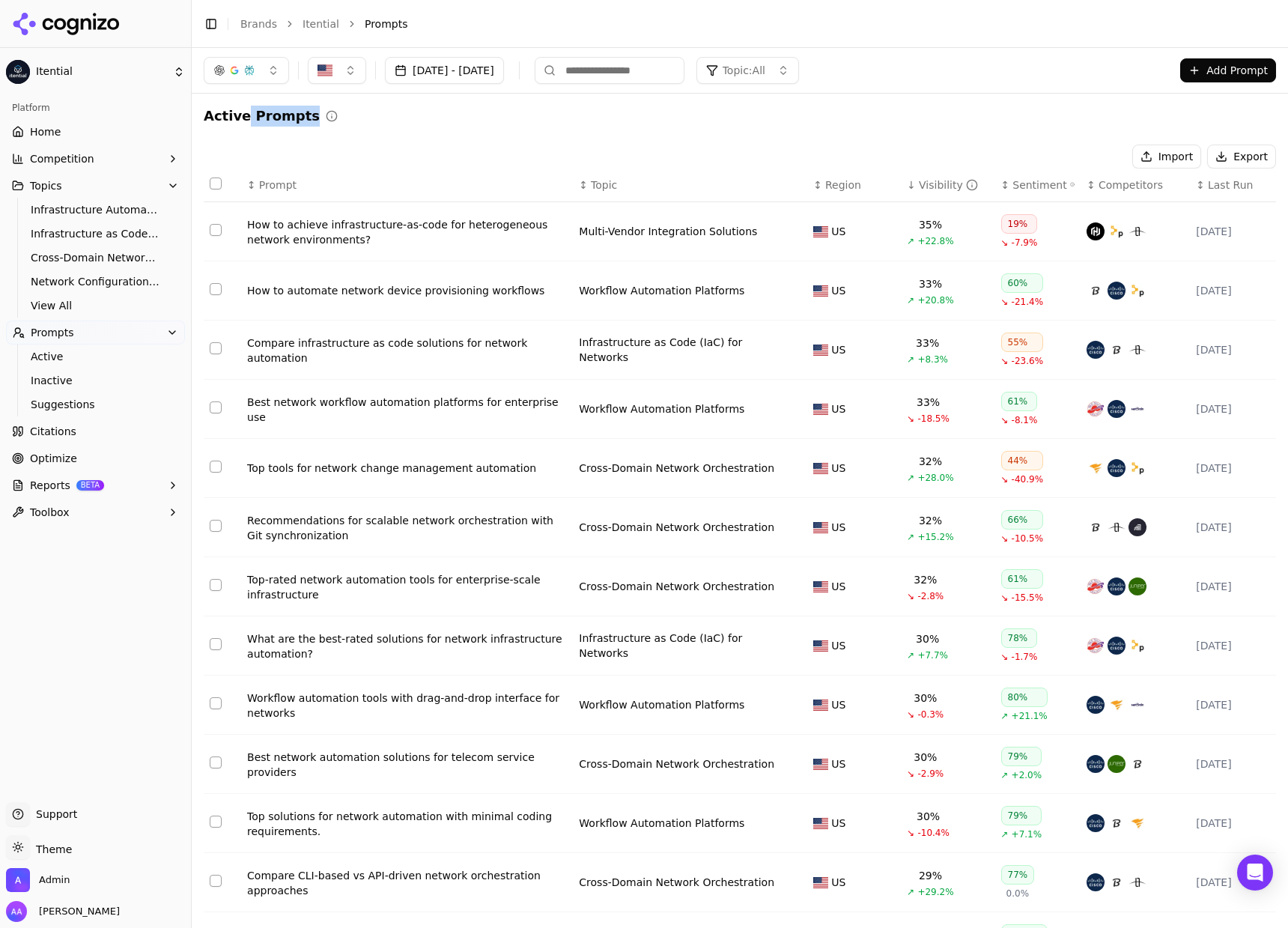
click at [243, 114] on h2 "Active Prompts" at bounding box center [262, 115] width 116 height 21
click at [244, 114] on h2 "Active Prompts" at bounding box center [262, 115] width 116 height 21
click at [218, 121] on h2 "Active Prompts" at bounding box center [262, 115] width 116 height 21
click at [218, 120] on h2 "Active Prompts" at bounding box center [262, 115] width 116 height 21
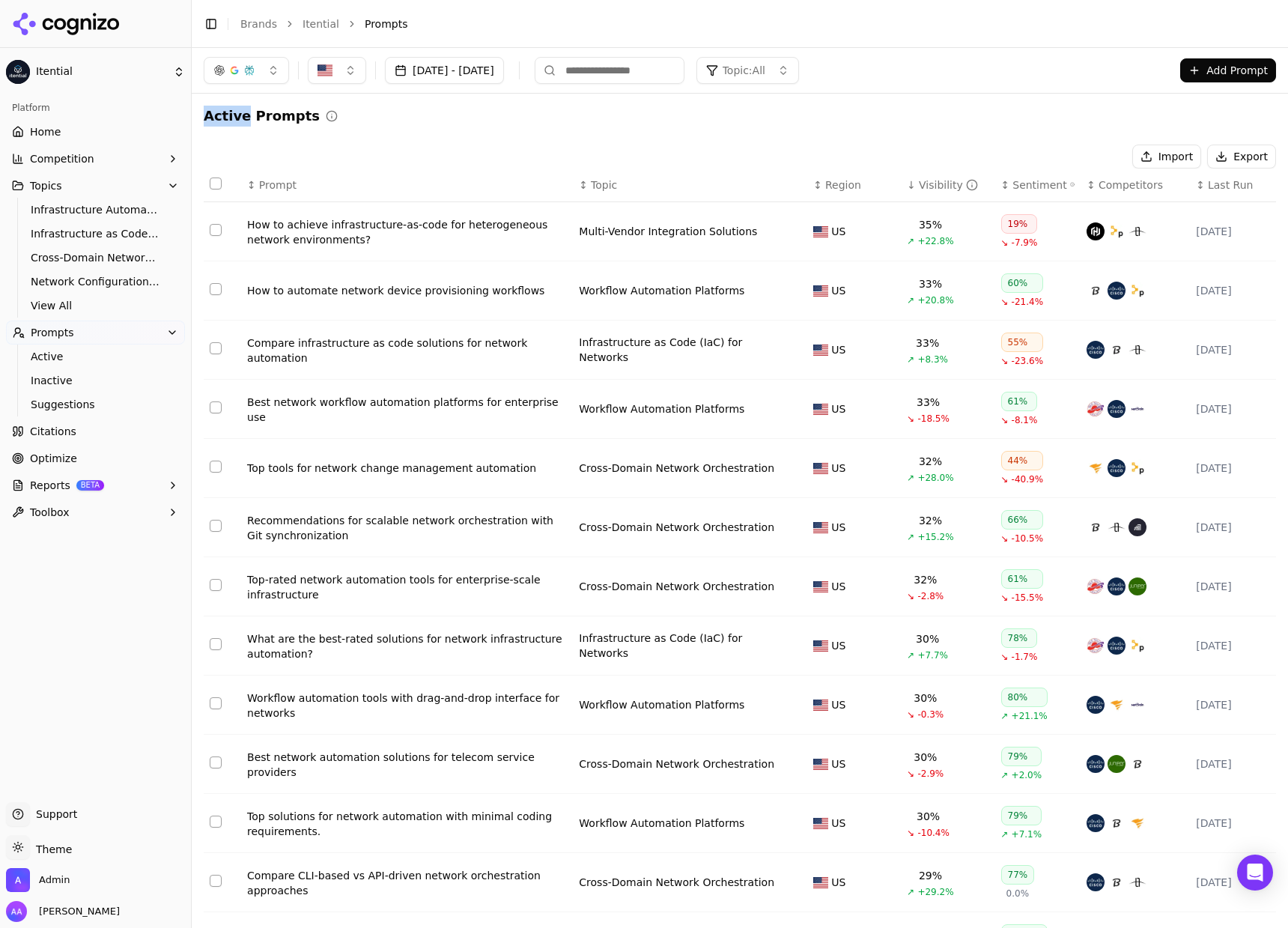
click at [218, 119] on h2 "Active Prompts" at bounding box center [262, 115] width 116 height 21
click at [271, 111] on h2 "Active Prompts" at bounding box center [262, 115] width 116 height 21
click at [271, 110] on h2 "Active Prompts" at bounding box center [262, 115] width 116 height 21
click at [205, 125] on h2 "Active Prompts" at bounding box center [262, 115] width 116 height 21
click at [209, 121] on h2 "Active Prompts" at bounding box center [262, 115] width 116 height 21
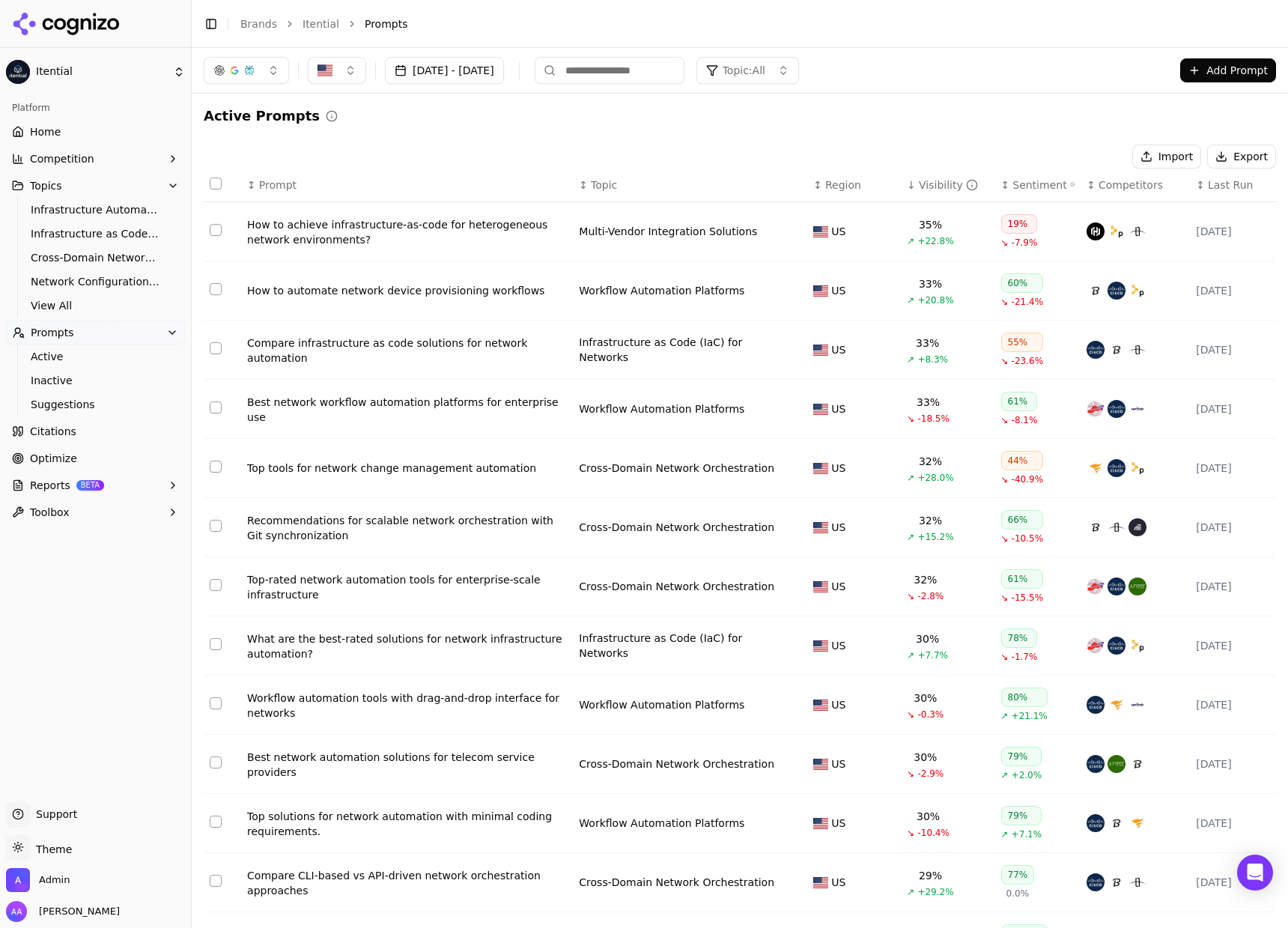
click at [209, 121] on h2 "Active Prompts" at bounding box center [262, 115] width 116 height 21
click at [281, 113] on h2 "Active Prompts" at bounding box center [262, 115] width 116 height 21
click at [281, 181] on span "Prompt" at bounding box center [278, 184] width 38 height 15
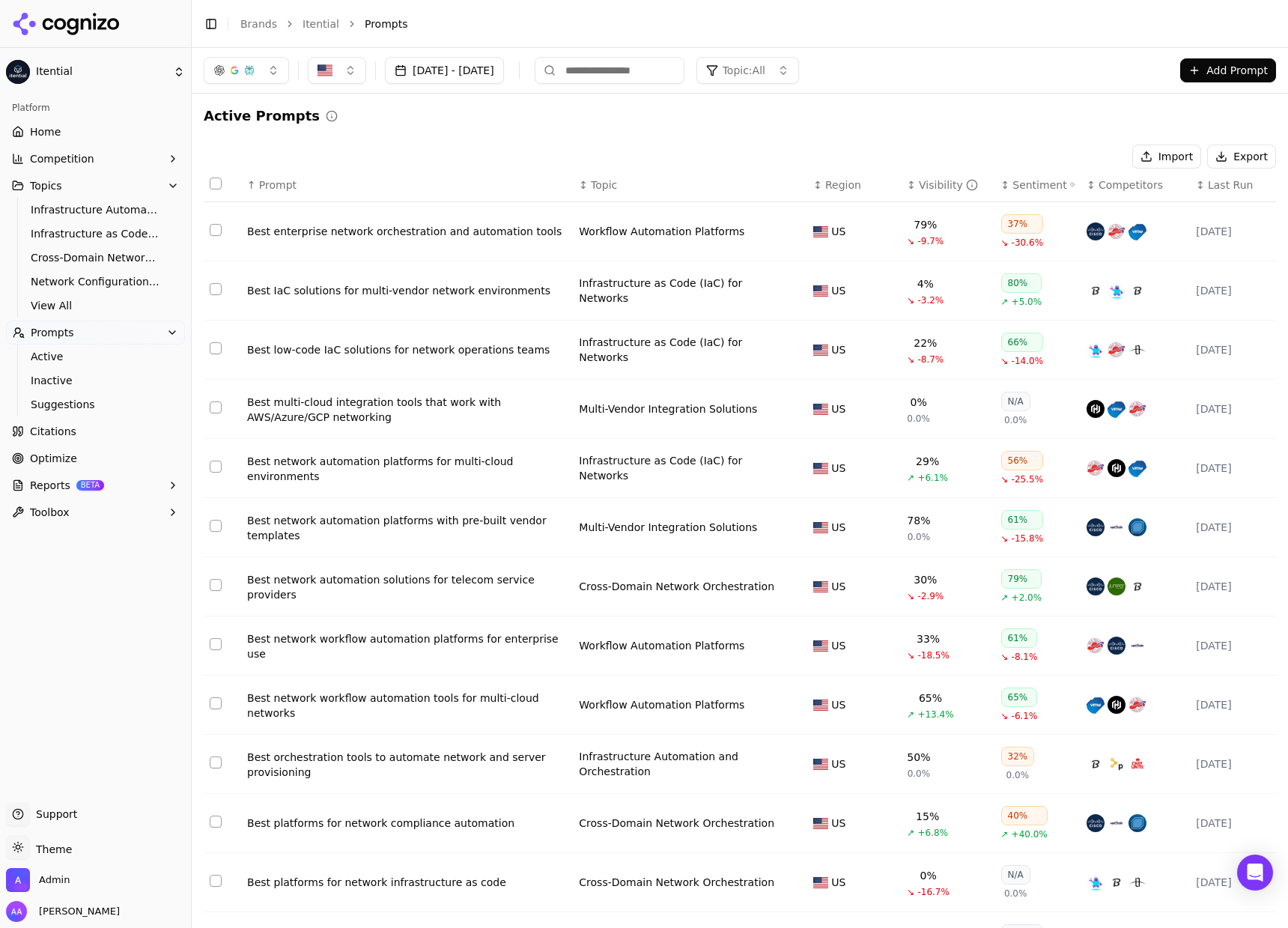
click at [282, 181] on span "Prompt" at bounding box center [278, 184] width 38 height 15
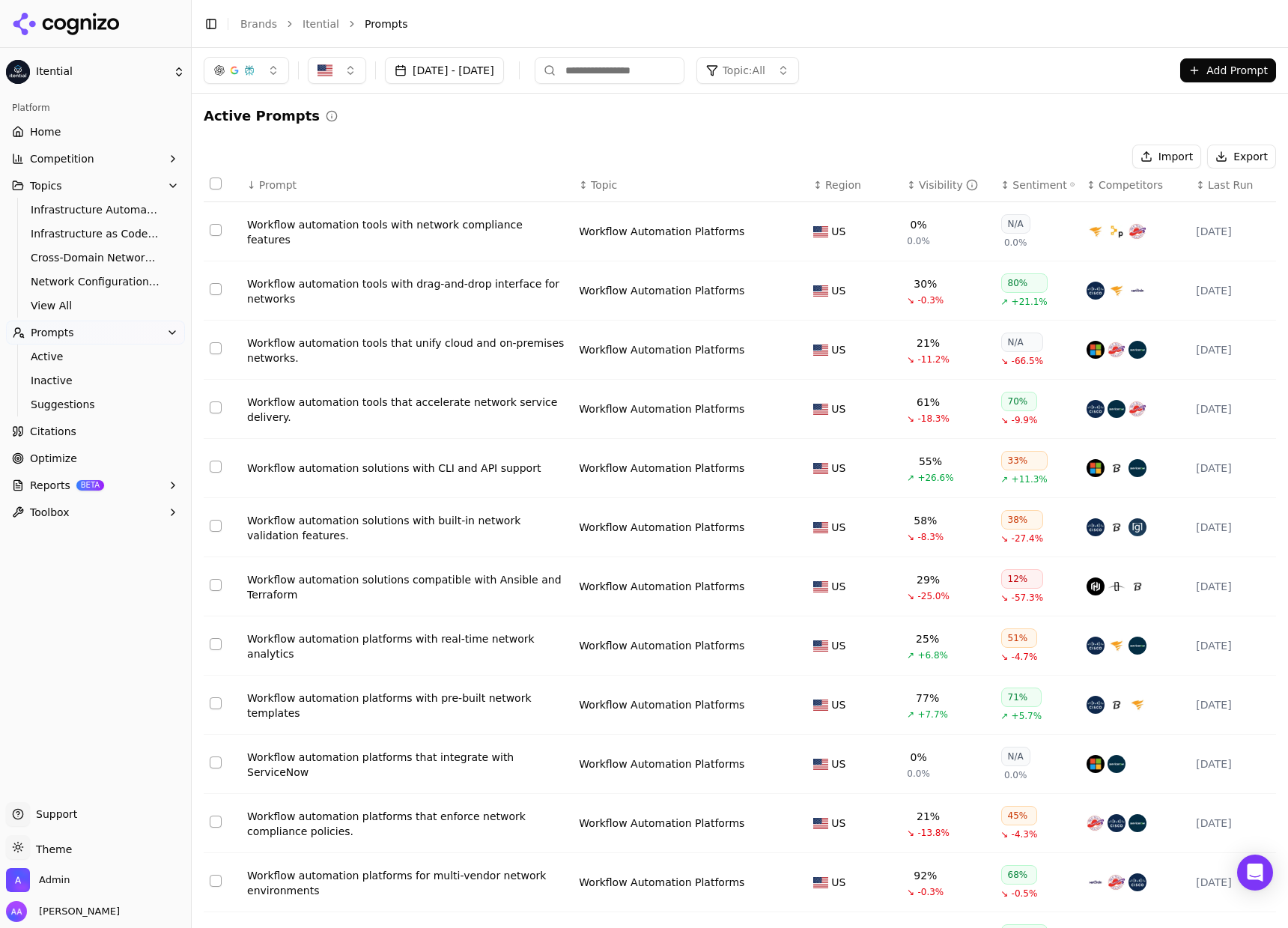
click at [288, 182] on span "Prompt" at bounding box center [278, 184] width 38 height 15
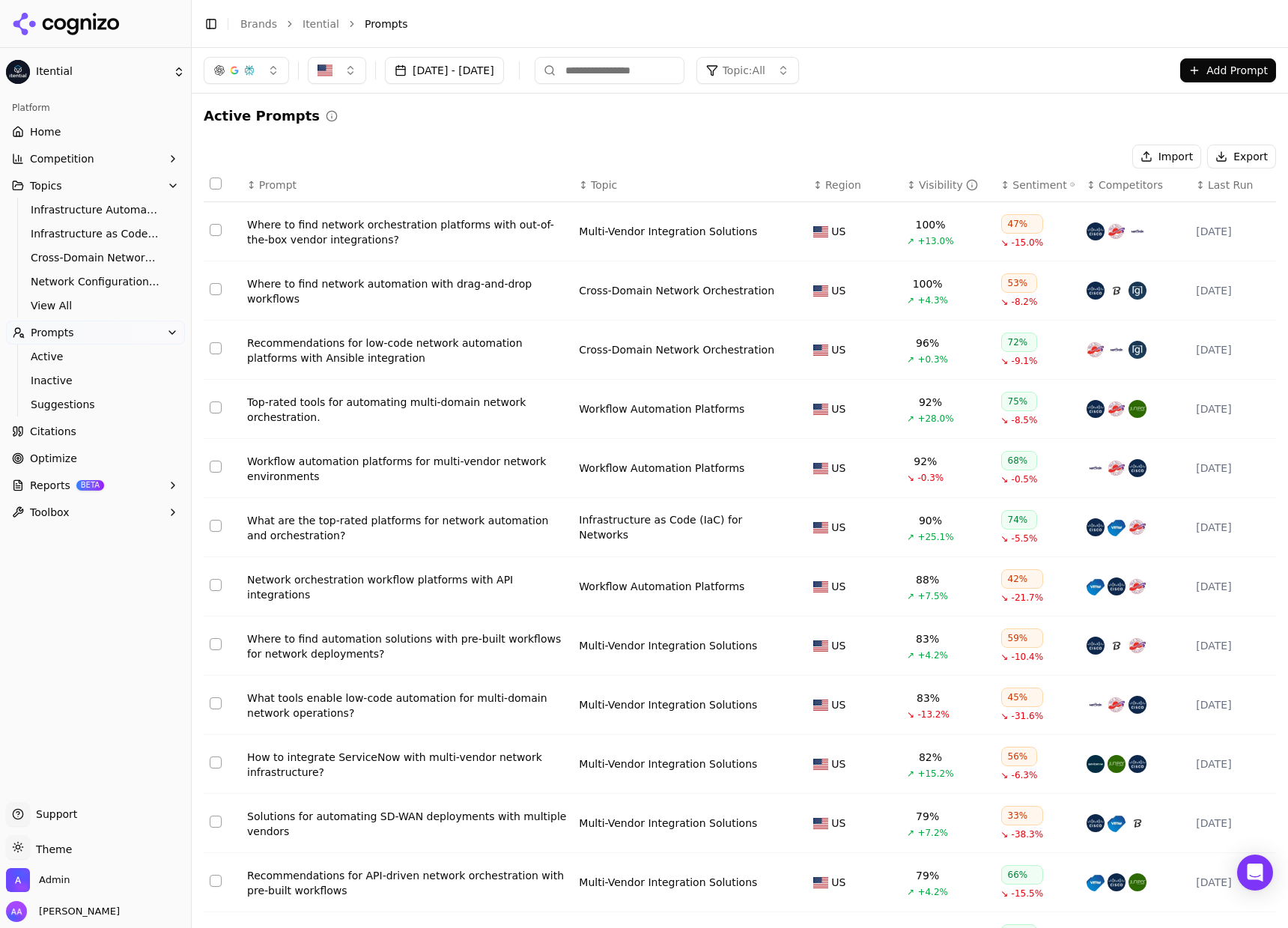
click at [344, 149] on div "Import Export" at bounding box center [740, 157] width 1072 height 24
click at [1231, 161] on button "Export" at bounding box center [1241, 157] width 69 height 24
click at [590, 145] on div "Import Export" at bounding box center [740, 157] width 1072 height 24
click at [268, 105] on h2 "Active Prompts" at bounding box center [262, 115] width 116 height 21
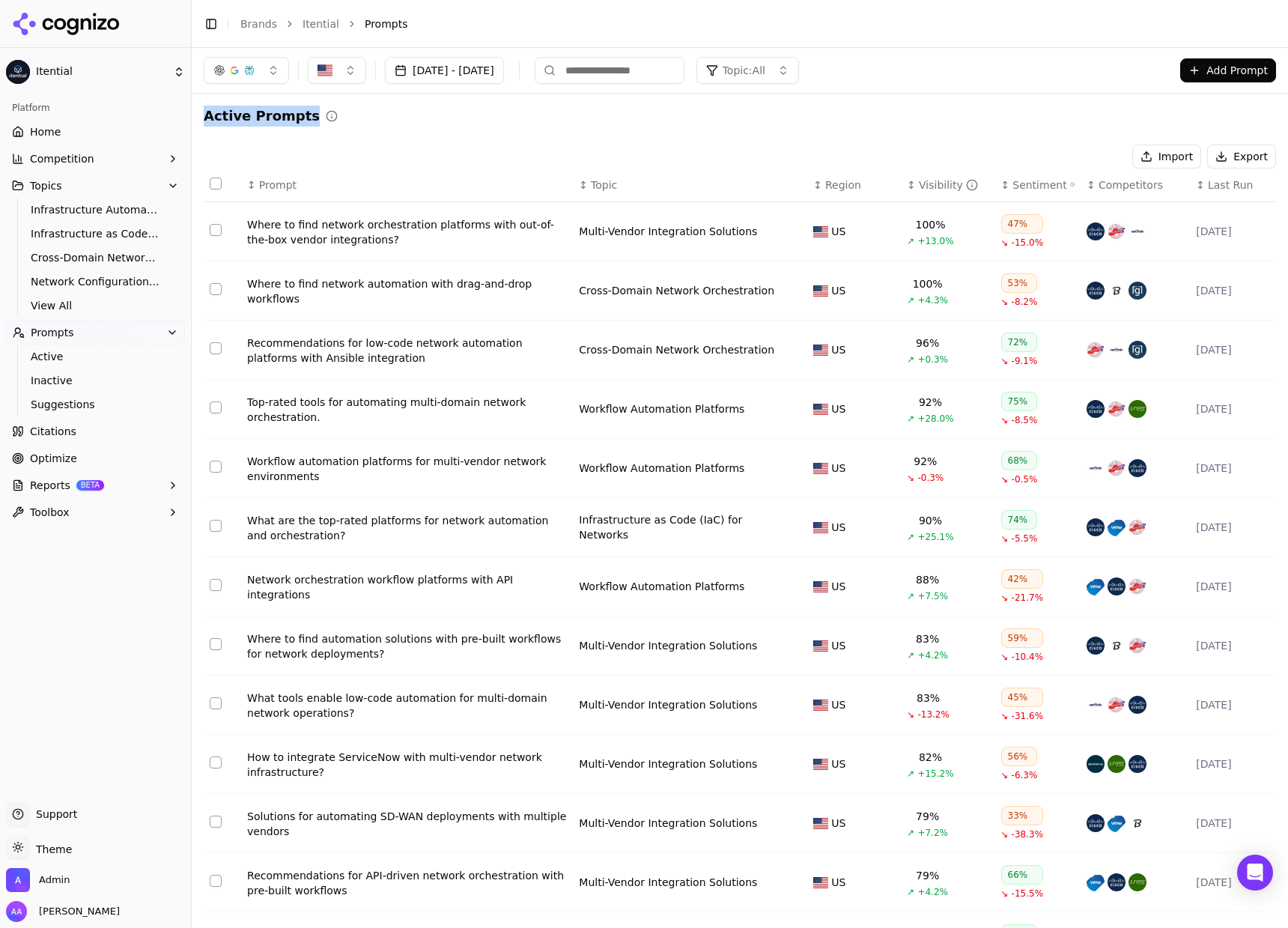
click at [269, 105] on h2 "Active Prompts" at bounding box center [262, 115] width 116 height 21
click at [277, 113] on h2 "Active Prompts" at bounding box center [262, 115] width 116 height 21
click at [279, 113] on h2 "Active Prompts" at bounding box center [262, 115] width 116 height 21
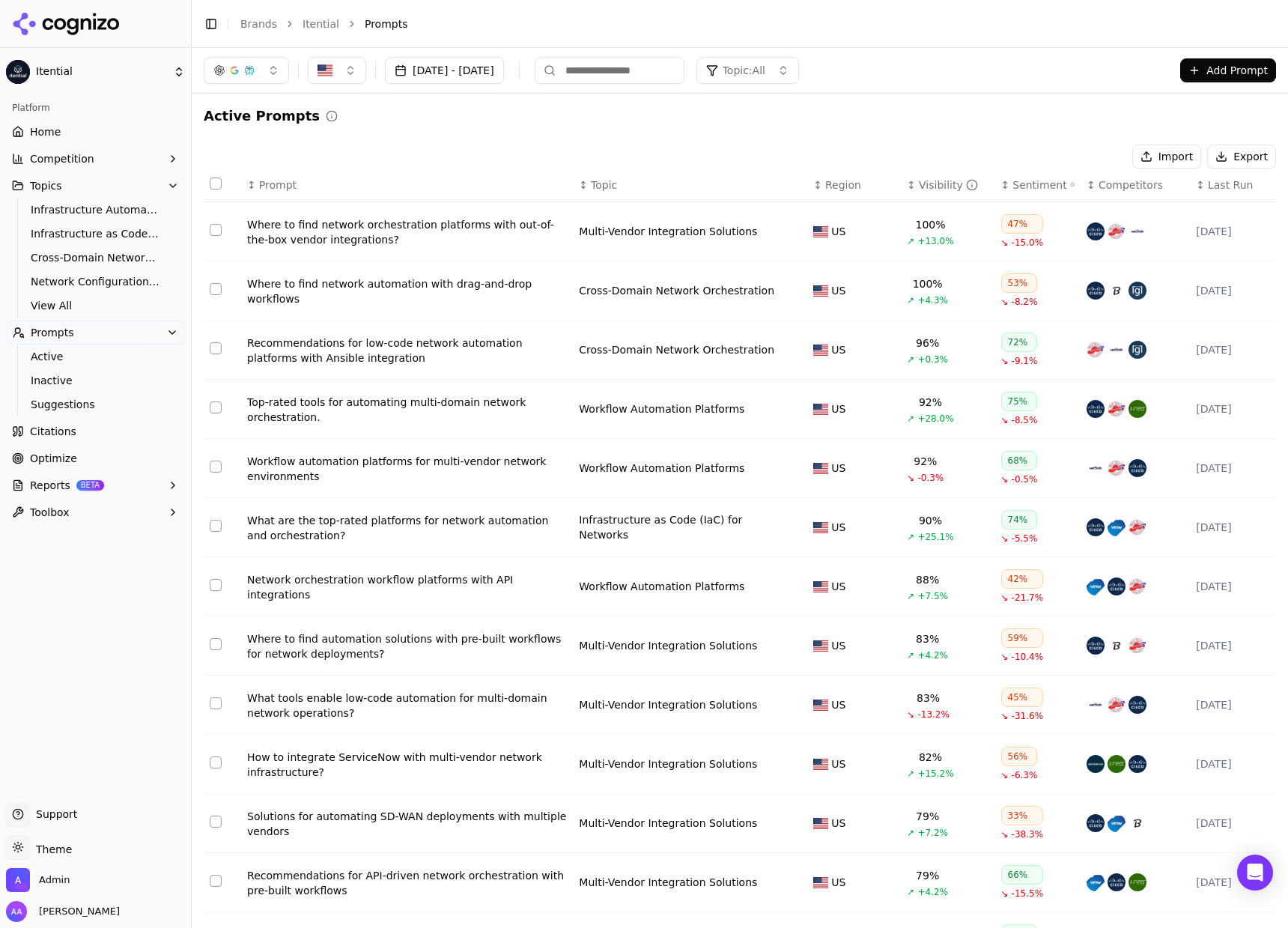
click at [290, 118] on h2 "Active Prompts" at bounding box center [262, 115] width 116 height 21
click at [54, 165] on span "Competition" at bounding box center [62, 159] width 65 height 15
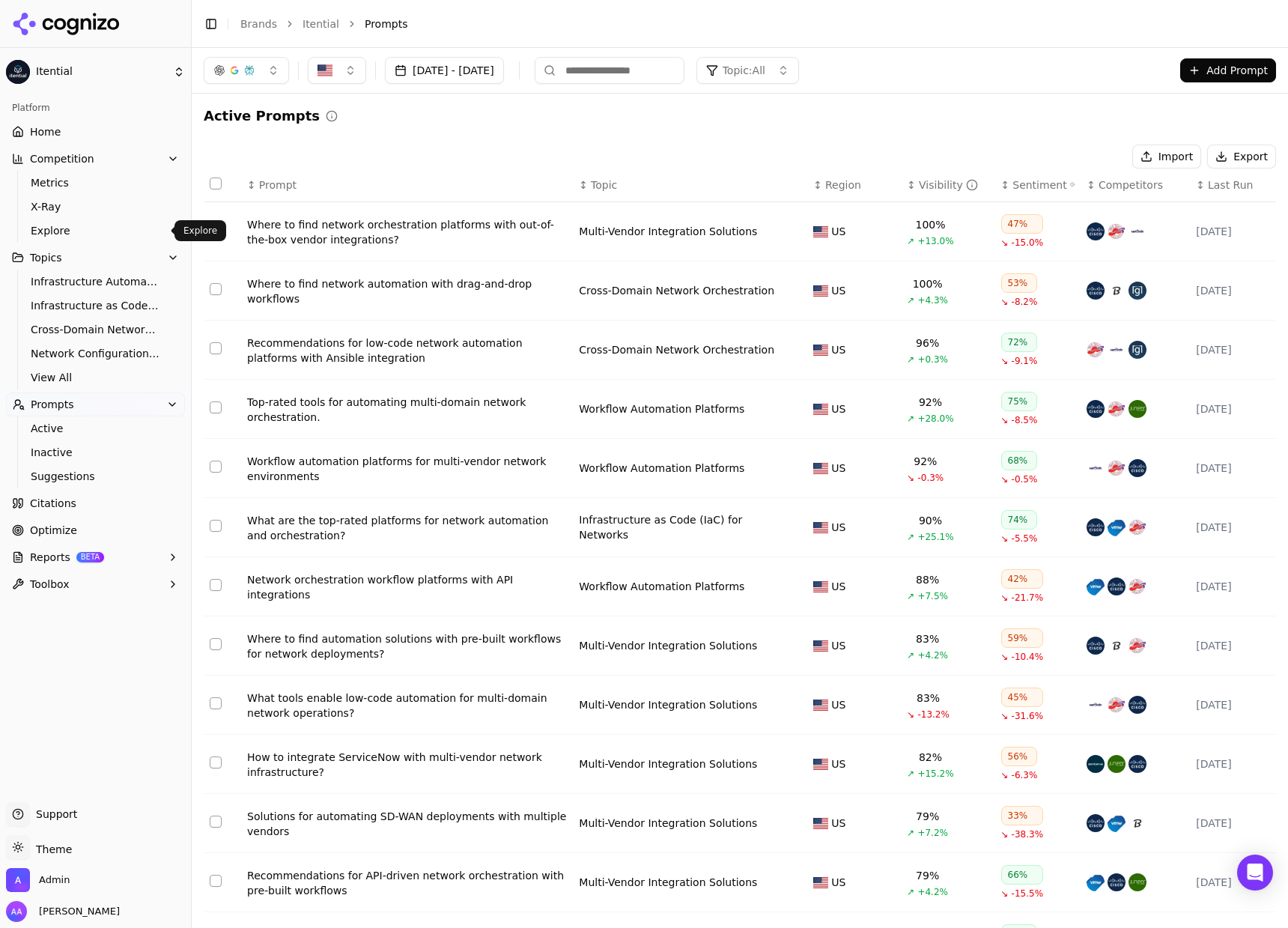
click at [76, 231] on span "Explore" at bounding box center [95, 231] width 130 height 15
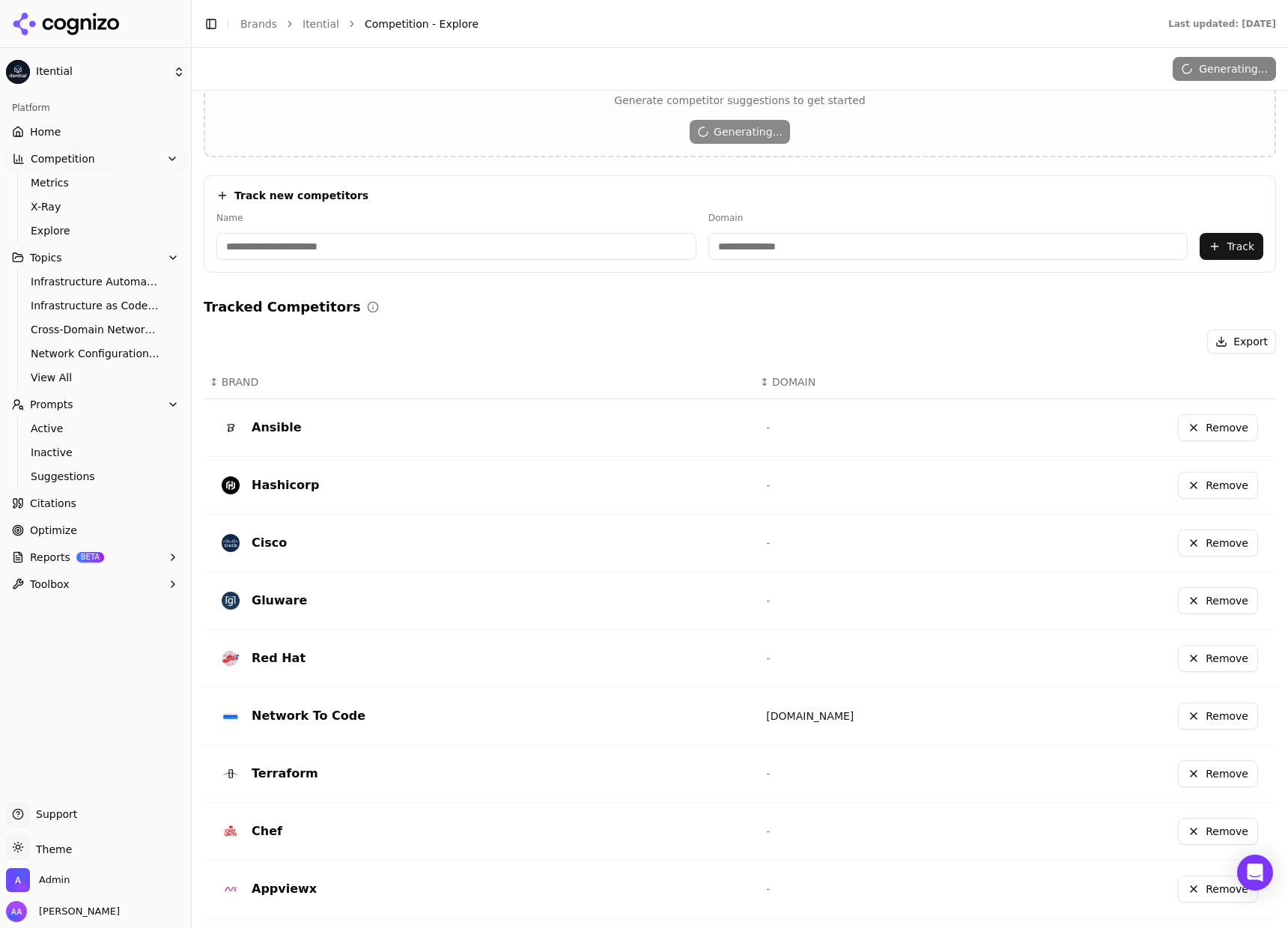
scroll to position [188, 0]
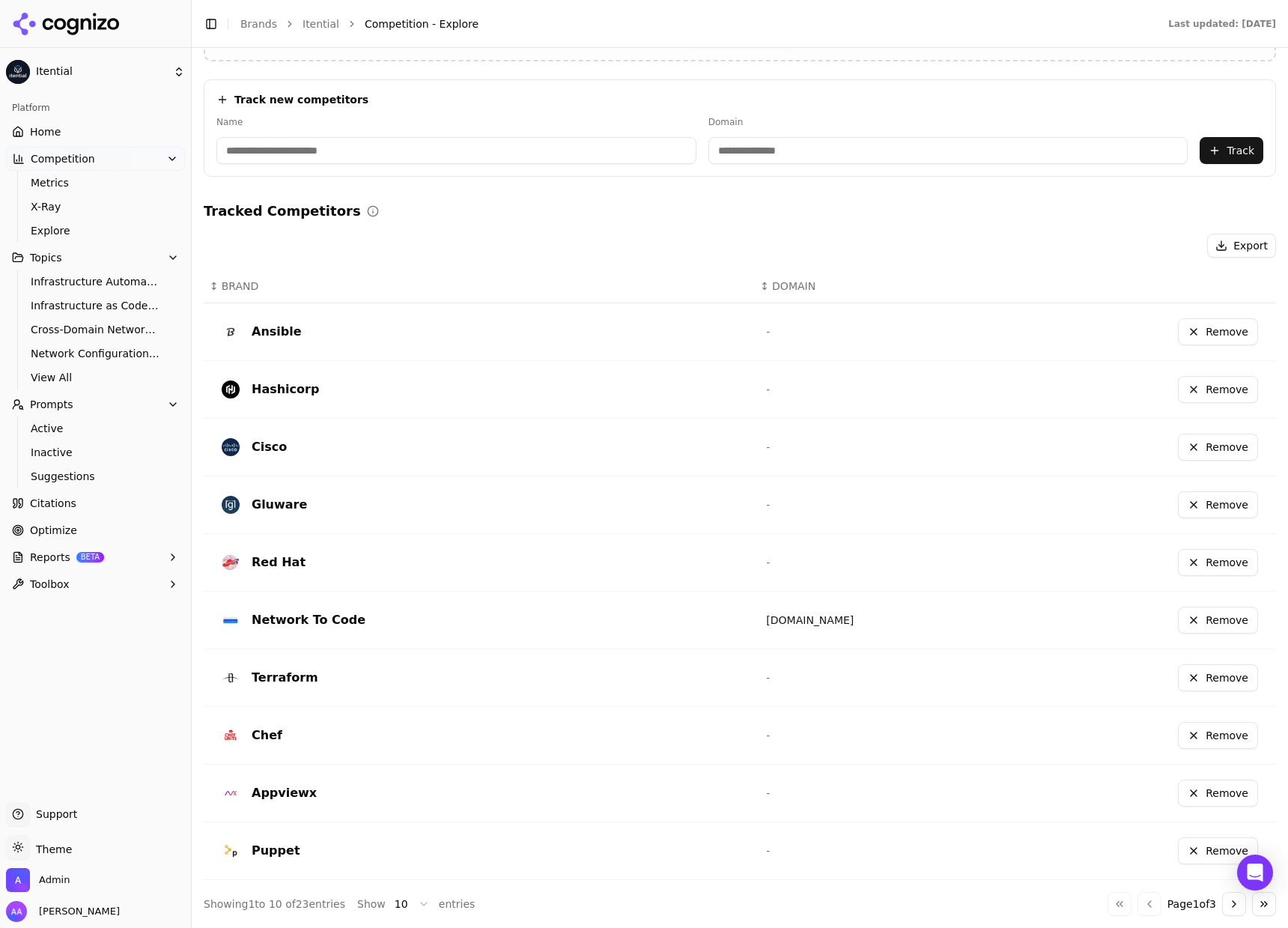
click at [1227, 902] on button "Go to next page" at bounding box center [1234, 904] width 24 height 24
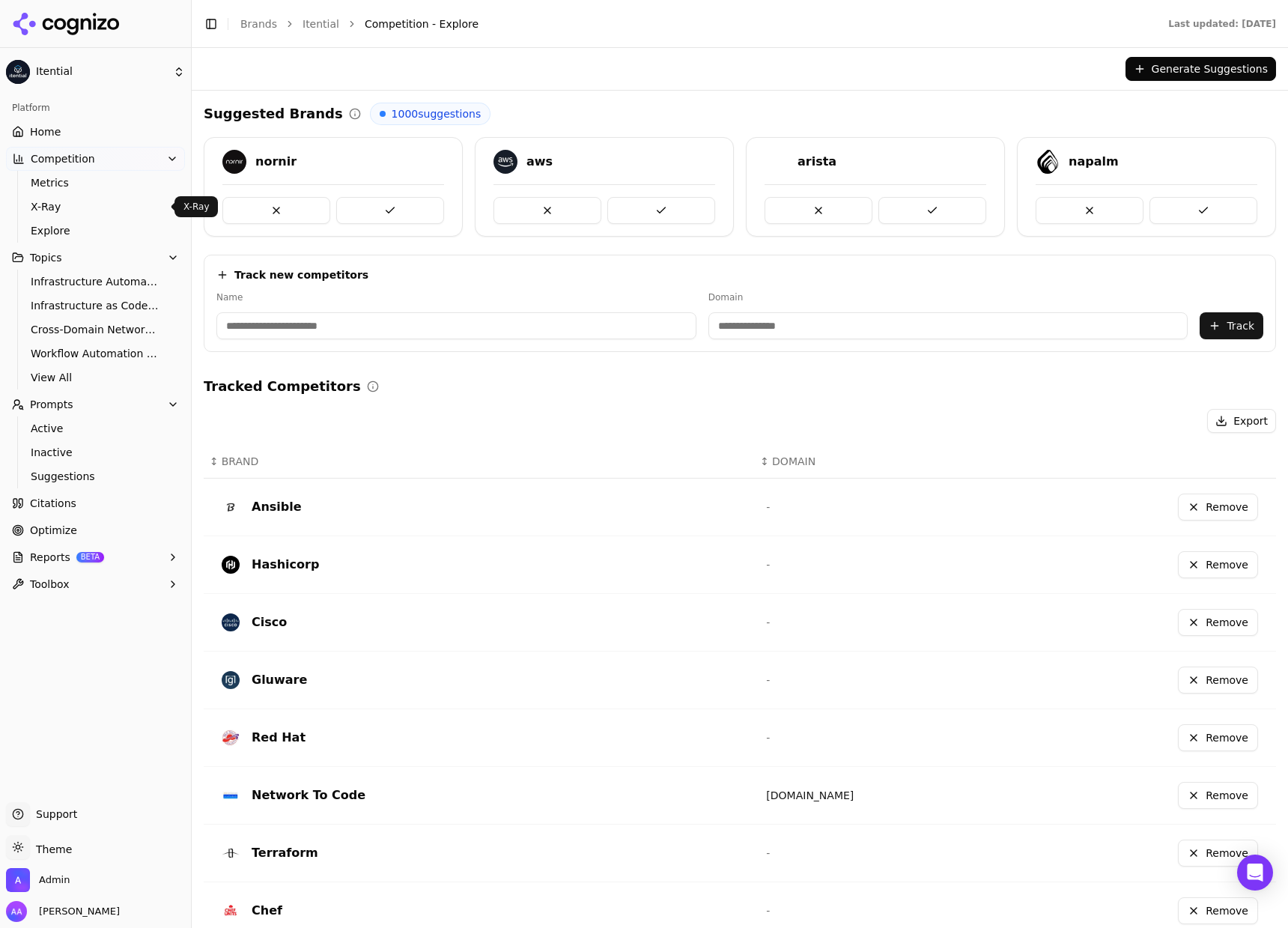
click at [84, 179] on span "Metrics" at bounding box center [95, 183] width 130 height 15
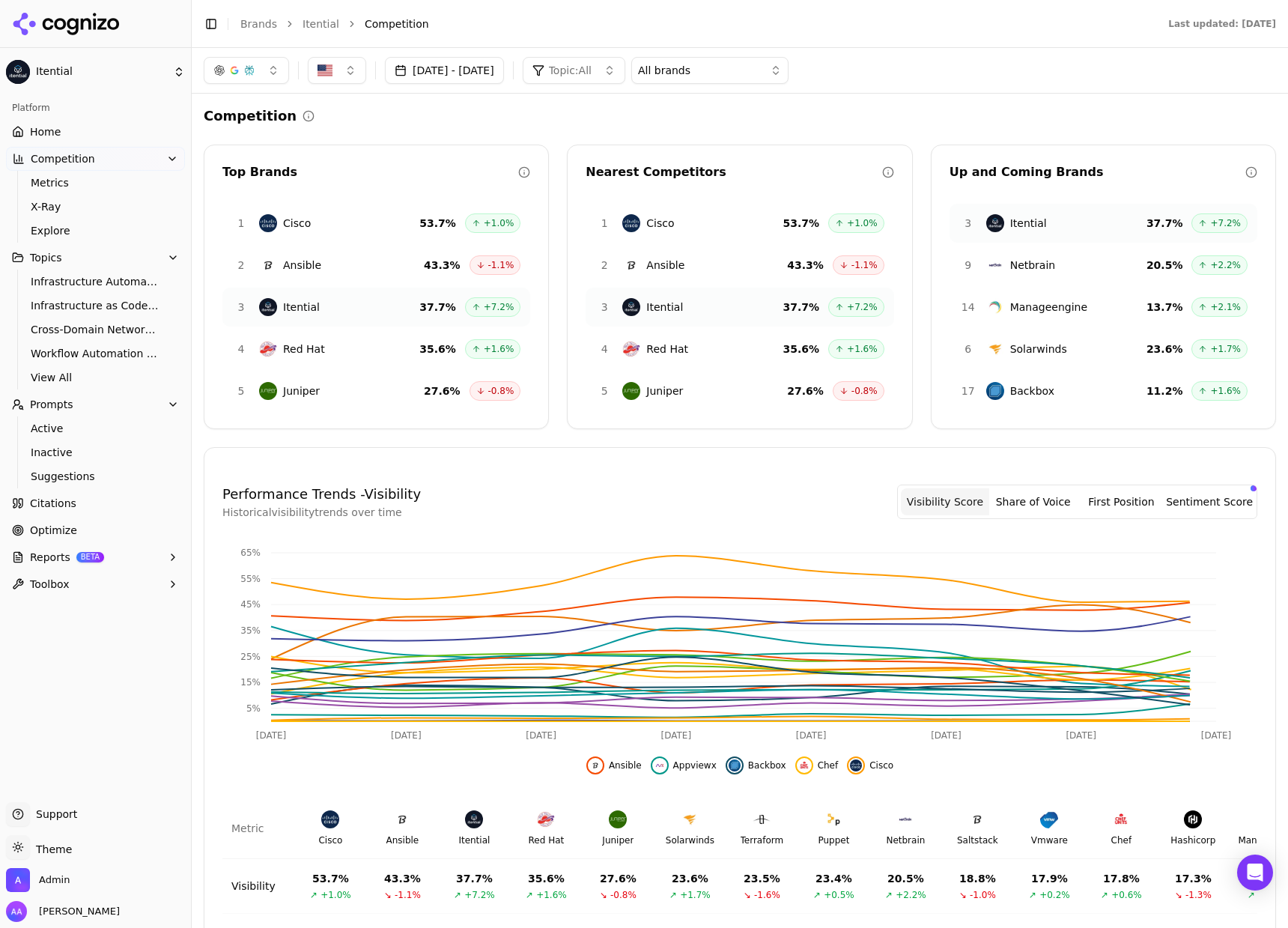
click at [761, 66] on div "All brands" at bounding box center [699, 70] width 123 height 15
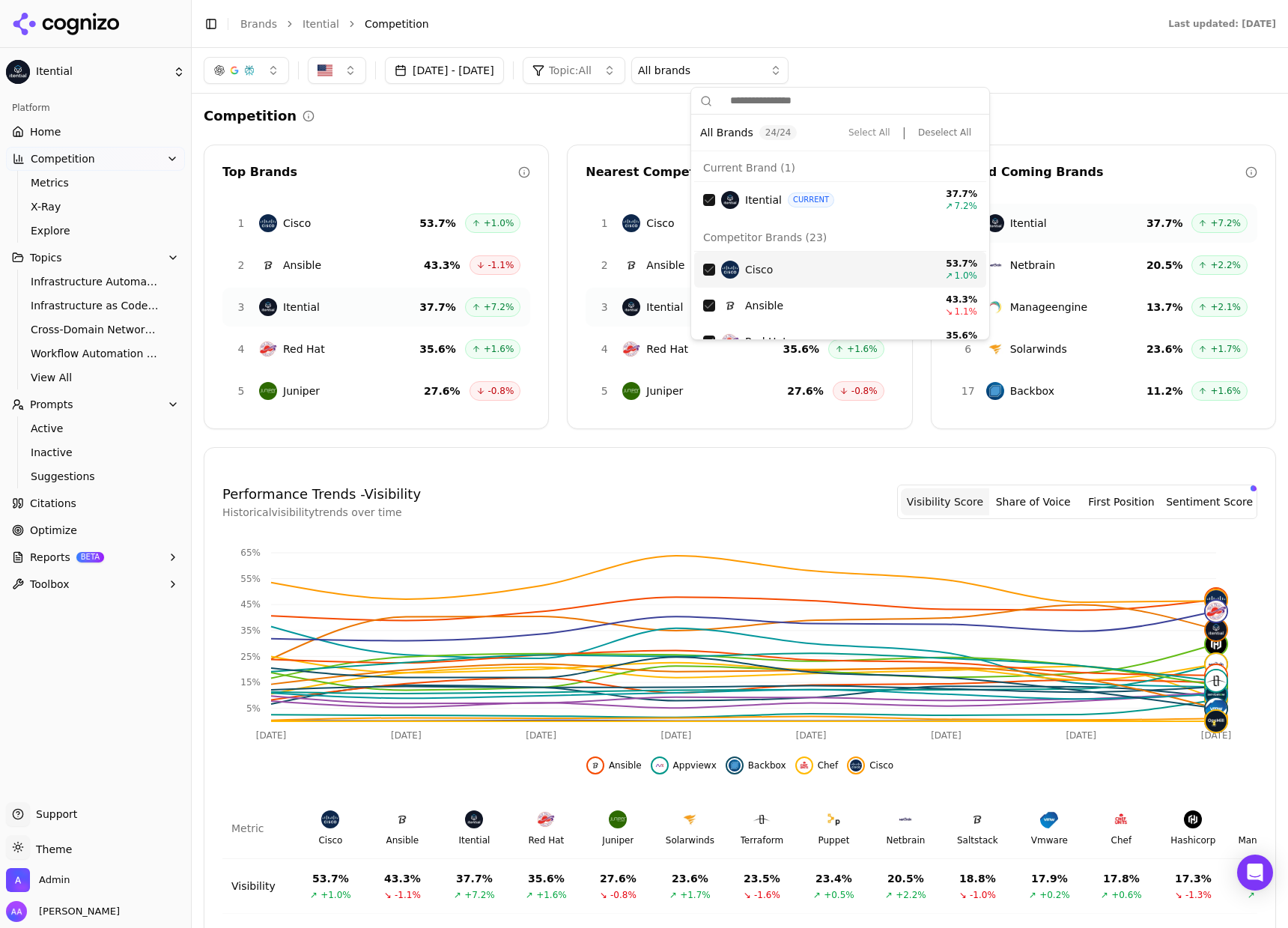
click at [714, 266] on div "Suggestions" at bounding box center [709, 269] width 12 height 12
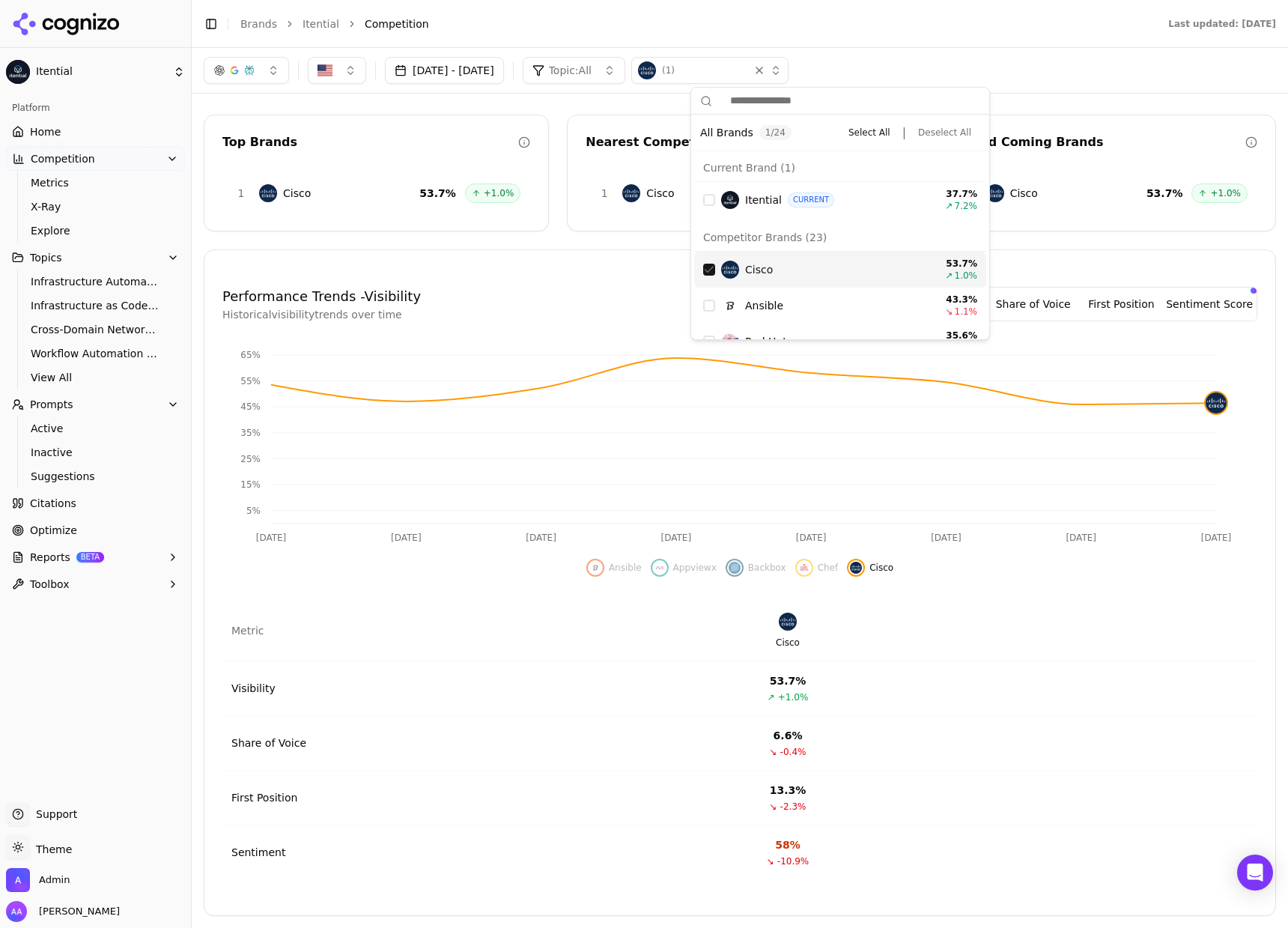
scroll to position [29, 0]
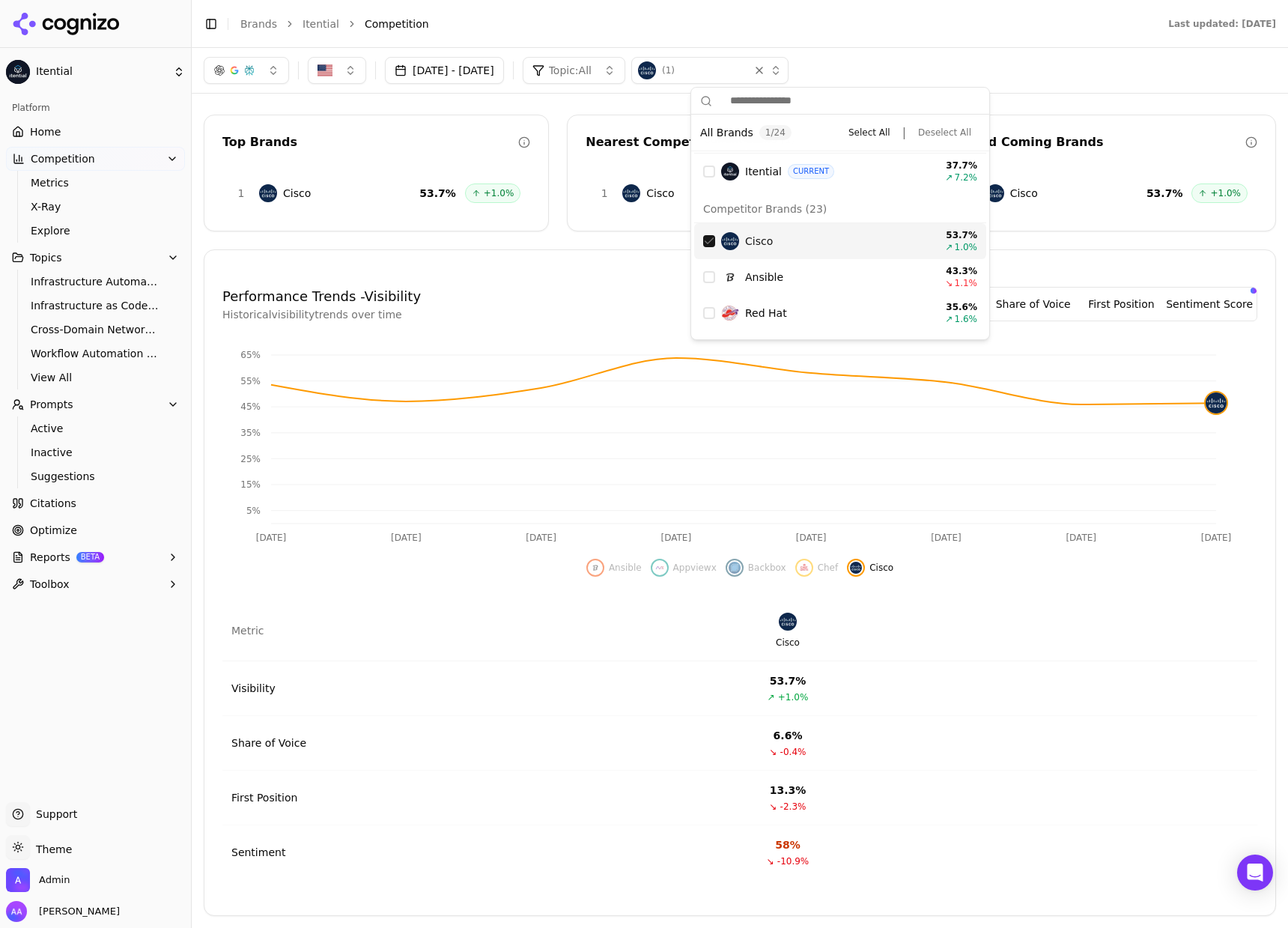
click at [707, 244] on div "Suggestions" at bounding box center [709, 241] width 12 height 12
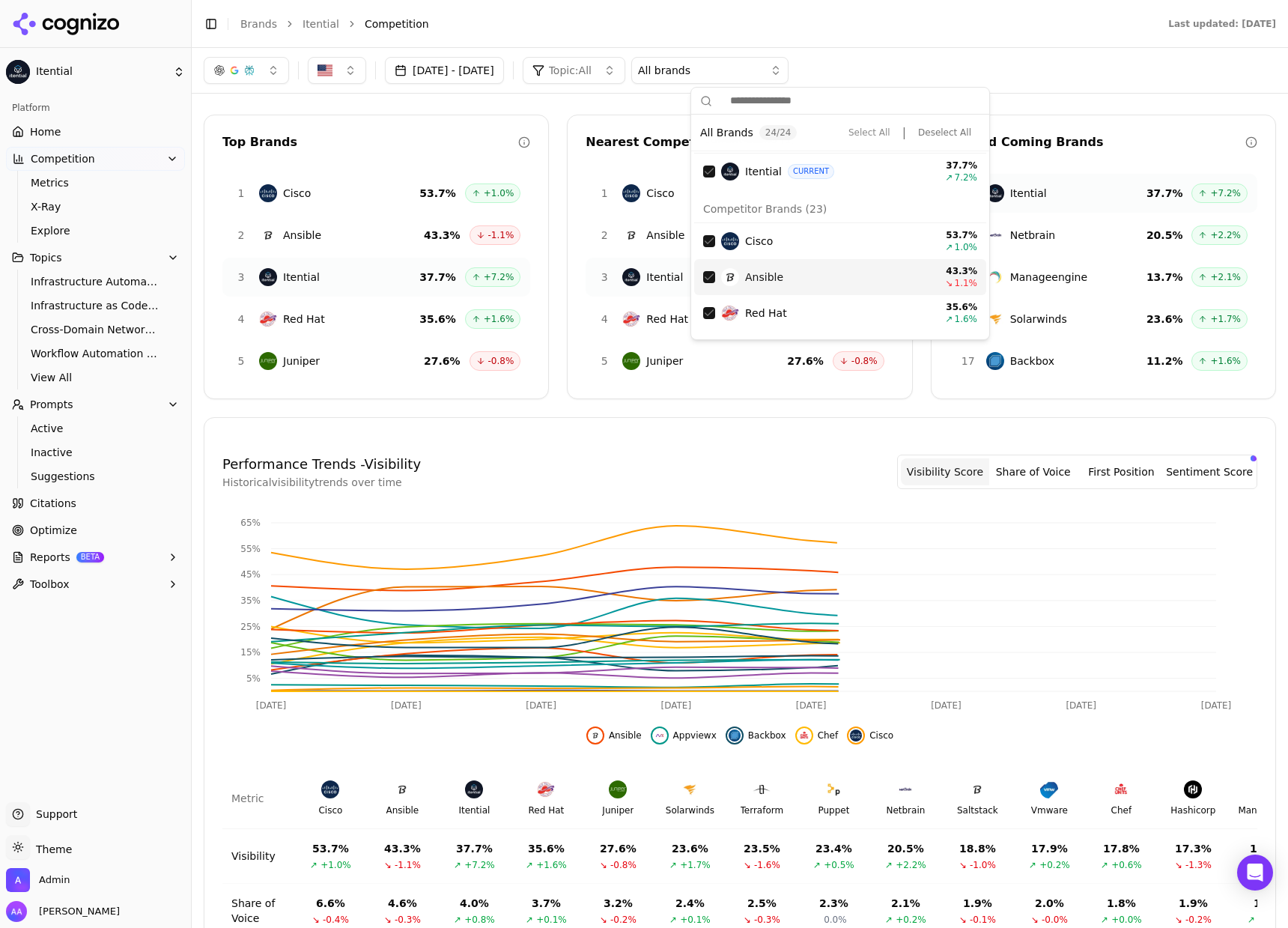
click at [705, 277] on div "Suggestions" at bounding box center [709, 277] width 12 height 12
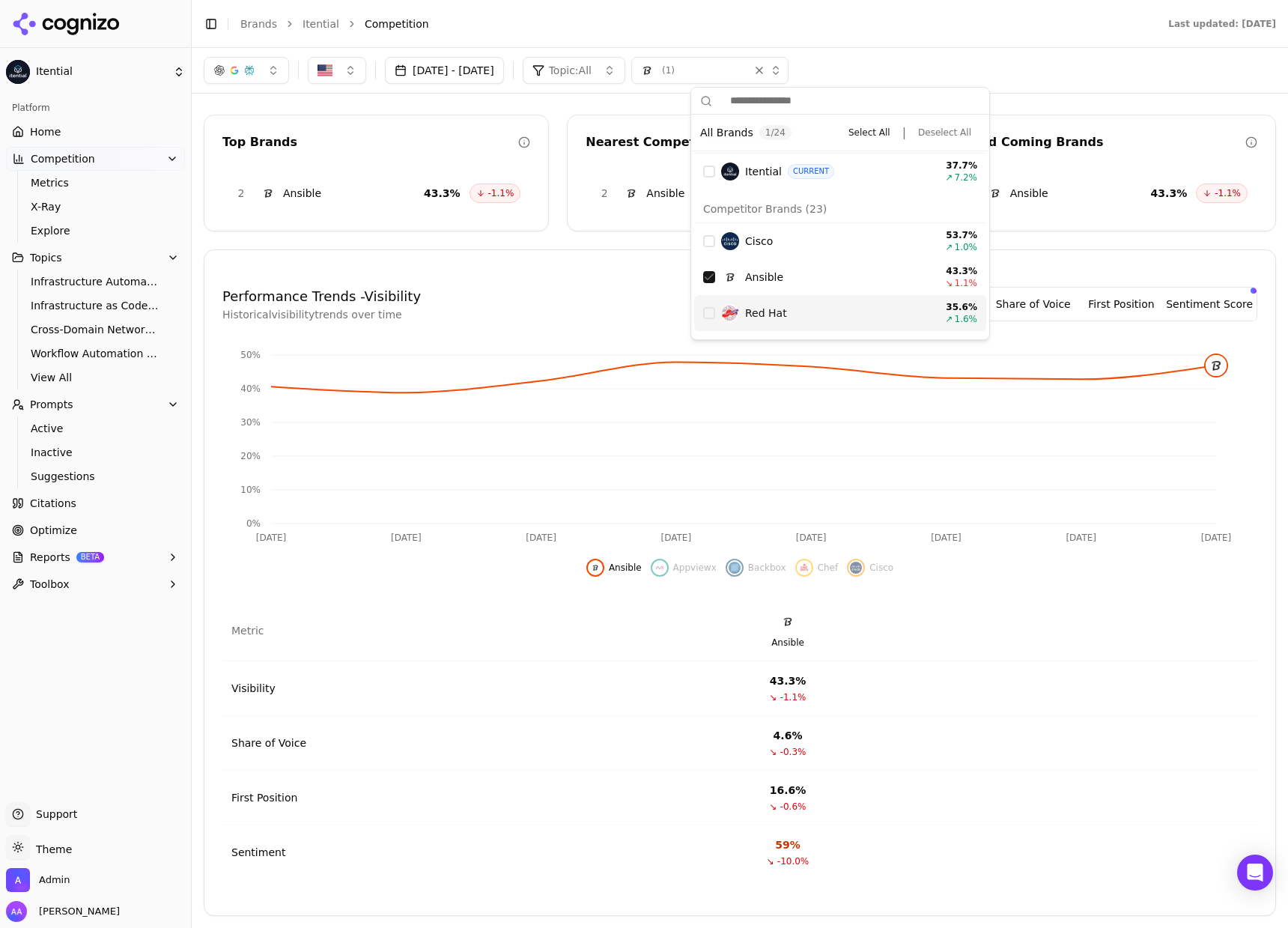
click at [706, 323] on div "Red Hat 35.6 % ↗ 1.6 %" at bounding box center [840, 313] width 292 height 36
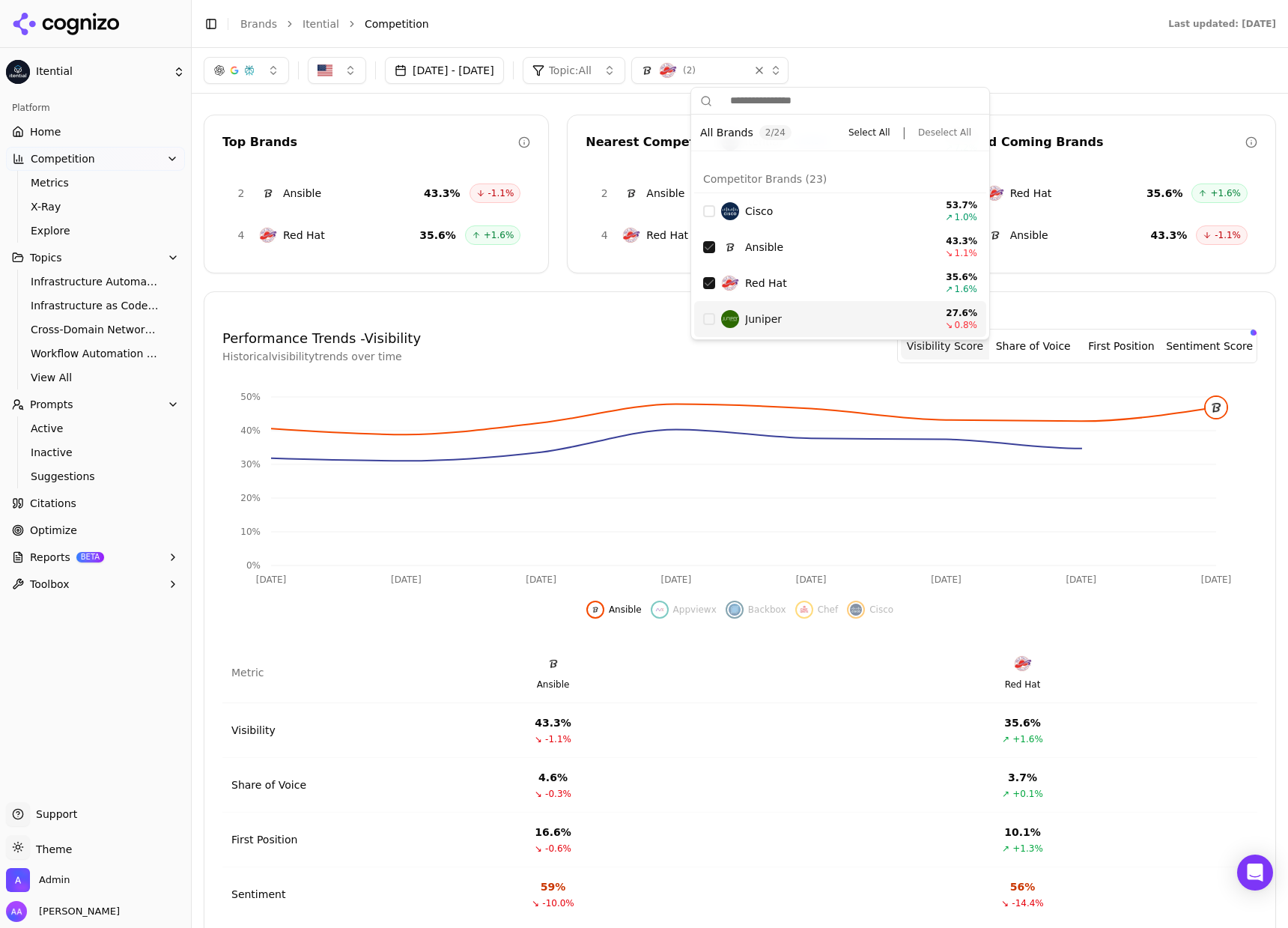
scroll to position [75, 0]
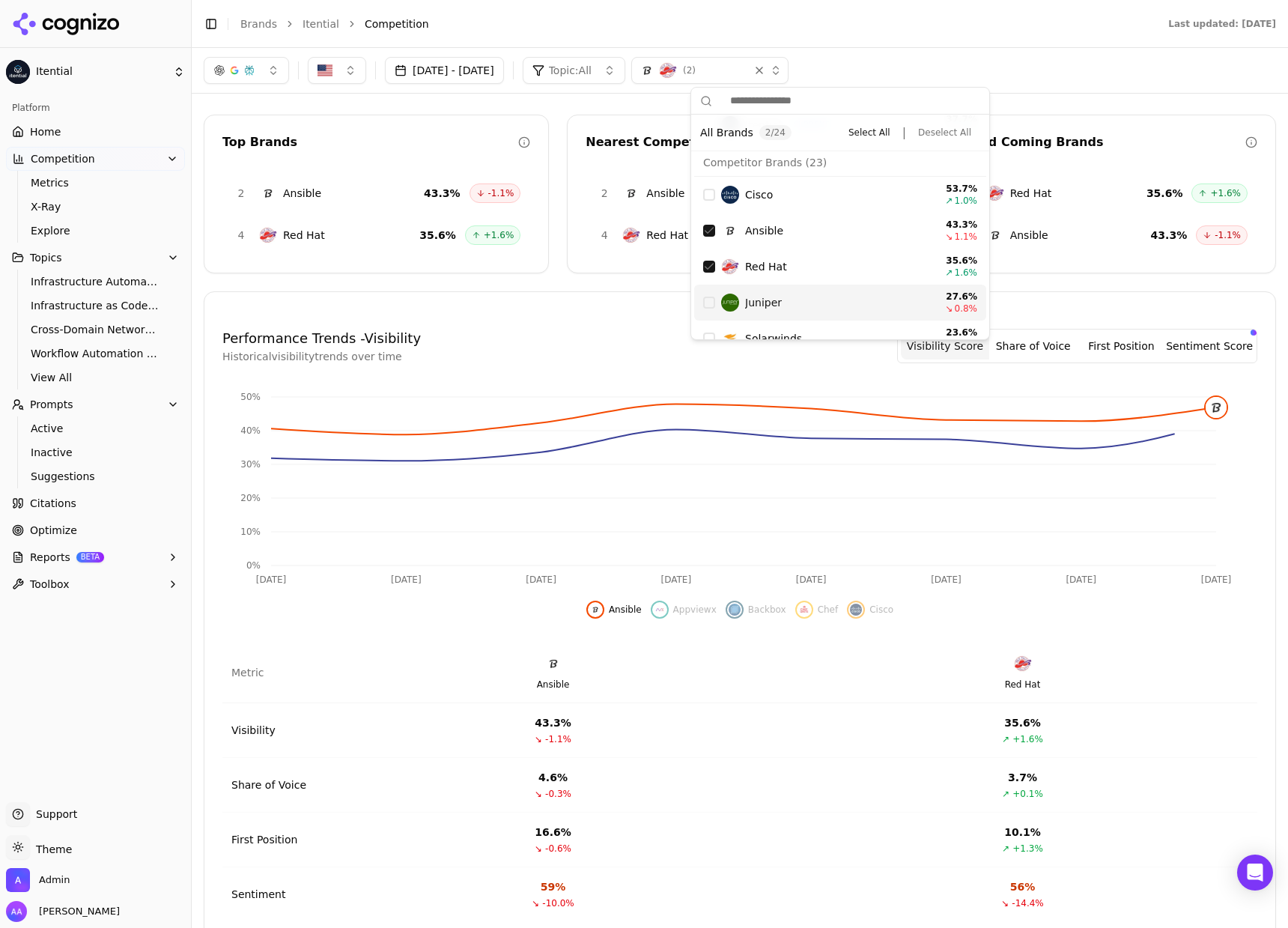
click at [710, 291] on div "Juniper 27.6 % ↘ 0.8 %" at bounding box center [840, 302] width 292 height 36
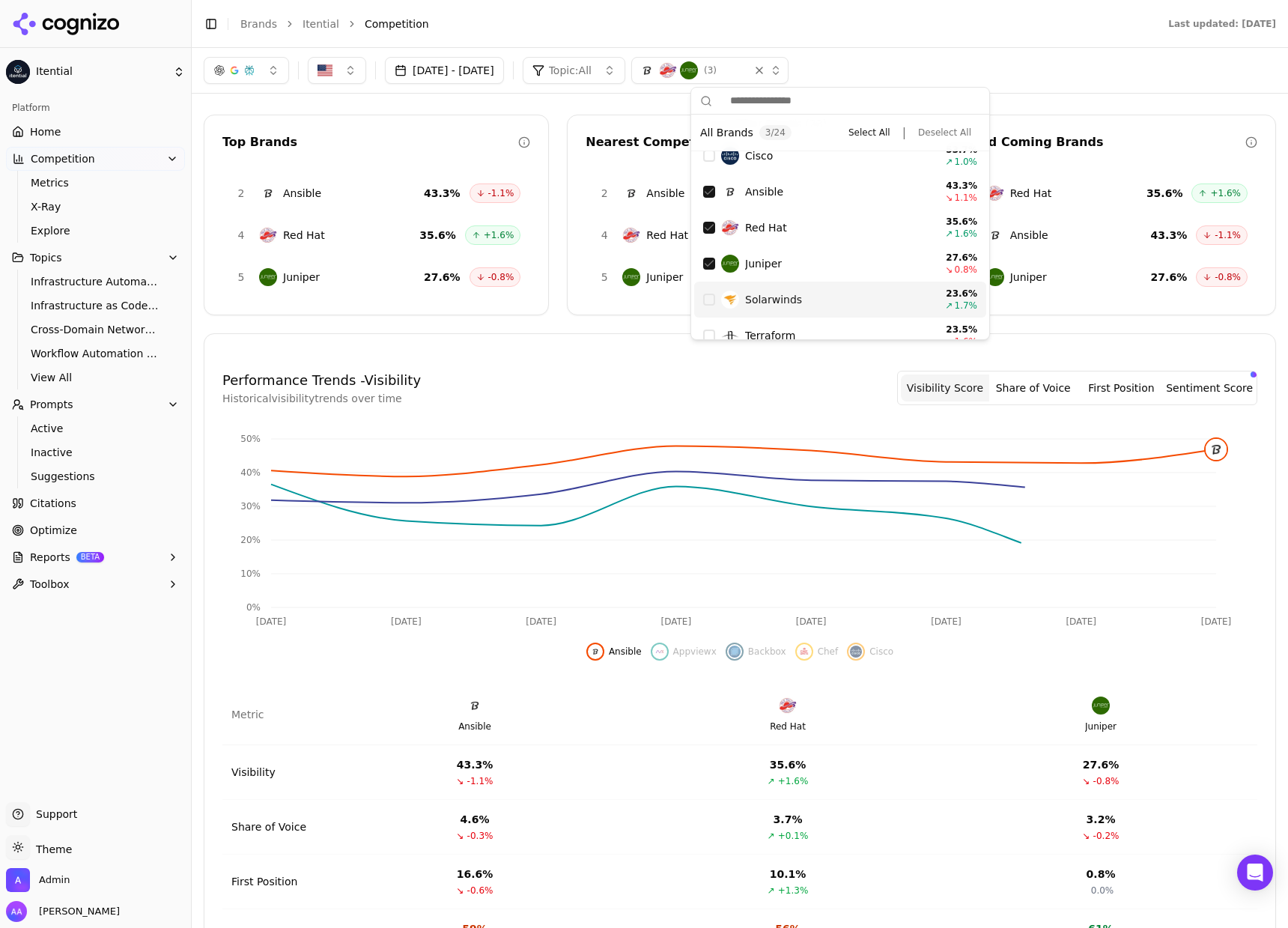
scroll to position [115, 0]
click at [706, 296] on div "Suggestions" at bounding box center [709, 298] width 12 height 12
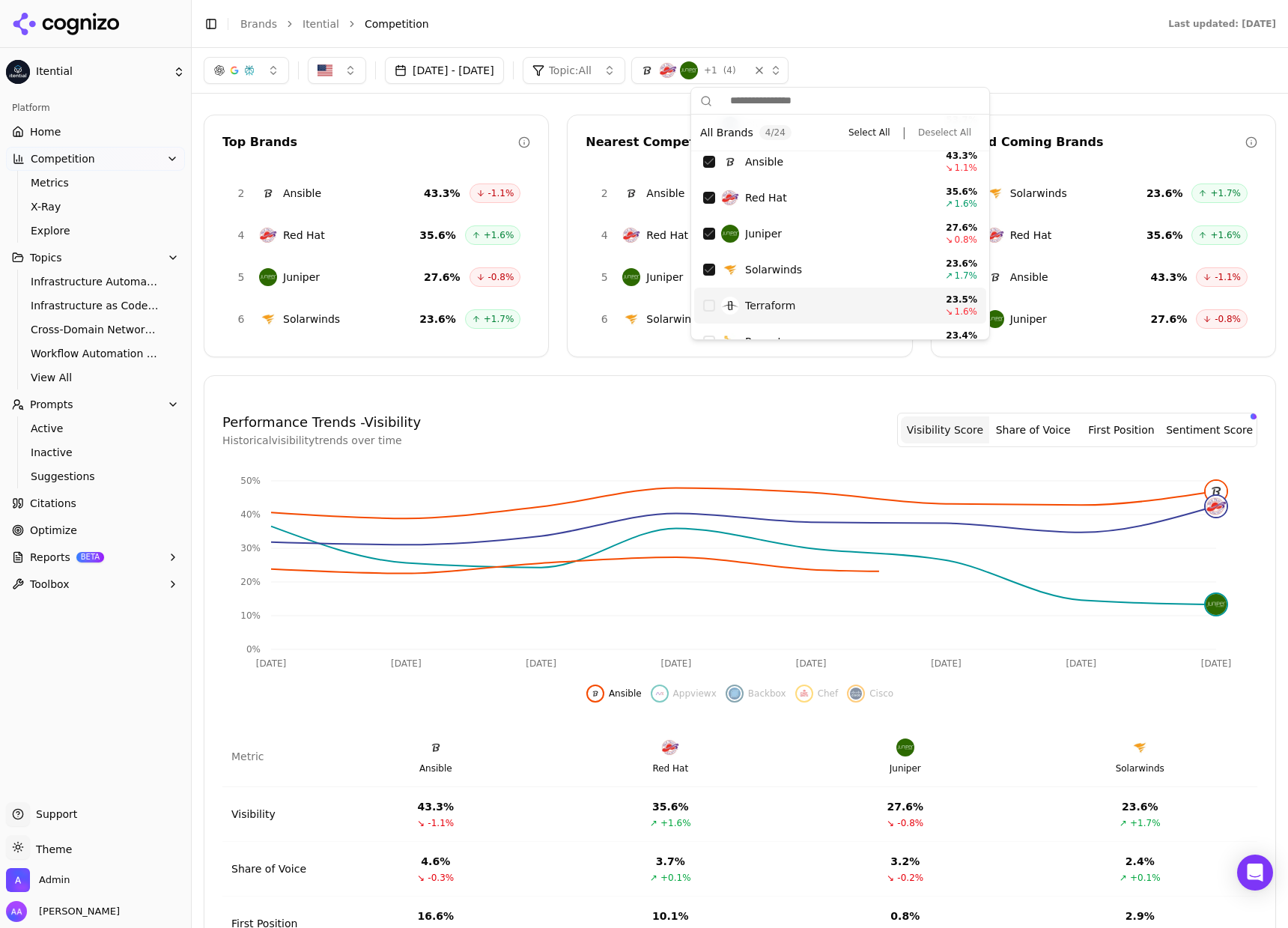
click at [710, 297] on div "Terraform 23.5 % ↘ 1.6 %" at bounding box center [840, 305] width 292 height 36
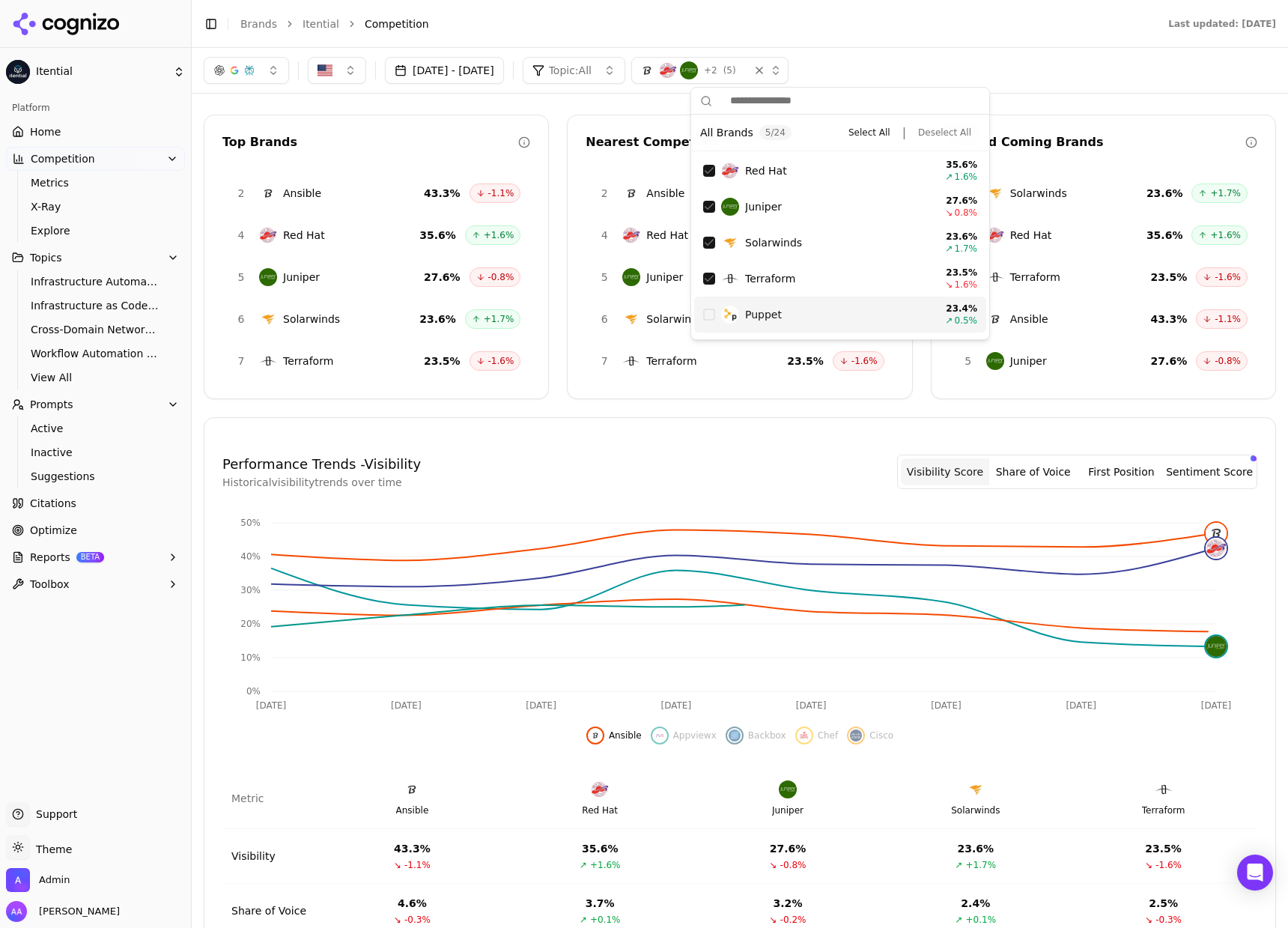
scroll to position [173, 0]
click at [710, 304] on div "Puppet 23.4 % ↗ 0.5 %" at bounding box center [840, 313] width 292 height 36
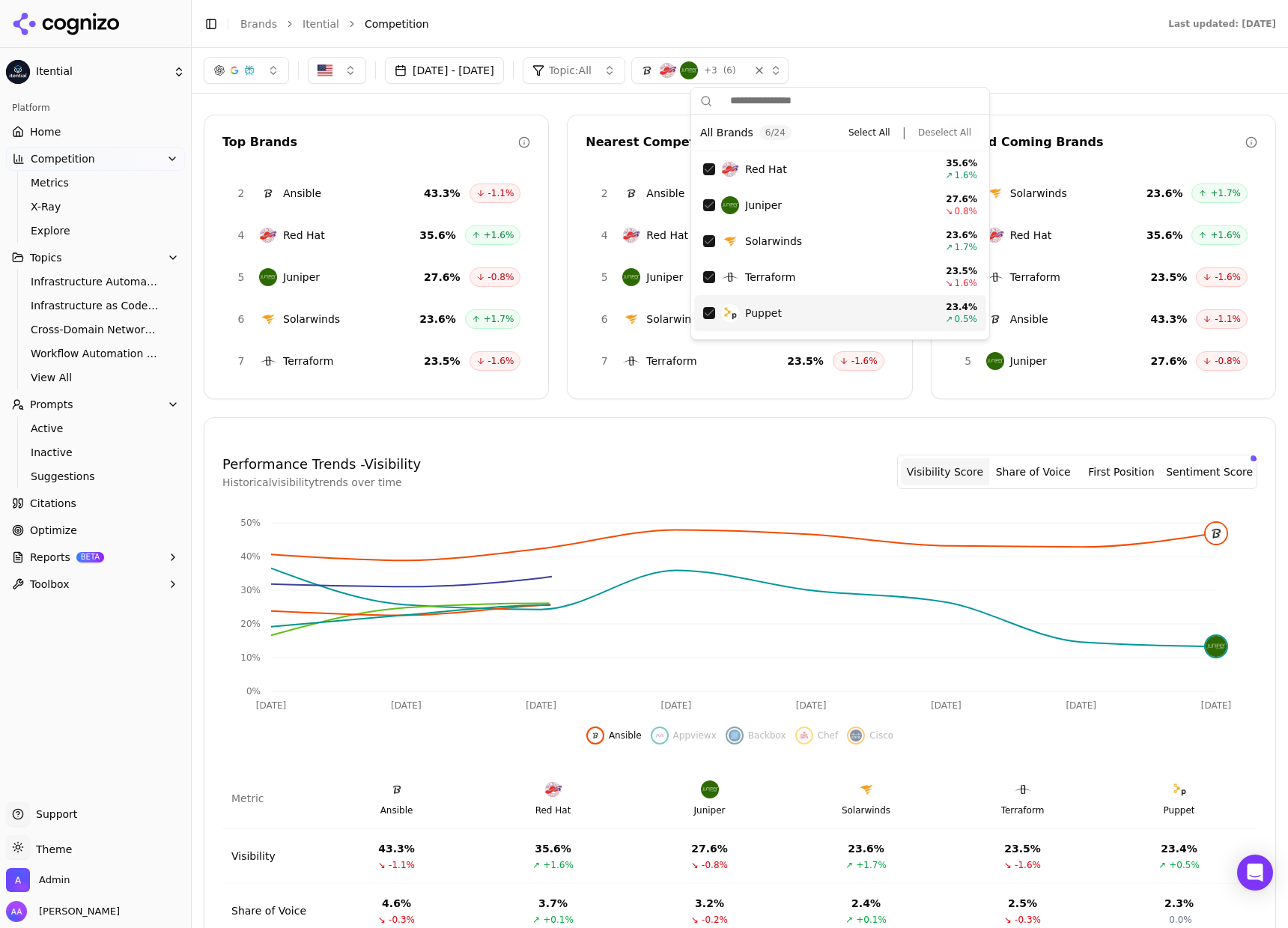
scroll to position [201, 0]
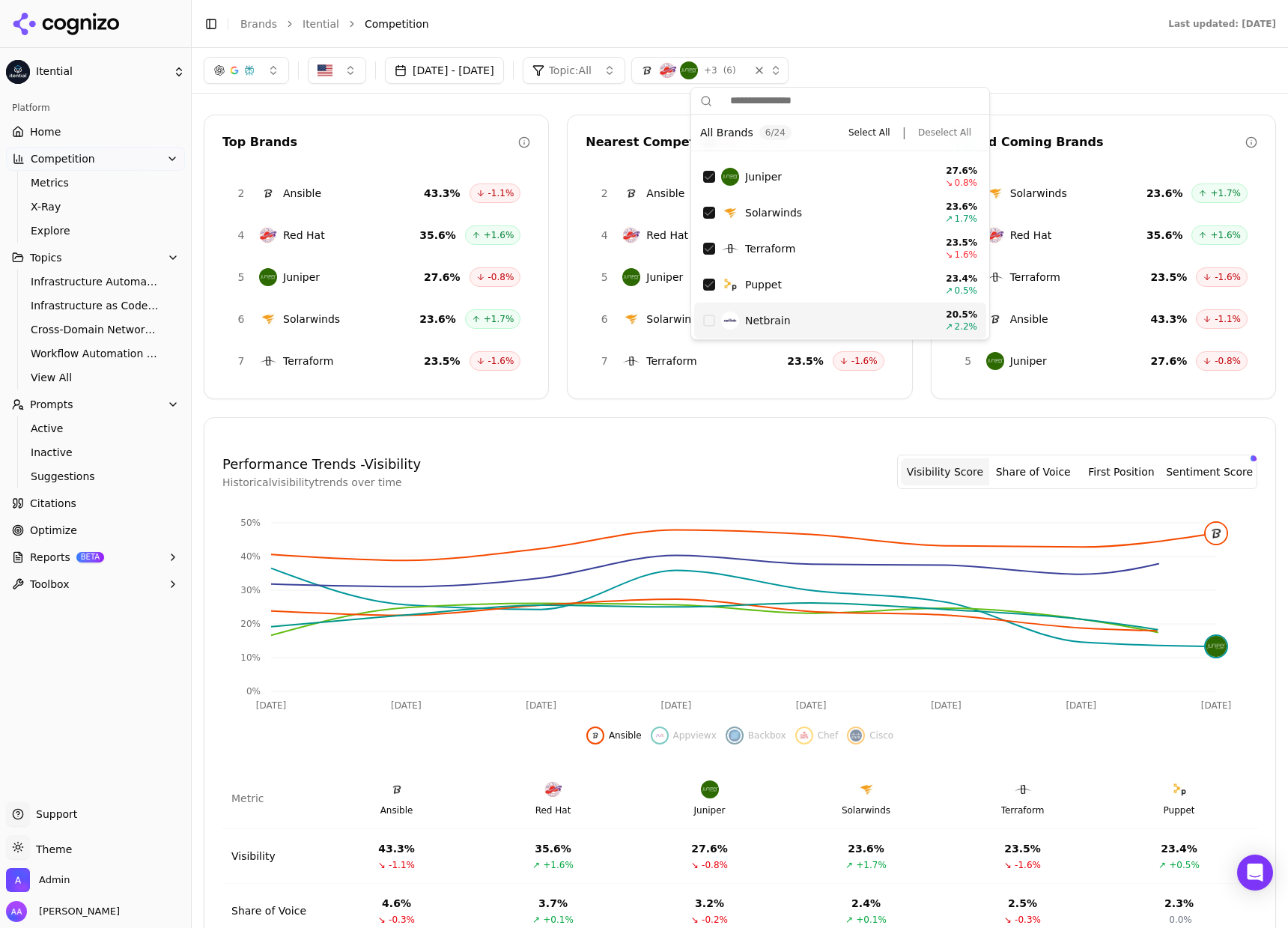
click at [705, 326] on div "Netbrain 20.5 % ↗ 2.2 %" at bounding box center [840, 320] width 292 height 36
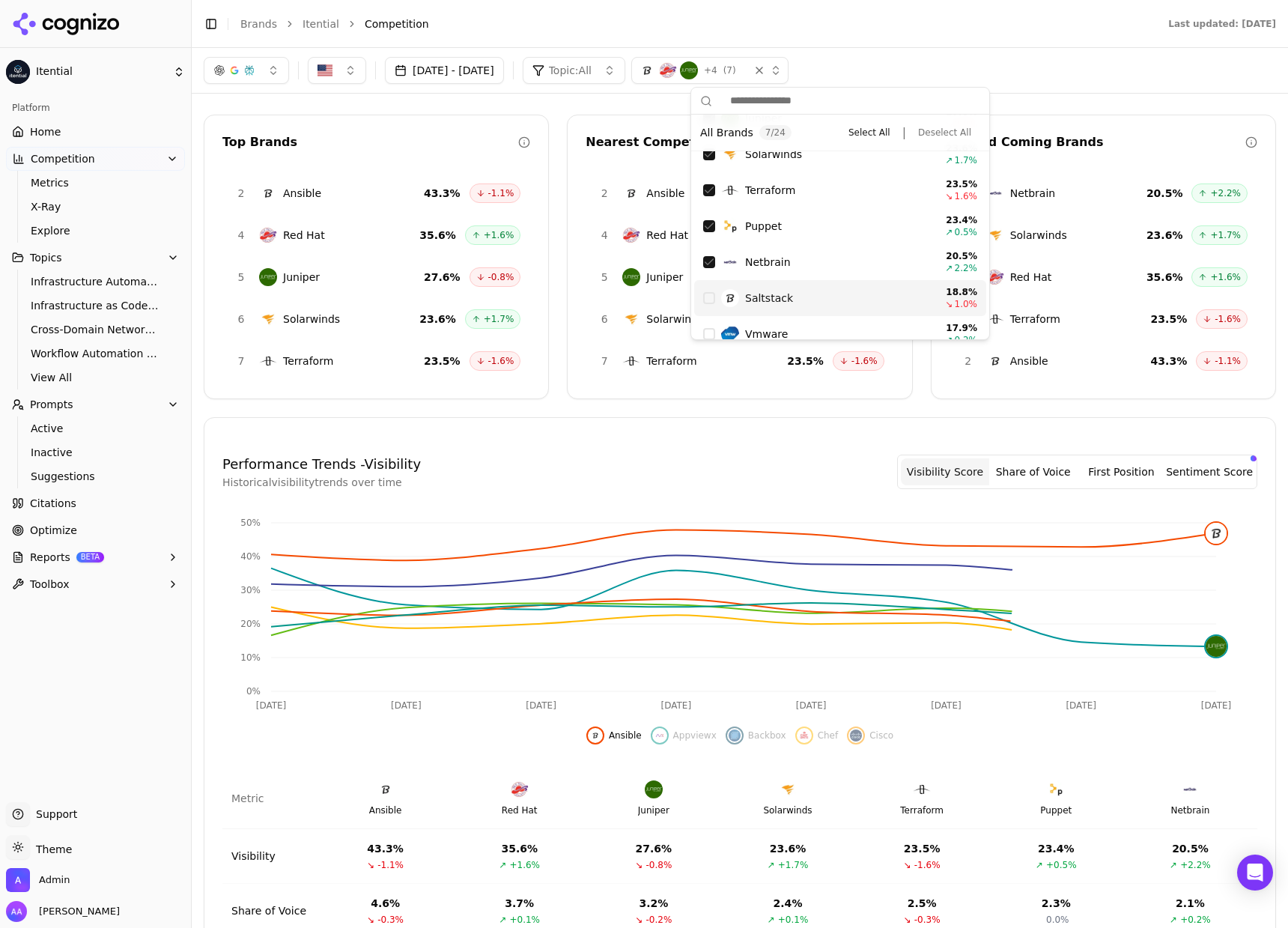
click at [724, 299] on img "Suggestions" at bounding box center [730, 297] width 18 height 18
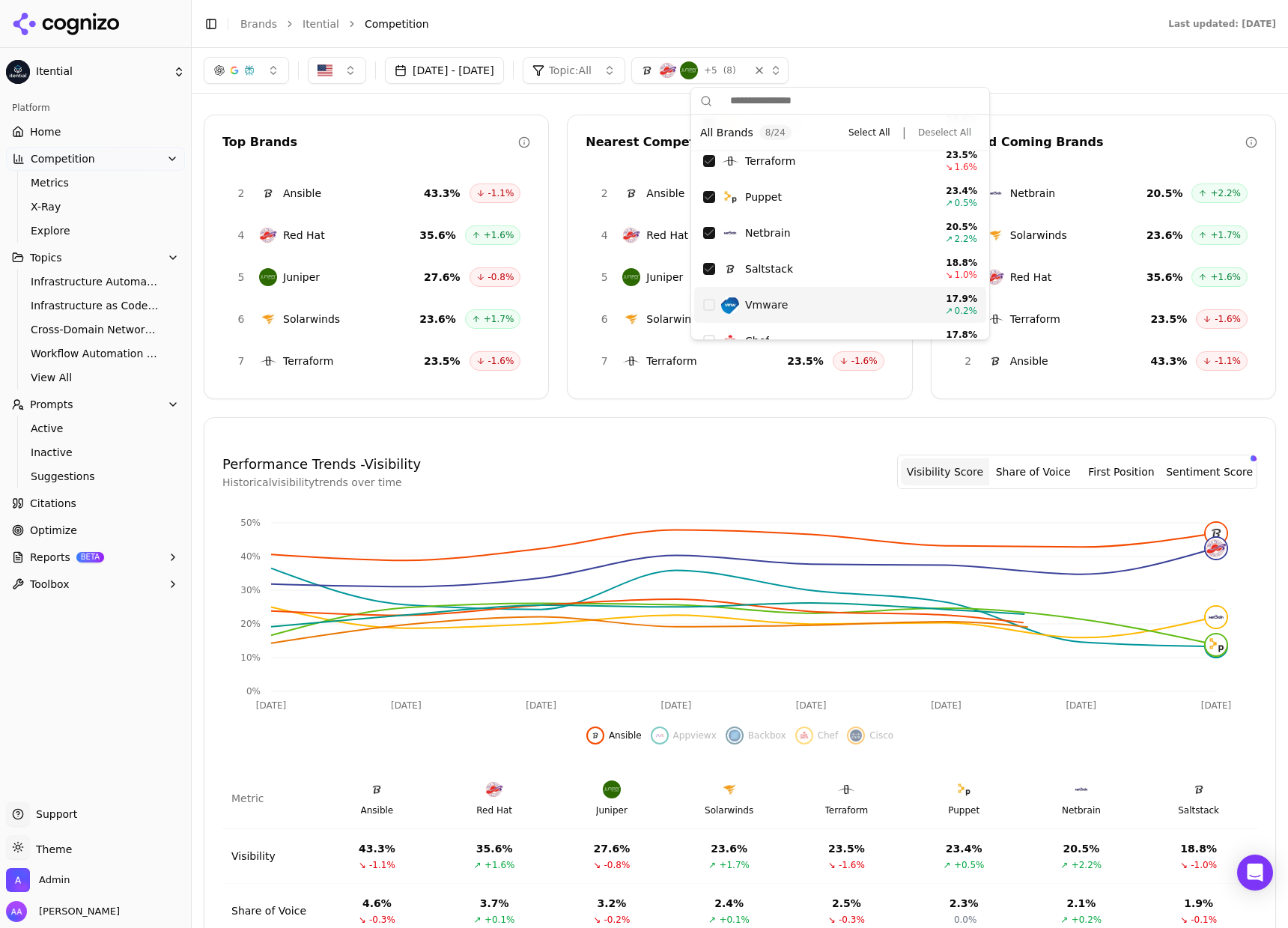
click at [758, 304] on span "Vmware" at bounding box center [767, 304] width 42 height 15
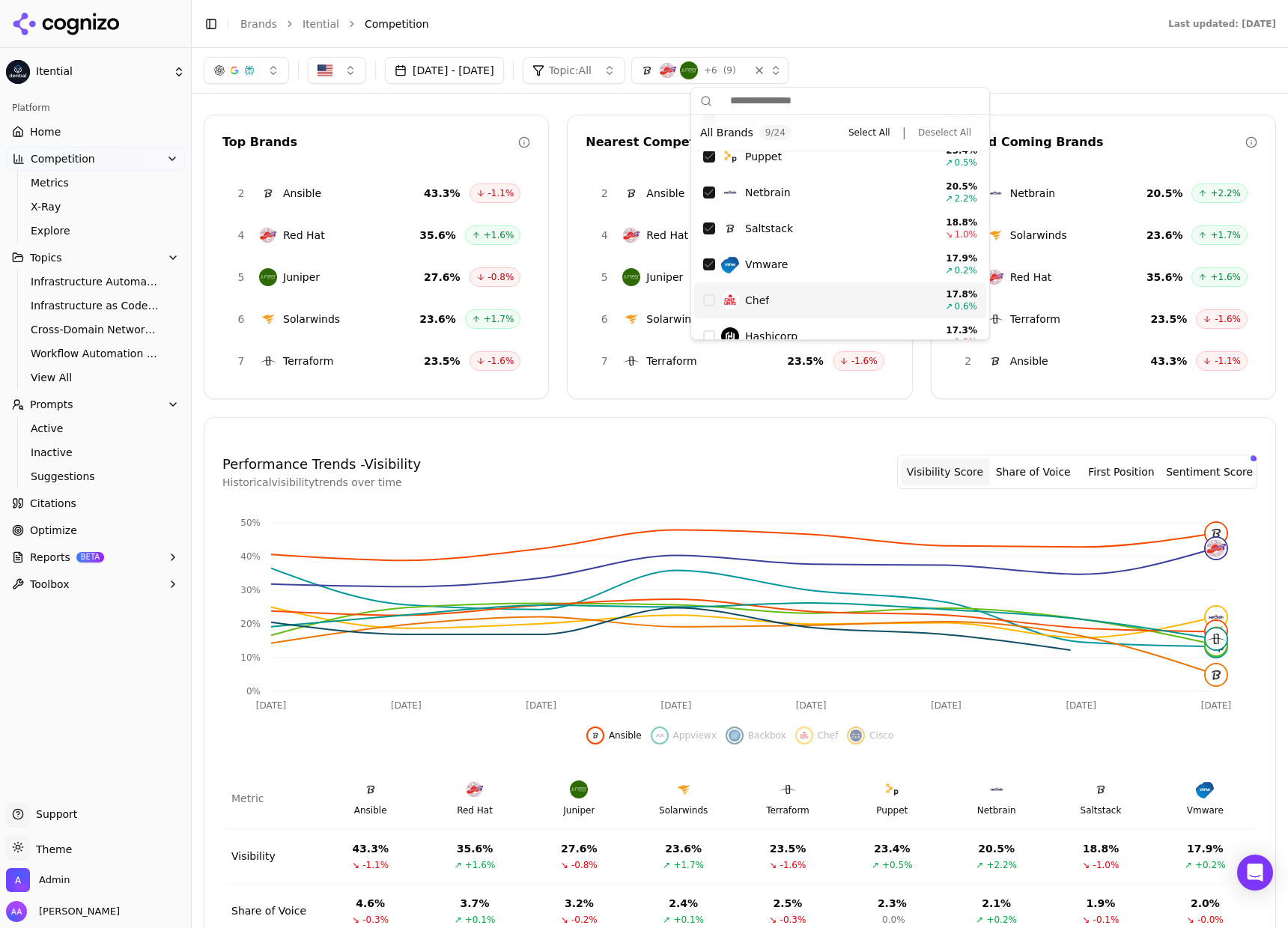
click at [782, 301] on div "Chef" at bounding box center [824, 300] width 205 height 18
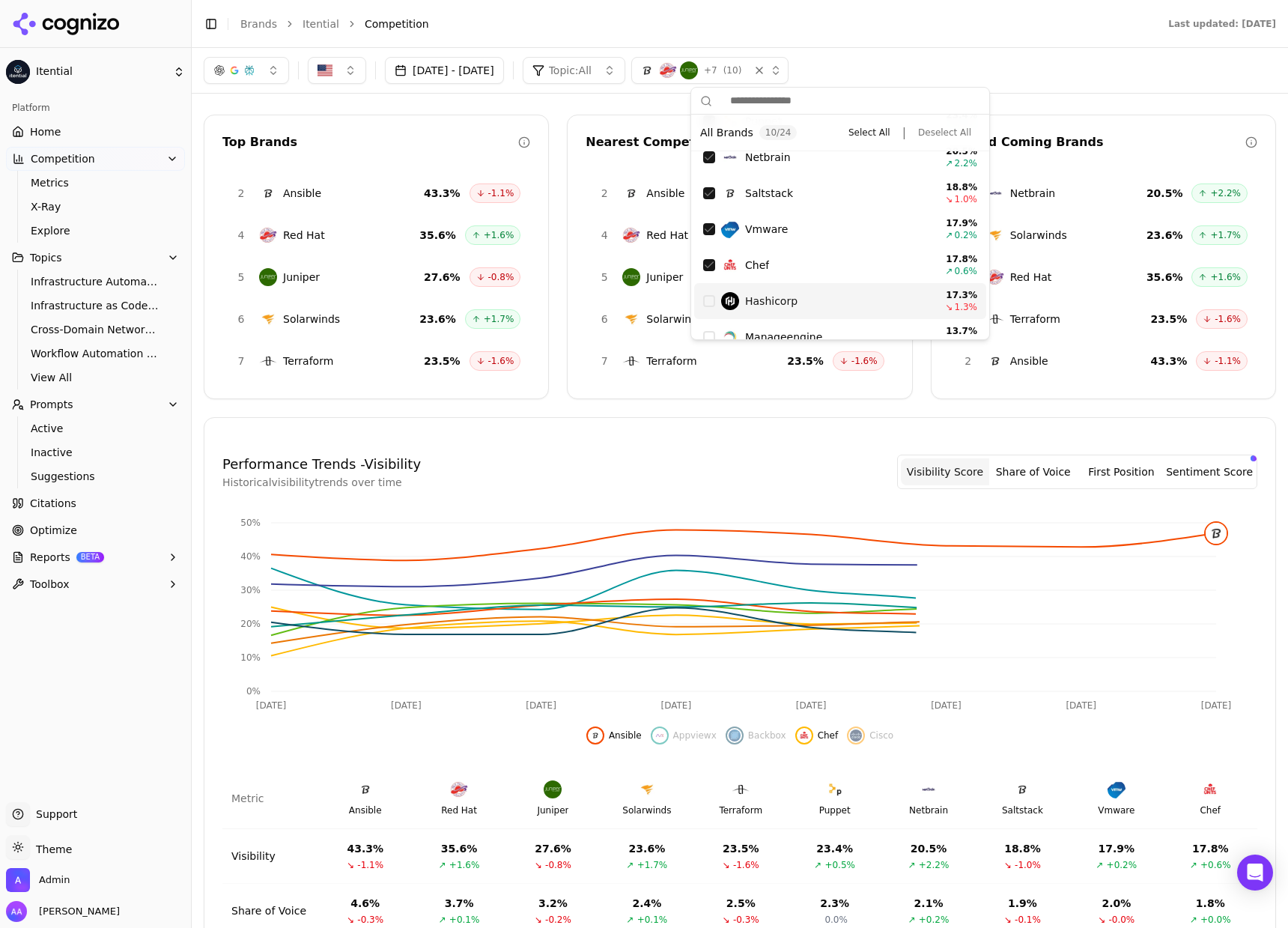
drag, startPoint x: 798, startPoint y: 289, endPoint x: 815, endPoint y: 297, distance: 18.8
click at [799, 288] on div "Hashicorp 17.3 % ↘ 1.3 %" at bounding box center [840, 301] width 292 height 36
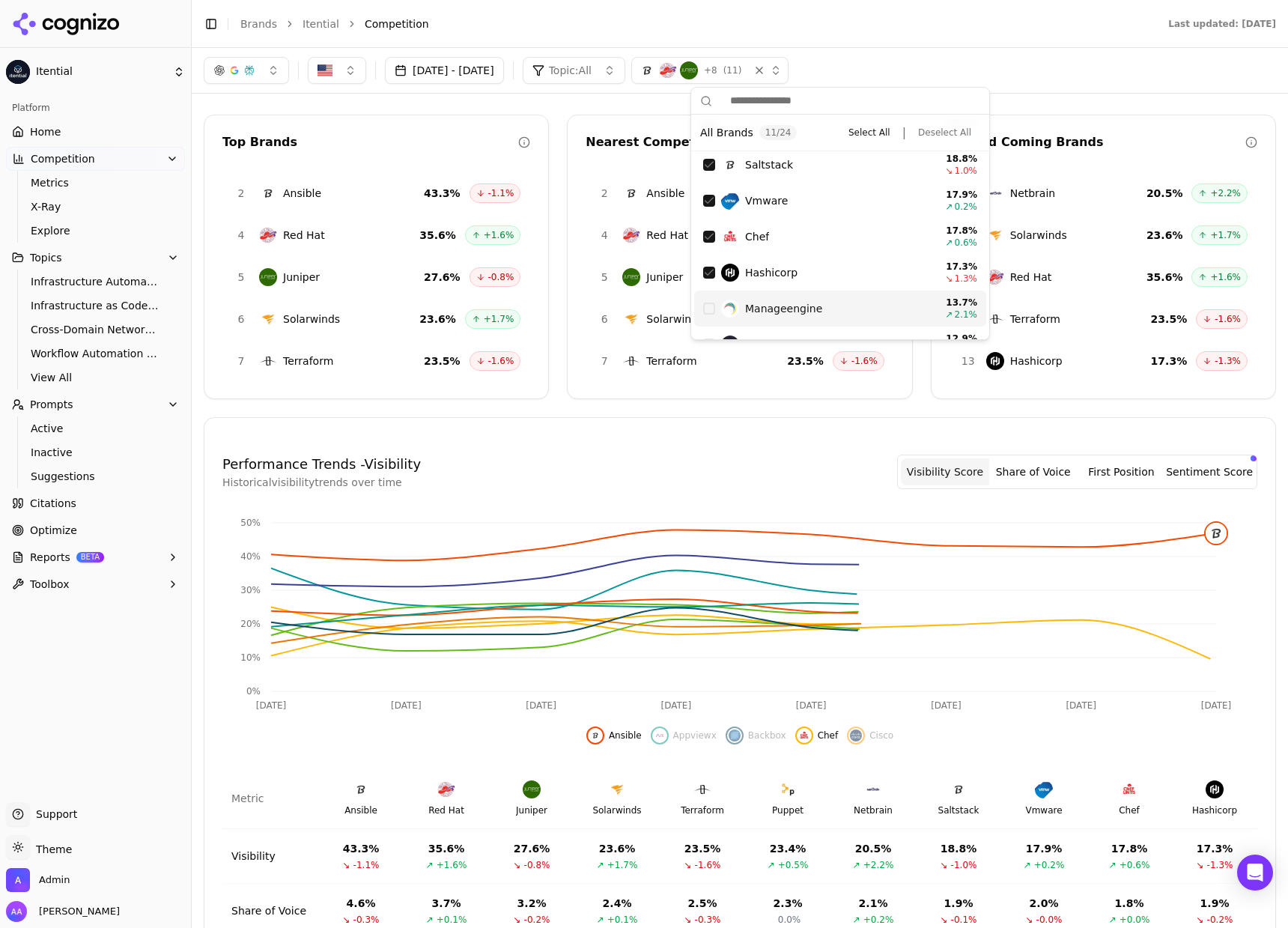
click at [826, 300] on div "Manageengine" at bounding box center [824, 308] width 205 height 18
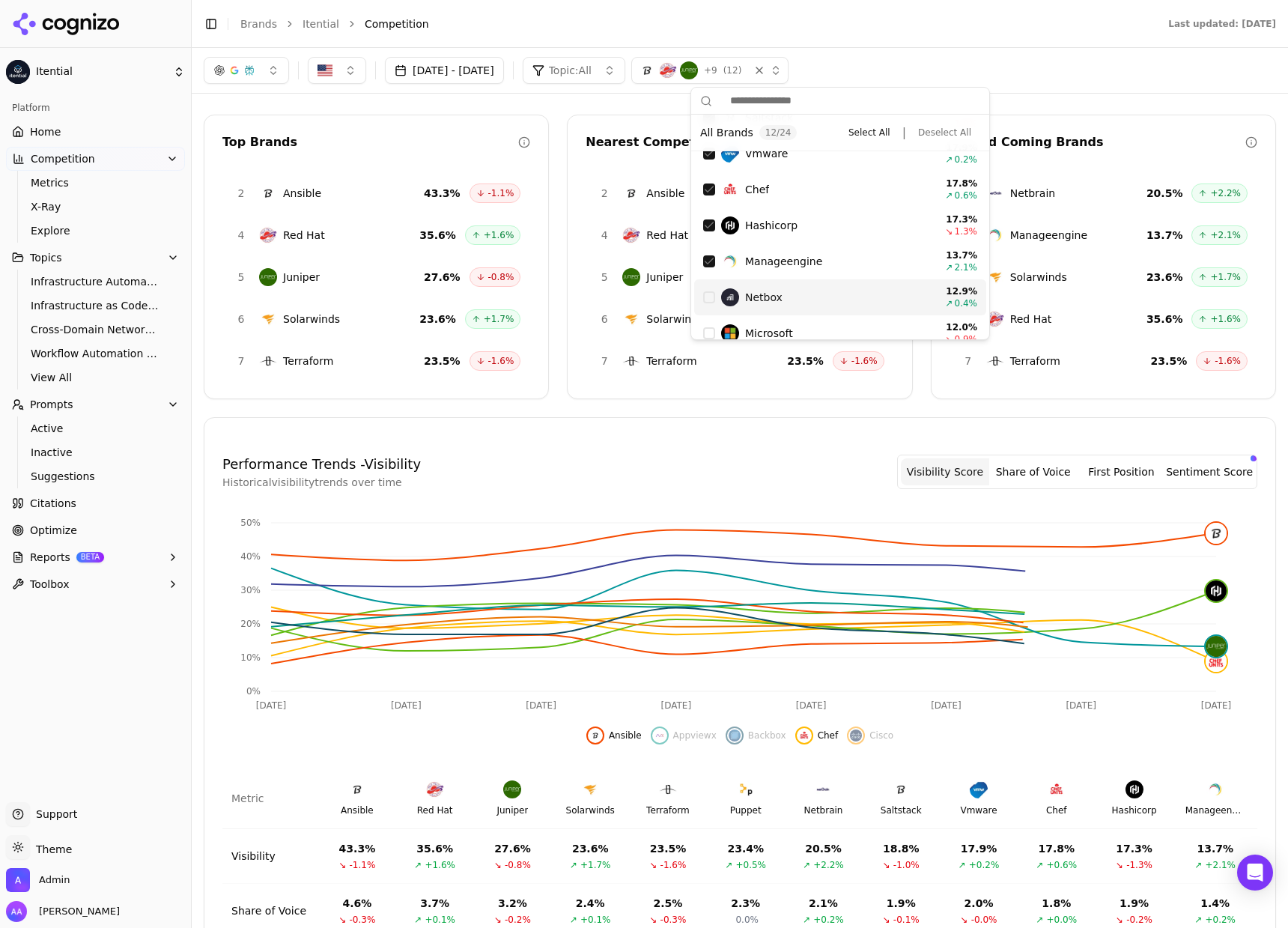
click at [828, 296] on div "Netbox" at bounding box center [824, 296] width 205 height 18
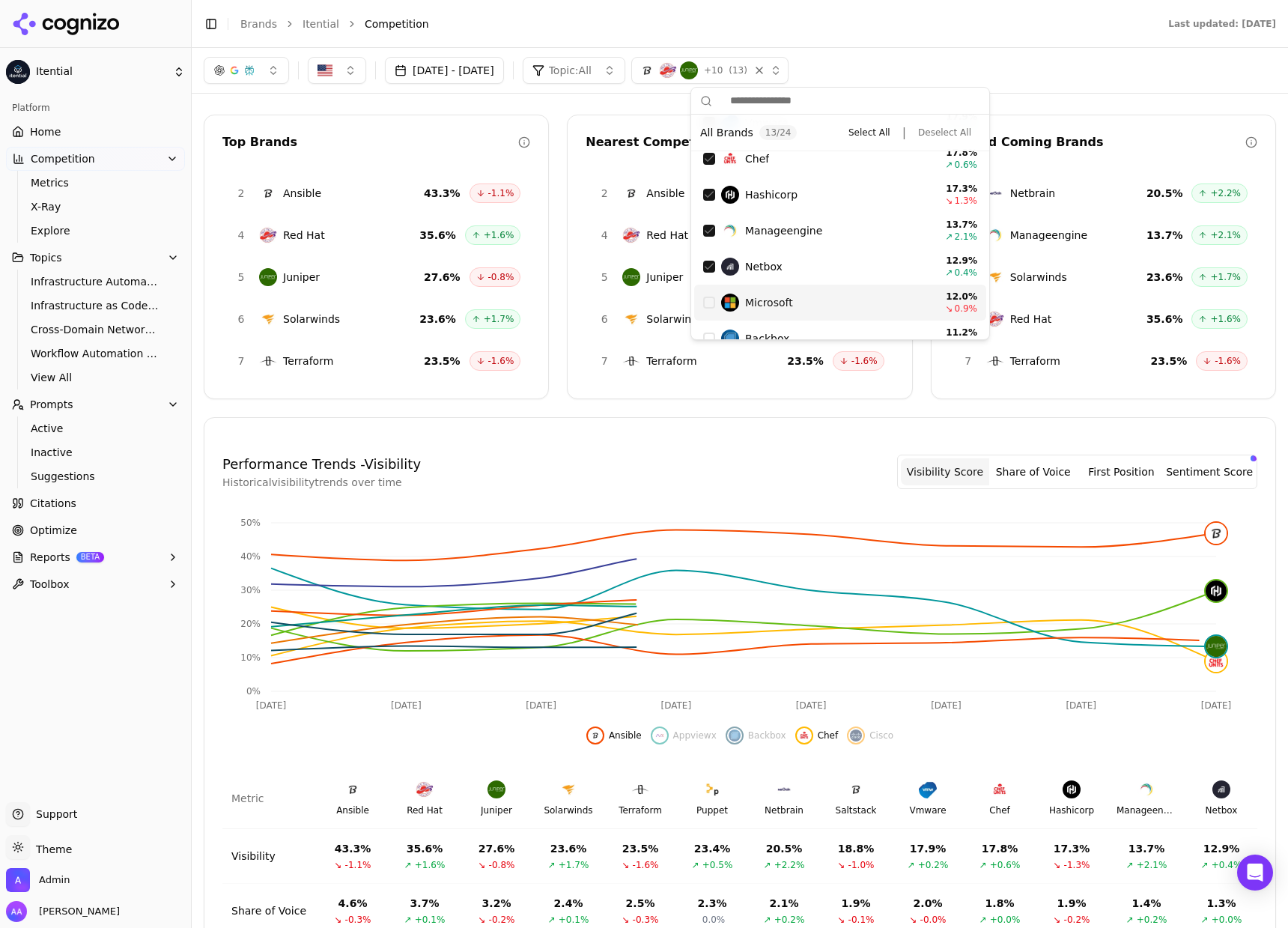
scroll to position [475, 0]
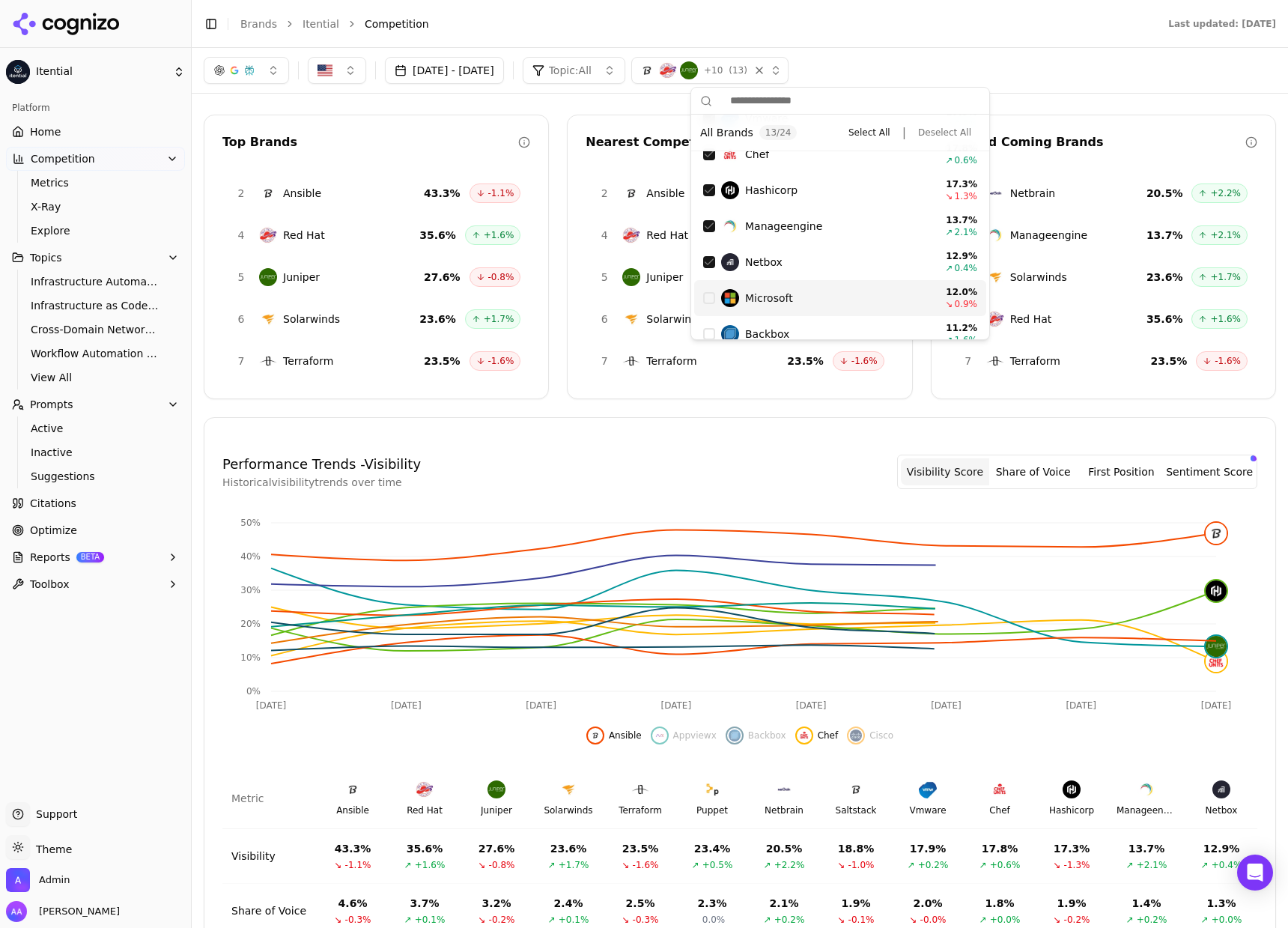
click at [823, 301] on div "Microsoft" at bounding box center [824, 297] width 205 height 18
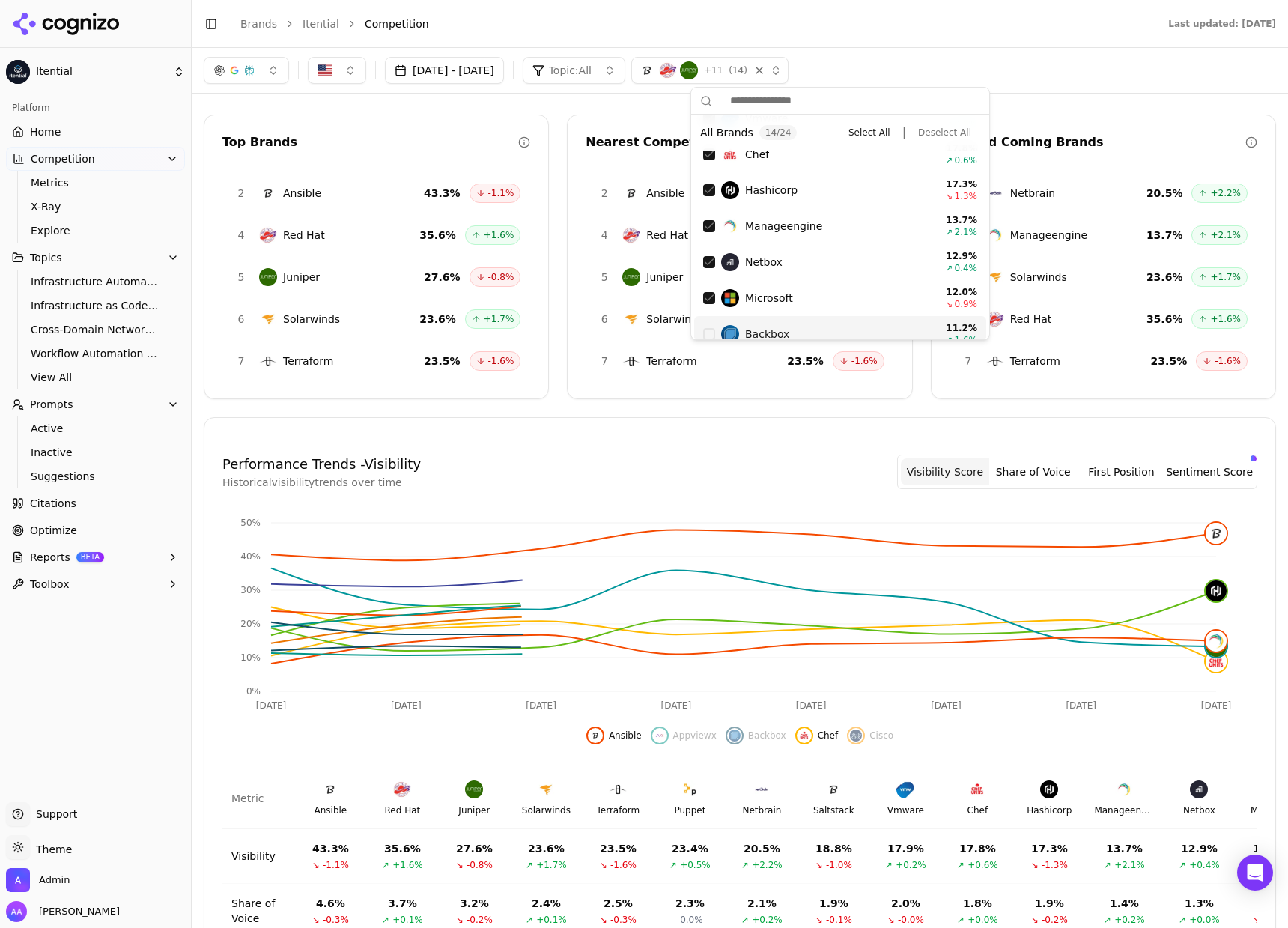
click at [813, 325] on div "Backbox" at bounding box center [824, 333] width 205 height 18
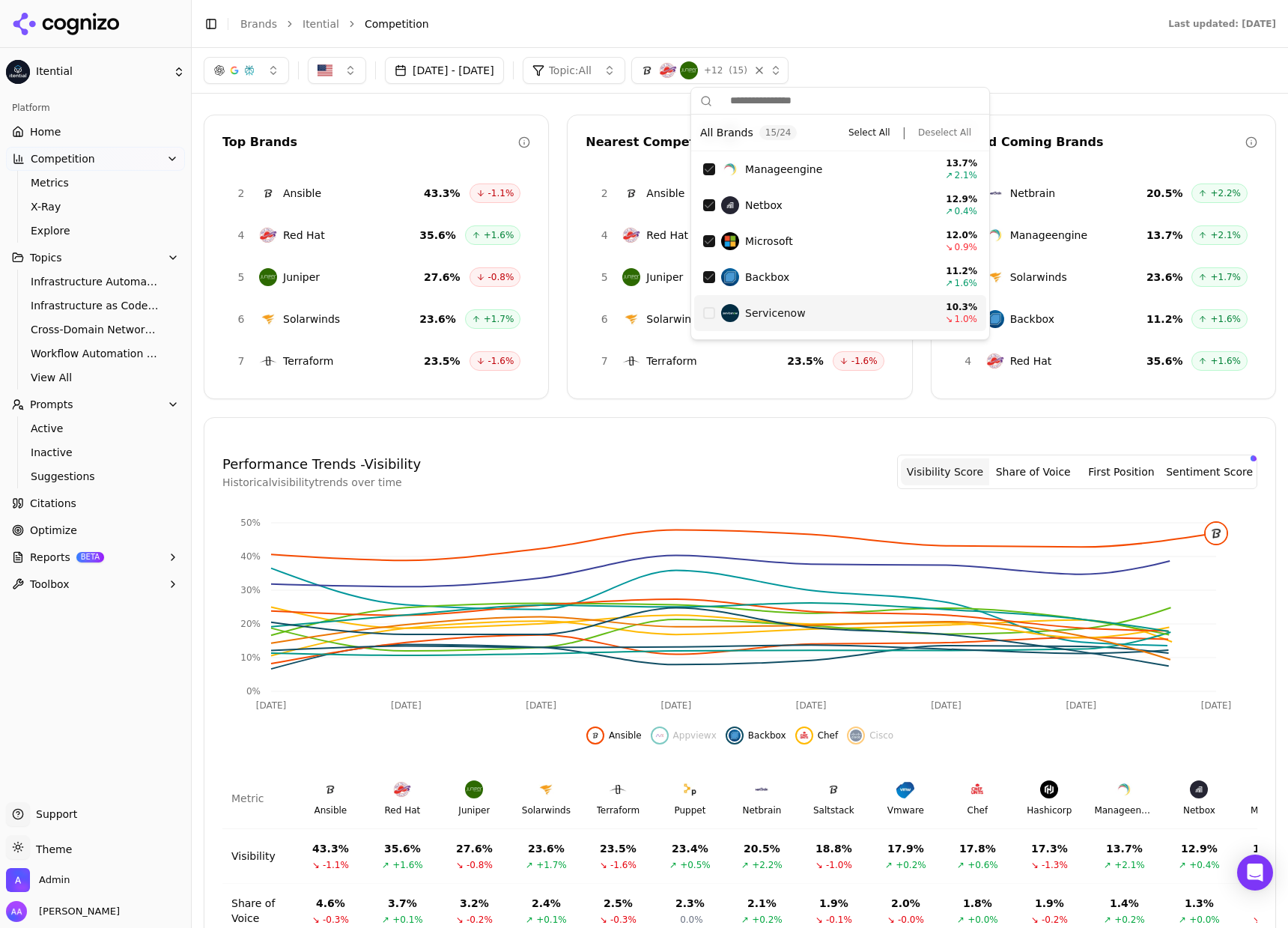
click at [816, 304] on div "Servicenow" at bounding box center [824, 313] width 205 height 18
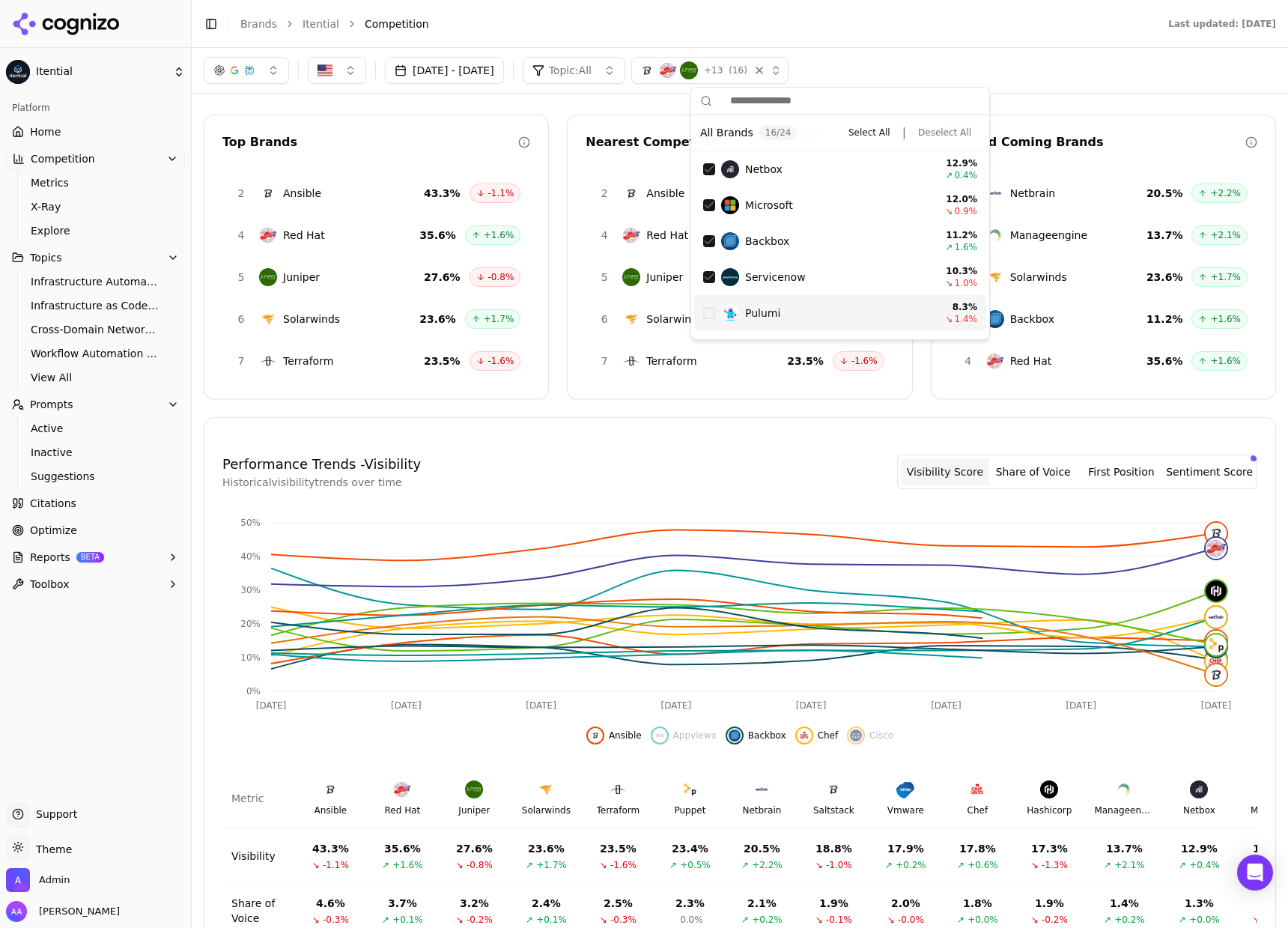
click at [817, 304] on div "Pulumi" at bounding box center [824, 313] width 205 height 18
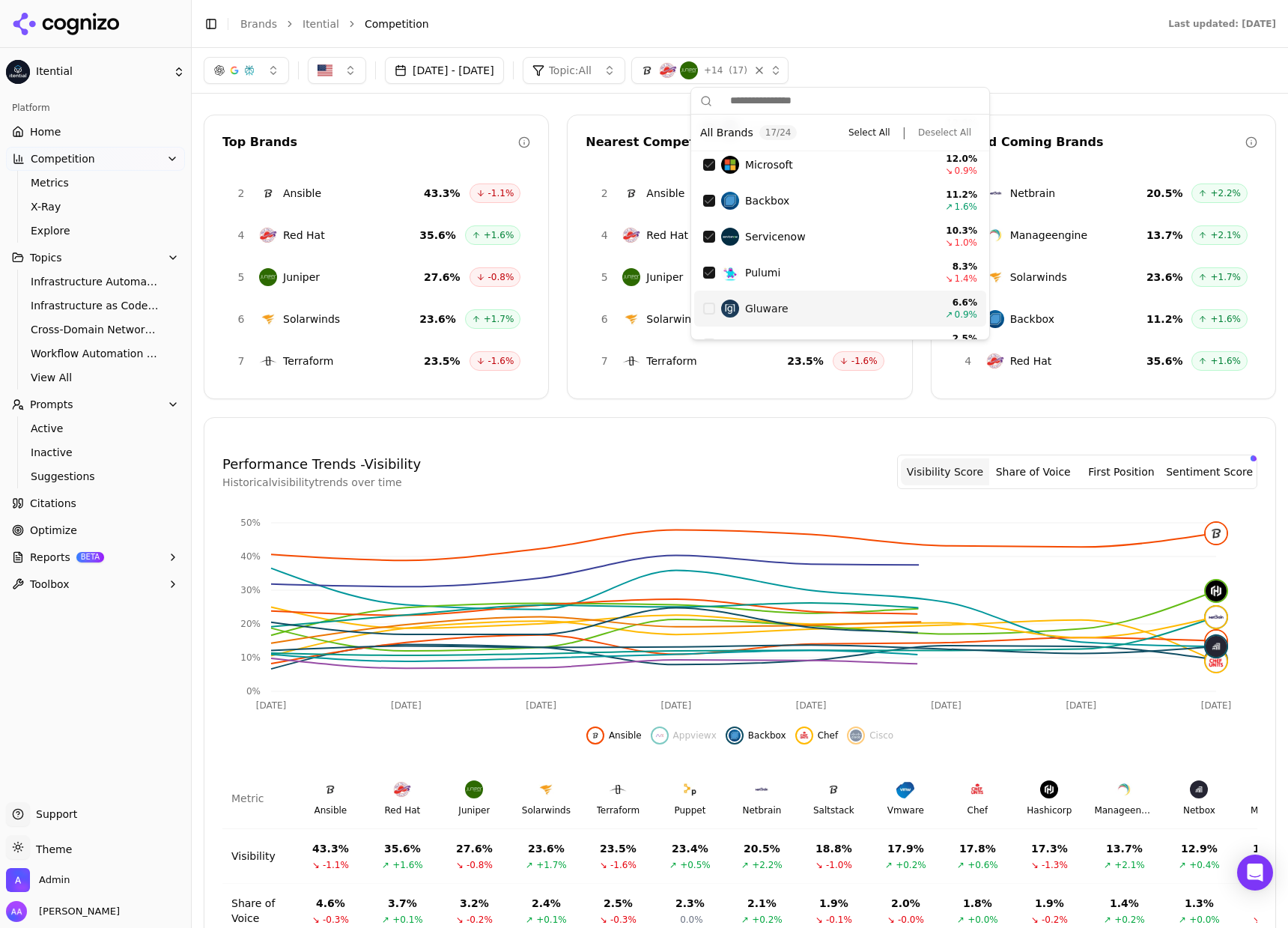
click at [821, 303] on div "Gluware" at bounding box center [824, 308] width 205 height 18
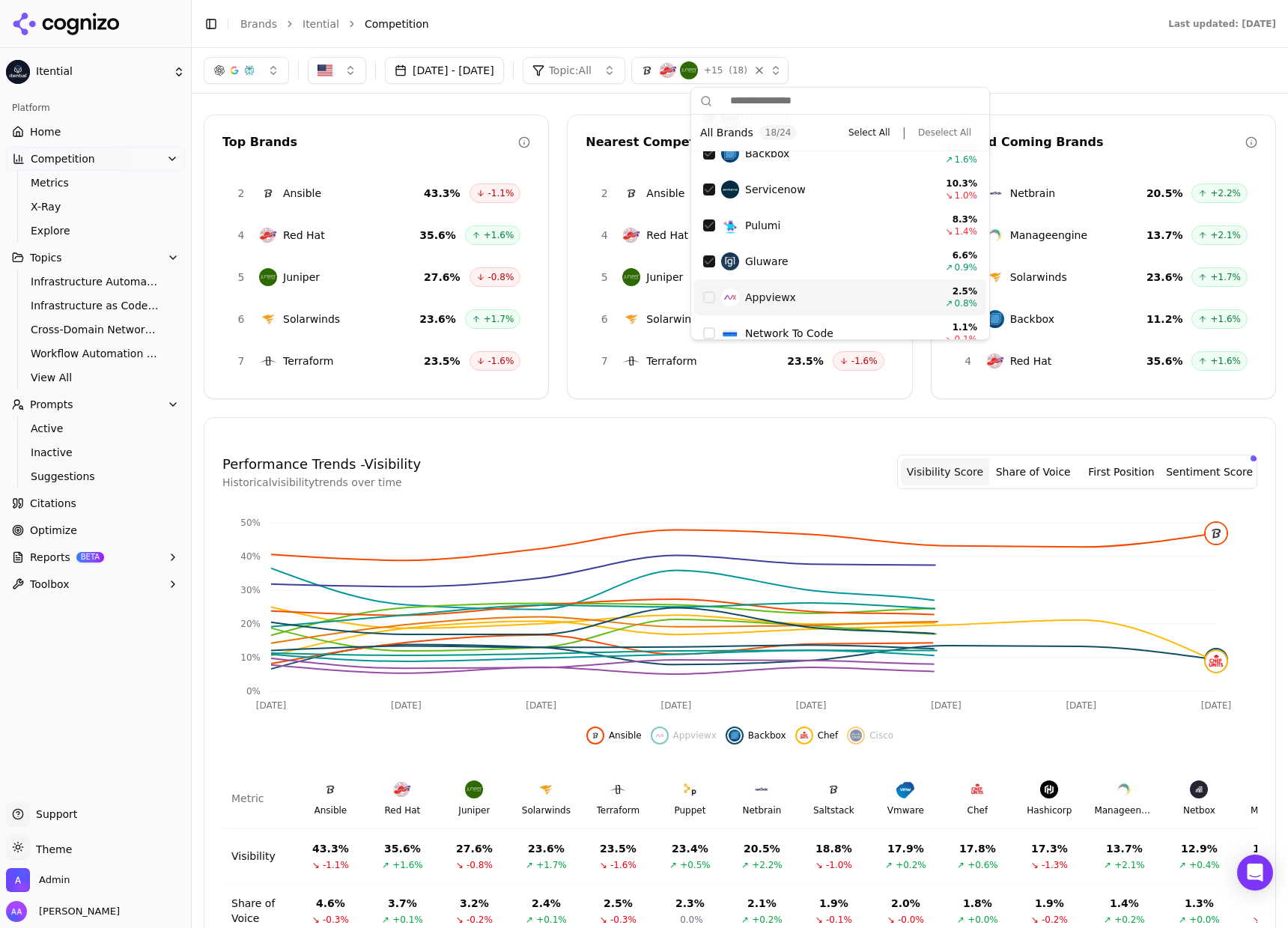
drag, startPoint x: 819, startPoint y: 302, endPoint x: 825, endPoint y: 314, distance: 13.4
click at [818, 303] on div "Appviewx" at bounding box center [824, 296] width 205 height 18
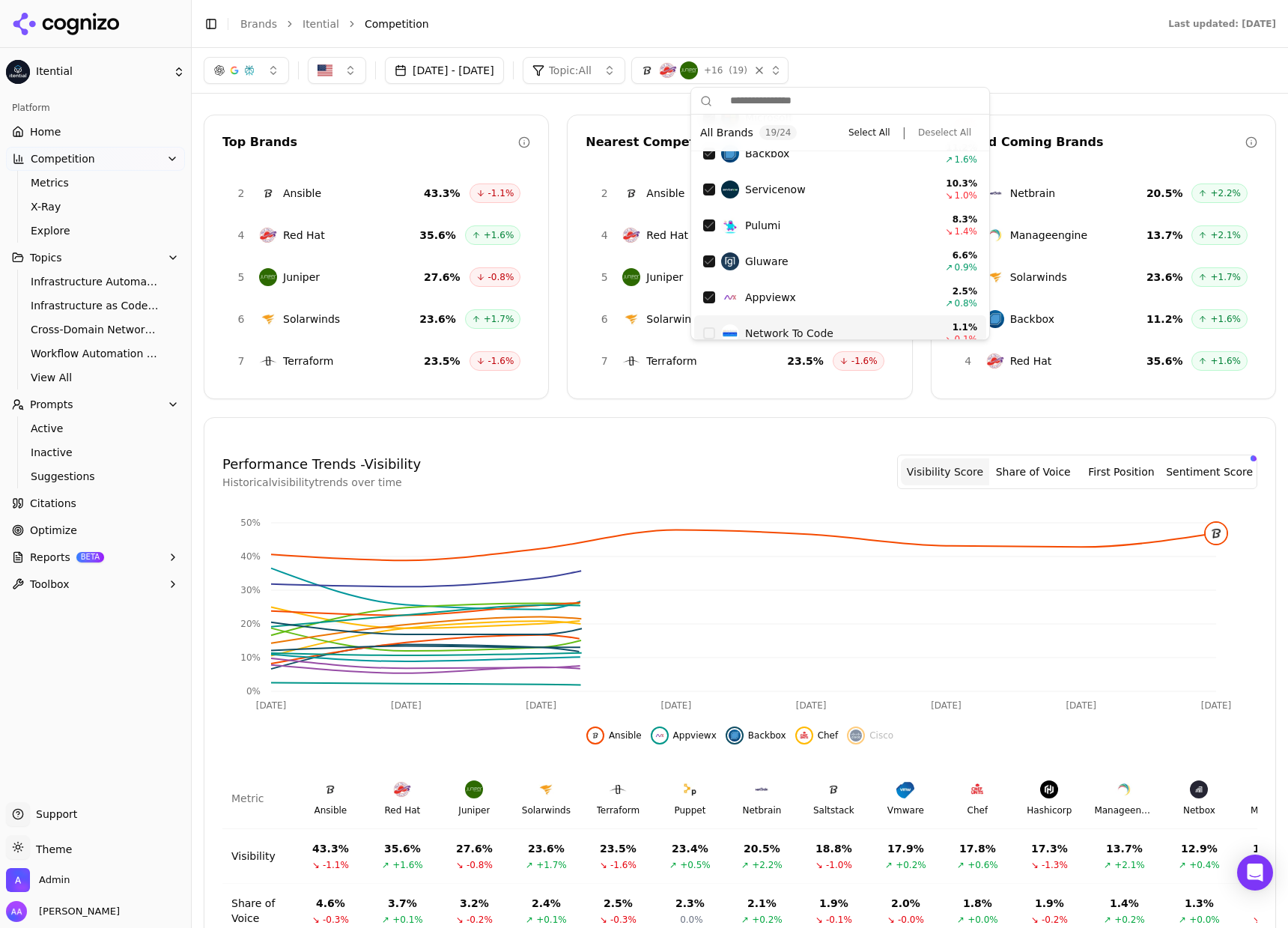
scroll to position [698, 0]
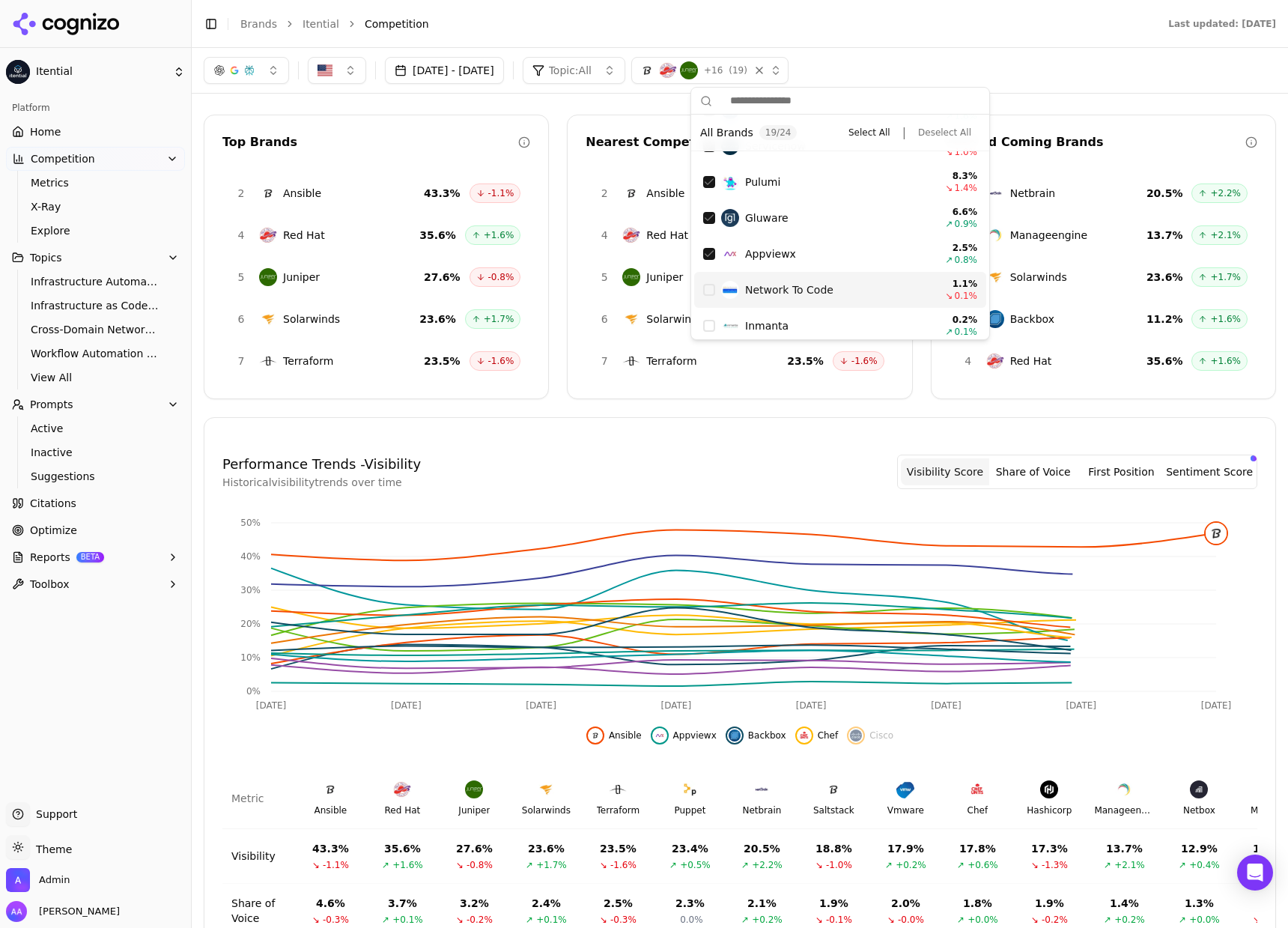
click at [841, 288] on div "Network To Code" at bounding box center [824, 289] width 205 height 18
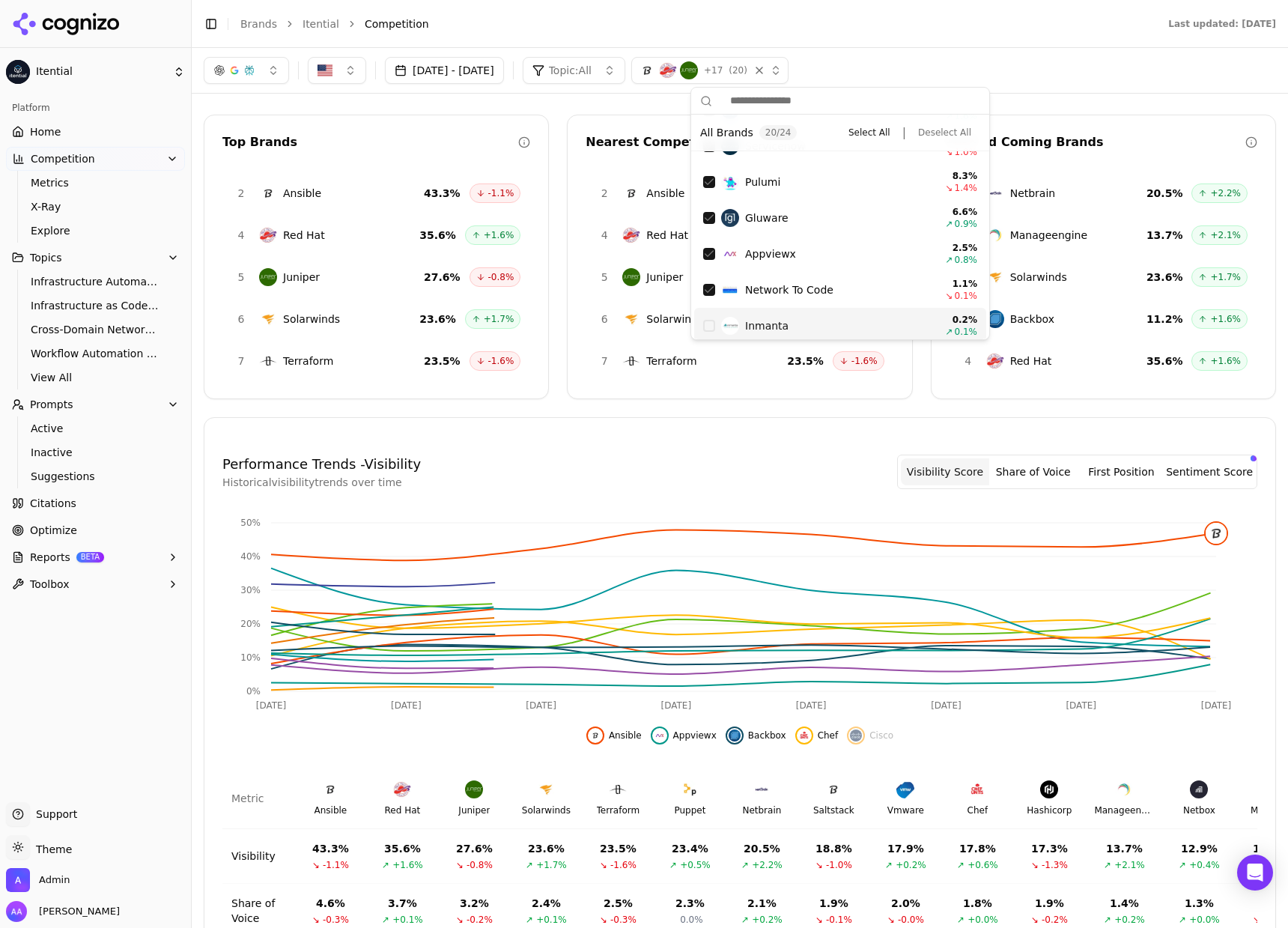
click at [824, 332] on div "Inmanta" at bounding box center [824, 325] width 205 height 18
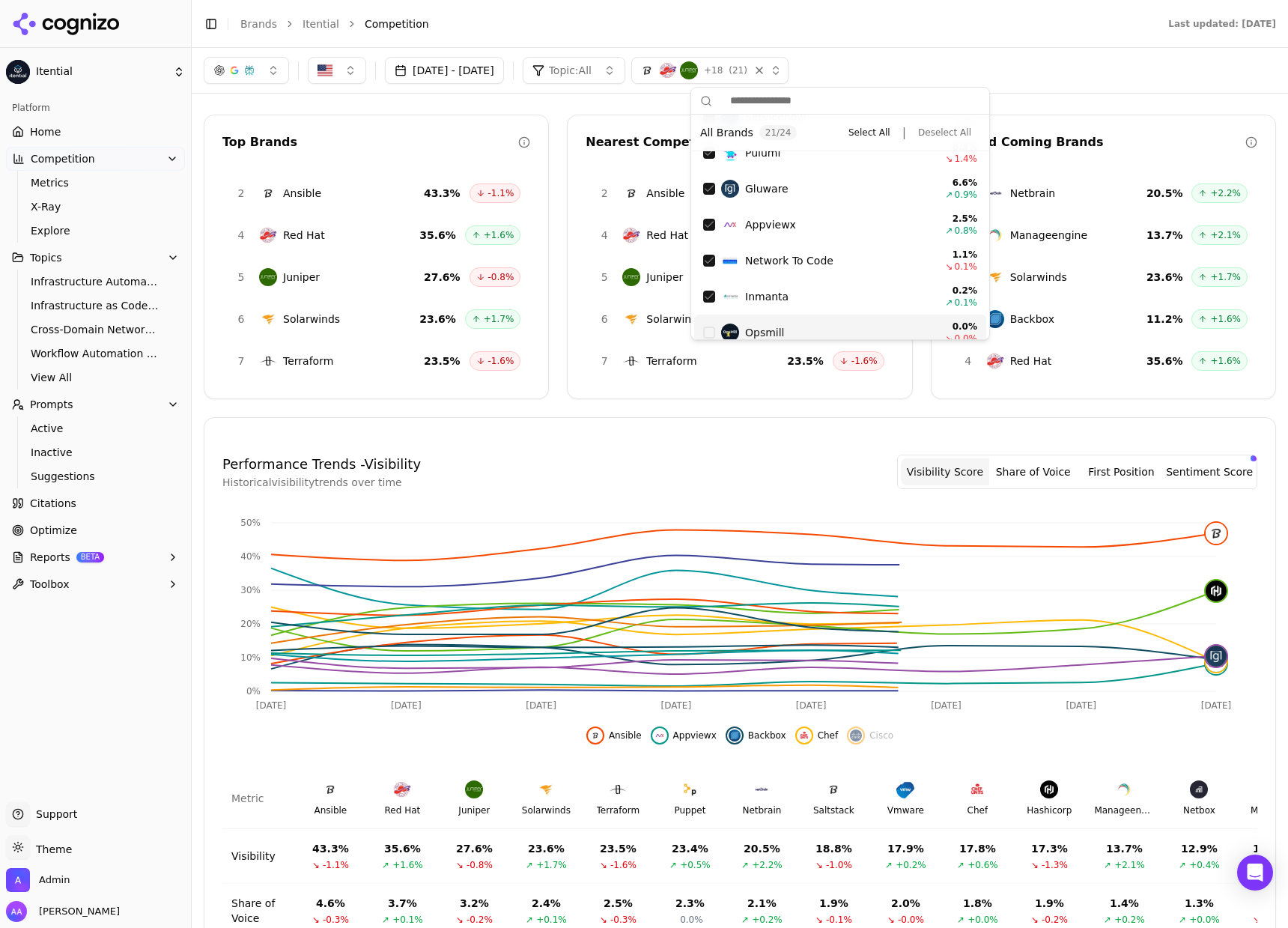
scroll to position [742, 0]
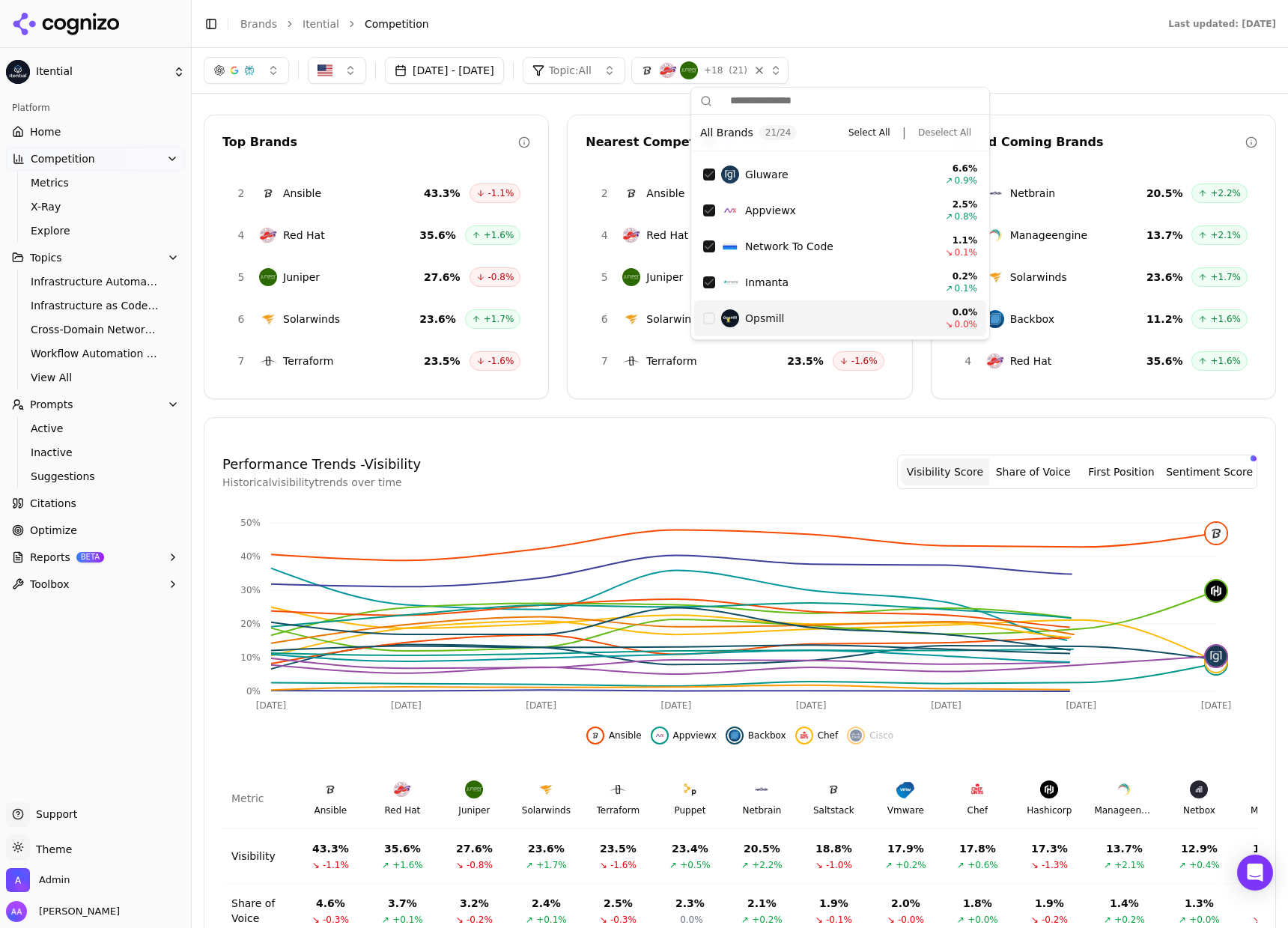
click at [821, 323] on div "Opsmill" at bounding box center [824, 317] width 205 height 18
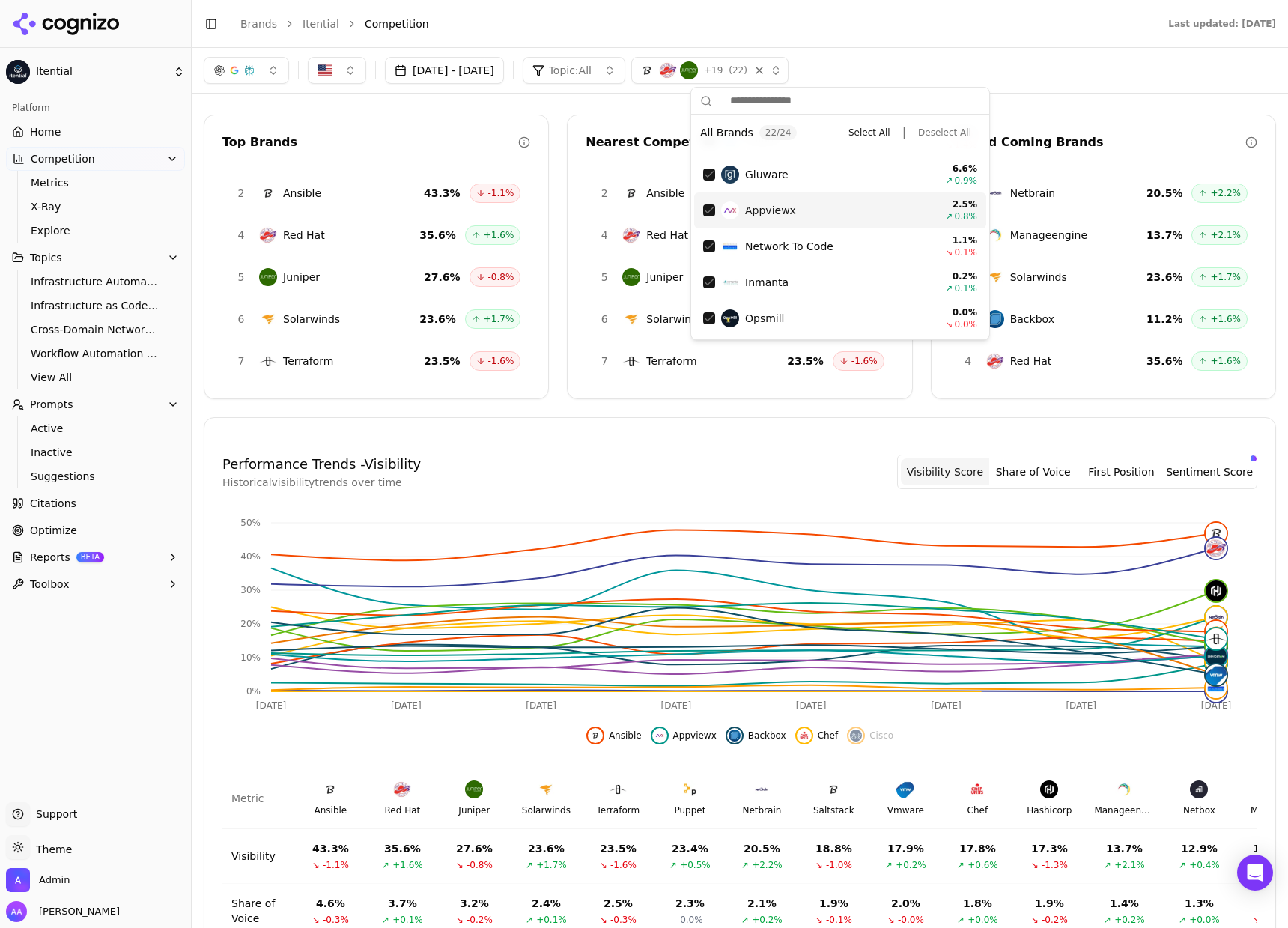
click at [1016, 44] on header "Toggle Sidebar Brands Itential Competition Last updated: October 1st, 2025" at bounding box center [740, 24] width 1096 height 48
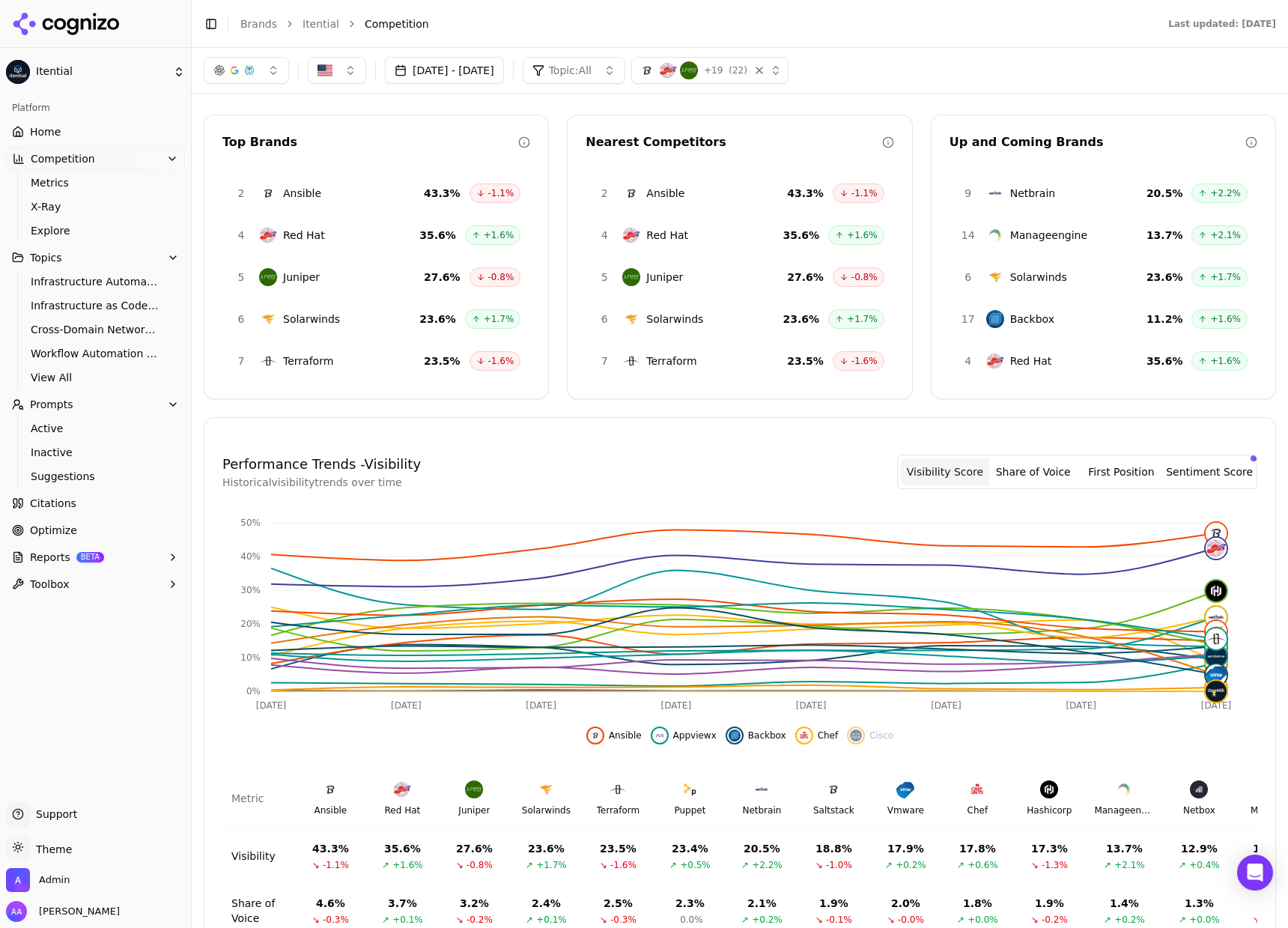
click at [316, 23] on link "Itential" at bounding box center [321, 24] width 37 height 15
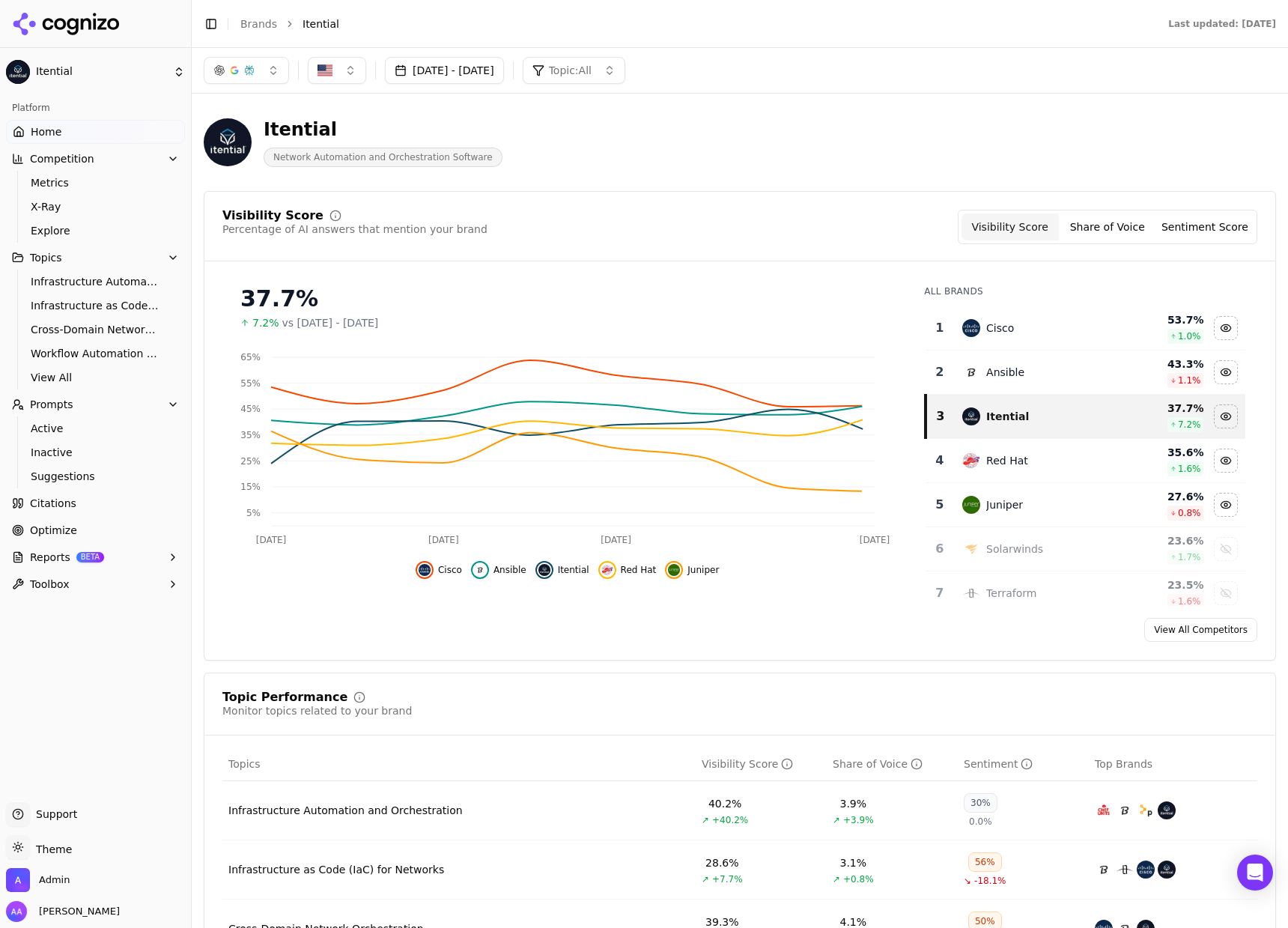
click at [245, 30] on li "Brands" at bounding box center [259, 24] width 37 height 15
click at [247, 29] on link "Brands" at bounding box center [259, 23] width 37 height 12
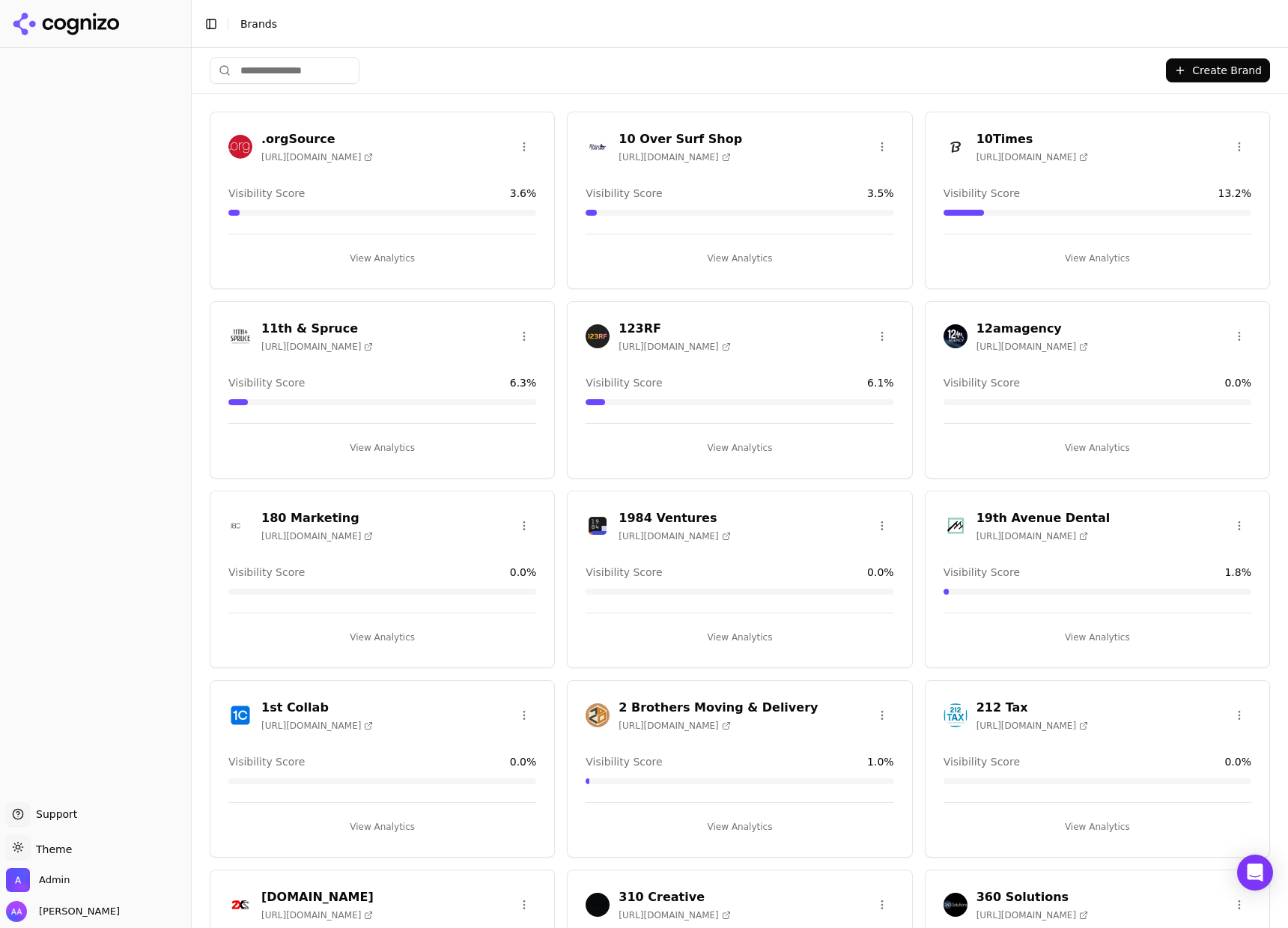
click at [188, 432] on button "Toggle Sidebar" at bounding box center [190, 464] width 12 height 928
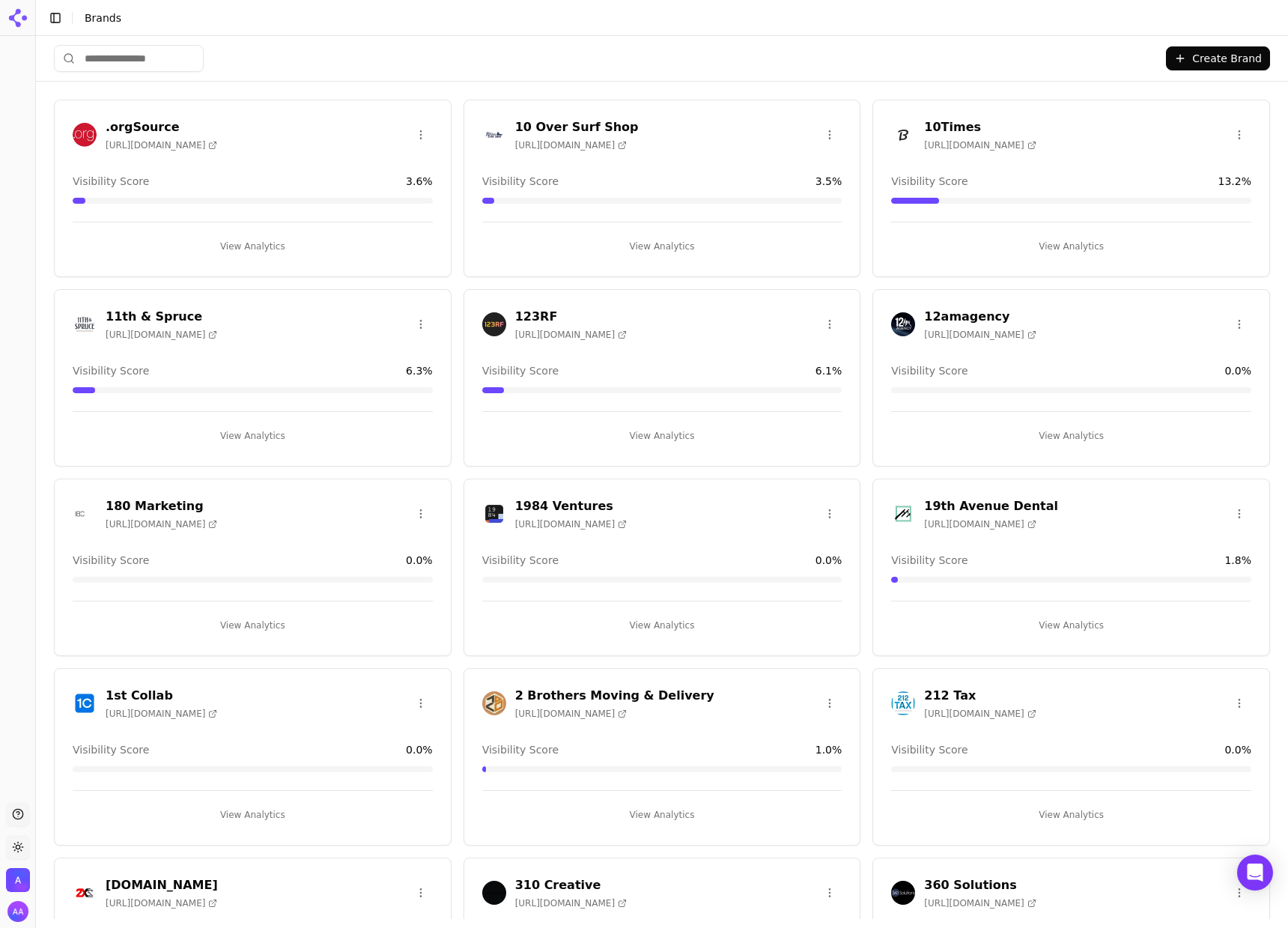
click at [204, 72] on input "search" at bounding box center [128, 58] width 149 height 27
click at [204, 65] on input "search" at bounding box center [128, 58] width 149 height 27
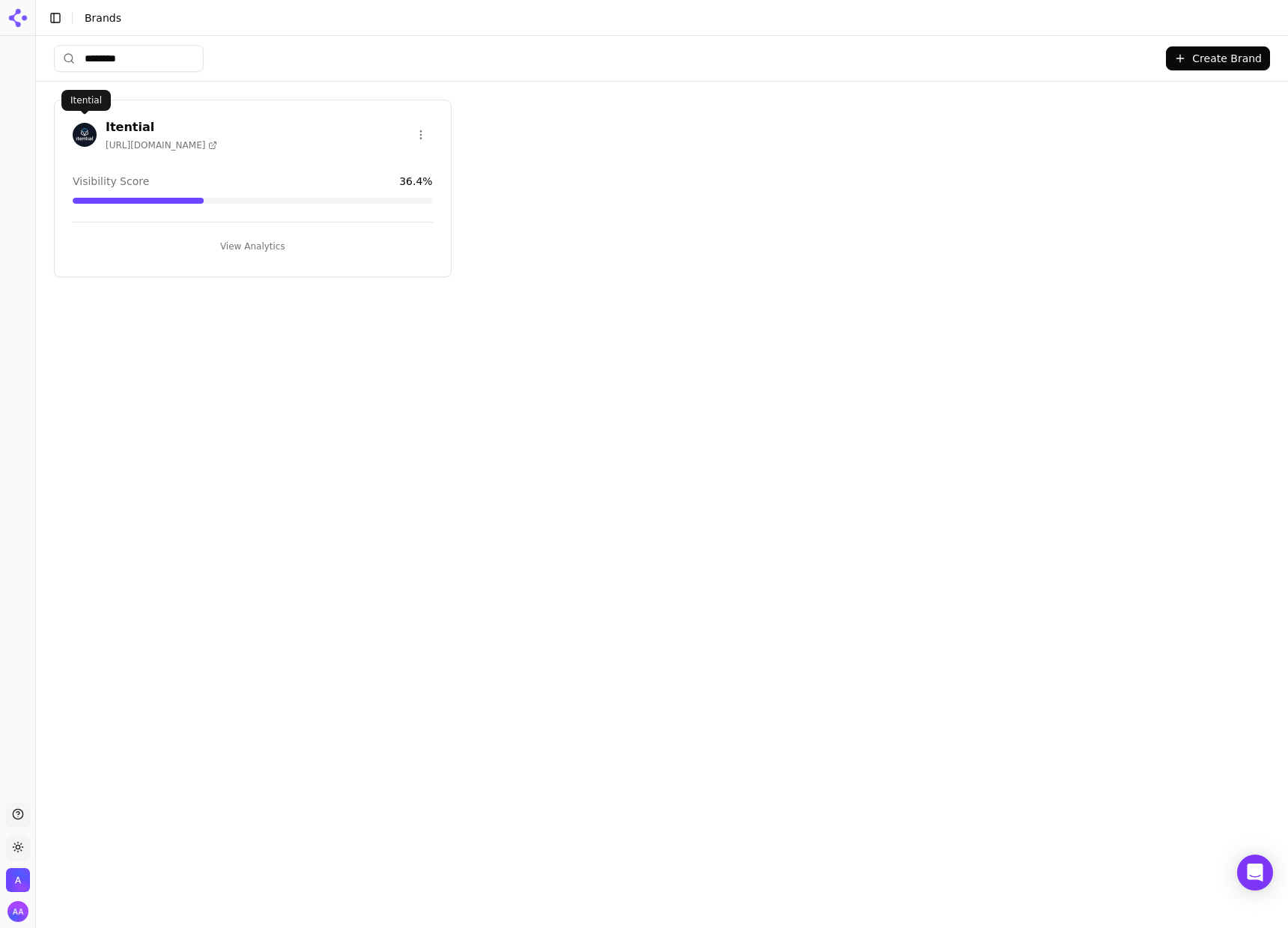
type input "********"
click at [90, 132] on img at bounding box center [85, 135] width 24 height 24
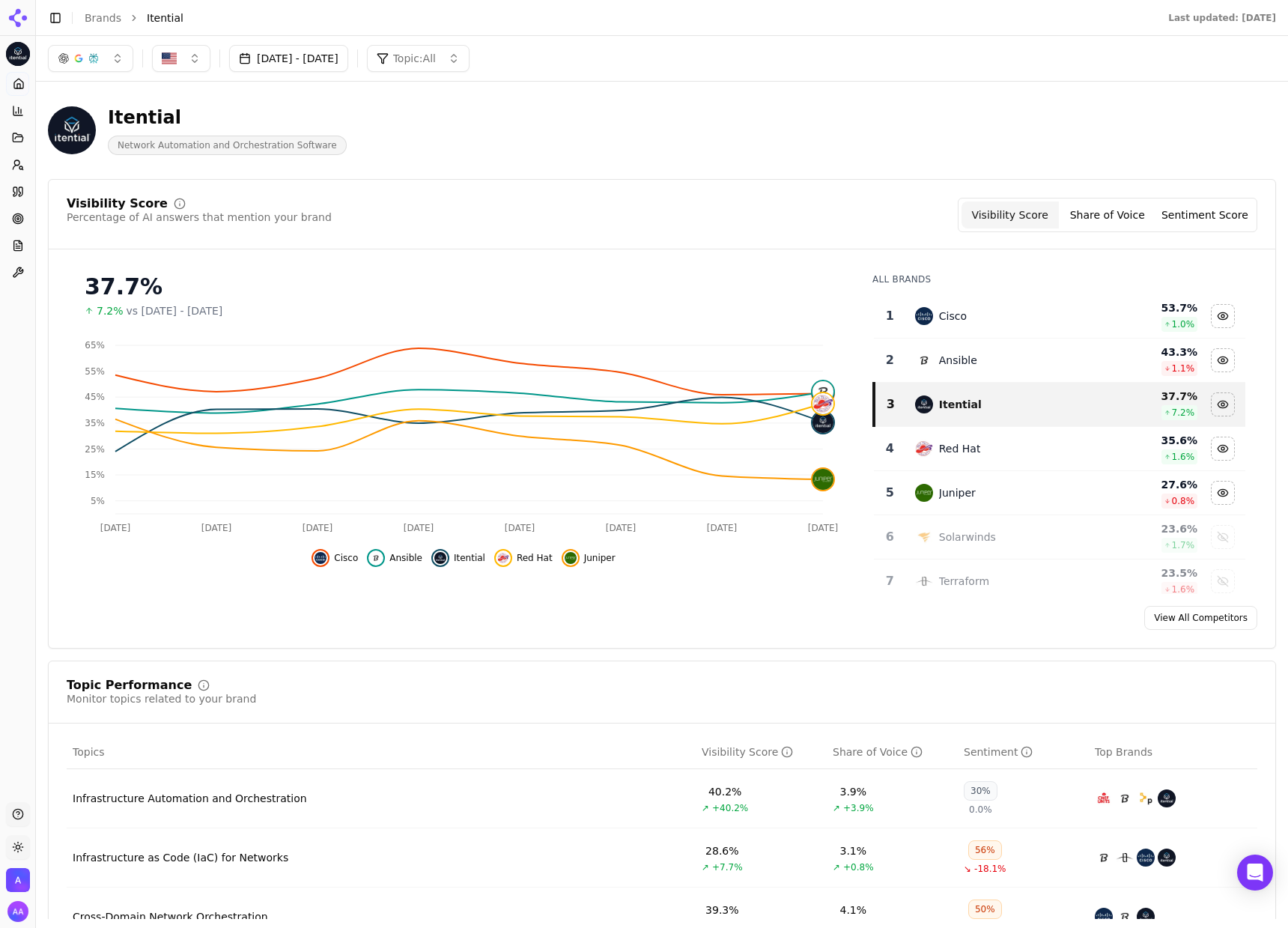
click at [449, 193] on div "Visibility Score Percentage of AI answers that mention your brand Visibility Sc…" at bounding box center [662, 413] width 1228 height 470
click at [444, 145] on div "Itential Network Automation and Orchestration Software" at bounding box center [383, 130] width 671 height 50
drag, startPoint x: 310, startPoint y: 141, endPoint x: 94, endPoint y: 105, distance: 219.0
click at [94, 105] on div "Itential Network Automation and Orchestration Software" at bounding box center [383, 130] width 671 height 50
click at [137, 115] on div "Itential" at bounding box center [227, 117] width 239 height 24
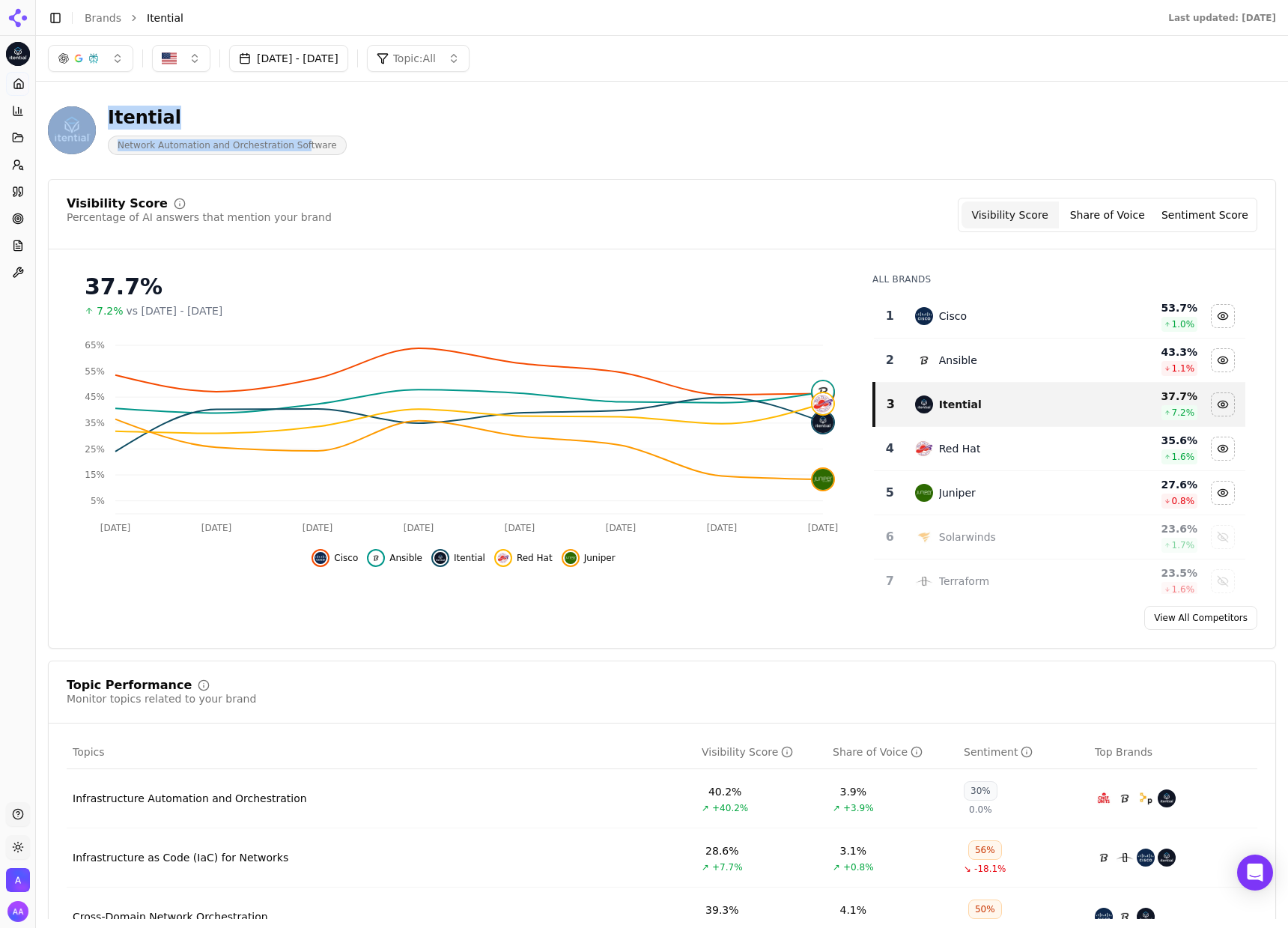
drag, startPoint x: 99, startPoint y: 110, endPoint x: 332, endPoint y: 150, distance: 236.4
click at [307, 147] on div "Itential Network Automation and Orchestration Software" at bounding box center [197, 130] width 299 height 50
click at [368, 151] on div "Itential Network Automation and Orchestration Software" at bounding box center [383, 130] width 671 height 50
drag, startPoint x: 339, startPoint y: 148, endPoint x: 117, endPoint y: 106, distance: 225.9
click at [117, 106] on div "Itential Network Automation and Orchestration Software" at bounding box center [383, 130] width 671 height 50
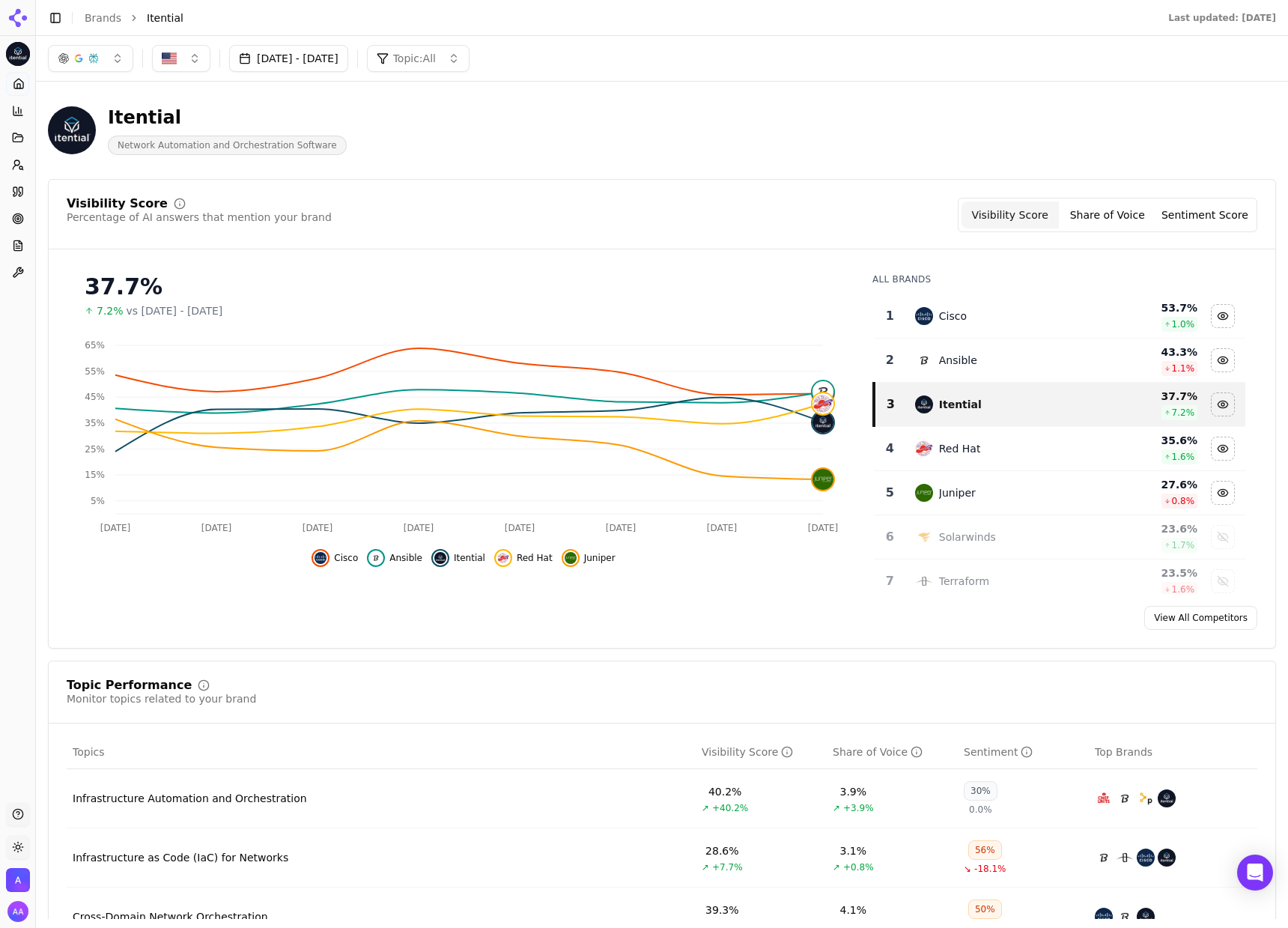
click at [168, 129] on div "Itential" at bounding box center [227, 117] width 239 height 24
drag, startPoint x: 370, startPoint y: 133, endPoint x: 78, endPoint y: 112, distance: 292.8
click at [78, 112] on div "Itential Network Automation and Orchestration Software" at bounding box center [383, 130] width 671 height 50
click at [277, 142] on span "Network Automation and Orchestration Software" at bounding box center [227, 145] width 239 height 19
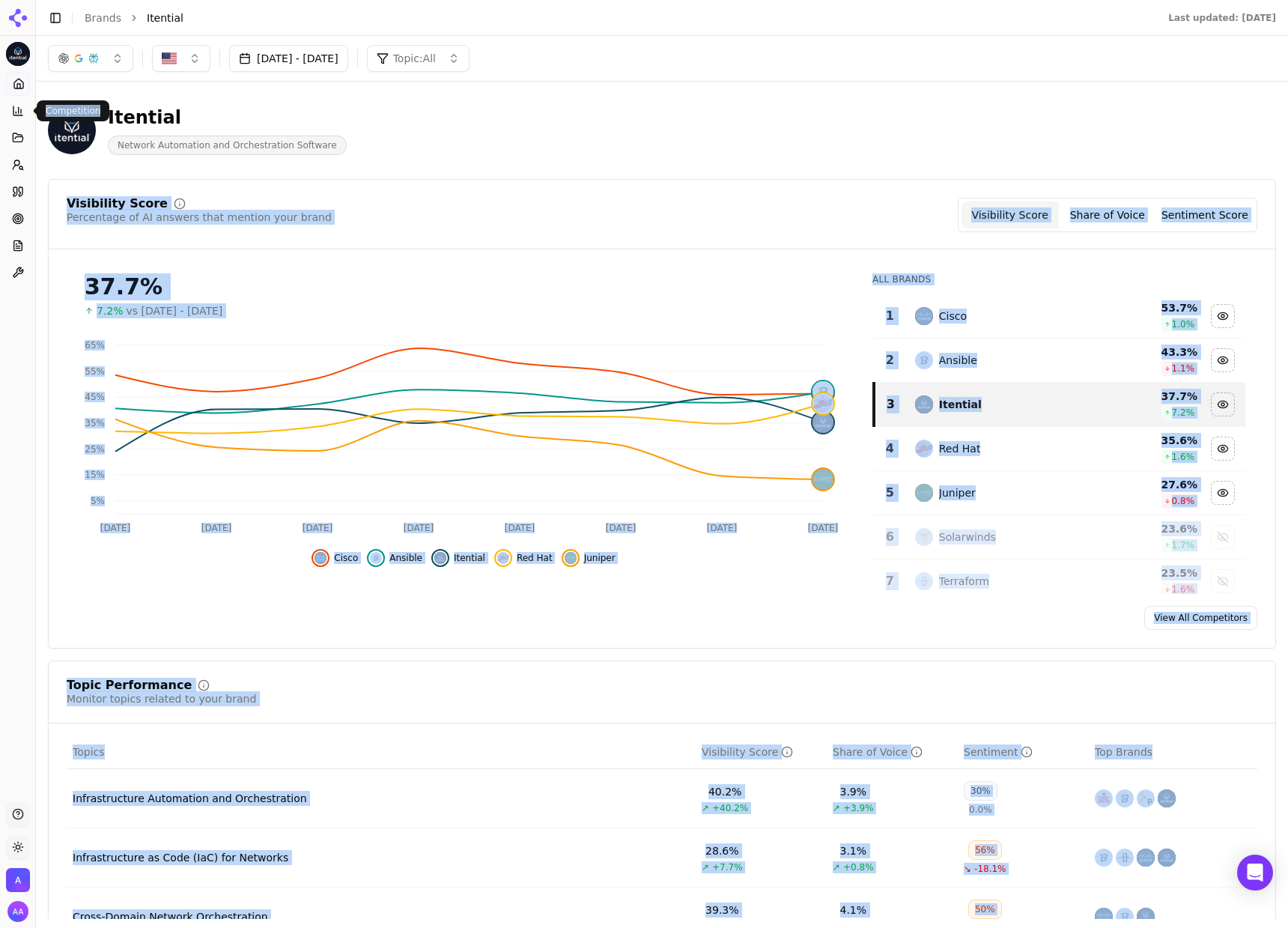
drag, startPoint x: 331, startPoint y: 151, endPoint x: 103, endPoint y: 111, distance: 231.5
click at [101, 110] on body "Itential Platform Home Competition Topics Prompts Citations Optimize Reports To…" at bounding box center [644, 464] width 1288 height 928
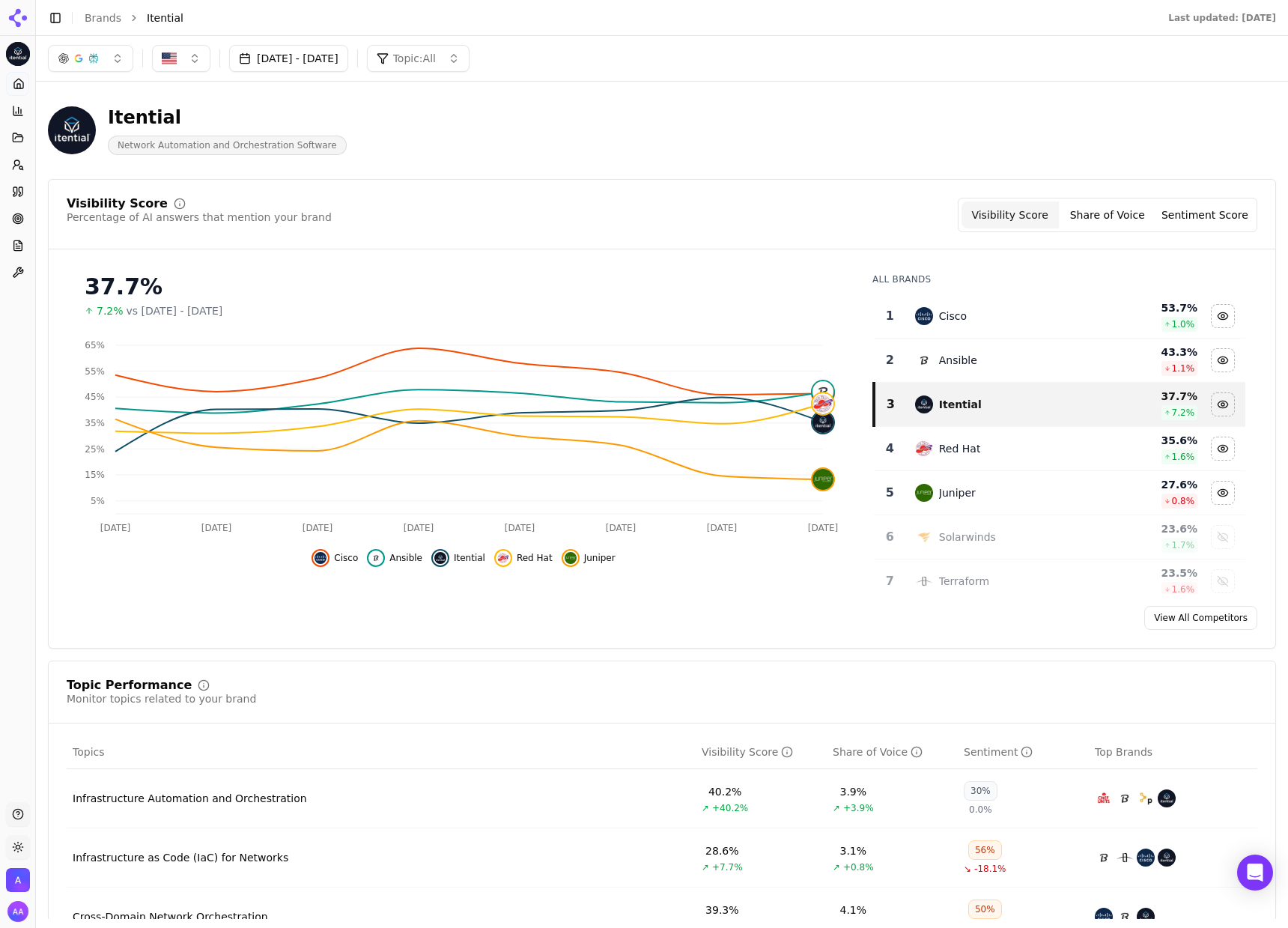
click at [289, 144] on span "Network Automation and Orchestration Software" at bounding box center [227, 145] width 239 height 19
drag, startPoint x: 333, startPoint y: 142, endPoint x: 59, endPoint y: 117, distance: 275.1
click at [59, 117] on div "Itential Network Automation and Orchestration Software" at bounding box center [383, 130] width 671 height 50
click at [232, 145] on span "Network Automation and Orchestration Software" at bounding box center [227, 145] width 239 height 19
drag, startPoint x: 186, startPoint y: 144, endPoint x: 69, endPoint y: 121, distance: 119.2
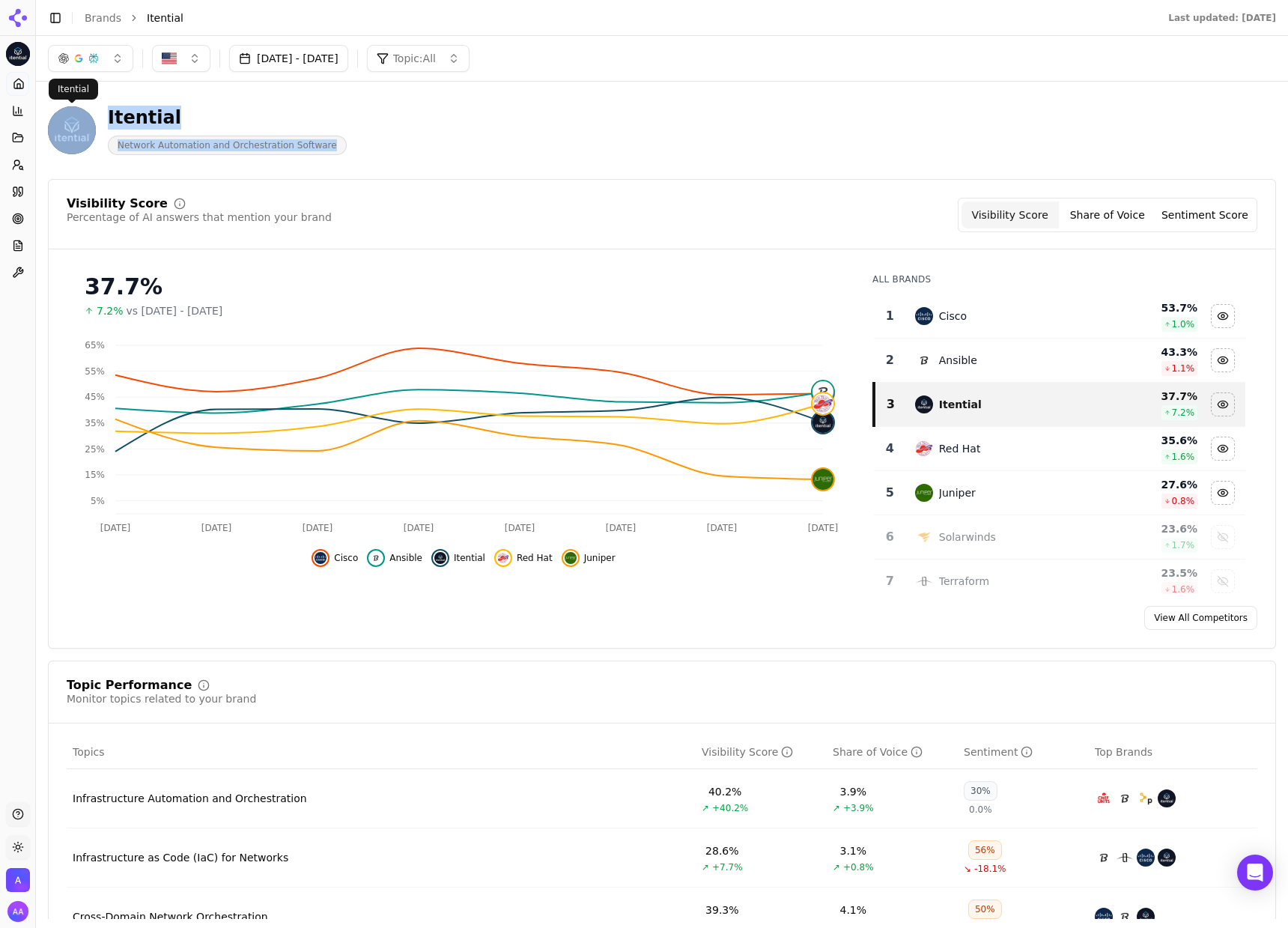
click at [69, 121] on div "Itential Network Automation and Orchestration Software" at bounding box center [197, 130] width 299 height 50
click at [248, 143] on span "Network Automation and Orchestration Software" at bounding box center [227, 145] width 239 height 19
drag, startPoint x: 459, startPoint y: 142, endPoint x: 456, endPoint y: 149, distance: 7.6
click at [459, 142] on div "Itential Network Automation and Orchestration Software" at bounding box center [383, 130] width 671 height 50
click at [248, 146] on span "Network Automation and Orchestration Software" at bounding box center [227, 145] width 239 height 19
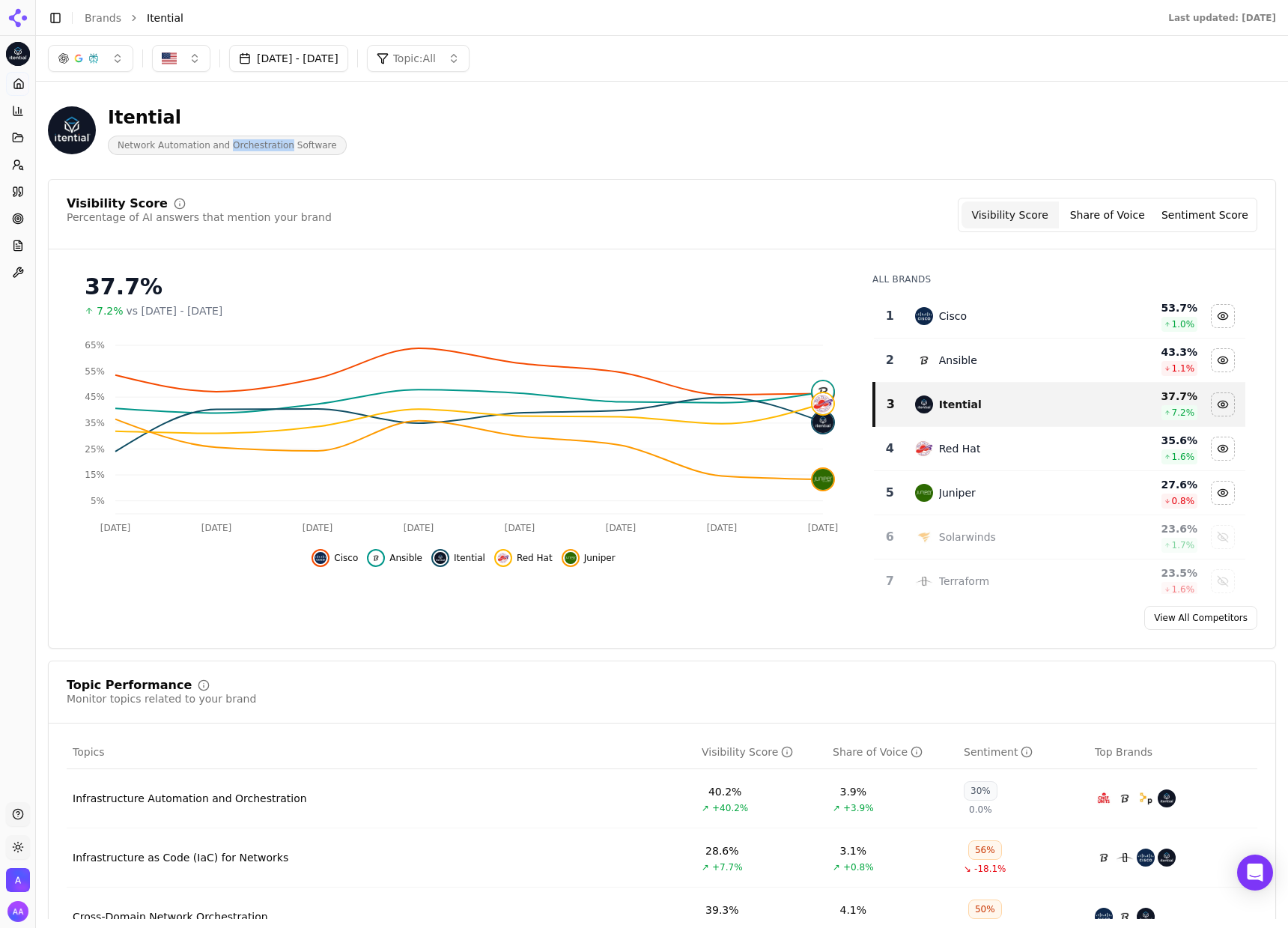
click at [248, 145] on span "Network Automation and Orchestration Software" at bounding box center [227, 145] width 239 height 19
click at [346, 177] on header "Itential Network Automation and Orchestration Software" at bounding box center [662, 136] width 1228 height 86
click at [8, 161] on button "Prompts" at bounding box center [17, 165] width 23 height 24
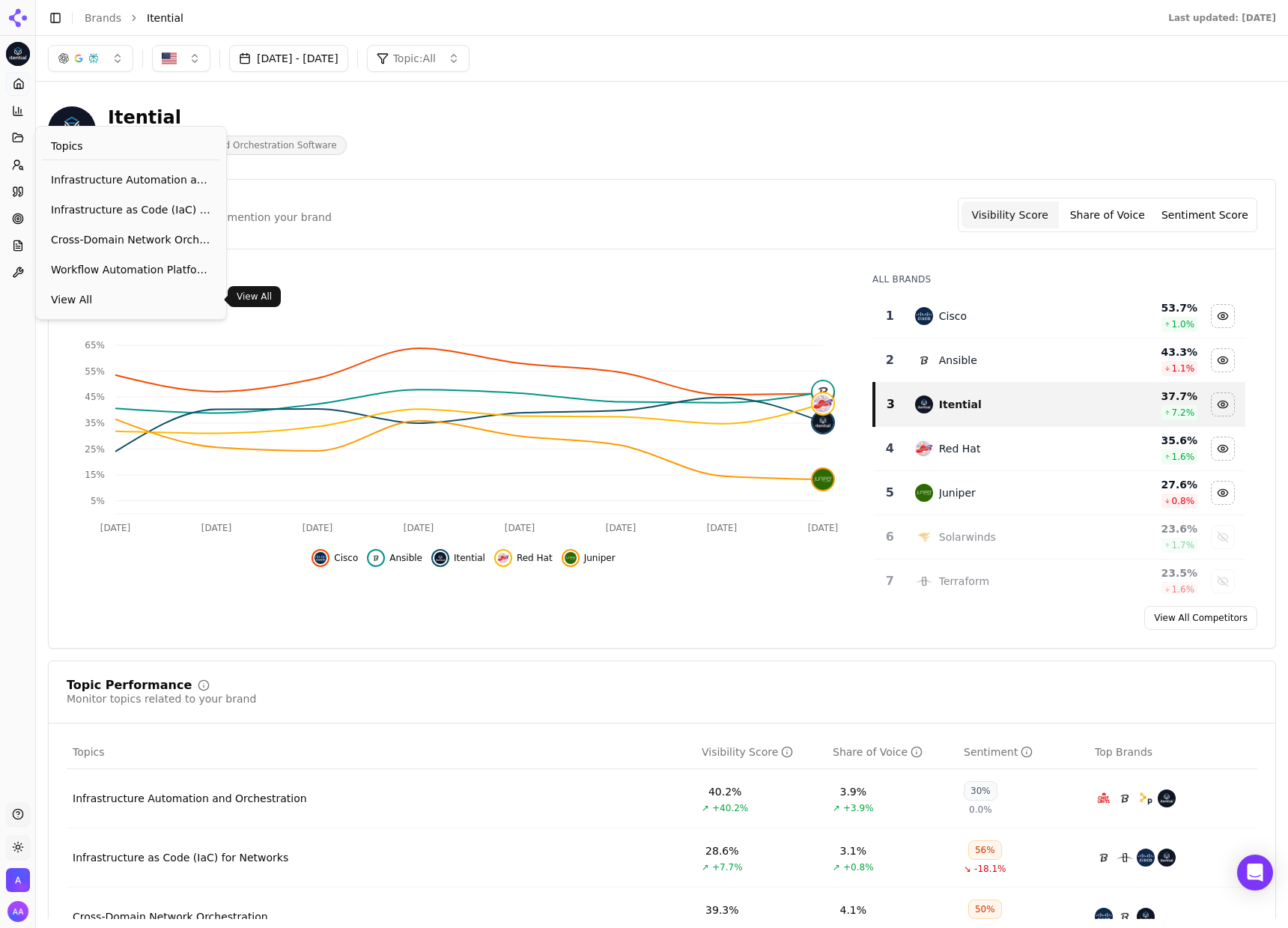
click at [74, 287] on link "View All" at bounding box center [130, 299] width 178 height 27
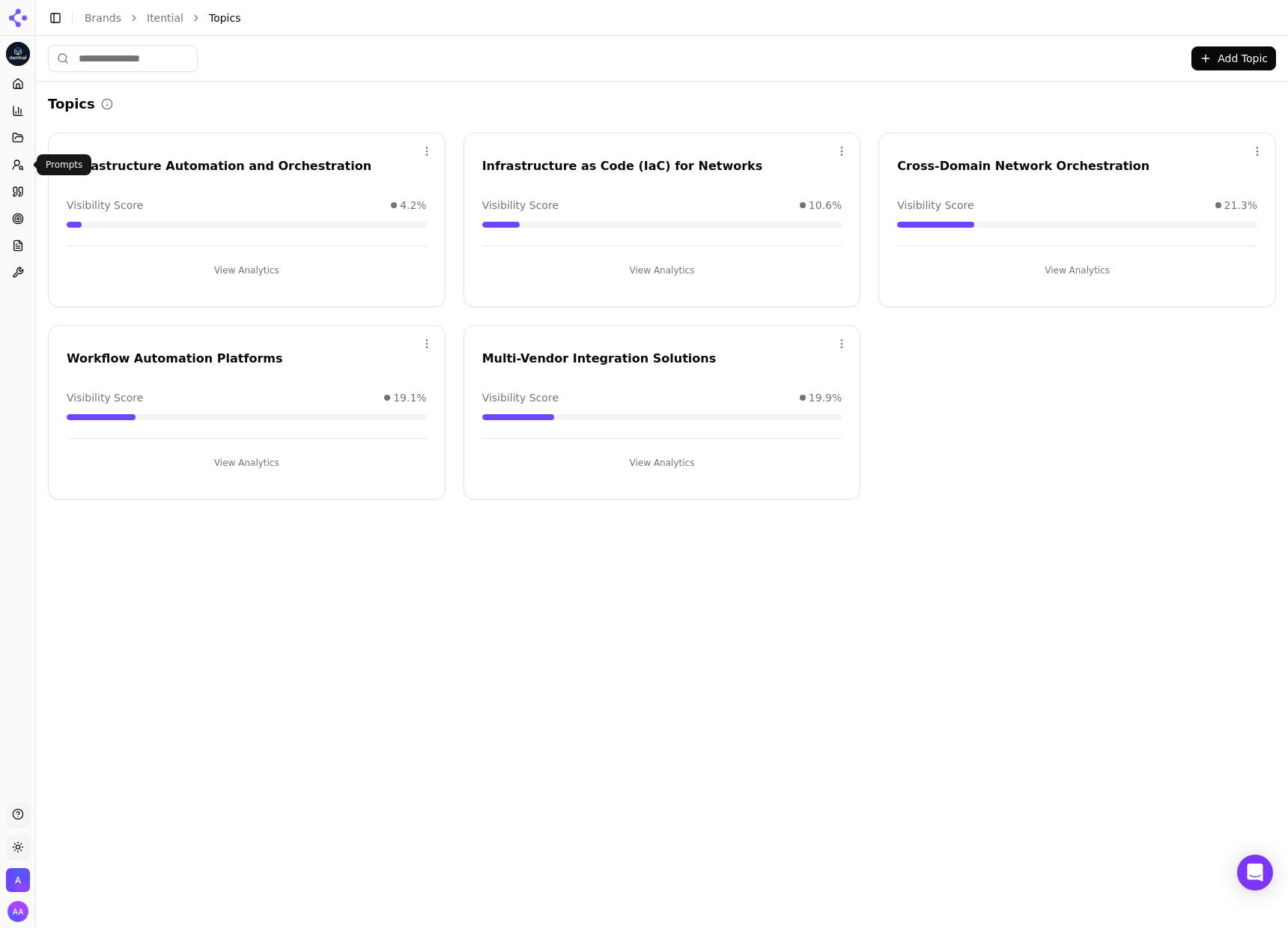
click at [24, 165] on button "Prompts" at bounding box center [17, 165] width 23 height 24
click at [62, 196] on link "Active" at bounding box center [130, 206] width 178 height 27
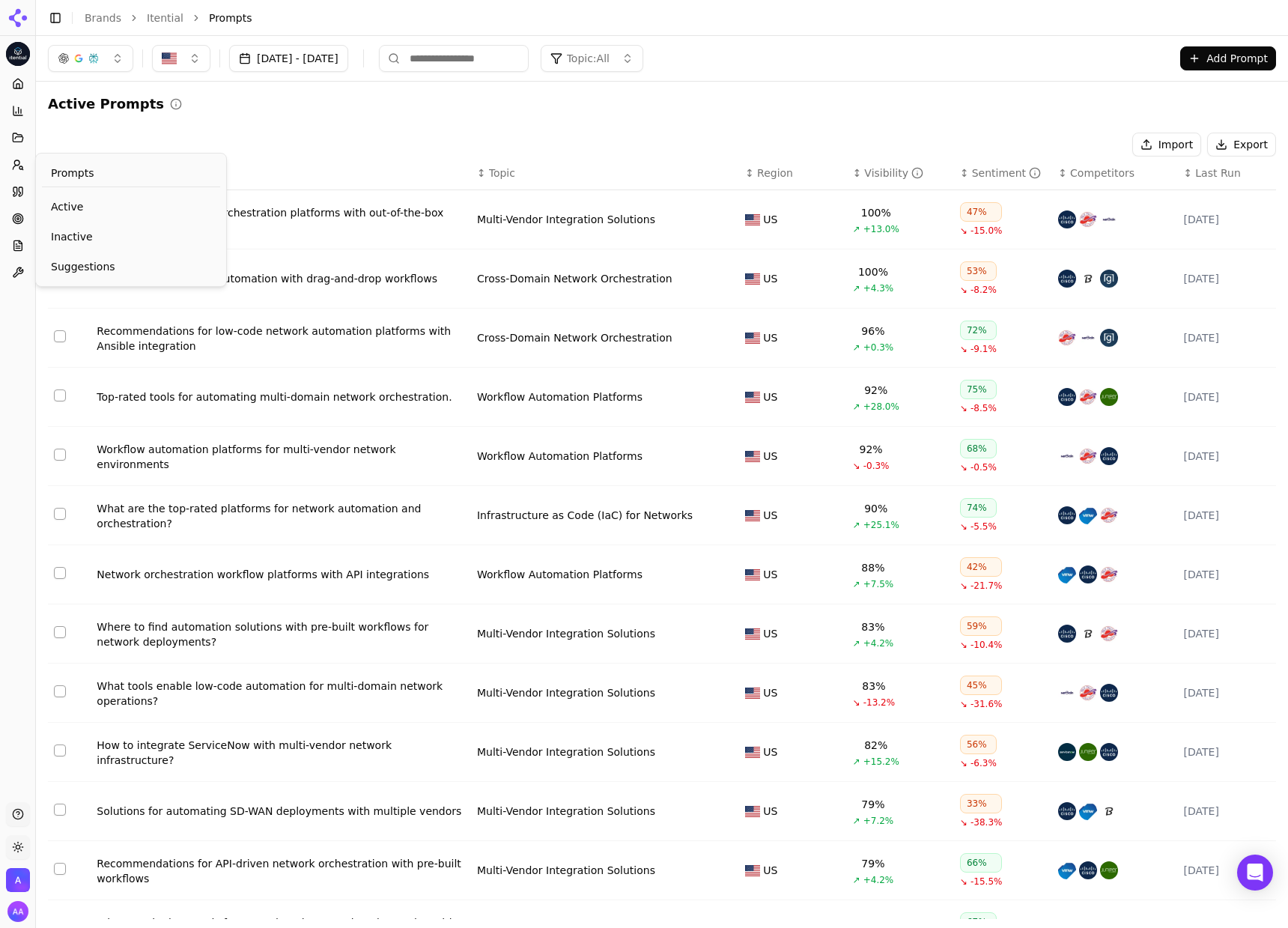
click at [643, 47] on button "Topic: All" at bounding box center [591, 58] width 102 height 27
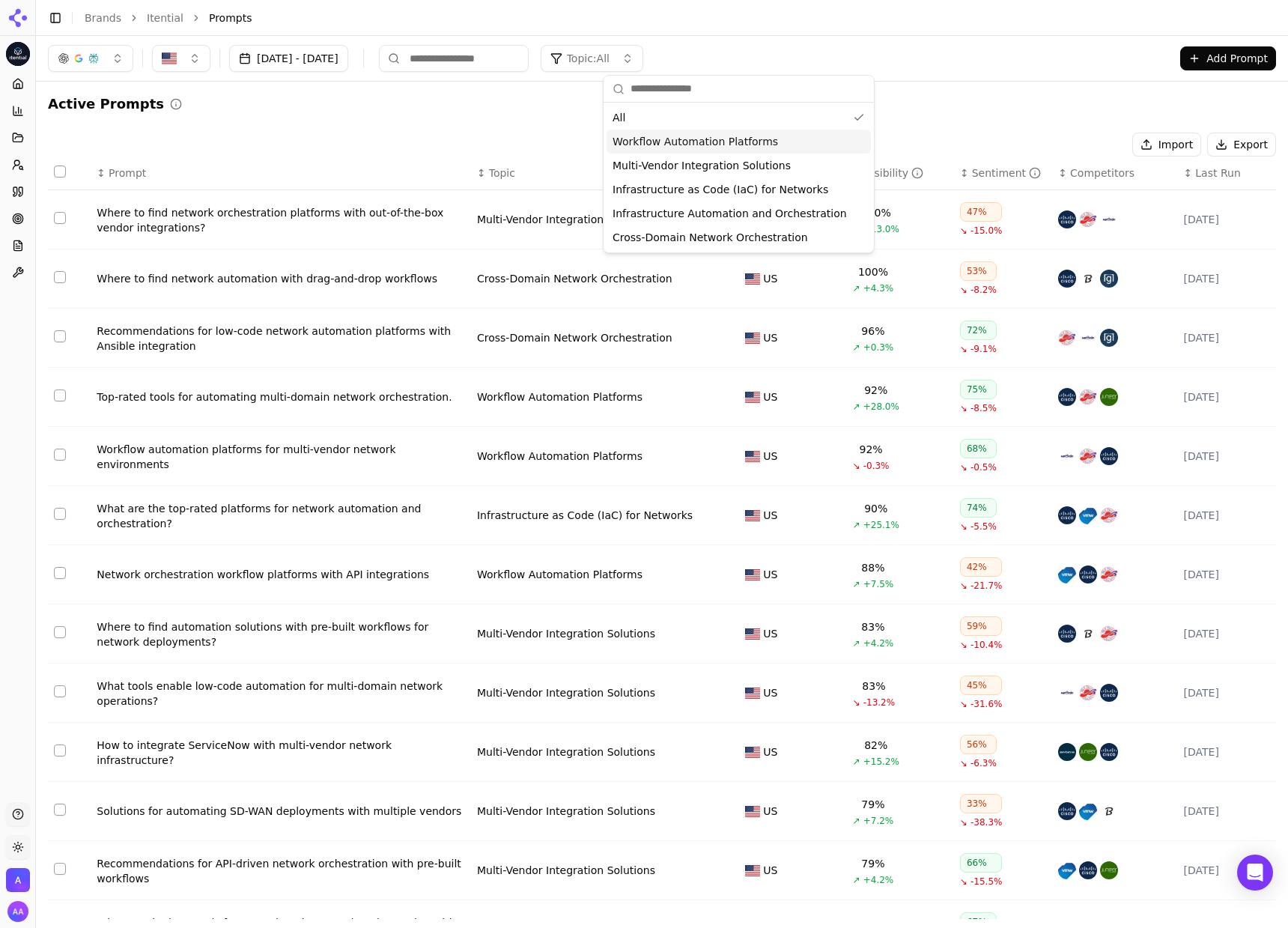
click at [467, 134] on div "Import Export" at bounding box center [662, 145] width 1228 height 24
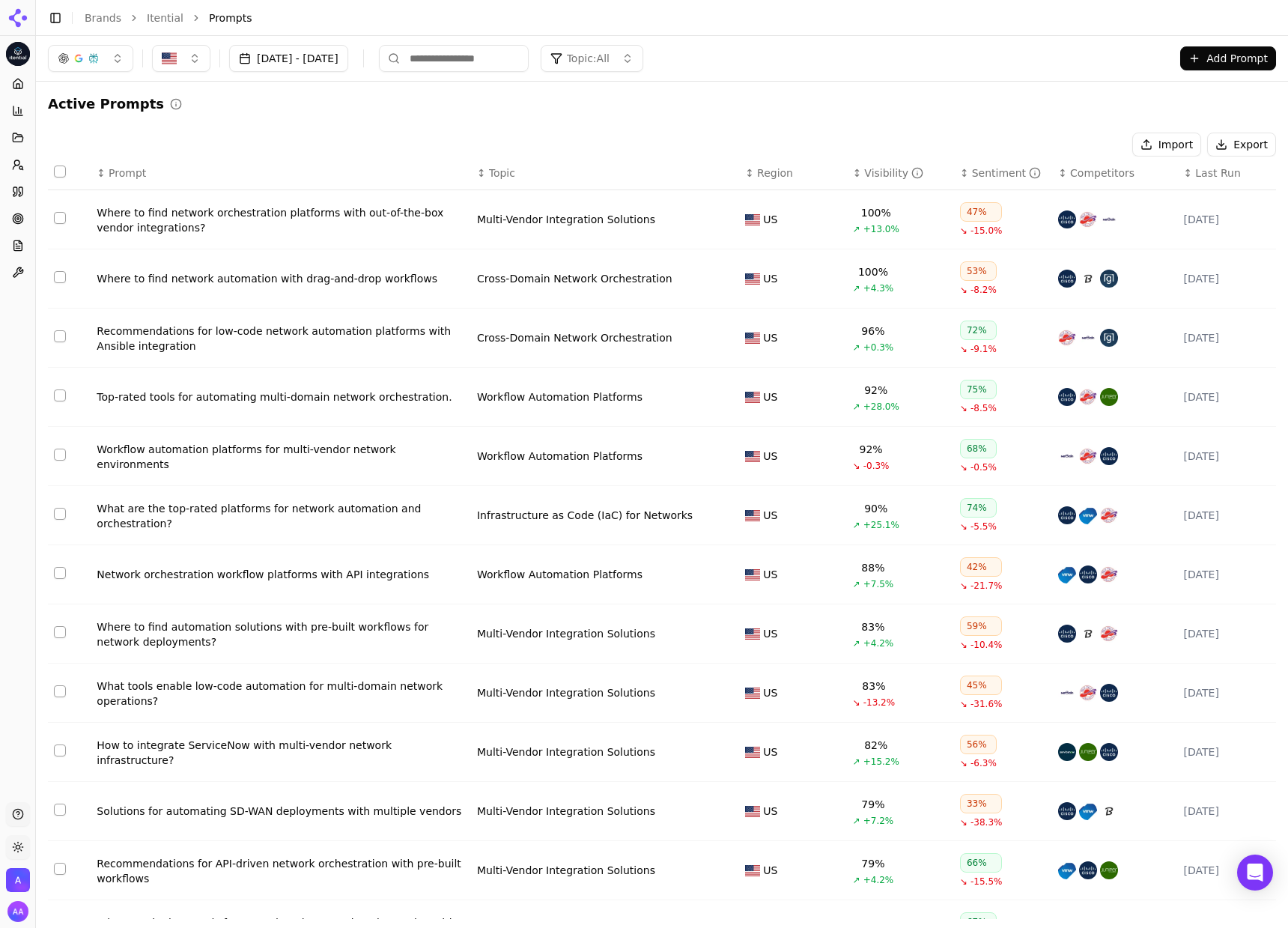
click at [610, 51] on span "Topic: All" at bounding box center [588, 58] width 42 height 15
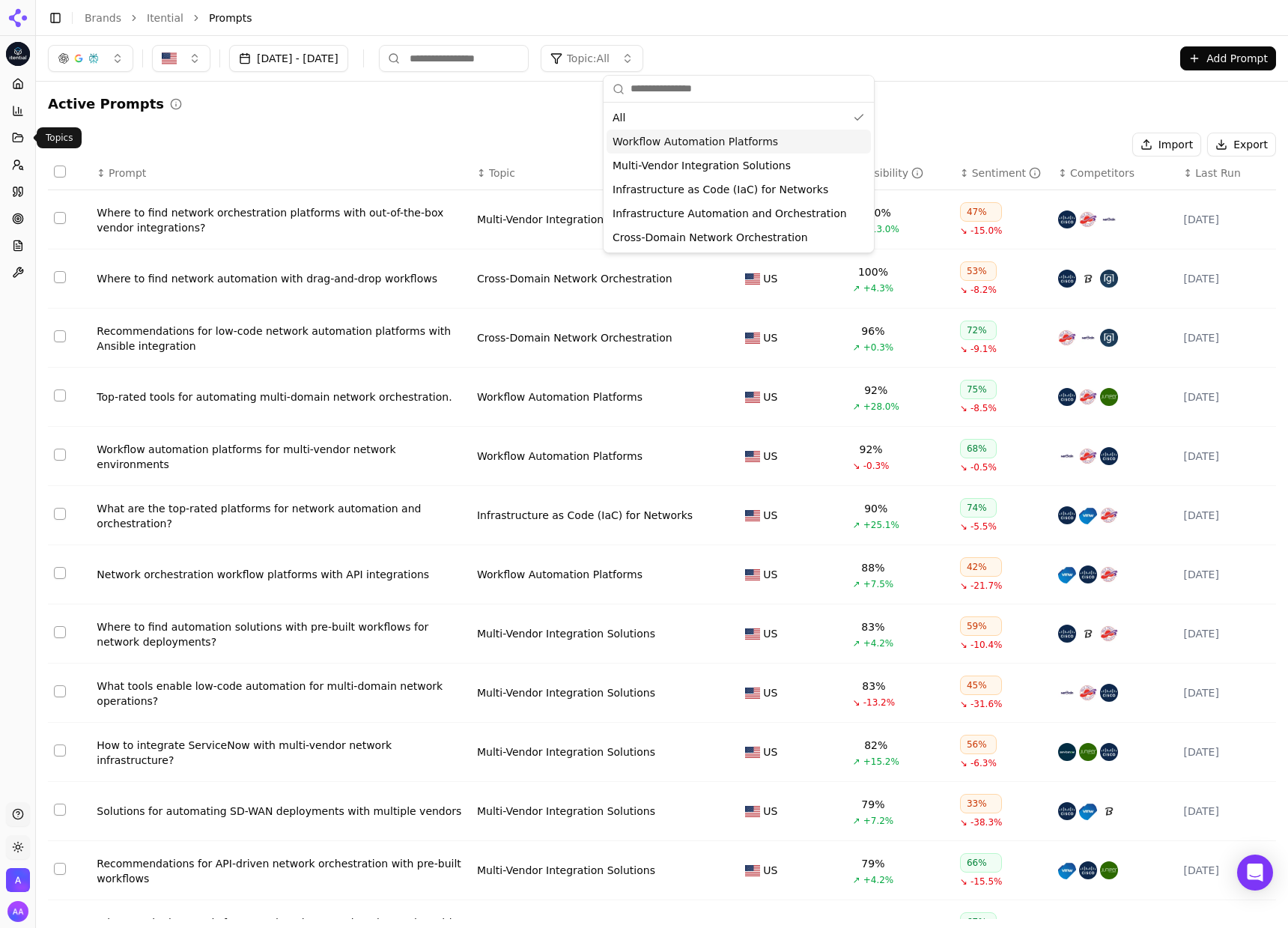
click at [23, 137] on icon at bounding box center [18, 137] width 12 height 12
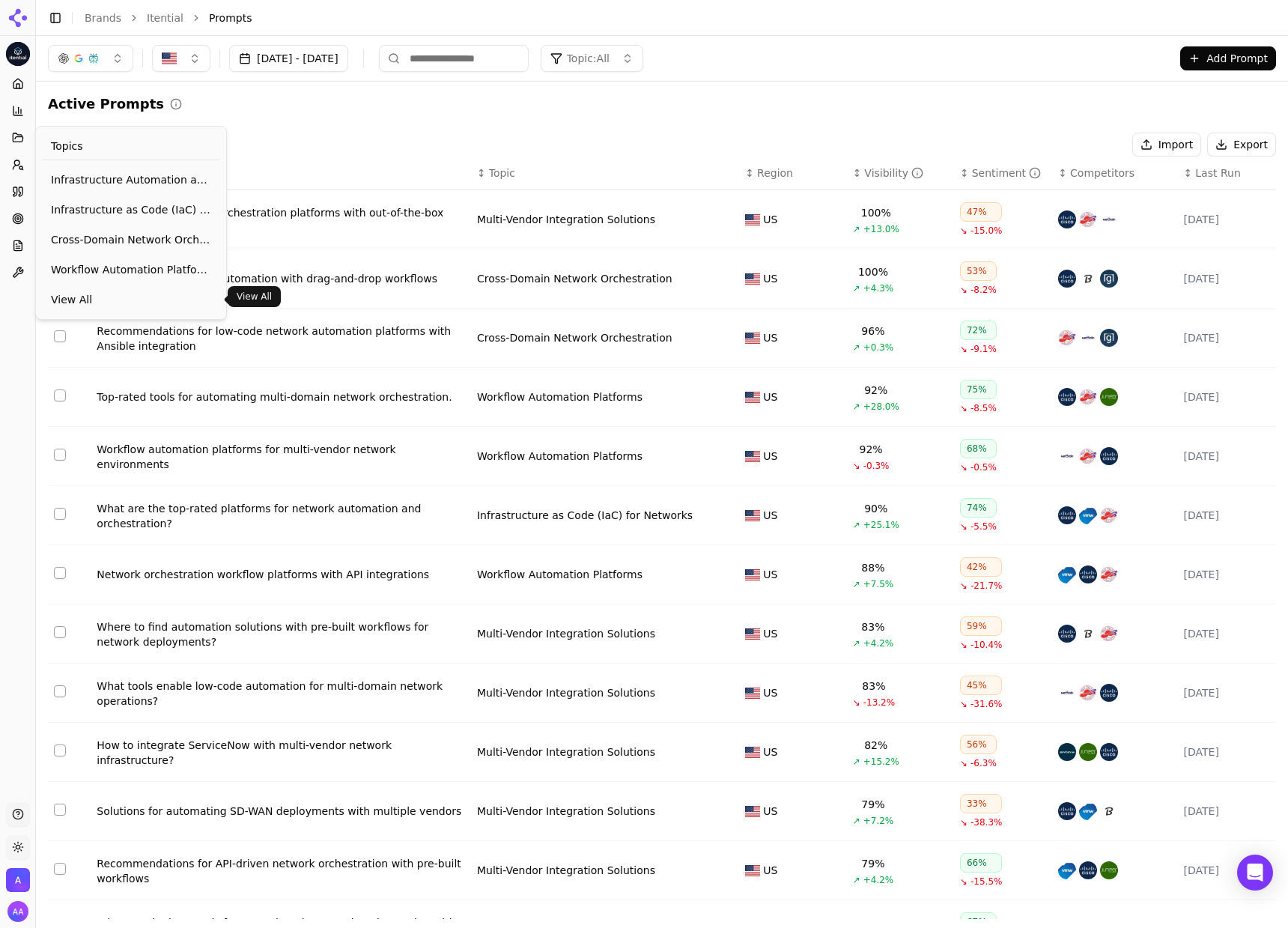
click at [84, 286] on link "View All" at bounding box center [130, 299] width 178 height 27
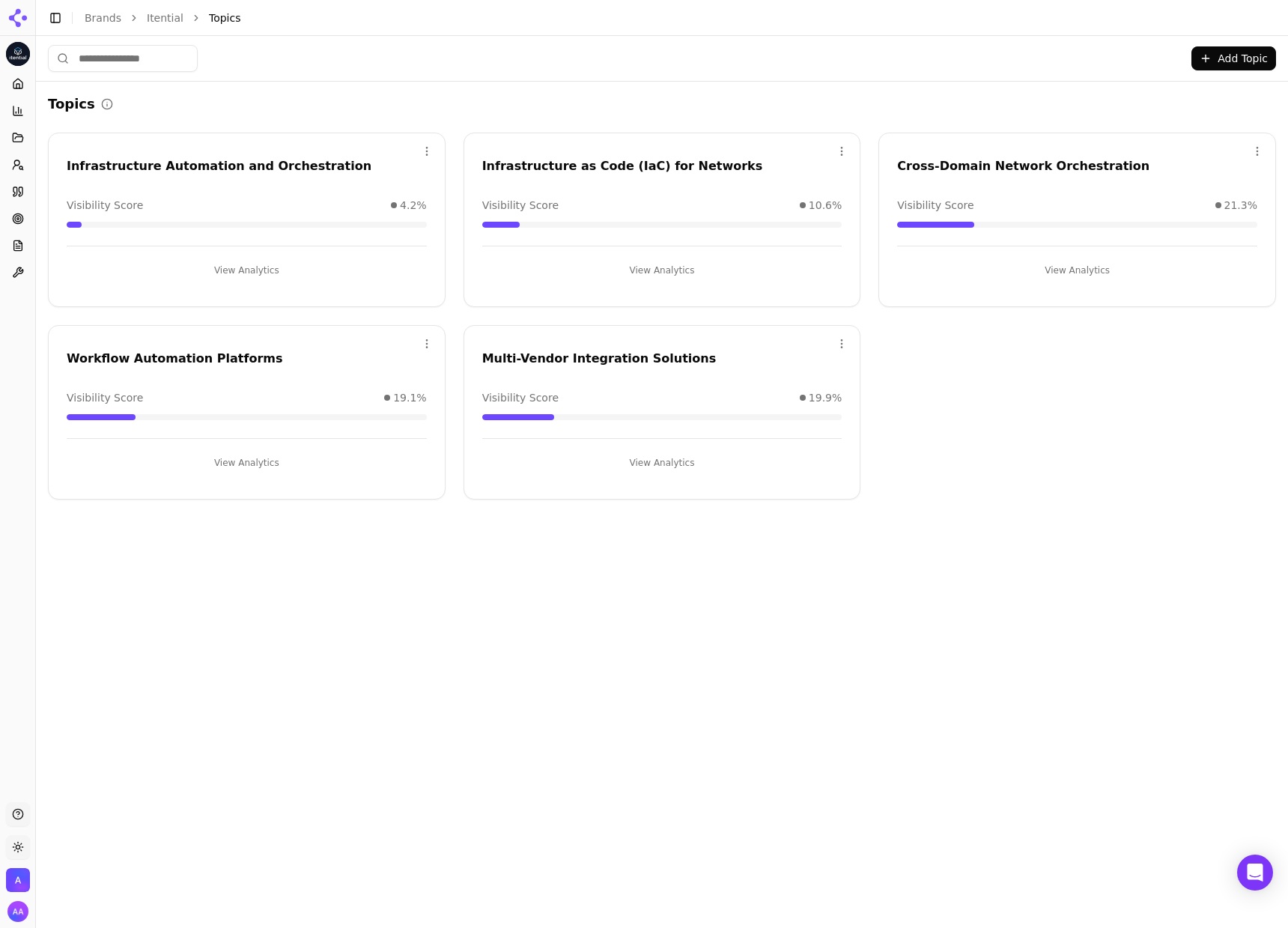
click at [451, 636] on div "Add Topic Topics Open menu Infrastructure Automation and Orchestration Visibili…" at bounding box center [662, 477] width 1252 height 883
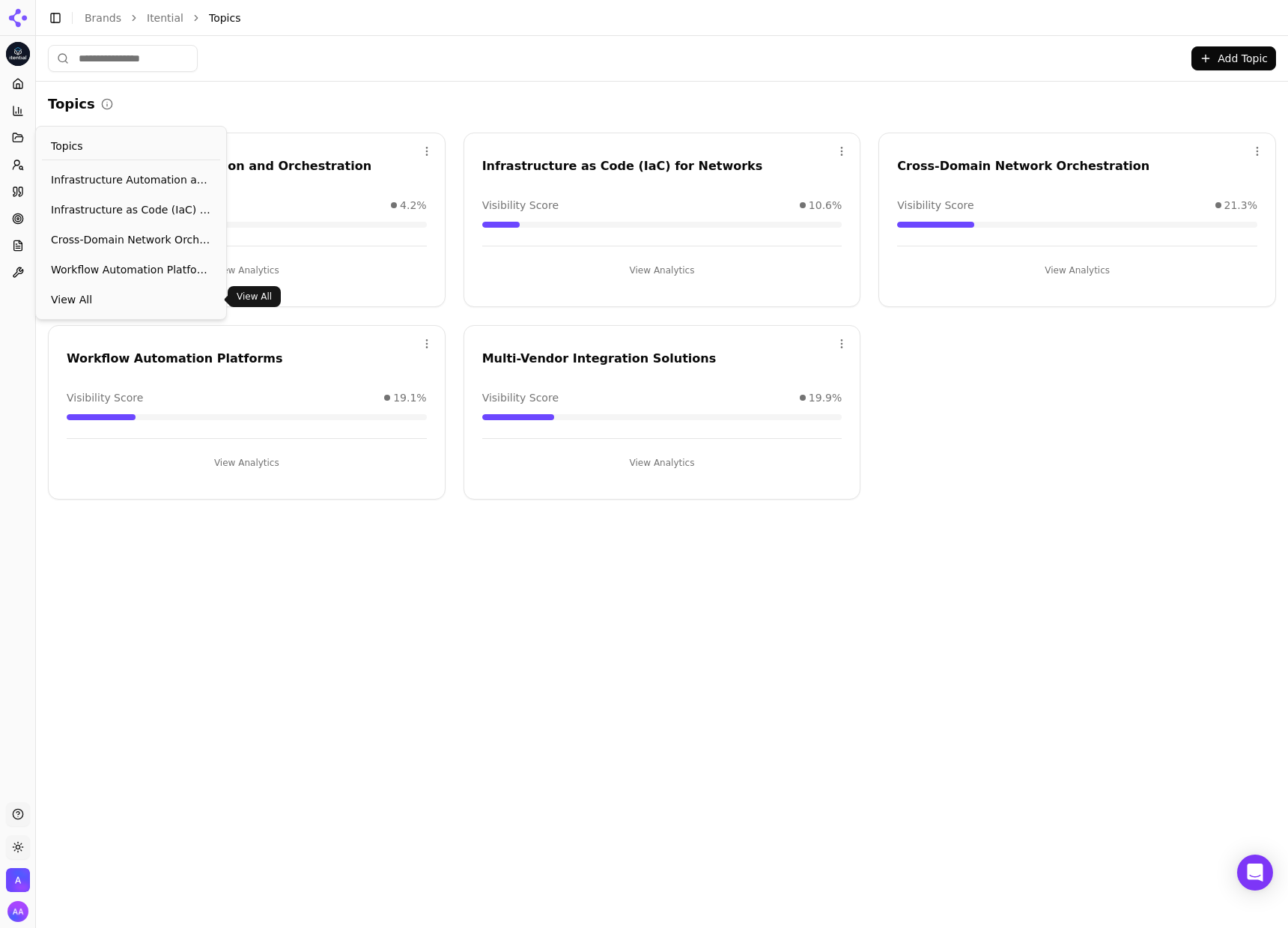
click at [111, 303] on span "View All" at bounding box center [131, 300] width 161 height 15
click at [92, 257] on link "Suggestions" at bounding box center [130, 266] width 178 height 27
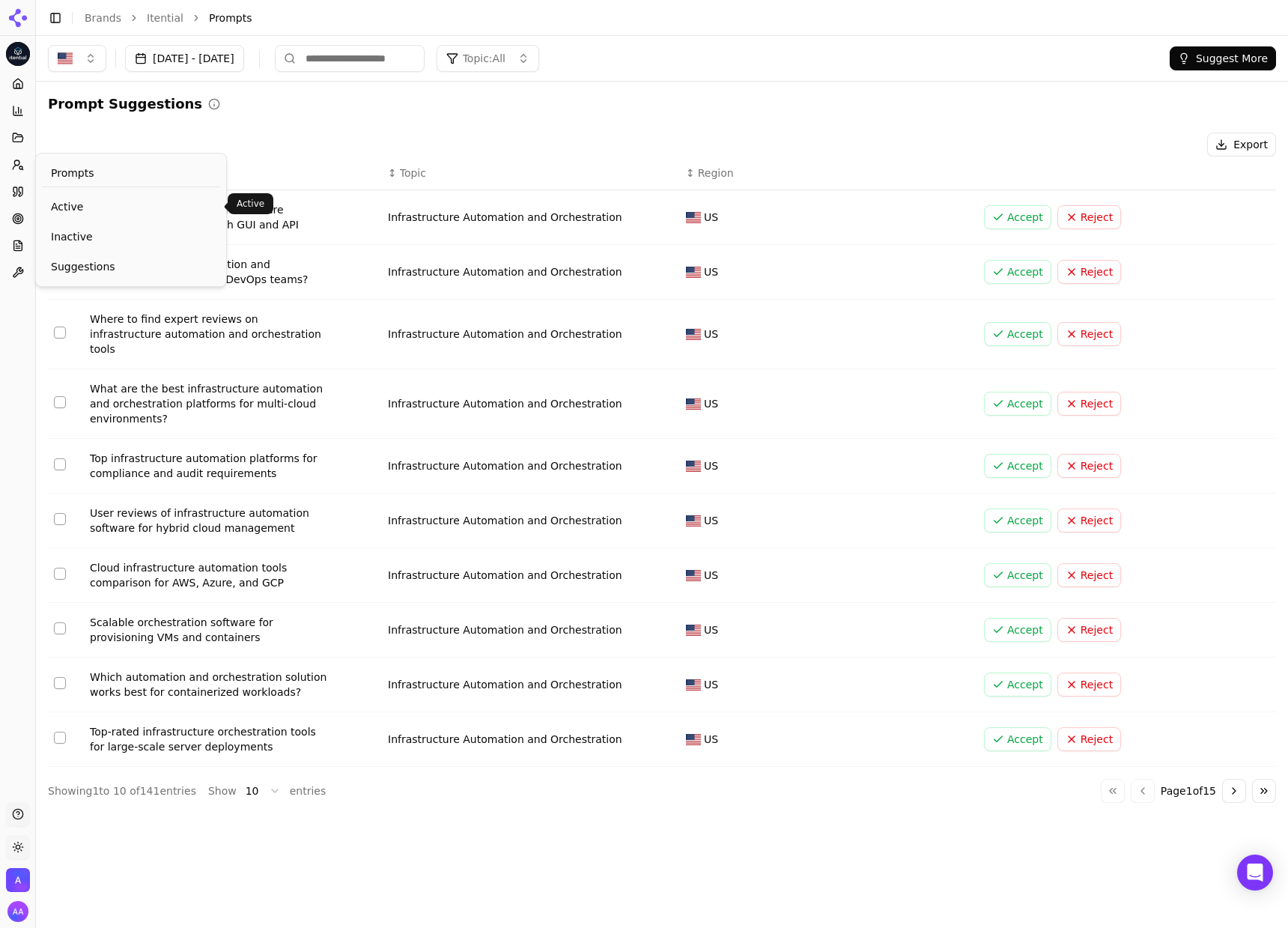
click at [59, 199] on span "Active" at bounding box center [131, 207] width 161 height 15
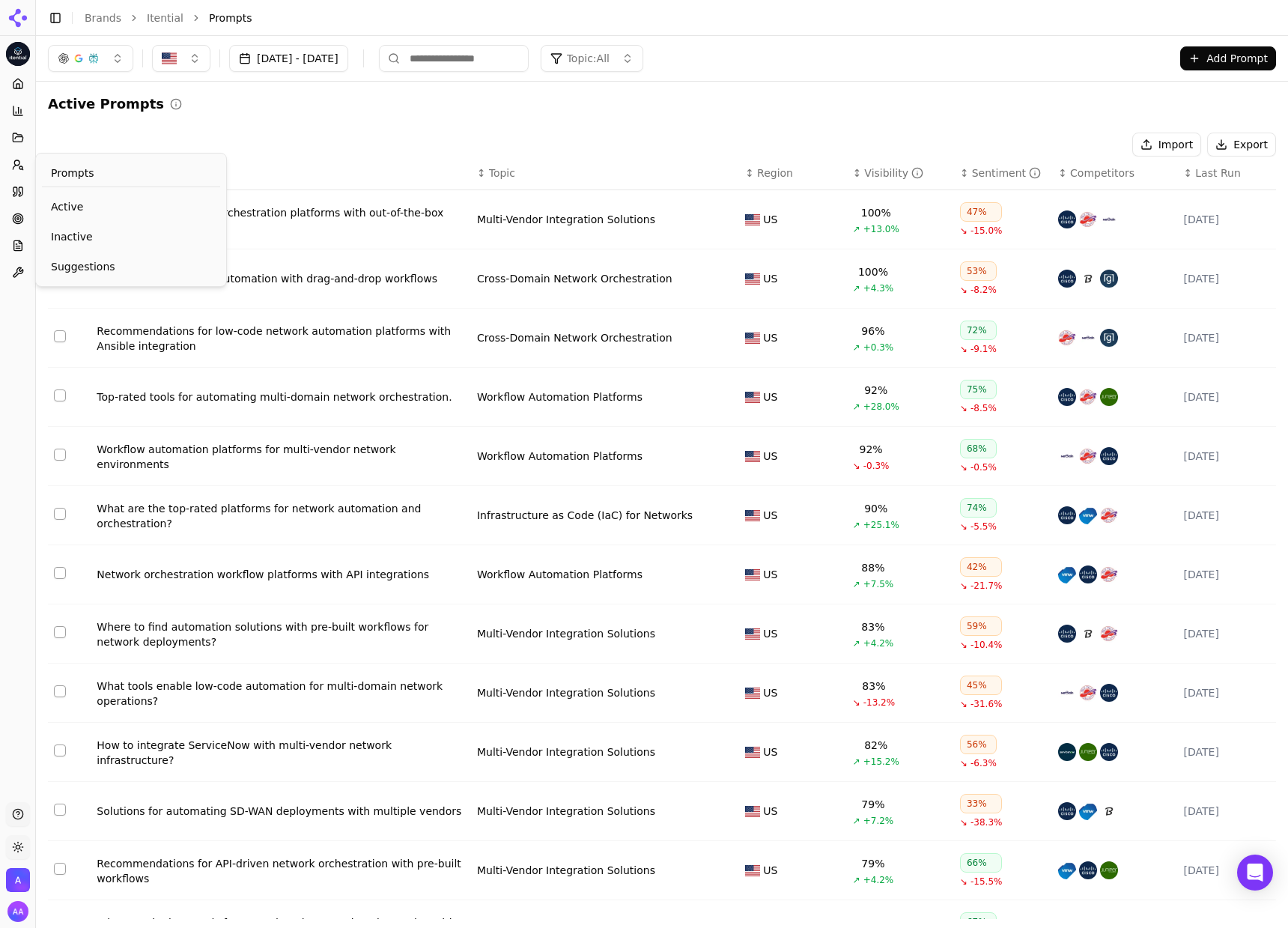
click at [483, 133] on div "Import Export" at bounding box center [662, 145] width 1228 height 24
click at [28, 141] on button "Topics" at bounding box center [17, 137] width 23 height 24
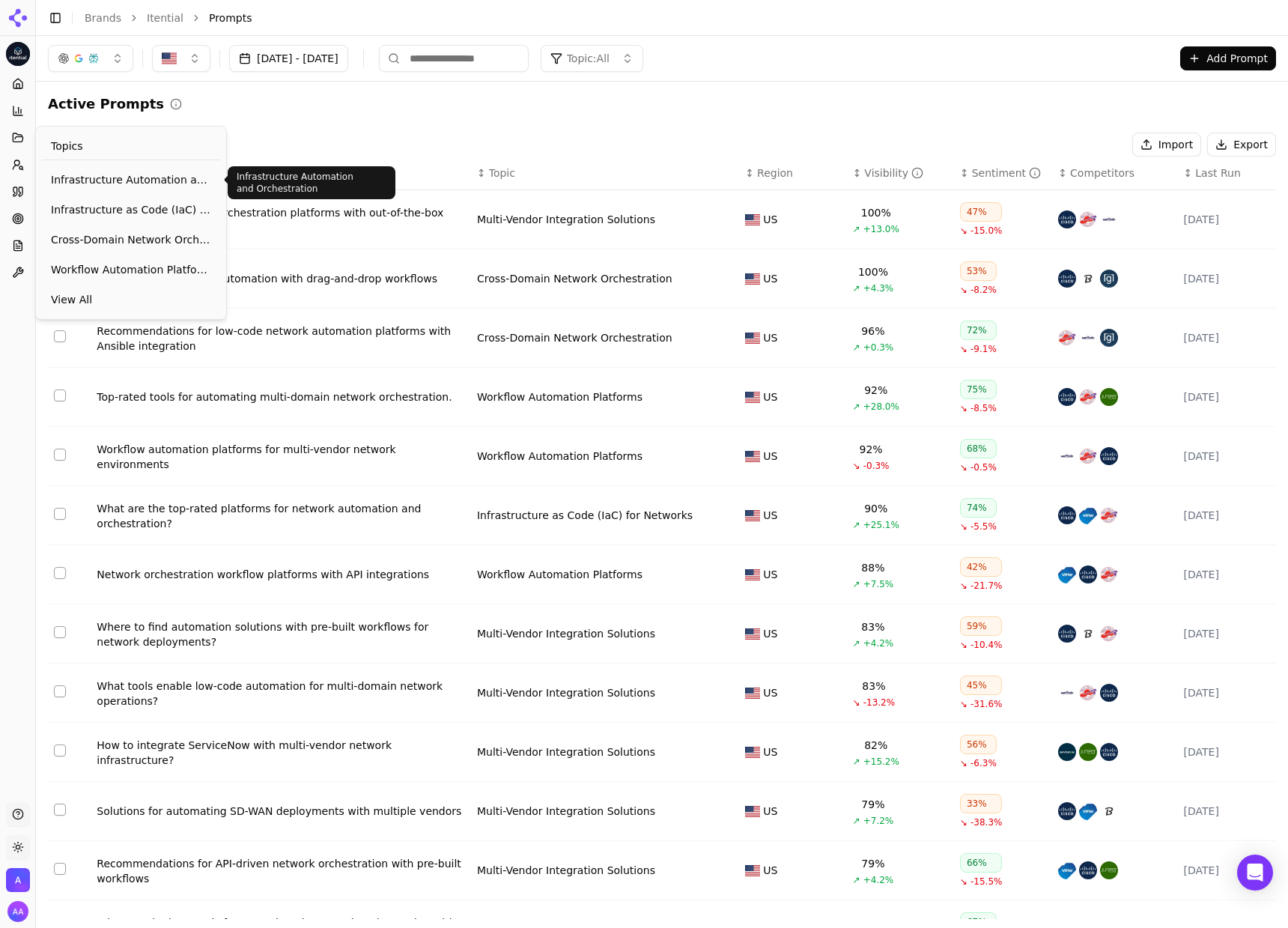
click at [118, 177] on span "Infrastructure Automation and Orchestration" at bounding box center [131, 180] width 161 height 15
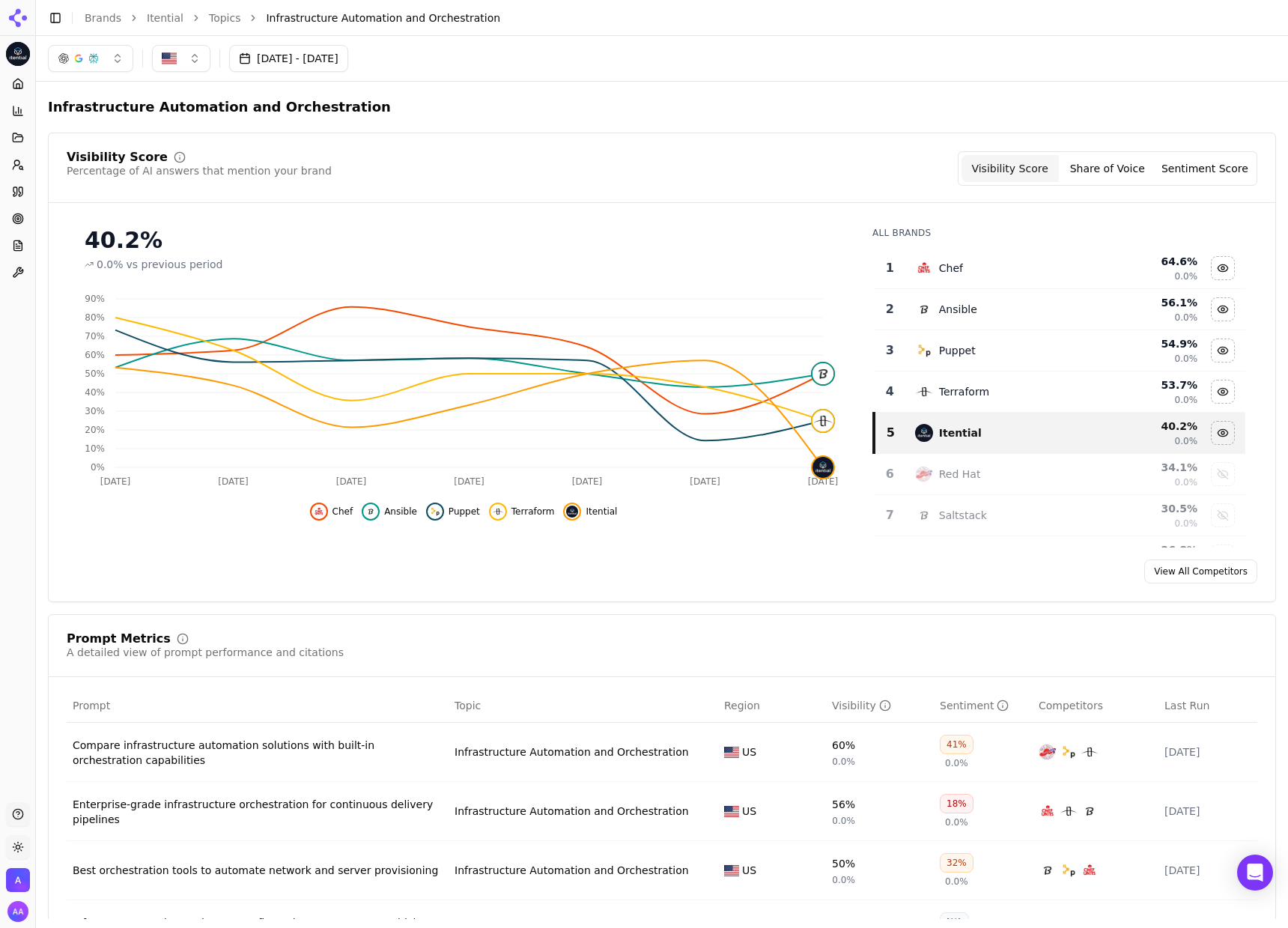
click at [1214, 160] on button "Sentiment Score" at bounding box center [1205, 168] width 98 height 27
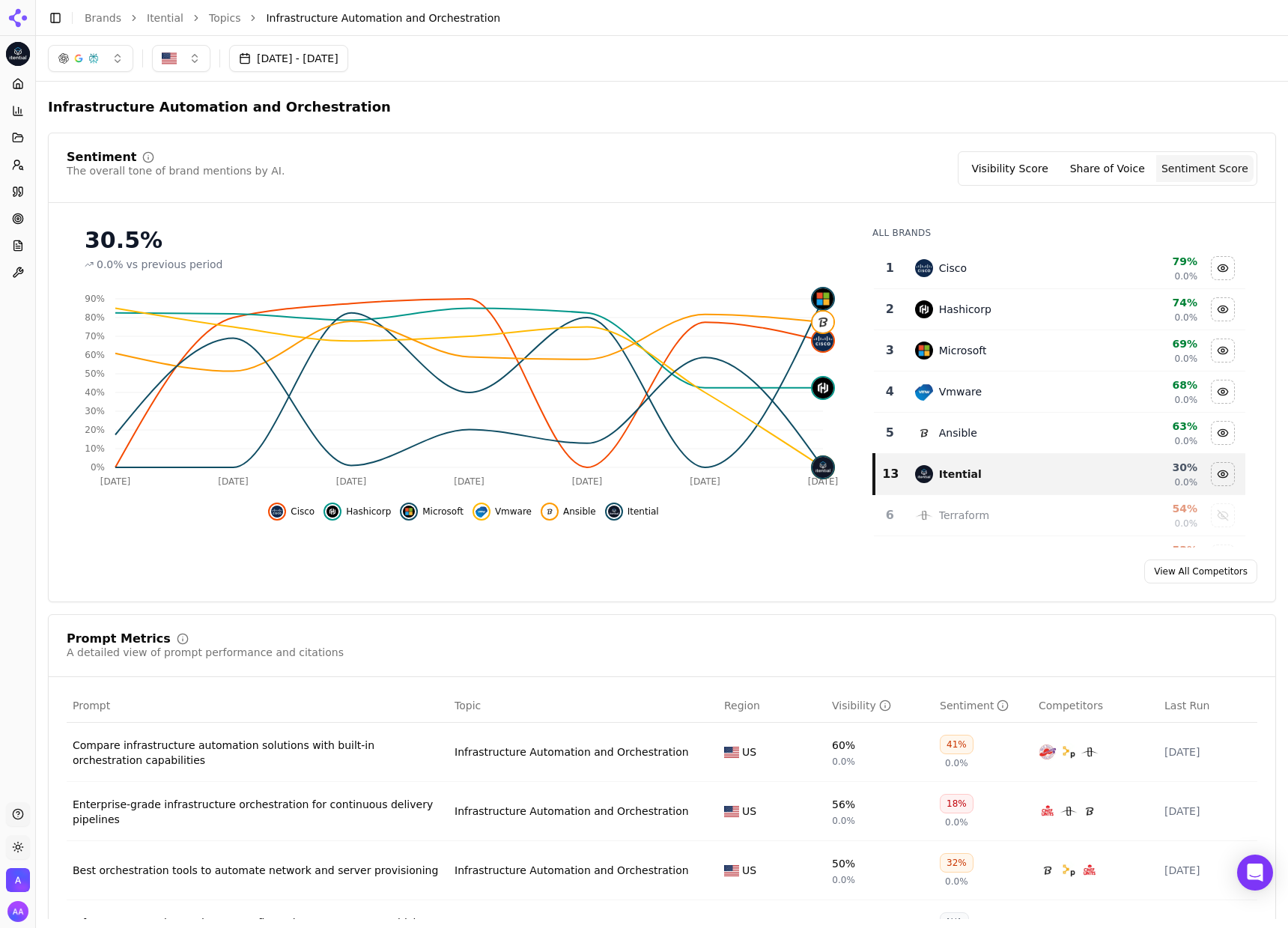
click at [1016, 267] on div "Cisco" at bounding box center [1002, 268] width 174 height 18
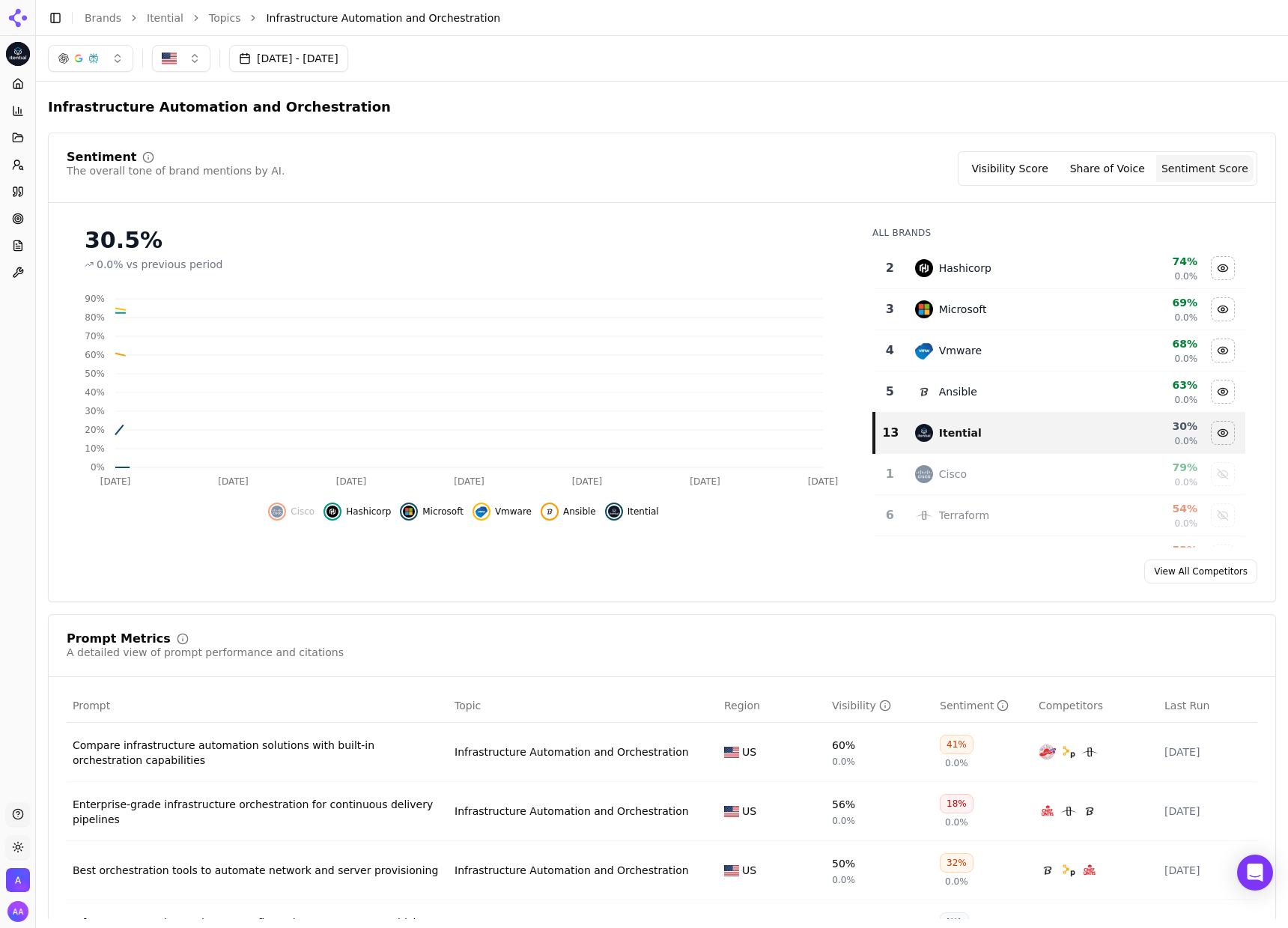
click at [1016, 267] on div "Hashicorp" at bounding box center [1002, 268] width 174 height 18
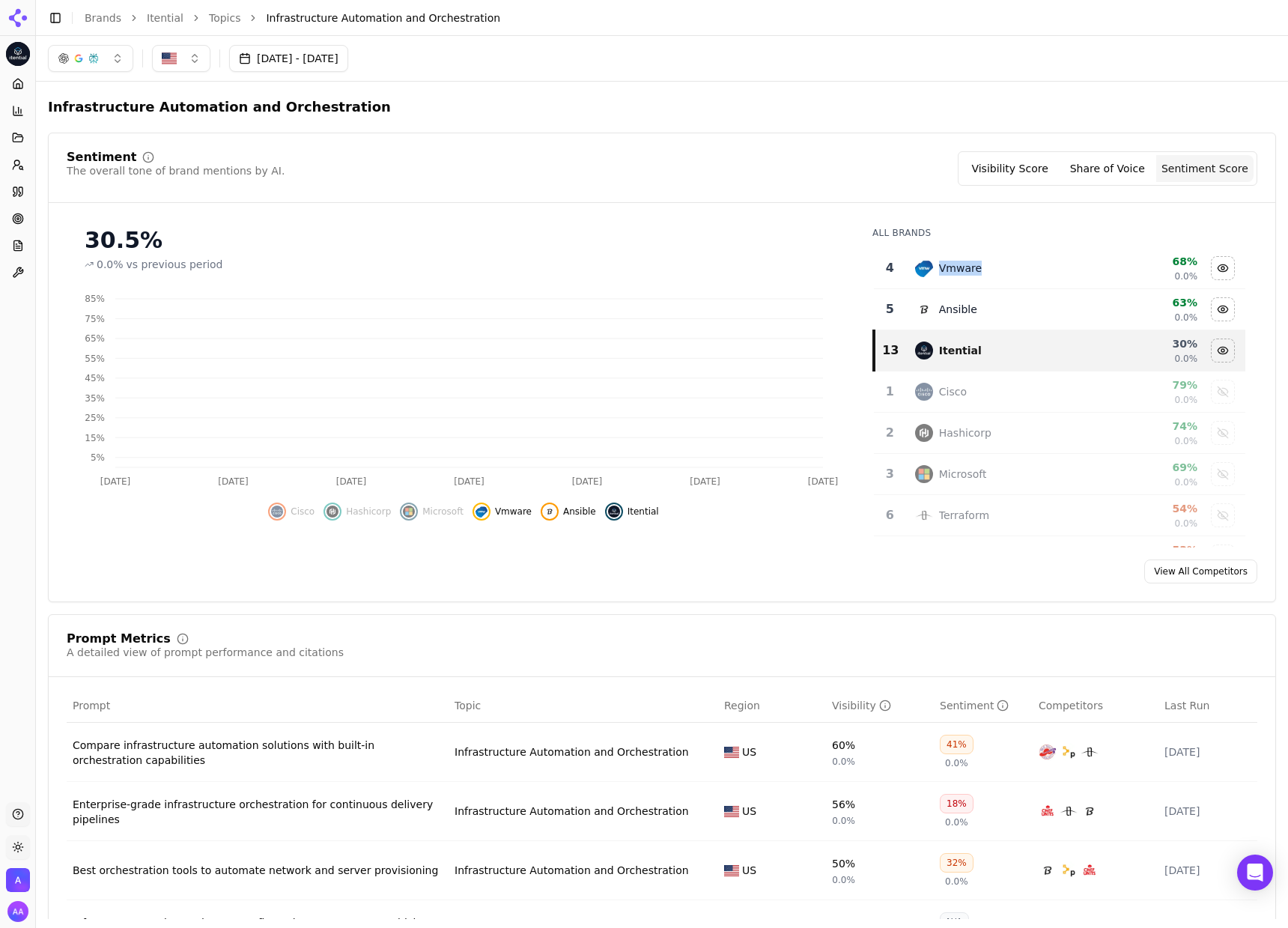
click at [1016, 267] on div "Vmware" at bounding box center [1002, 268] width 174 height 18
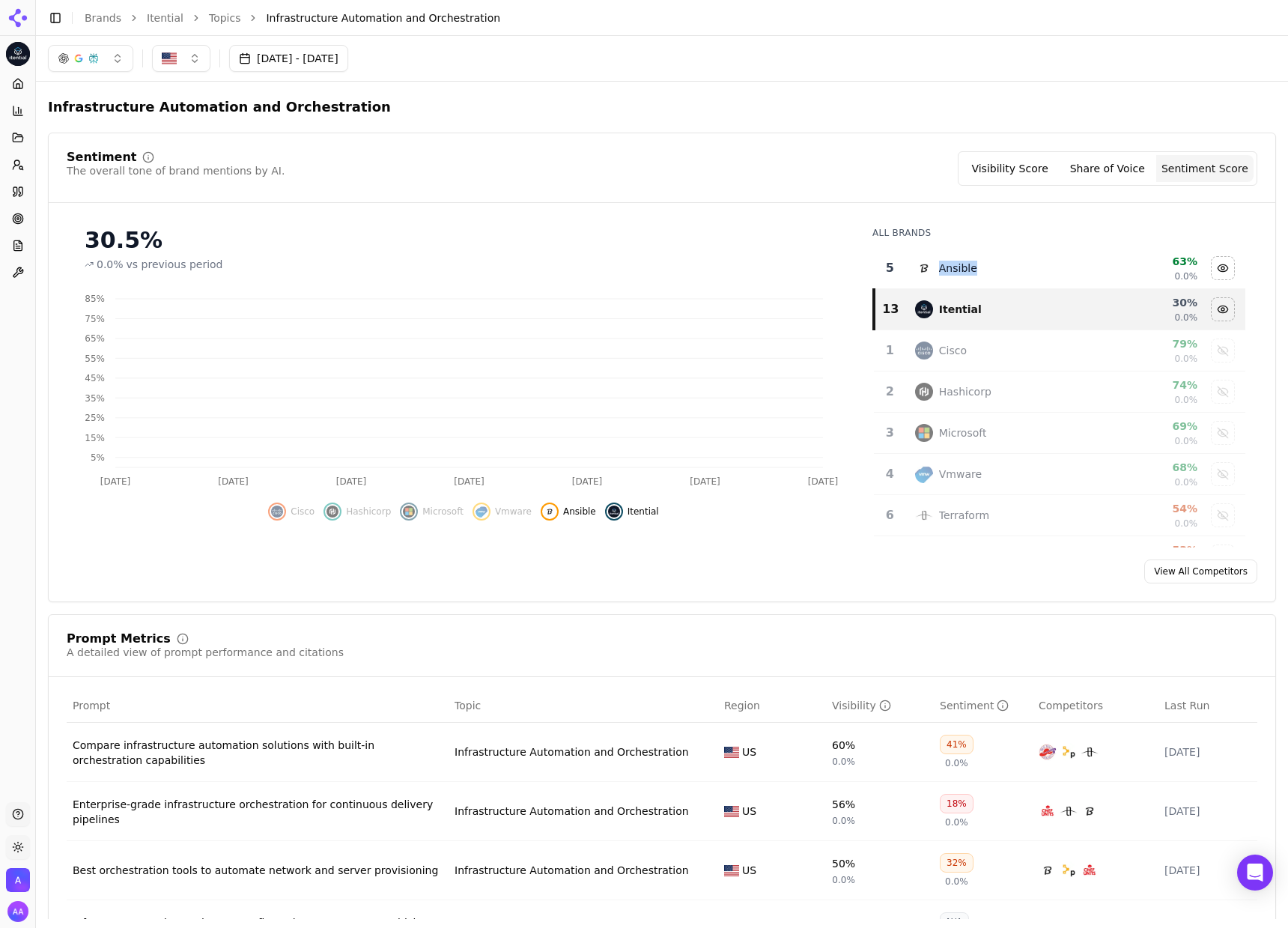
click at [1016, 267] on div "Ansible" at bounding box center [1002, 268] width 174 height 18
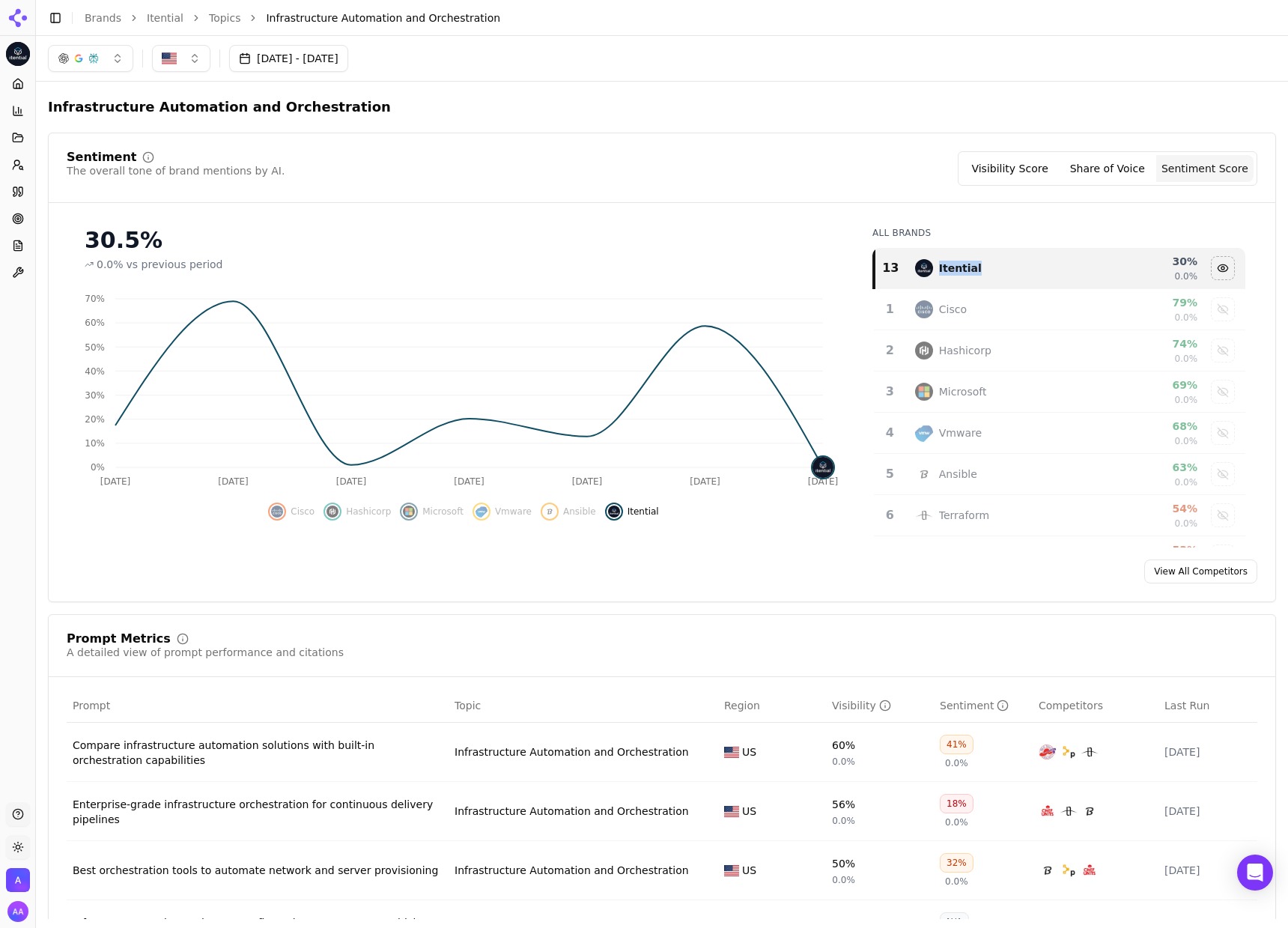
click at [348, 65] on button "Sep 24, 2025 - Oct 01, 2025" at bounding box center [288, 58] width 119 height 27
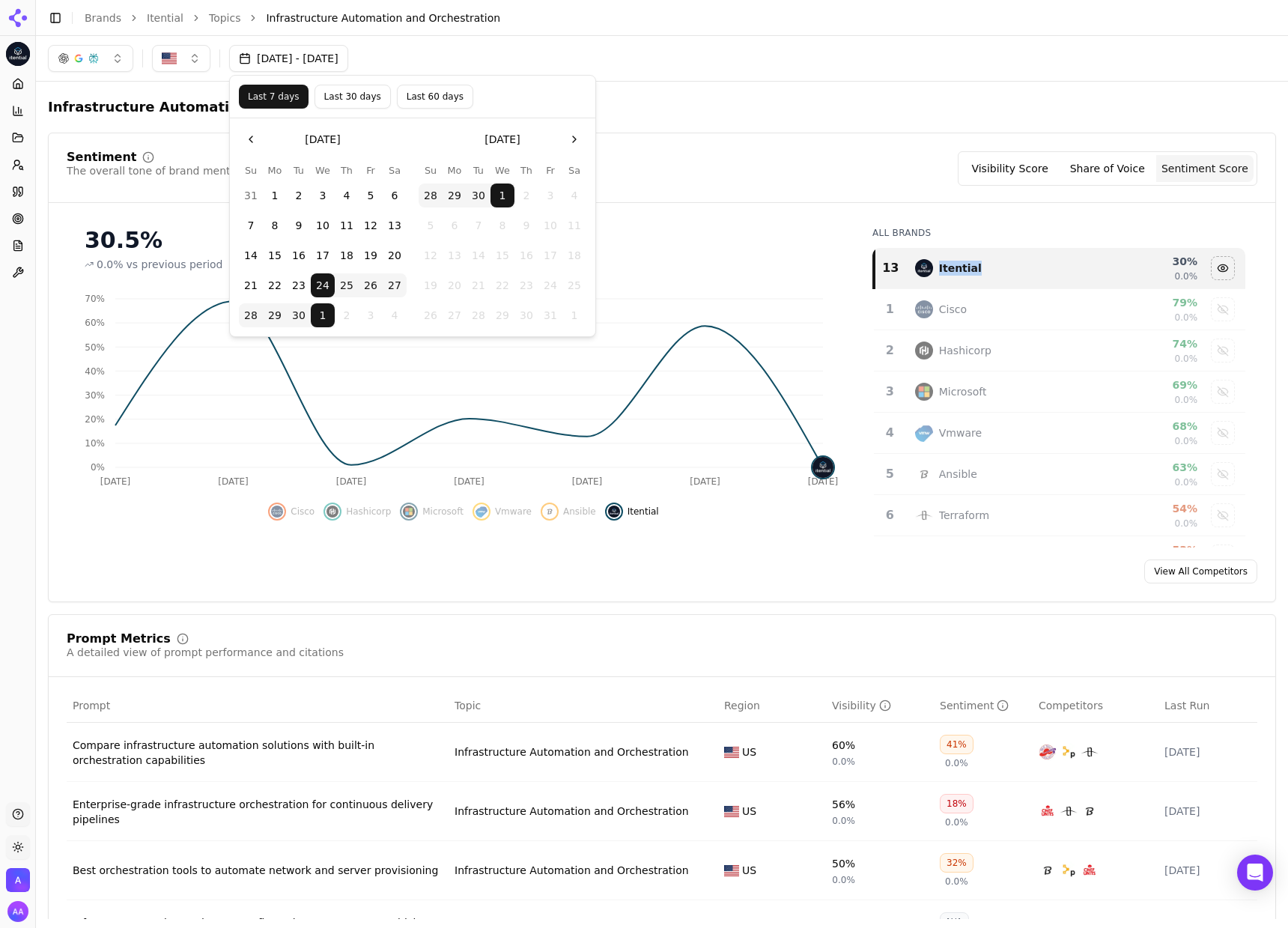
click at [259, 137] on button "Go to the Previous Month" at bounding box center [251, 139] width 24 height 24
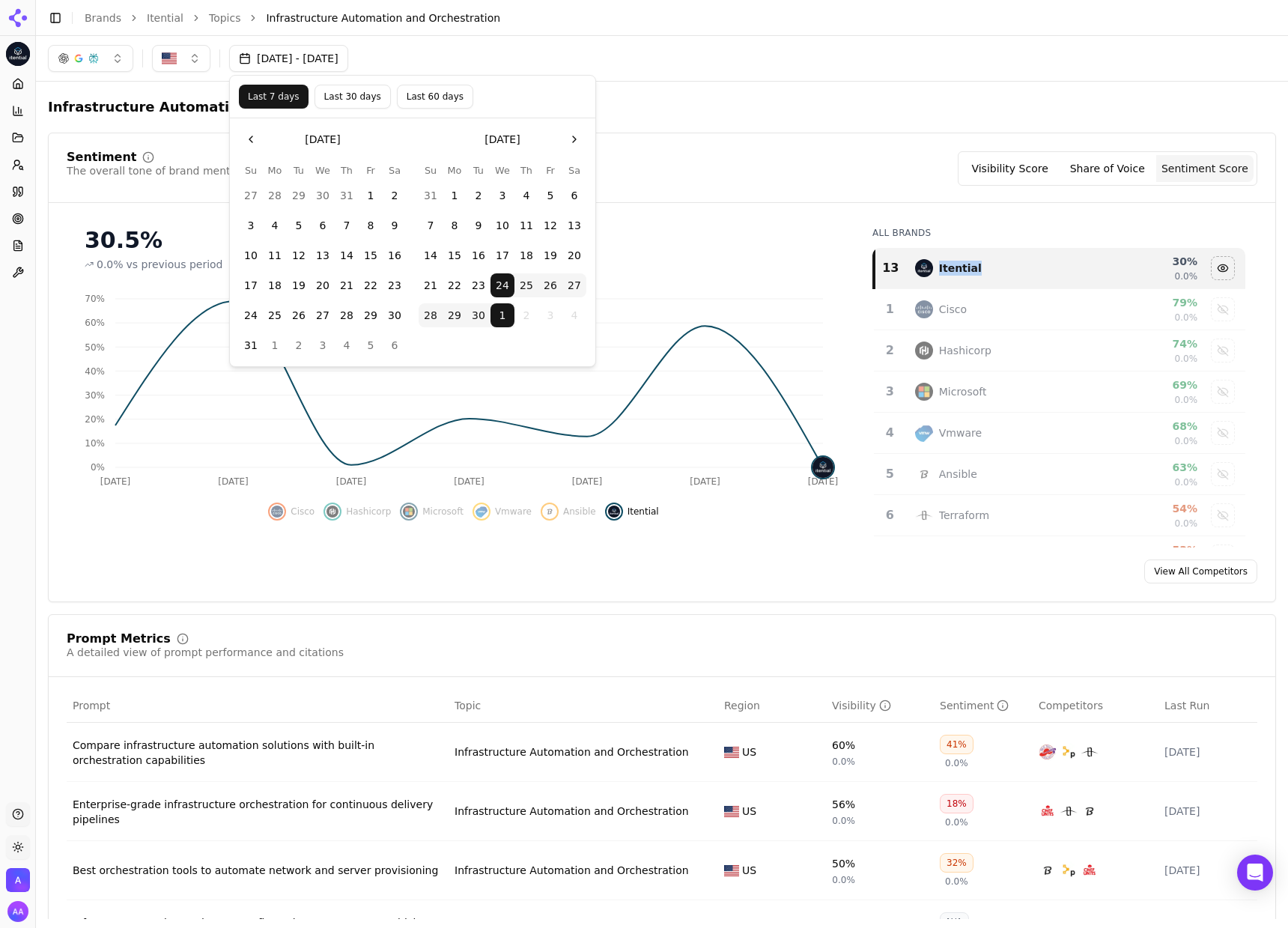
click at [257, 140] on button "Go to the Previous Month" at bounding box center [251, 139] width 24 height 24
click at [303, 188] on button "1" at bounding box center [299, 196] width 24 height 24
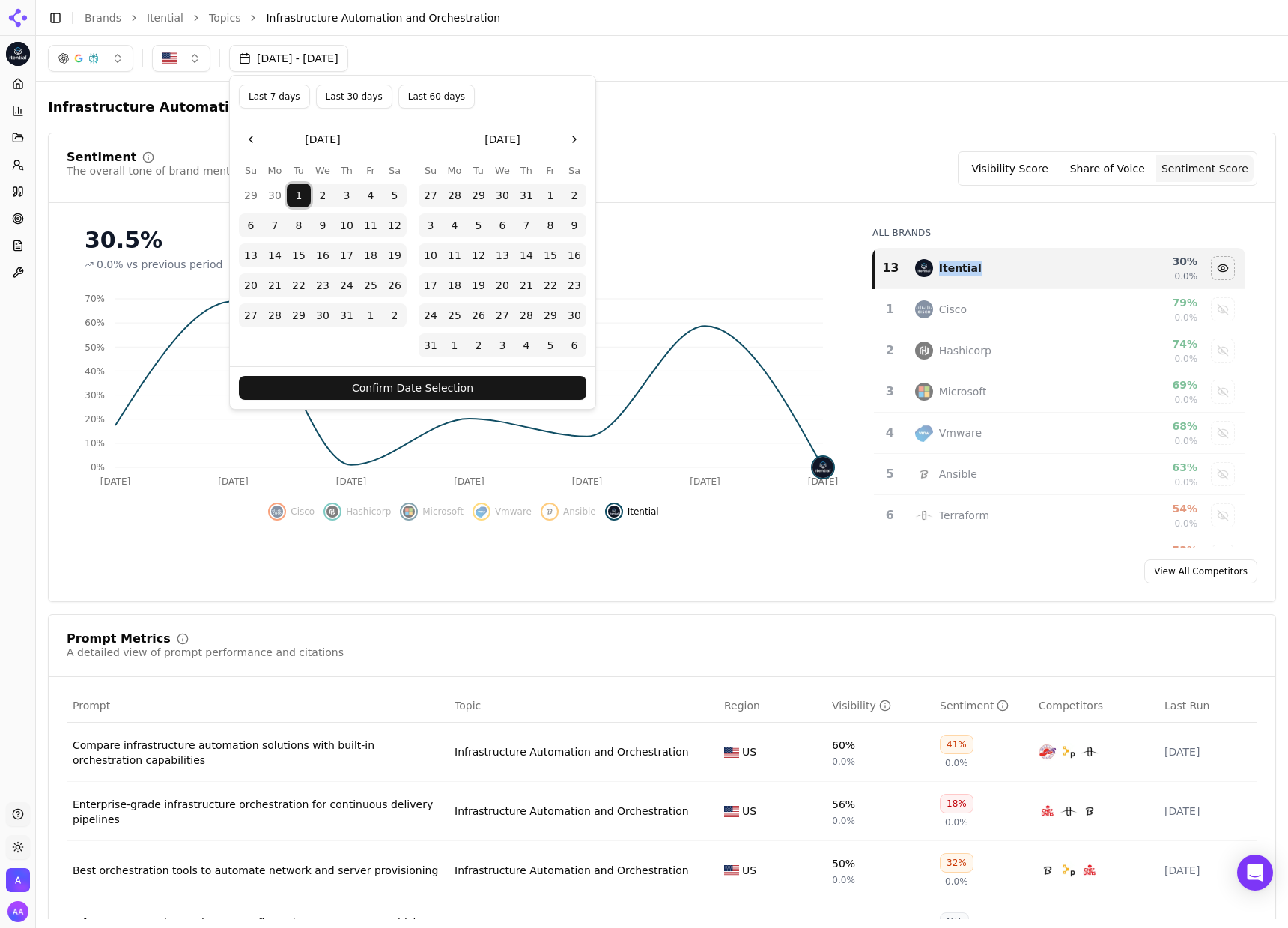
click at [522, 395] on button "Confirm Date Selection" at bounding box center [412, 387] width 348 height 24
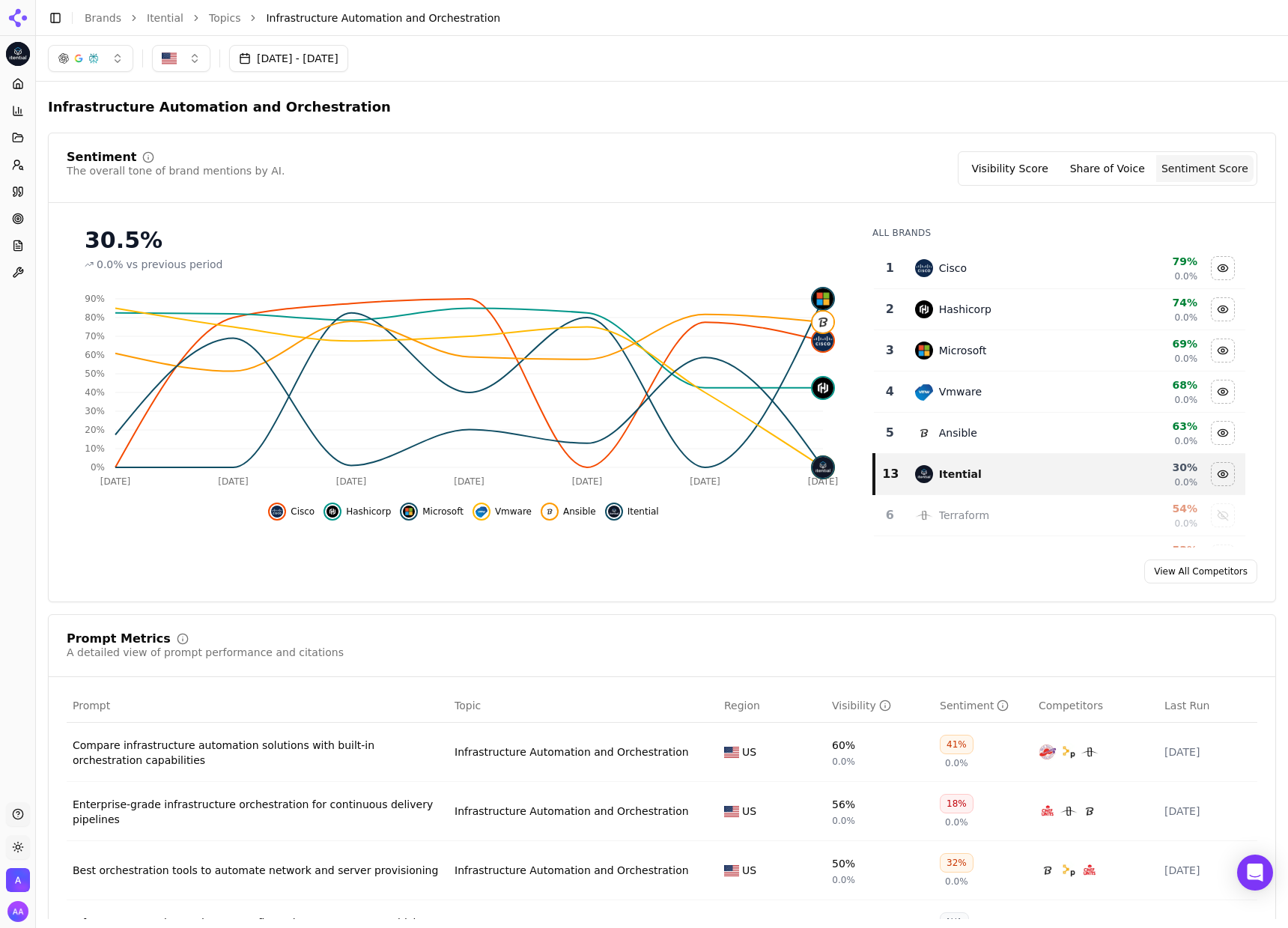
click at [326, 69] on button "Jul 01, 2025 - Oct 01, 2025" at bounding box center [288, 58] width 119 height 27
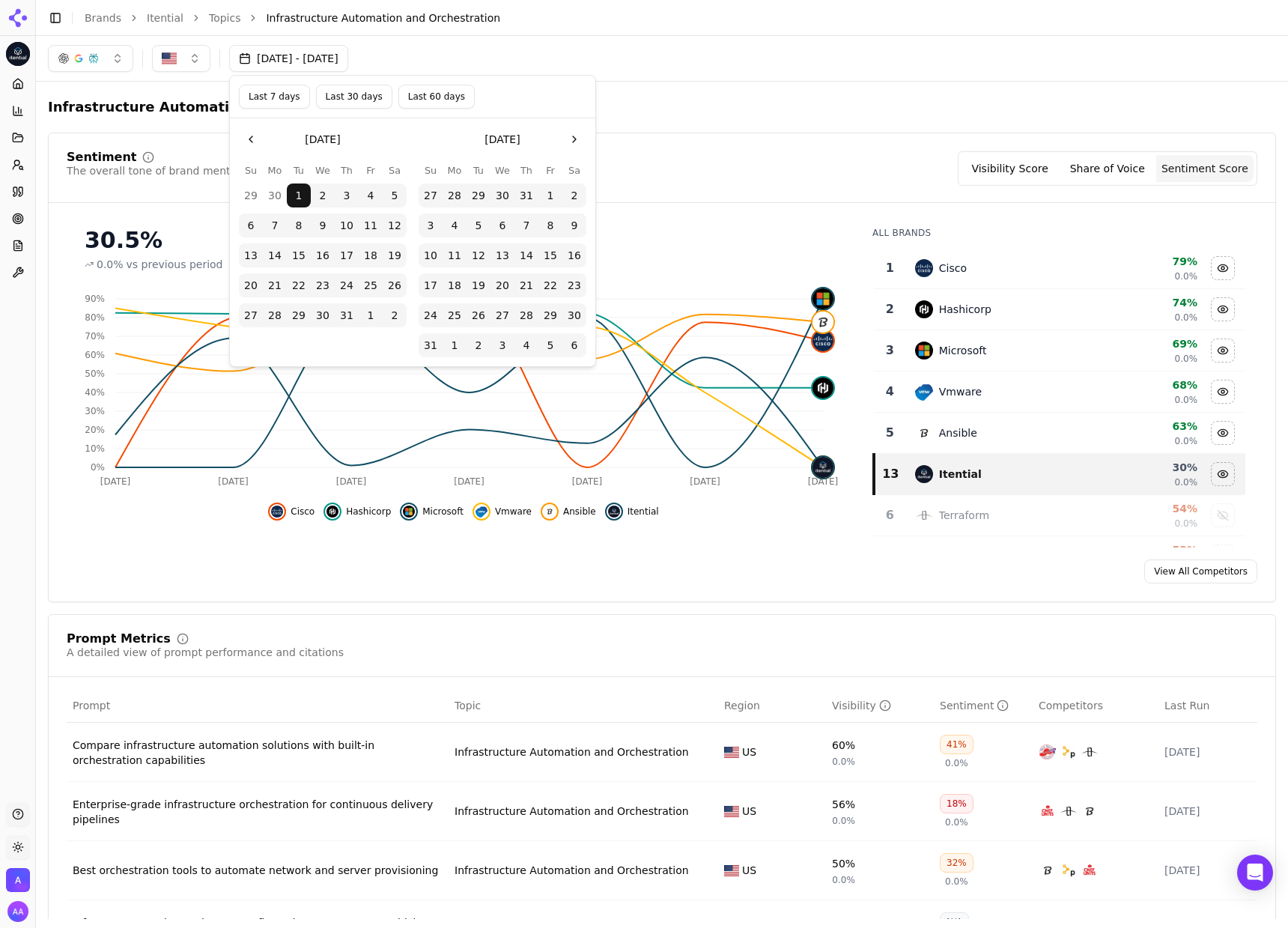
click at [768, 80] on div "Jul 01, 2025 - Oct 01, 2025" at bounding box center [662, 58] width 1252 height 45
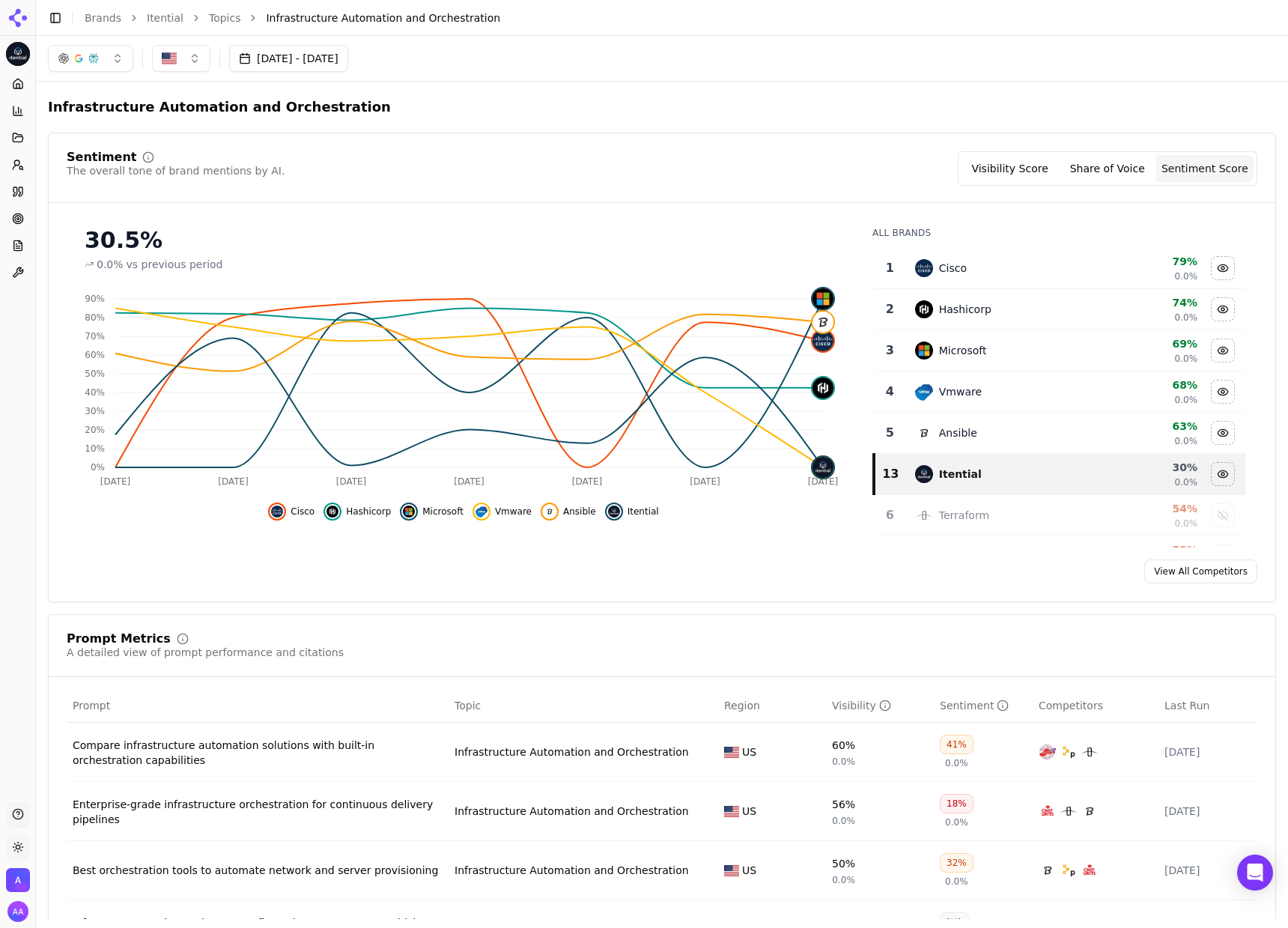
click at [348, 62] on button "Jul 01, 2025 - Oct 01, 2025" at bounding box center [288, 58] width 119 height 27
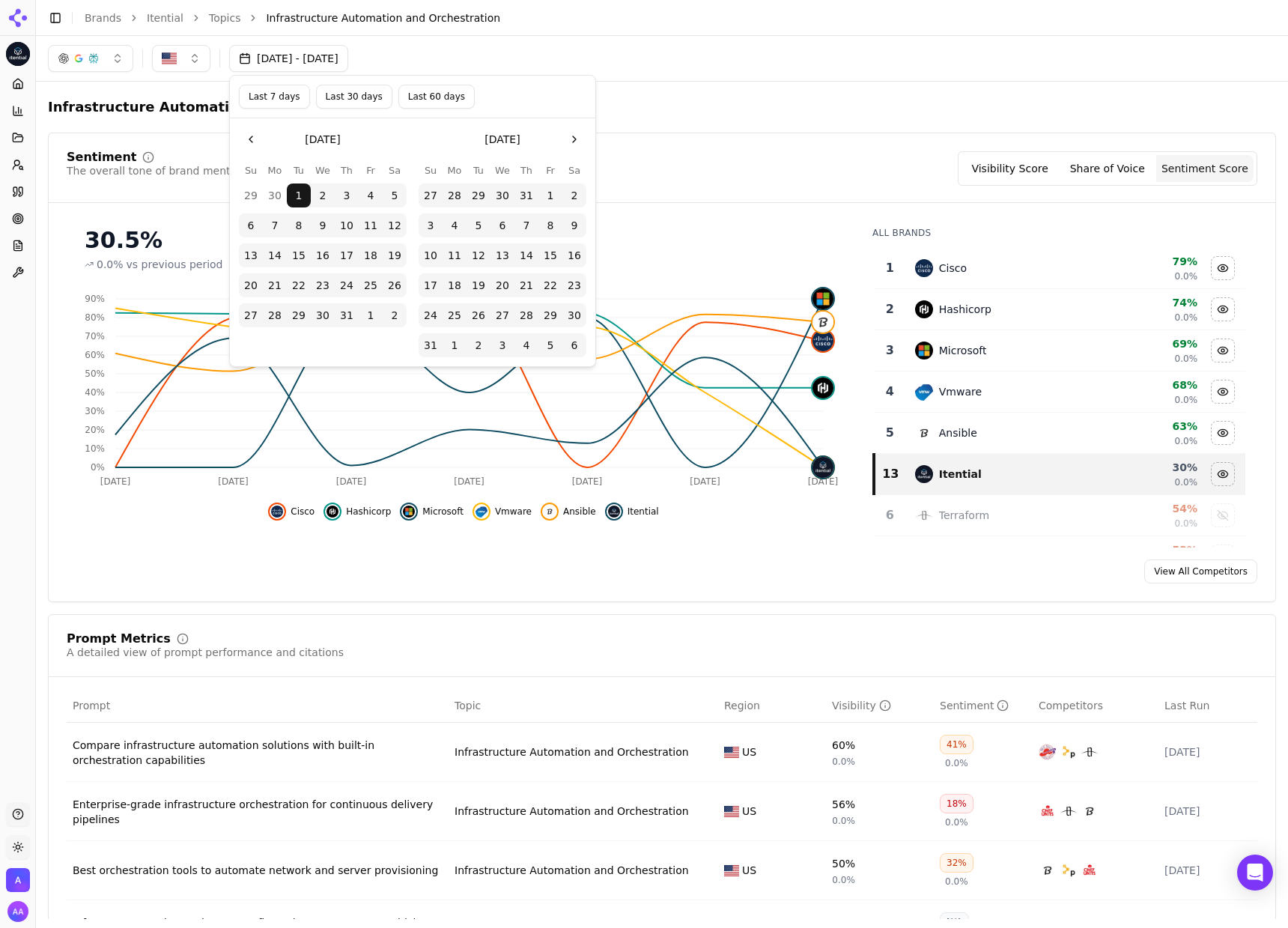
click at [272, 98] on button "Last 7 days" at bounding box center [274, 97] width 71 height 24
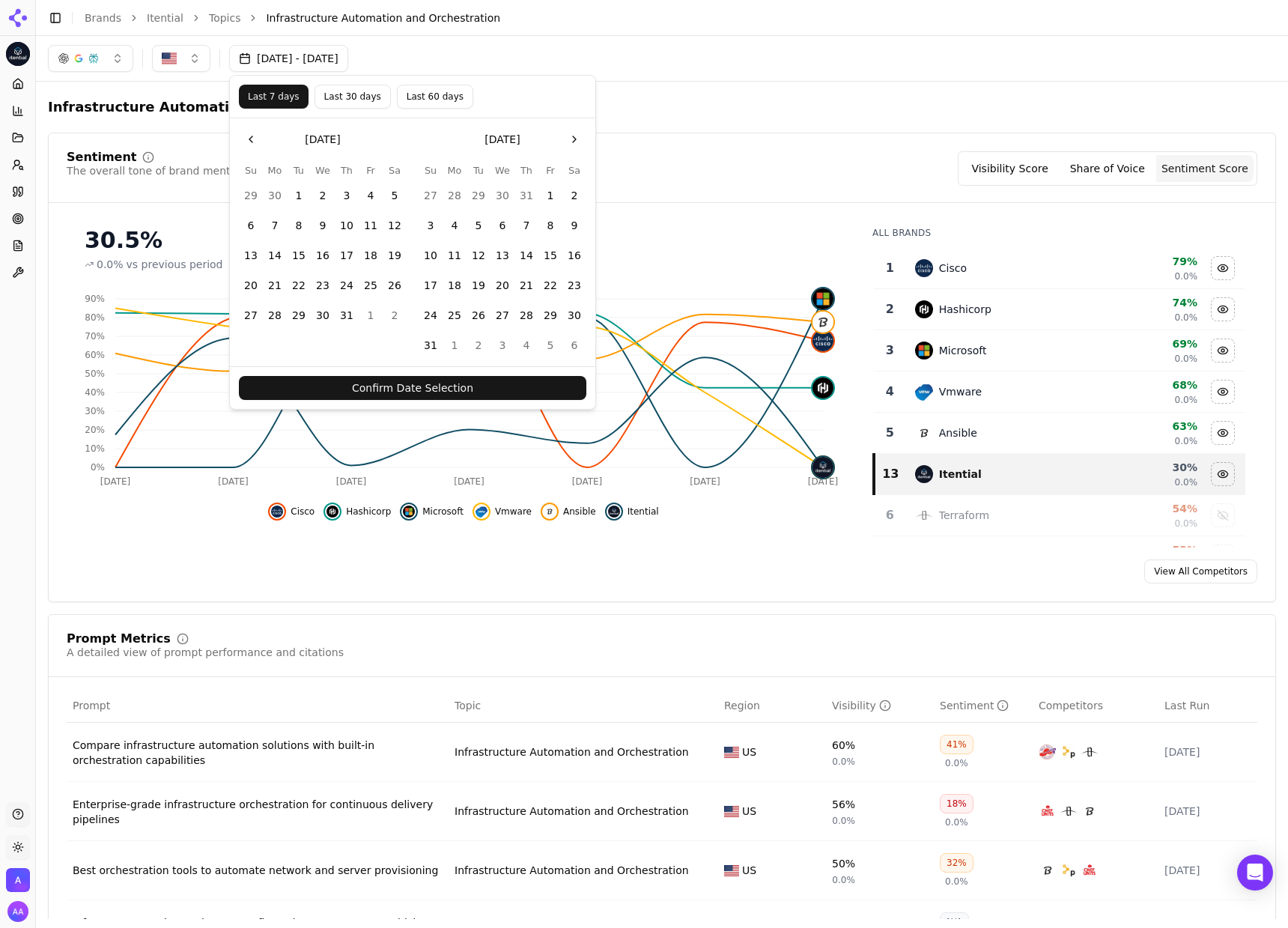
click at [463, 387] on button "Confirm Date Selection" at bounding box center [412, 387] width 348 height 24
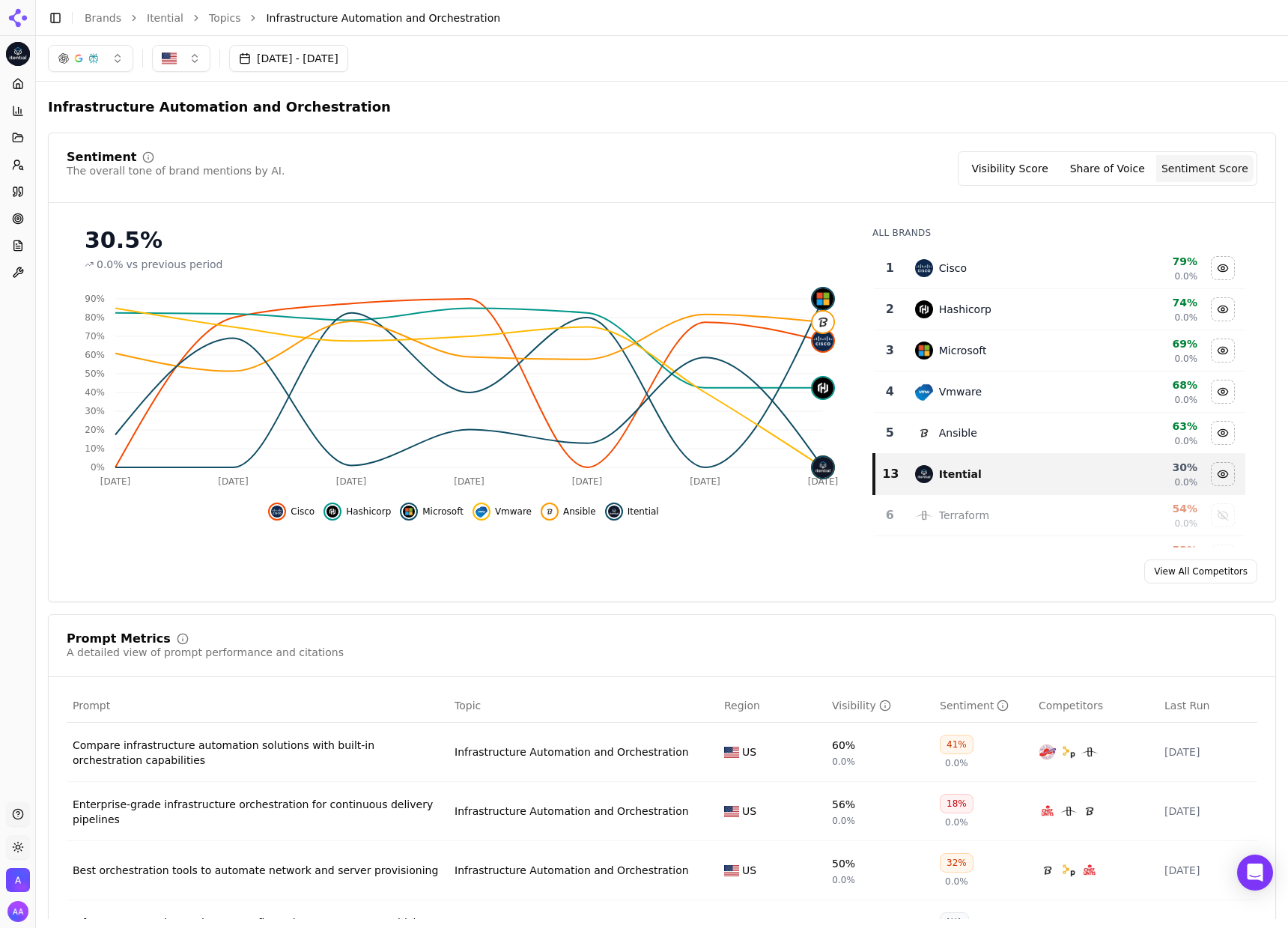
click at [346, 65] on button "Sep 24, 2025 - Oct 01, 2025" at bounding box center [288, 58] width 119 height 27
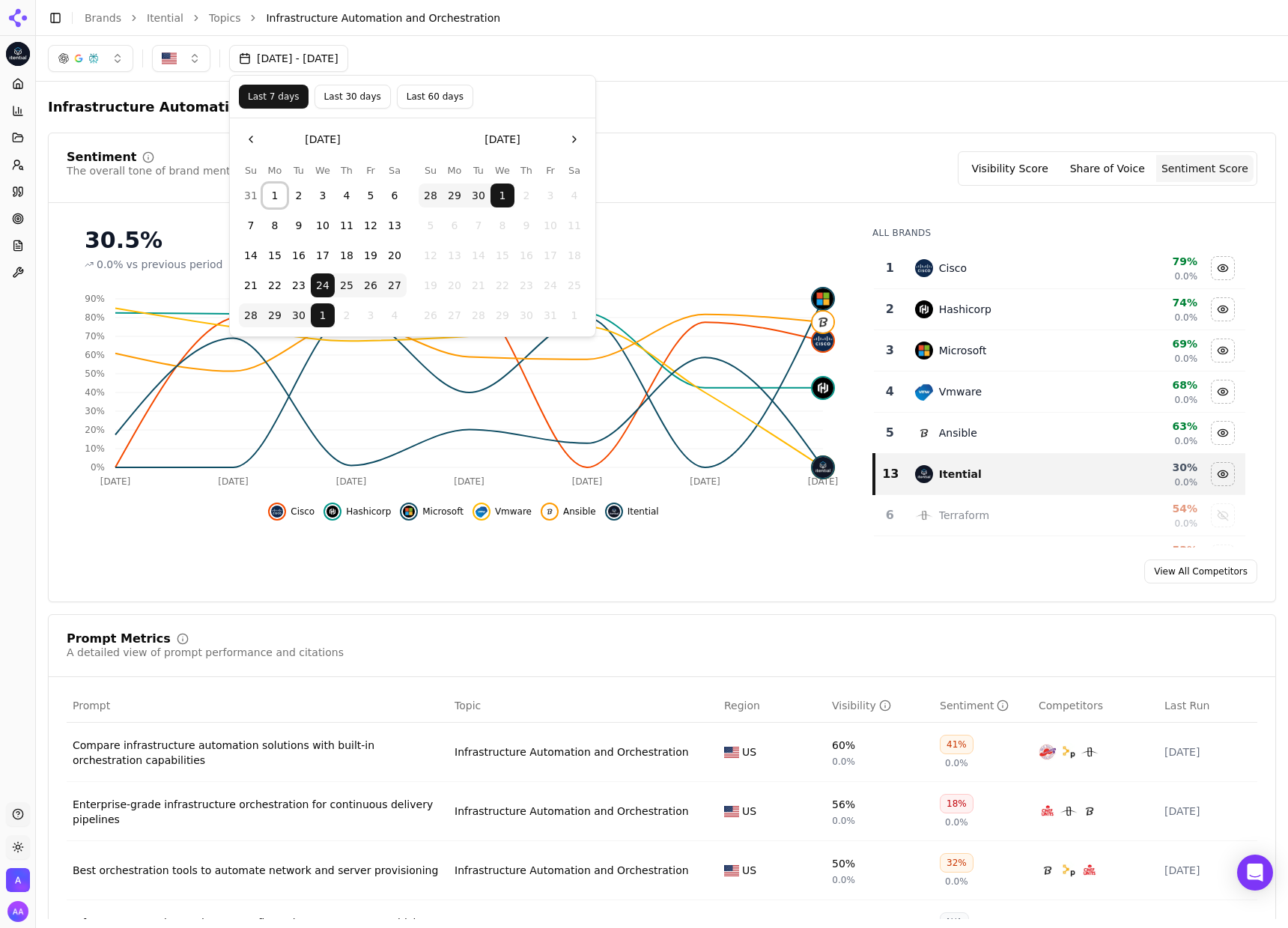
click at [270, 186] on button "1" at bounding box center [275, 196] width 24 height 24
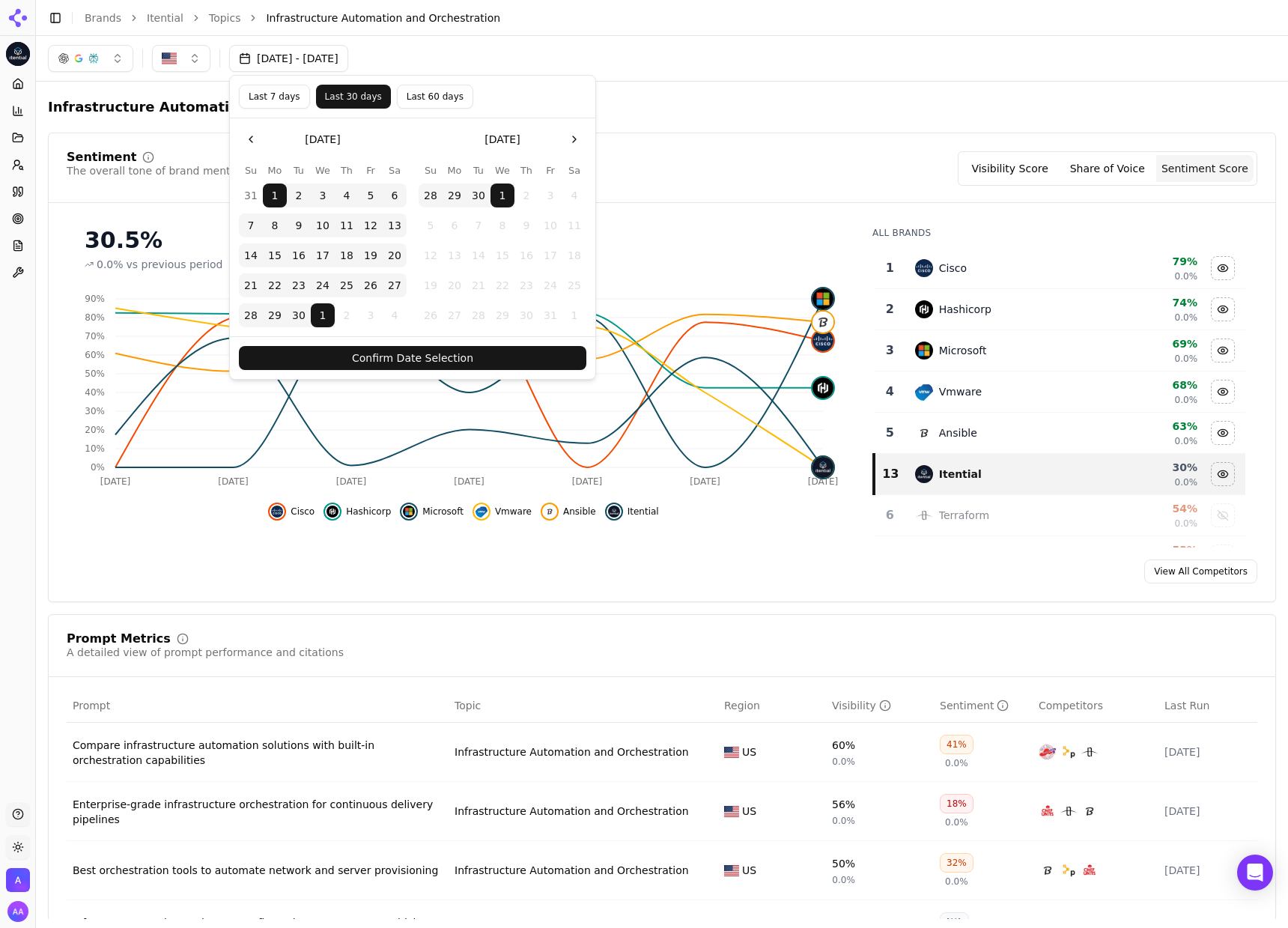
click at [403, 351] on button "Confirm Date Selection" at bounding box center [412, 358] width 348 height 24
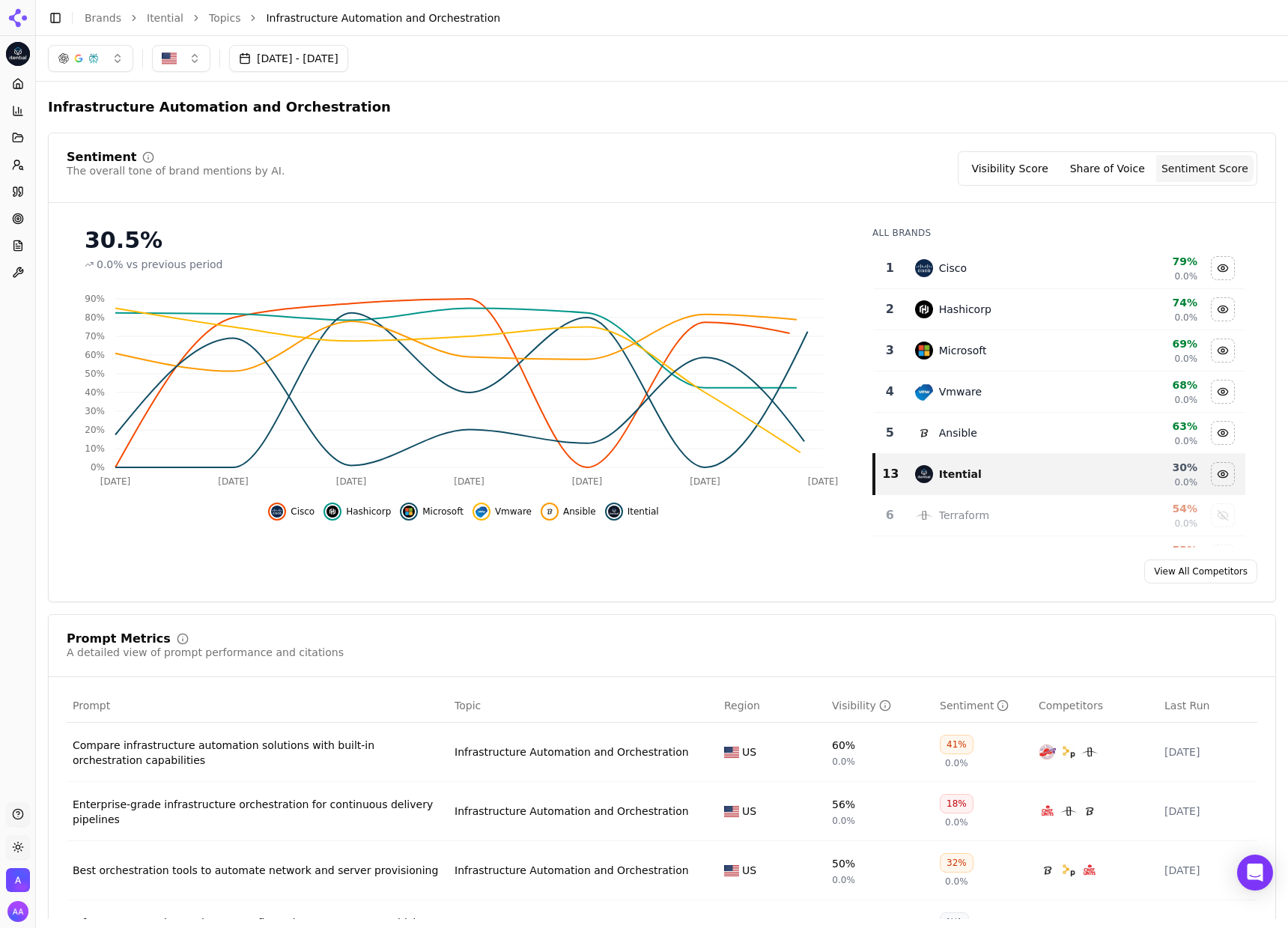
click at [1013, 166] on button "Visibility Score" at bounding box center [1010, 168] width 98 height 27
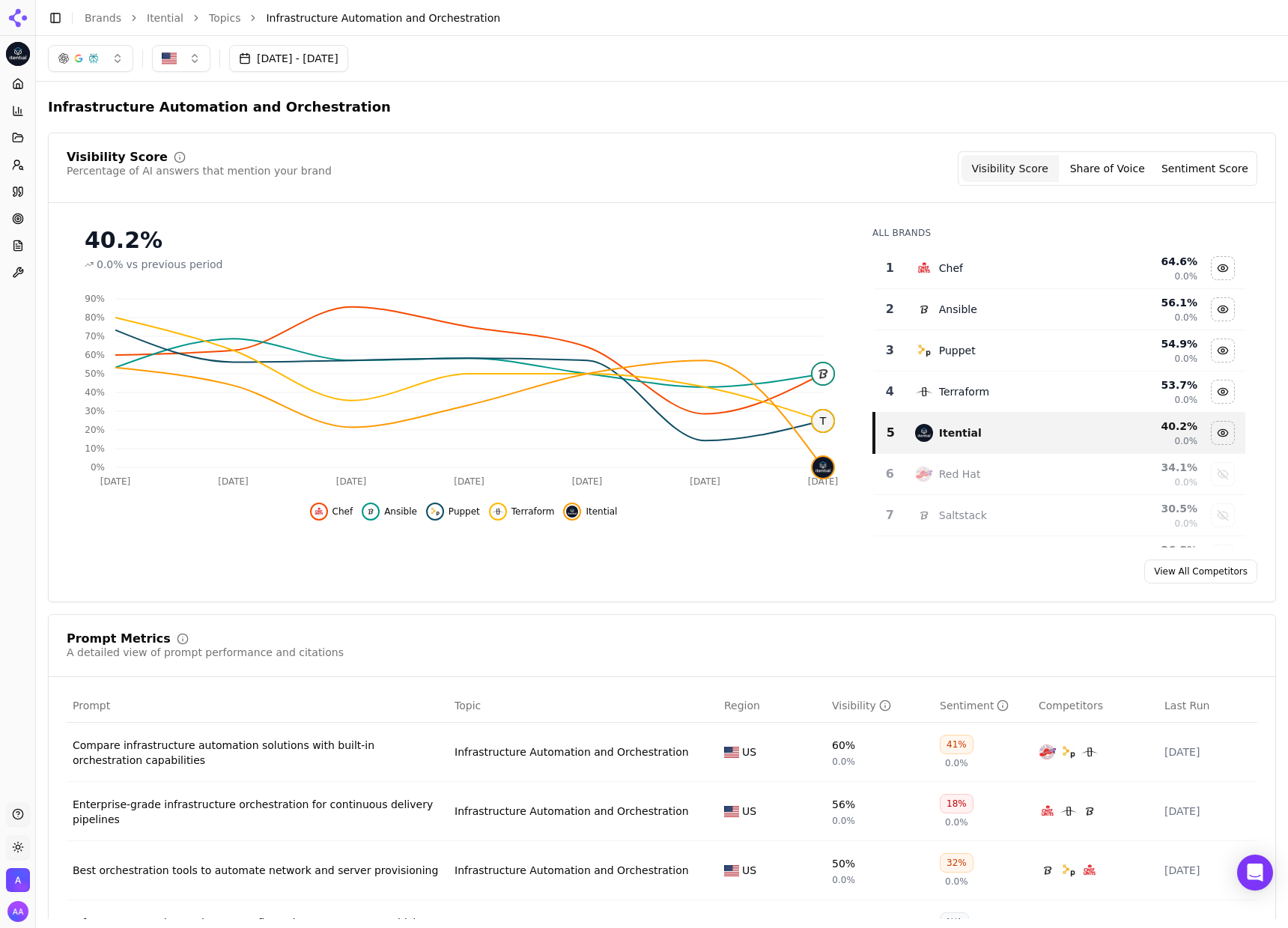
click at [1207, 161] on button "Sentiment Score" at bounding box center [1205, 168] width 98 height 27
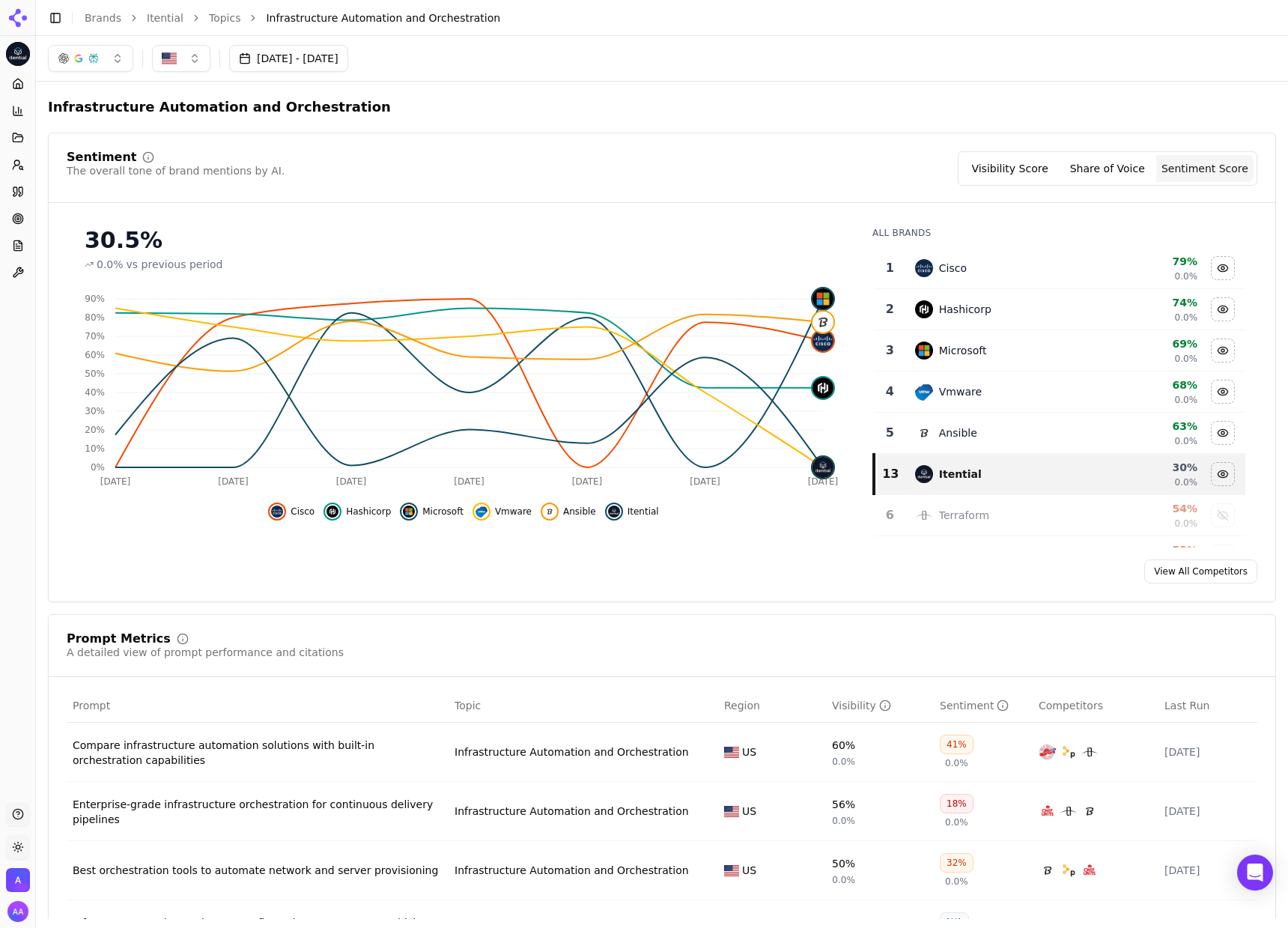
click at [23, 77] on icon at bounding box center [18, 83] width 12 height 12
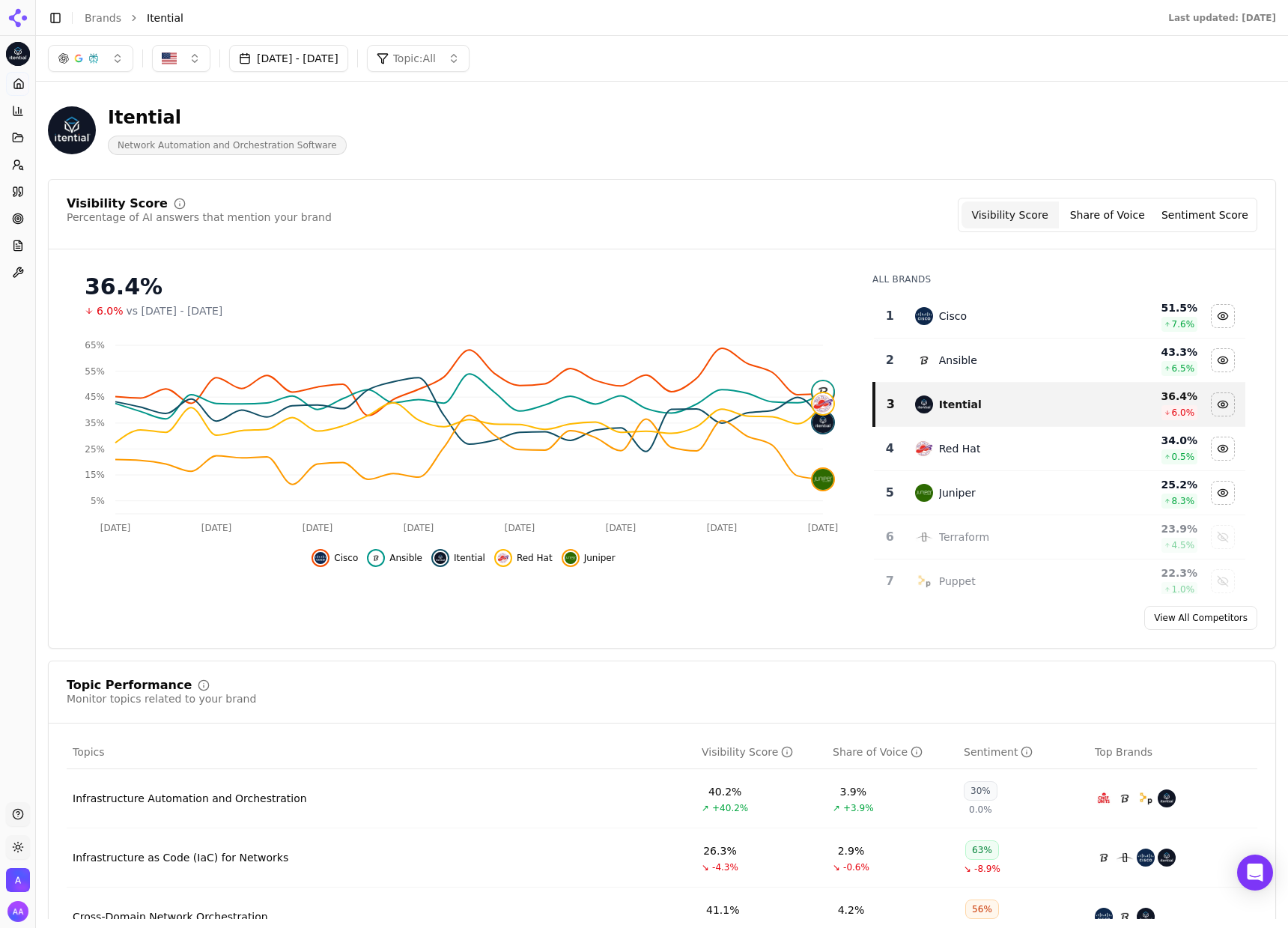
click at [324, 63] on button "[DATE] - [DATE]" at bounding box center [288, 58] width 119 height 27
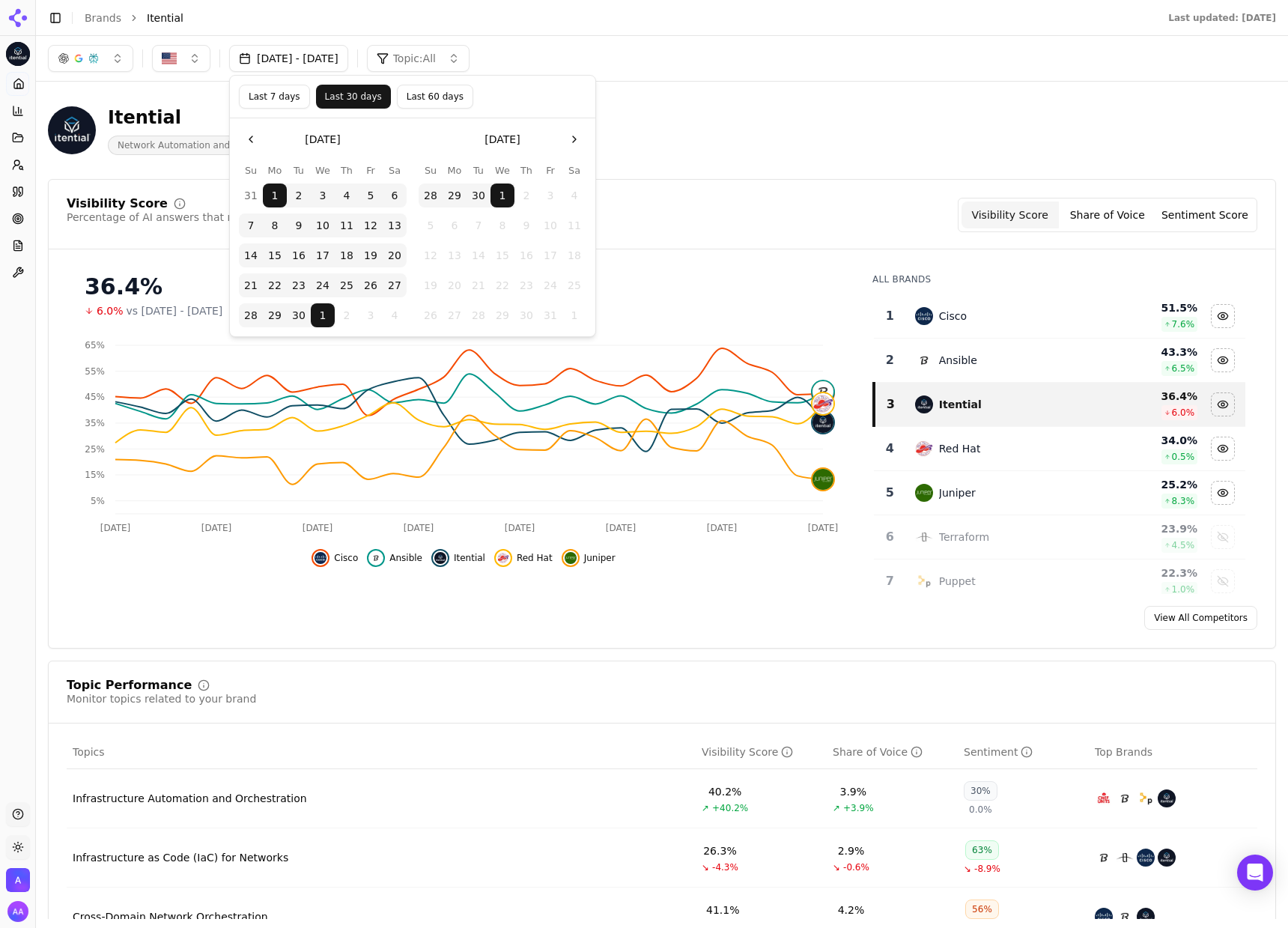
click at [849, 201] on div "Visibility Score Percentage of AI answers that mention your brand Visibility Sc…" at bounding box center [662, 214] width 1191 height 34
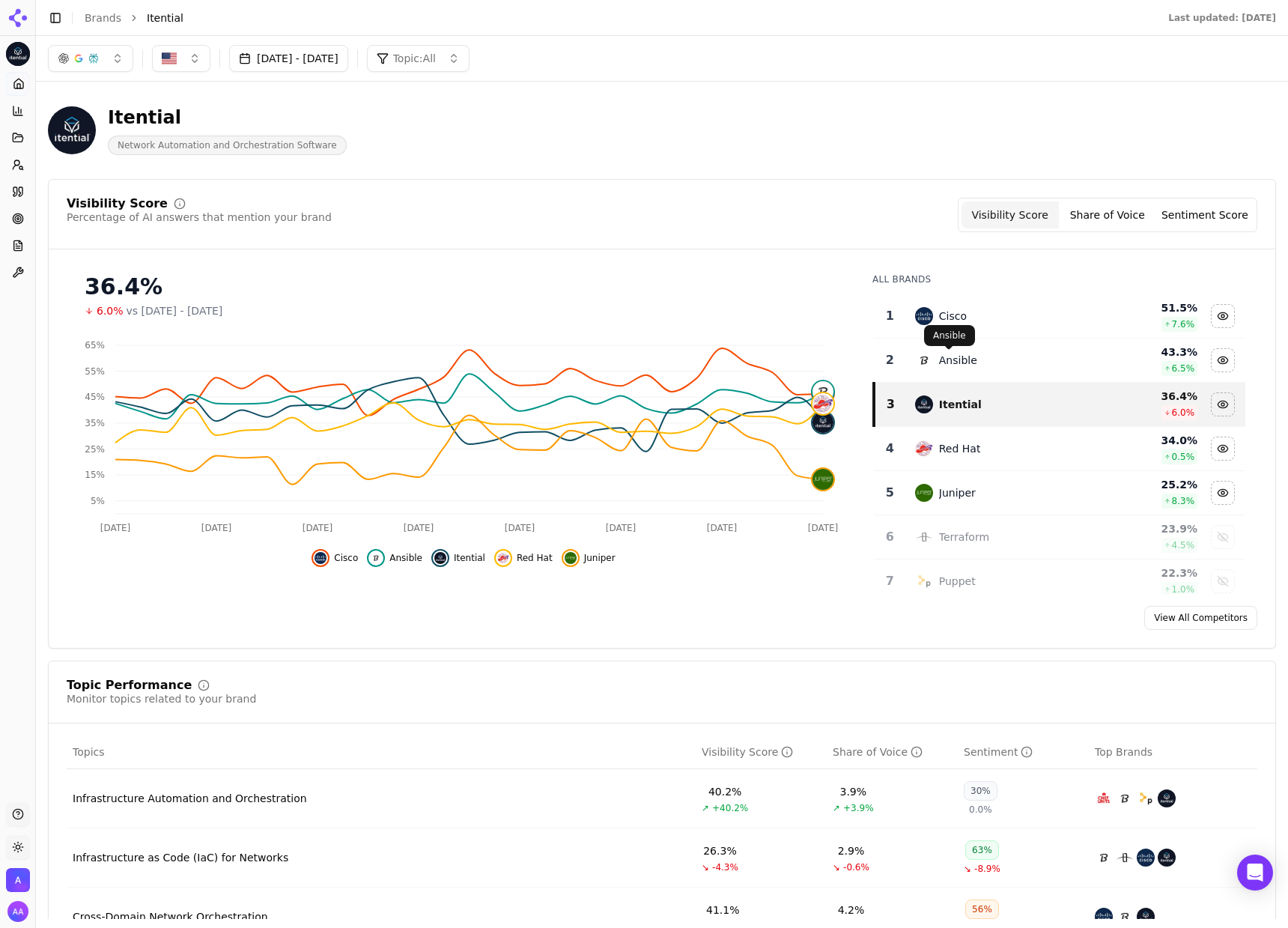
click at [968, 315] on div "Cisco" at bounding box center [1002, 315] width 174 height 18
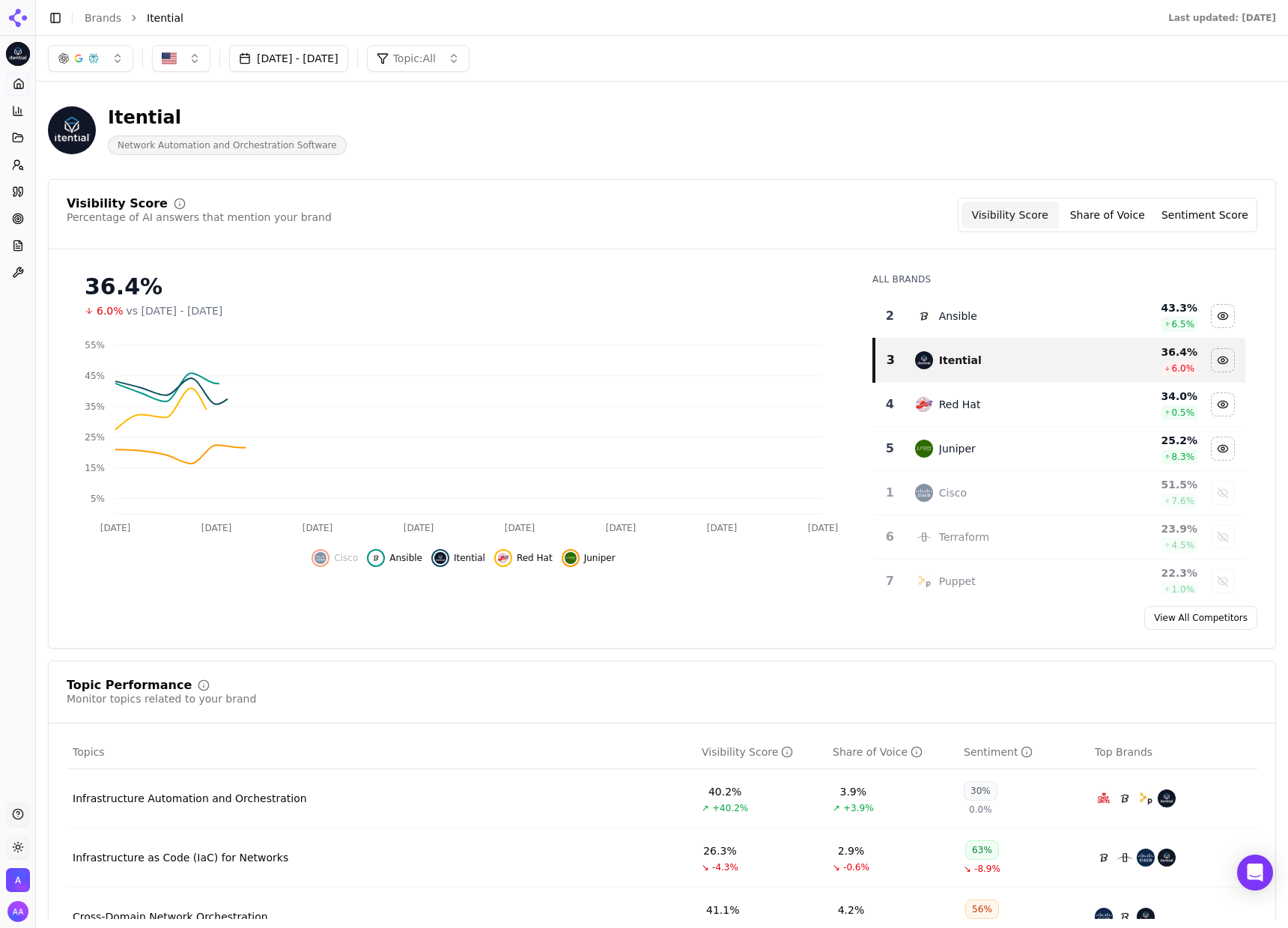
drag, startPoint x: 968, startPoint y: 315, endPoint x: 961, endPoint y: 332, distance: 18.4
click at [968, 315] on div "Ansible" at bounding box center [1002, 315] width 174 height 18
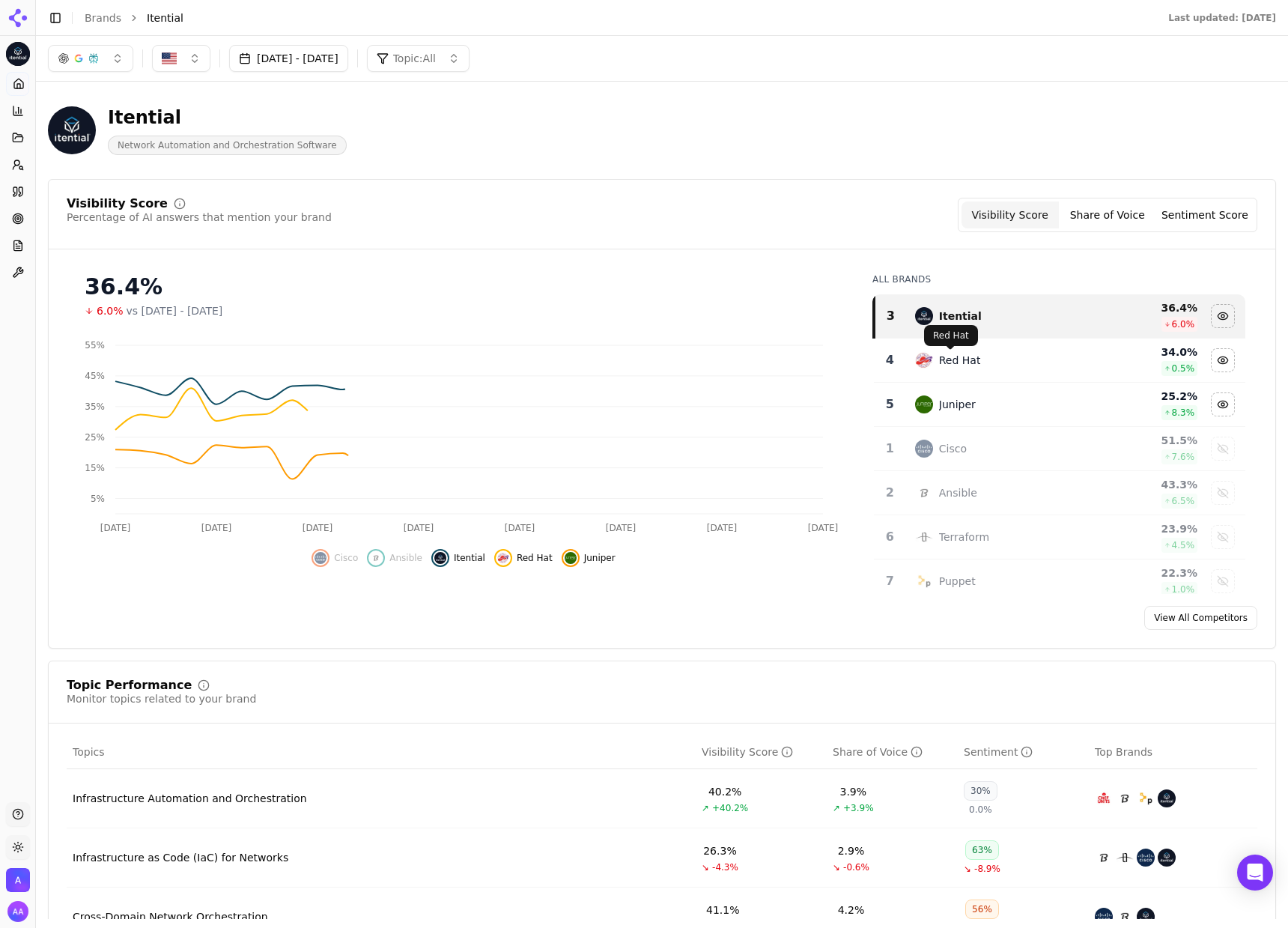
click at [946, 363] on div "Red Hat" at bounding box center [960, 360] width 42 height 15
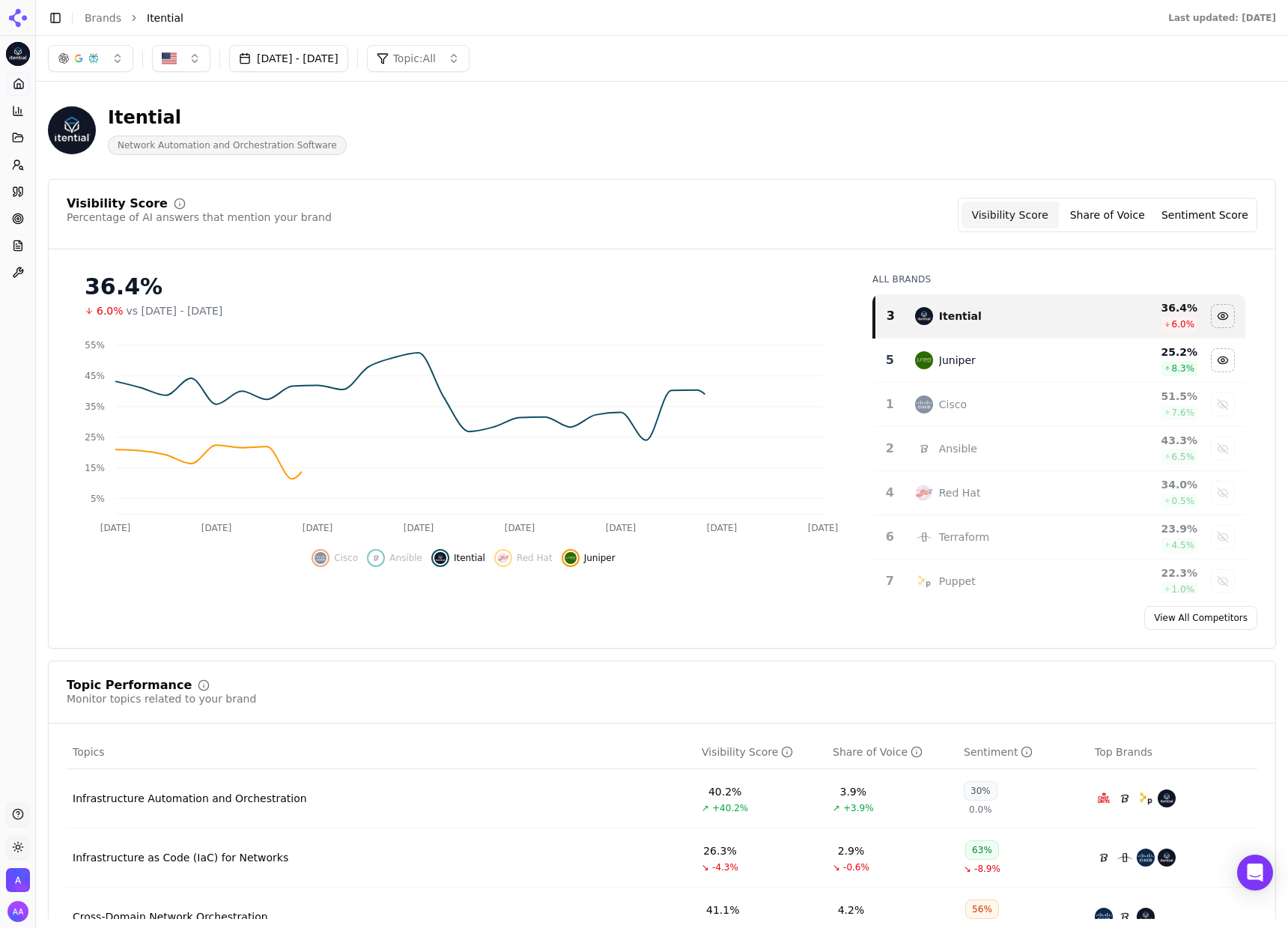
click at [948, 364] on div "Juniper" at bounding box center [958, 360] width 37 height 15
click at [781, 227] on div "Visibility Score Percentage of AI answers that mention your brand Visibility Sc…" at bounding box center [662, 214] width 1191 height 34
click at [450, 126] on div "Itential Network Automation and Orchestration Software" at bounding box center [383, 130] width 671 height 50
click at [320, 220] on div "Visibility Score Percentage of AI answers that mention your brand Visibility Sc…" at bounding box center [662, 214] width 1191 height 34
click at [324, 221] on div "Visibility Score Percentage of AI answers that mention your brand Visibility Sc…" at bounding box center [662, 214] width 1191 height 34
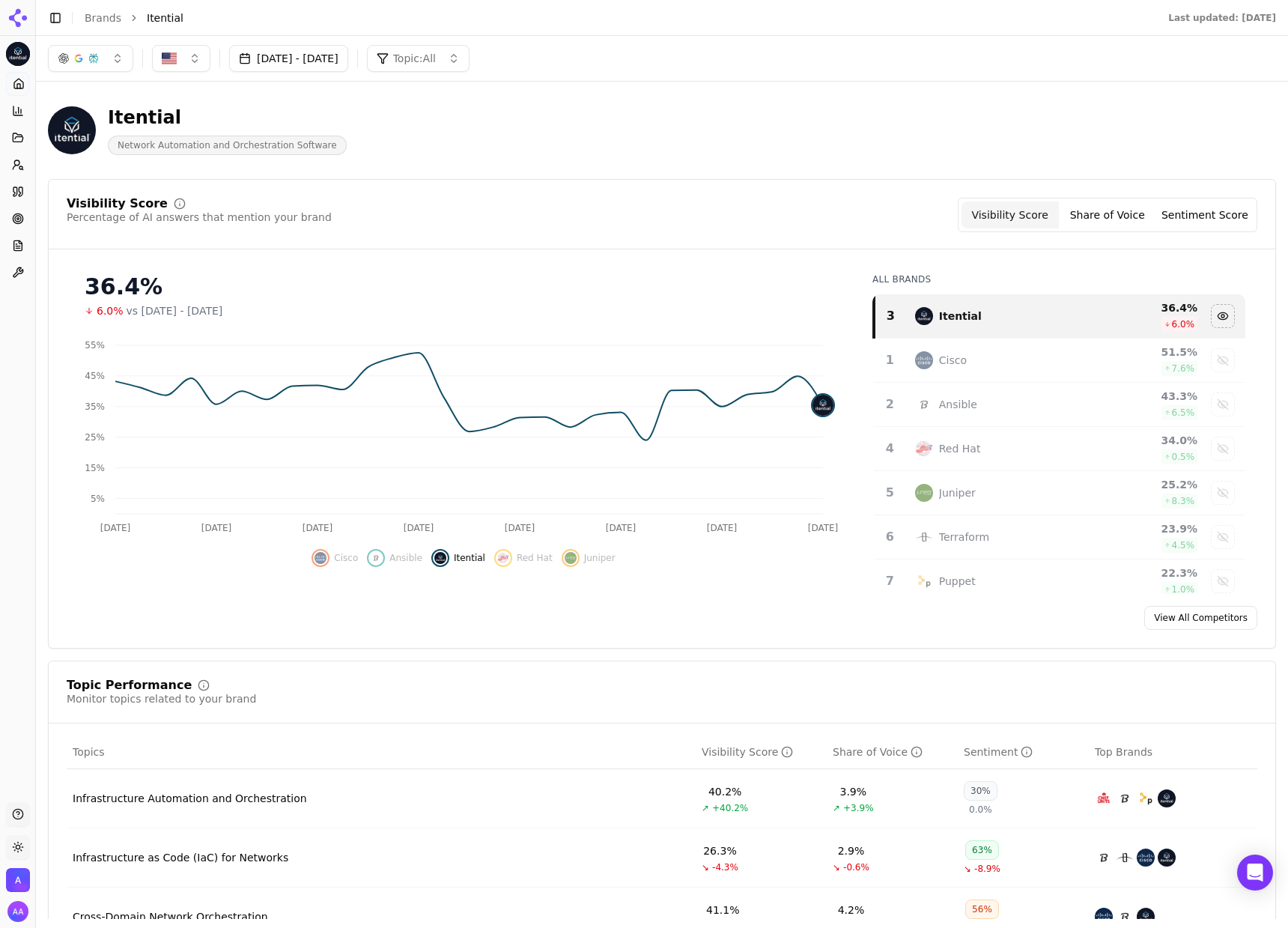
click at [324, 221] on div "Visibility Score Percentage of AI answers that mention your brand Visibility Sc…" at bounding box center [662, 214] width 1191 height 34
click at [373, 213] on div "Visibility Score Percentage of AI answers that mention your brand Visibility Sc…" at bounding box center [662, 214] width 1191 height 34
click at [254, 217] on div "Percentage of AI answers that mention your brand" at bounding box center [198, 217] width 265 height 15
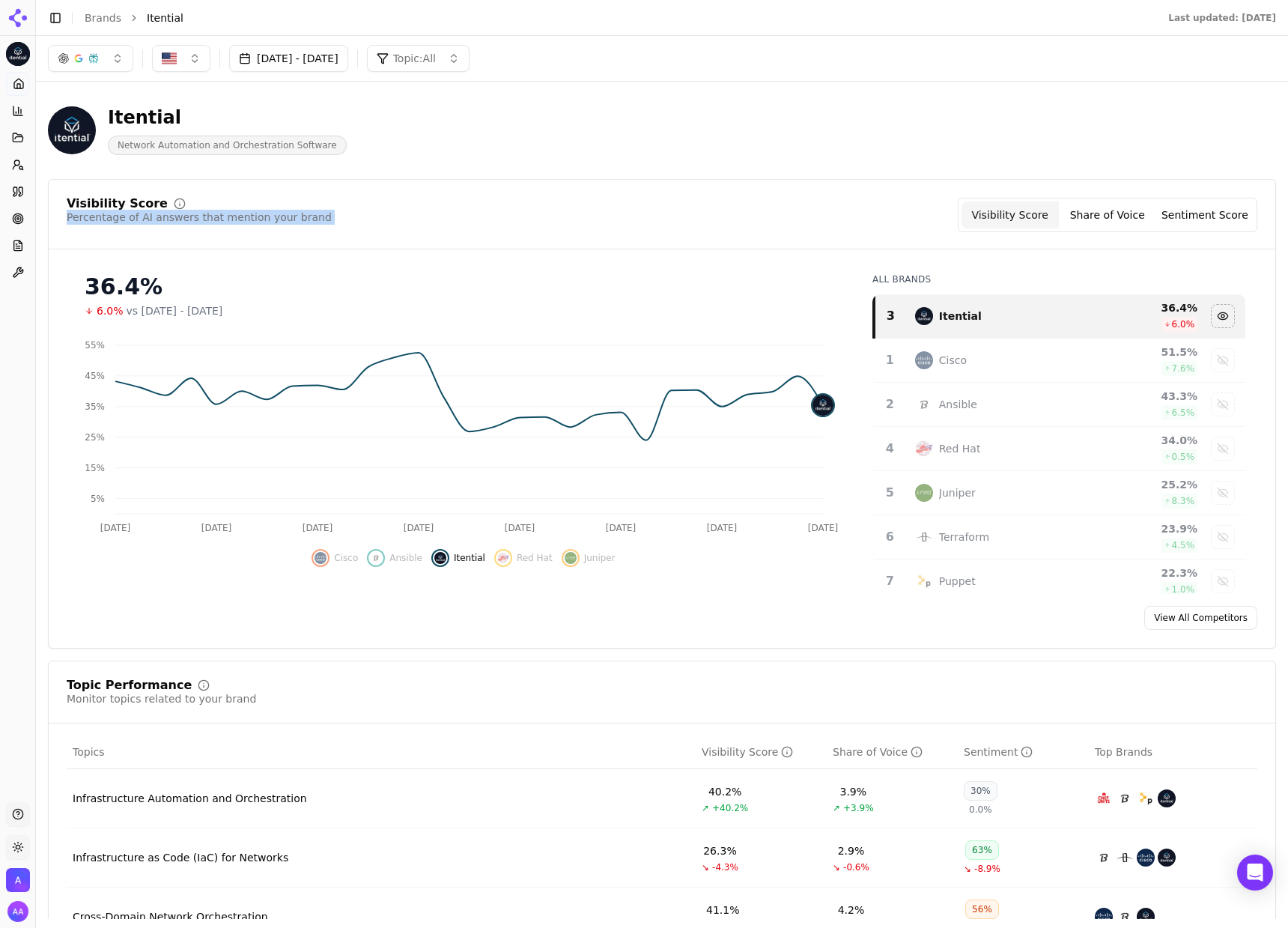
click at [254, 217] on div "Percentage of AI answers that mention your brand" at bounding box center [198, 217] width 265 height 15
click at [293, 222] on div "Percentage of AI answers that mention your brand" at bounding box center [198, 217] width 265 height 15
click at [677, 206] on div "Visibility Score Percentage of AI answers that mention your brand Visibility Sc…" at bounding box center [662, 214] width 1191 height 34
